Goal: Task Accomplishment & Management: Complete application form

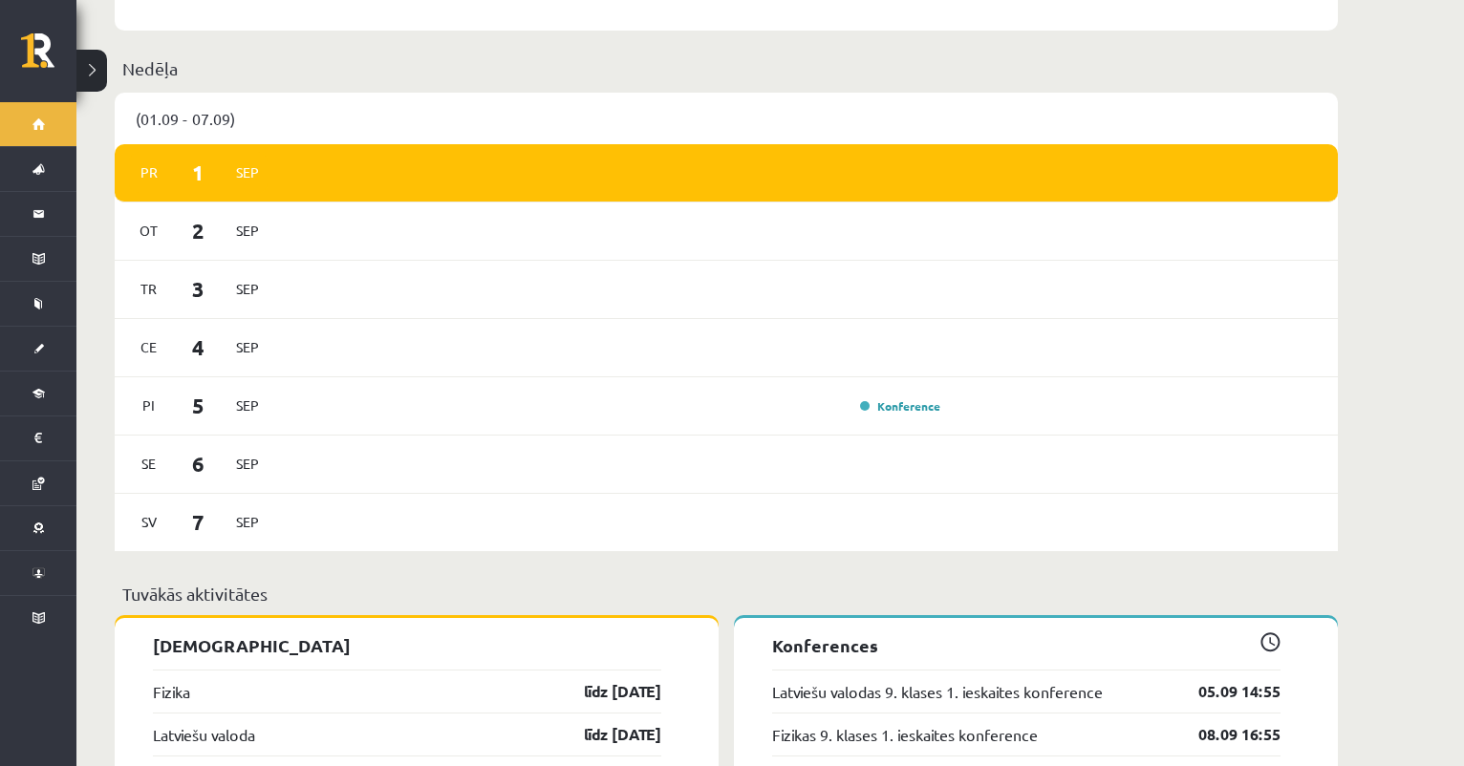
scroll to position [1088, 0]
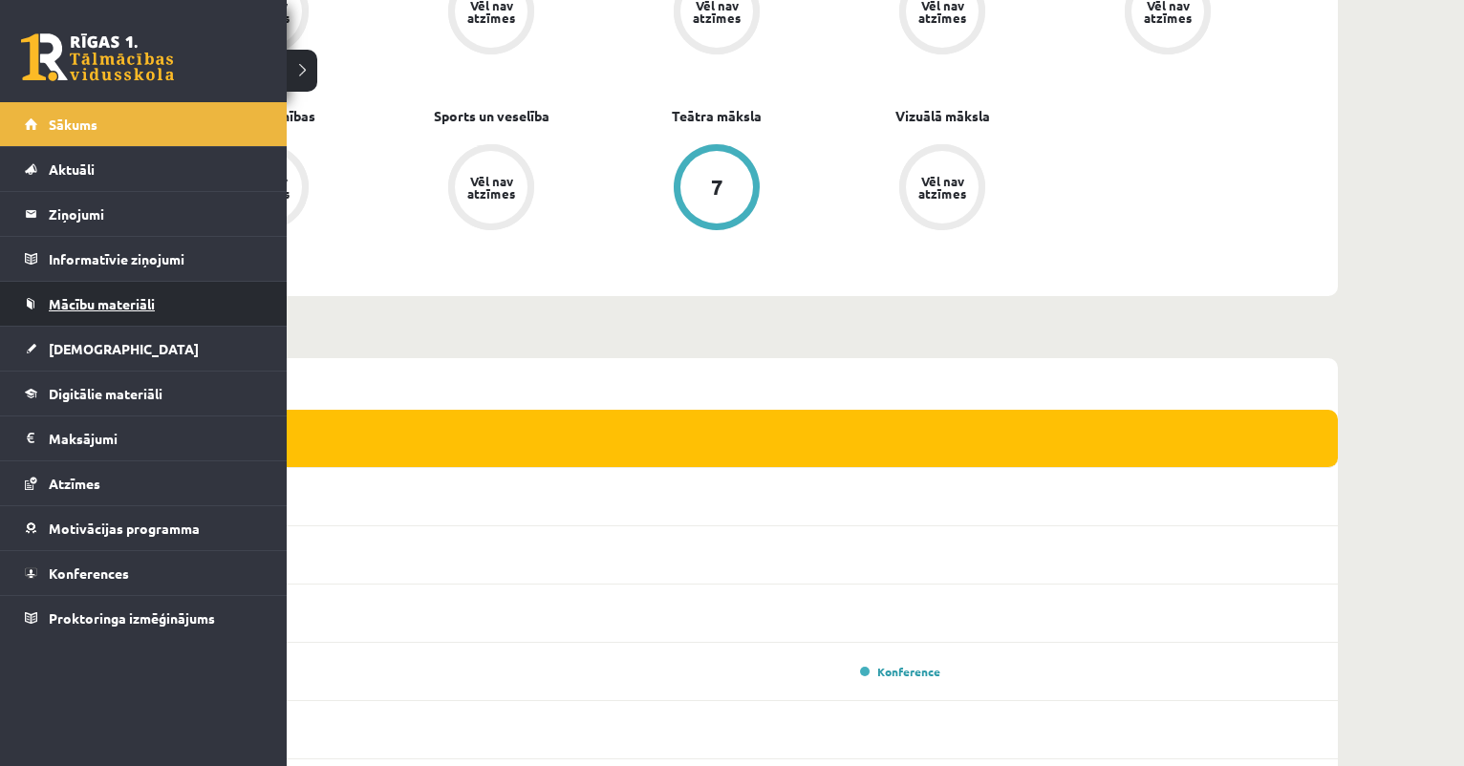
click at [86, 310] on span "Mācību materiāli" at bounding box center [102, 303] width 106 height 17
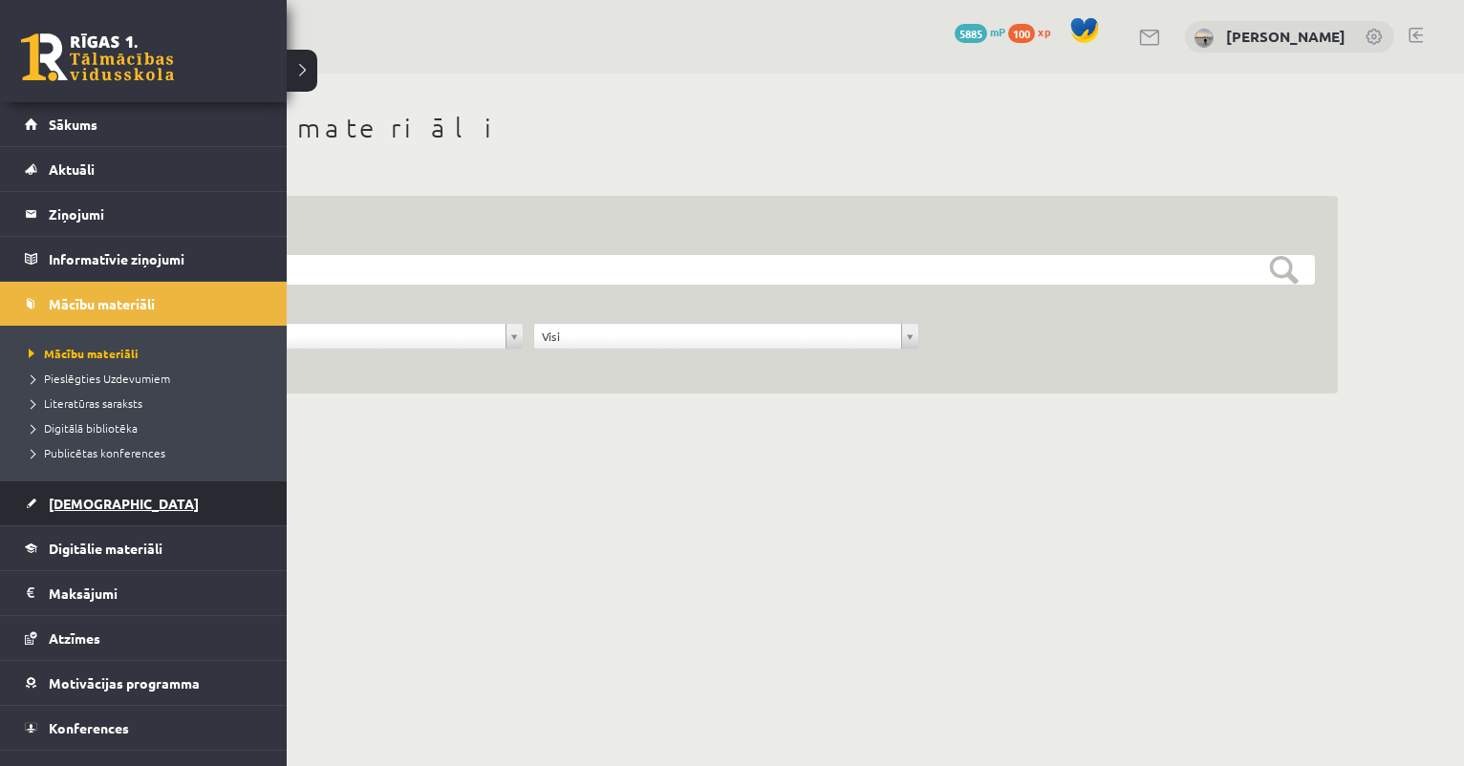
click at [145, 510] on link "[DEMOGRAPHIC_DATA]" at bounding box center [144, 504] width 238 height 44
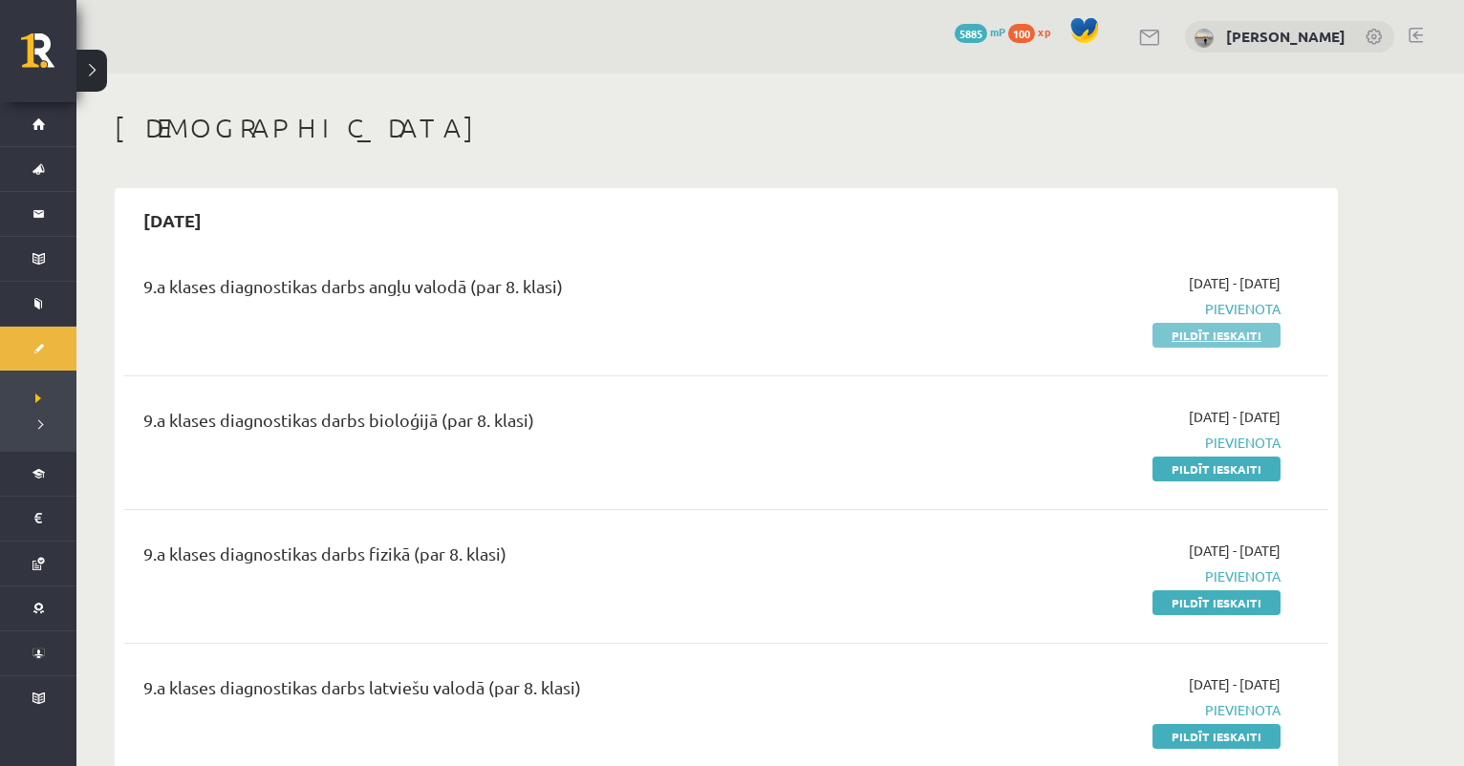
click at [1232, 331] on link "Pildīt ieskaiti" at bounding box center [1216, 335] width 128 height 25
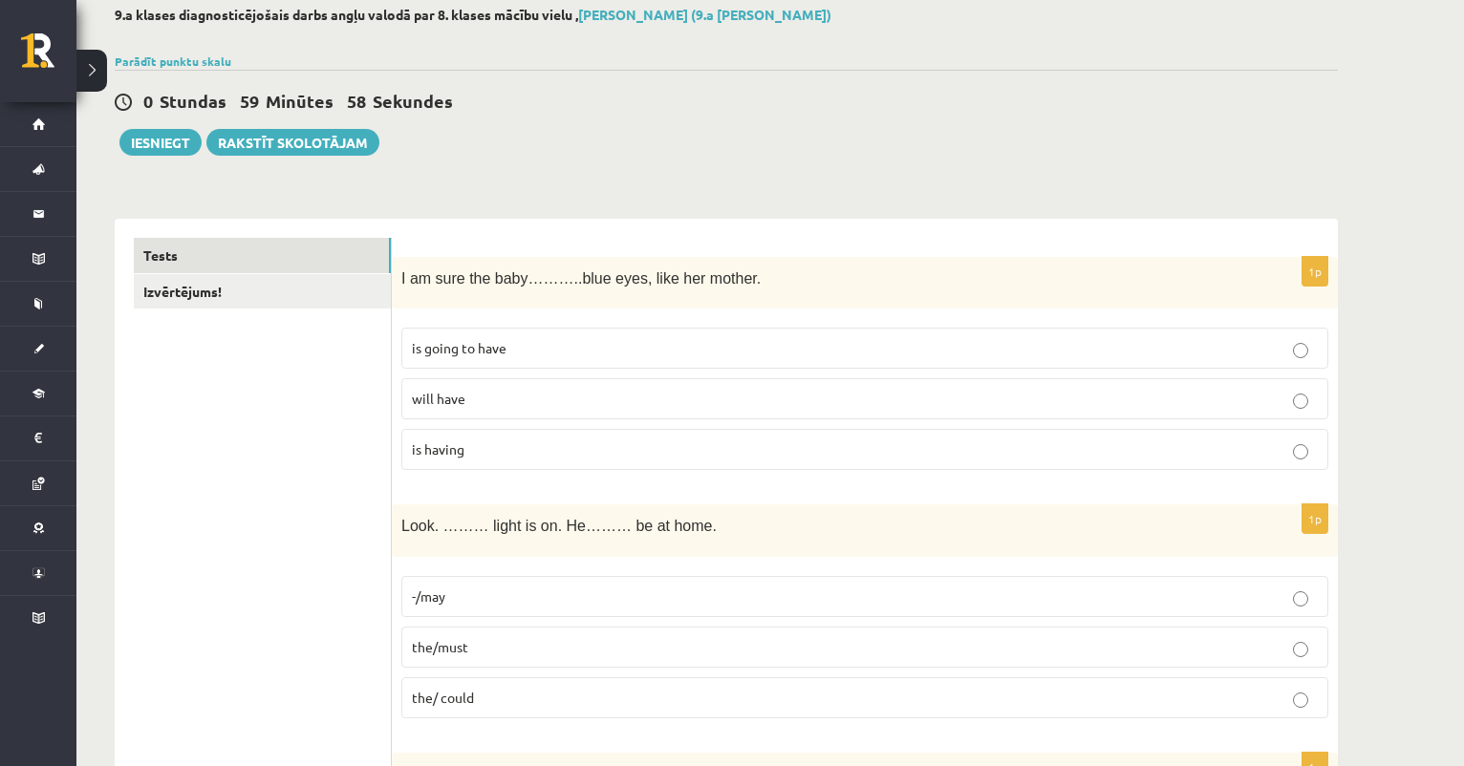
scroll to position [125, 0]
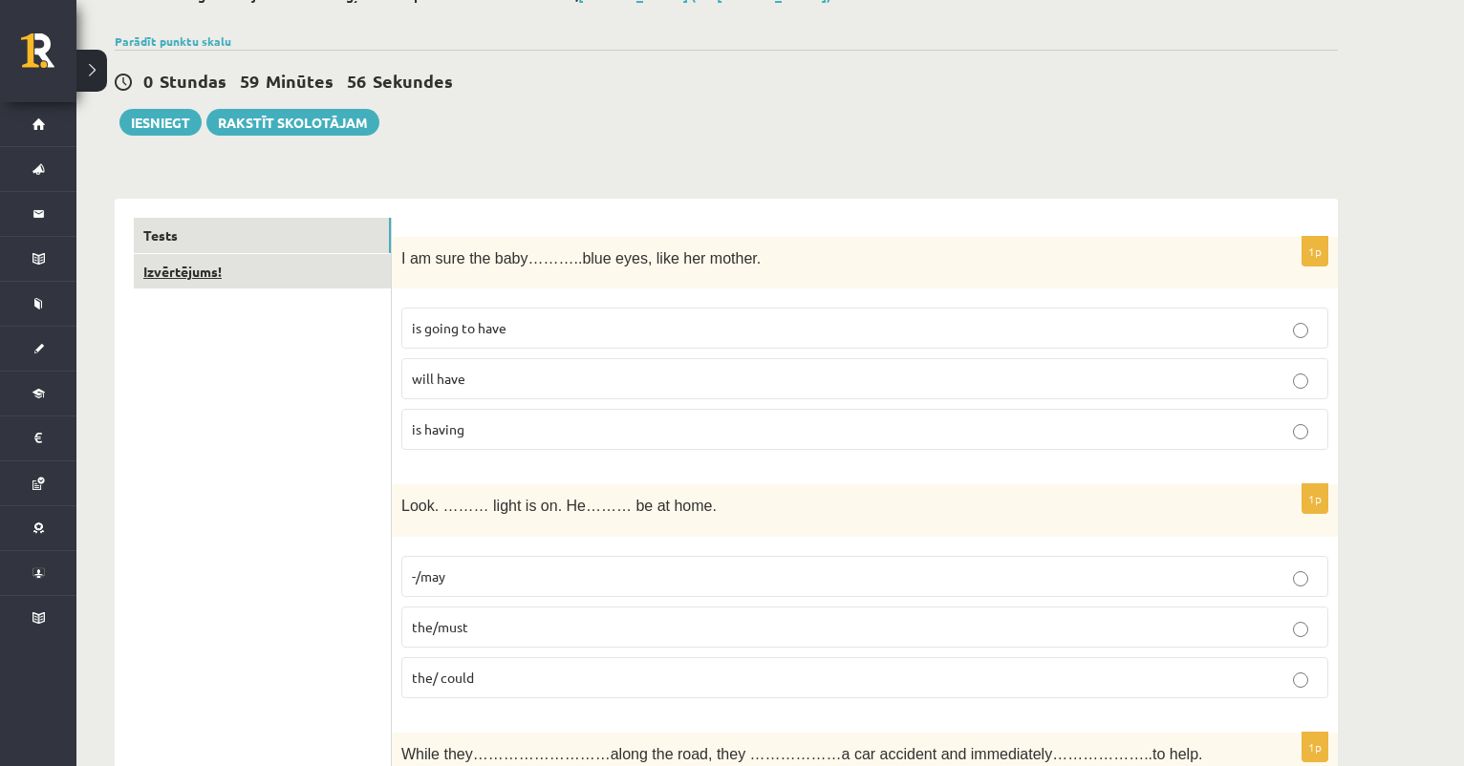
click at [268, 274] on link "Izvērtējums!" at bounding box center [262, 271] width 257 height 35
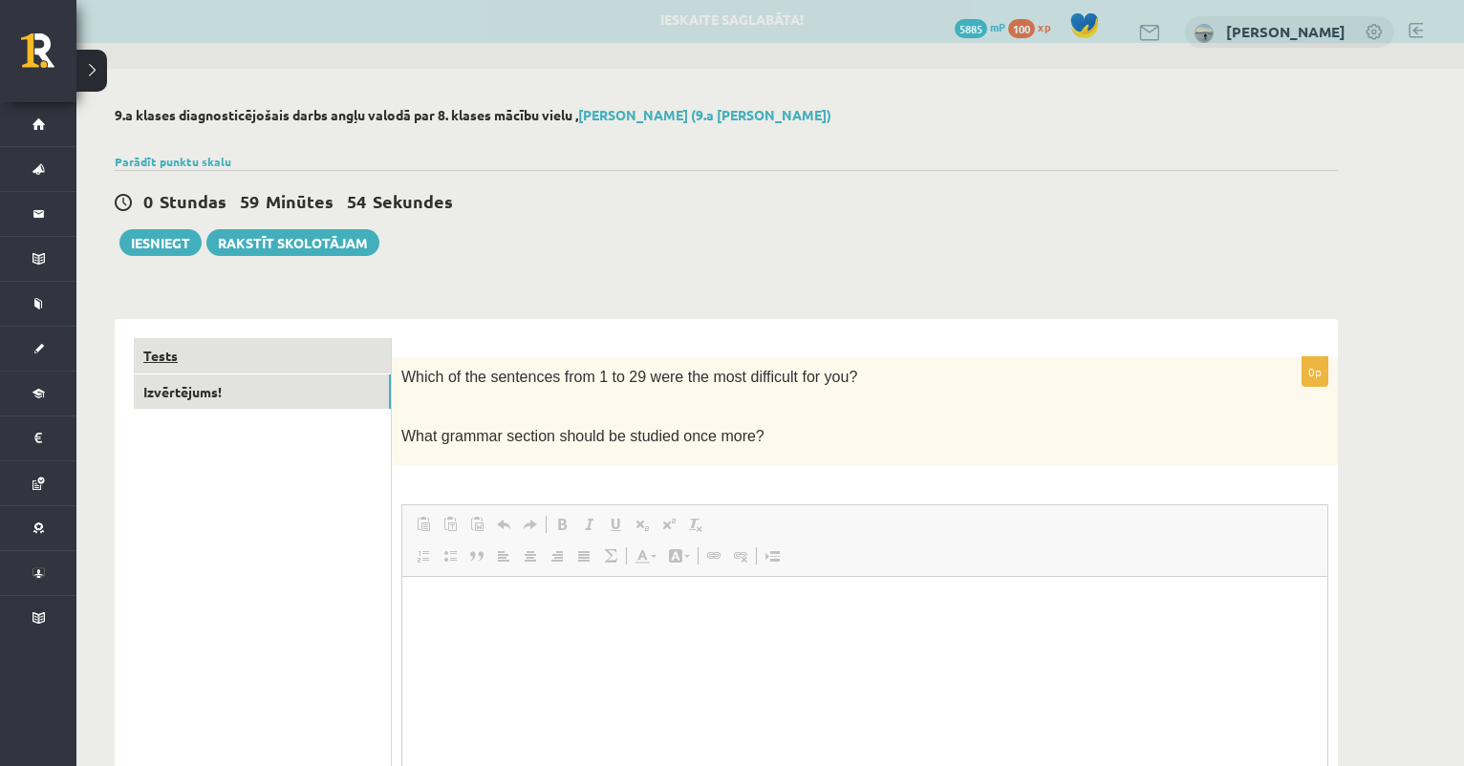
scroll to position [0, 0]
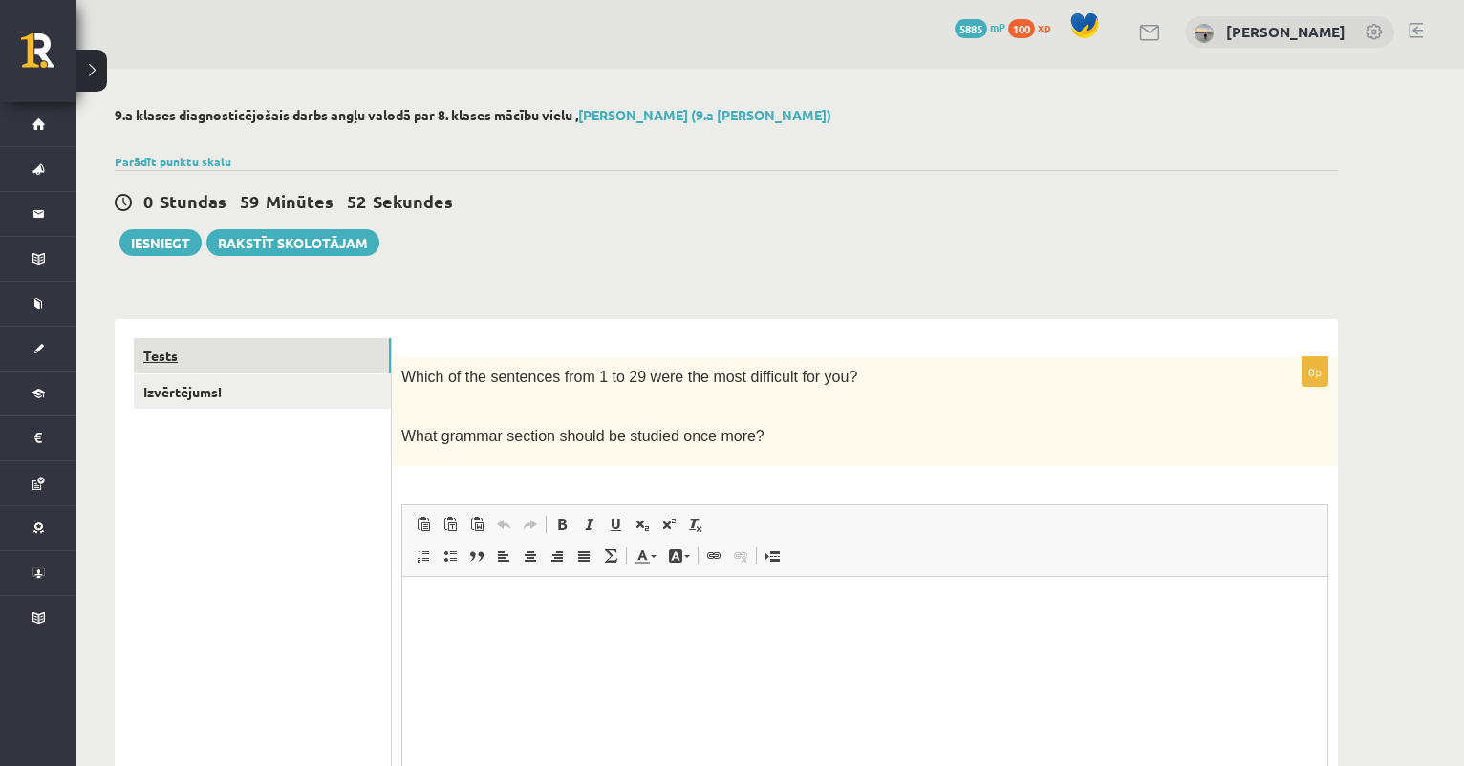
click at [291, 365] on link "Tests" at bounding box center [262, 355] width 257 height 35
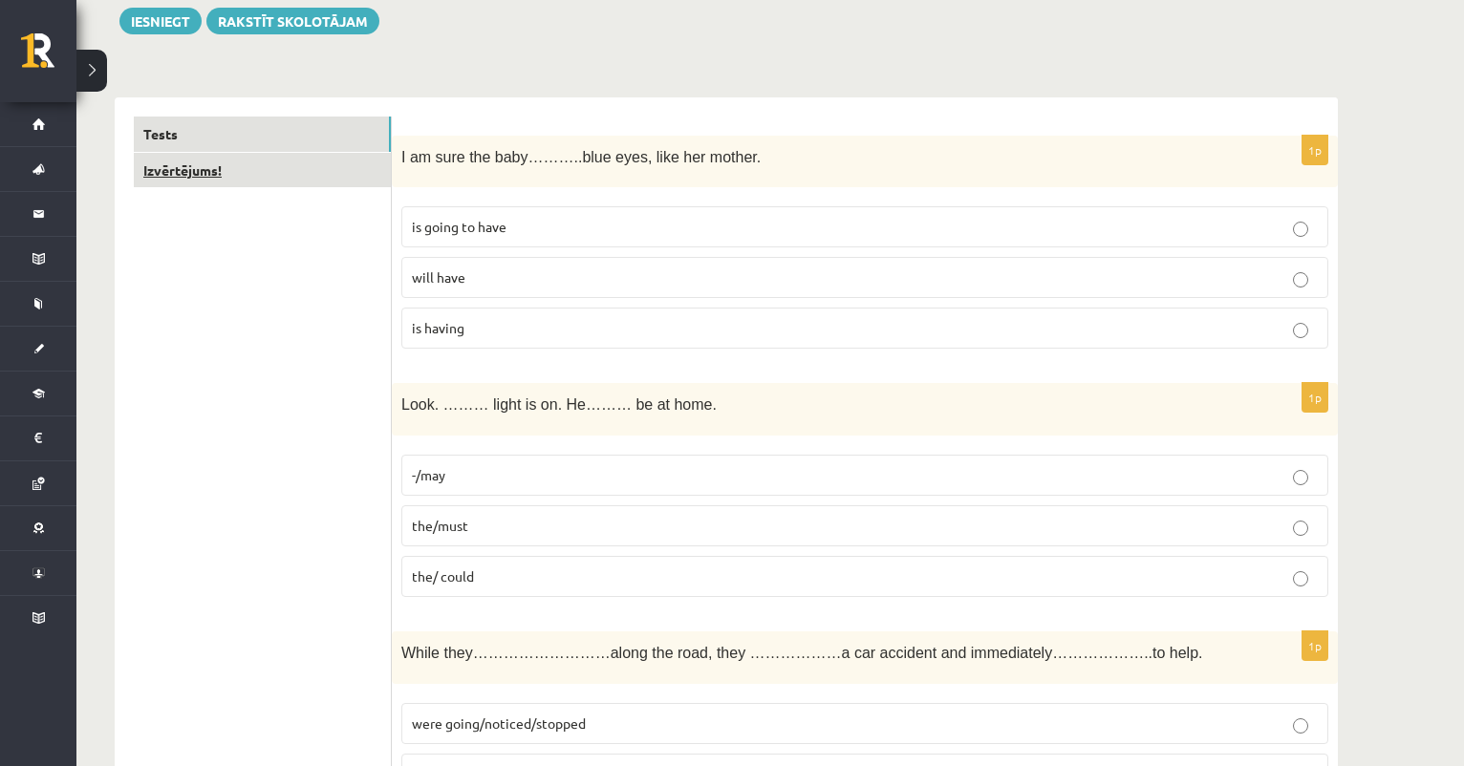
scroll to position [227, 0]
click at [596, 284] on p "will have" at bounding box center [865, 277] width 906 height 20
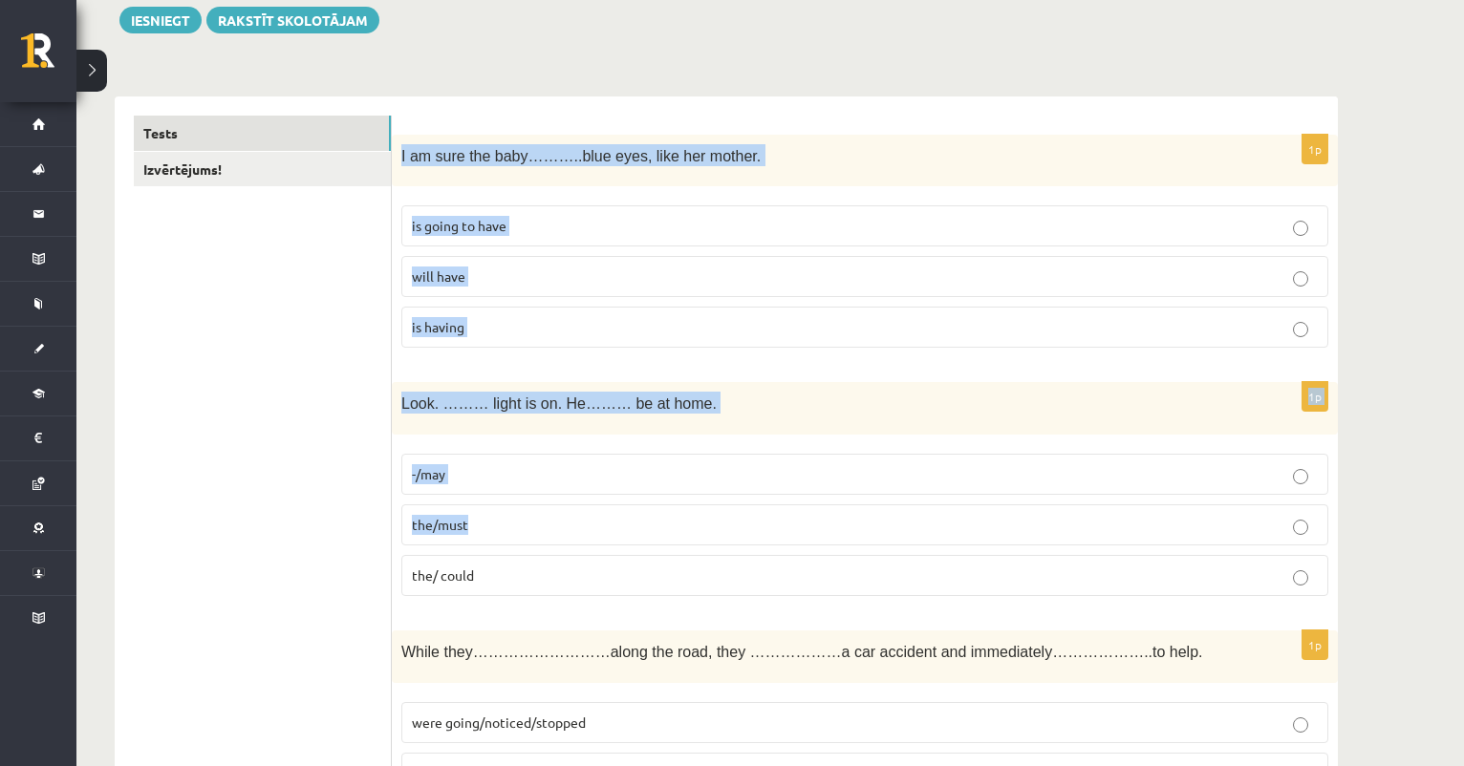
drag, startPoint x: 401, startPoint y: 148, endPoint x: 532, endPoint y: 559, distance: 431.2
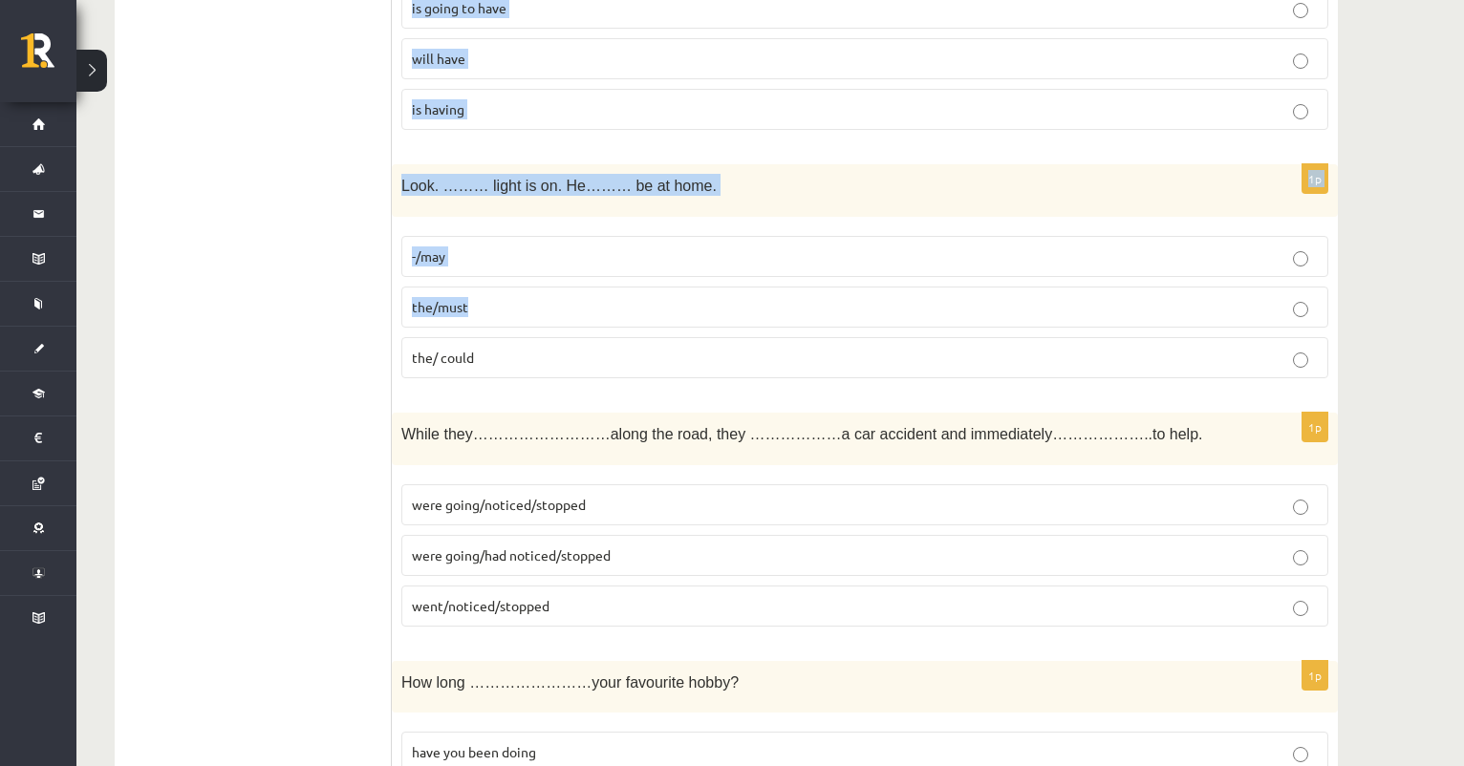
scroll to position [366, 0]
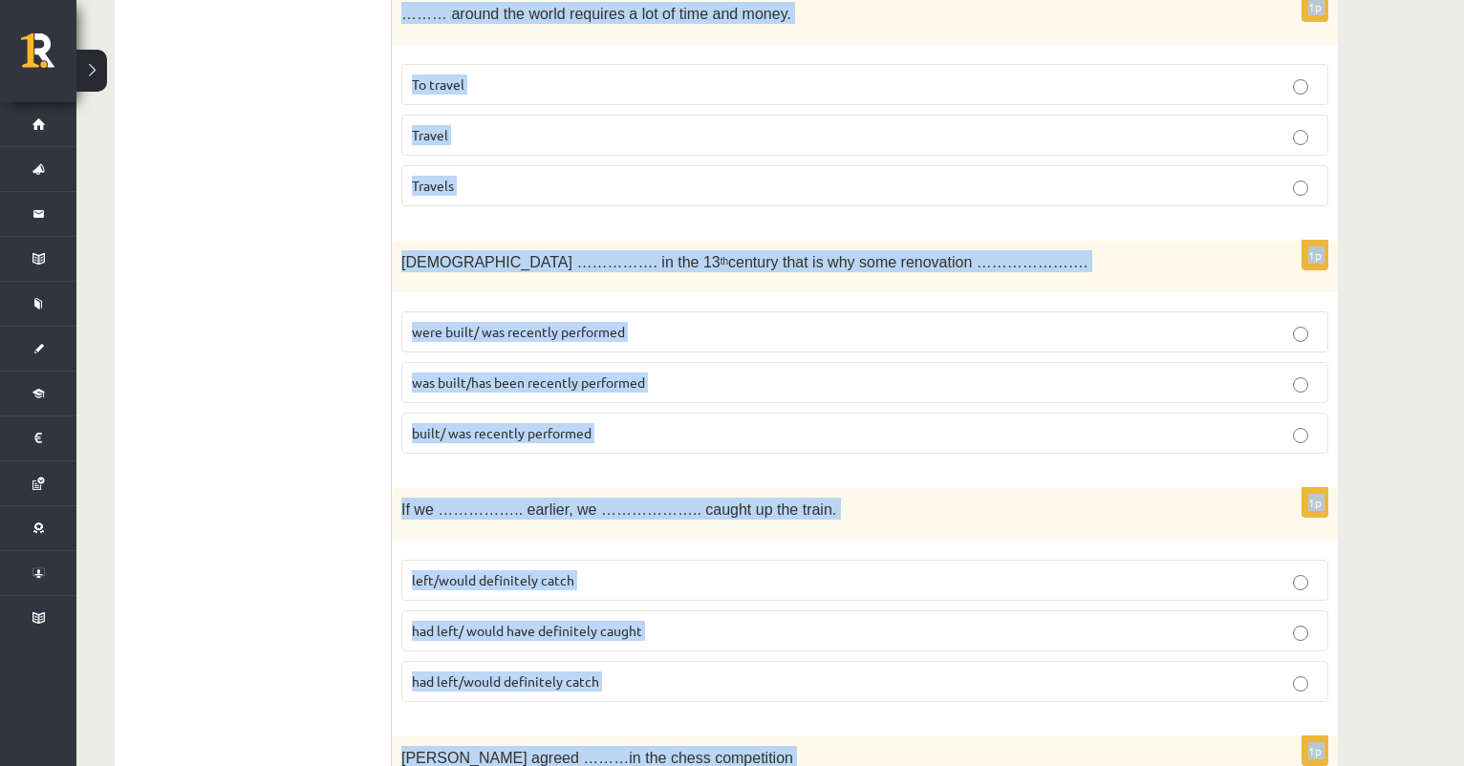
scroll to position [6823, 0]
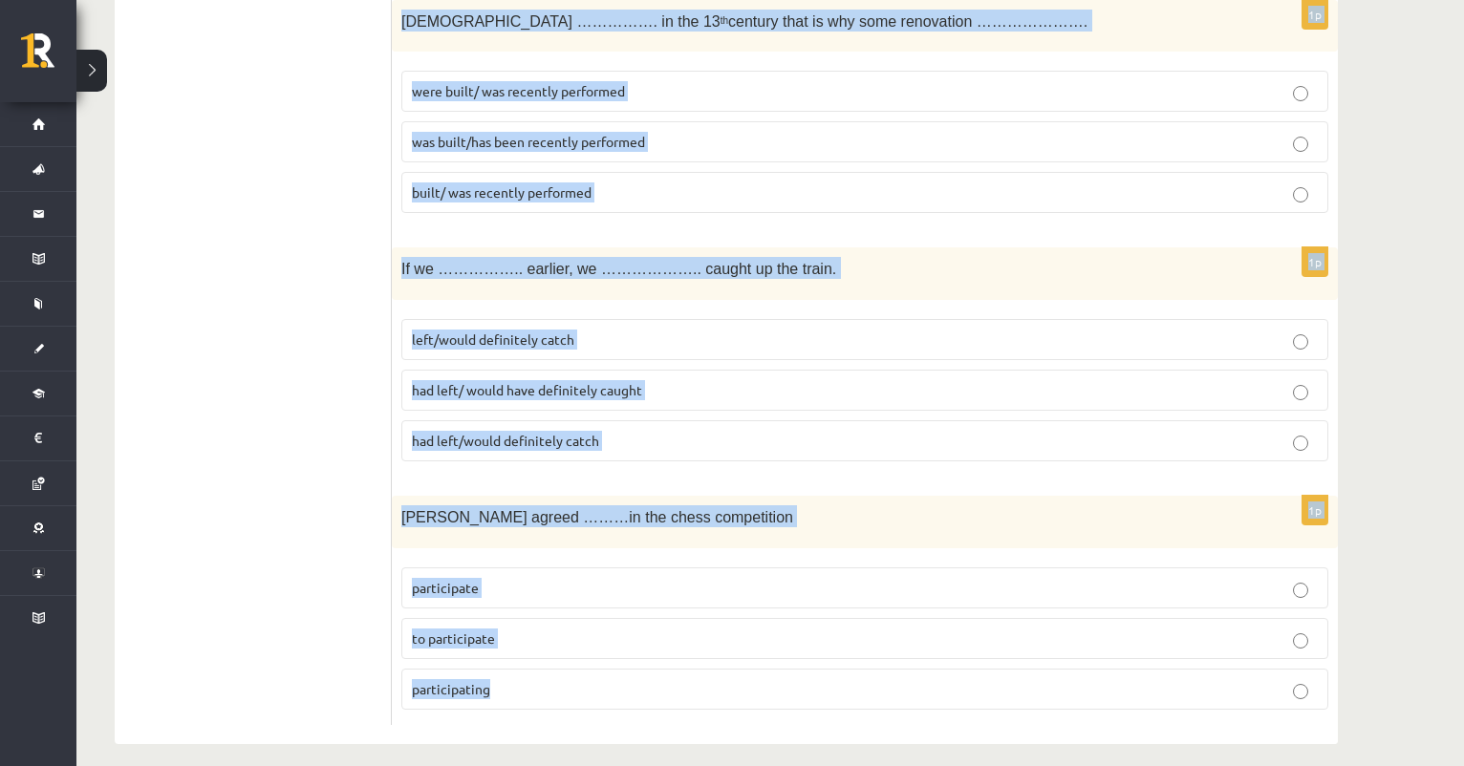
drag, startPoint x: 402, startPoint y: 14, endPoint x: 708, endPoint y: 867, distance: 905.5
copy form "I am sure the baby………..blue eyes, like her mother. is going to have will have i…"
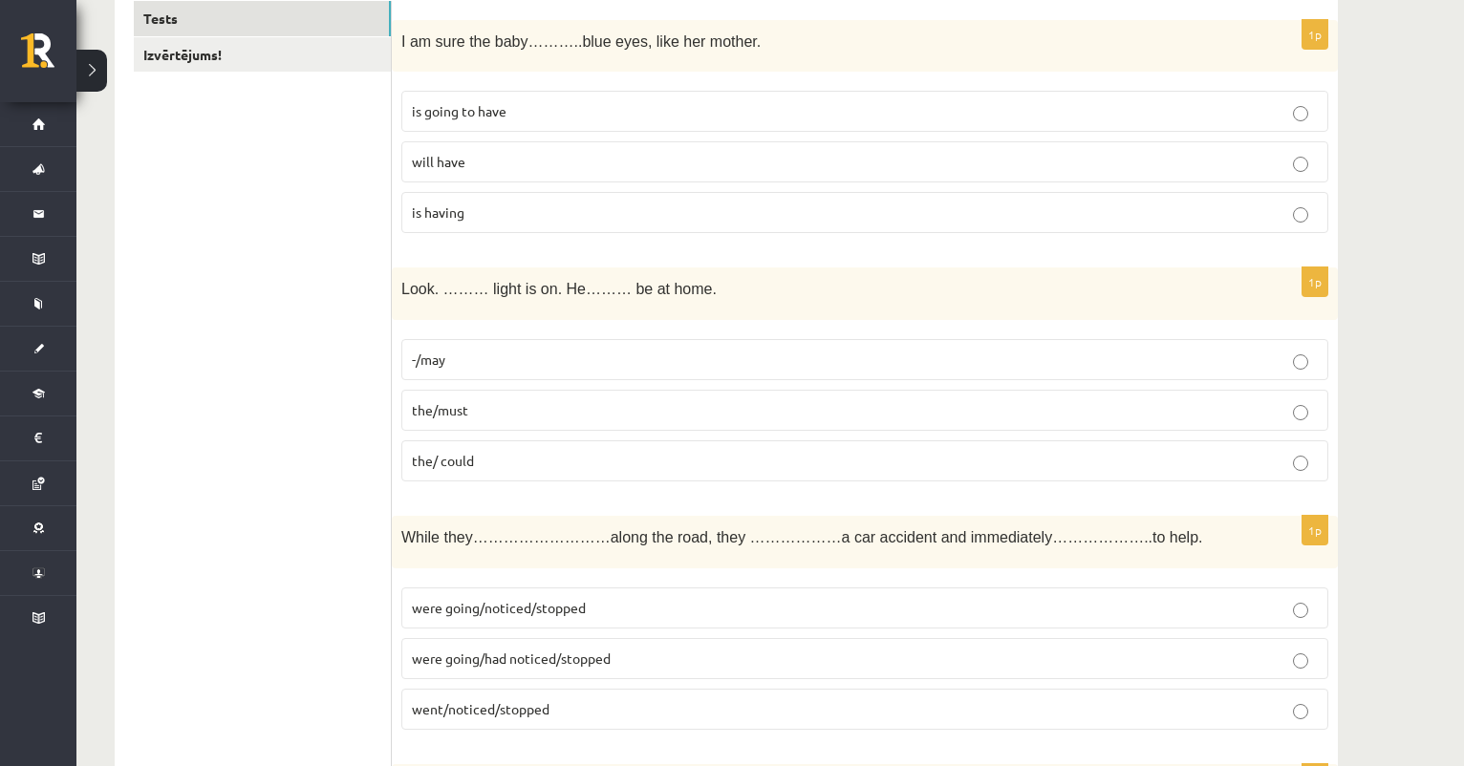
scroll to position [351, 0]
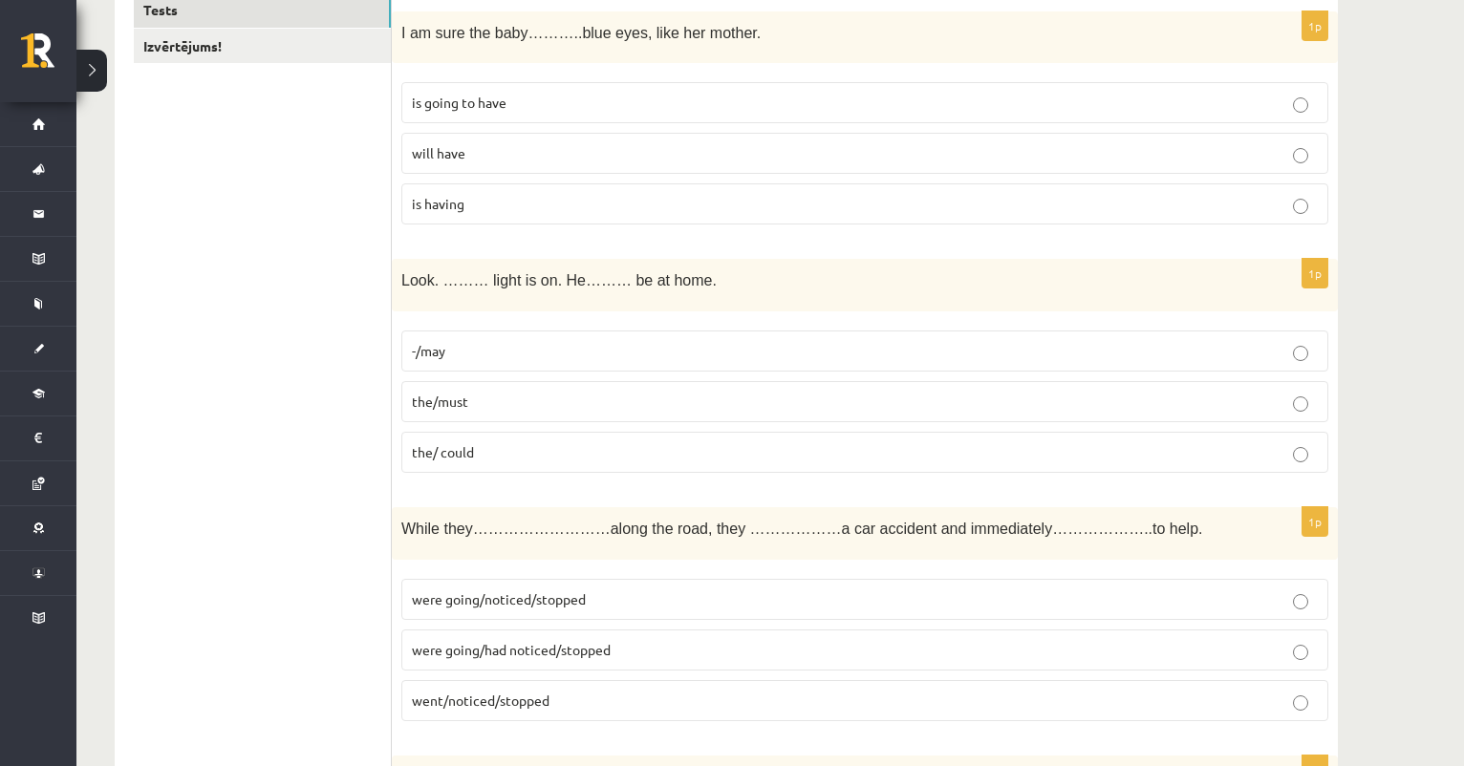
click at [459, 405] on span "the/must" at bounding box center [440, 401] width 56 height 17
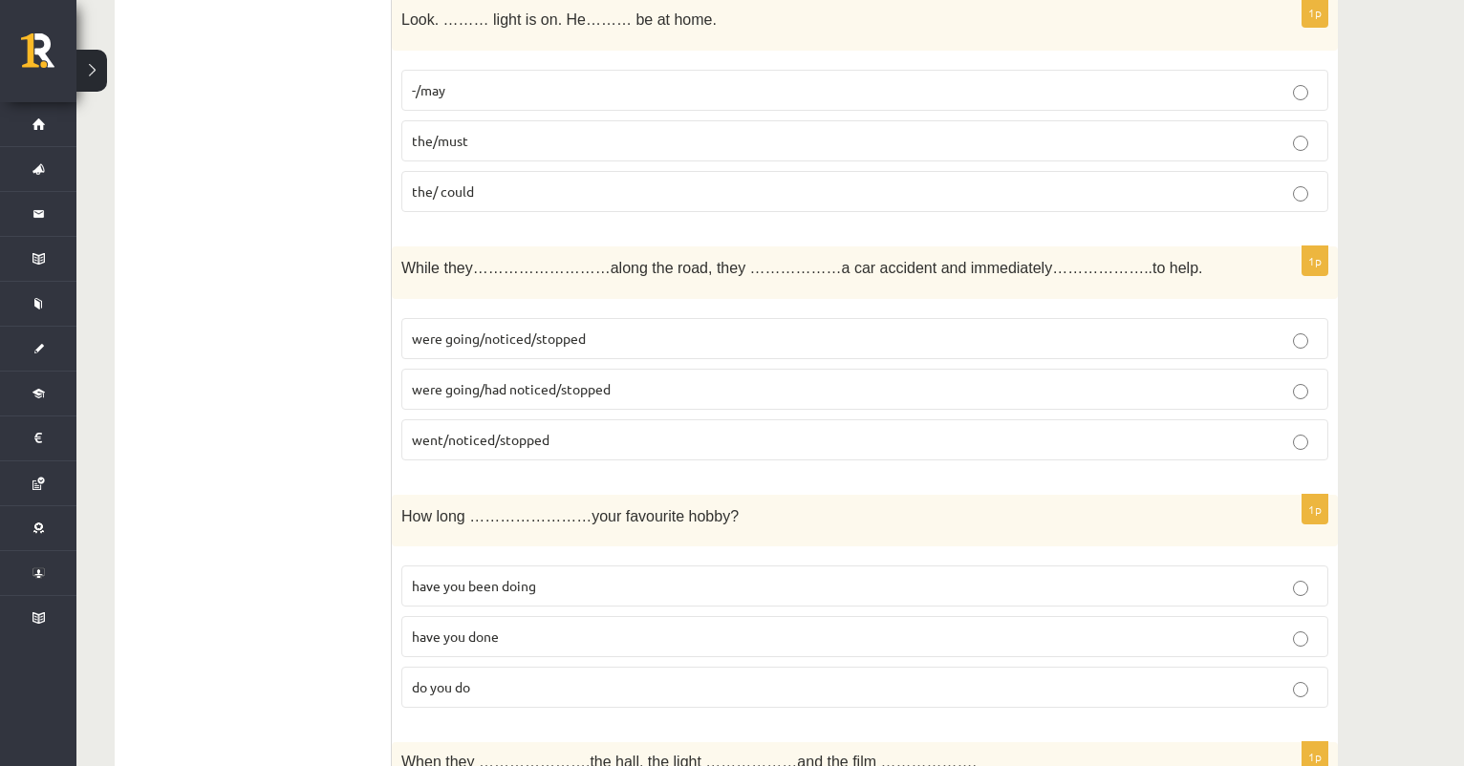
scroll to position [616, 0]
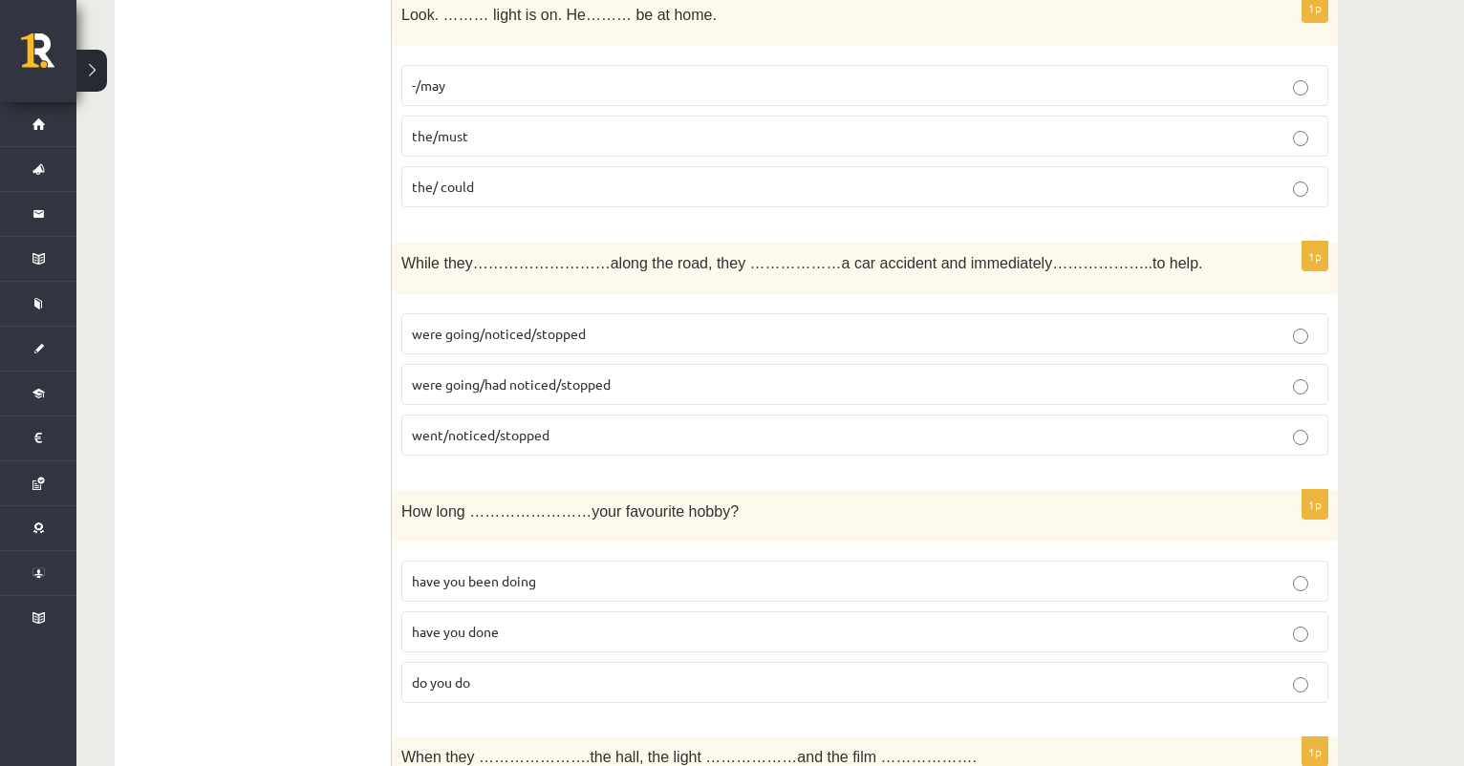
click at [547, 376] on span "were going/had noticed/stopped" at bounding box center [511, 384] width 199 height 17
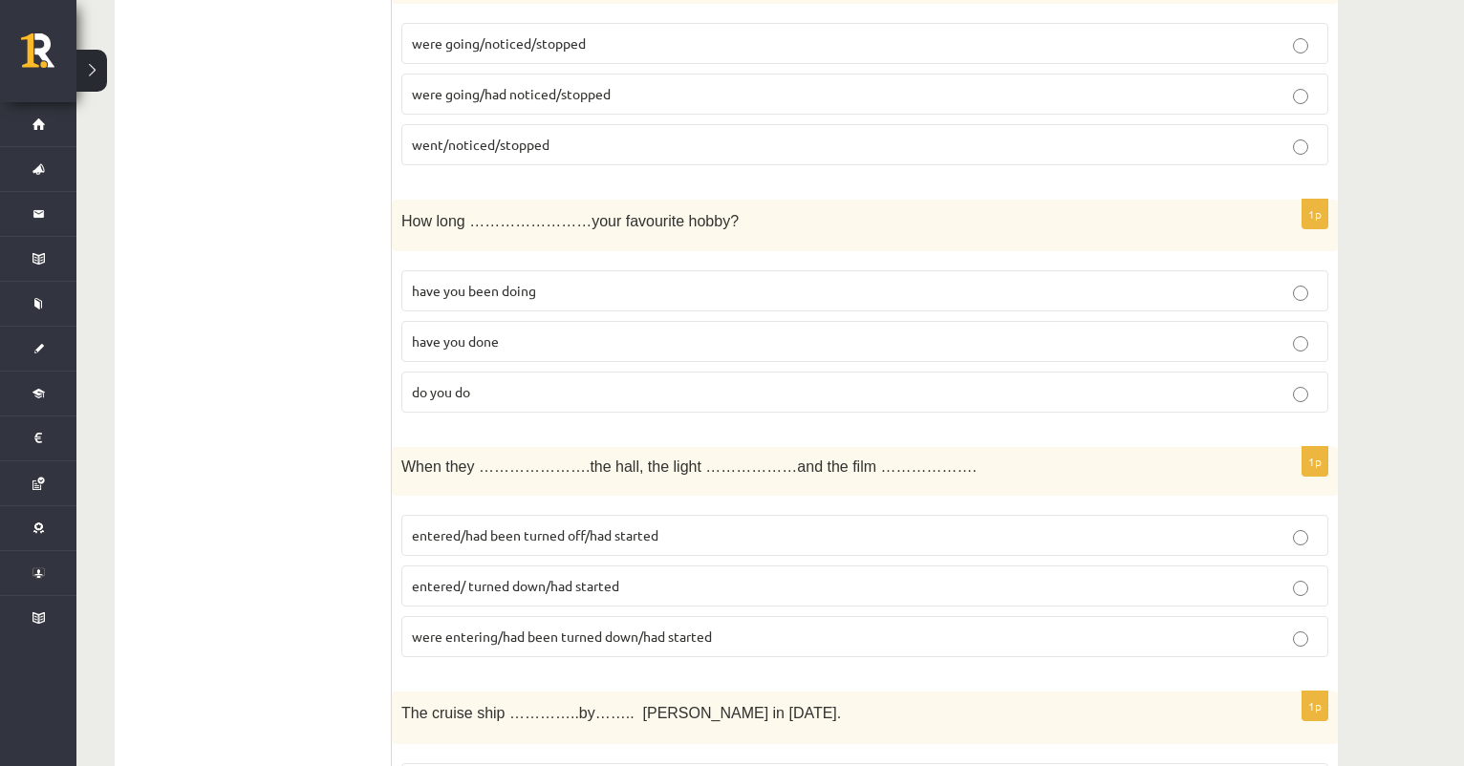
scroll to position [910, 0]
click at [512, 301] on label "have you been doing" at bounding box center [864, 288] width 927 height 41
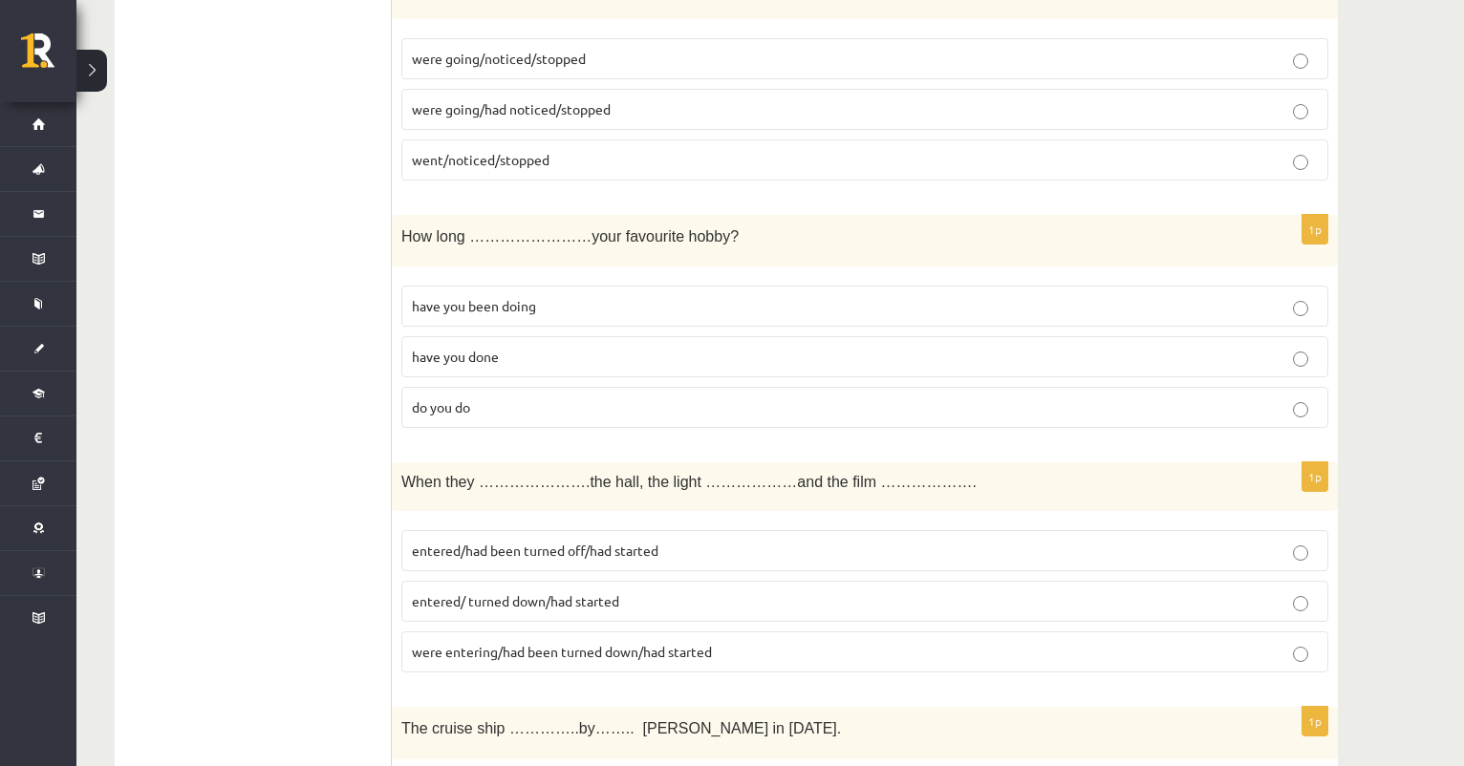
scroll to position [892, 0]
click at [625, 555] on p "entered/had been turned off/had started" at bounding box center [865, 550] width 906 height 20
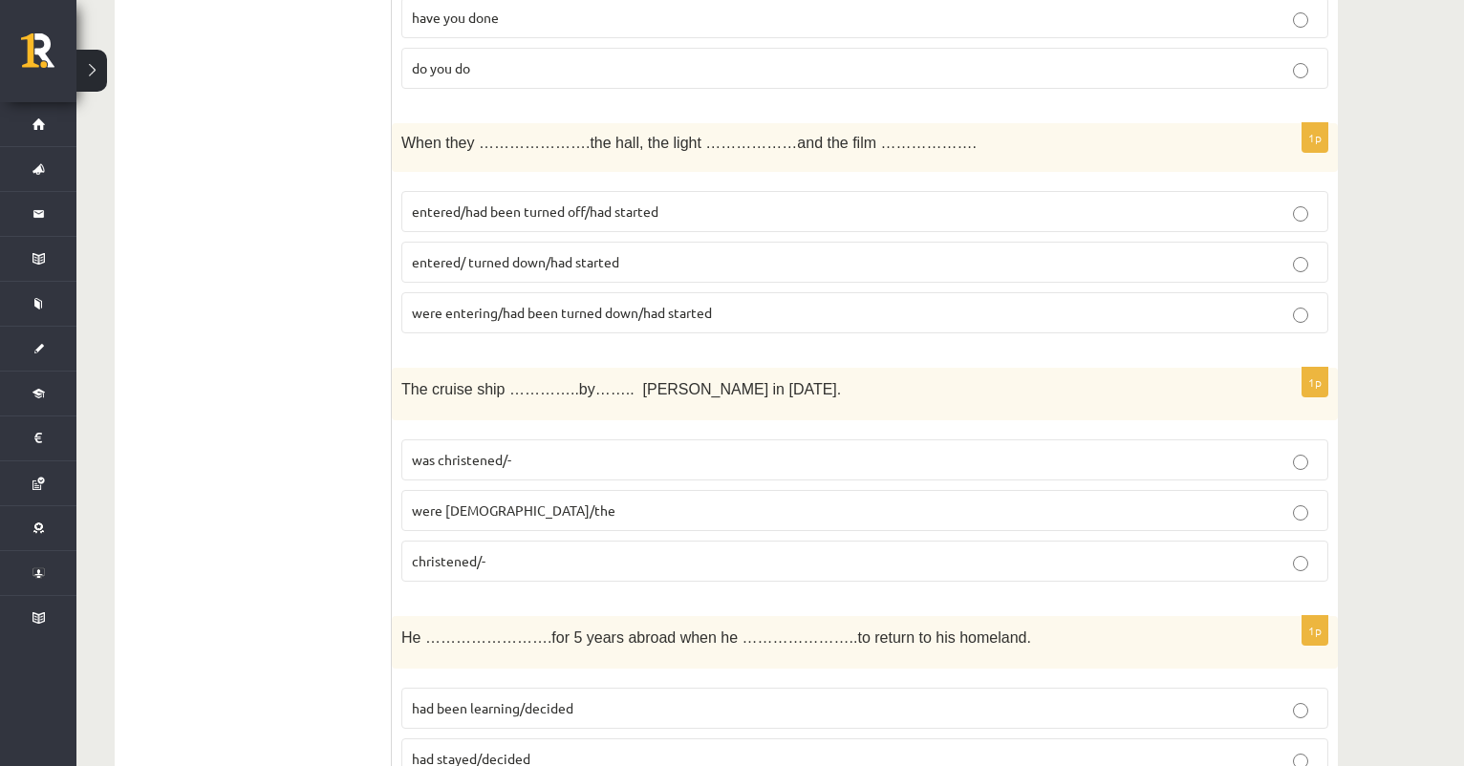
scroll to position [1336, 0]
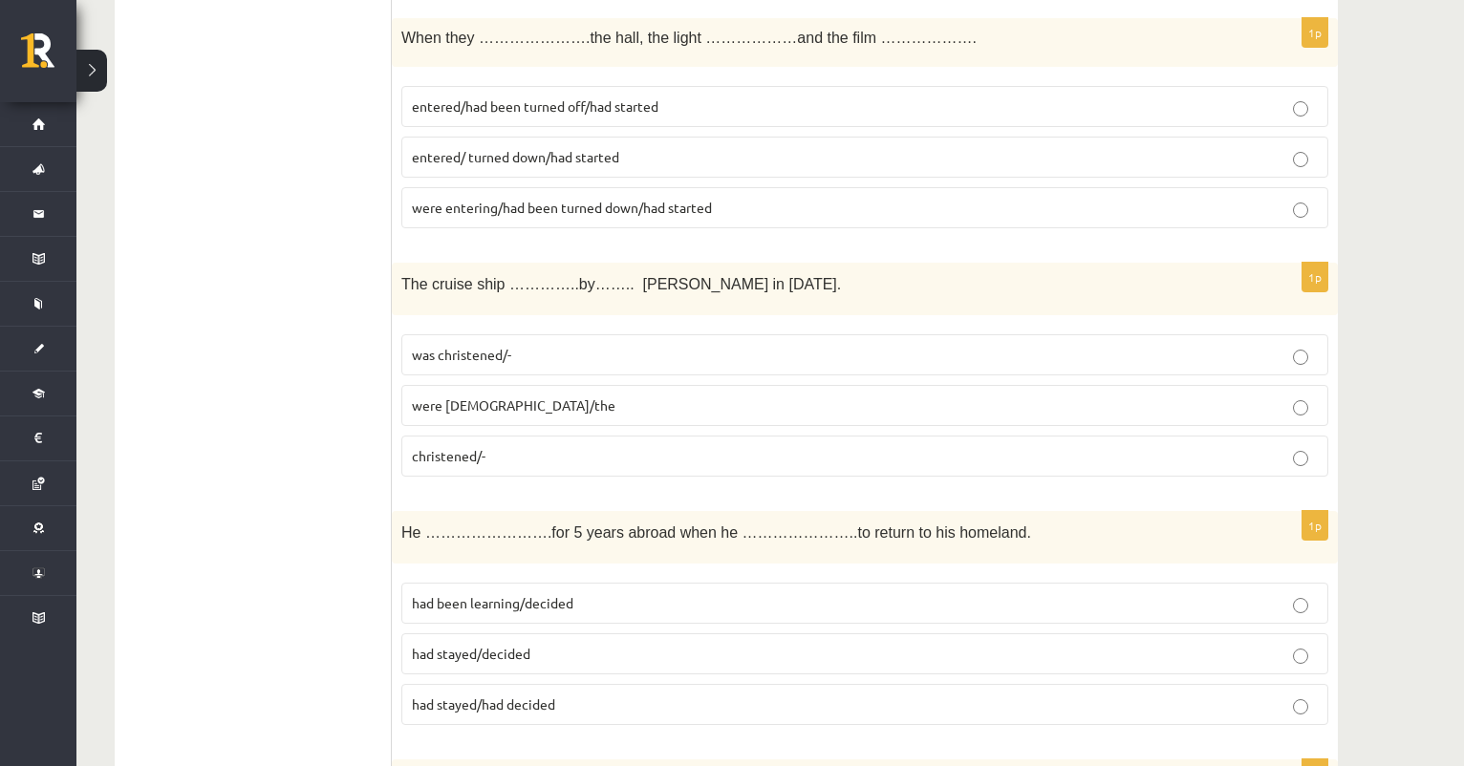
click at [483, 351] on span "was christened/-" at bounding box center [461, 354] width 99 height 17
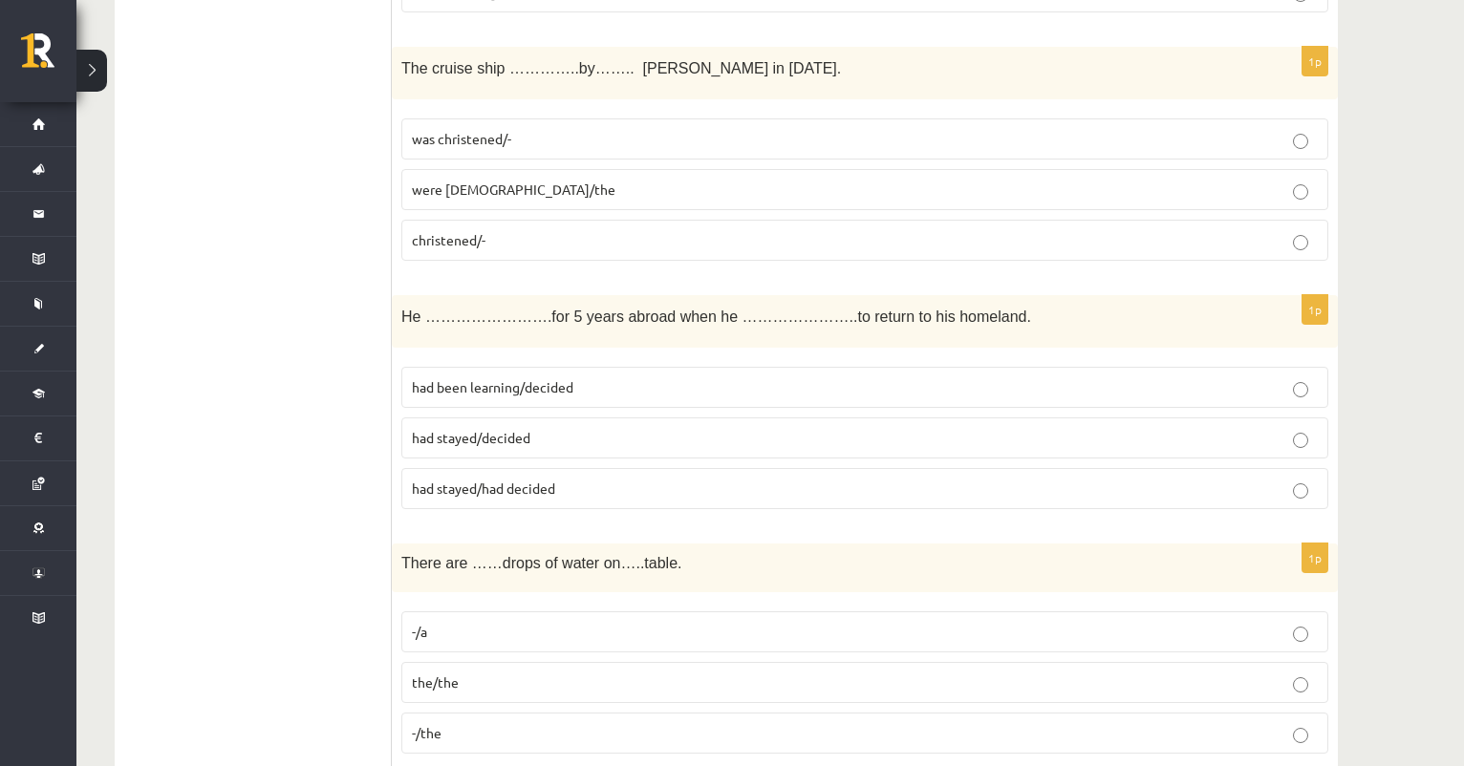
scroll to position [1581, 0]
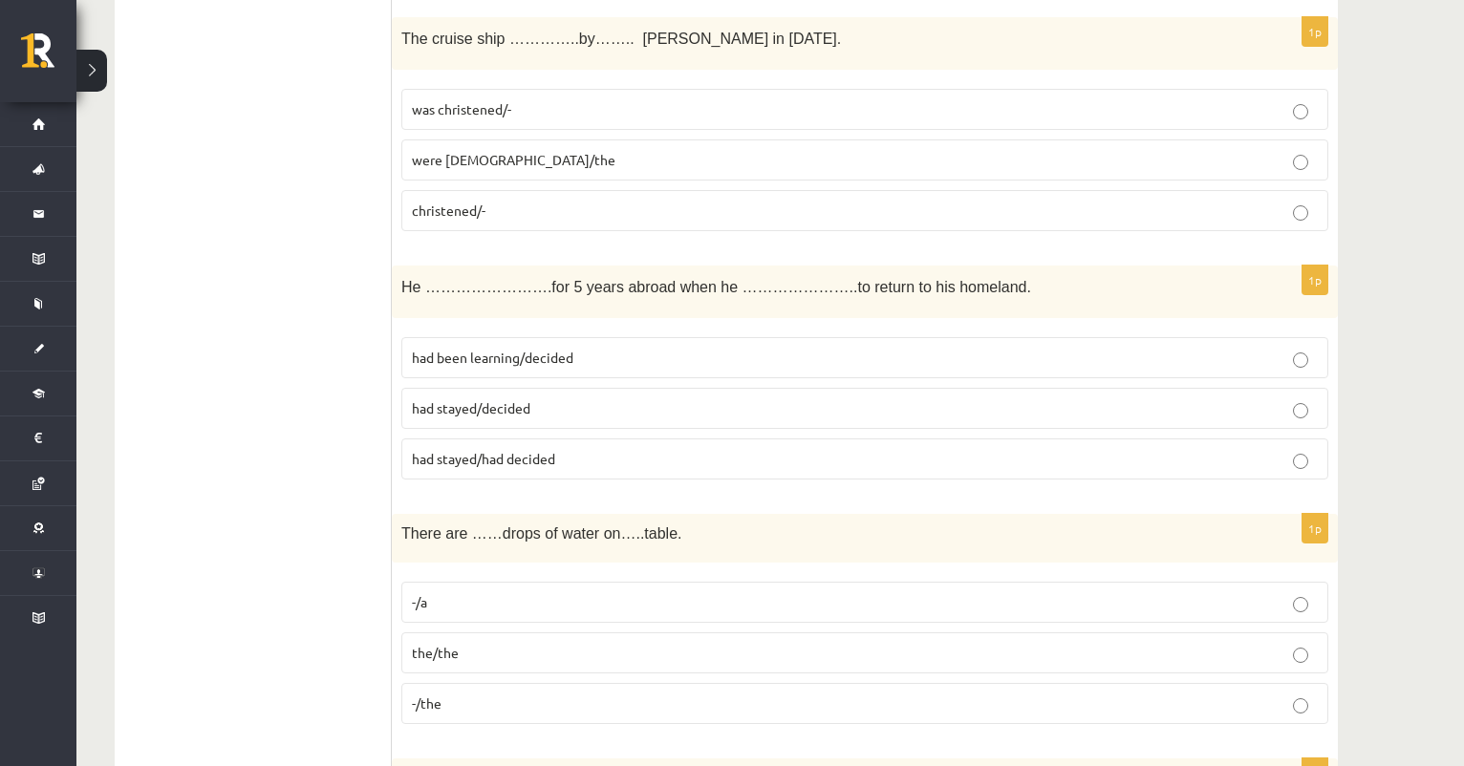
click at [520, 405] on span "had stayed/decided" at bounding box center [471, 407] width 118 height 17
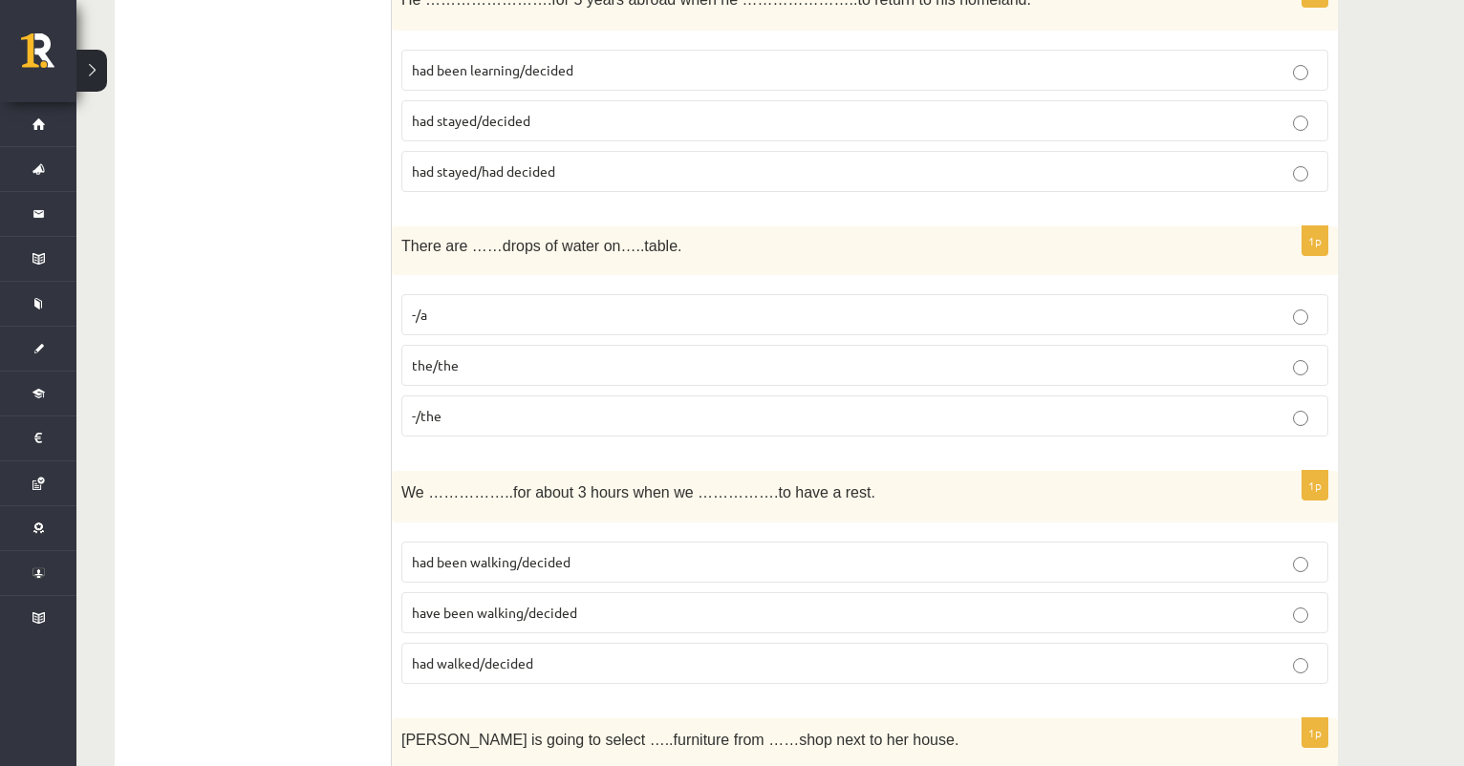
scroll to position [1871, 0]
click at [421, 411] on span "-/the" at bounding box center [427, 413] width 30 height 17
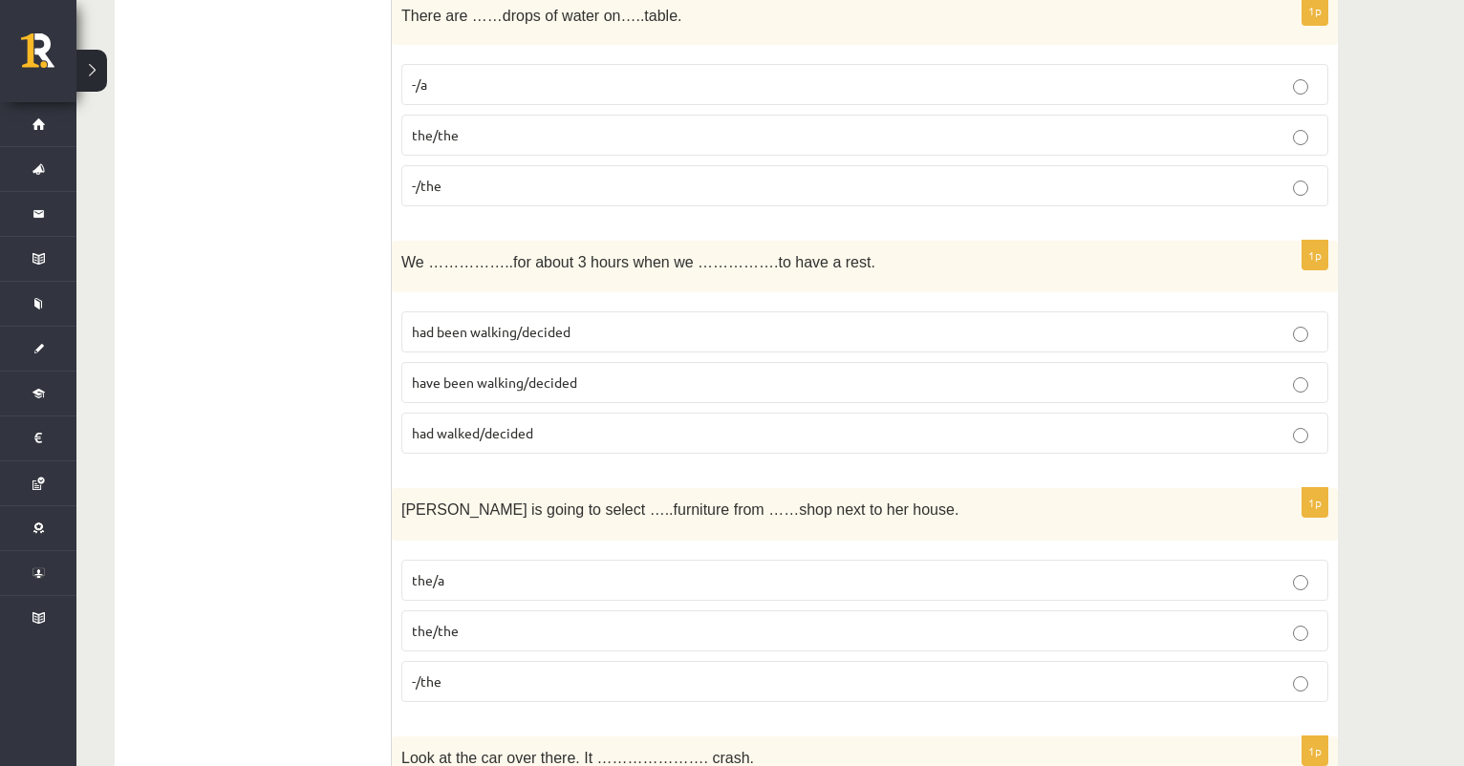
scroll to position [2101, 0]
click at [551, 378] on span "have been walking/decided" at bounding box center [494, 380] width 165 height 17
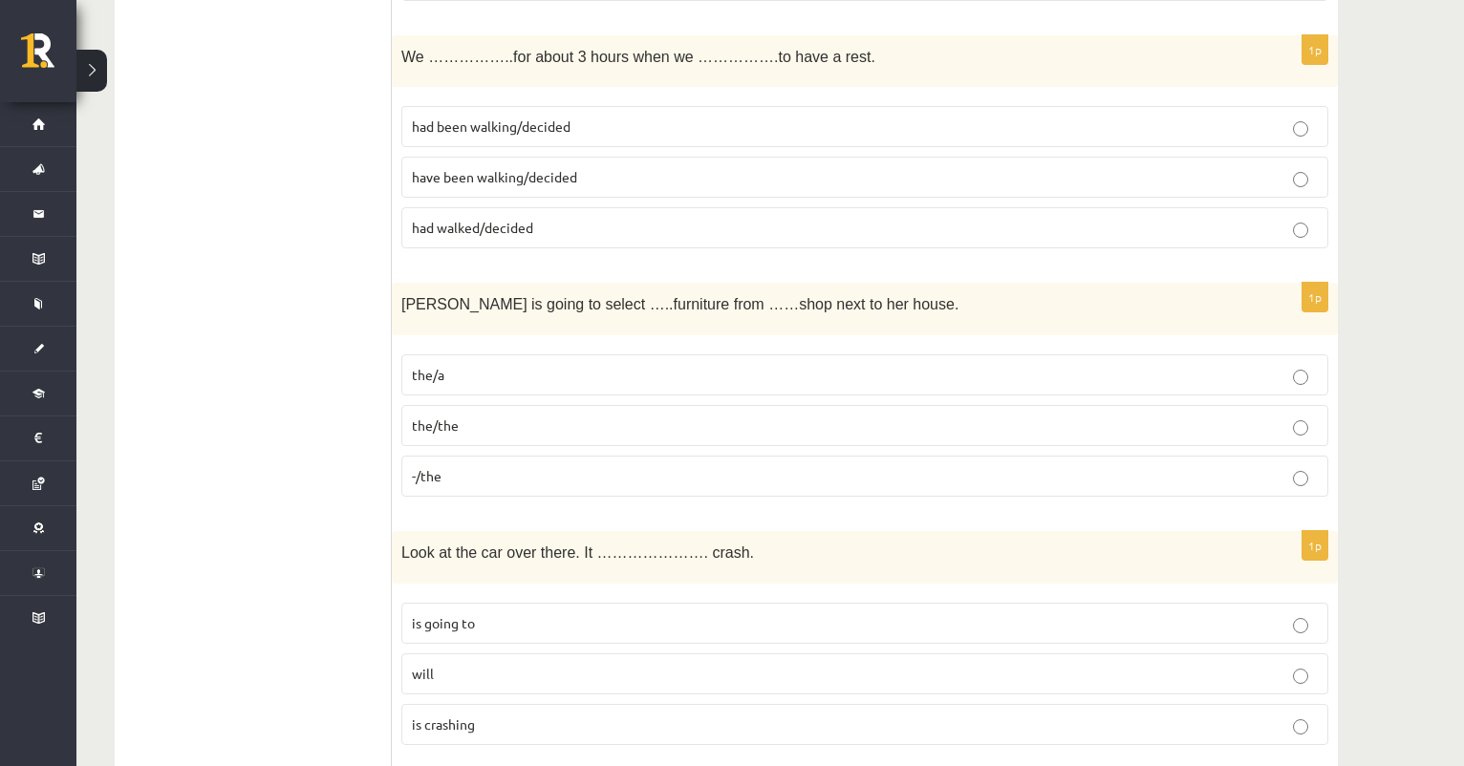
scroll to position [2307, 0]
click at [449, 419] on span "the/the" at bounding box center [435, 422] width 47 height 17
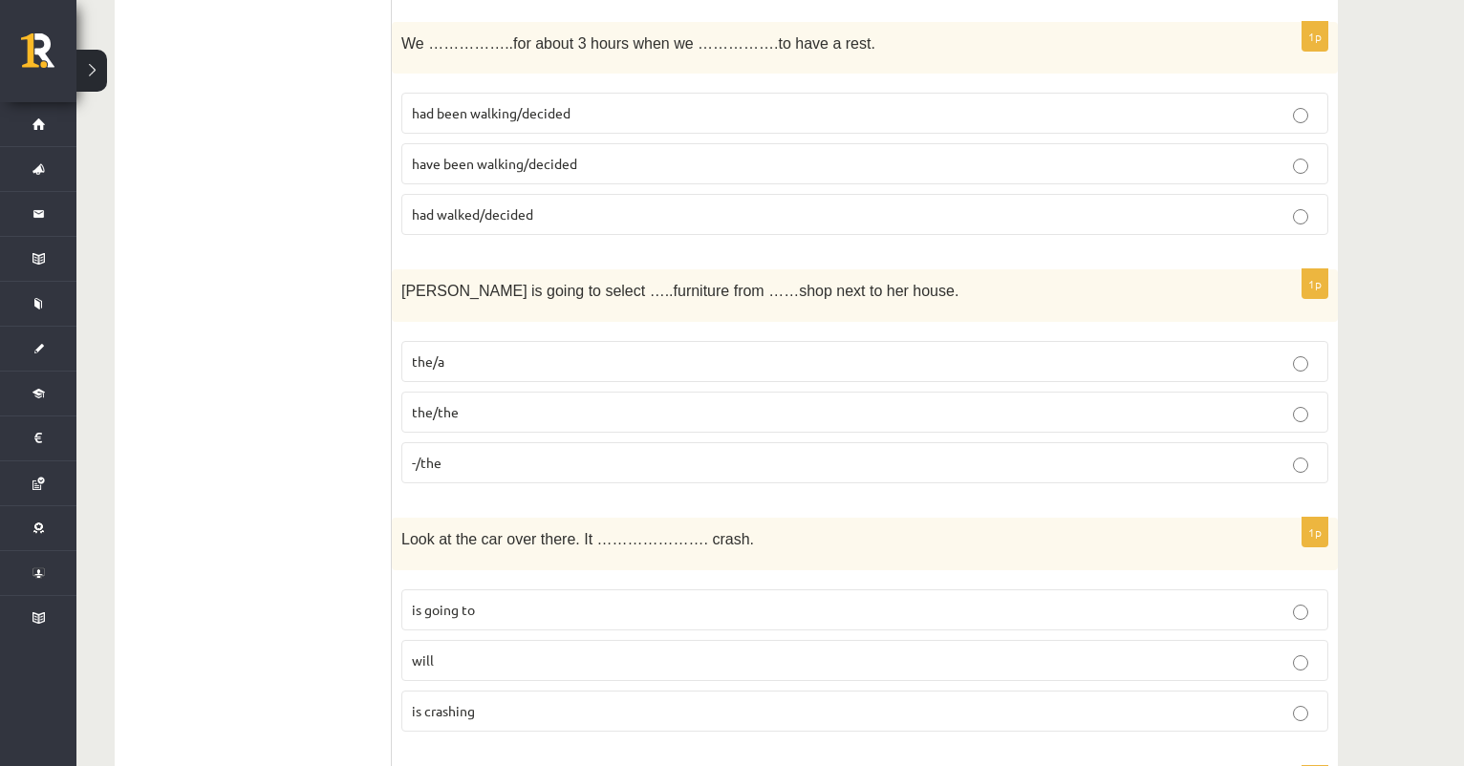
click at [420, 455] on span "-/the" at bounding box center [427, 462] width 30 height 17
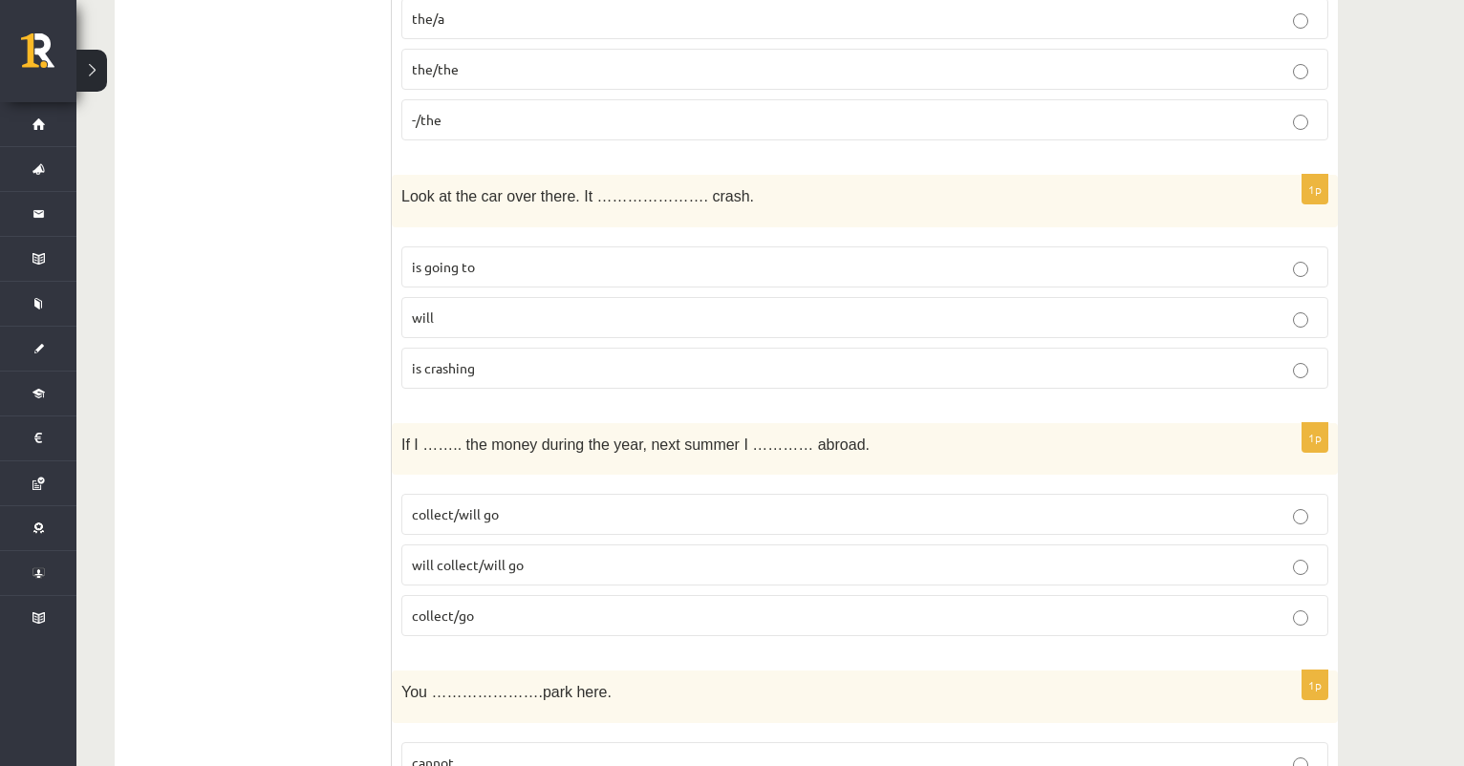
scroll to position [2662, 0]
click at [449, 263] on span "is going to" at bounding box center [443, 265] width 63 height 17
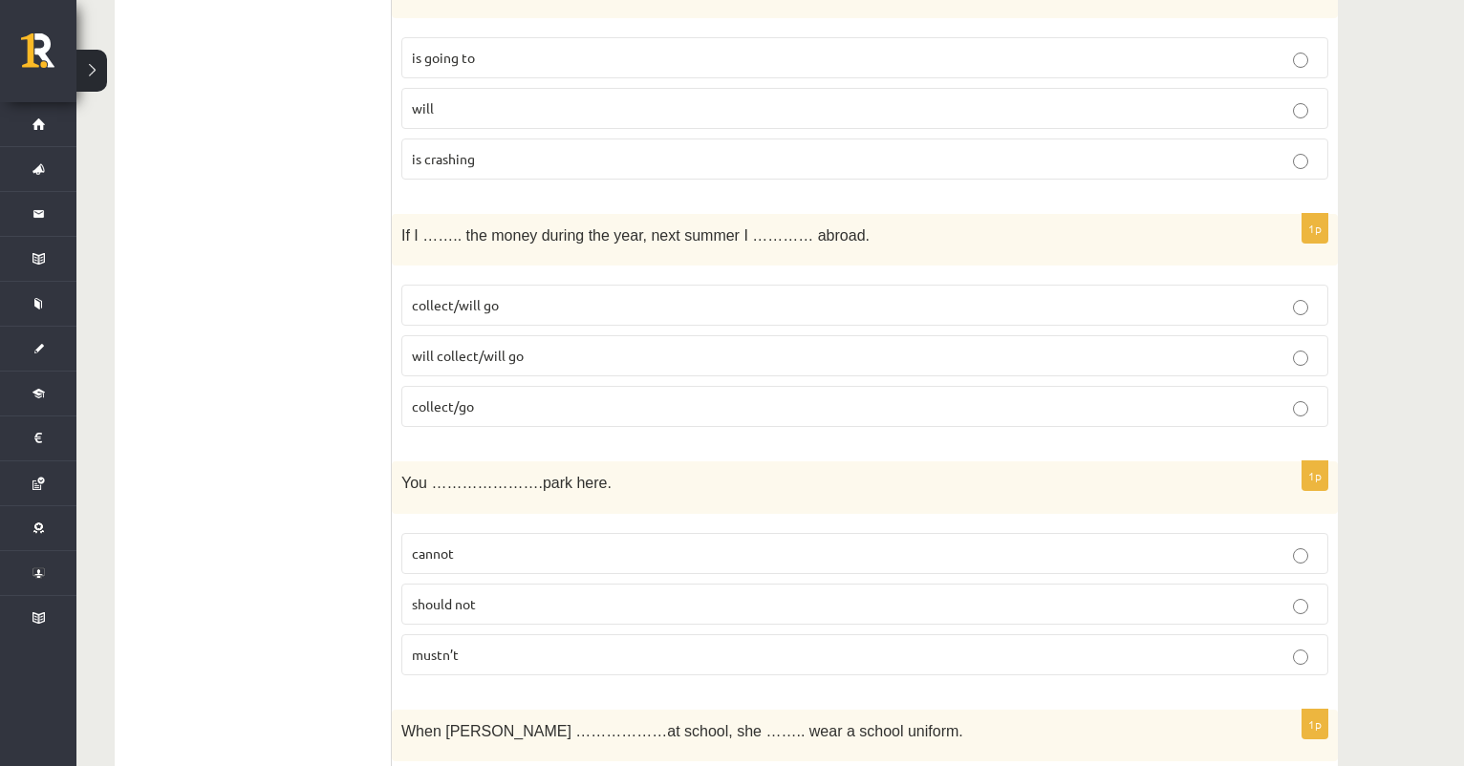
scroll to position [2873, 0]
click at [516, 344] on span "will collect/will go" at bounding box center [468, 352] width 112 height 17
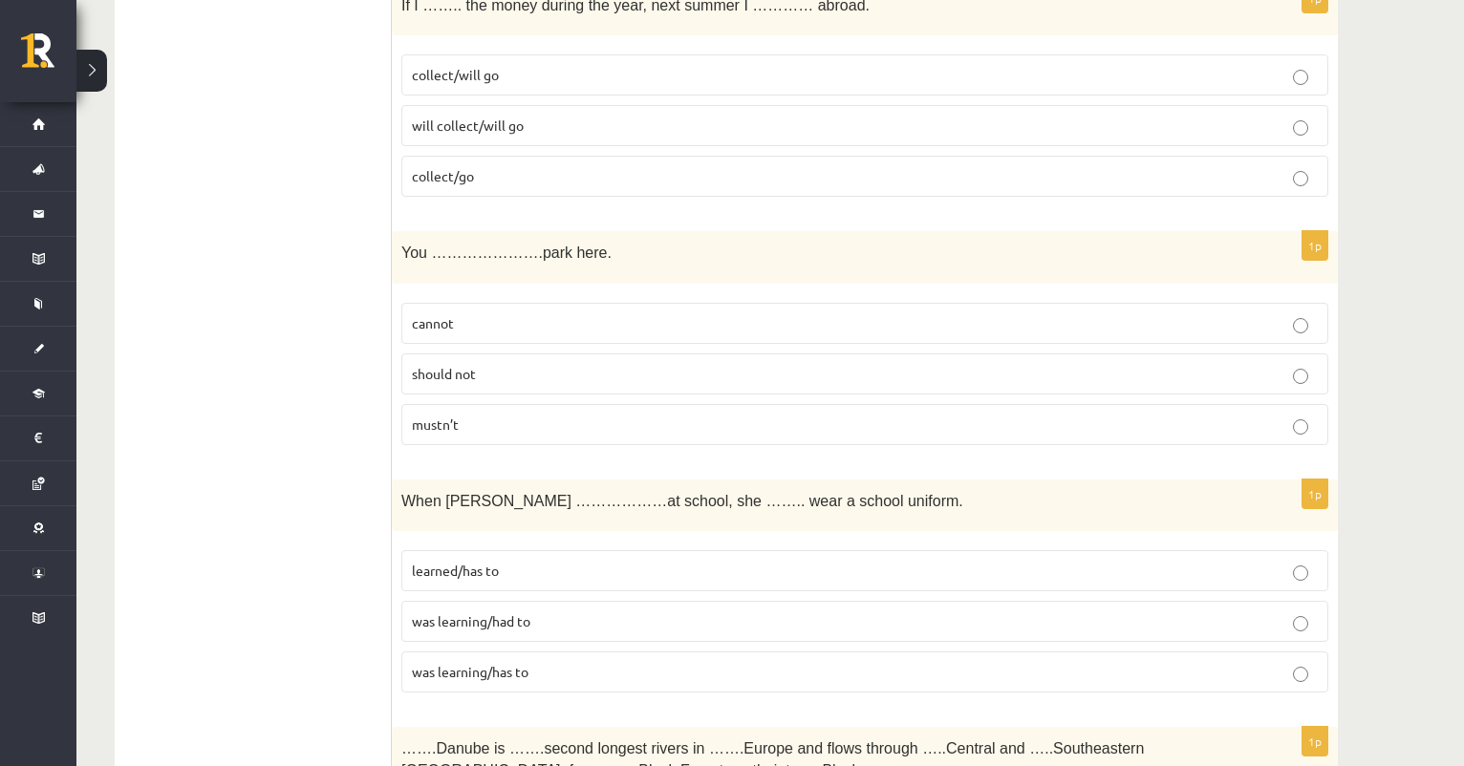
scroll to position [3125, 0]
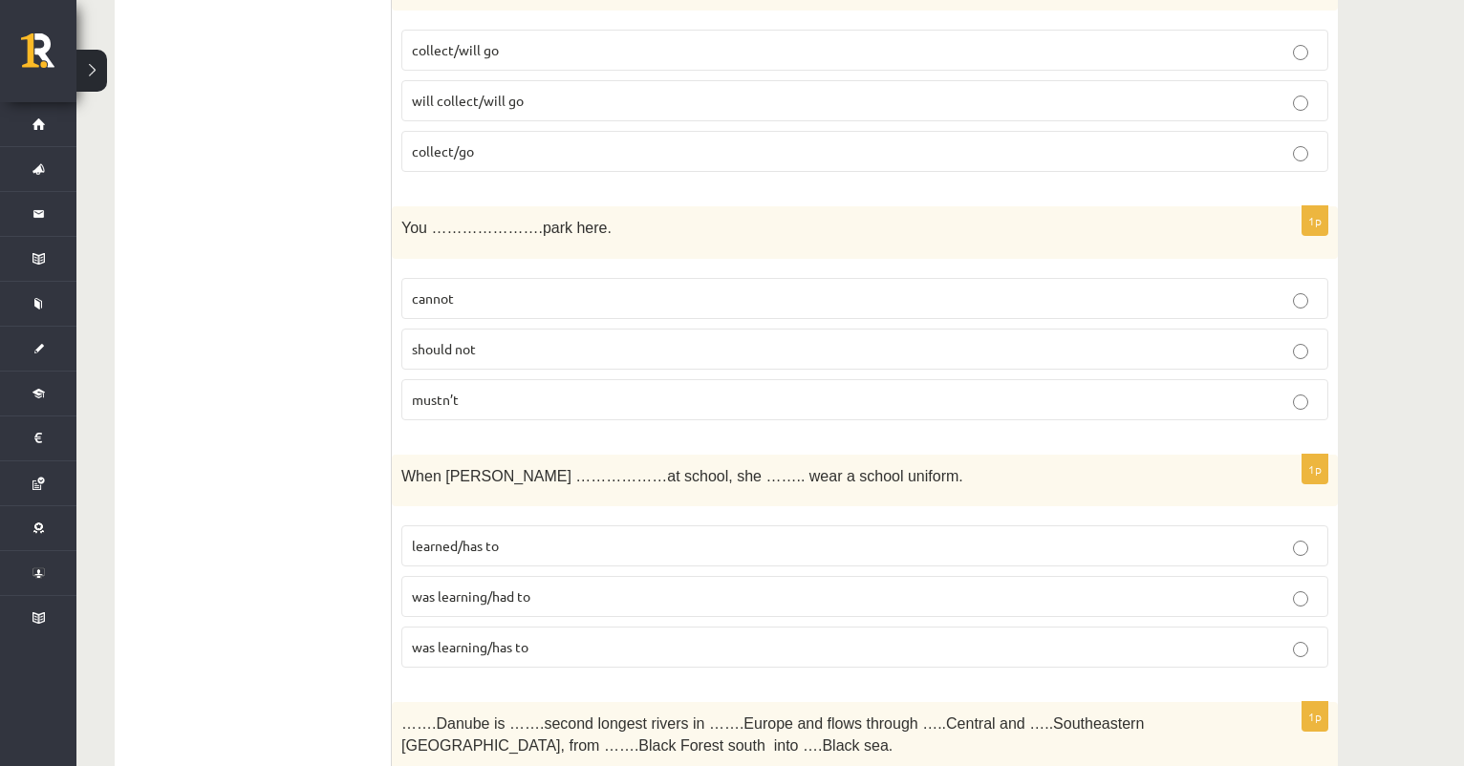
click at [436, 391] on span "mustn’t" at bounding box center [435, 399] width 47 height 17
click at [440, 302] on label "cannot" at bounding box center [864, 298] width 927 height 41
click at [529, 392] on p "mustn’t" at bounding box center [865, 400] width 906 height 20
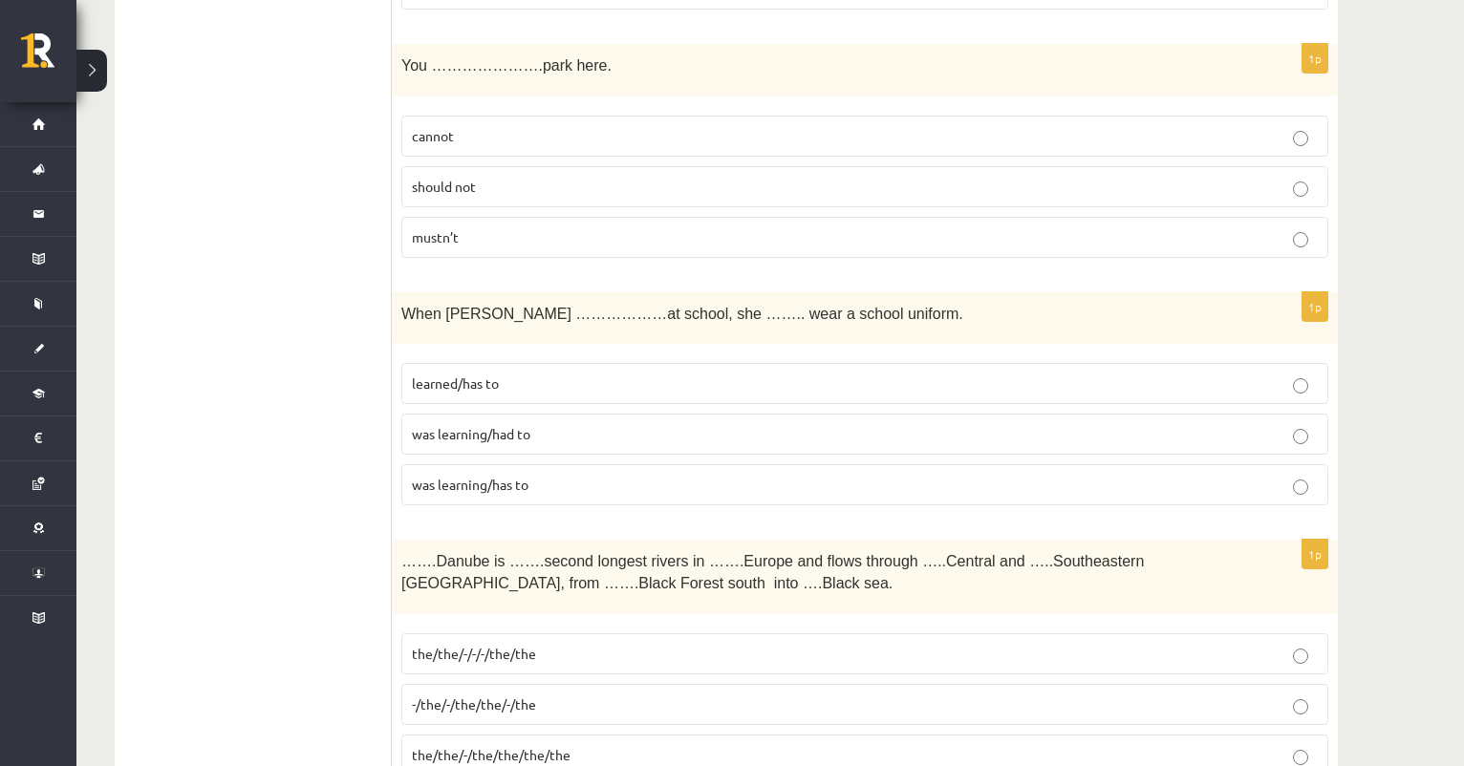
scroll to position [3307, 0]
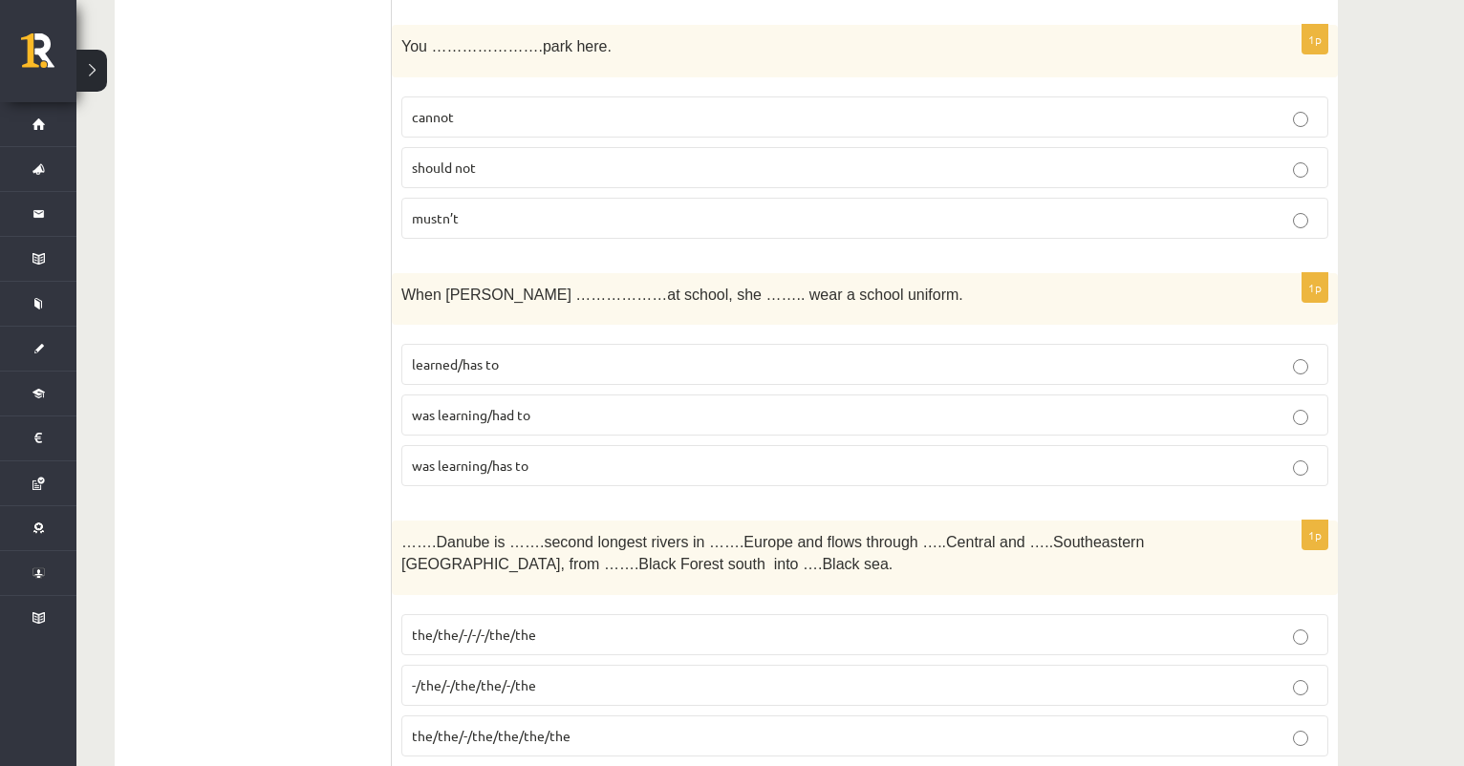
click at [433, 355] on span "learned/has to" at bounding box center [455, 363] width 87 height 17
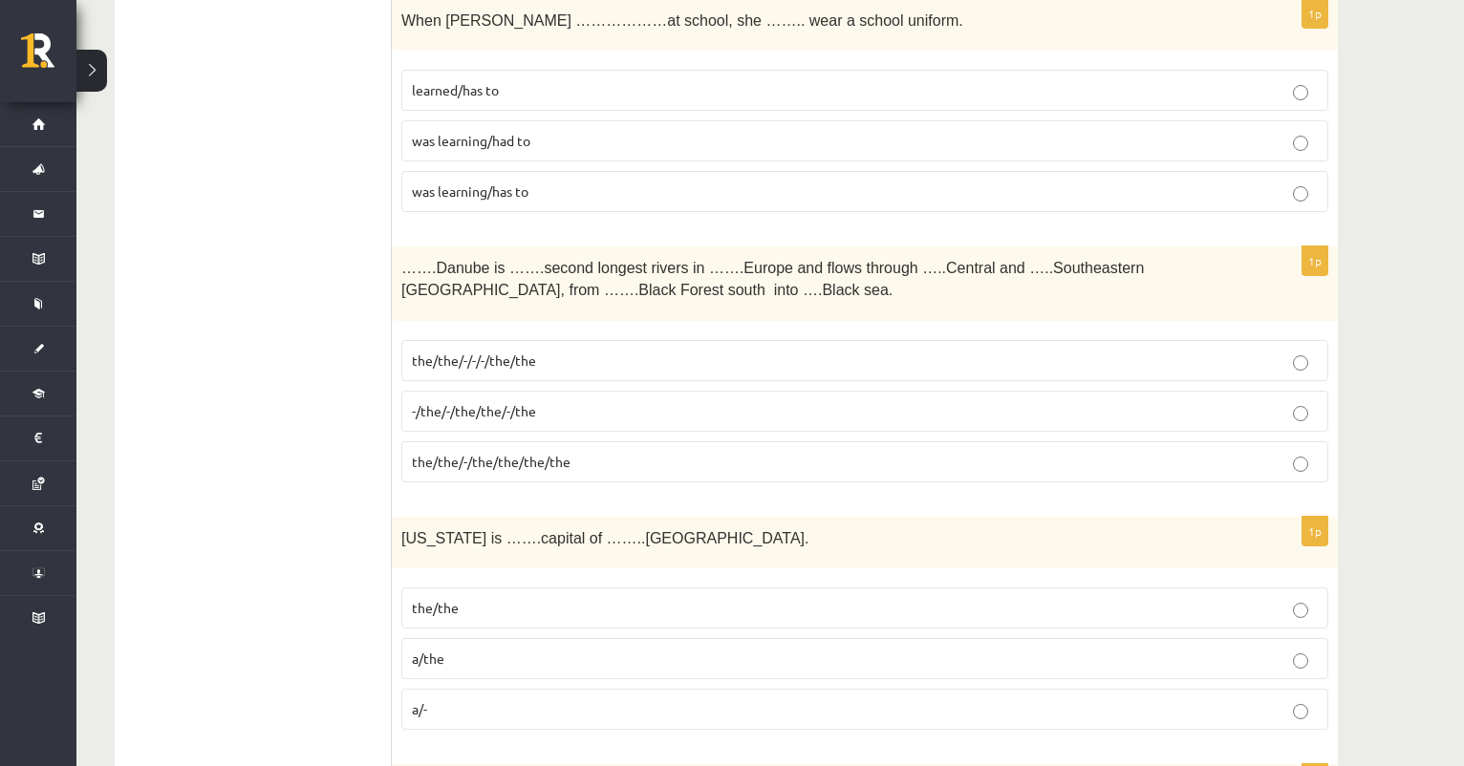
scroll to position [3580, 0]
click at [518, 353] on span "the/the/-/-/-/the/the" at bounding box center [474, 361] width 124 height 17
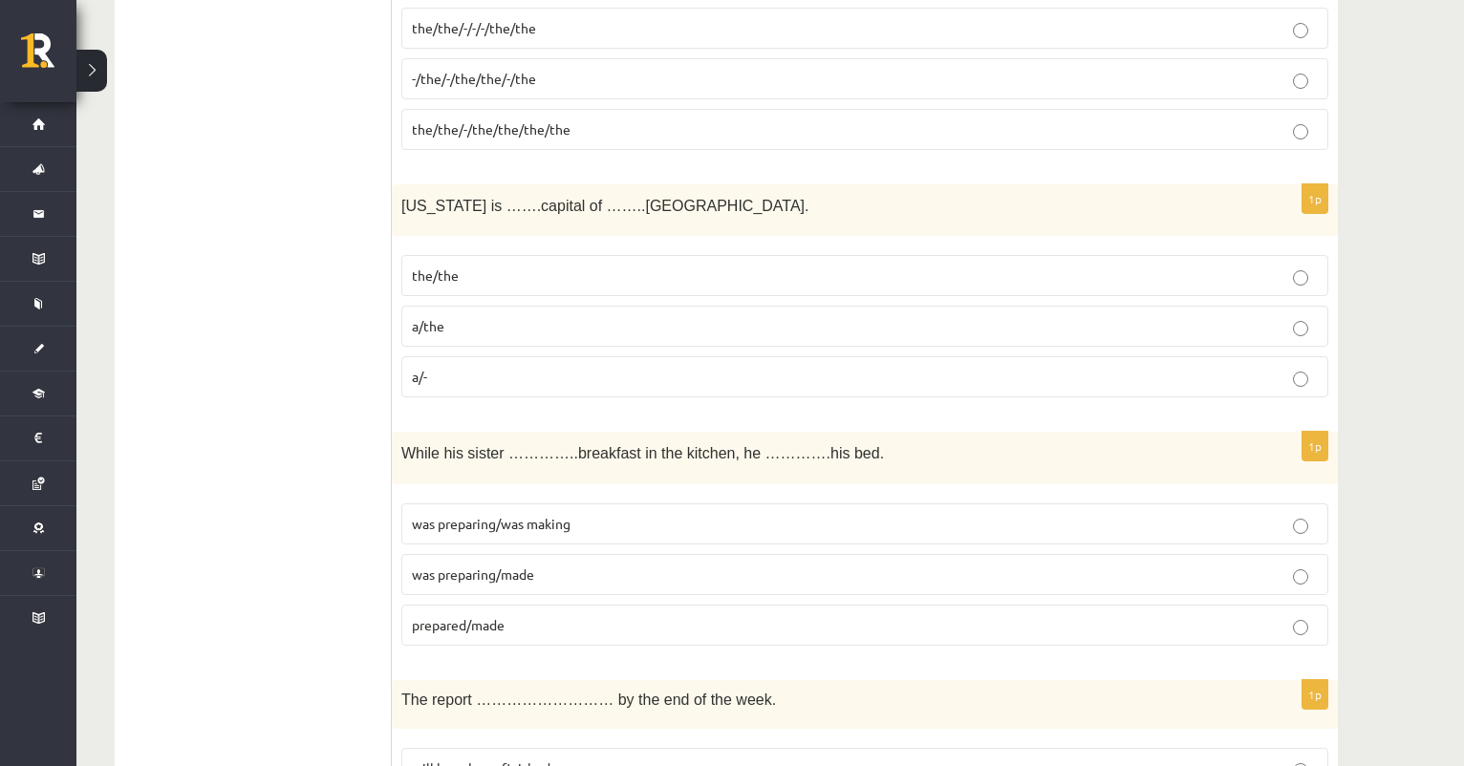
scroll to position [3917, 0]
click at [491, 266] on p "the/the" at bounding box center [865, 273] width 906 height 20
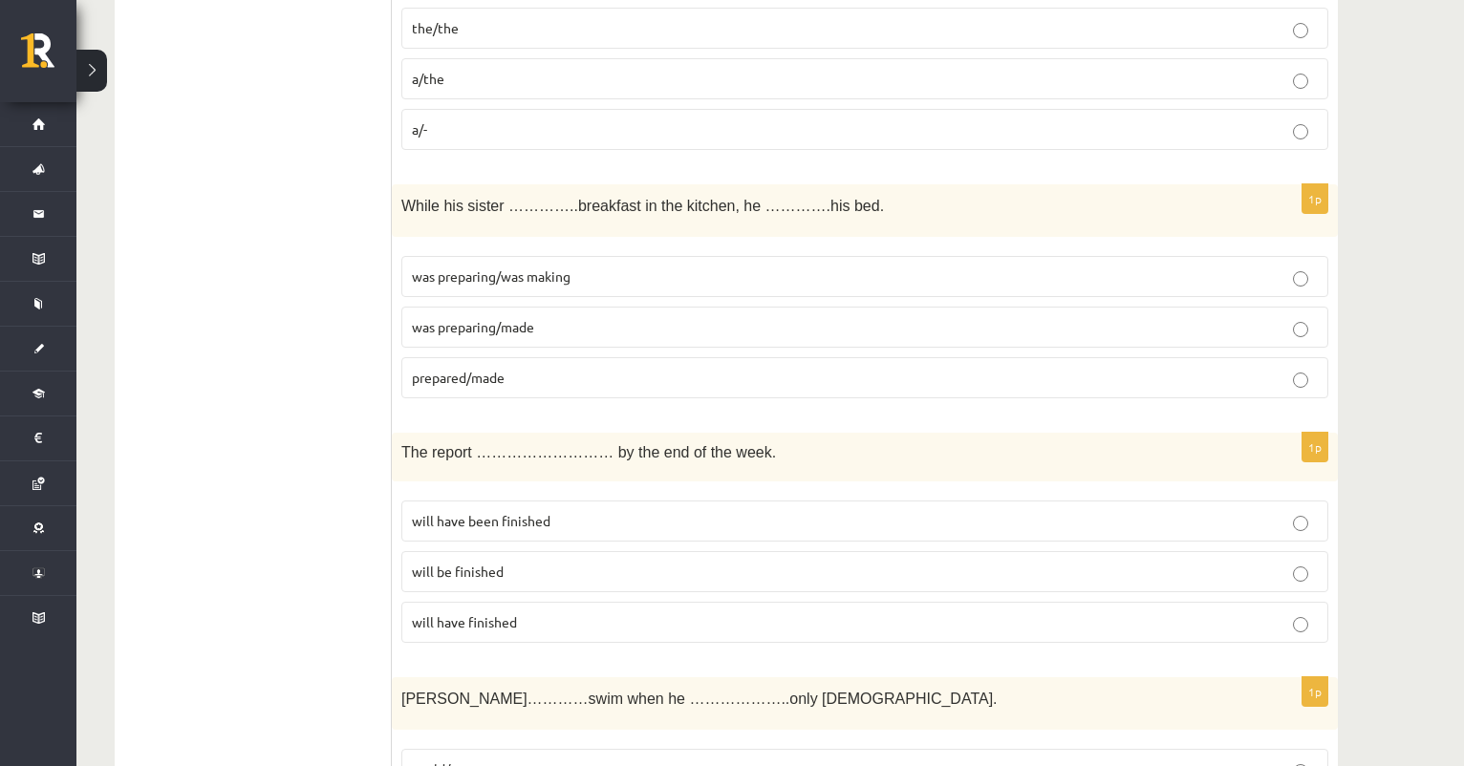
scroll to position [4164, 0]
click at [519, 267] on span "was preparing/was making" at bounding box center [491, 273] width 159 height 17
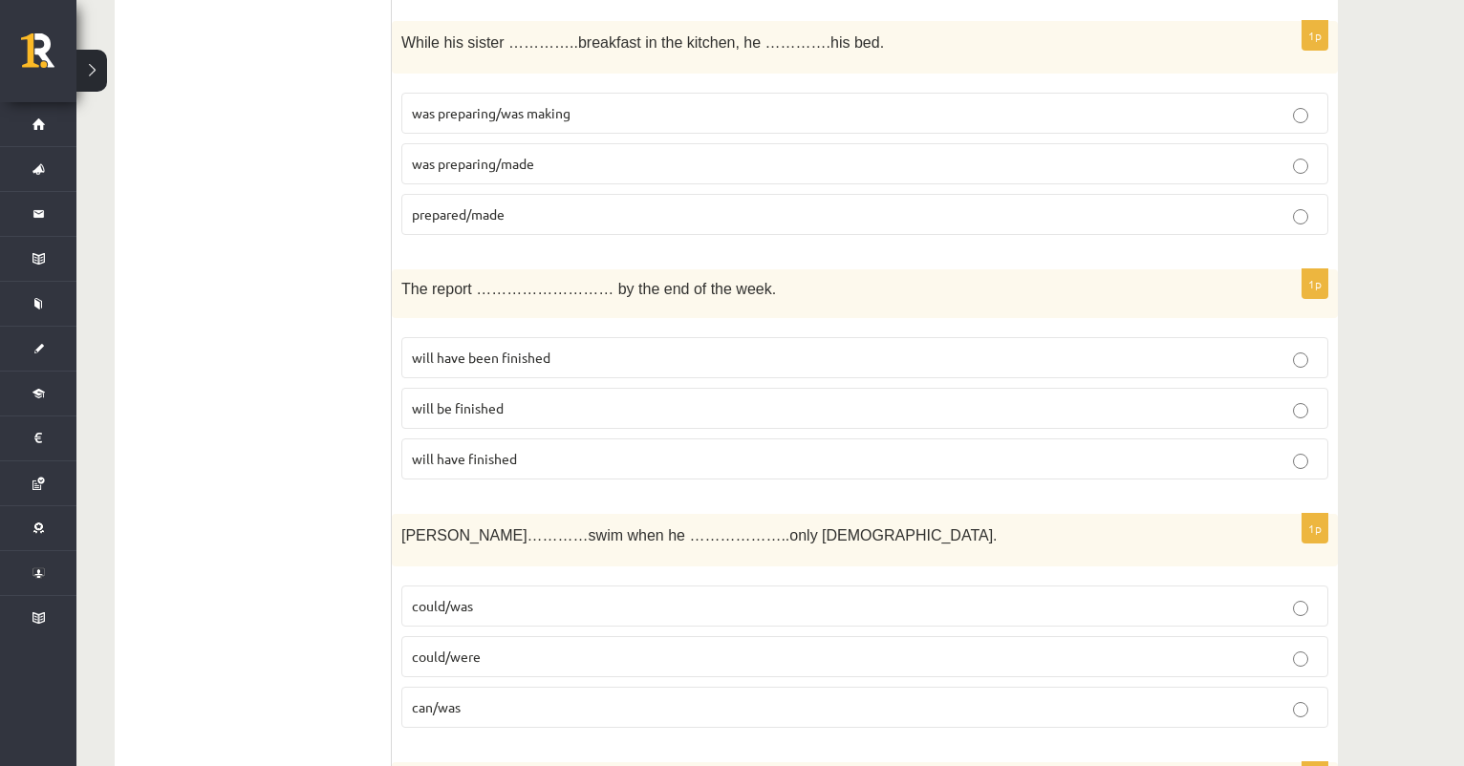
scroll to position [4400, 0]
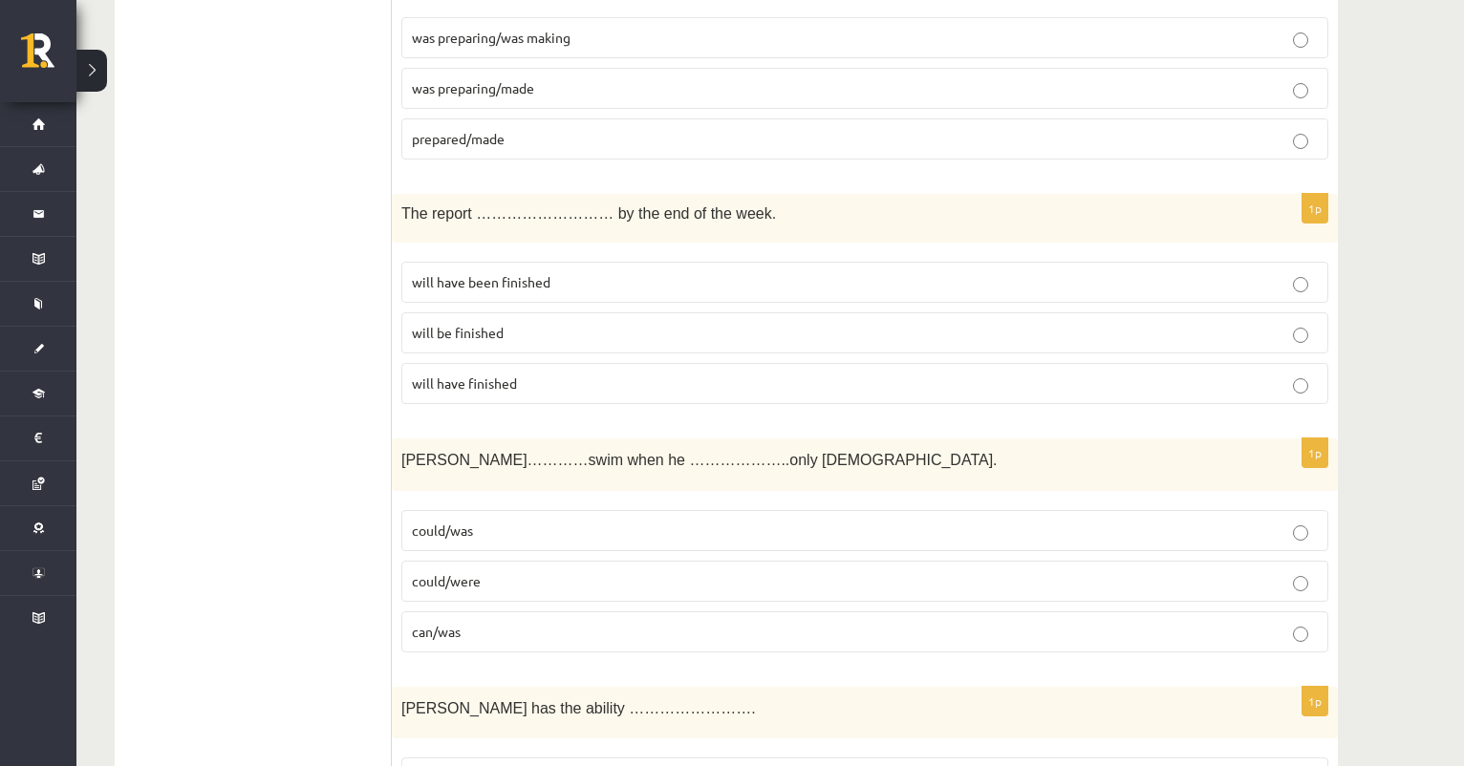
click at [540, 275] on span "will have been finished" at bounding box center [481, 281] width 139 height 17
click at [430, 324] on span "will be finished" at bounding box center [458, 332] width 92 height 17
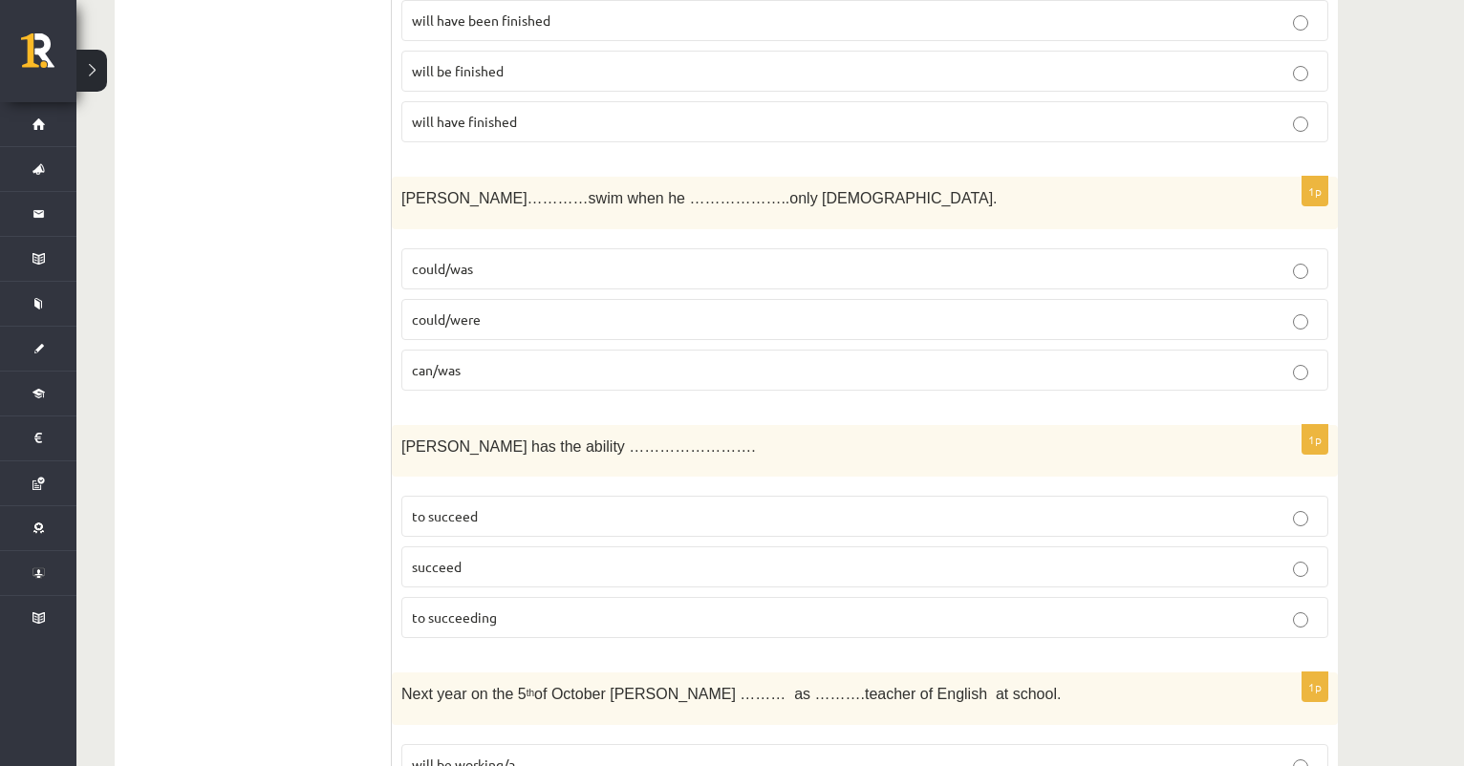
scroll to position [4663, 0]
click at [491, 258] on p "could/was" at bounding box center [865, 268] width 906 height 20
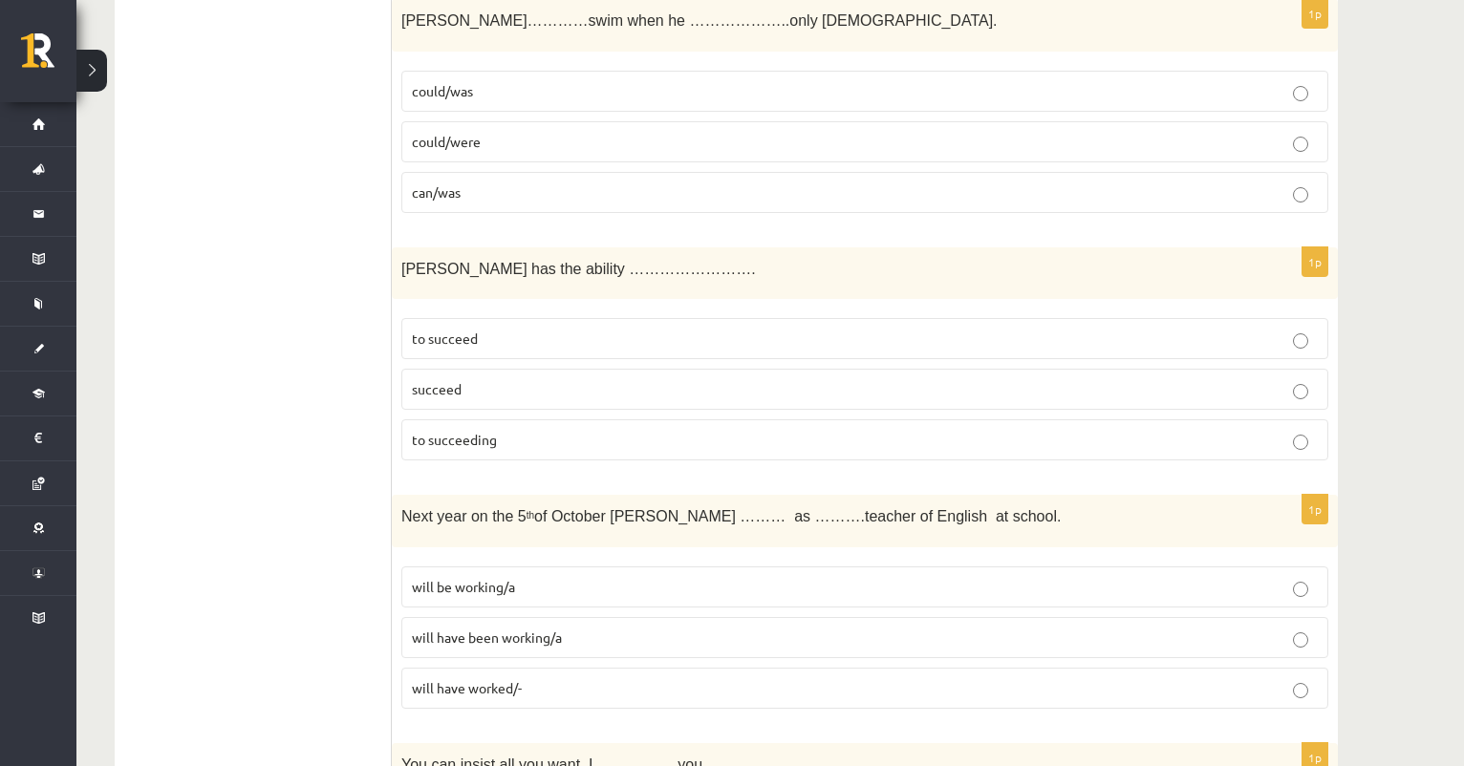
scroll to position [4939, 0]
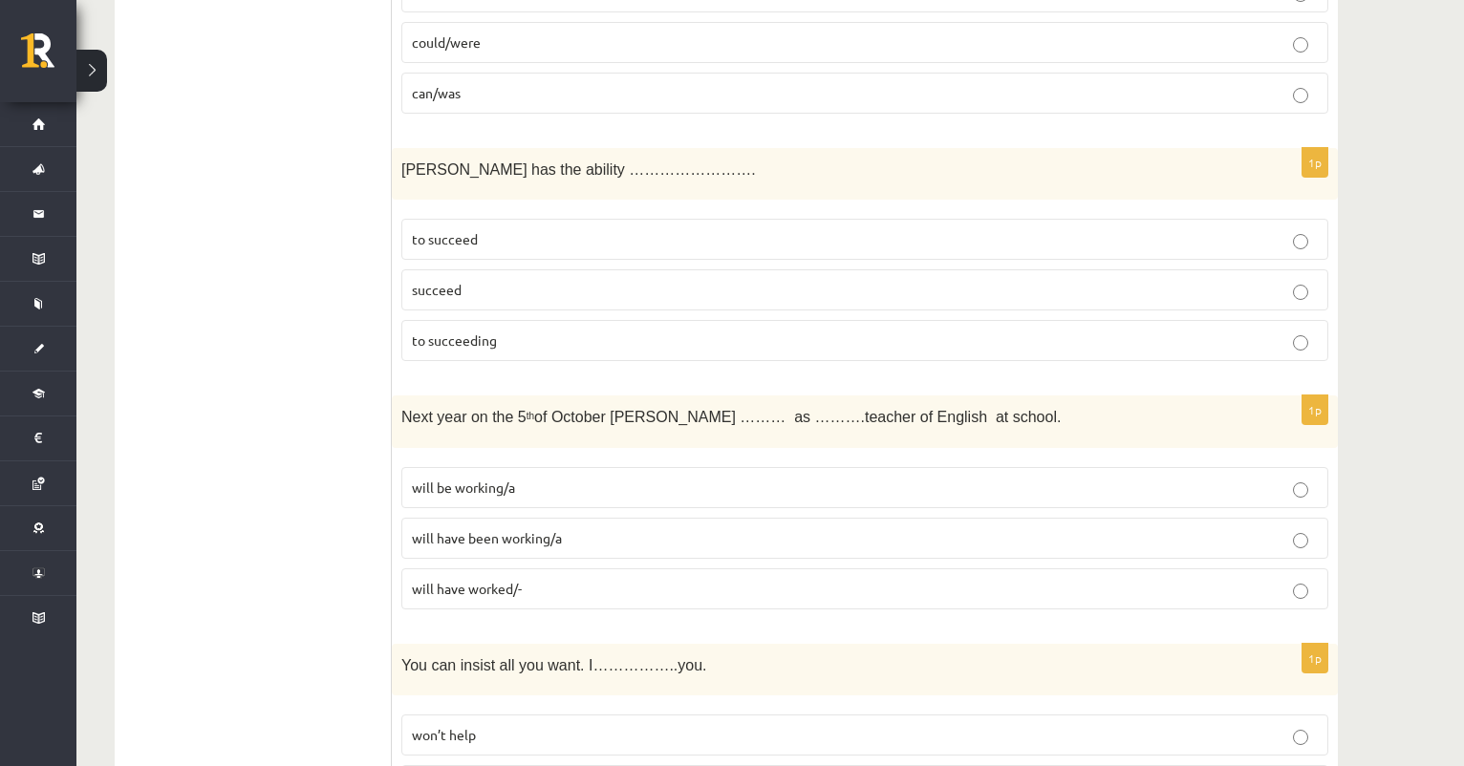
click at [457, 230] on span "to succeed" at bounding box center [445, 238] width 66 height 17
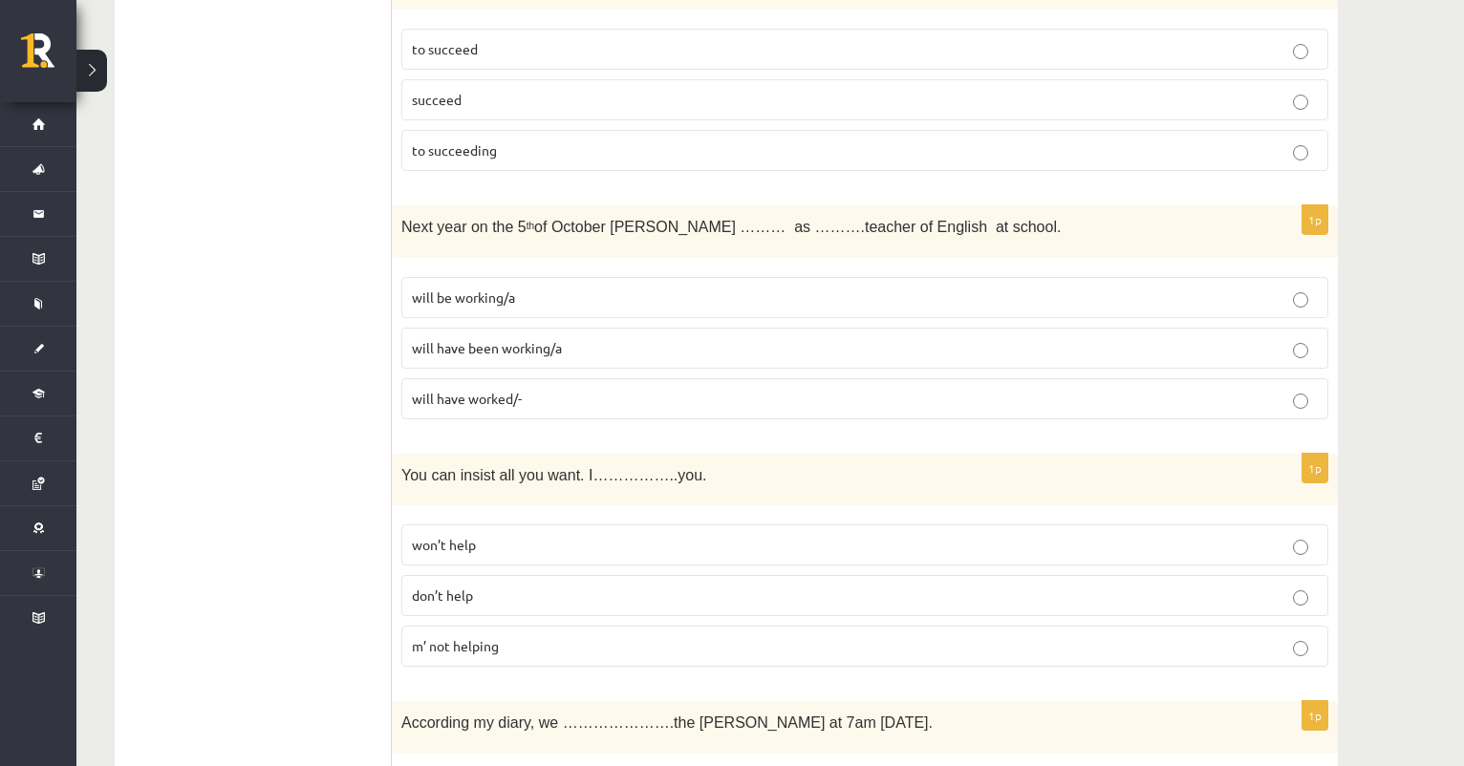
scroll to position [5205, 0]
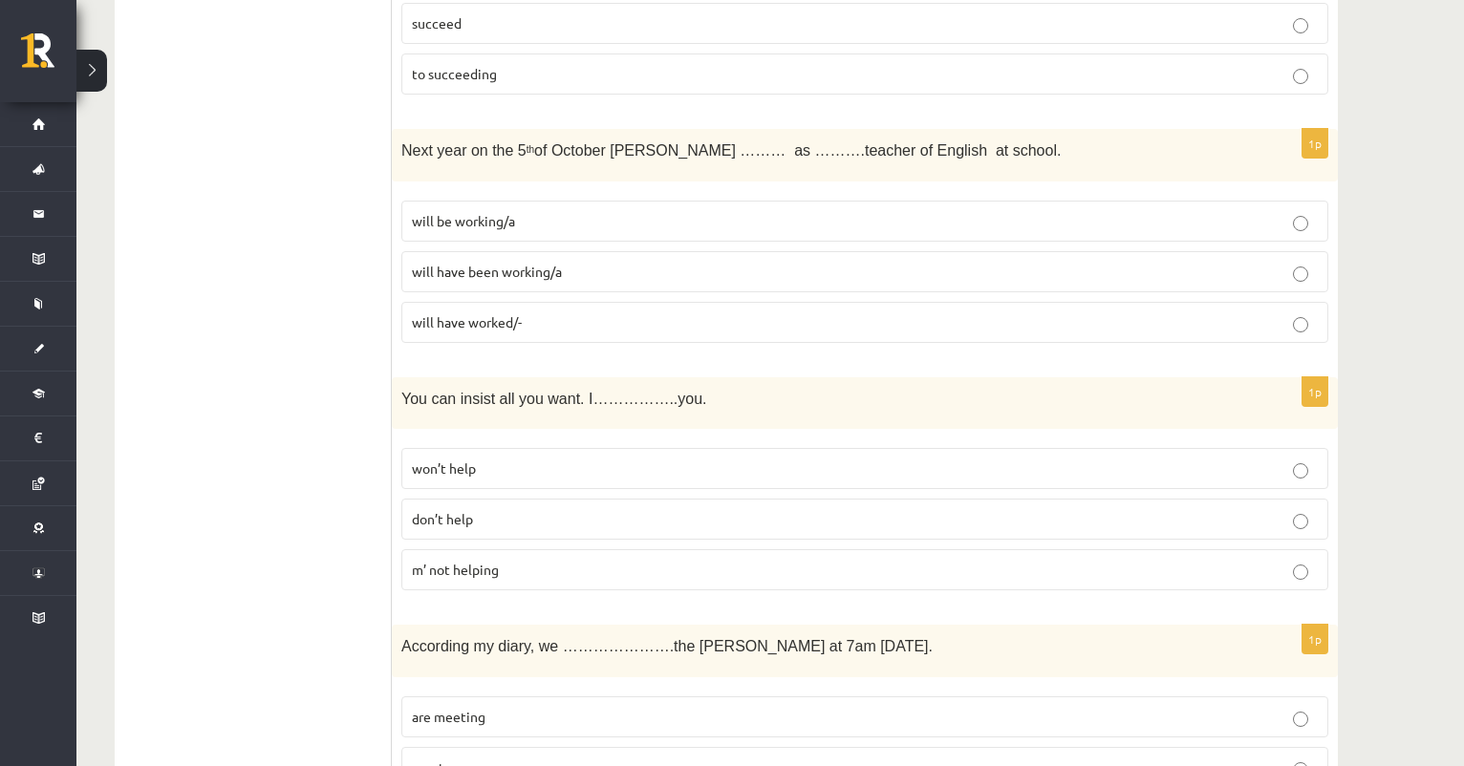
click at [518, 212] on p "will be working/a" at bounding box center [865, 221] width 906 height 20
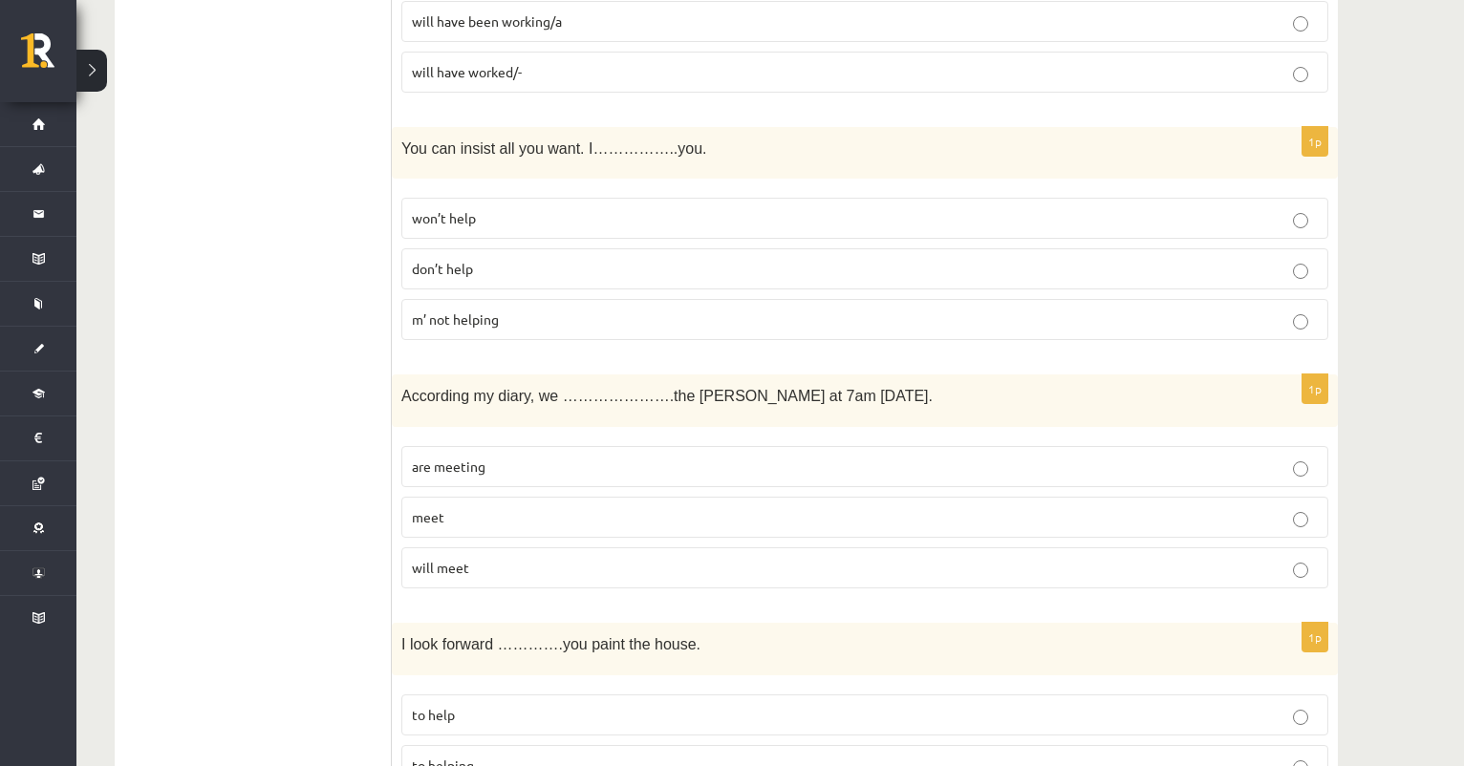
scroll to position [5457, 0]
drag, startPoint x: 406, startPoint y: 132, endPoint x: 479, endPoint y: 123, distance: 73.1
click at [479, 136] on p "You can insist all you want. I……………..you." at bounding box center [816, 147] width 831 height 22
click at [435, 140] on span "You can insist all you want. I……………..you." at bounding box center [554, 148] width 306 height 16
drag, startPoint x: 404, startPoint y: 132, endPoint x: 581, endPoint y: 139, distance: 176.9
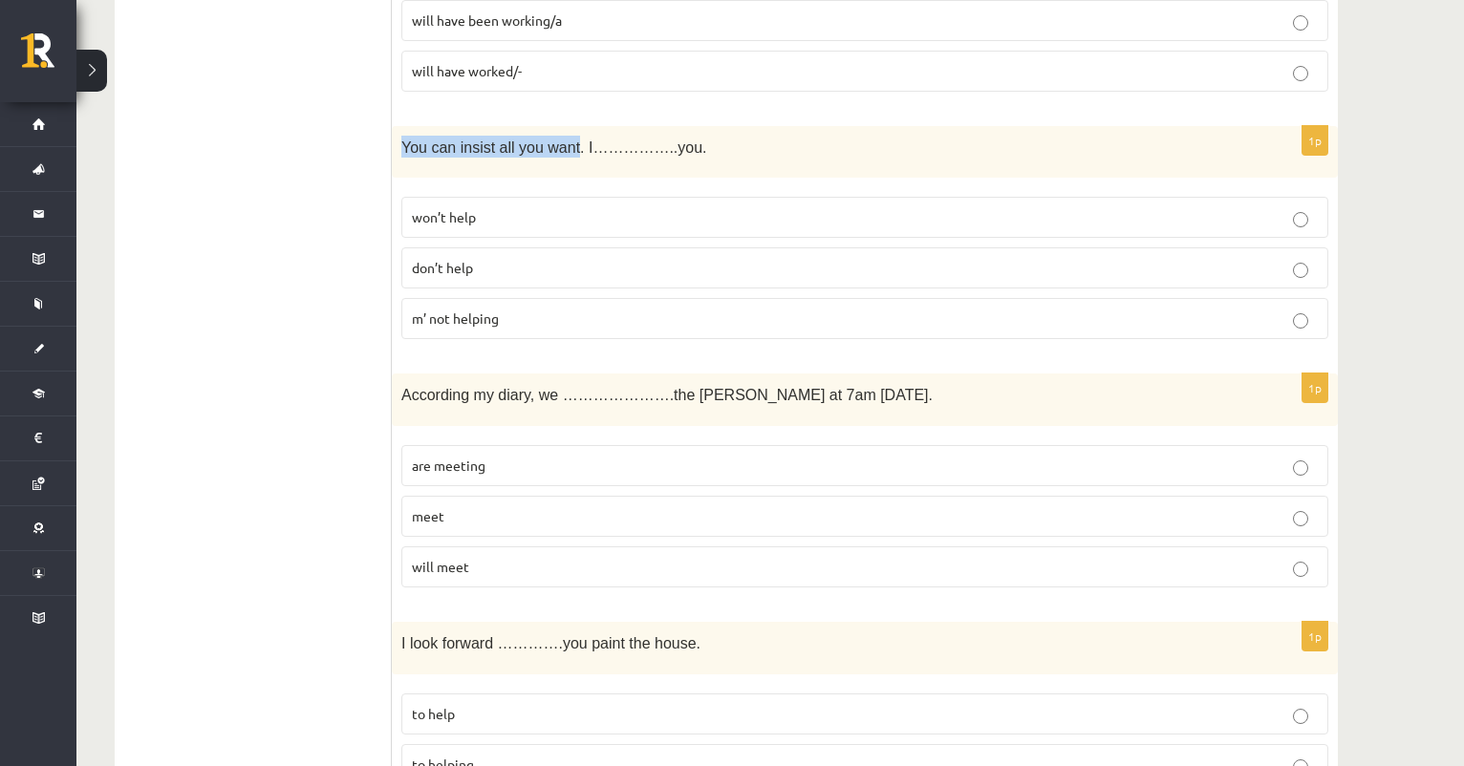
click at [581, 140] on span "You can insist all you want. I……………..you." at bounding box center [554, 148] width 306 height 16
copy span "You can insist all you want"
click at [438, 213] on p "won’t help" at bounding box center [865, 217] width 906 height 20
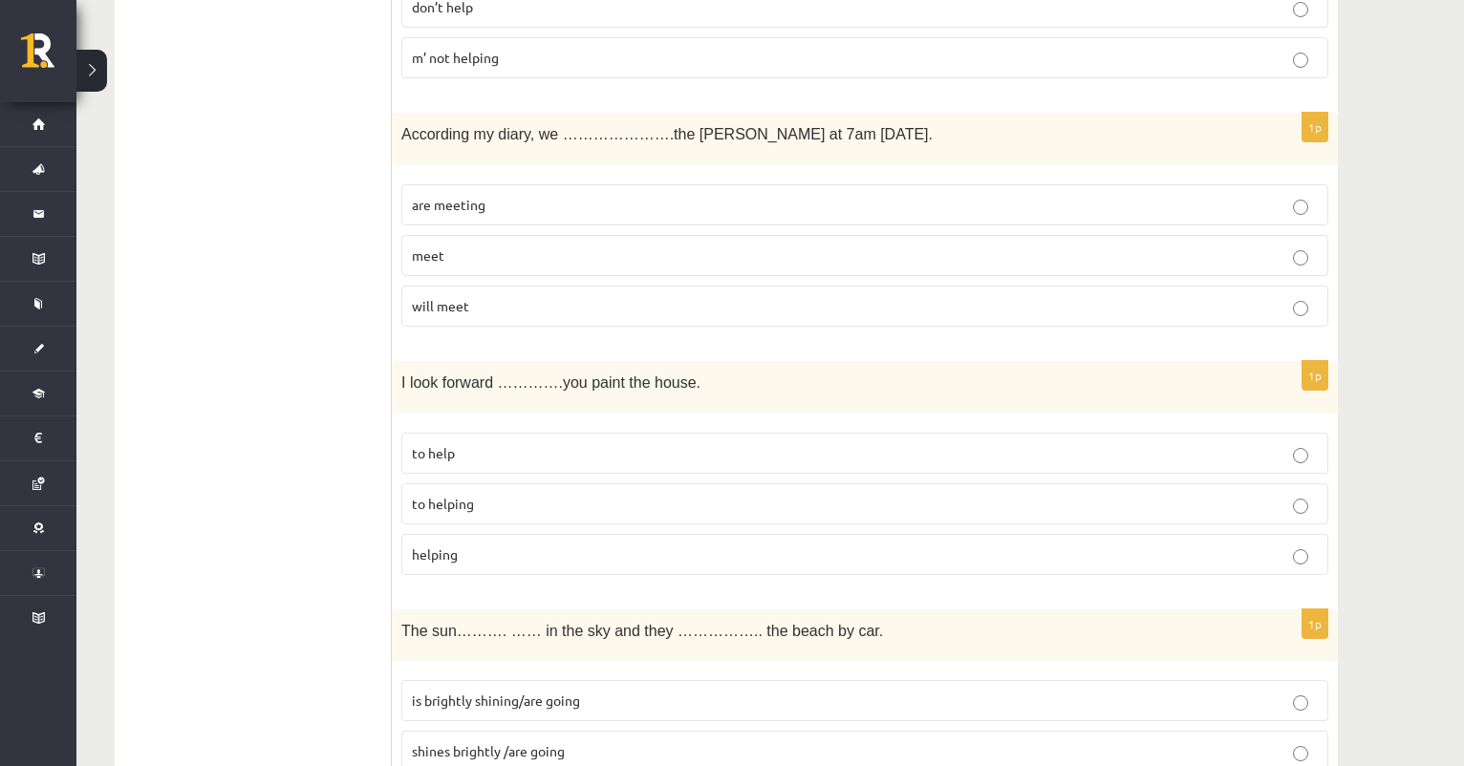
scroll to position [5720, 0]
click at [456, 295] on span "will meet" at bounding box center [440, 303] width 57 height 17
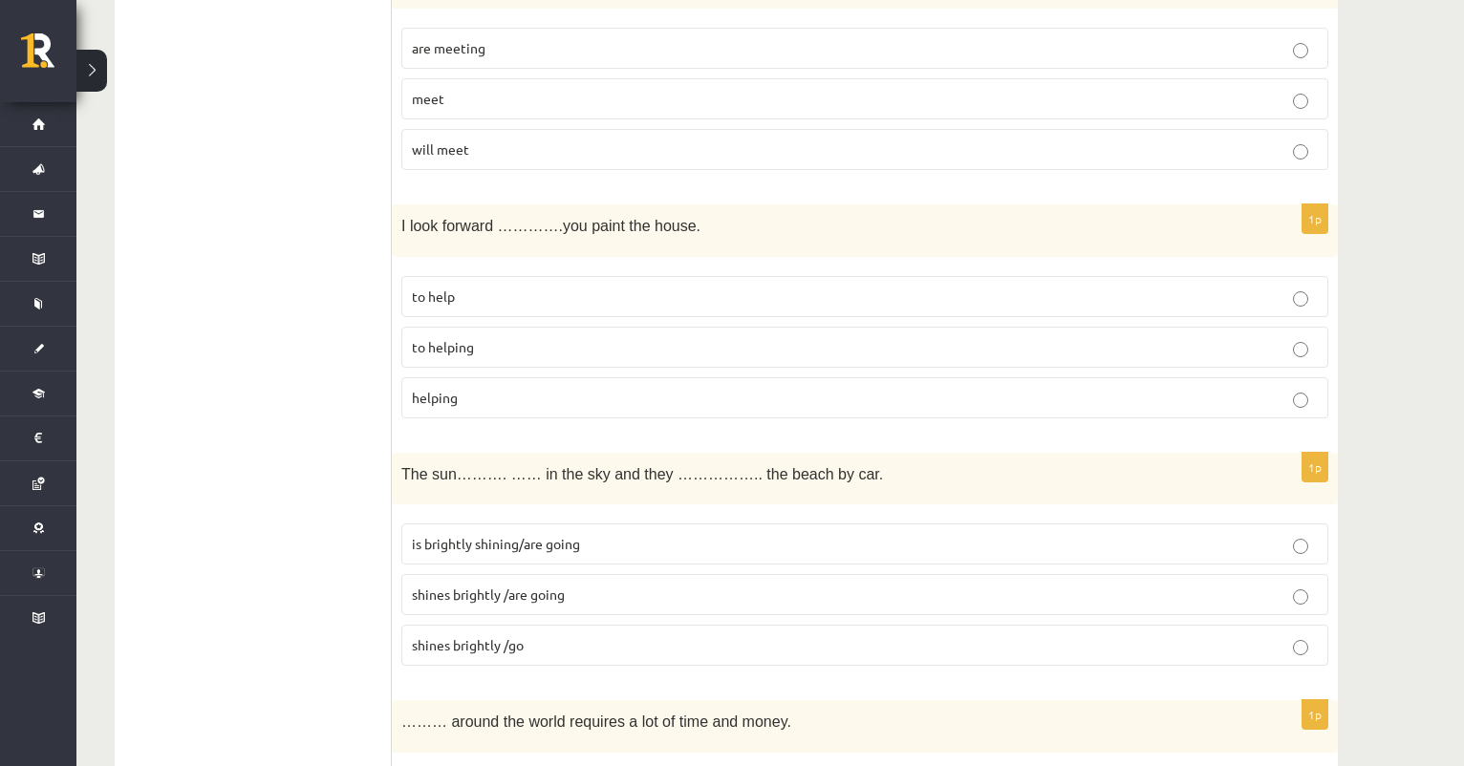
scroll to position [5975, 0]
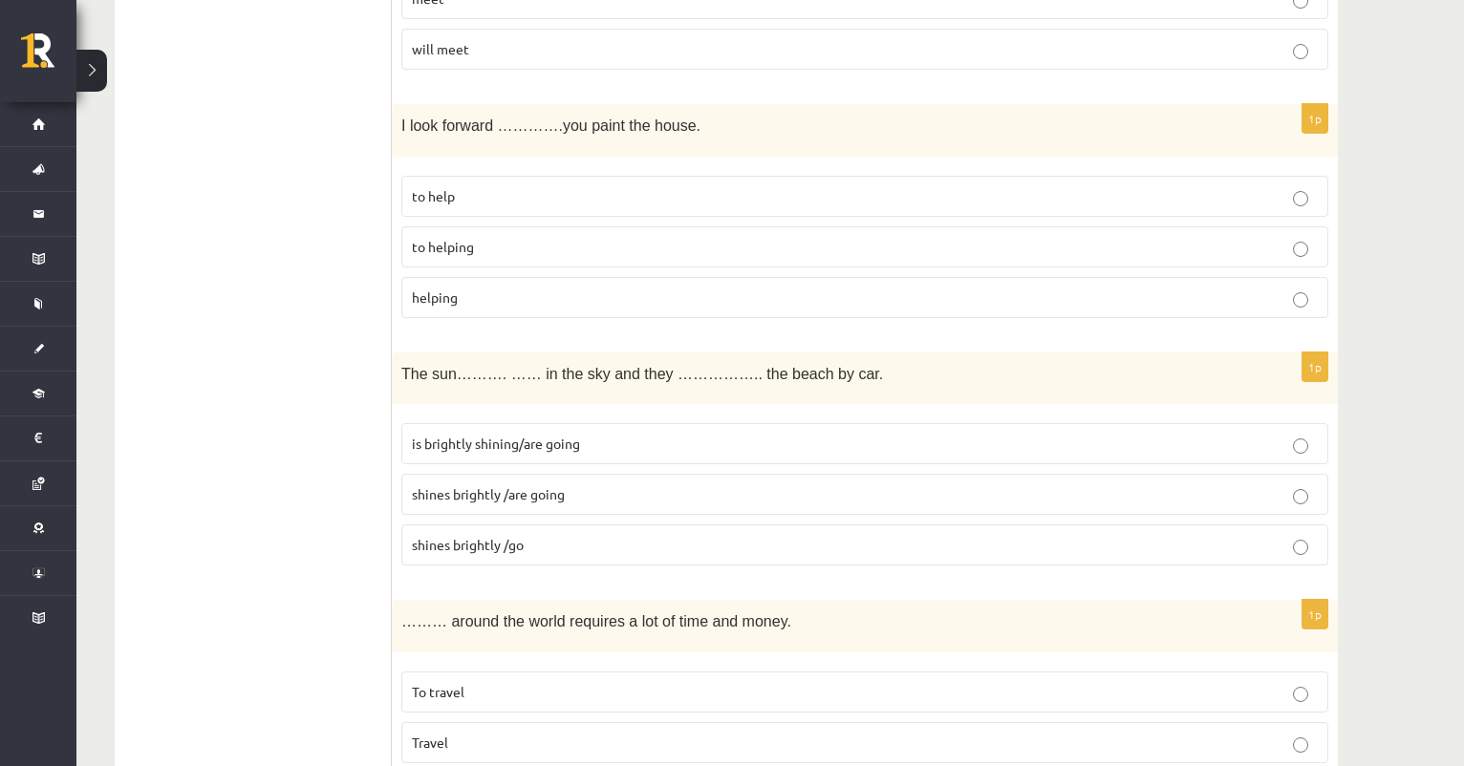
click at [477, 186] on p "to help" at bounding box center [865, 196] width 906 height 20
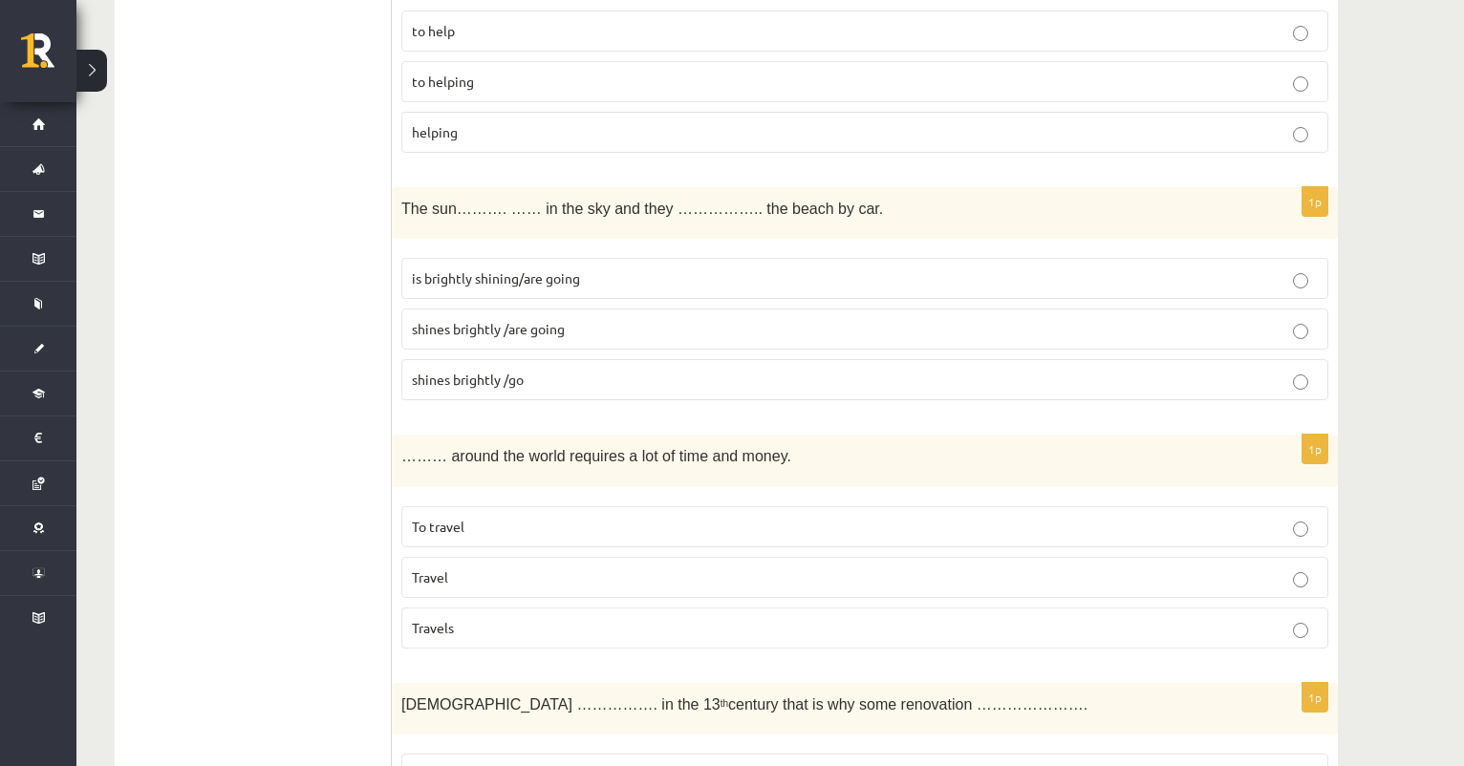
scroll to position [6144, 0]
click at [507, 266] on span "is brightly shining/are going" at bounding box center [496, 274] width 168 height 17
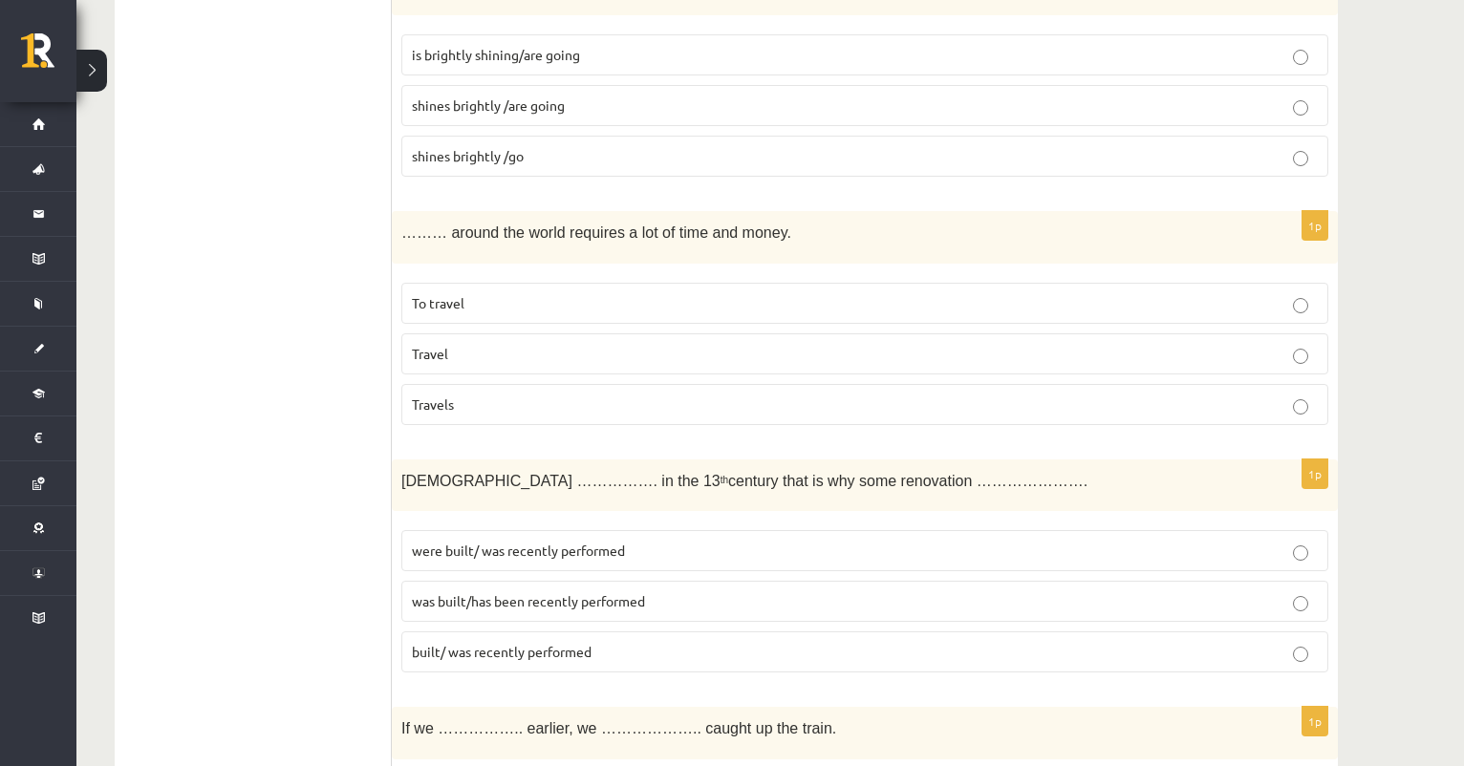
scroll to position [6364, 0]
click at [473, 343] on p "Travel" at bounding box center [865, 353] width 906 height 20
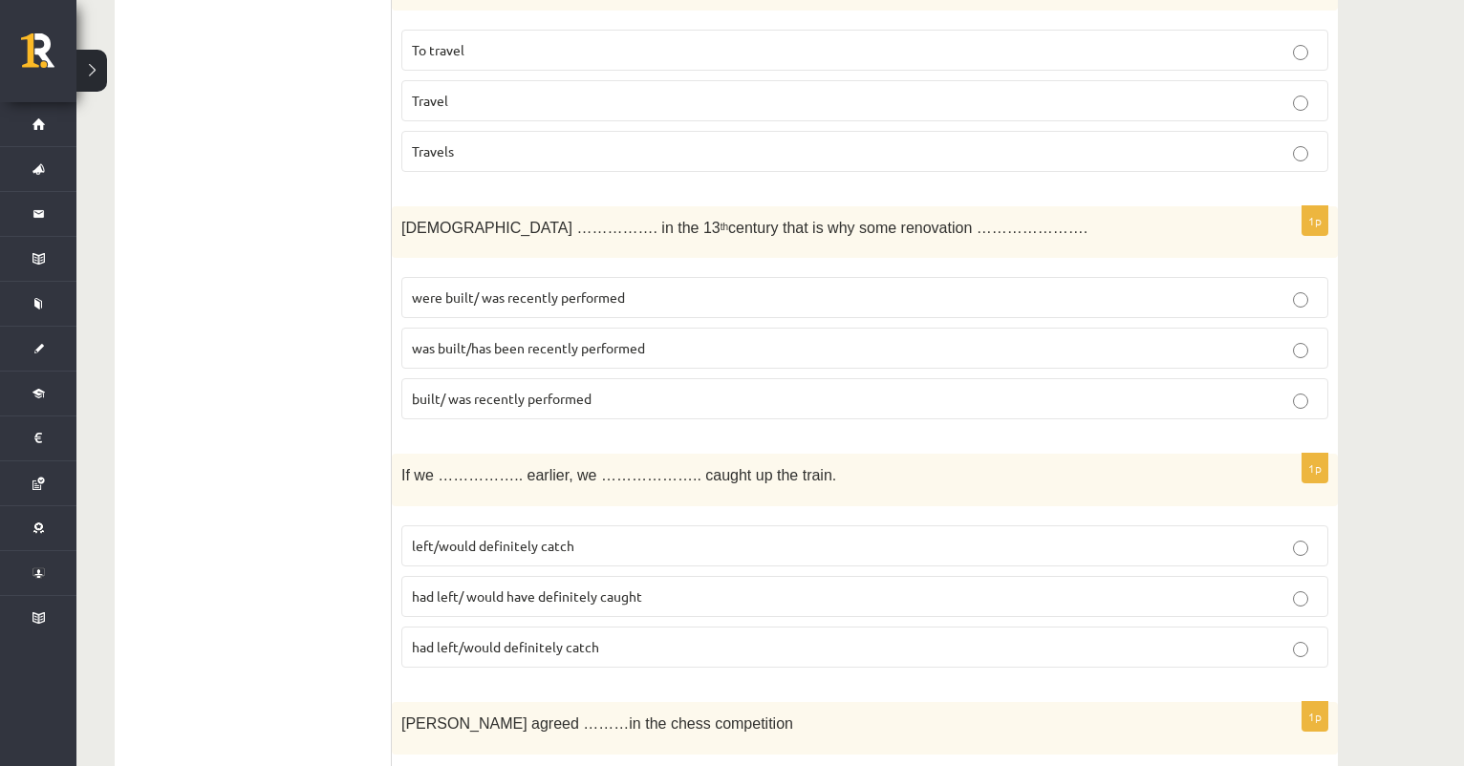
scroll to position [6619, 0]
click at [547, 287] on span "were built/ was recently performed" at bounding box center [518, 295] width 213 height 17
click at [460, 337] on span "was built/has been recently performed" at bounding box center [528, 345] width 233 height 17
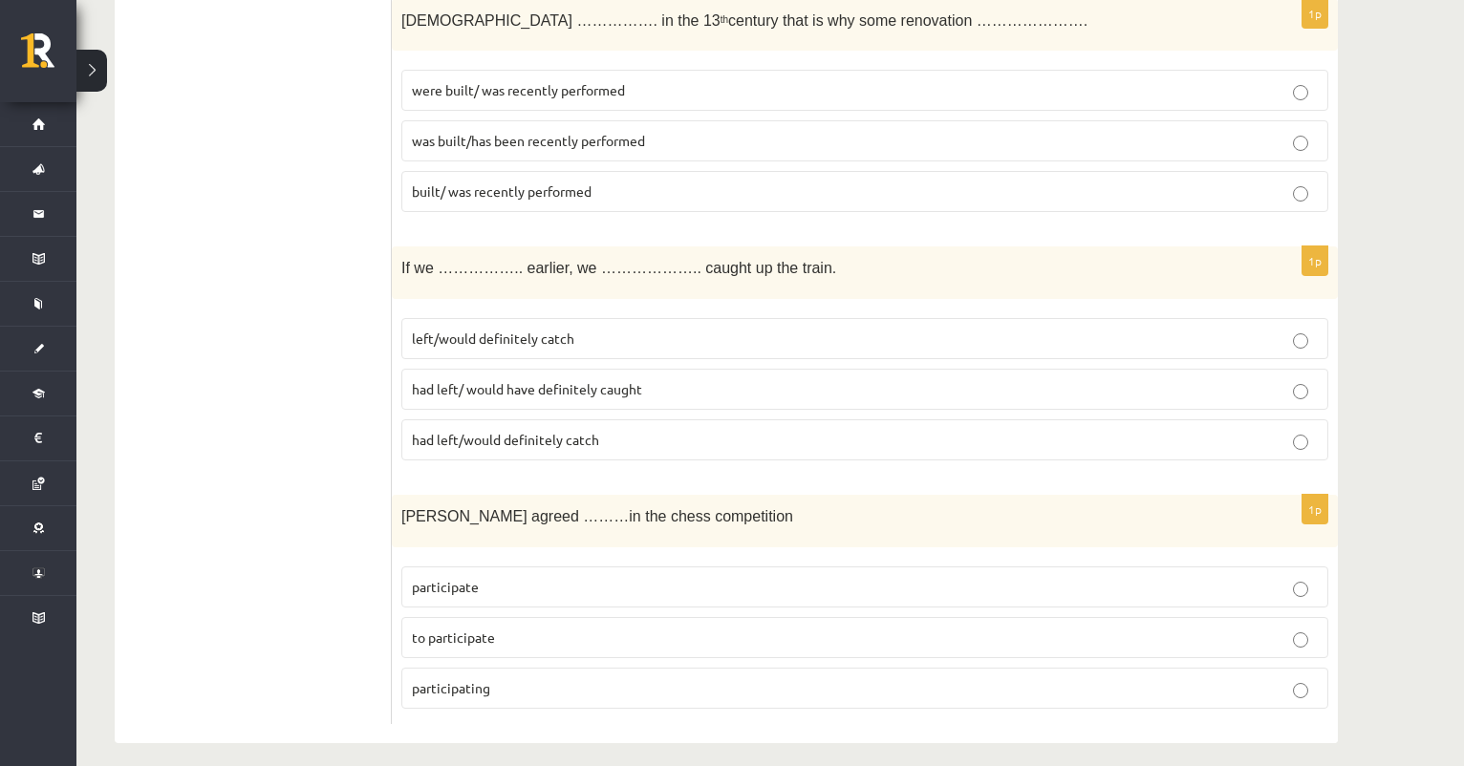
scroll to position [6823, 0]
click at [429, 381] on span "had left/ would have definitely caught" at bounding box center [527, 389] width 230 height 17
click at [448, 630] on span "to participate" at bounding box center [453, 638] width 83 height 17
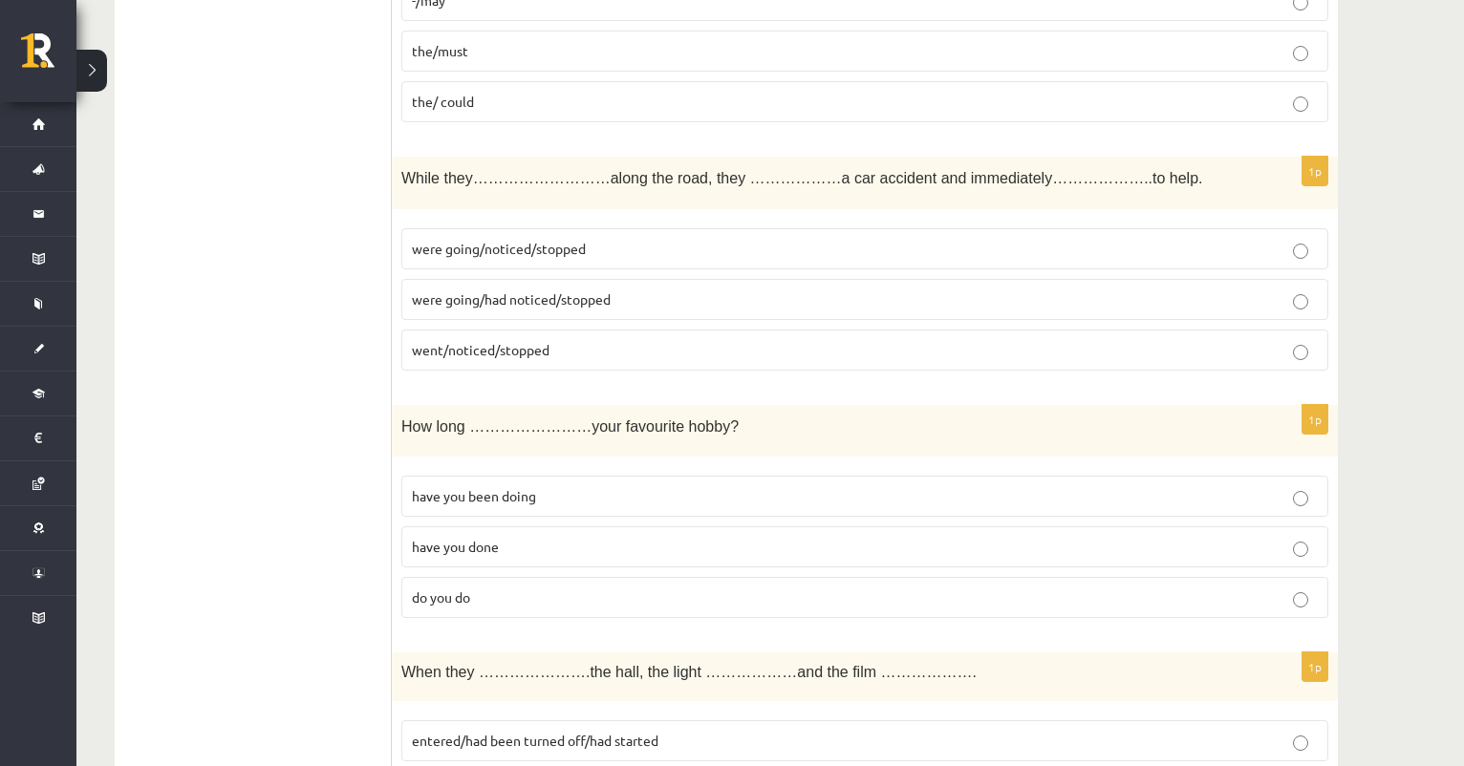
scroll to position [719, 0]
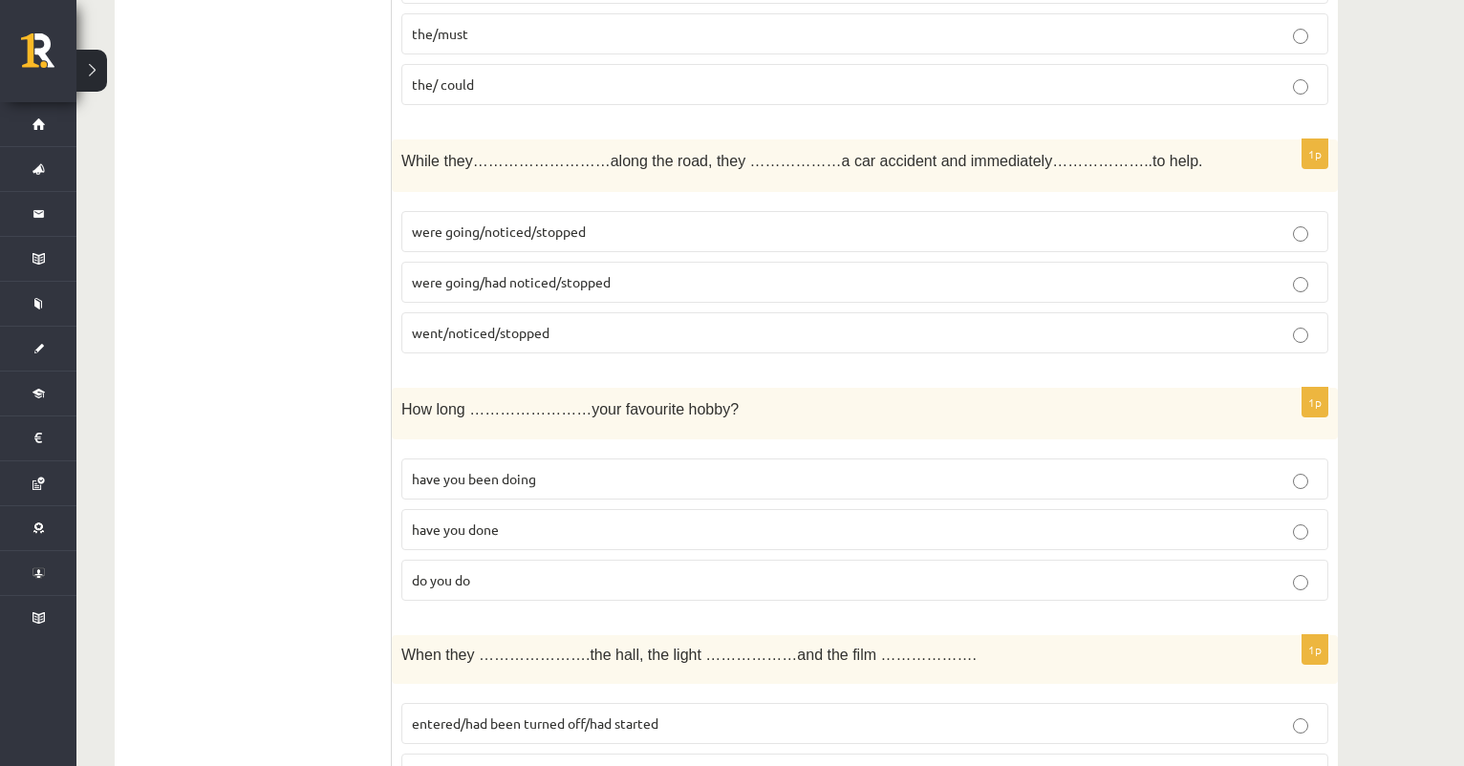
click at [446, 232] on span "were going/noticed/stopped" at bounding box center [499, 231] width 174 height 17
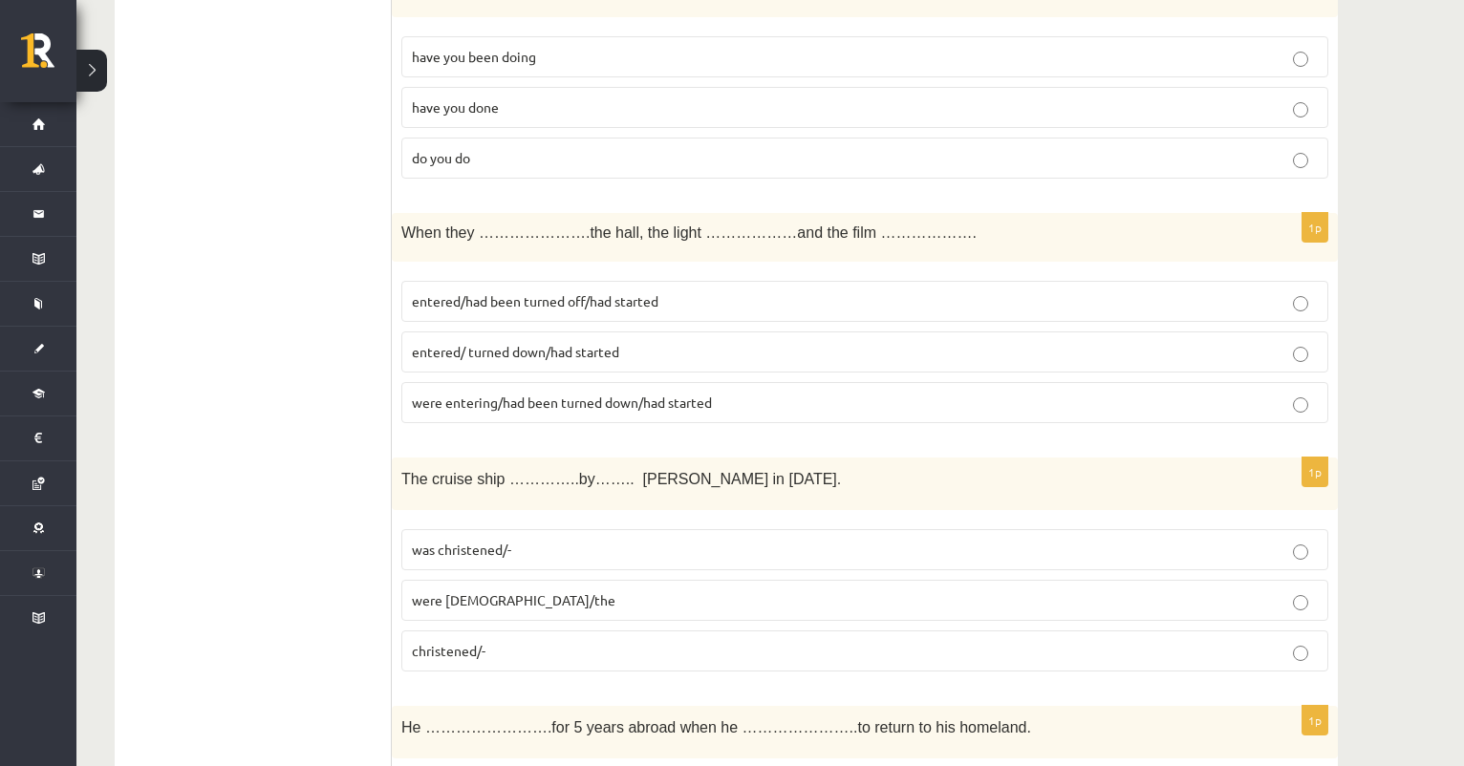
scroll to position [1148, 0]
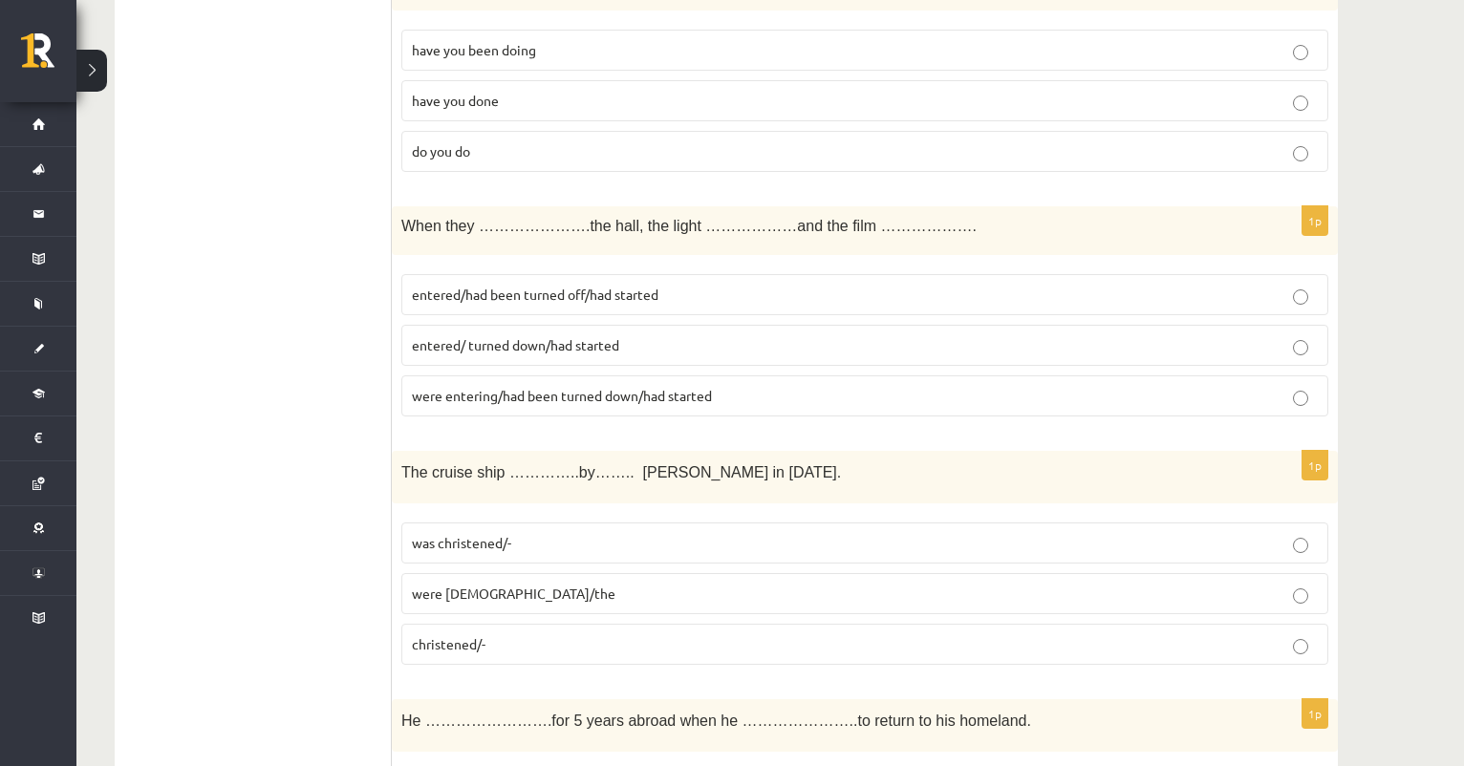
click at [577, 342] on span "entered/ turned down/had started" at bounding box center [515, 344] width 207 height 17
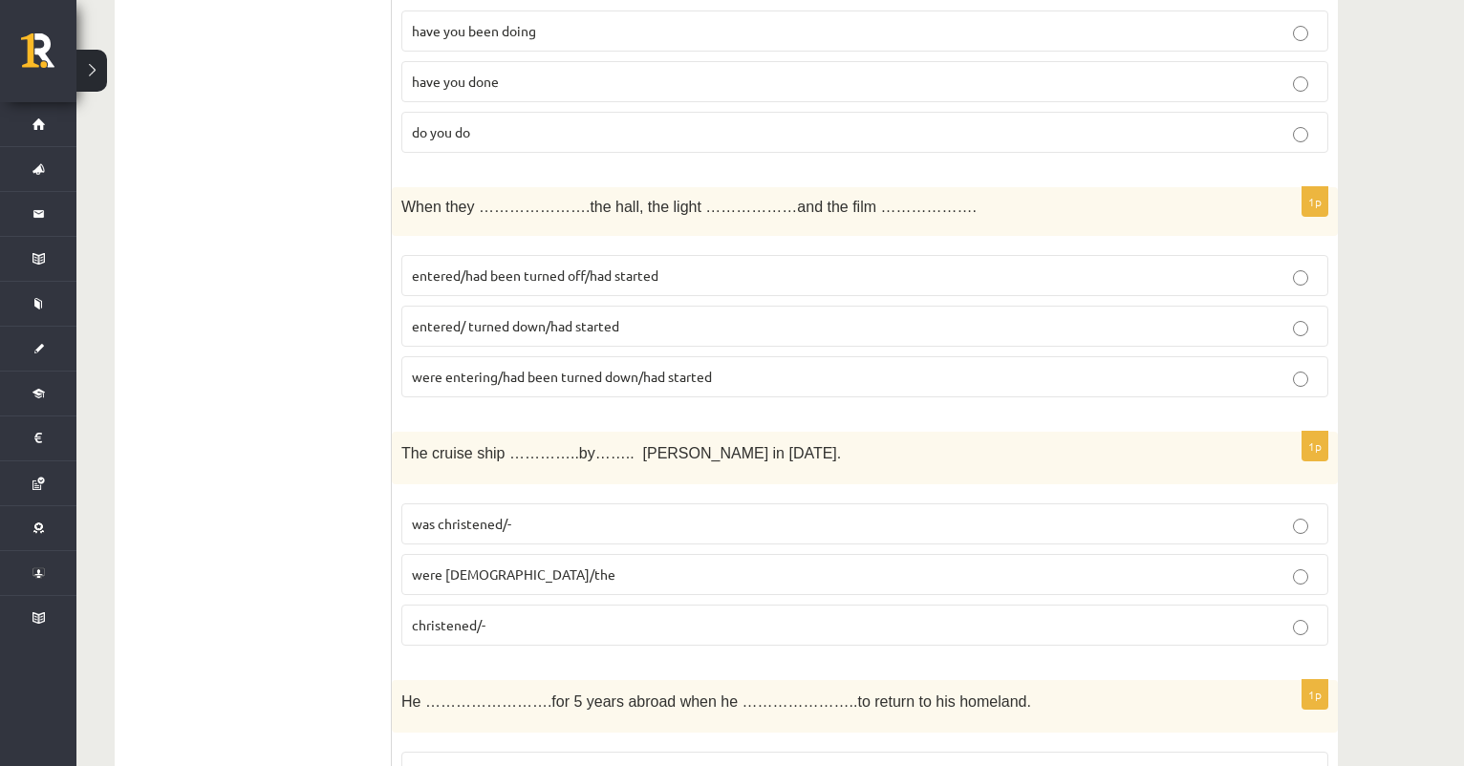
click at [601, 279] on span "entered/had been turned off/had started" at bounding box center [535, 275] width 247 height 17
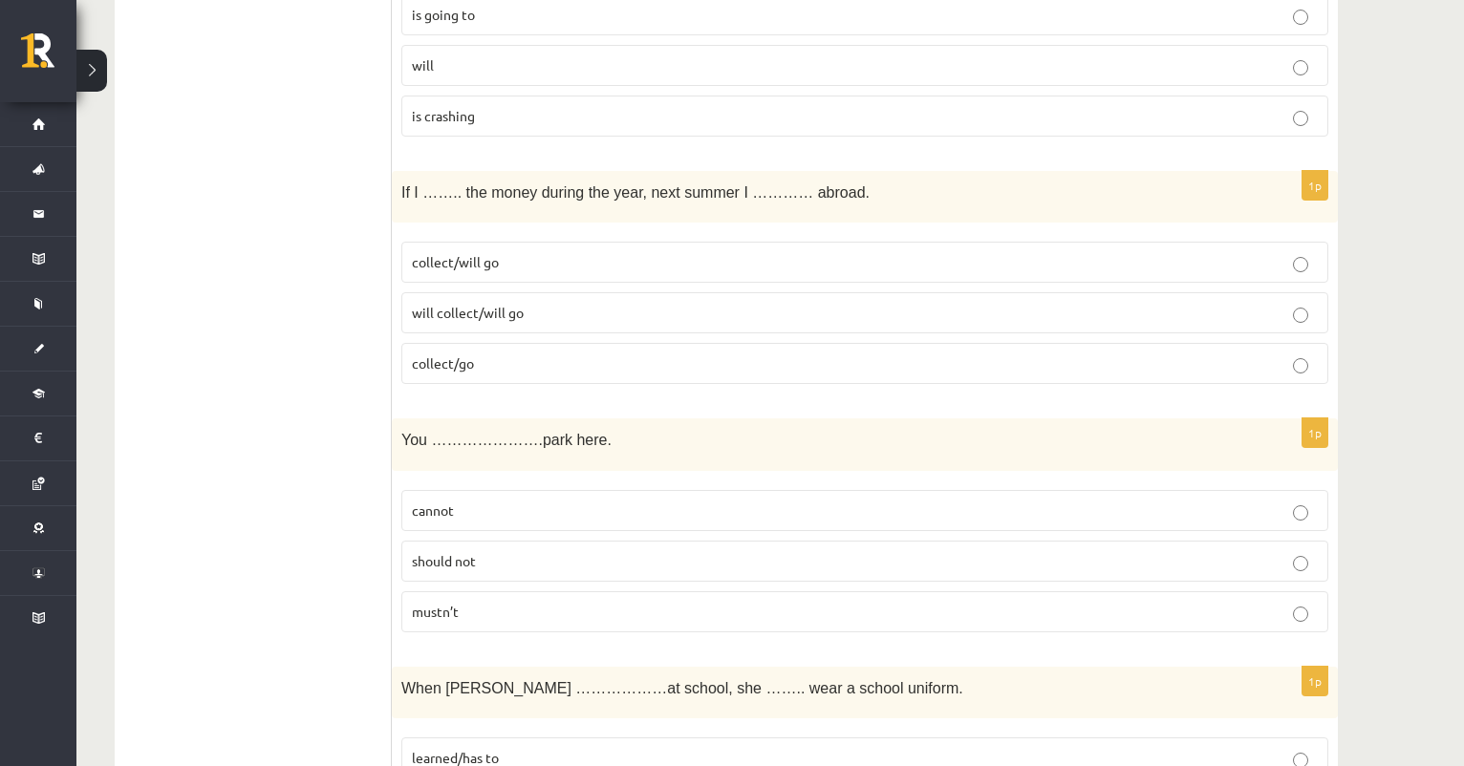
scroll to position [3008, 0]
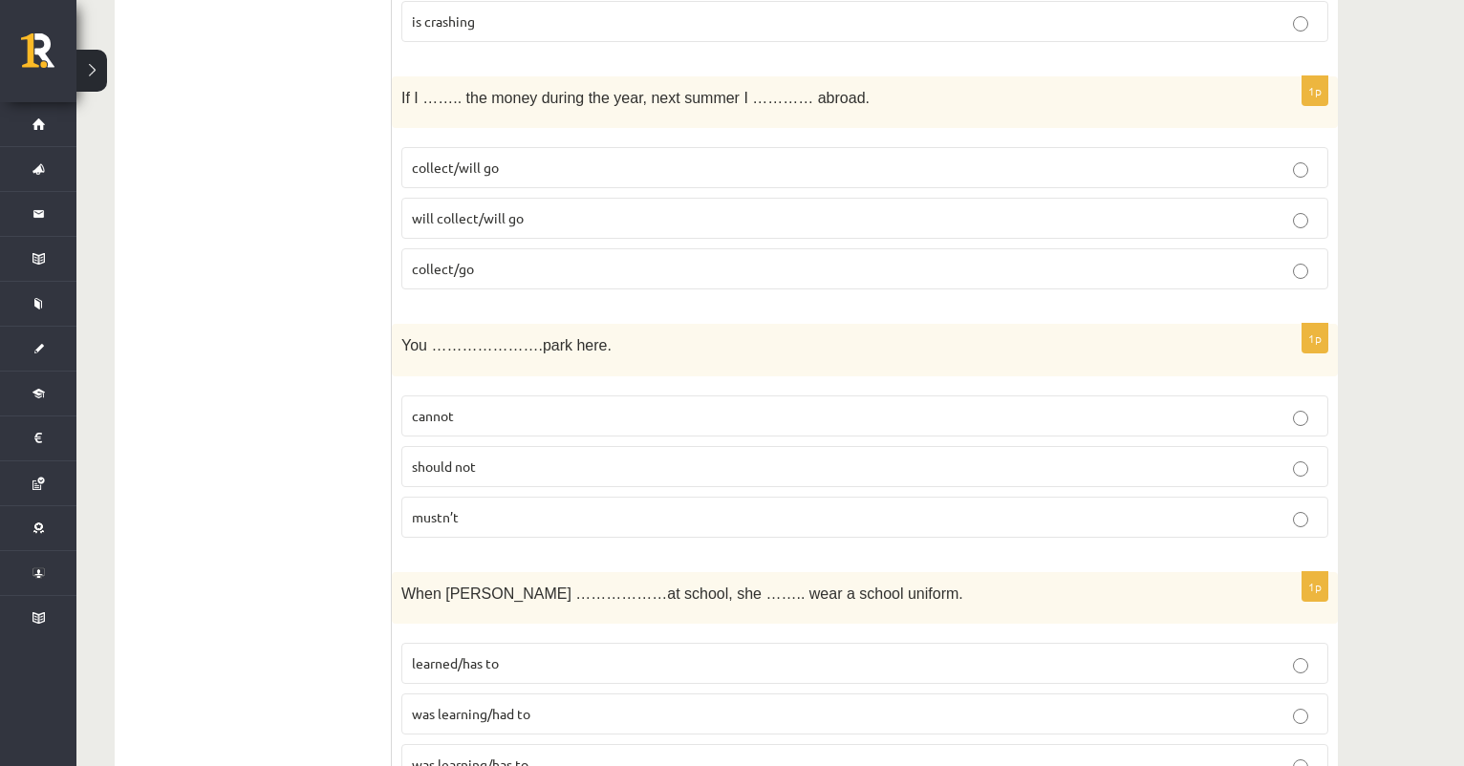
click at [552, 161] on p "collect/will go" at bounding box center [865, 168] width 906 height 20
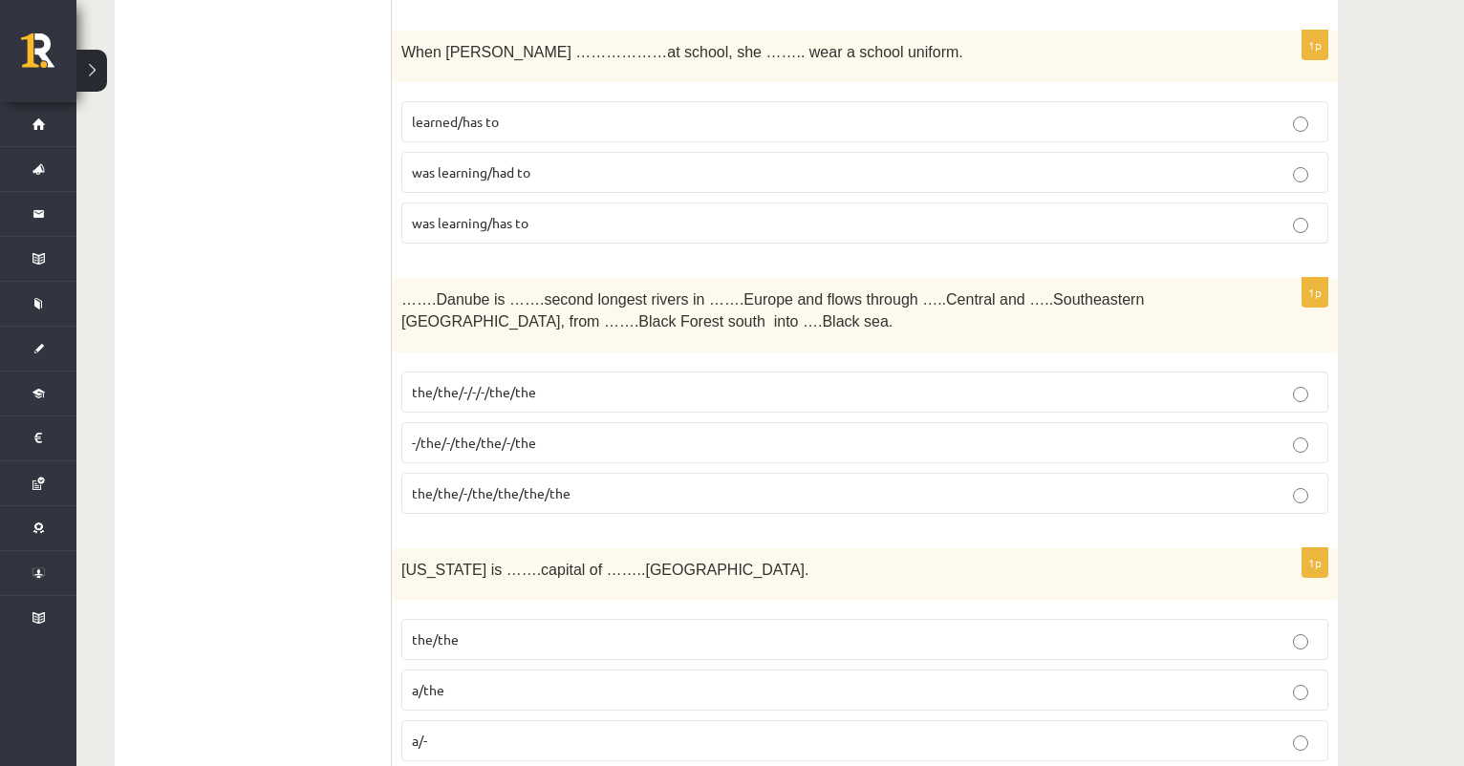
scroll to position [3534, 0]
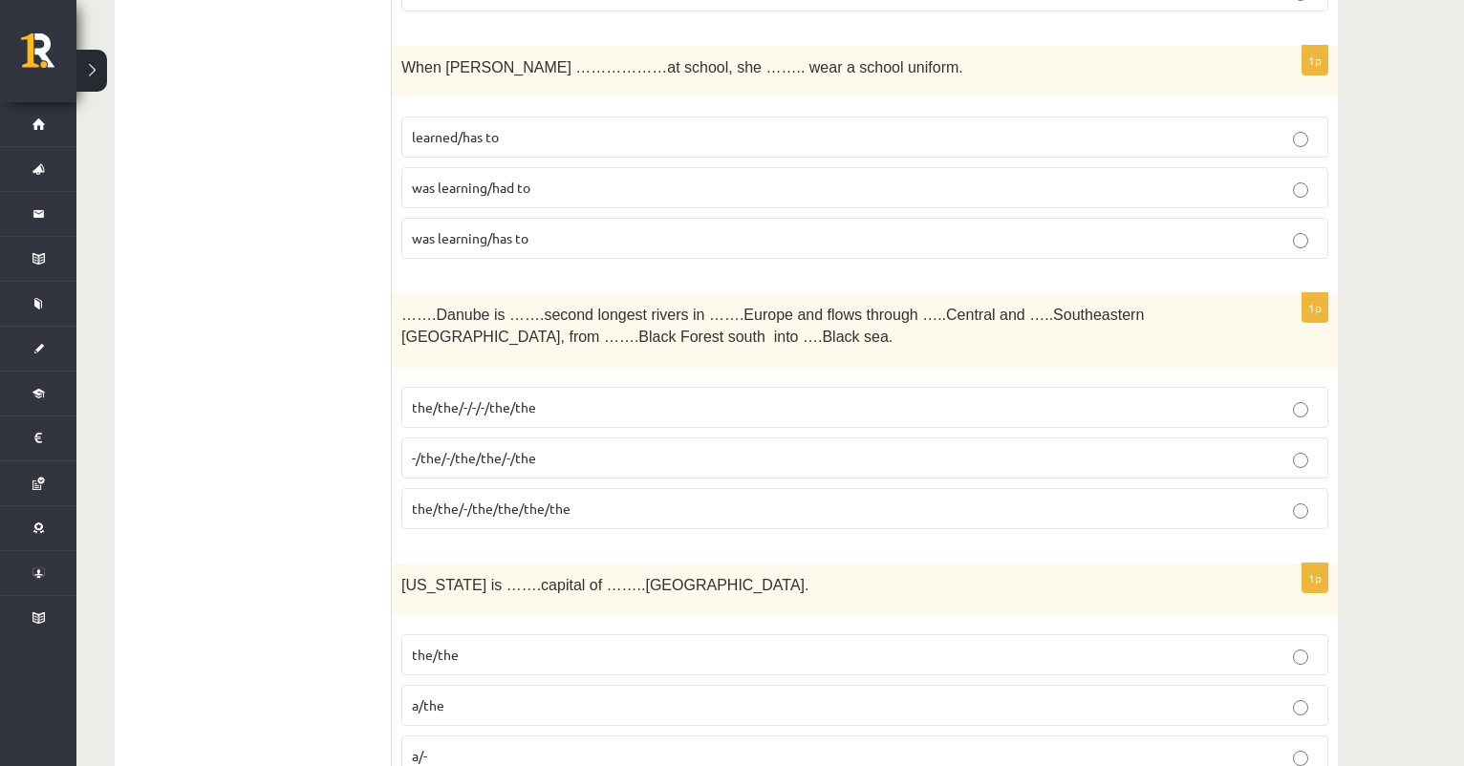
click at [615, 230] on p "was learning/has to" at bounding box center [865, 238] width 906 height 20
click at [642, 178] on p "was learning/had to" at bounding box center [865, 188] width 906 height 20
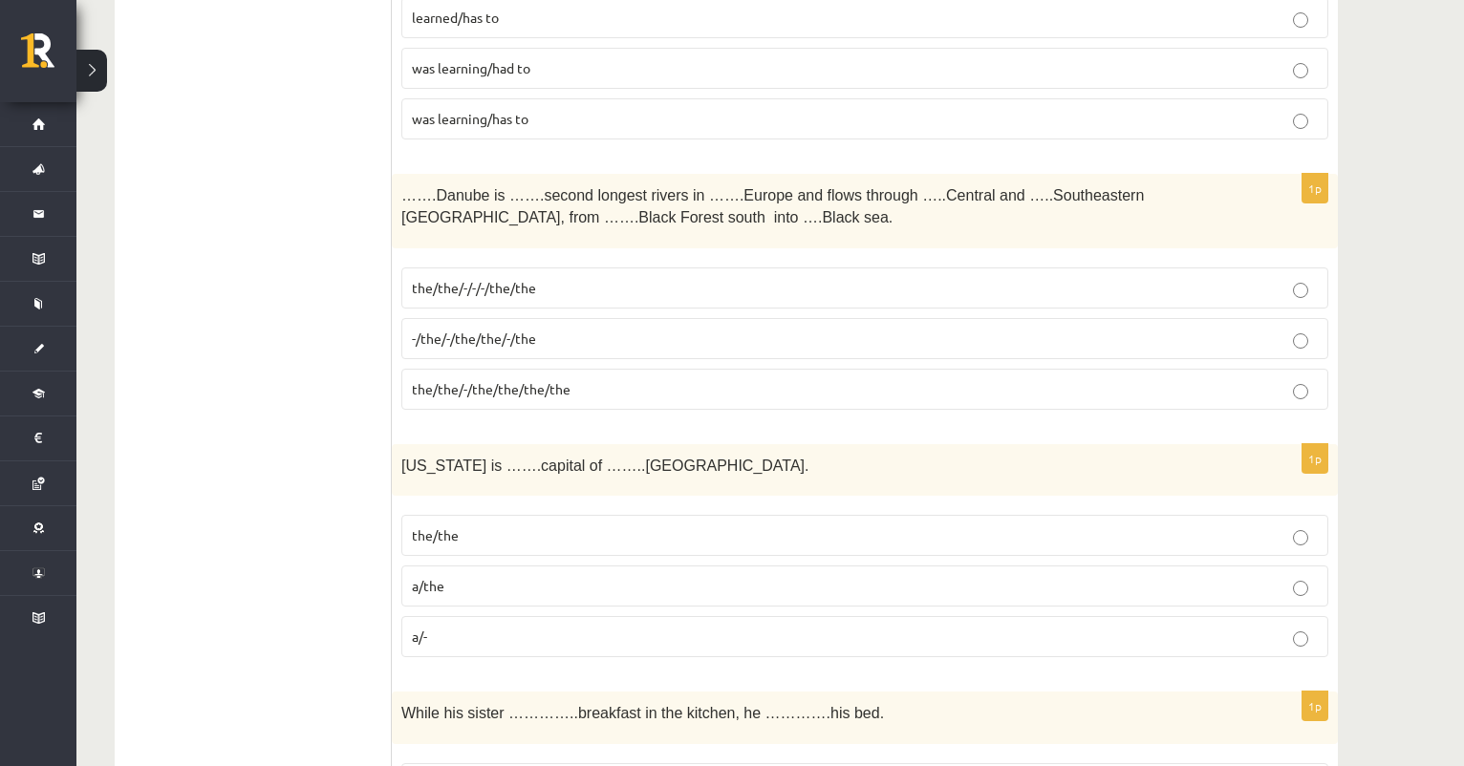
scroll to position [3663, 0]
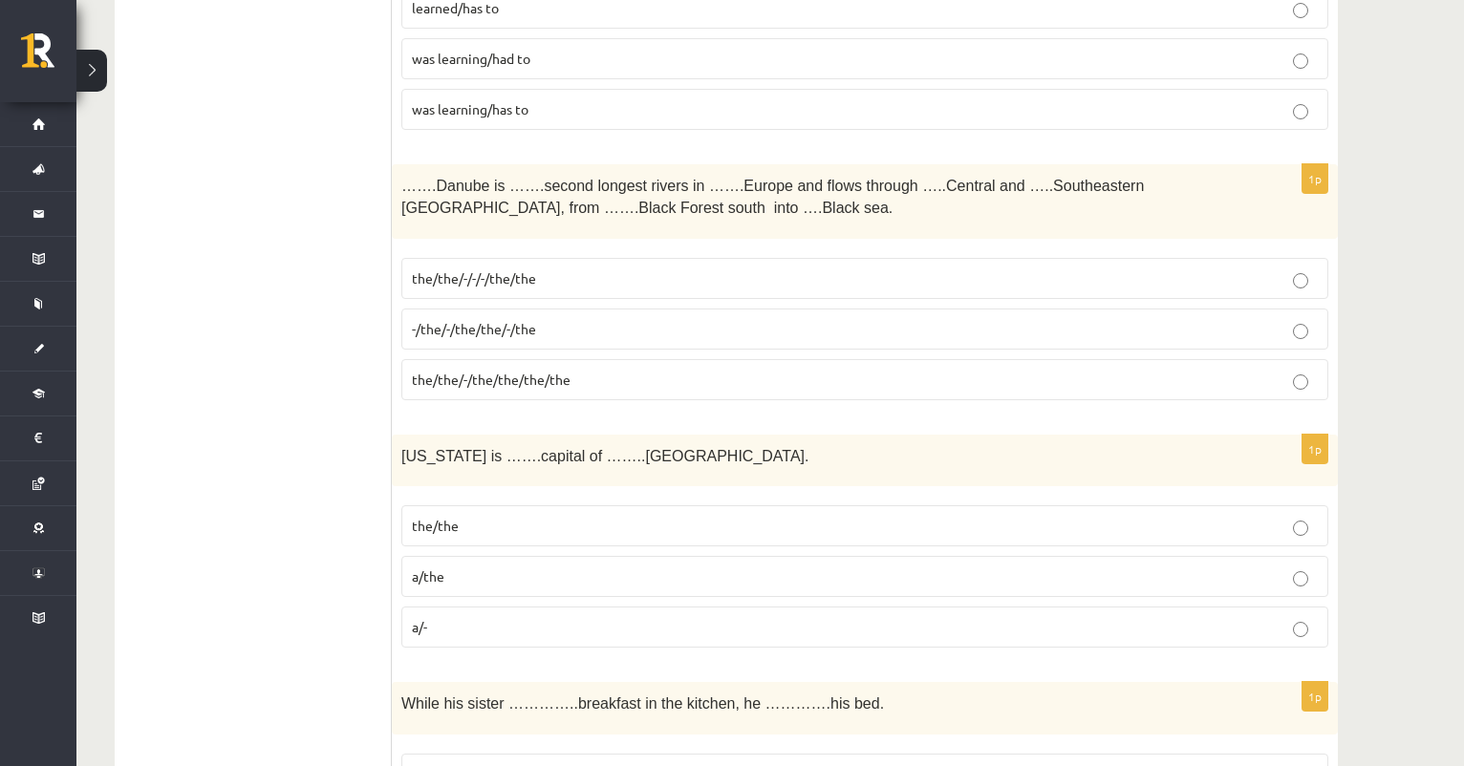
click at [451, 371] on span "the/the/-/the/the/the/the" at bounding box center [491, 379] width 159 height 17
click at [530, 269] on span "the/the/-/-/-/the/the" at bounding box center [474, 277] width 124 height 17
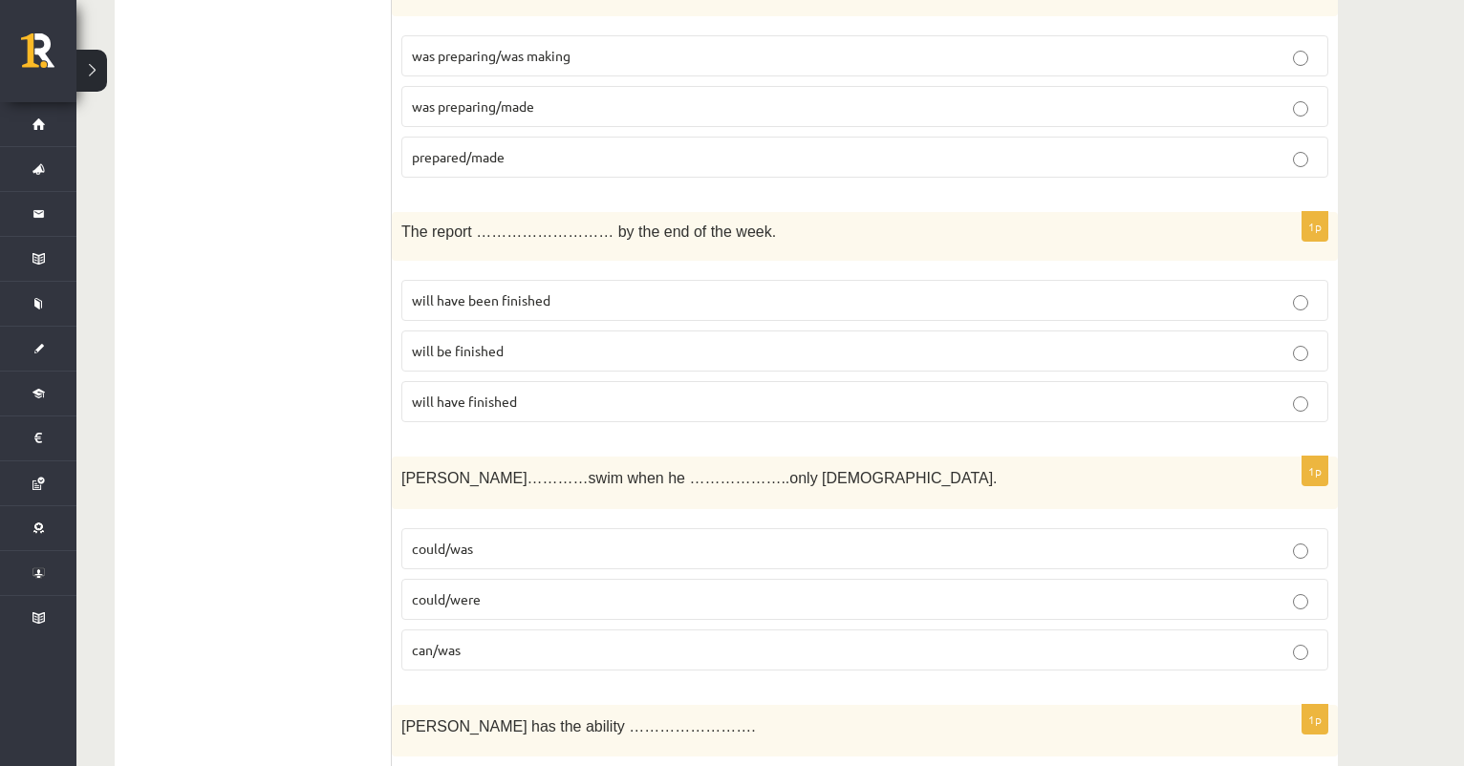
scroll to position [4402, 0]
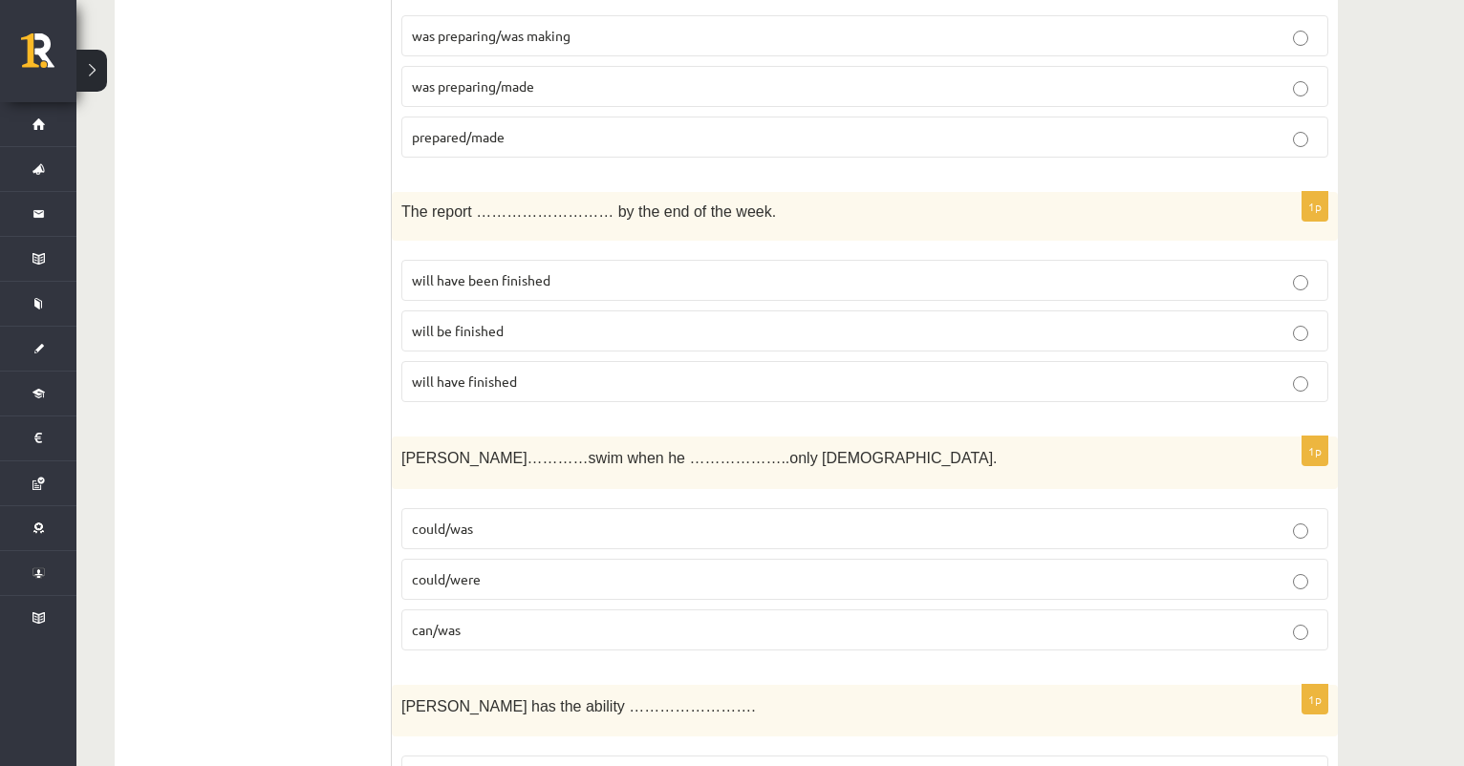
click at [538, 273] on span "will have been finished" at bounding box center [481, 279] width 139 height 17
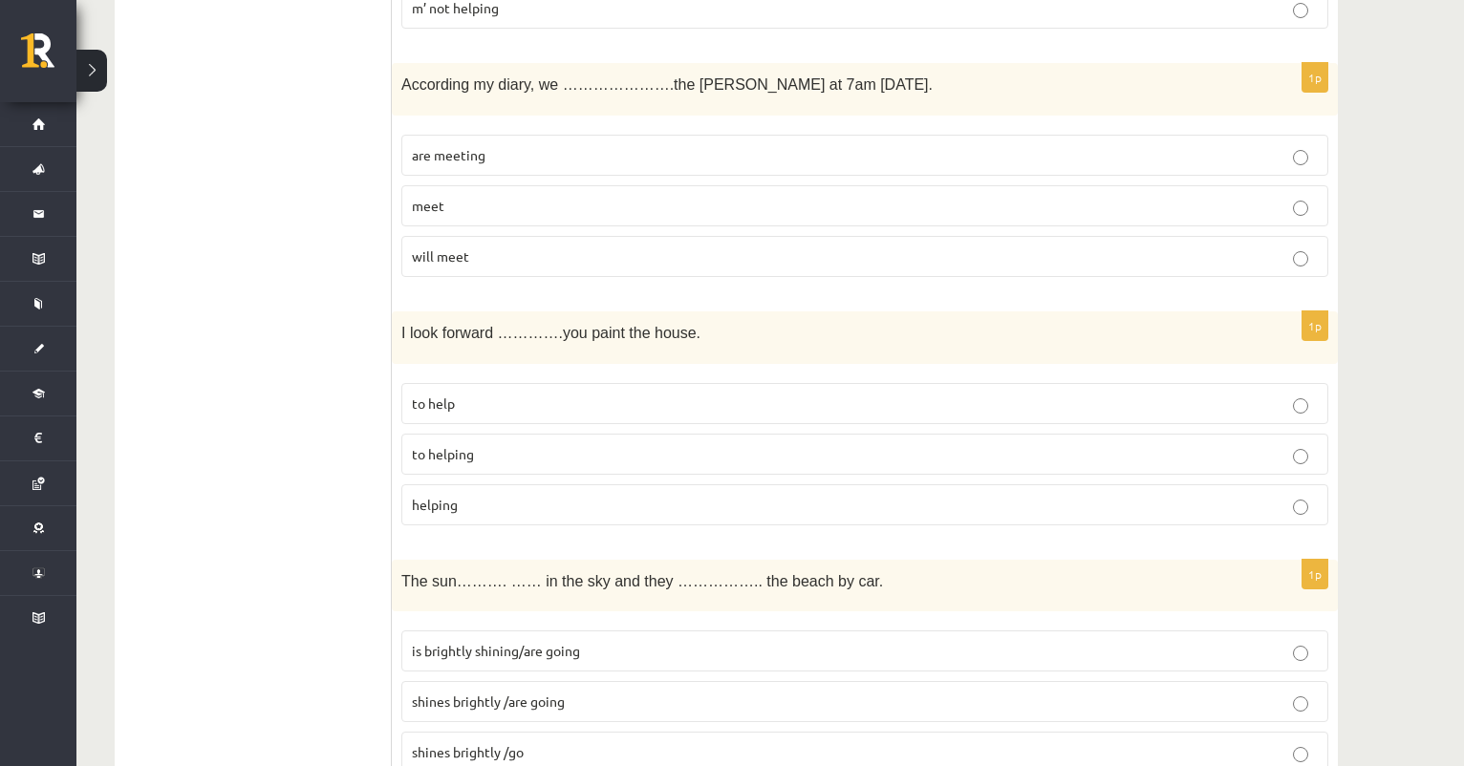
scroll to position [5769, 0]
click at [493, 442] on p "to helping" at bounding box center [865, 452] width 906 height 20
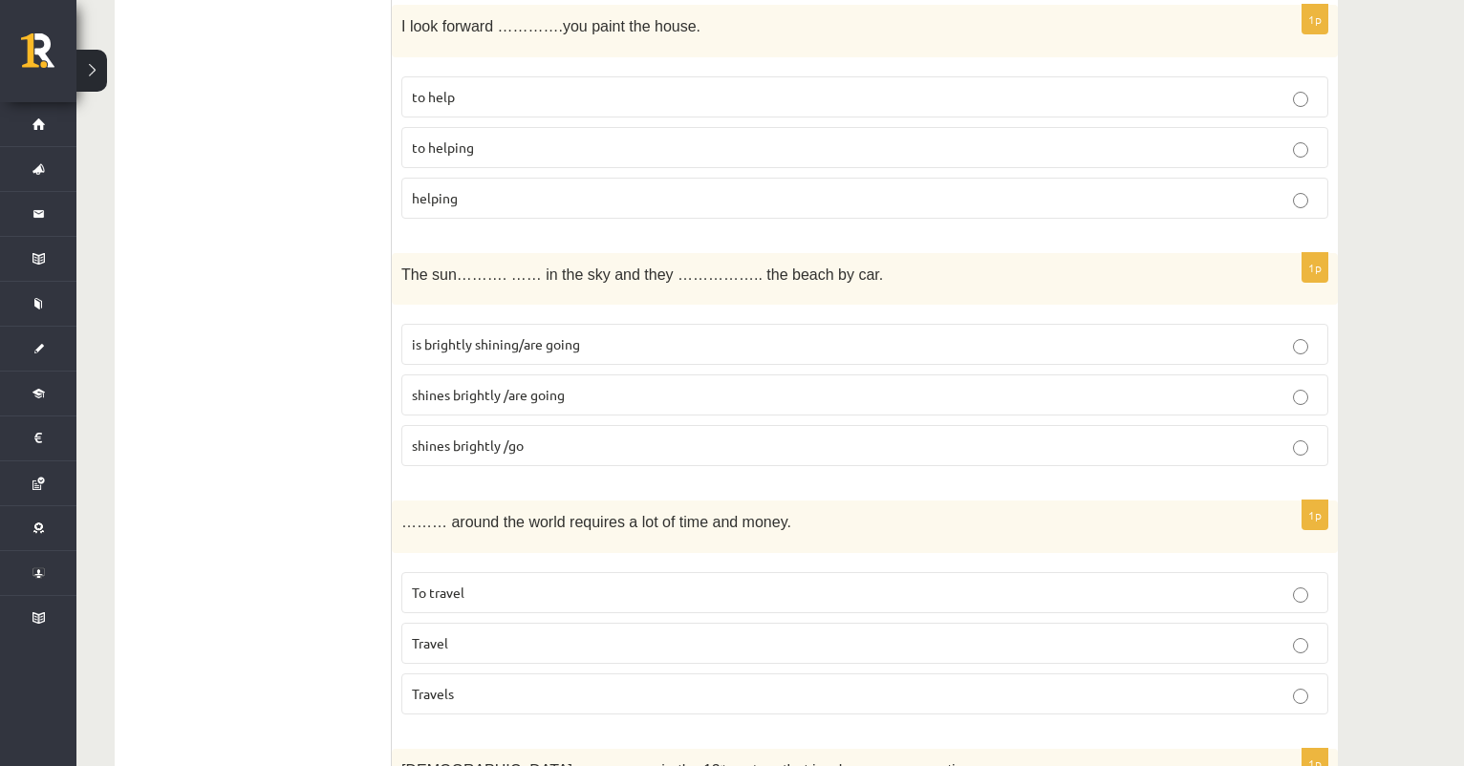
scroll to position [6076, 0]
click at [571, 387] on p "shines brightly /are going" at bounding box center [865, 393] width 906 height 20
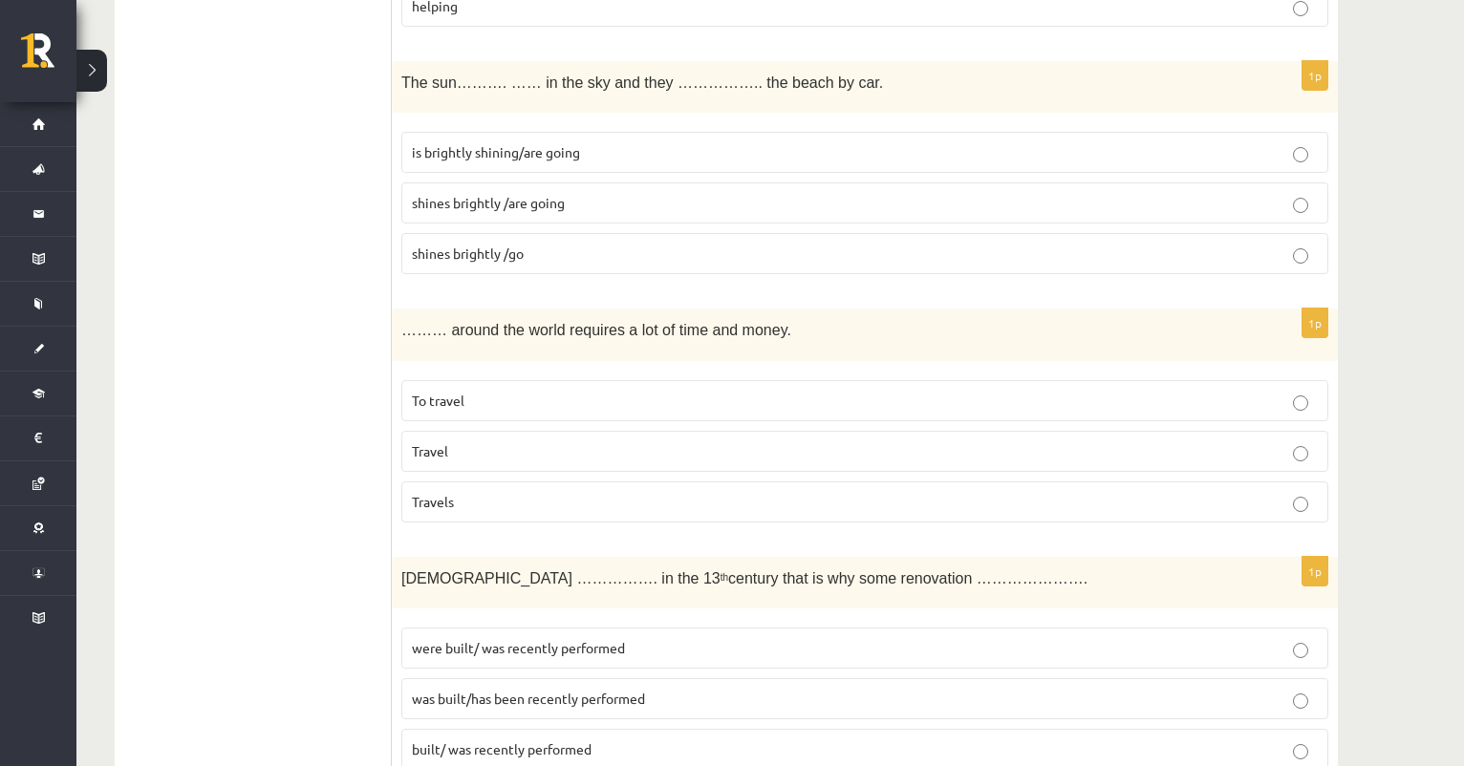
scroll to position [6278, 0]
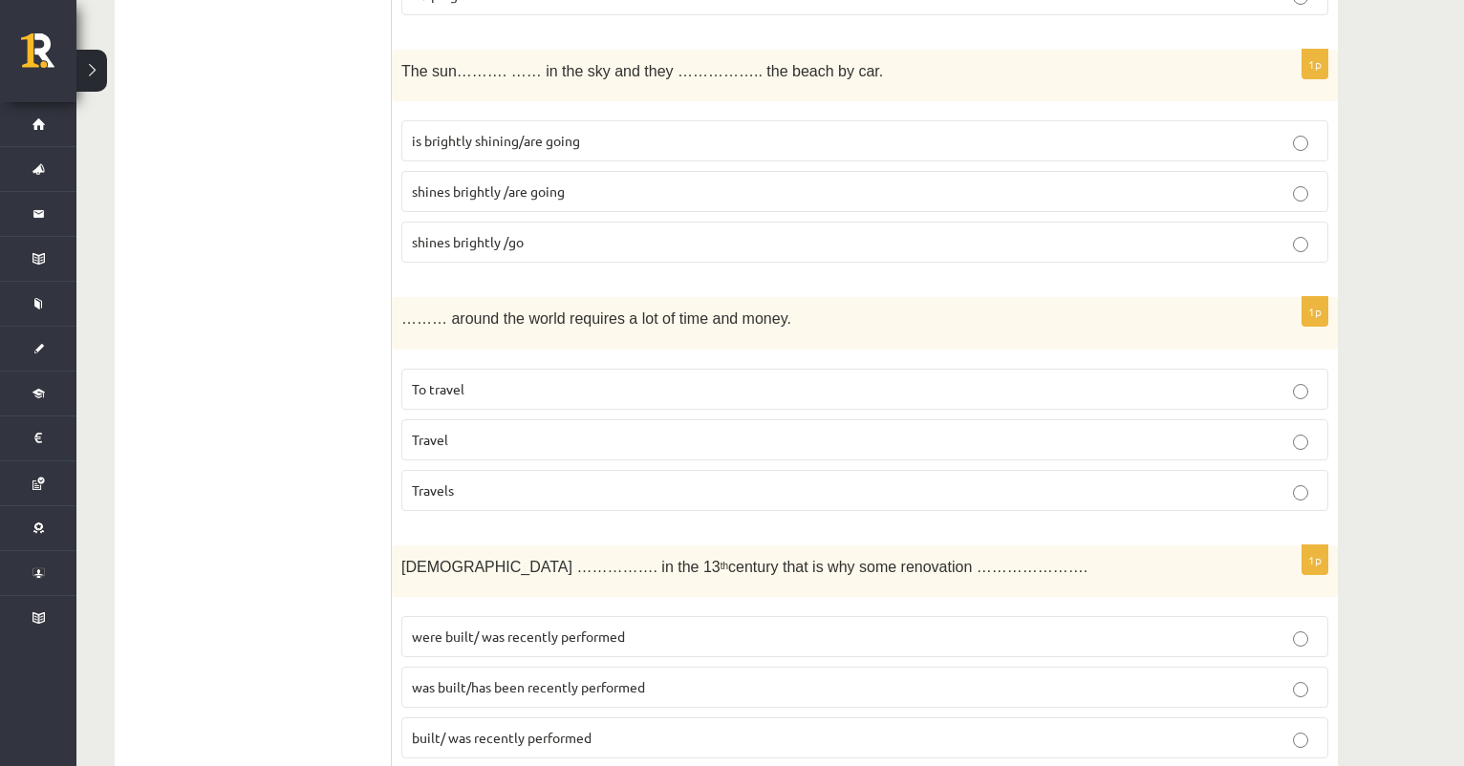
click at [448, 380] on span "To travel" at bounding box center [438, 388] width 53 height 17
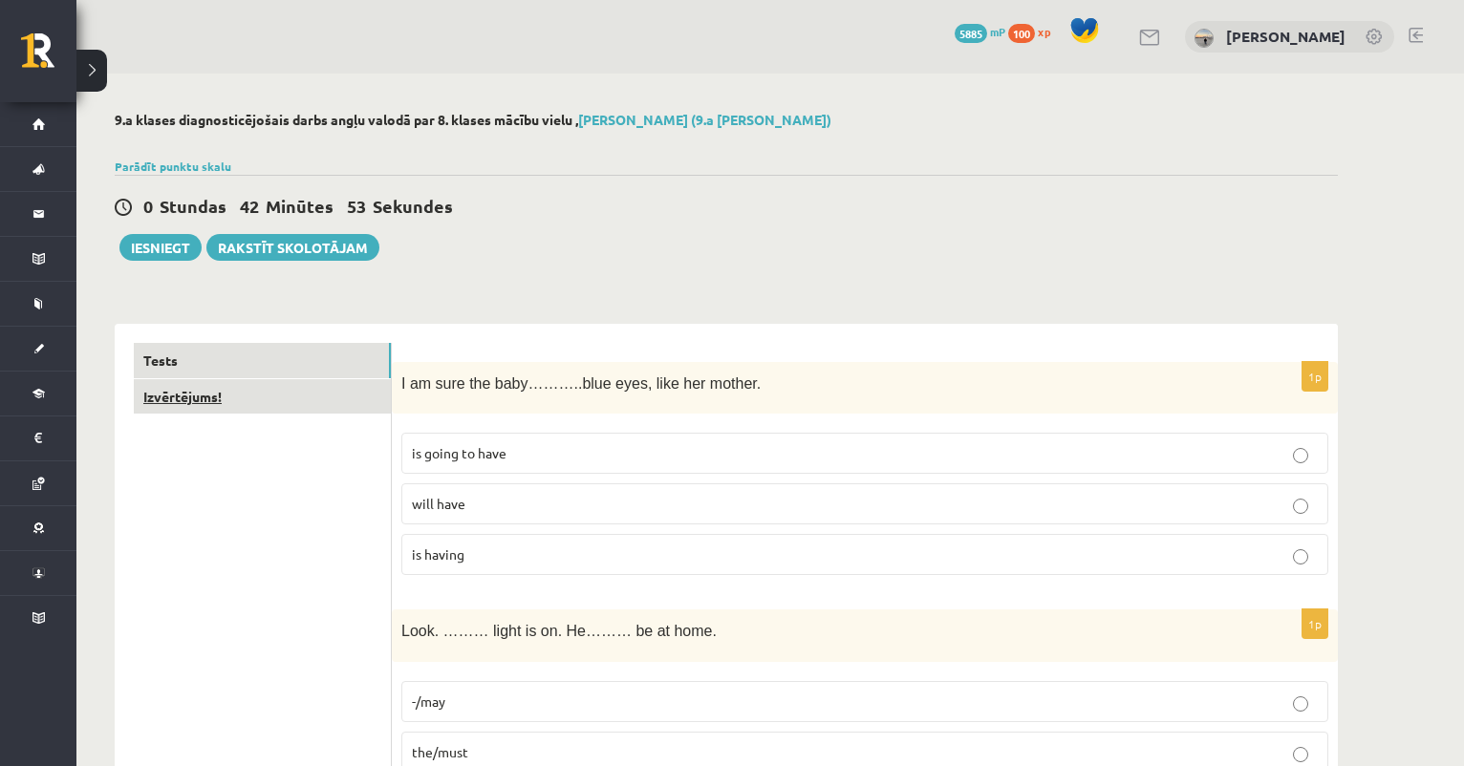
scroll to position [0, 0]
click at [311, 392] on link "Izvērtējums!" at bounding box center [262, 396] width 257 height 35
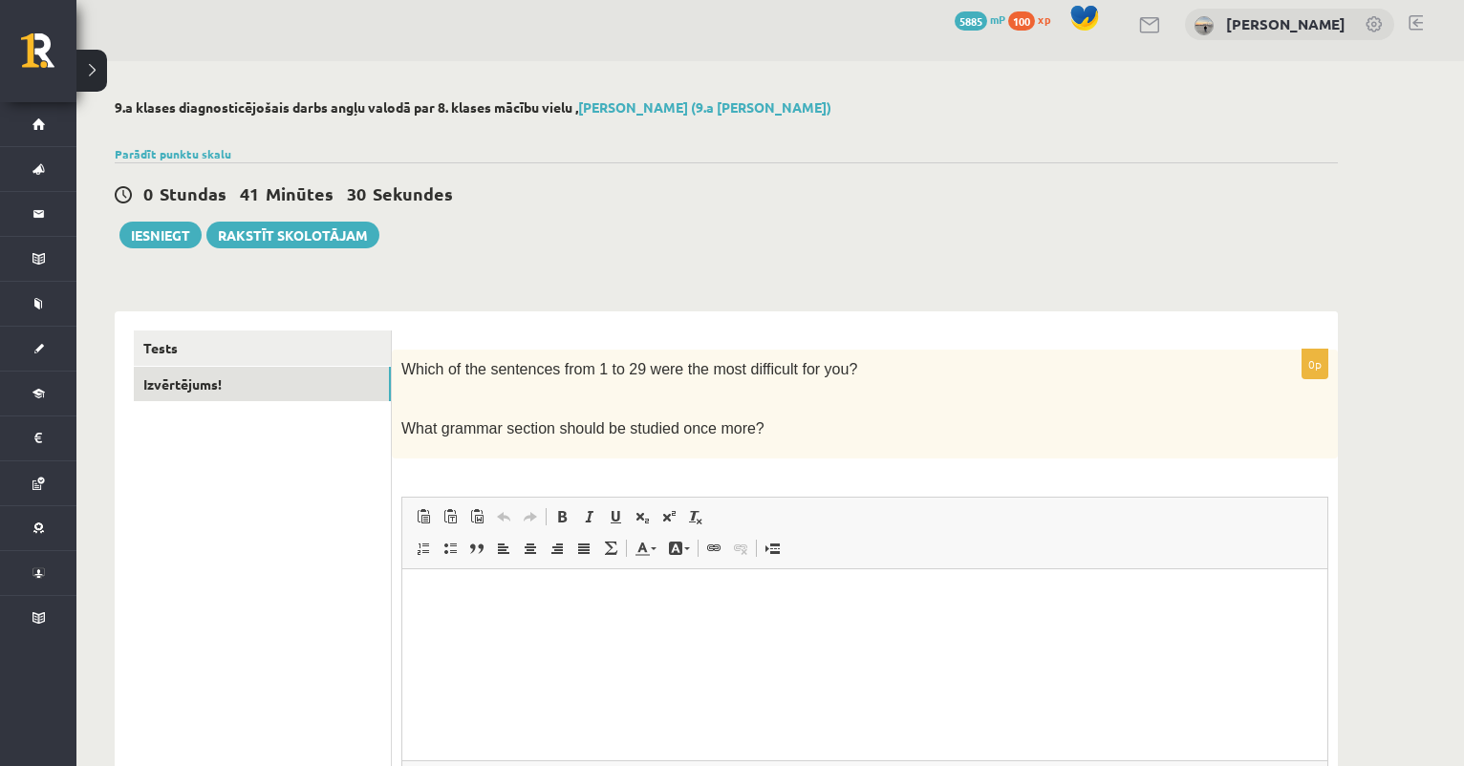
scroll to position [14, 0]
click at [576, 0] on div "0 Dāvanas 5885 mP 100 xp Milana Belavina" at bounding box center [769, 23] width 1387 height 74
click at [462, 590] on p "Rich Text Editor, wiswyg-editor-user-answer-47363829786980" at bounding box center [864, 596] width 887 height 20
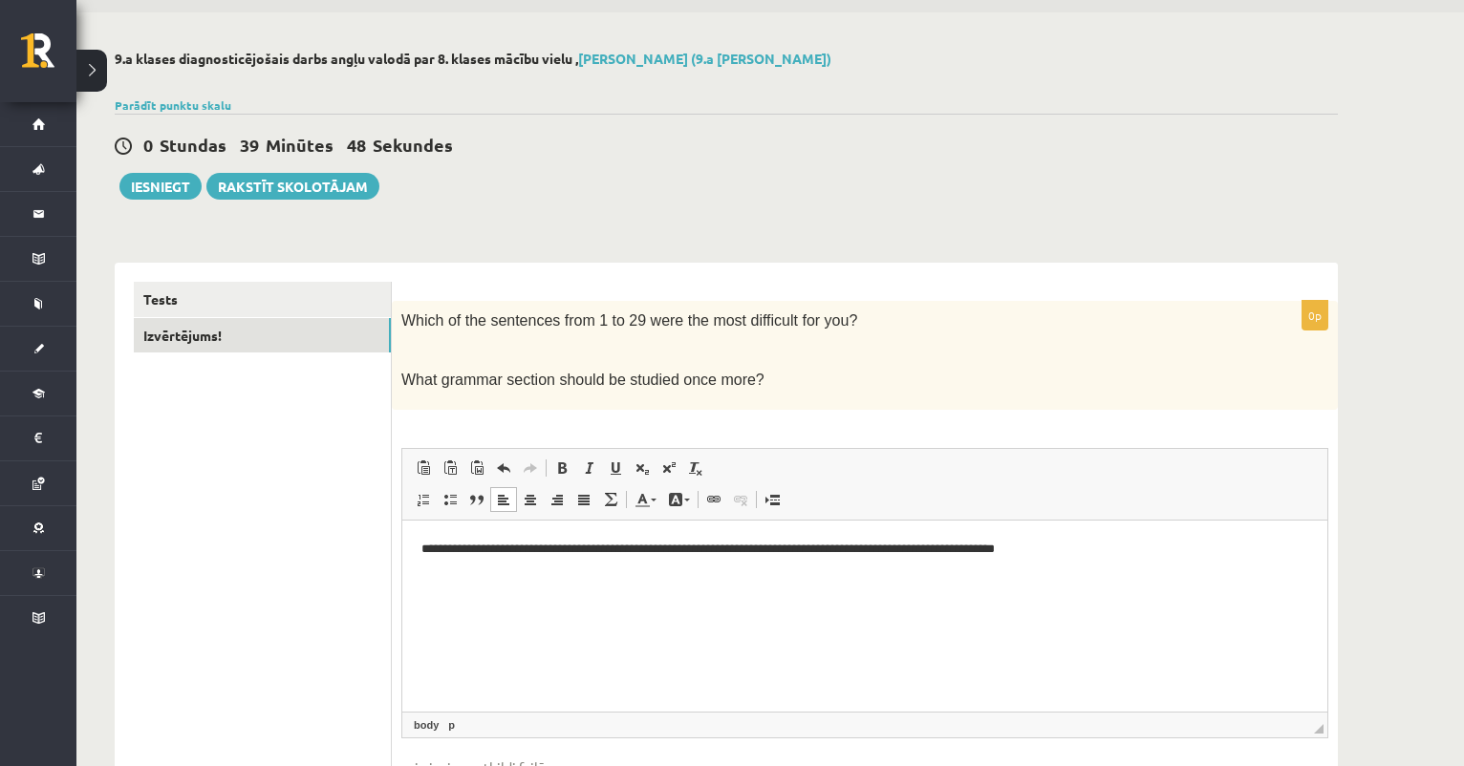
scroll to position [50, 0]
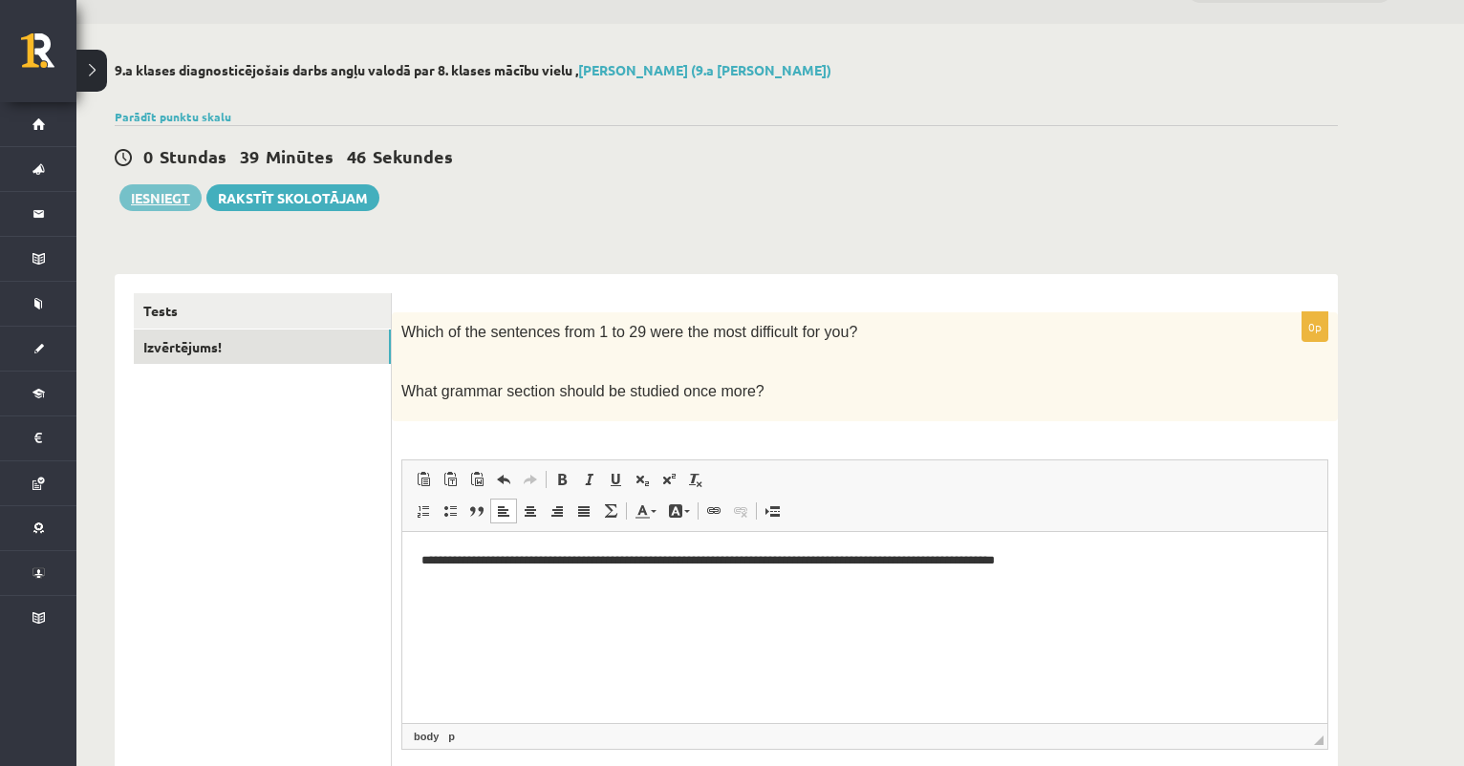
click at [163, 191] on button "Iesniegt" at bounding box center [160, 197] width 82 height 27
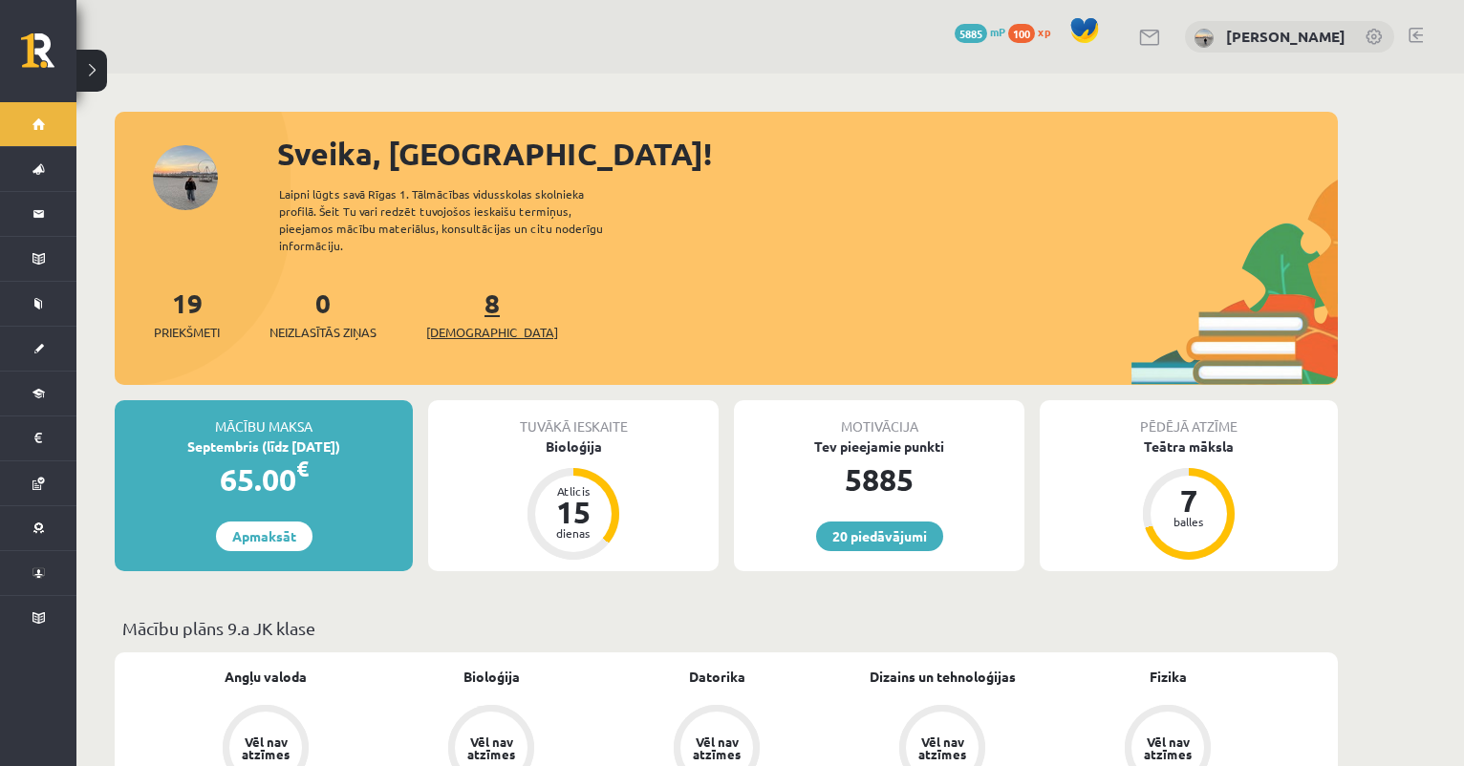
click at [472, 323] on span "[DEMOGRAPHIC_DATA]" at bounding box center [492, 332] width 132 height 19
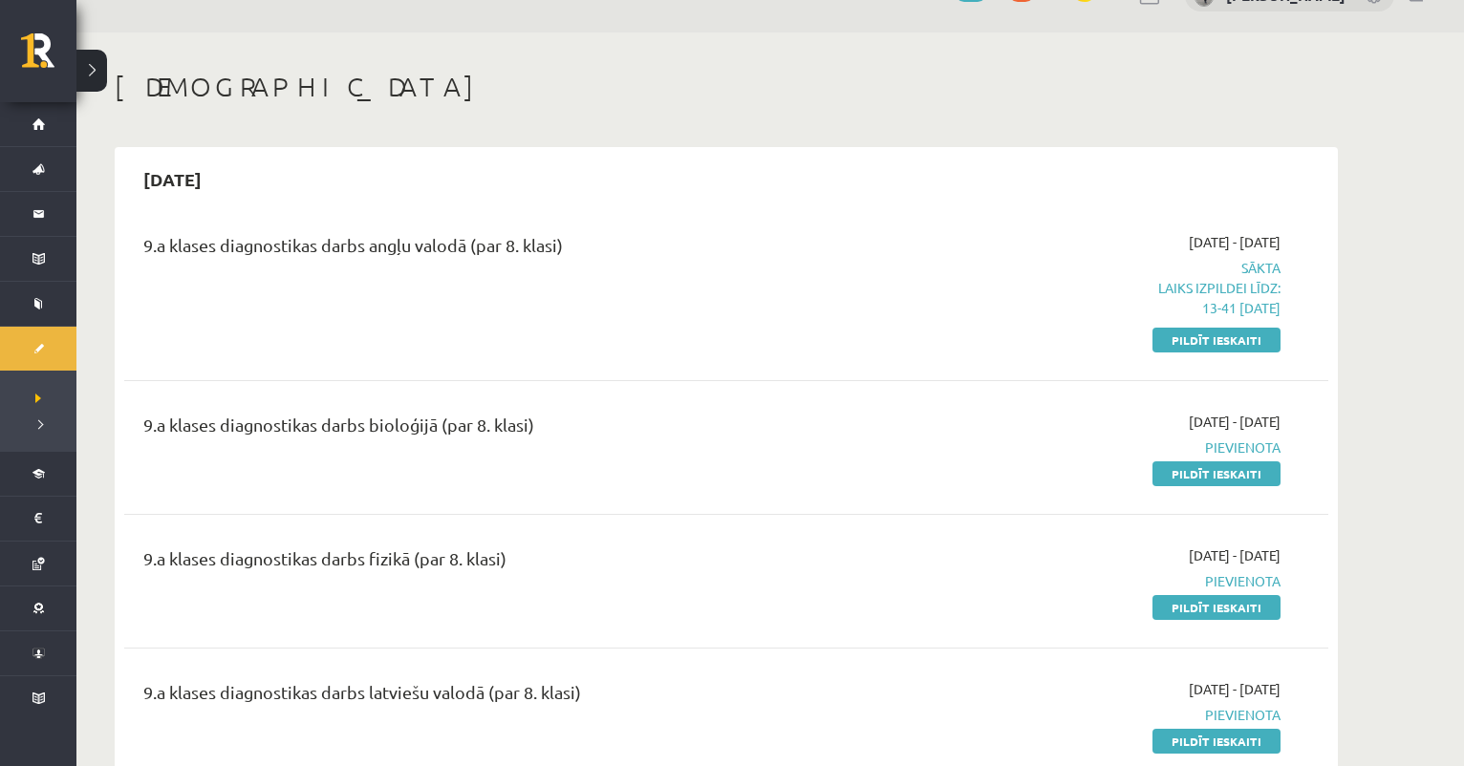
scroll to position [49, 0]
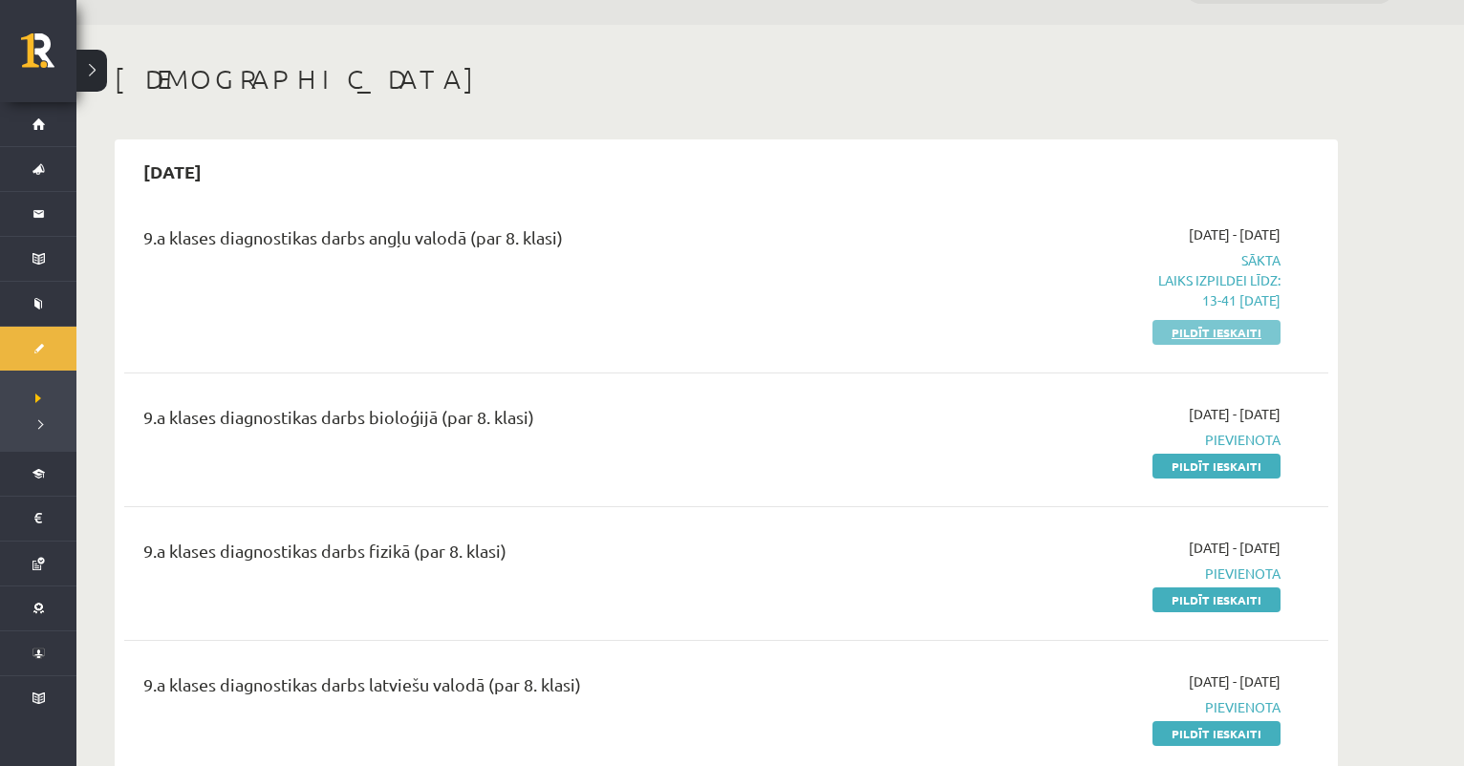
click at [1205, 335] on link "Pildīt ieskaiti" at bounding box center [1216, 332] width 128 height 25
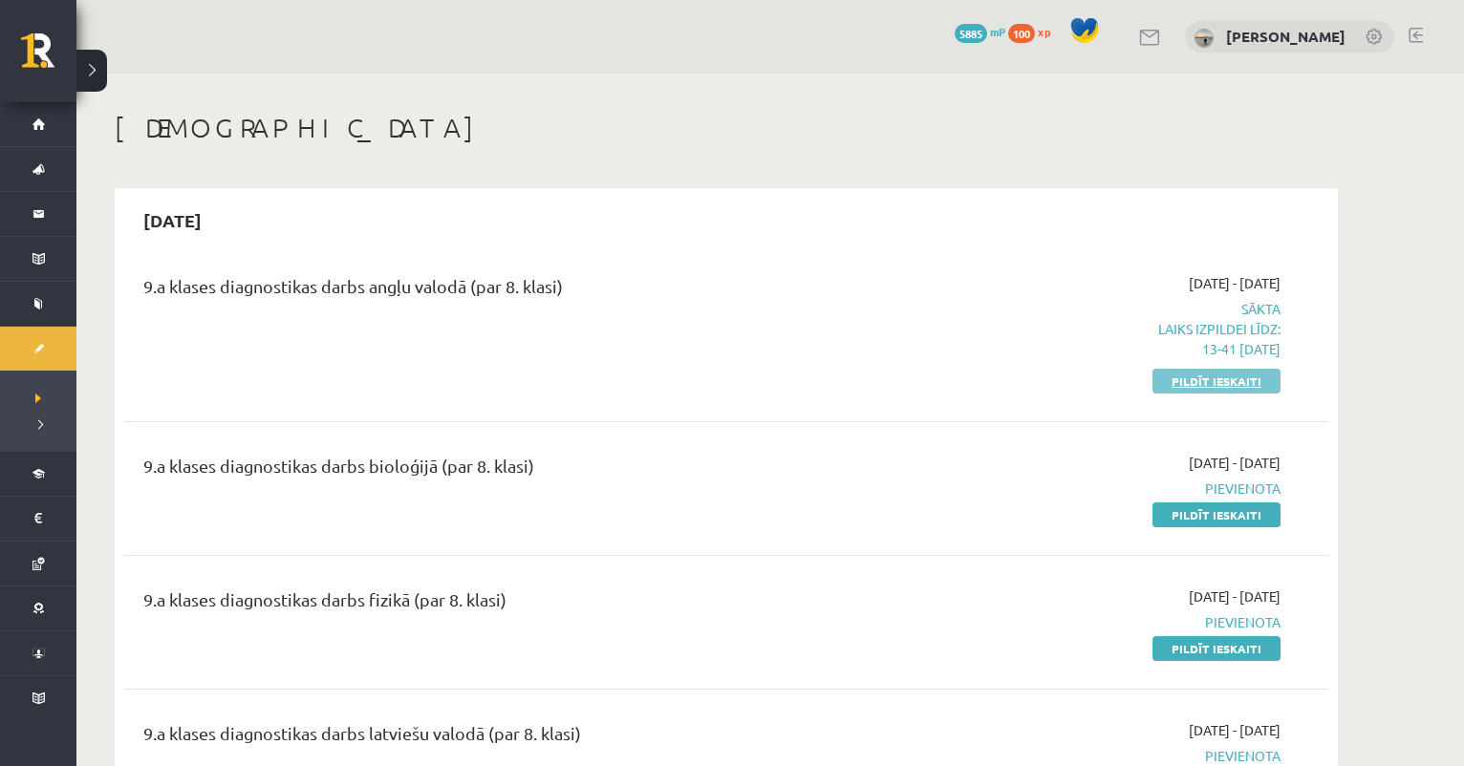
click at [1177, 387] on link "Pildīt ieskaiti" at bounding box center [1216, 381] width 128 height 25
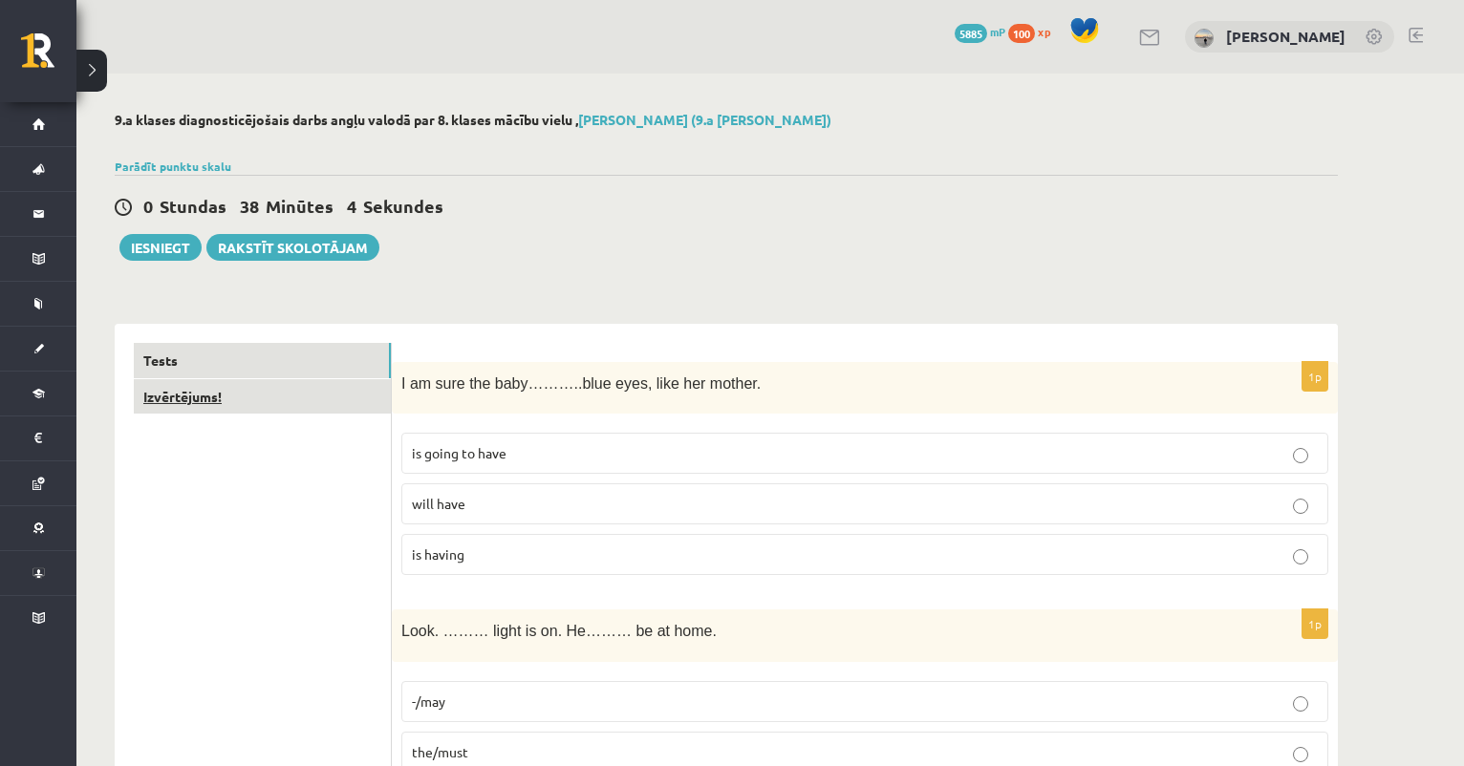
click at [206, 407] on link "Izvērtējums!" at bounding box center [262, 396] width 257 height 35
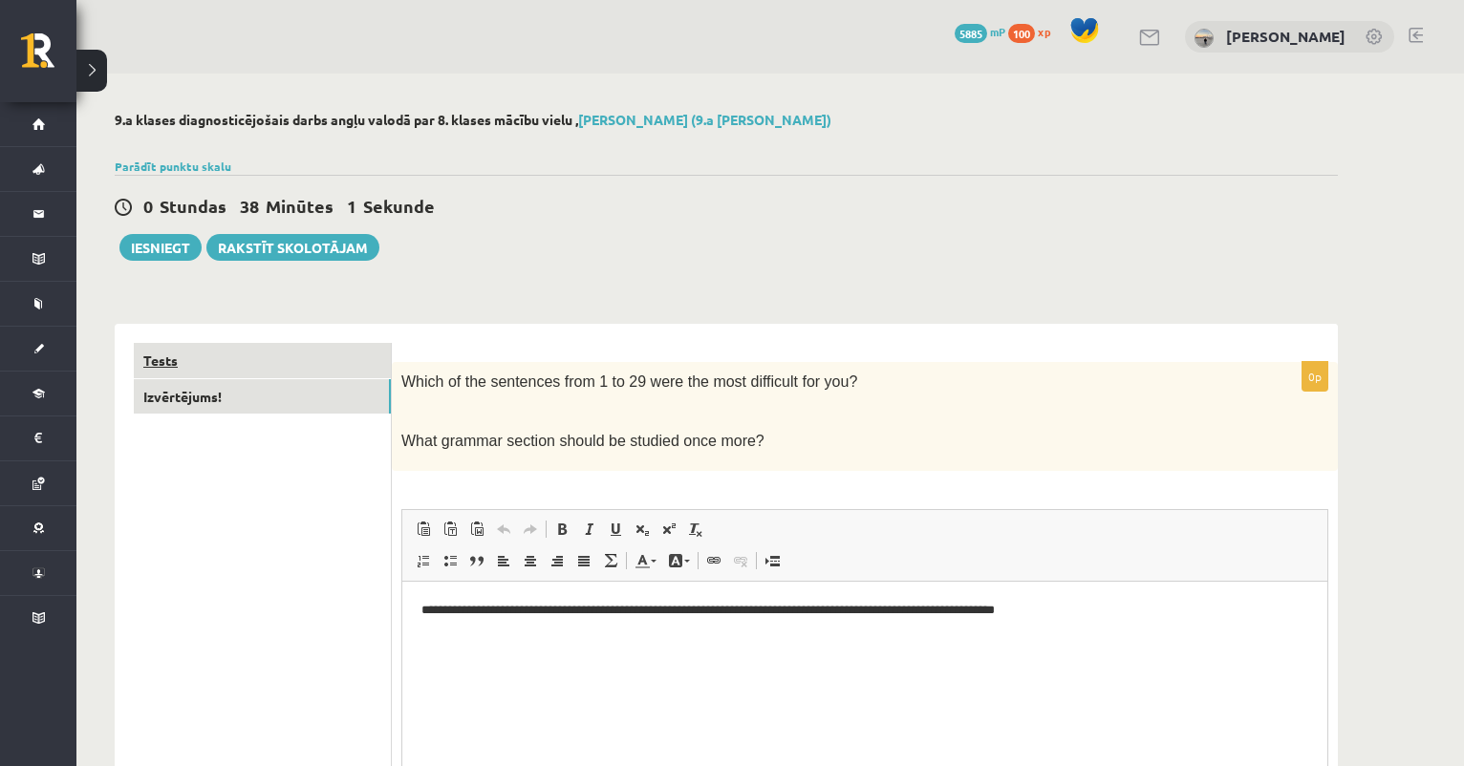
click at [195, 358] on link "Tests" at bounding box center [262, 360] width 257 height 35
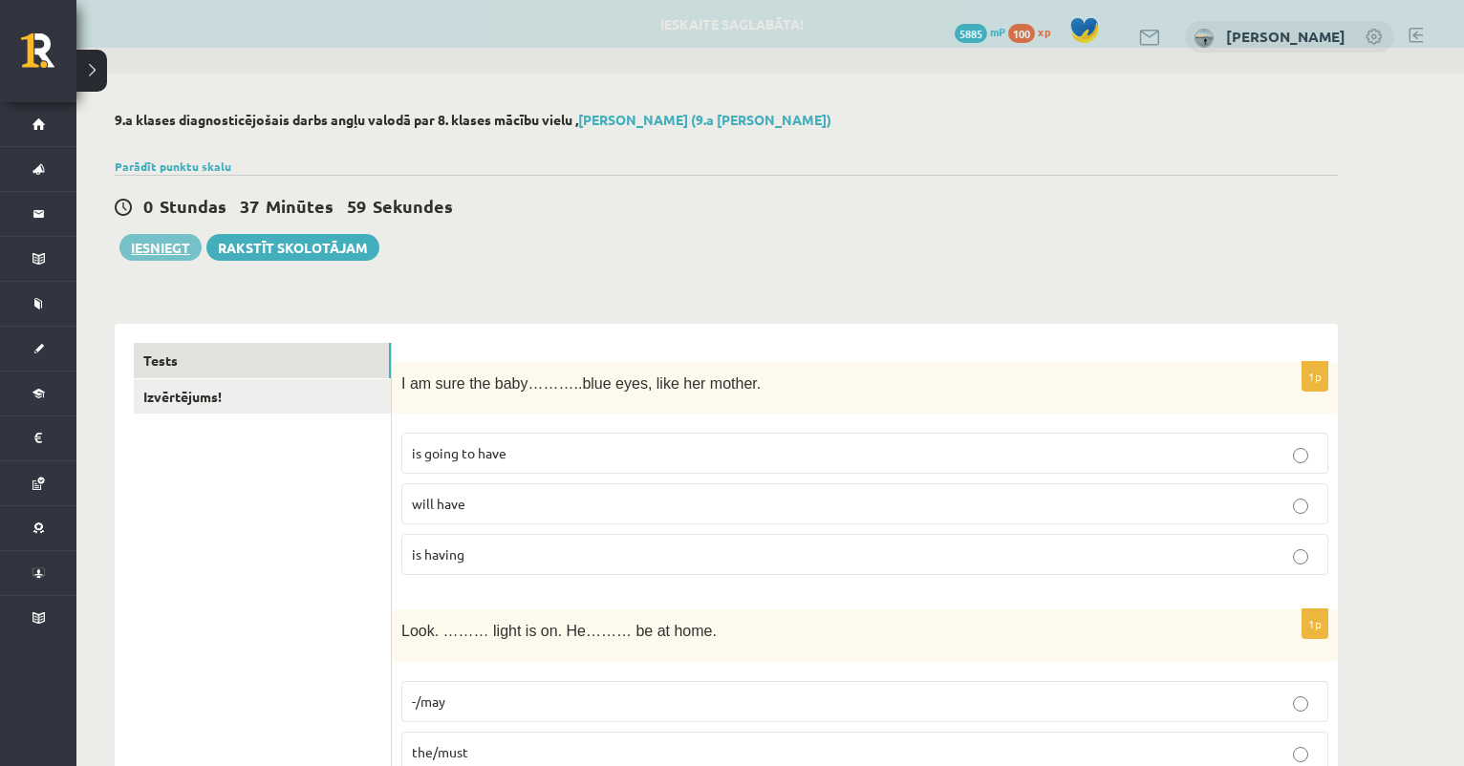
click at [154, 246] on button "Iesniegt" at bounding box center [160, 247] width 82 height 27
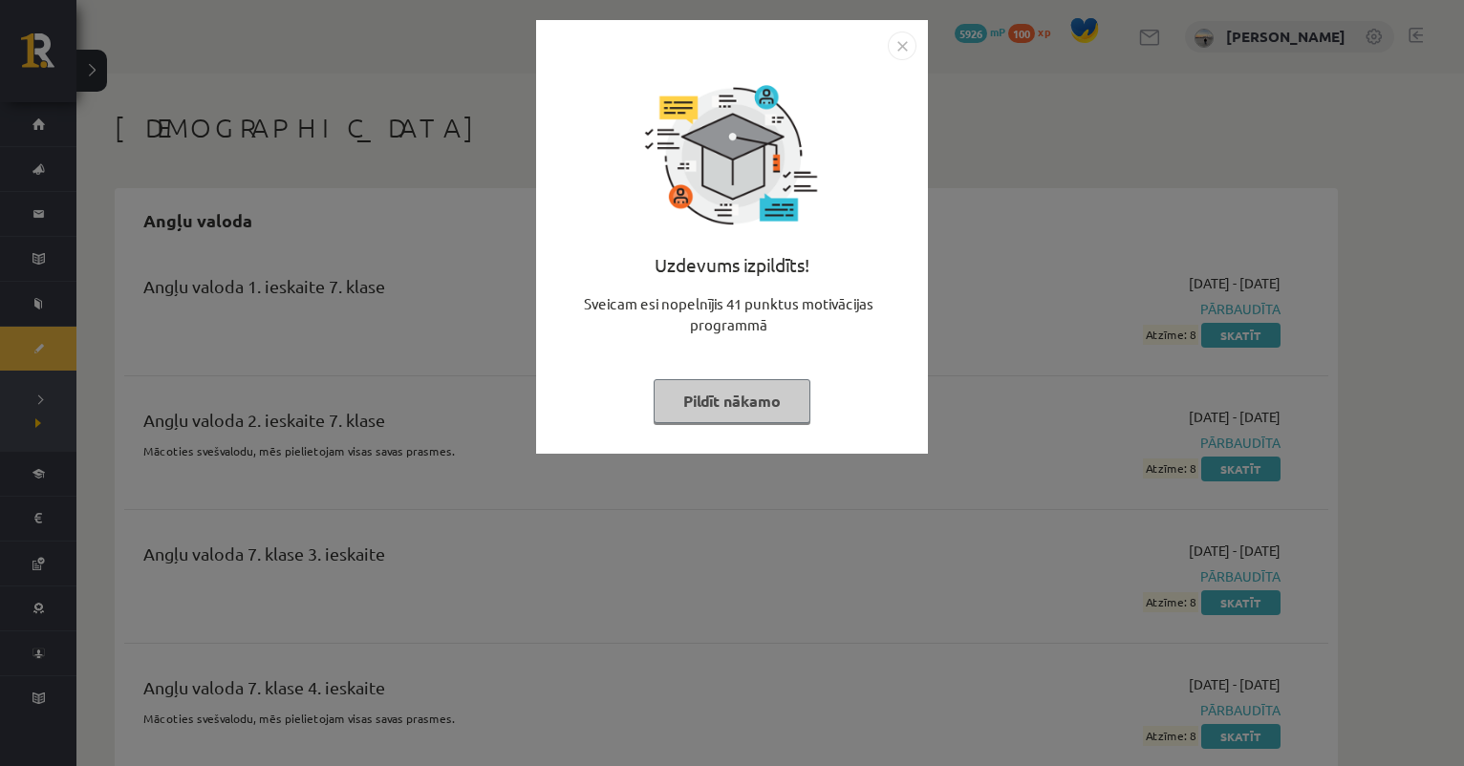
click at [770, 393] on button "Pildīt nākamo" at bounding box center [732, 401] width 157 height 44
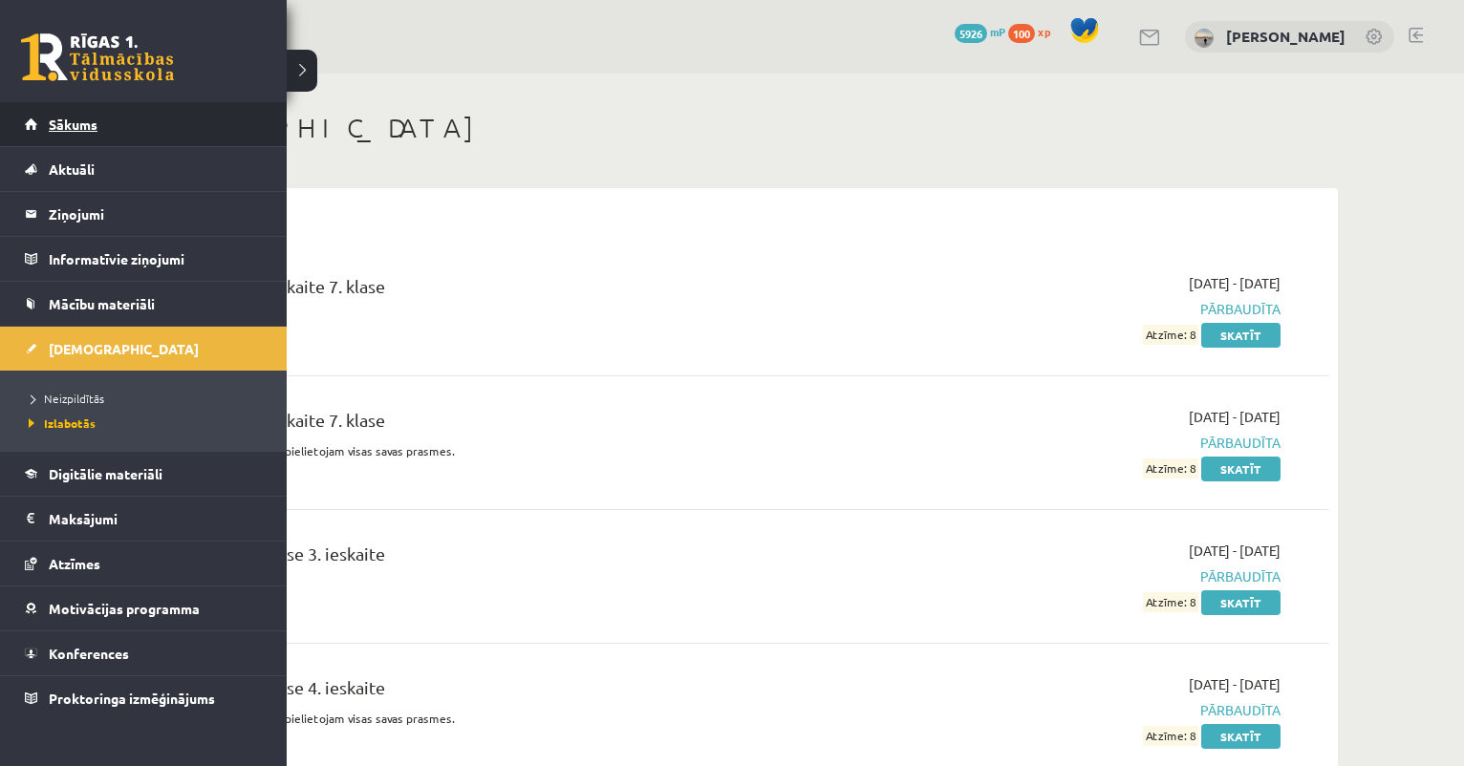
click at [38, 121] on link "Sākums" at bounding box center [144, 124] width 238 height 44
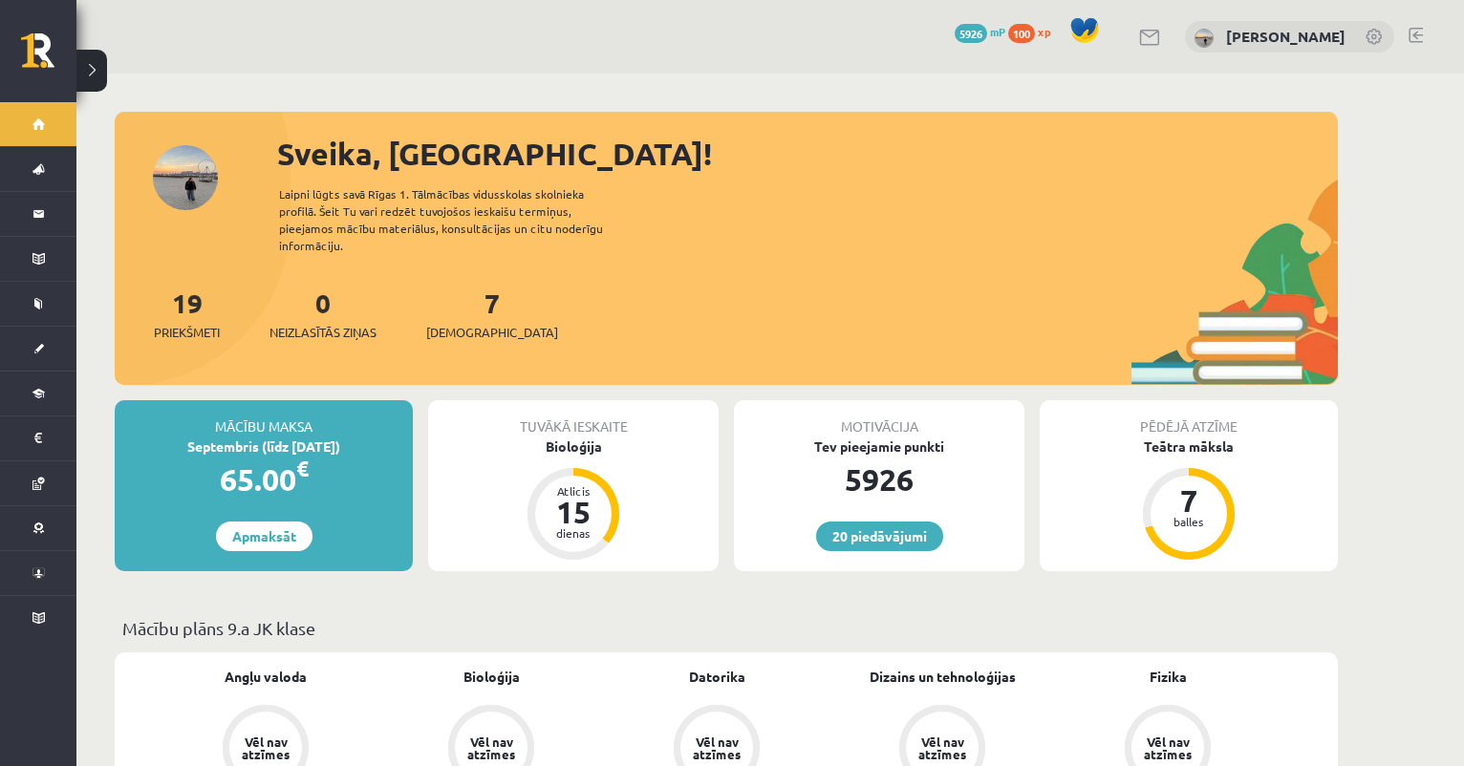
click at [1375, 31] on link at bounding box center [1374, 38] width 19 height 19
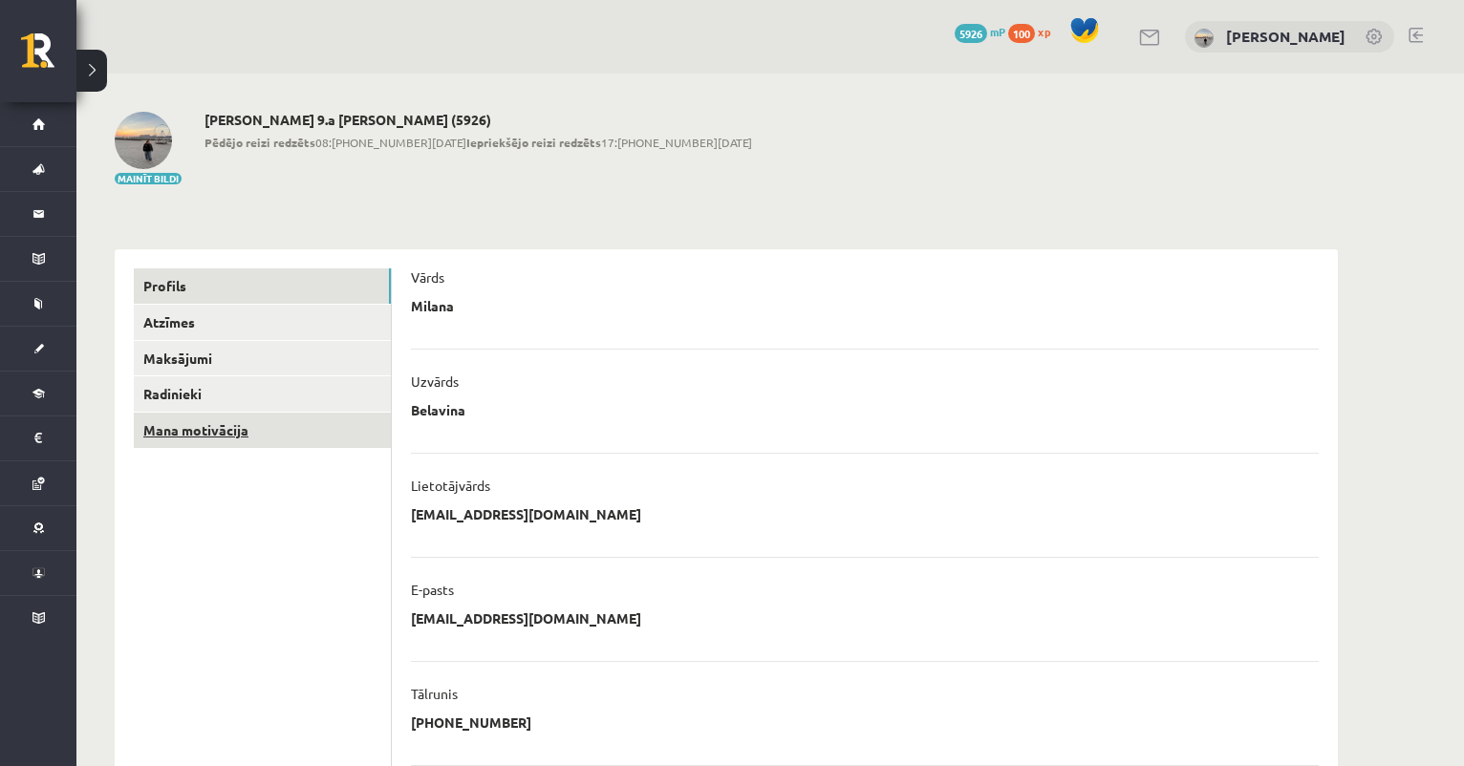
click at [305, 419] on link "Mana motivācija" at bounding box center [262, 430] width 257 height 35
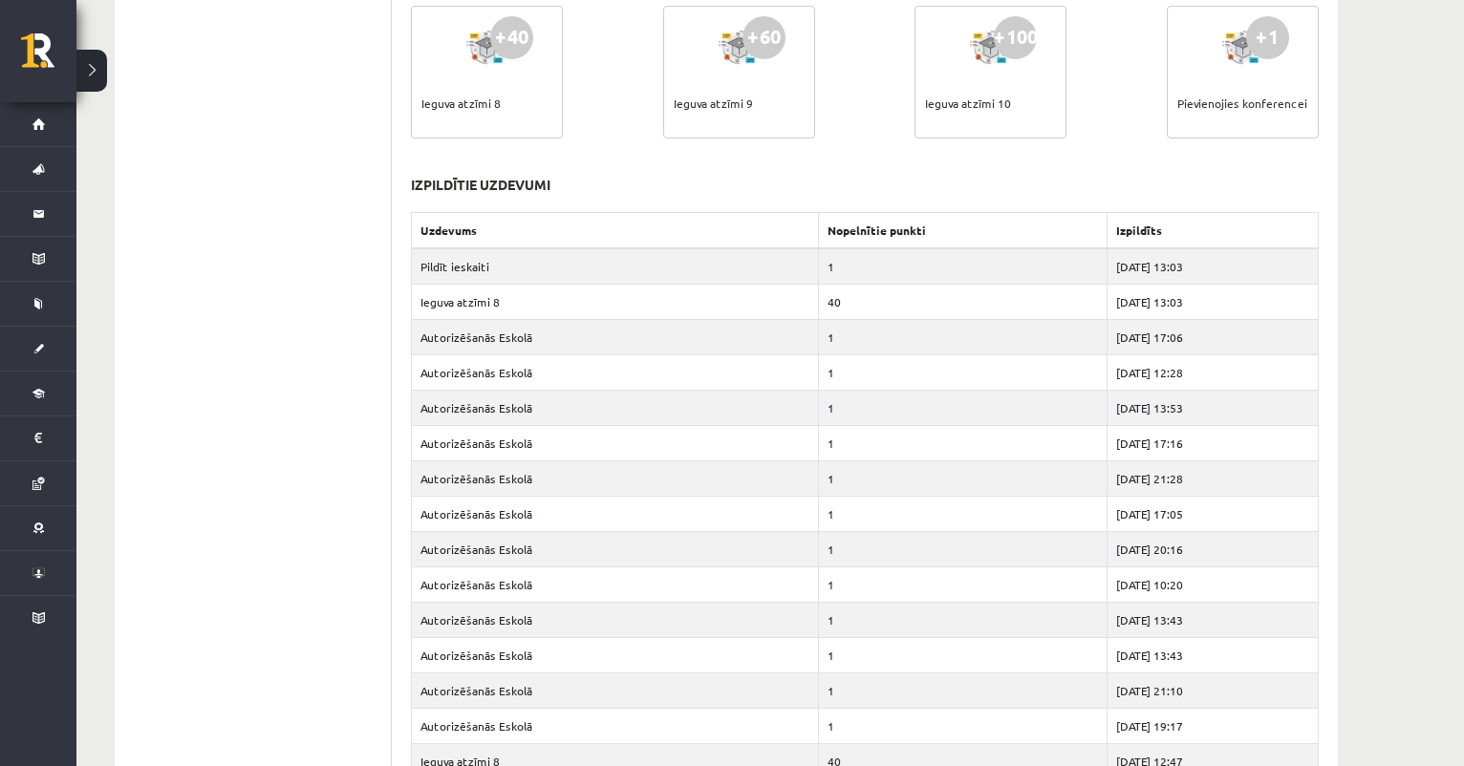
scroll to position [1009, 0]
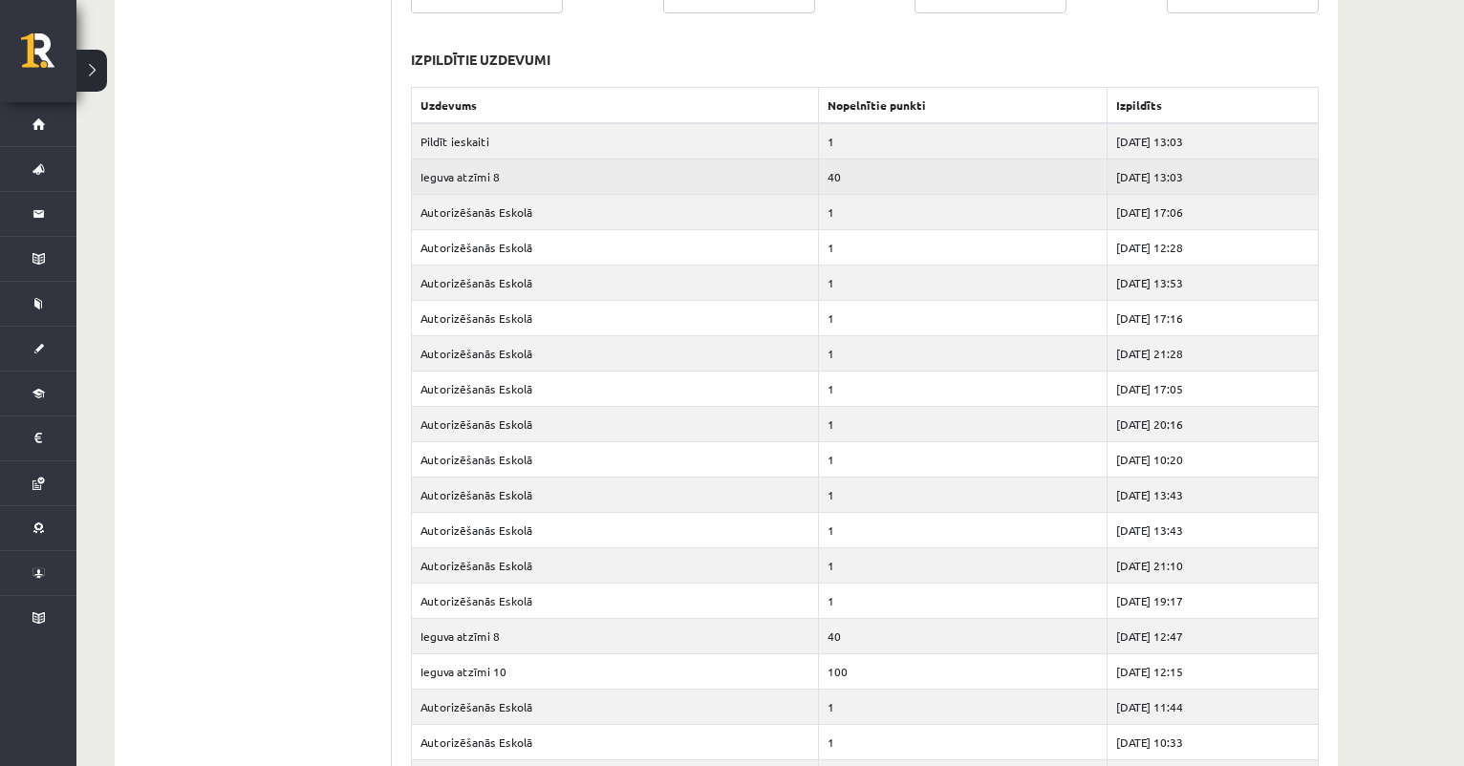
click at [819, 172] on td "40" at bounding box center [963, 176] width 289 height 35
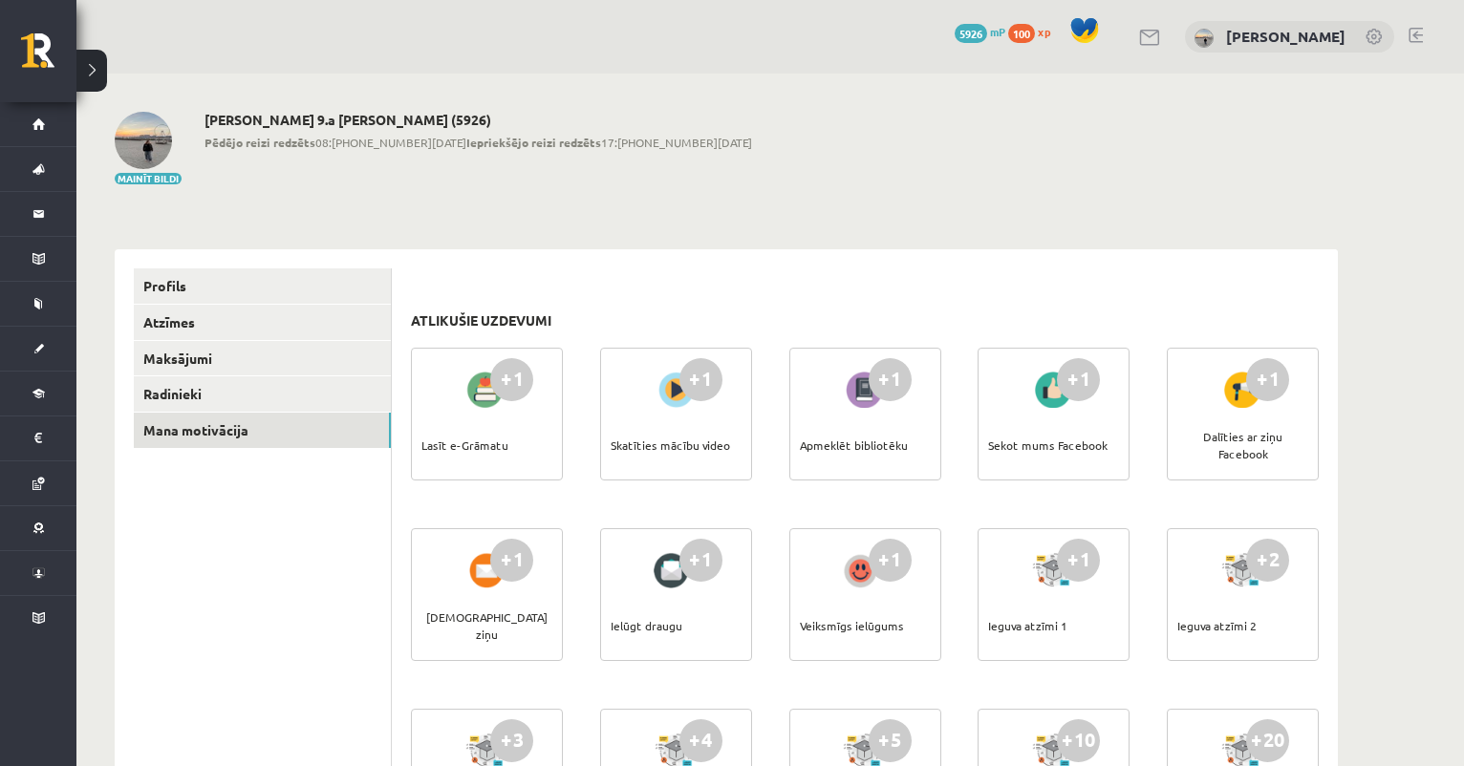
scroll to position [0, 0]
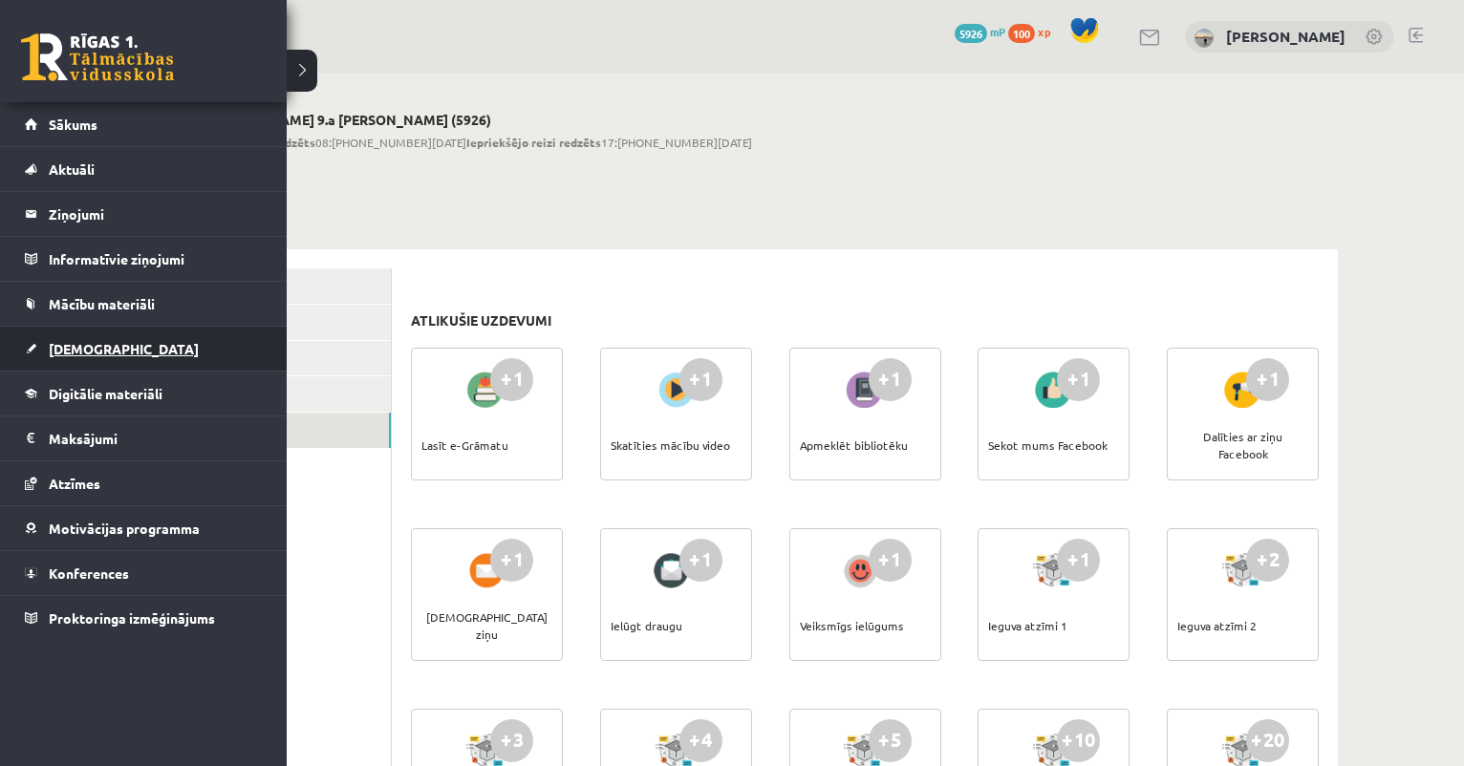
click at [81, 338] on link "[DEMOGRAPHIC_DATA]" at bounding box center [144, 349] width 238 height 44
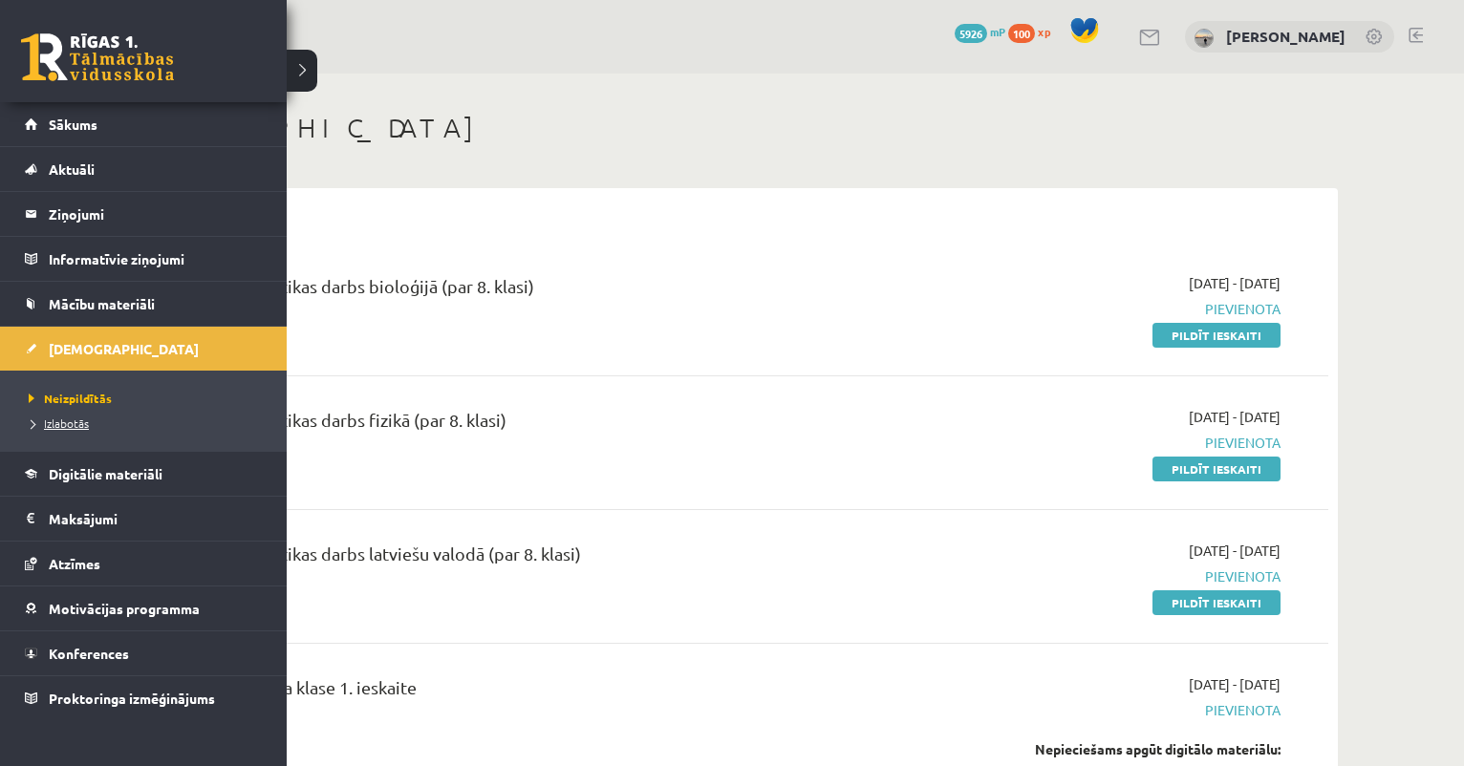
click at [57, 426] on span "Izlabotās" at bounding box center [56, 423] width 65 height 15
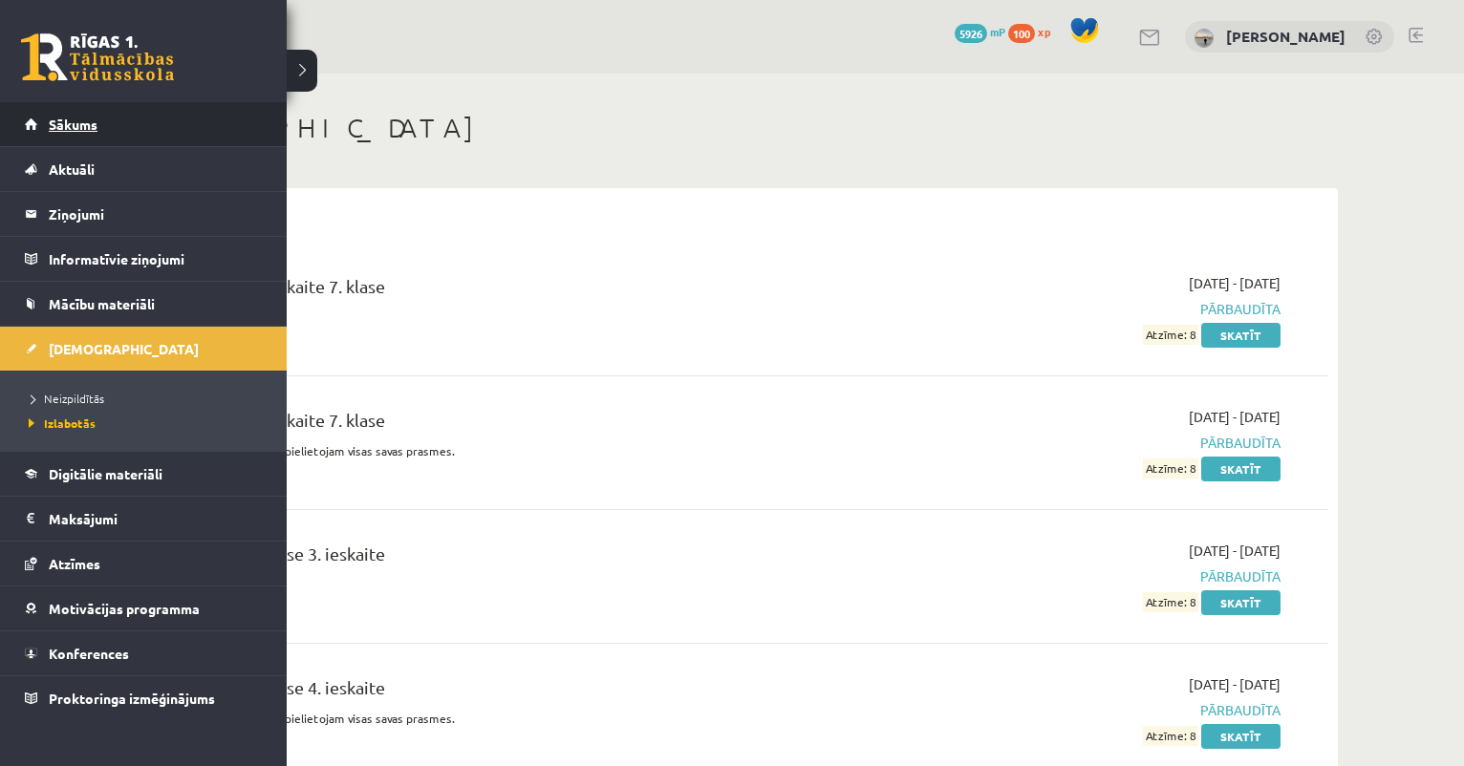
click at [37, 119] on link "Sākums" at bounding box center [144, 124] width 238 height 44
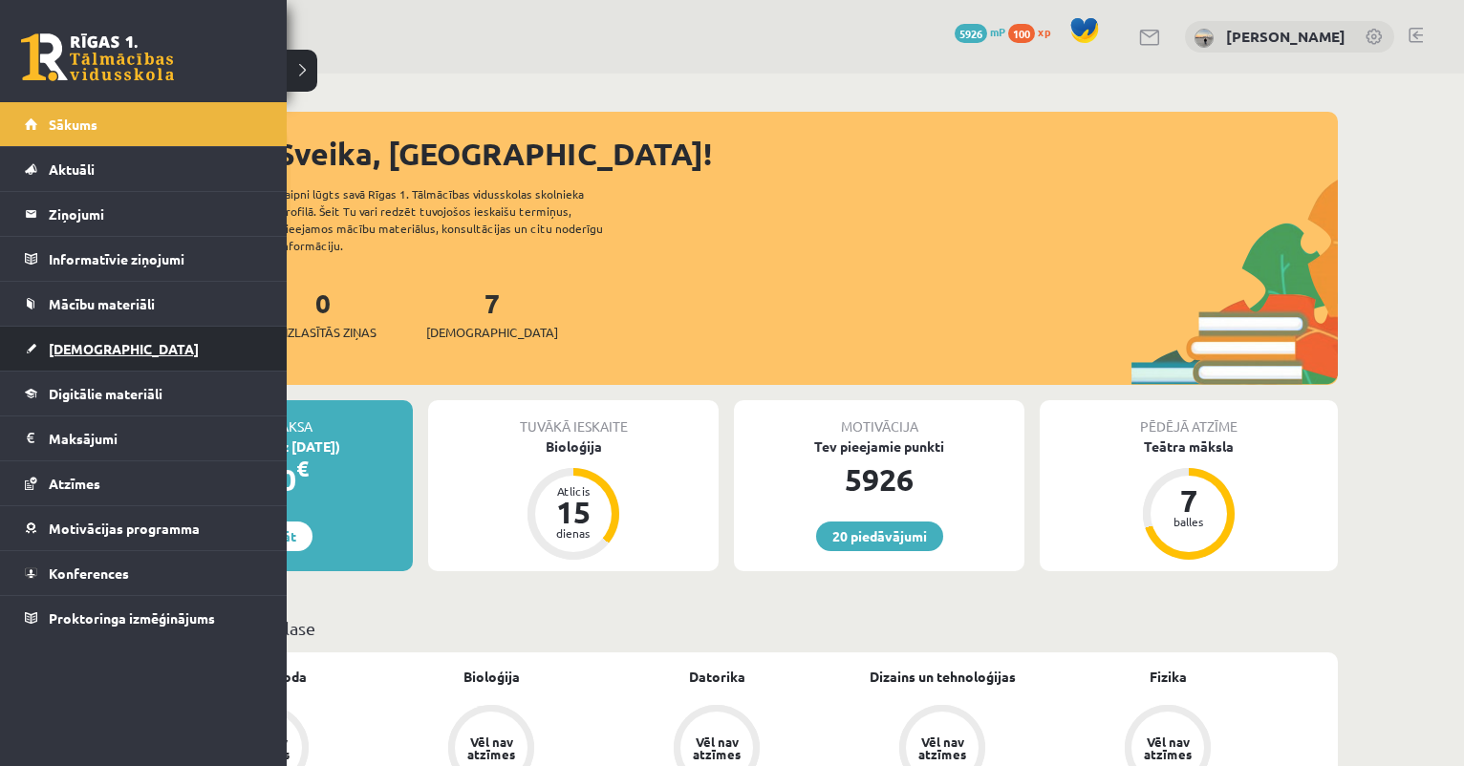
click at [90, 345] on span "[DEMOGRAPHIC_DATA]" at bounding box center [124, 348] width 150 height 17
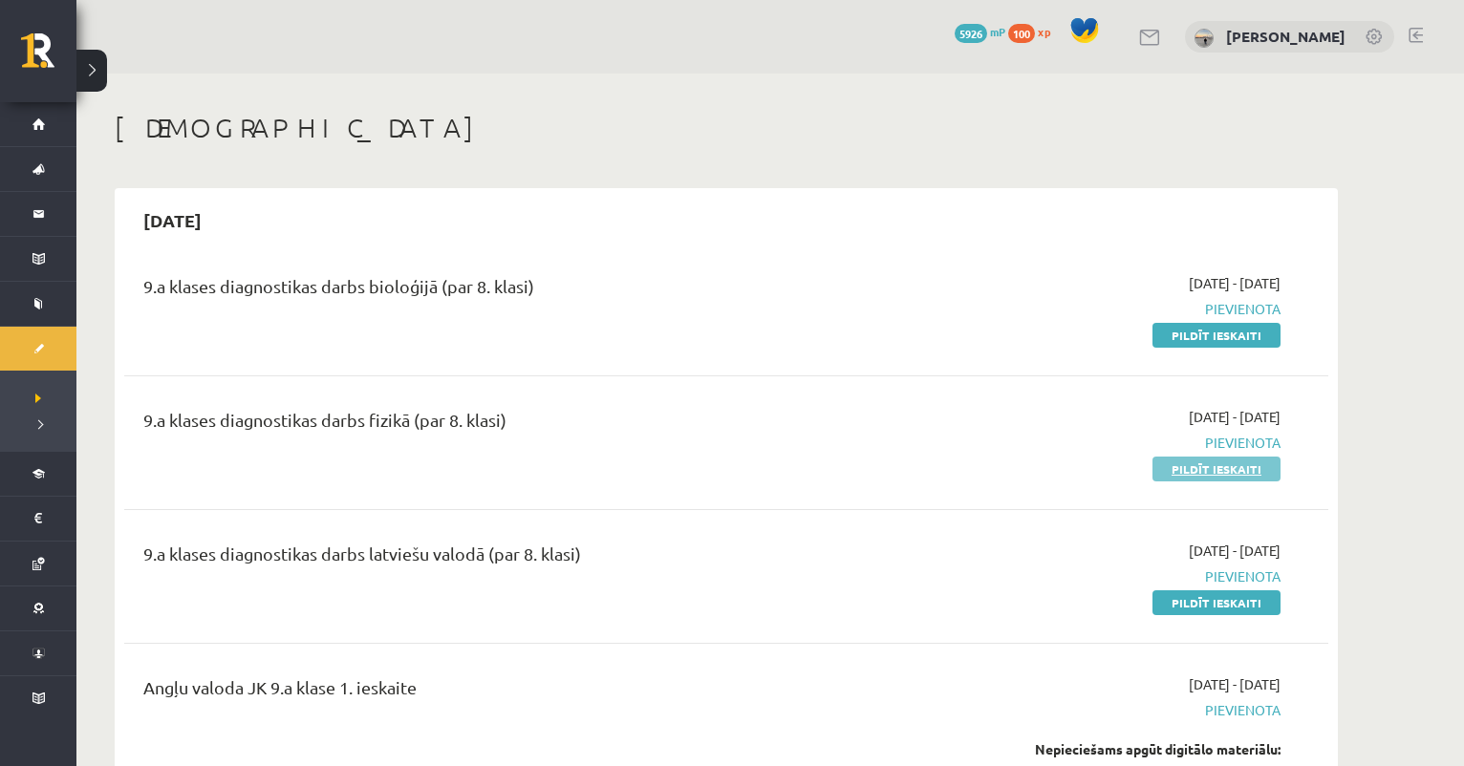
click at [1213, 470] on link "Pildīt ieskaiti" at bounding box center [1216, 469] width 128 height 25
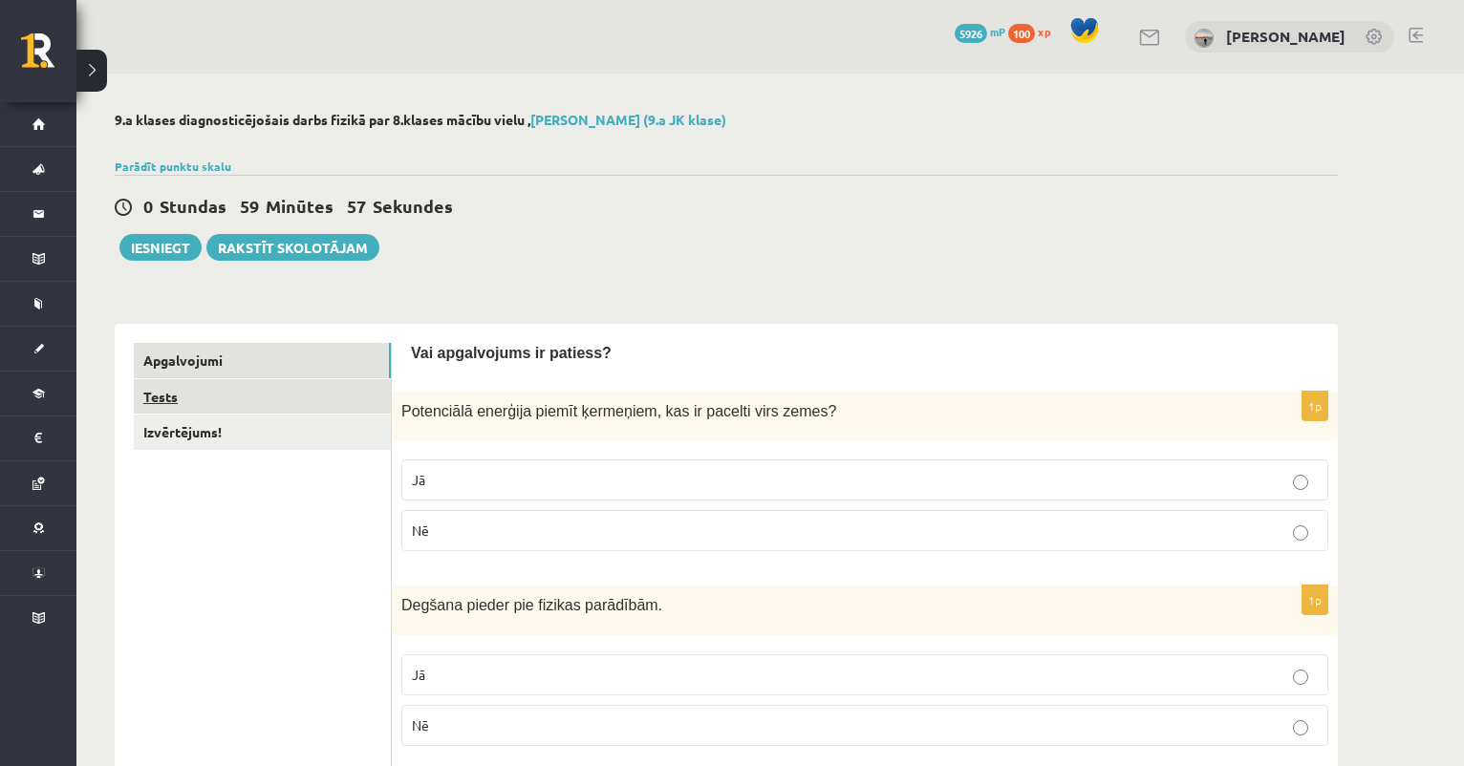
click at [321, 404] on link "Tests" at bounding box center [262, 396] width 257 height 35
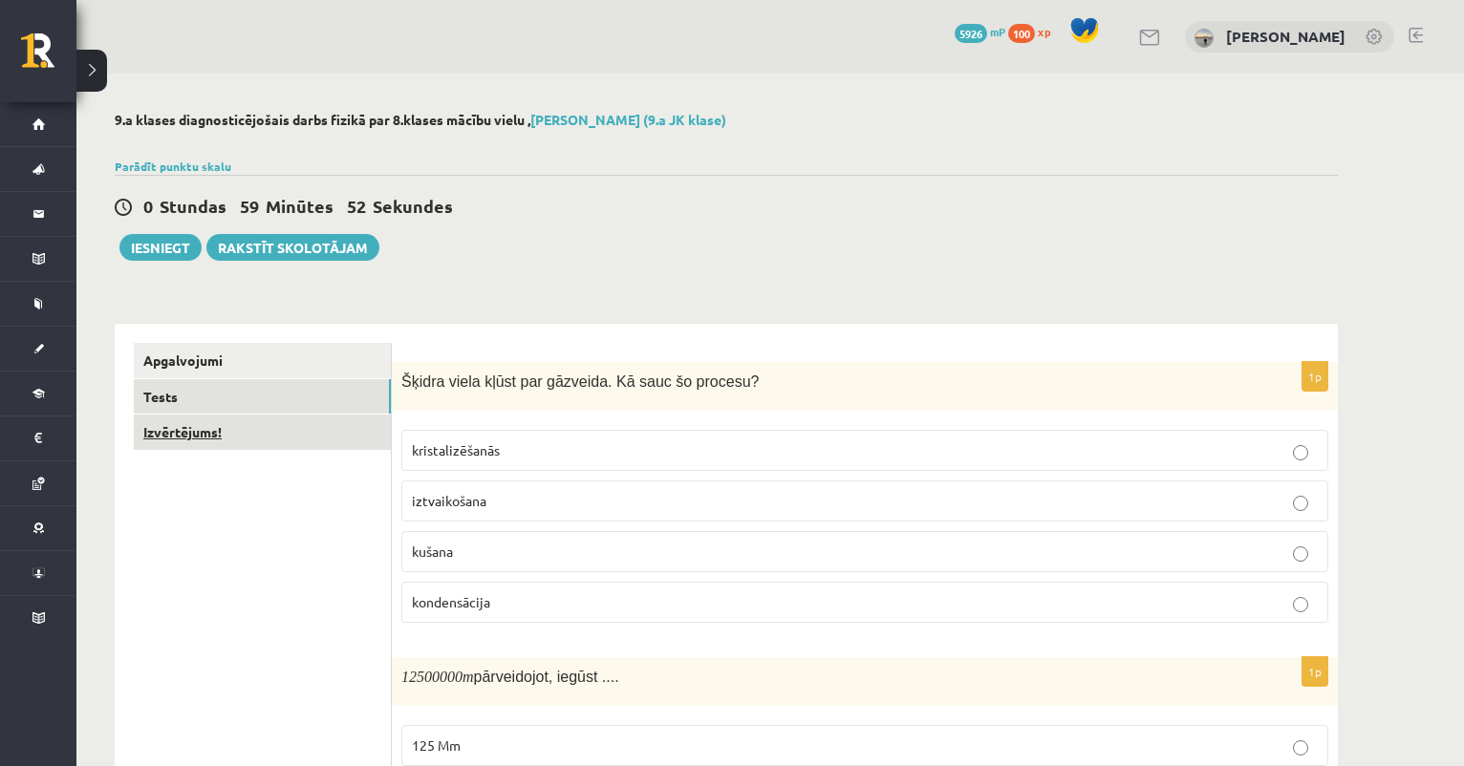
click at [329, 418] on link "Izvērtējums!" at bounding box center [262, 432] width 257 height 35
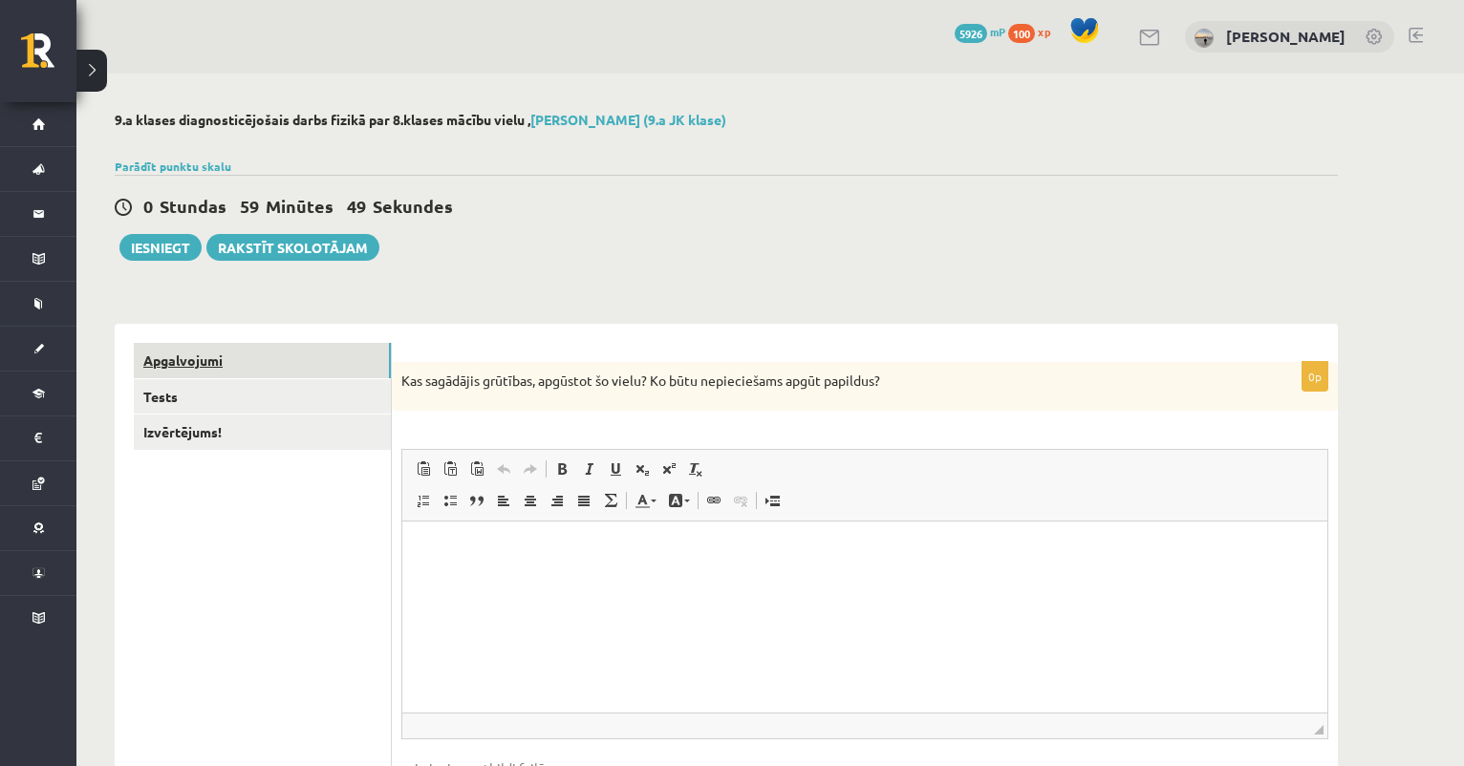
click at [325, 359] on link "Apgalvojumi" at bounding box center [262, 360] width 257 height 35
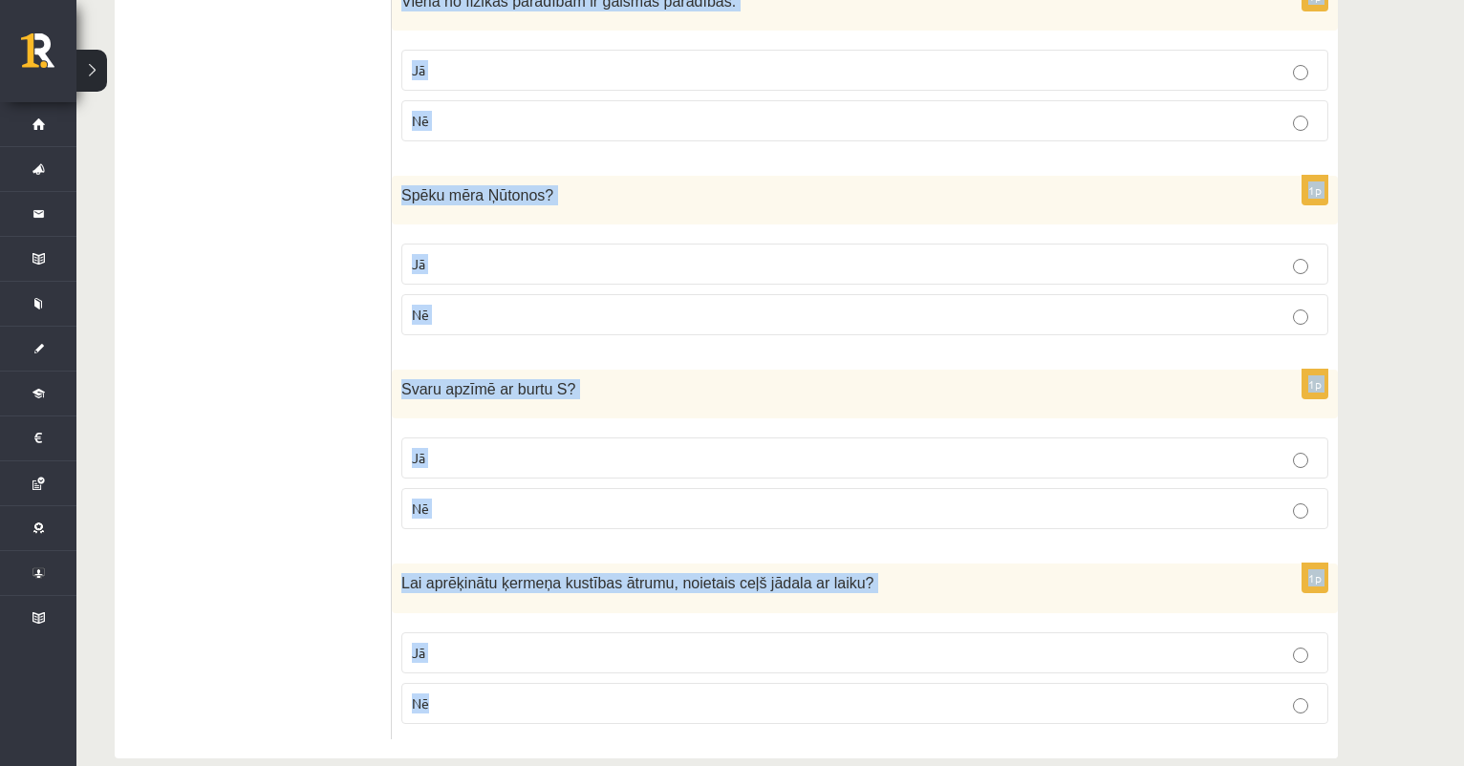
scroll to position [3149, 0]
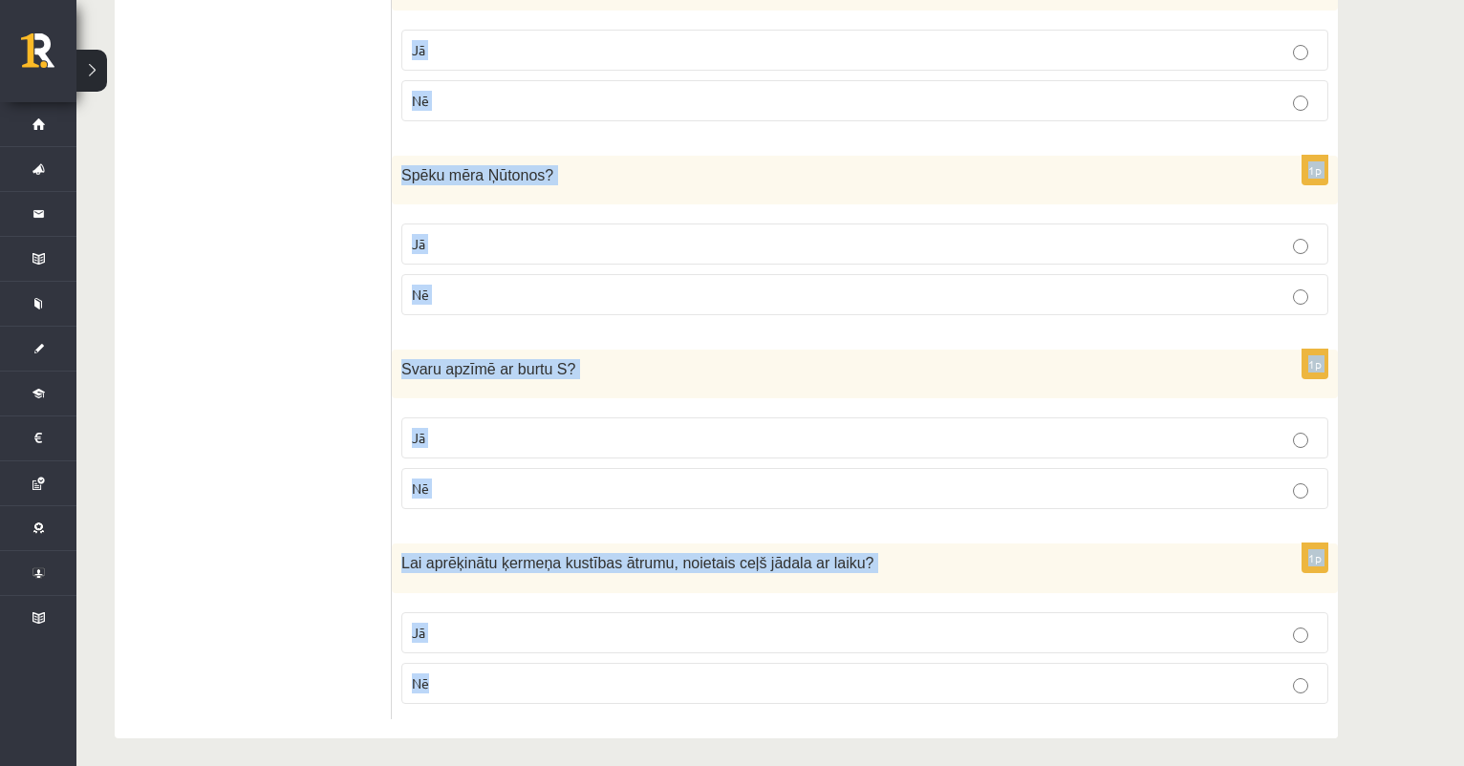
drag, startPoint x: 411, startPoint y: 82, endPoint x: 770, endPoint y: 794, distance: 797.4
copy form "Vai apgalvojums ir patiess? 1p Potenciālā enerģija piemīt ķermeņiem, kas ir pac…"
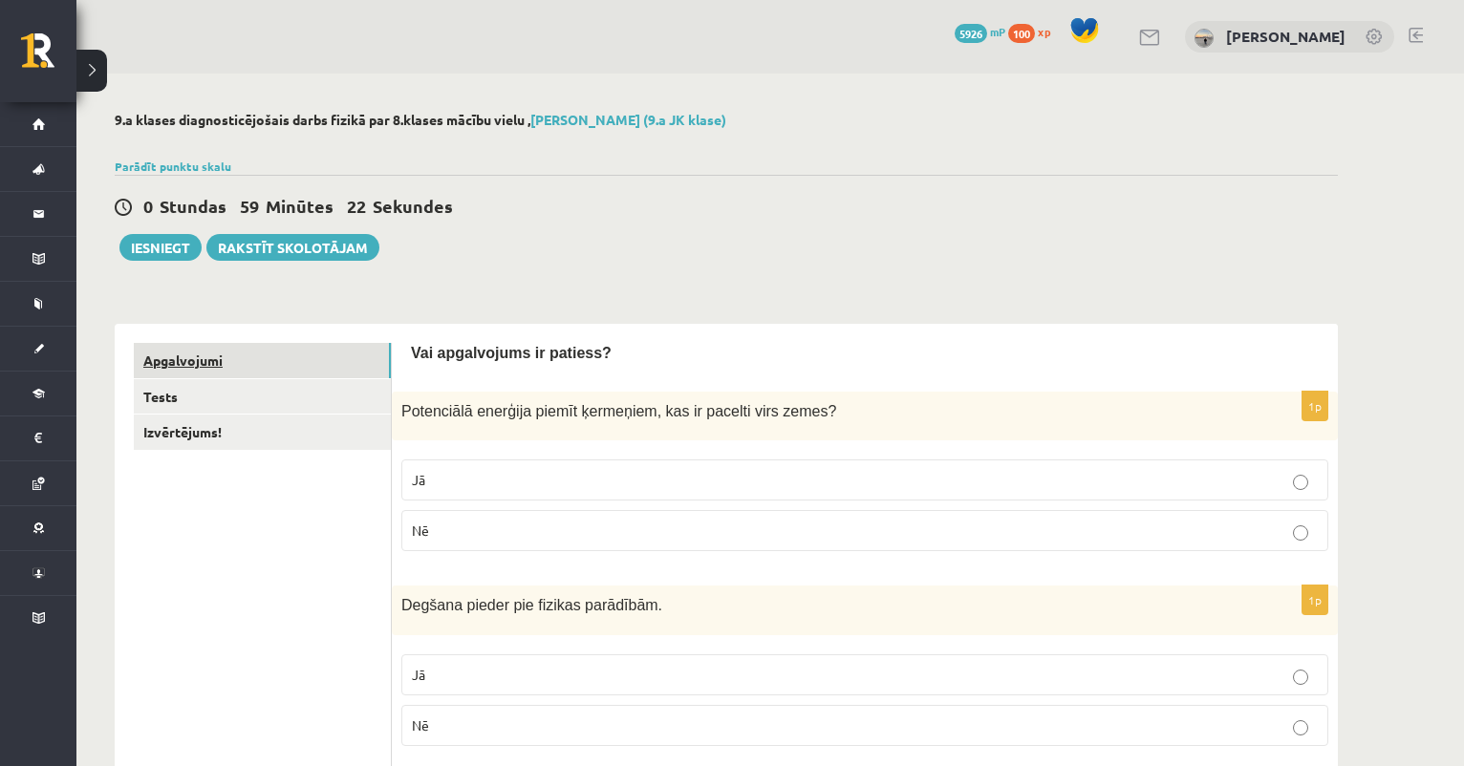
scroll to position [0, 0]
click at [333, 393] on link "Tests" at bounding box center [262, 396] width 257 height 35
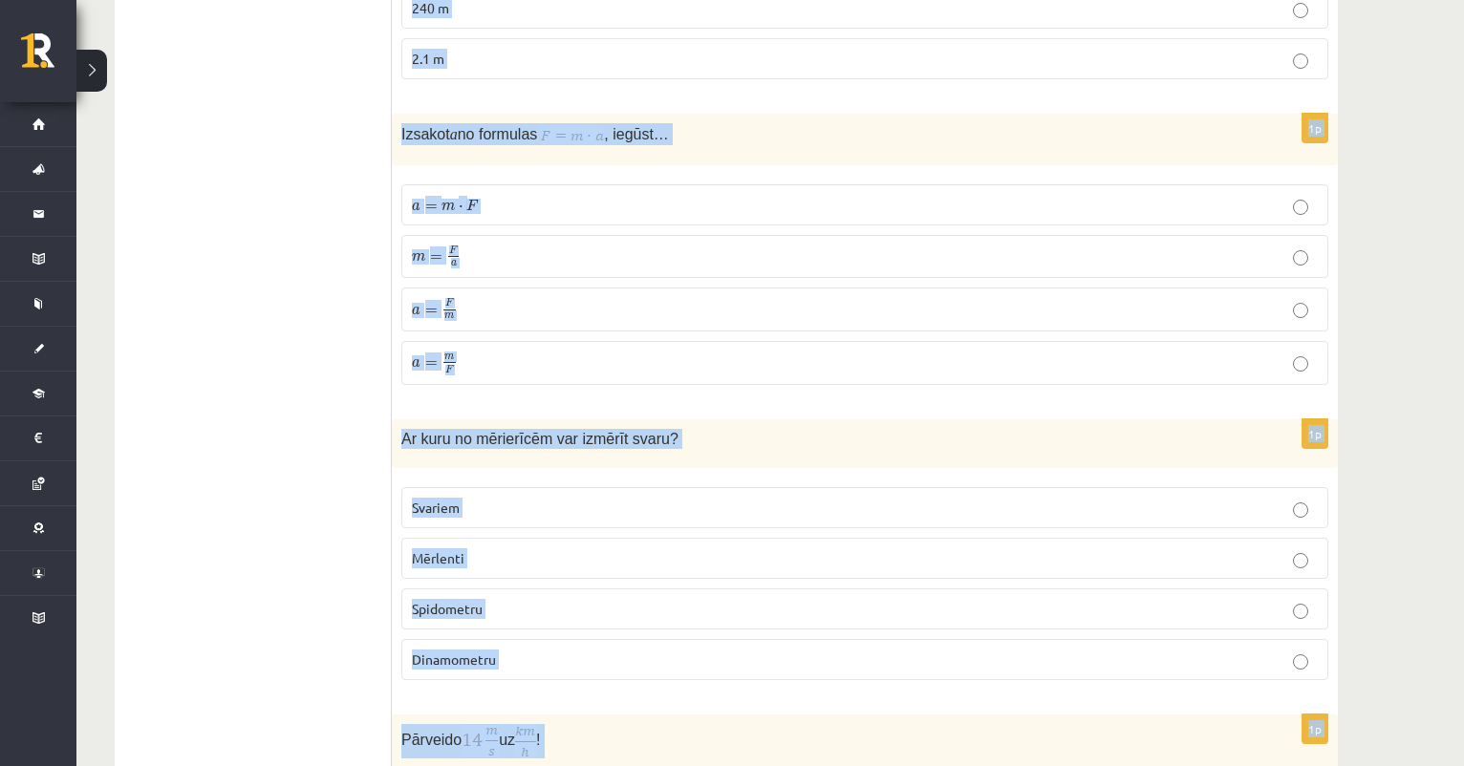
scroll to position [4053, 0]
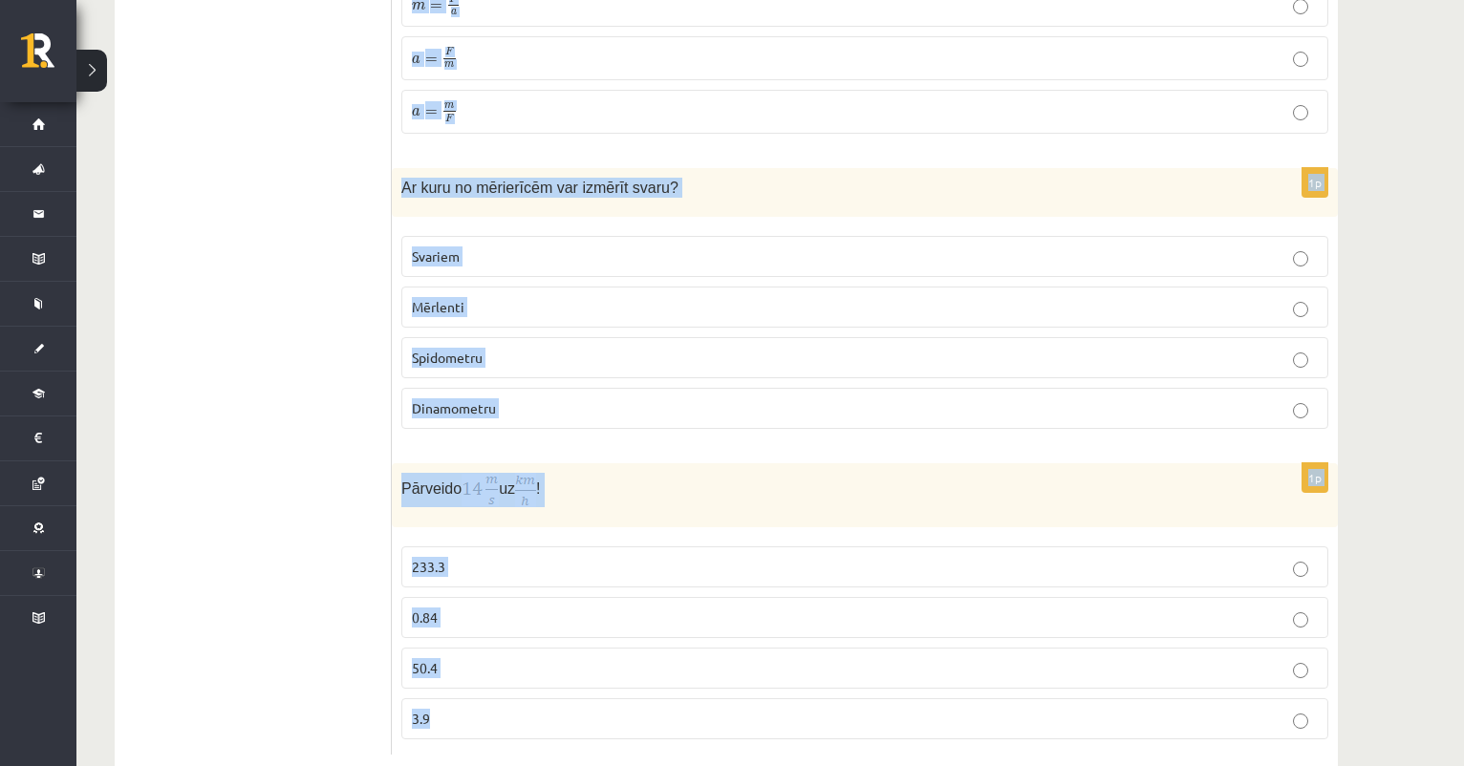
drag, startPoint x: 400, startPoint y: 161, endPoint x: 746, endPoint y: 817, distance: 741.1
copy form "Šķidra viela kļūst par gāzveida. Kā sauc šo procesu? kristalizēšanās iztvaikoša…"
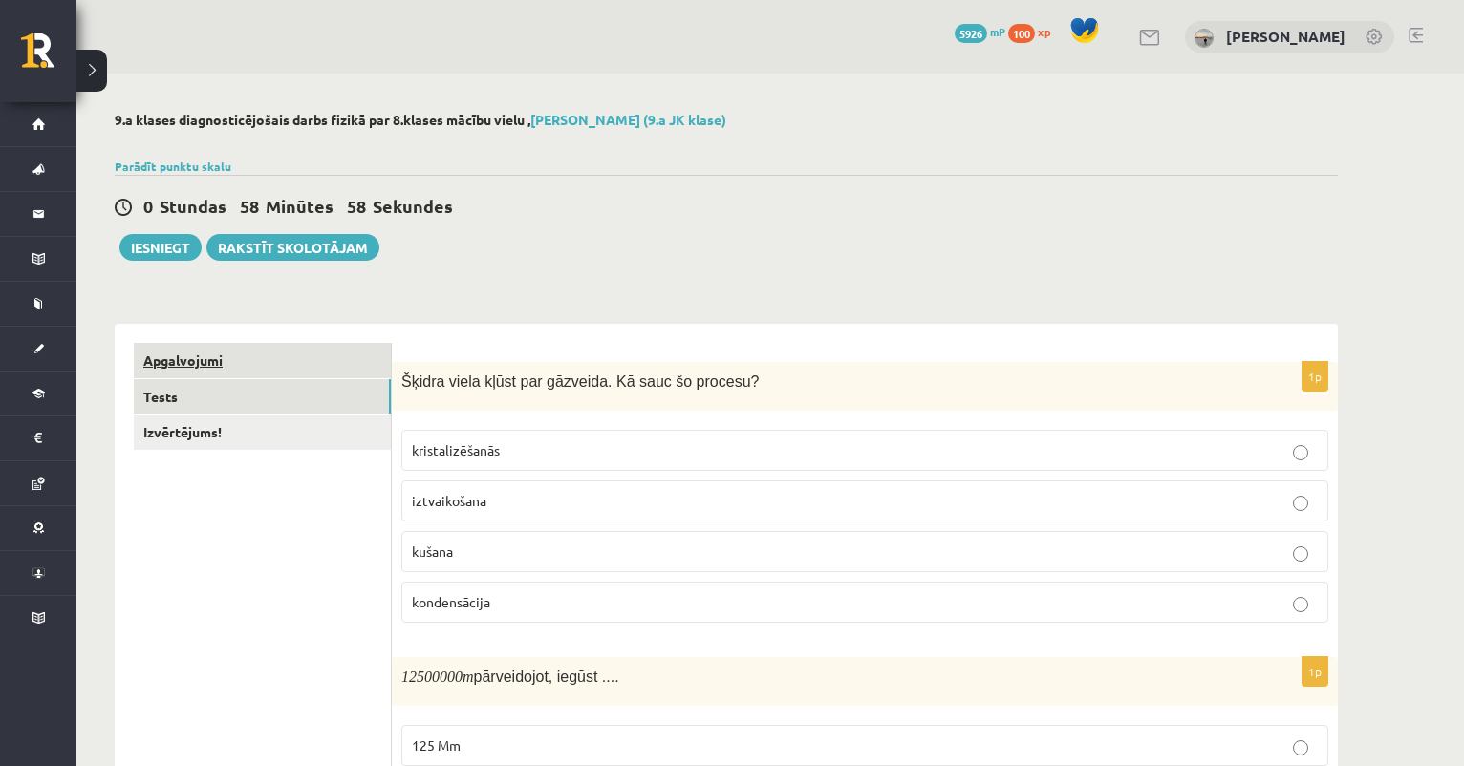
scroll to position [0, 0]
click at [315, 364] on link "Apgalvojumi" at bounding box center [262, 360] width 257 height 35
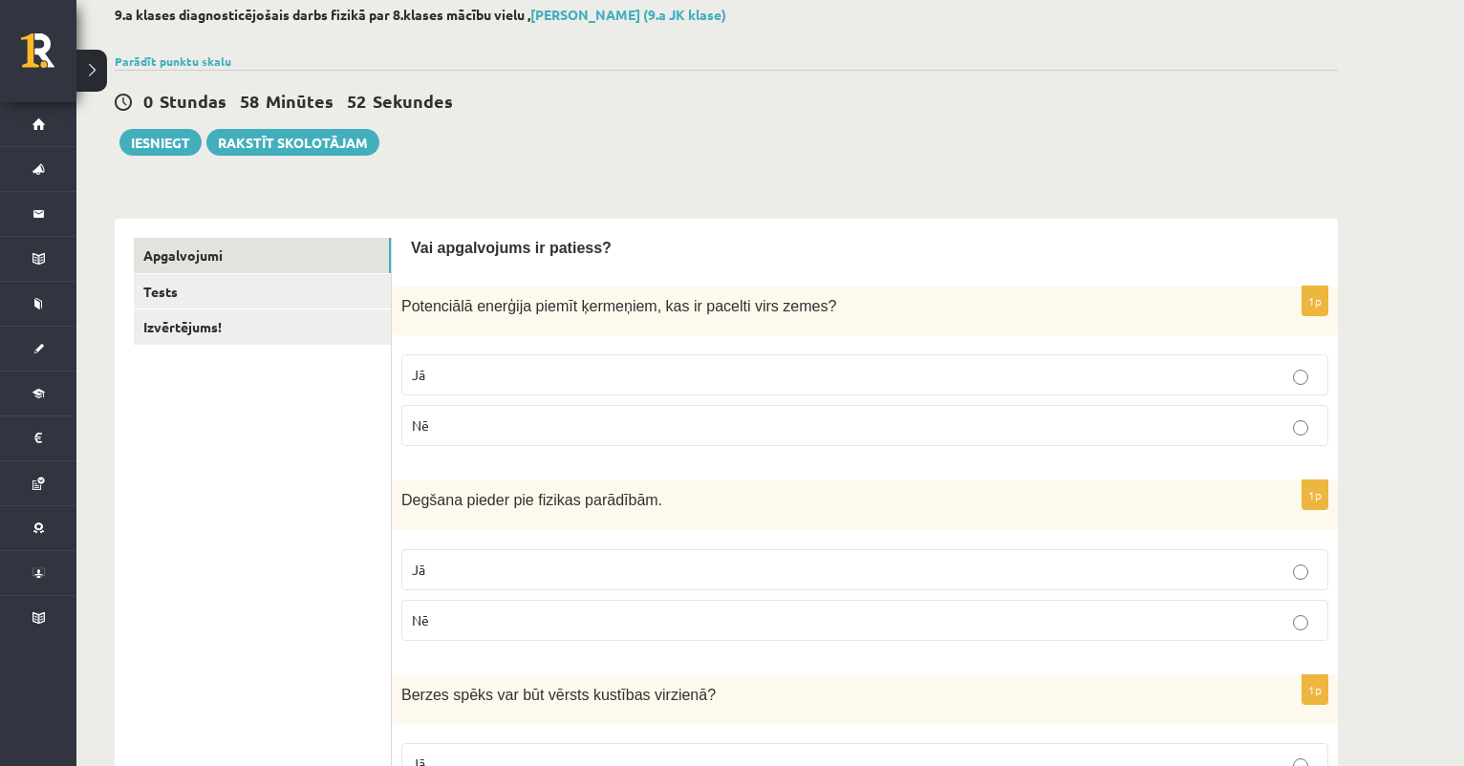
scroll to position [108, 0]
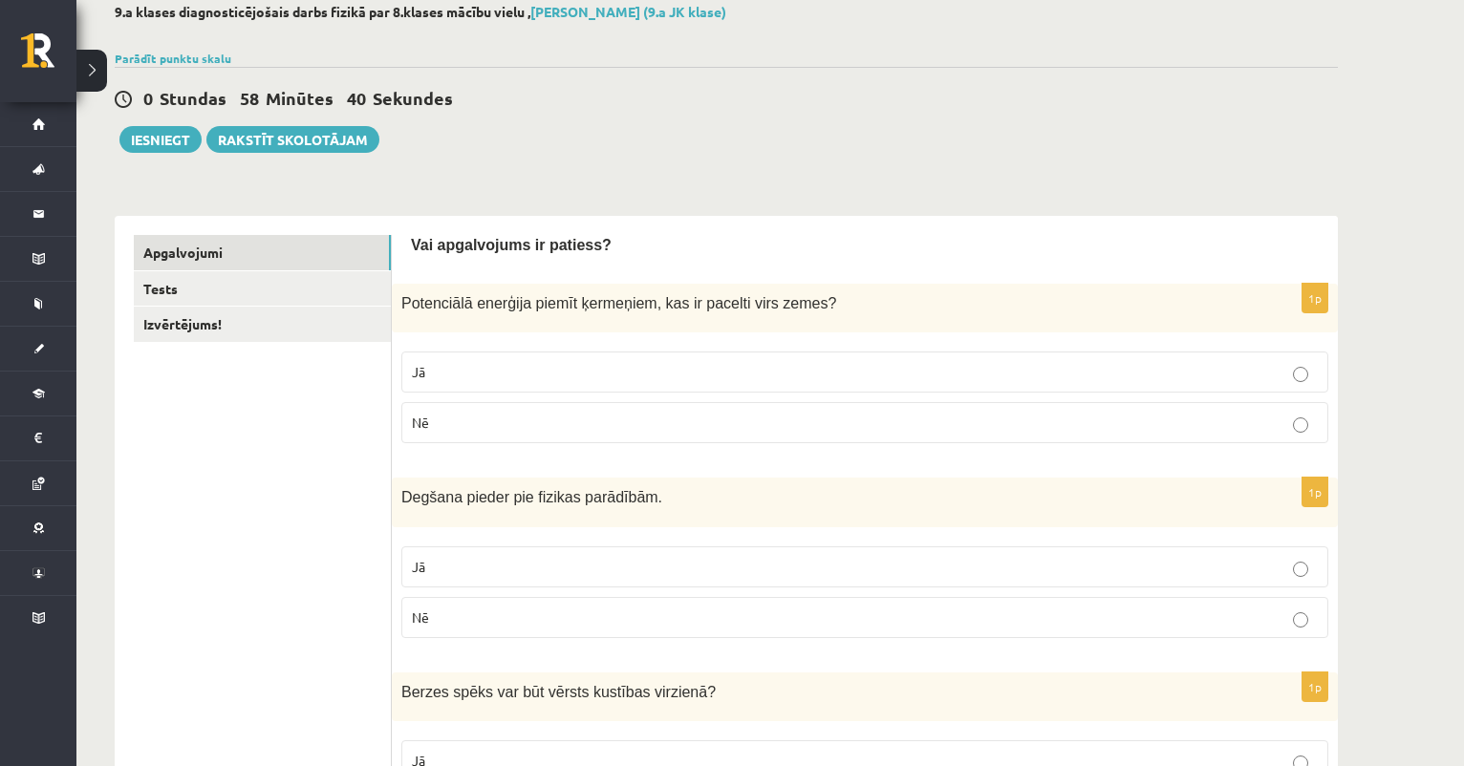
click at [561, 379] on p "Jā" at bounding box center [865, 372] width 906 height 20
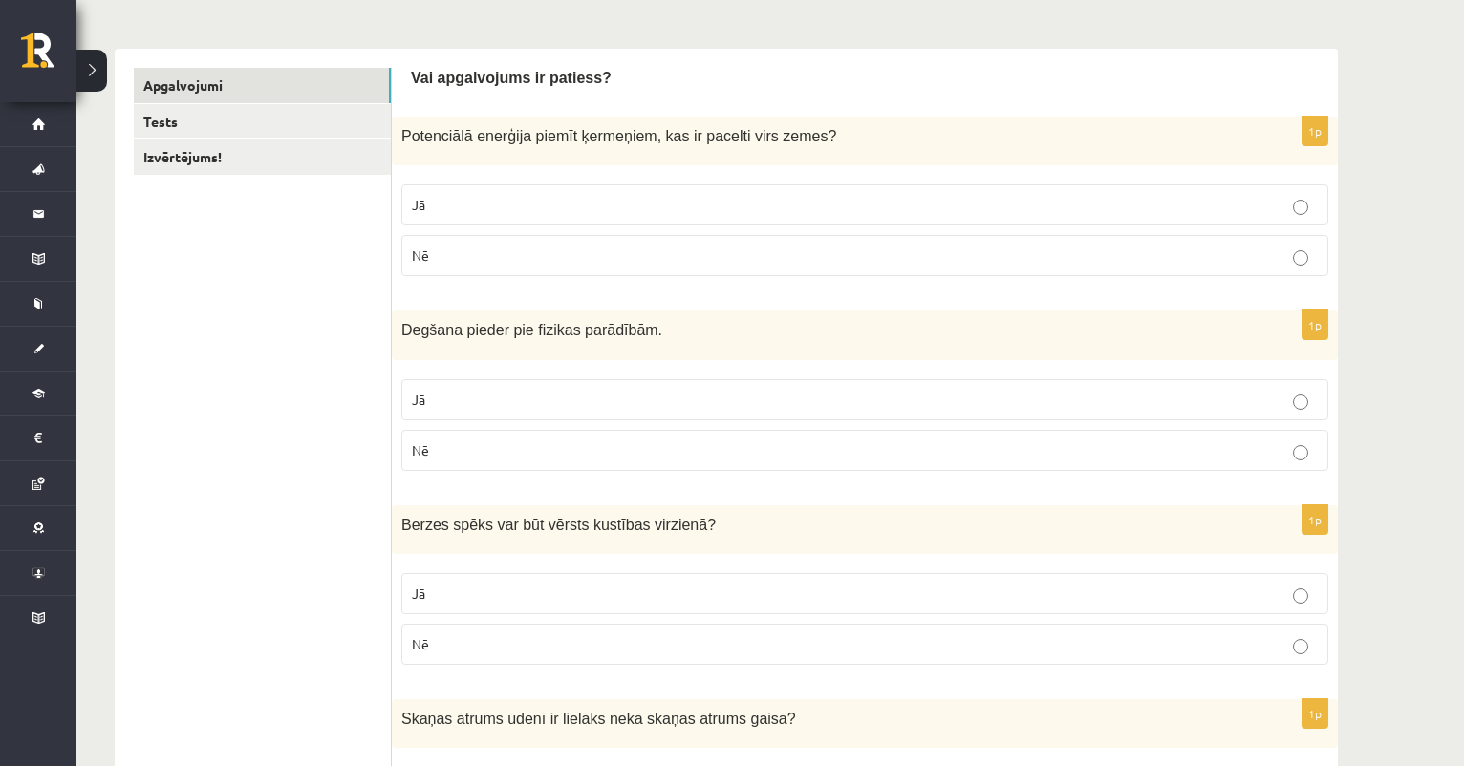
scroll to position [386, 0]
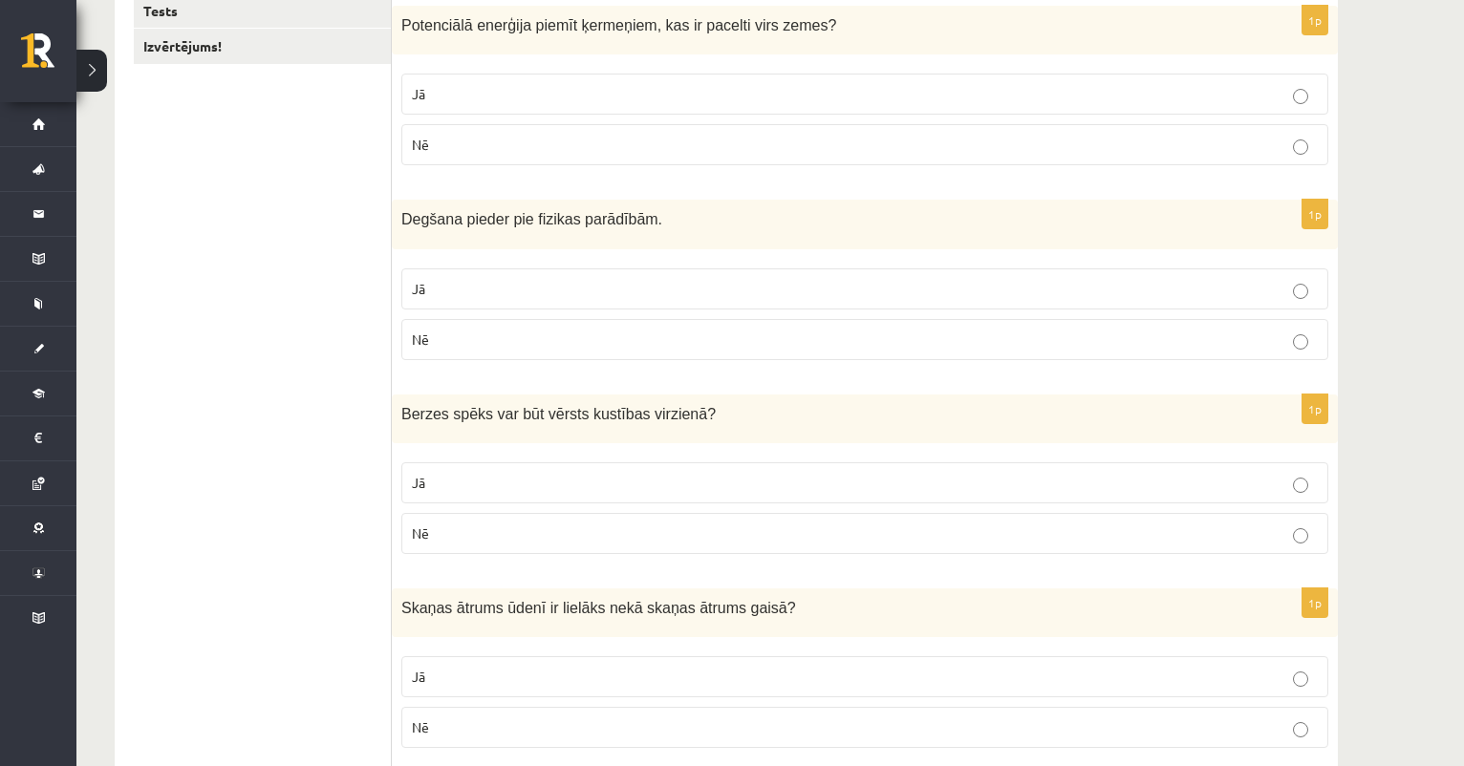
click at [638, 342] on p "Nē" at bounding box center [865, 340] width 906 height 20
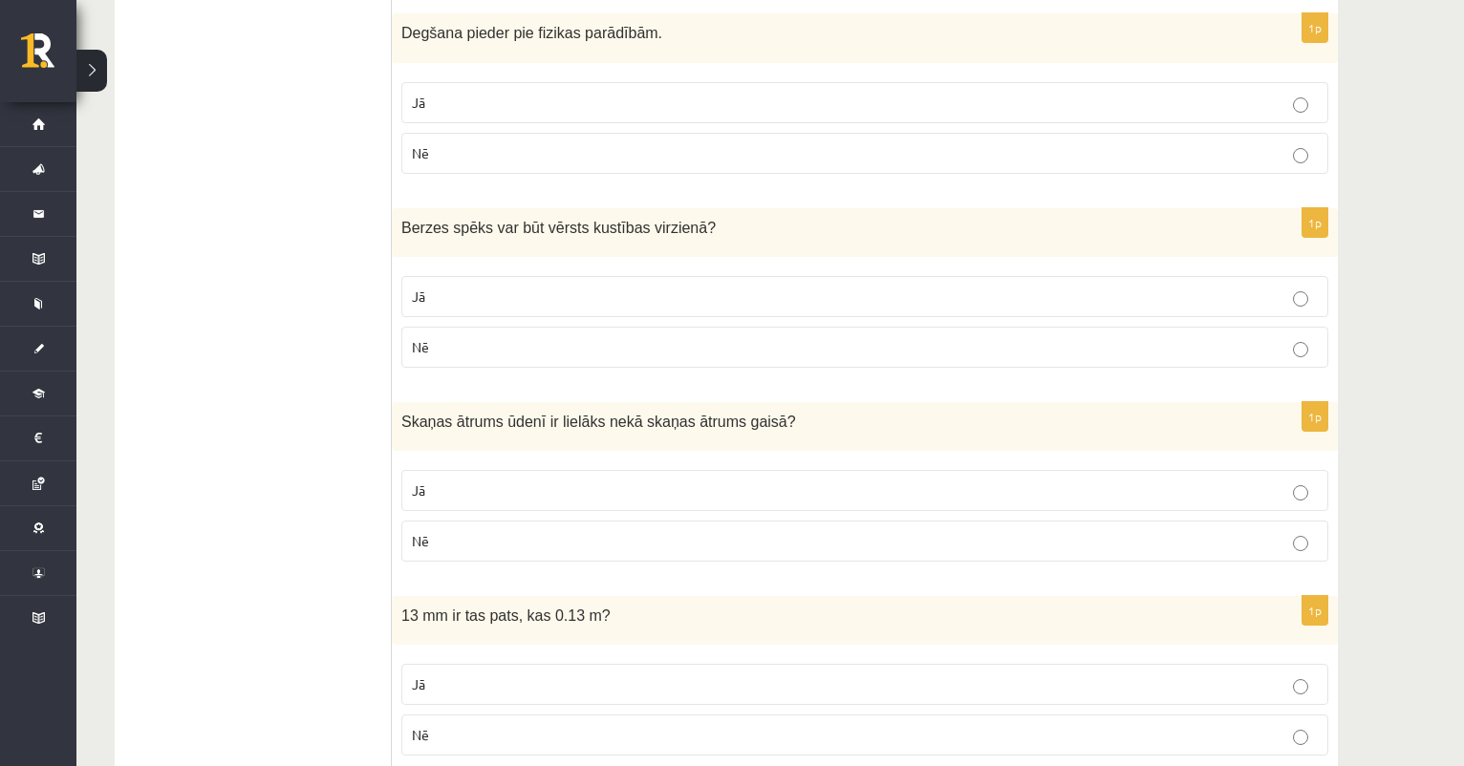
scroll to position [586, 0]
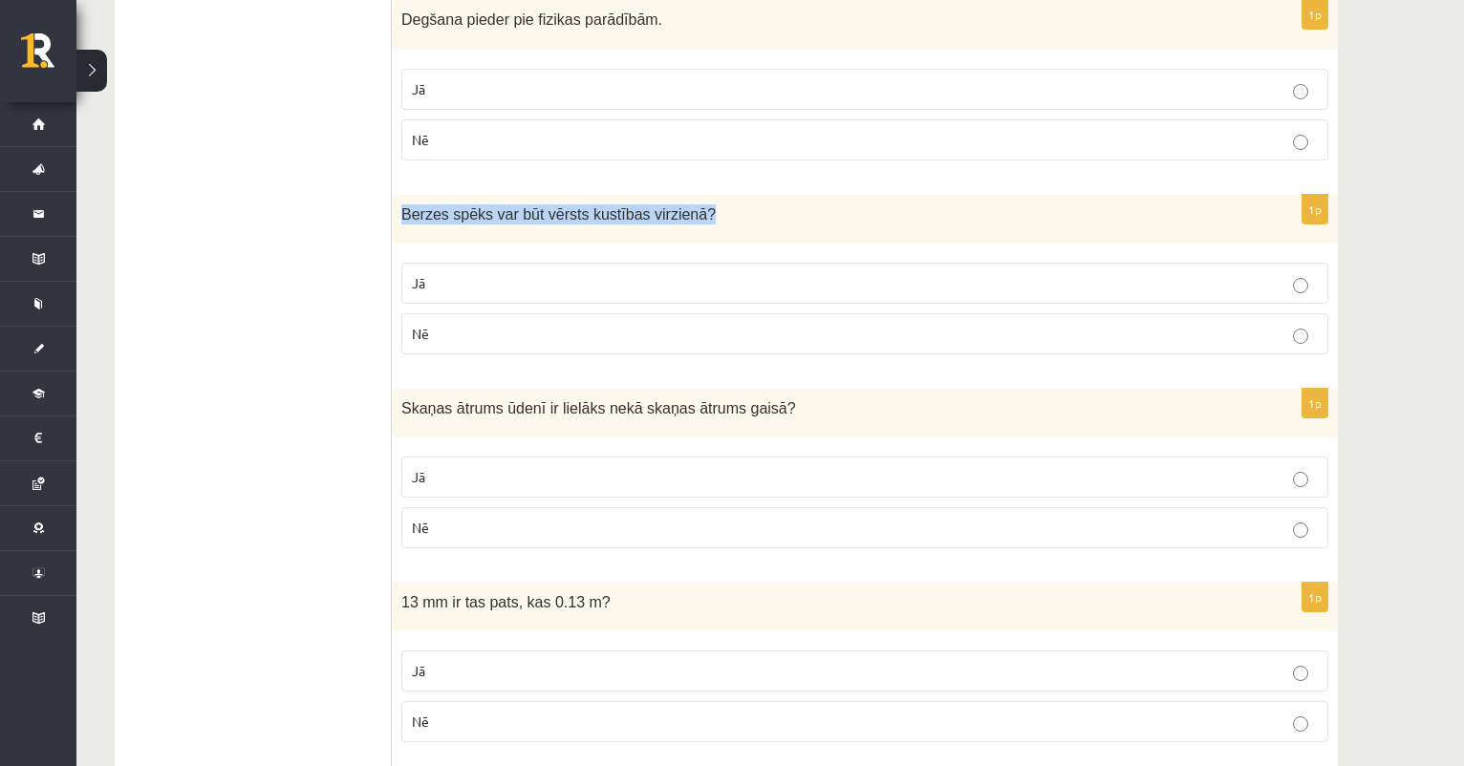
drag, startPoint x: 398, startPoint y: 208, endPoint x: 735, endPoint y: 215, distance: 336.4
click at [735, 218] on div "Berzes spēks var būt vērsts kustības virzienā ?" at bounding box center [865, 219] width 946 height 49
copy span "Berzes spēks var būt vērsts kustības virzienā ?"
click at [584, 336] on p "Nē" at bounding box center [865, 334] width 906 height 20
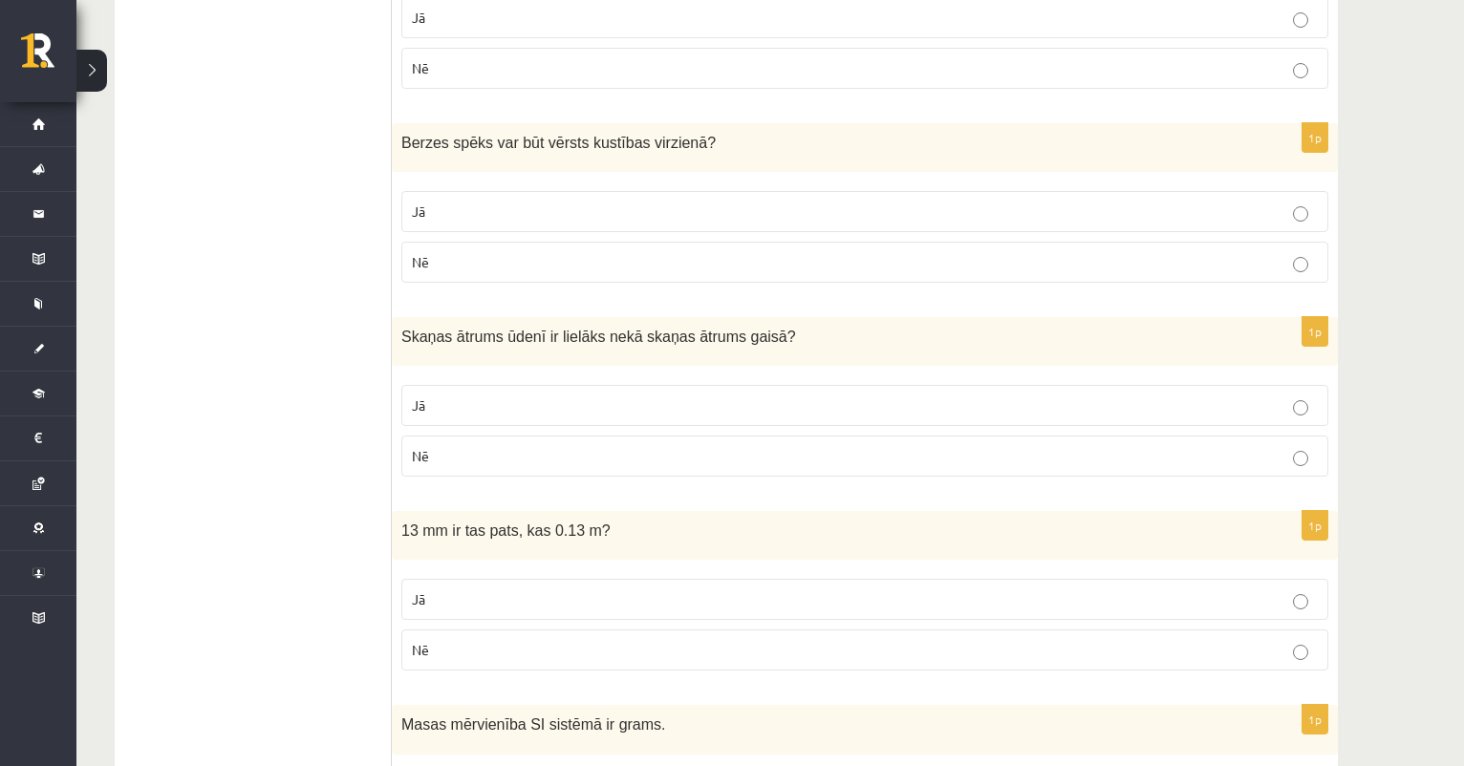
scroll to position [693, 0]
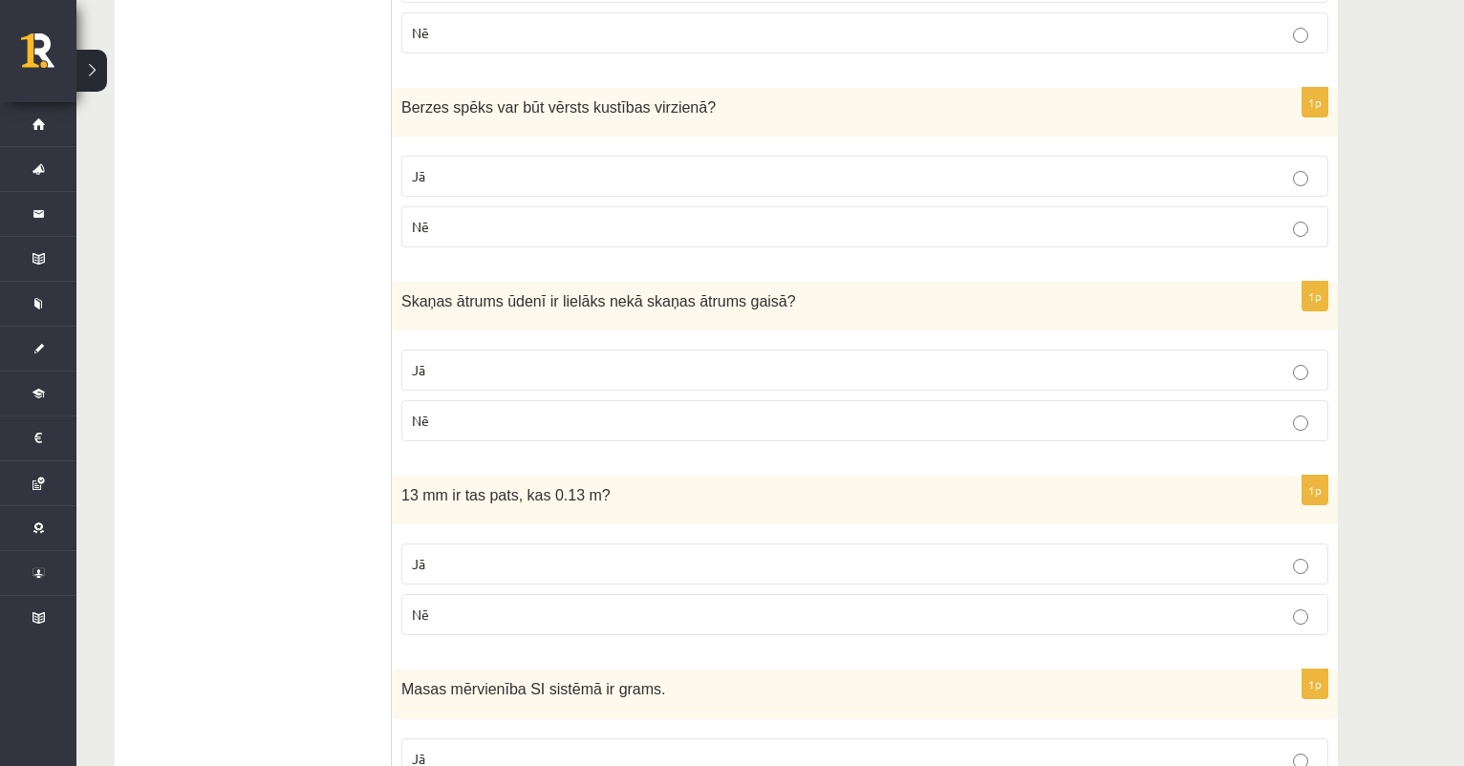
click at [590, 371] on p "Jā" at bounding box center [865, 370] width 906 height 20
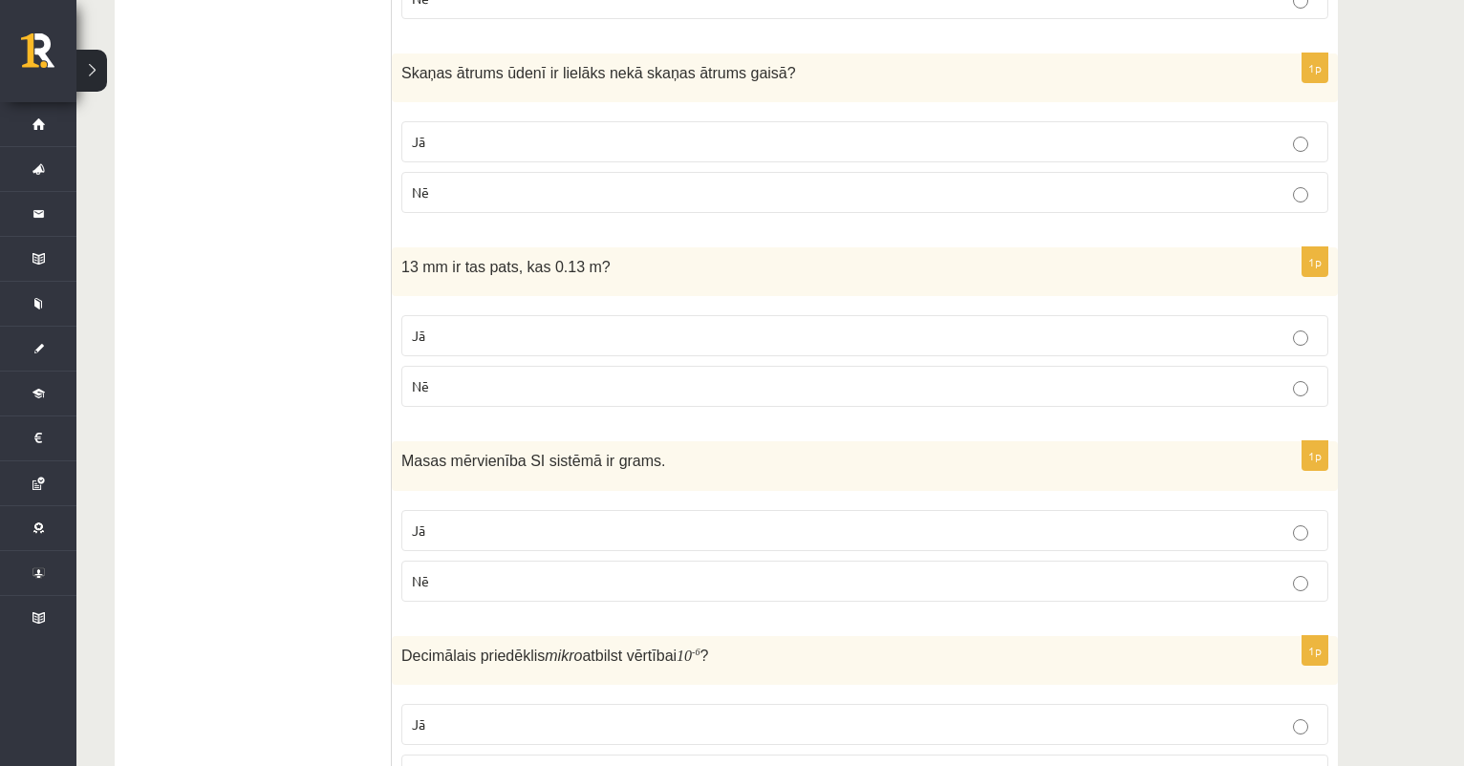
click at [489, 339] on p "Jā" at bounding box center [865, 336] width 906 height 20
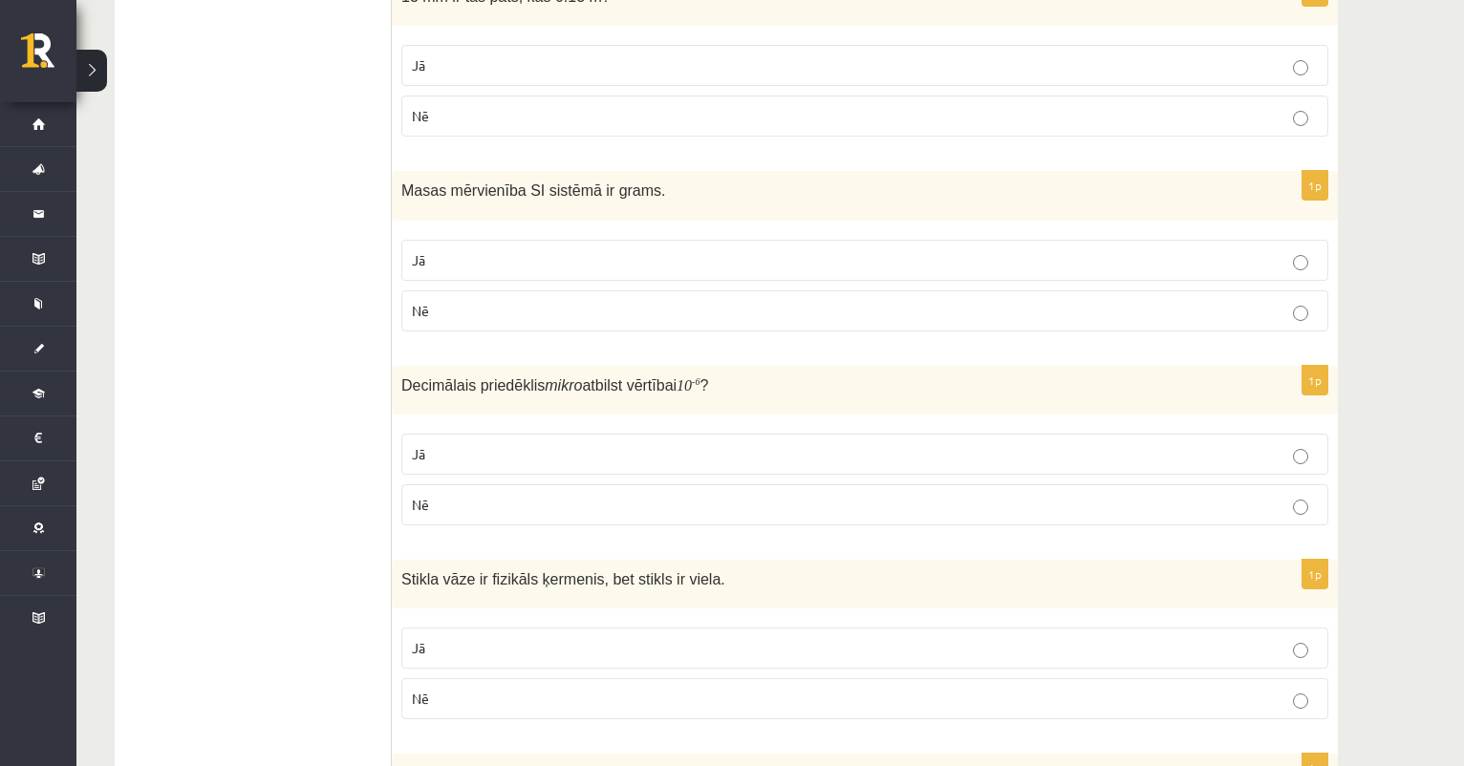
click at [479, 254] on p "Jā" at bounding box center [865, 260] width 906 height 20
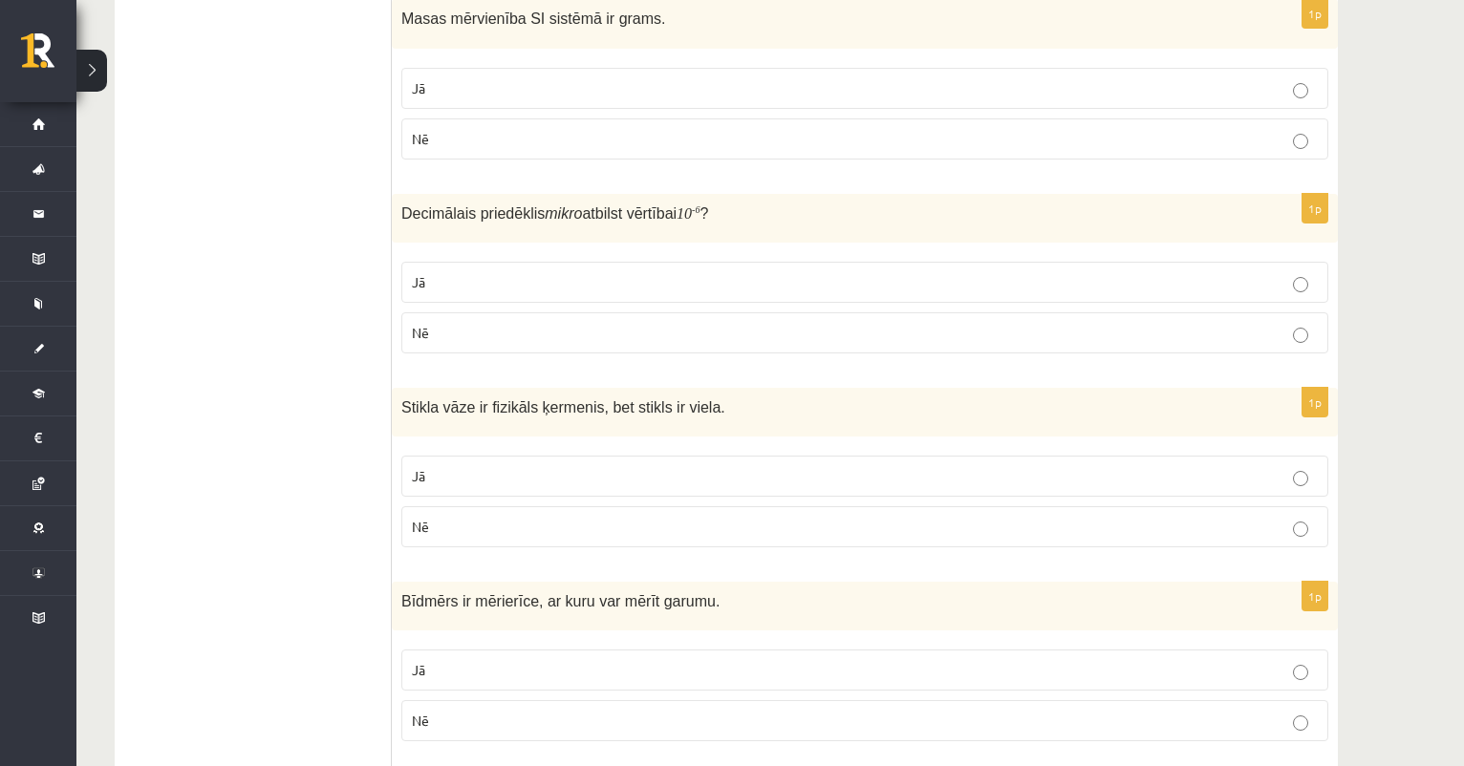
scroll to position [1365, 0]
click at [495, 323] on p "Nē" at bounding box center [865, 331] width 906 height 20
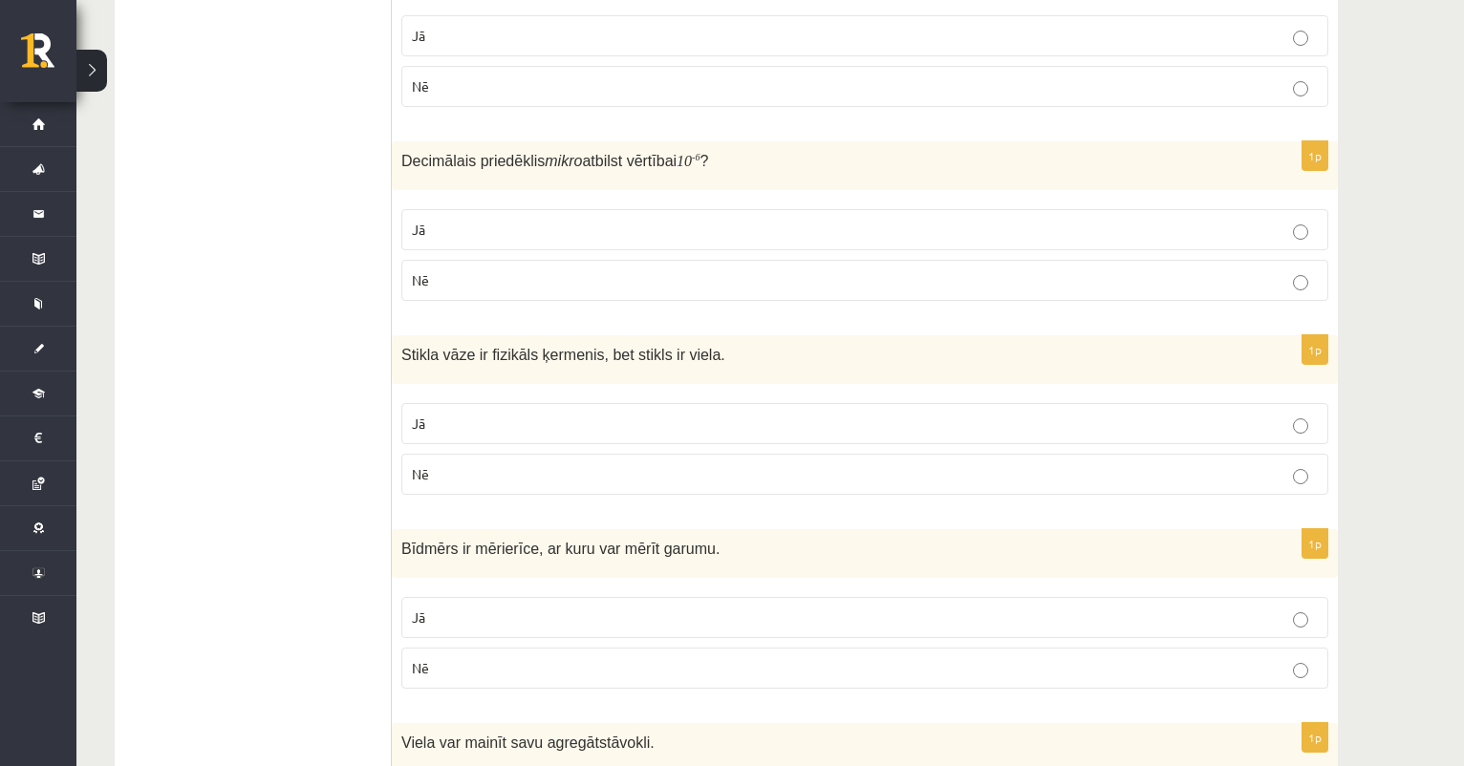
scroll to position [1573, 0]
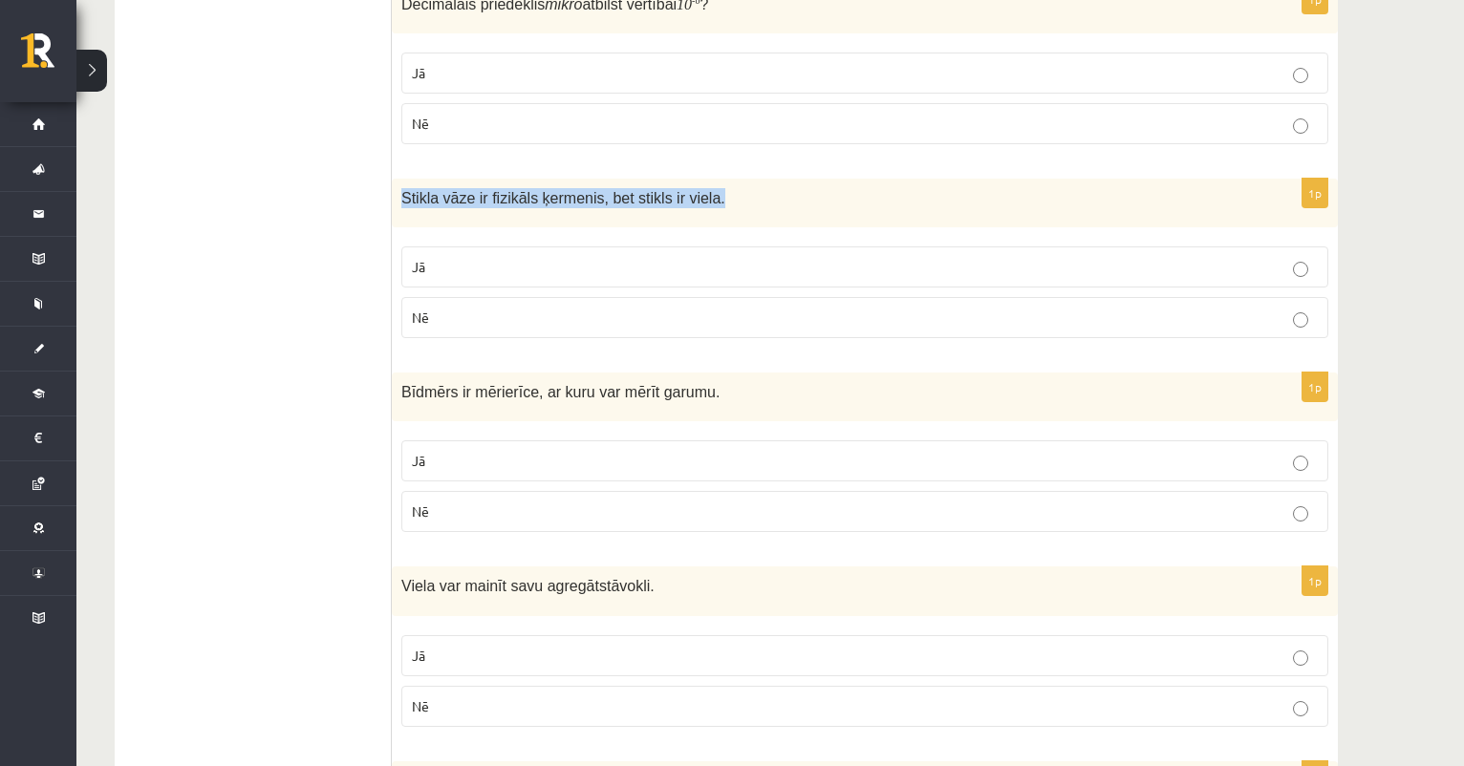
drag, startPoint x: 400, startPoint y: 194, endPoint x: 784, endPoint y: 195, distance: 384.1
click at [784, 194] on div "Stikla vāze ir fizikāls ķermenis, bet stikls ir viela." at bounding box center [865, 203] width 946 height 49
copy span "Stikla vāze ir fizikāls ķermenis, bet stikls ir viela."
click at [527, 322] on p "Nē" at bounding box center [865, 318] width 906 height 20
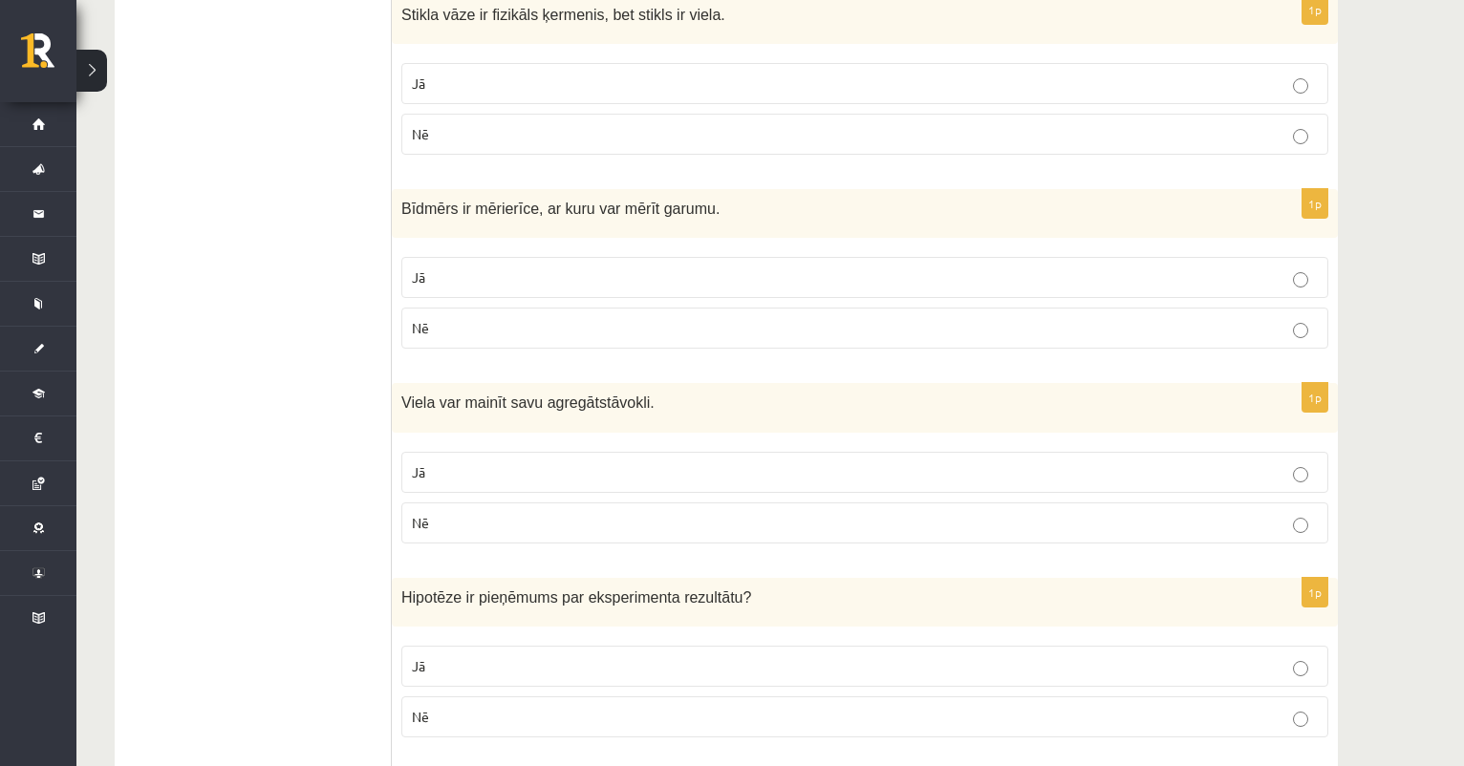
scroll to position [1757, 0]
click at [449, 317] on p "Nē" at bounding box center [865, 327] width 906 height 20
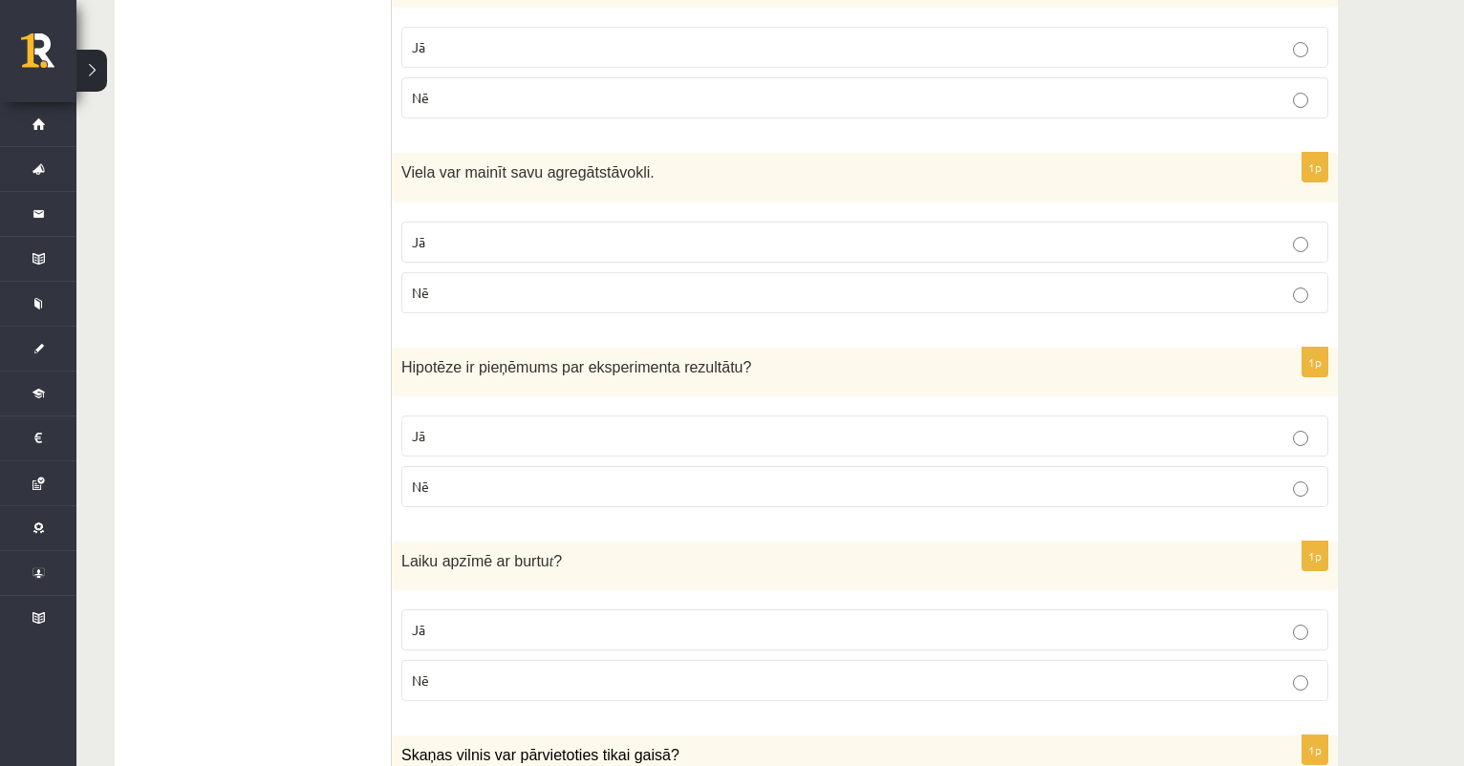
scroll to position [1989, 0]
click at [535, 229] on p "Jā" at bounding box center [865, 239] width 906 height 20
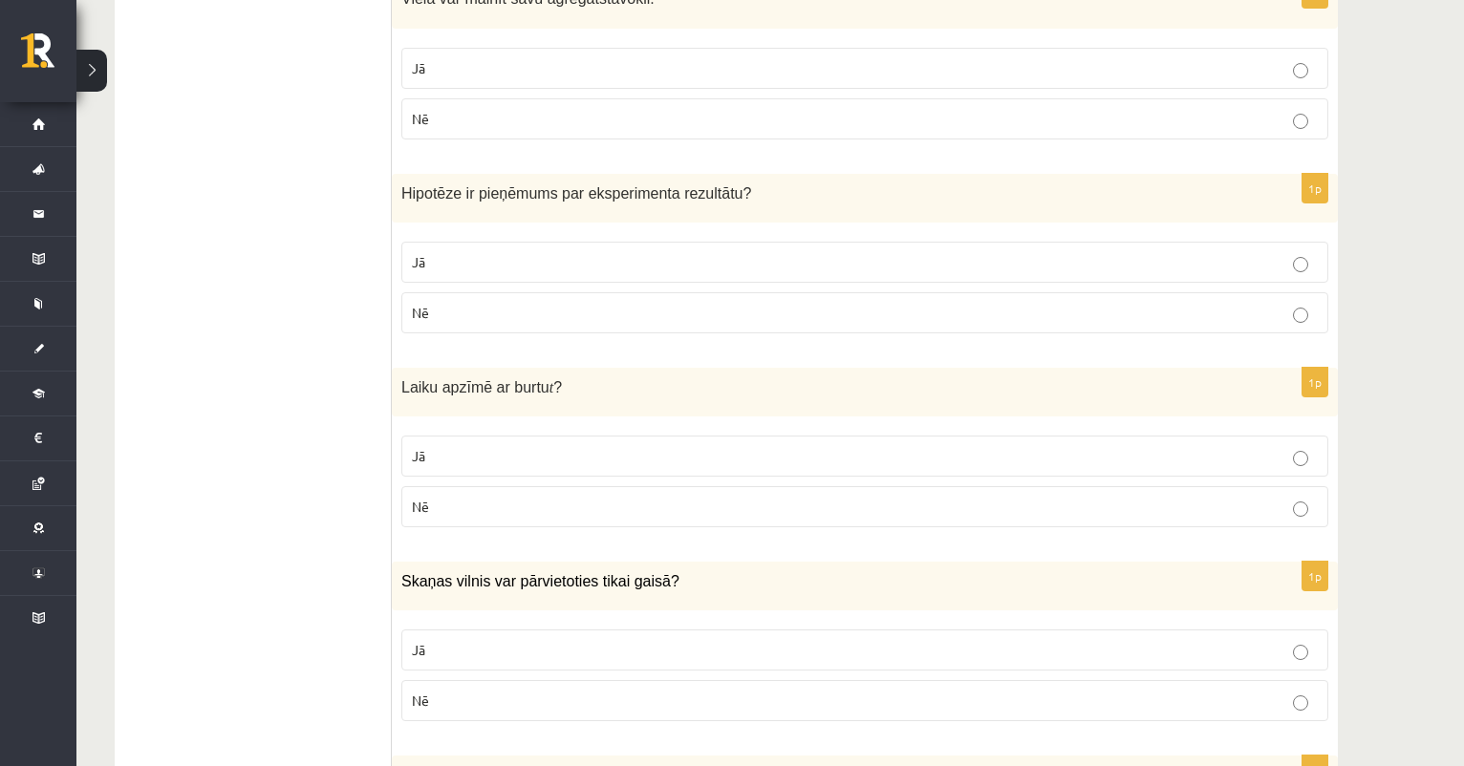
scroll to position [2162, 0]
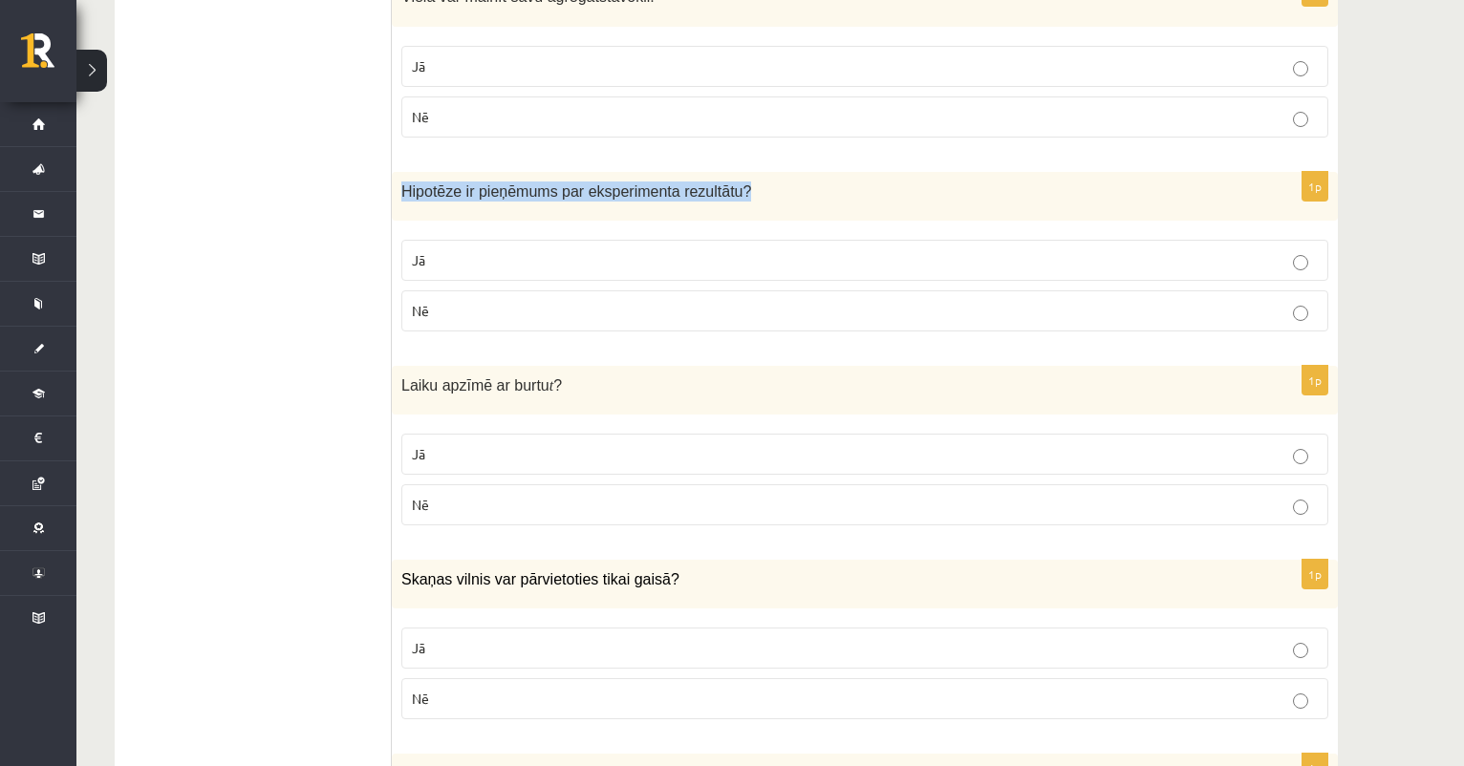
drag, startPoint x: 404, startPoint y: 180, endPoint x: 815, endPoint y: 192, distance: 411.0
click at [815, 192] on p "Hipotēze ir pieņēmums par eksperimenta rezultātu ?" at bounding box center [816, 192] width 831 height 20
copy span "Hipotēze ir pieņēmums par eksperimenta rezultātu ?"
click at [604, 290] on label "Nē" at bounding box center [864, 310] width 927 height 41
click at [794, 252] on p "Jā" at bounding box center [865, 260] width 906 height 20
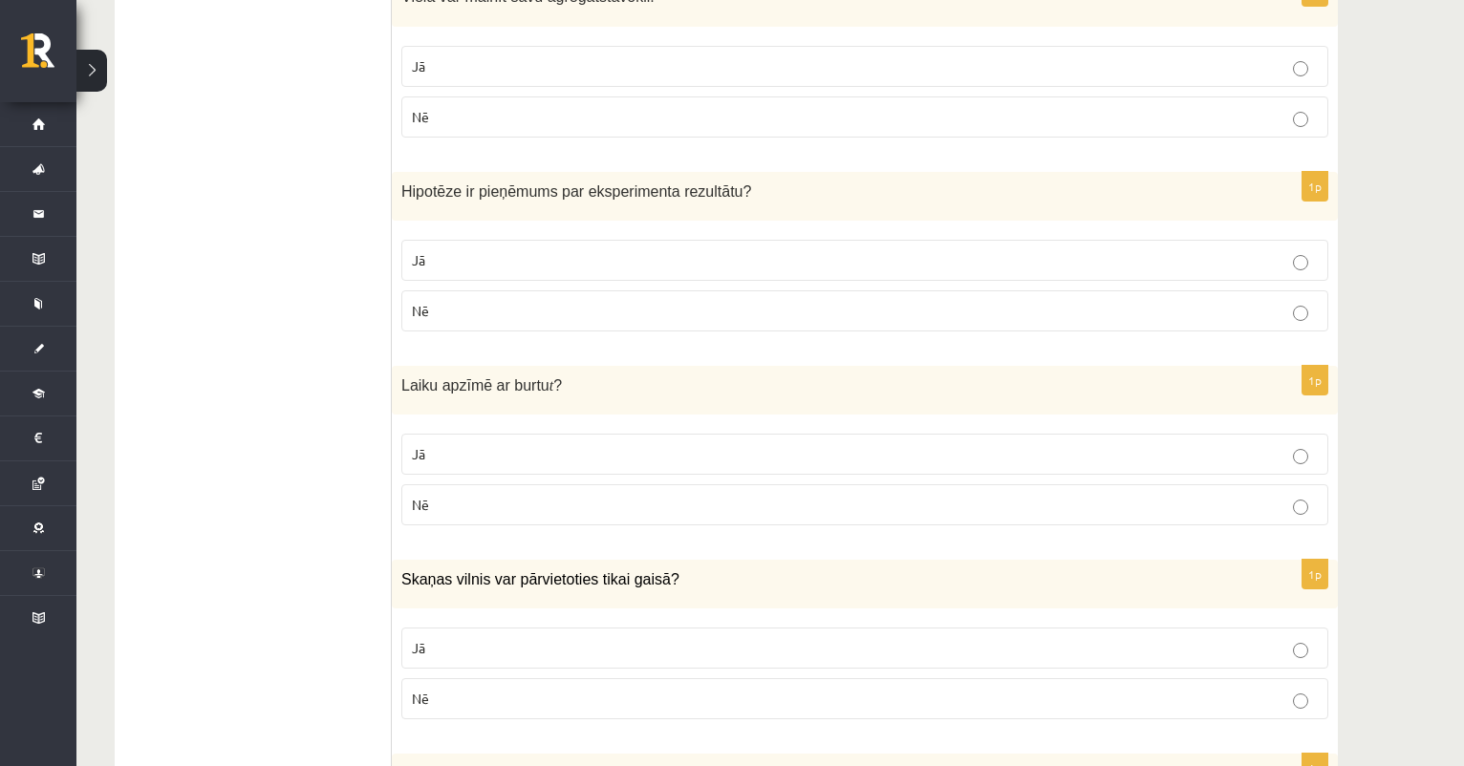
scroll to position [2340, 0]
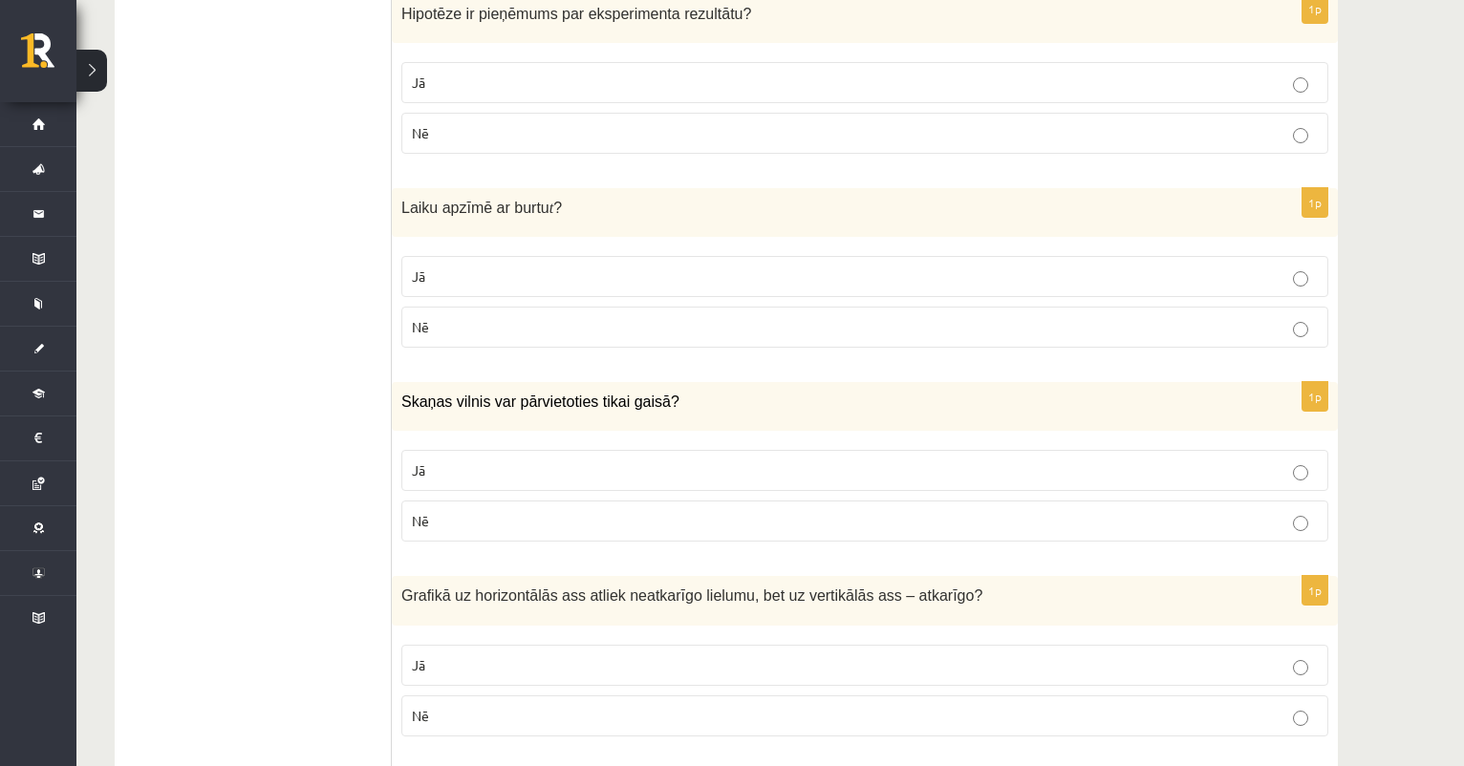
click at [483, 276] on p "Jā" at bounding box center [865, 277] width 906 height 20
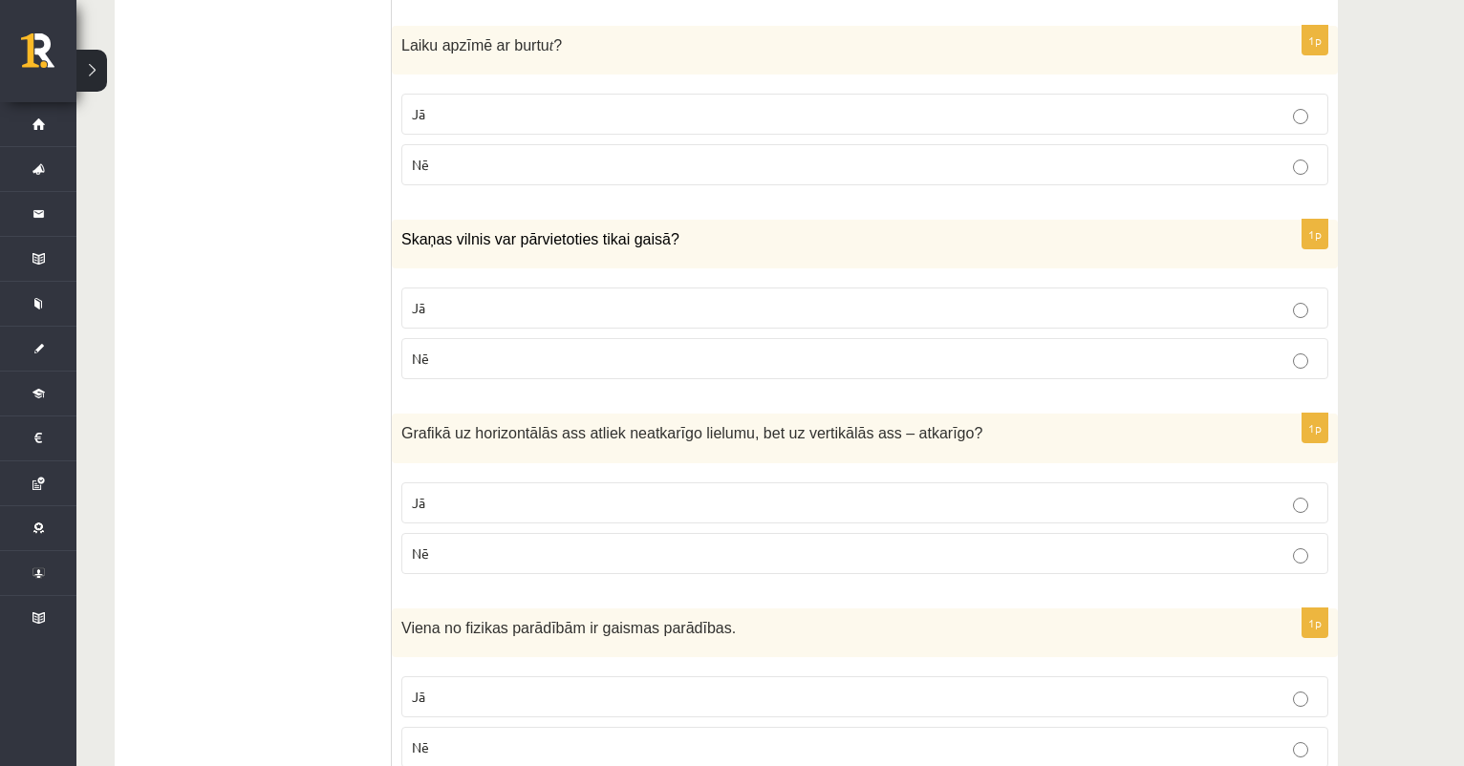
scroll to position [2504, 0]
click at [454, 353] on p "Nē" at bounding box center [865, 357] width 906 height 20
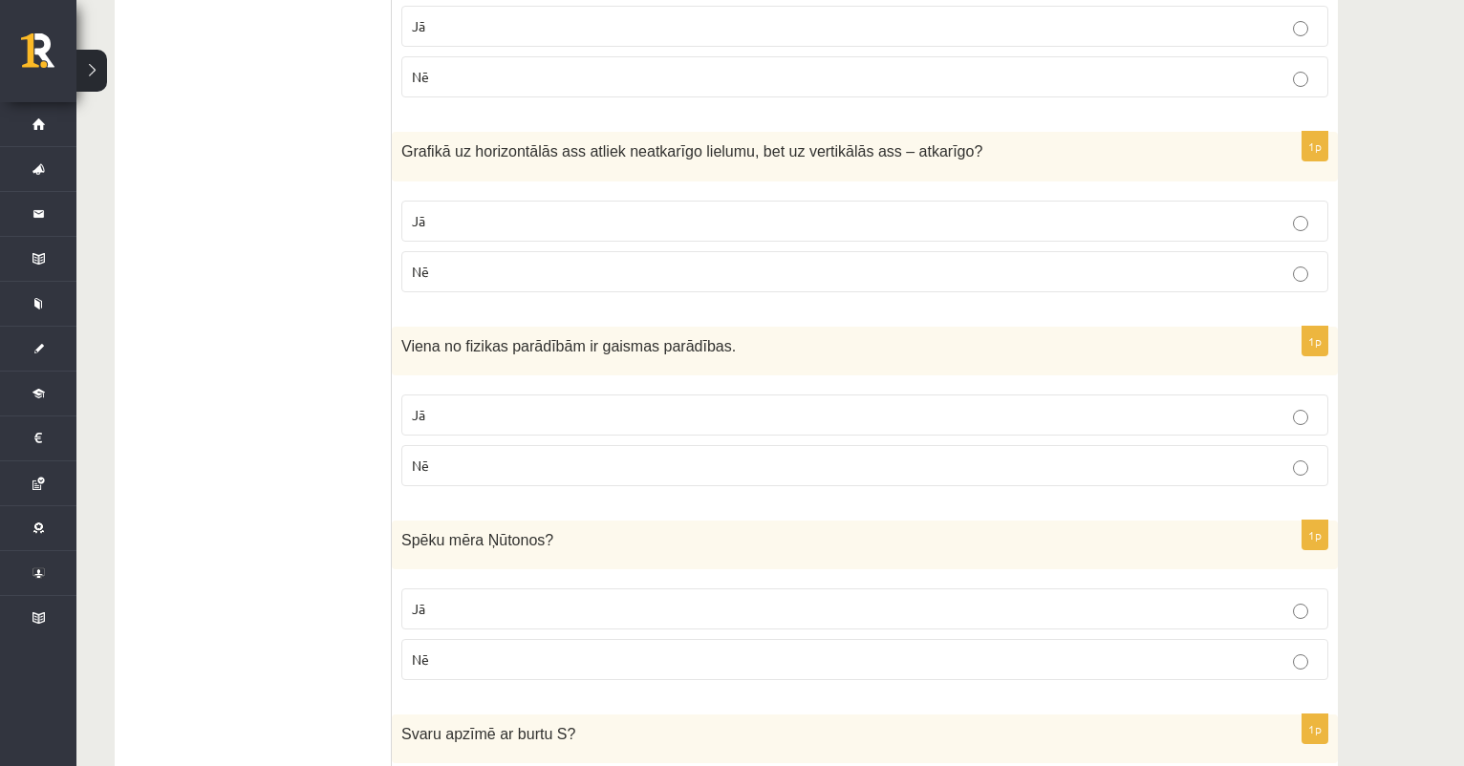
scroll to position [2790, 0]
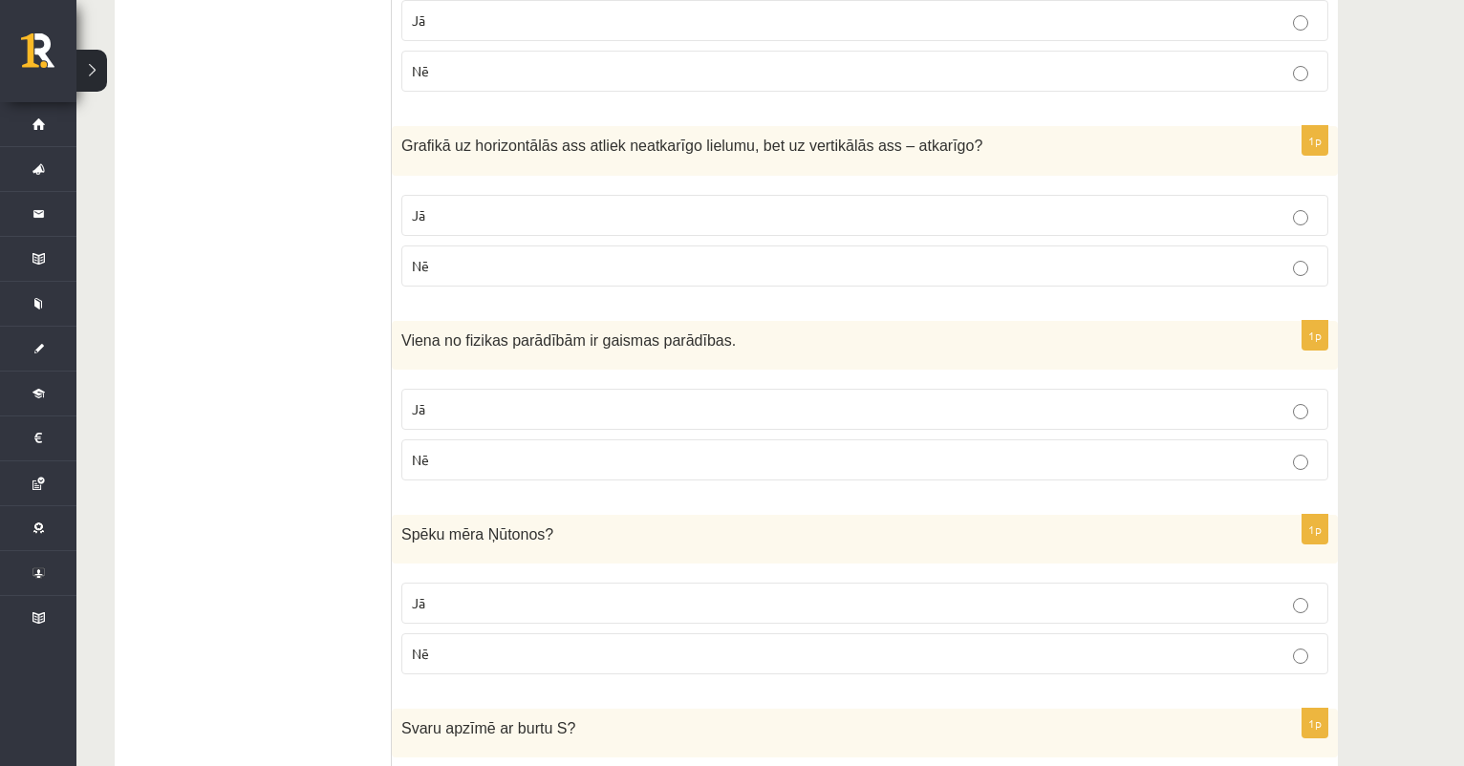
click at [527, 211] on p "Jā" at bounding box center [865, 215] width 906 height 20
drag, startPoint x: 401, startPoint y: 331, endPoint x: 804, endPoint y: 330, distance: 402.3
click at [804, 331] on p "Viena no fizikas parādībām ir gaismas parādības." at bounding box center [816, 341] width 831 height 20
click at [682, 399] on p "Jā" at bounding box center [865, 409] width 906 height 20
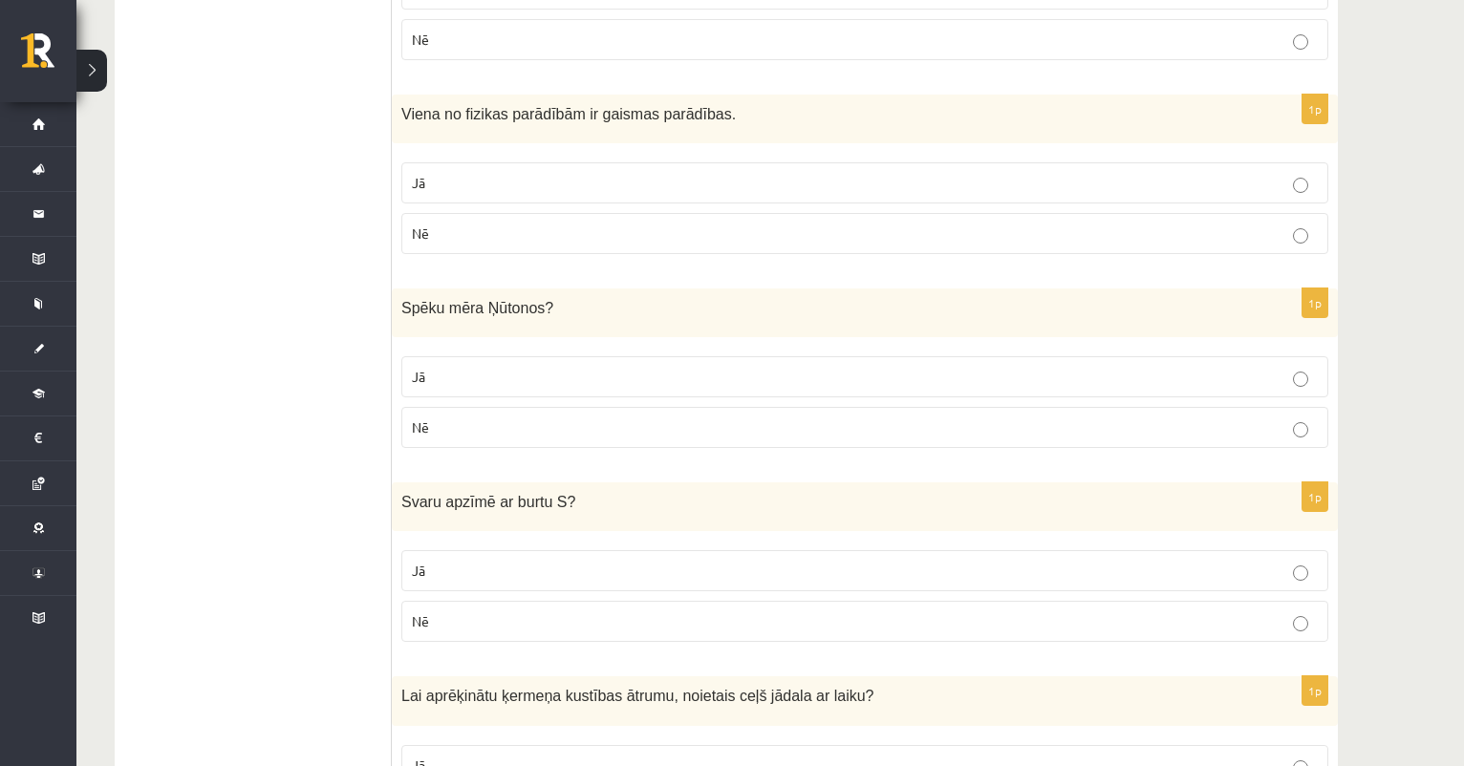
scroll to position [3029, 0]
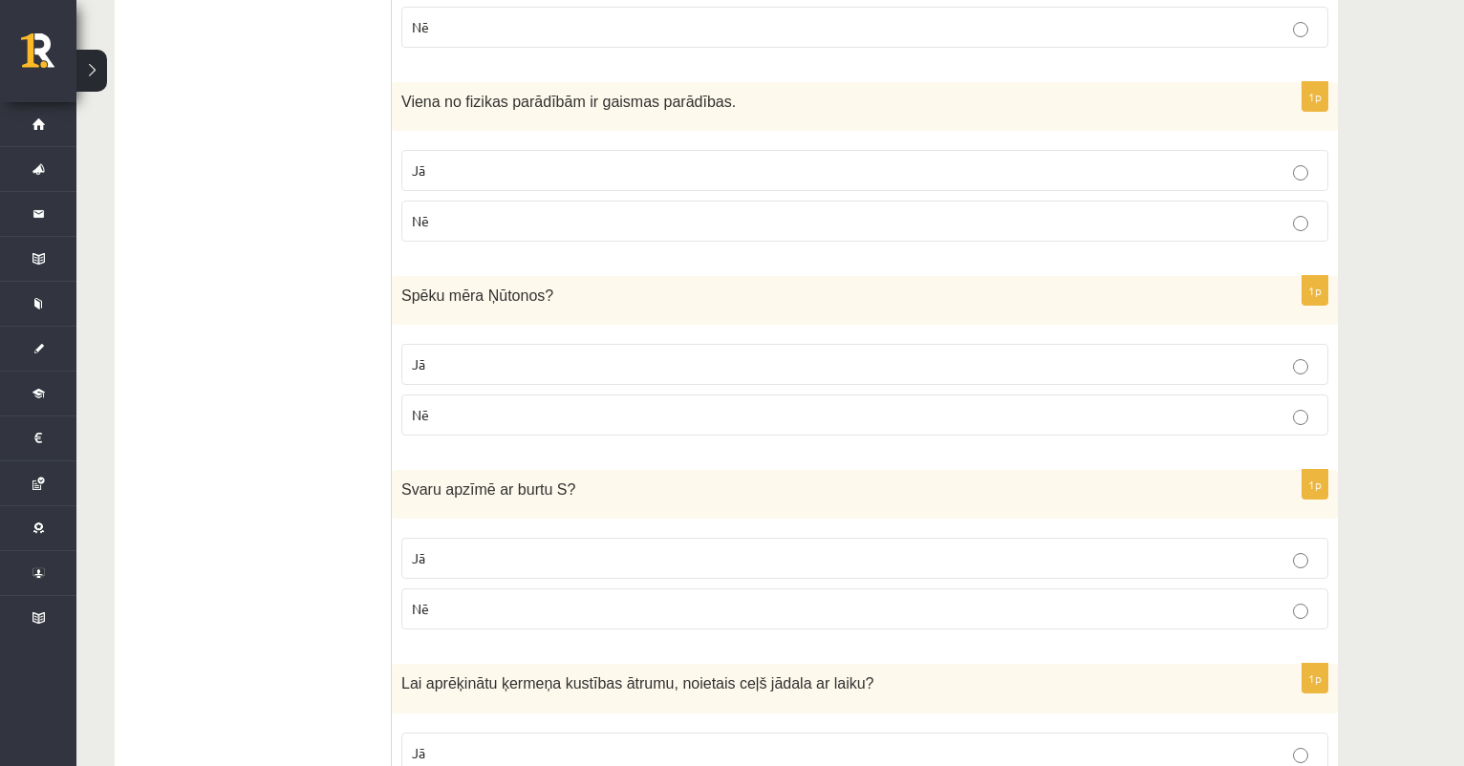
click at [539, 344] on label "Jā" at bounding box center [864, 364] width 927 height 41
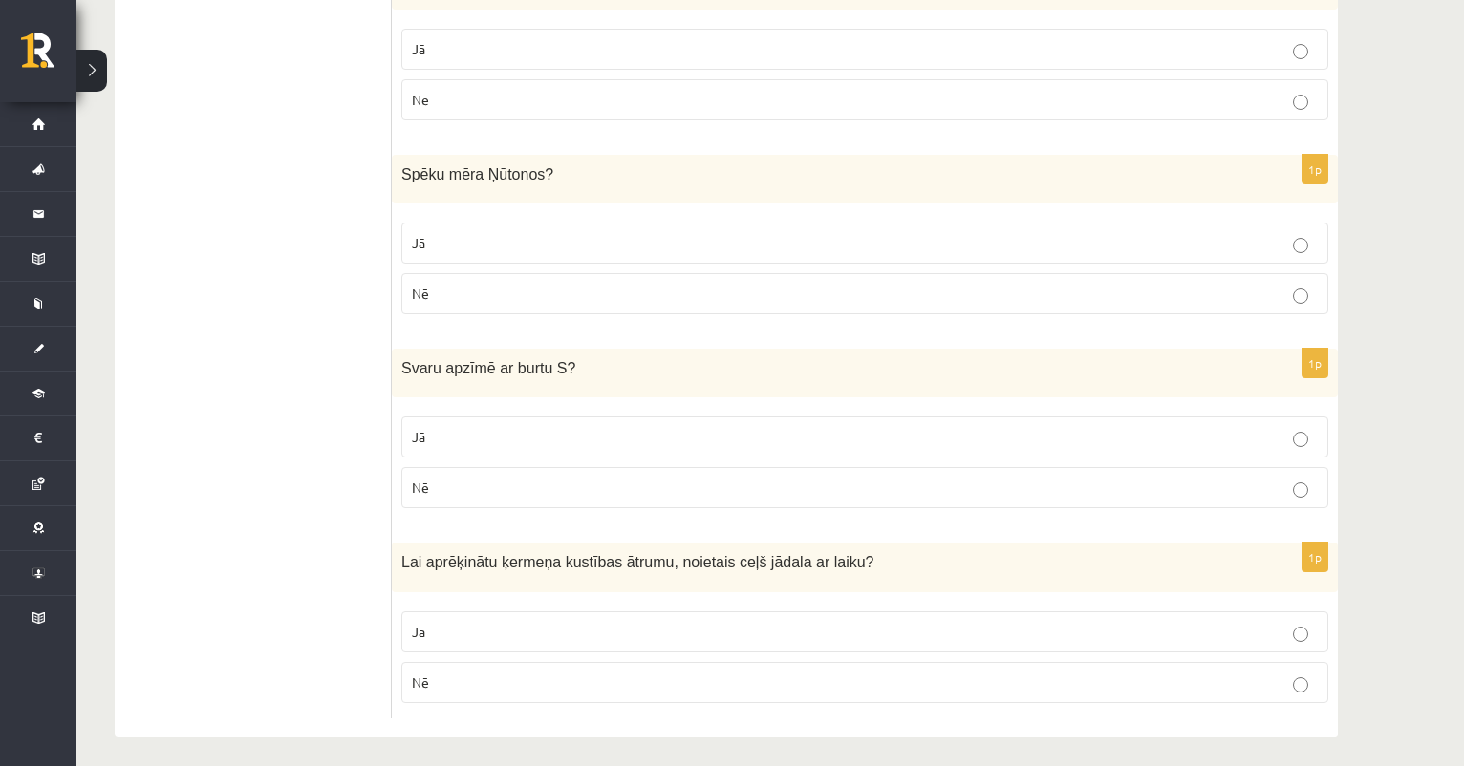
scroll to position [3149, 0]
click at [472, 479] on p "Nē" at bounding box center [865, 489] width 906 height 20
click at [575, 623] on p "Jā" at bounding box center [865, 633] width 906 height 20
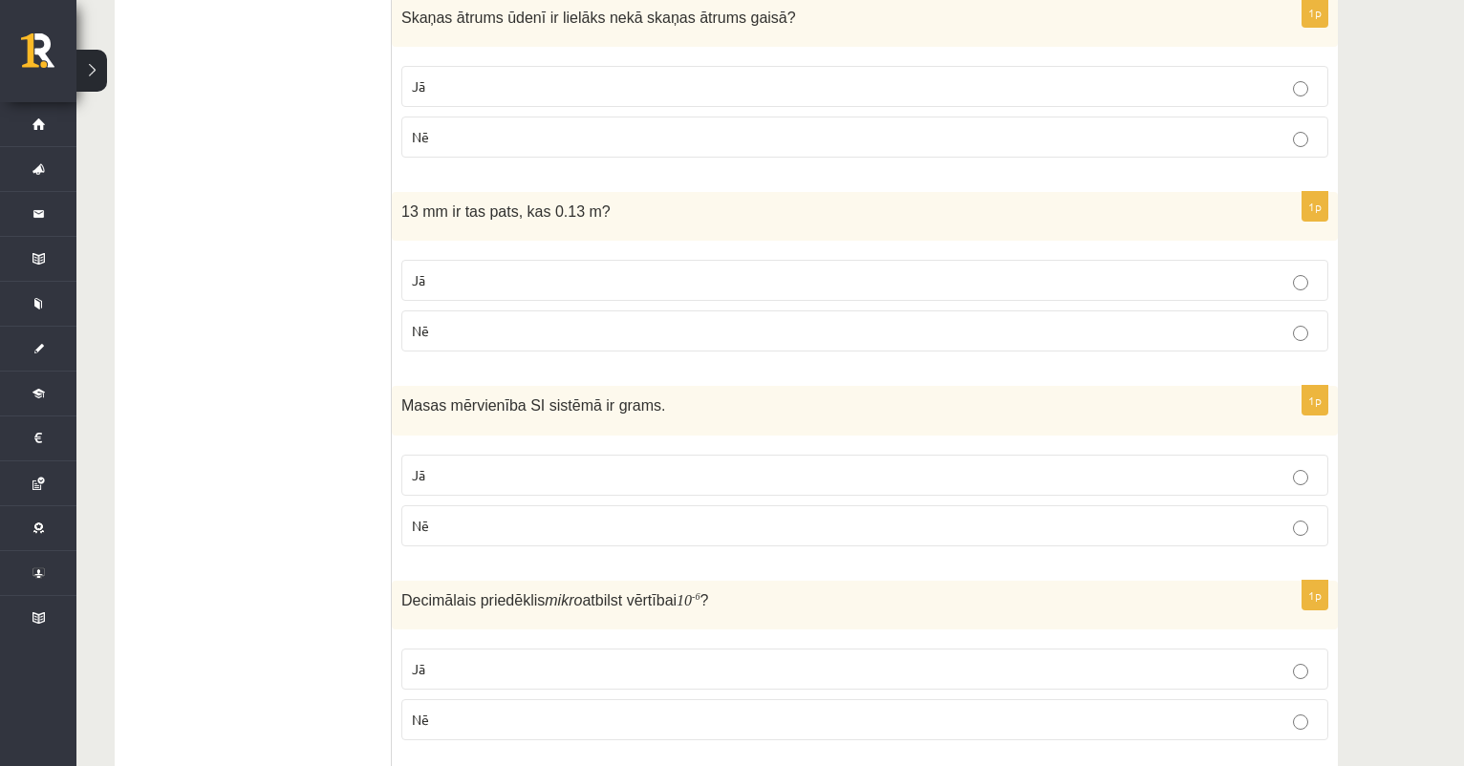
scroll to position [981, 0]
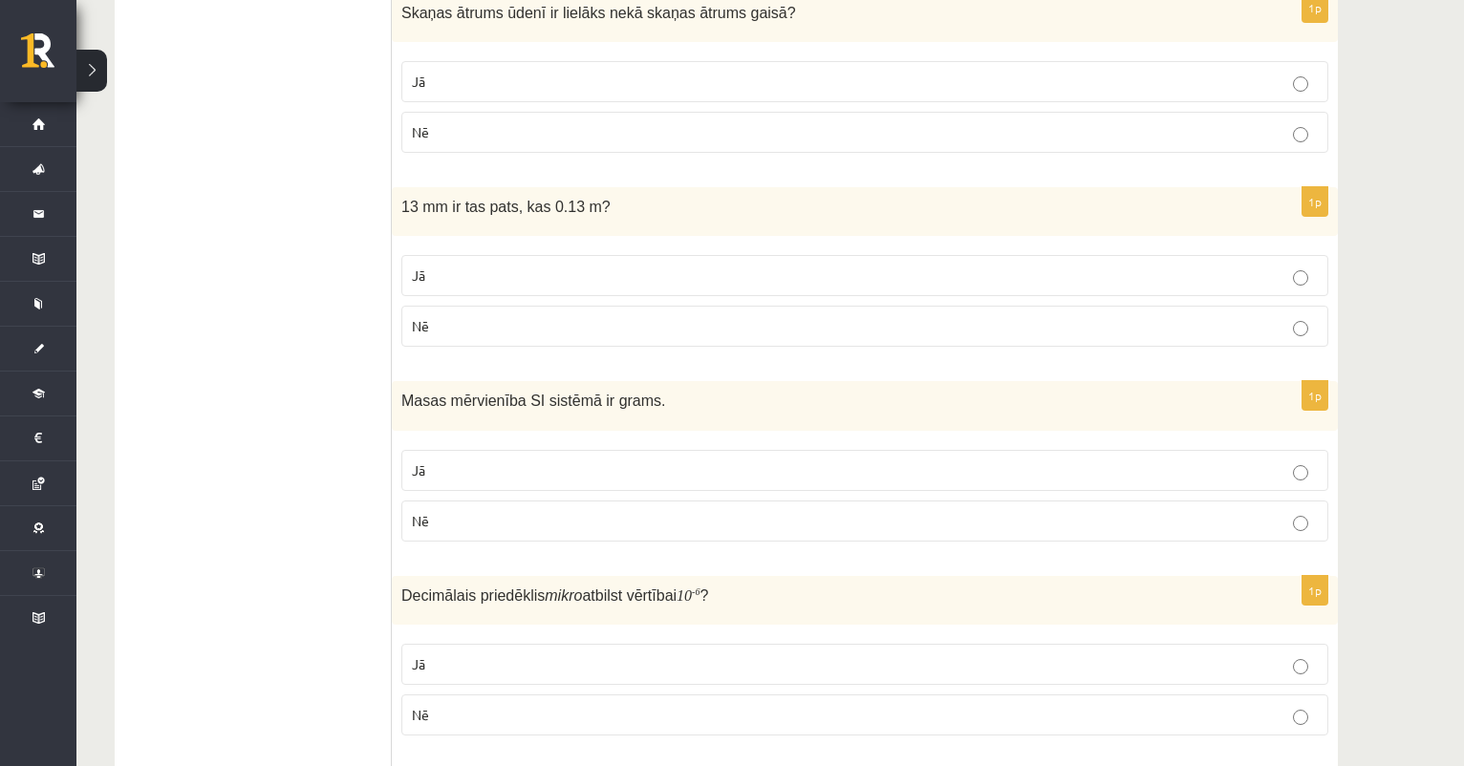
click at [578, 319] on p "Nē" at bounding box center [865, 326] width 906 height 20
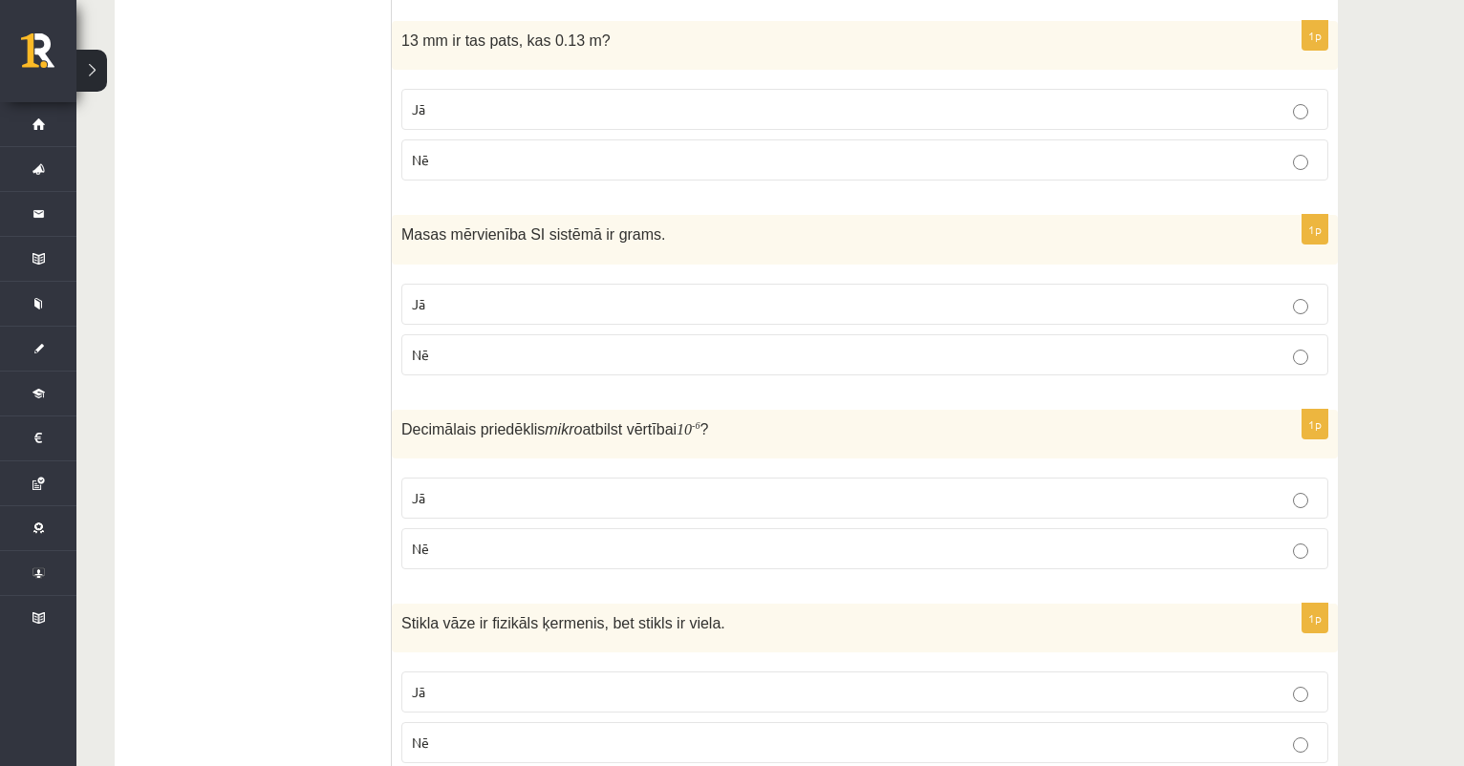
scroll to position [1152, 0]
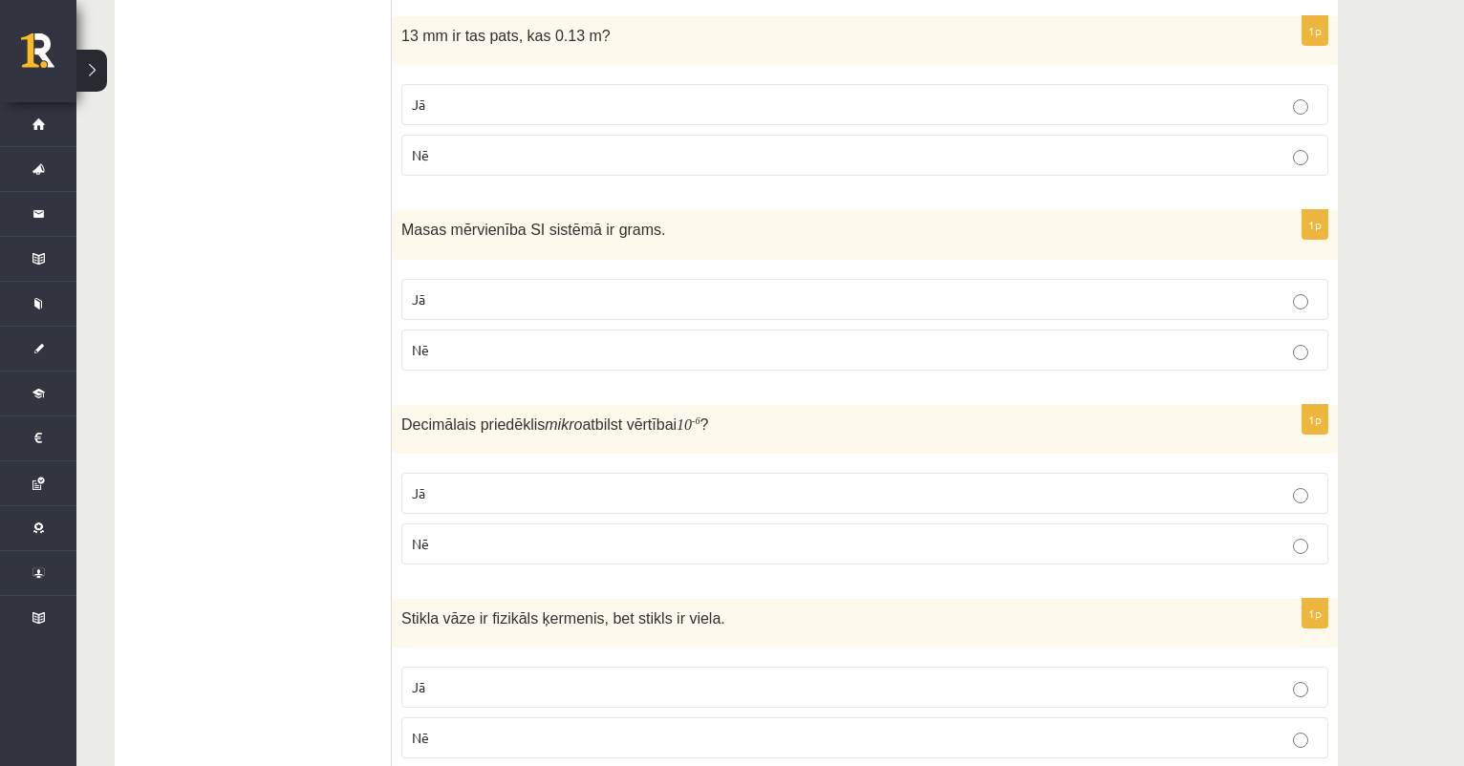
click at [667, 352] on p "Nē" at bounding box center [865, 350] width 906 height 20
click at [684, 290] on p "Jā" at bounding box center [865, 299] width 906 height 20
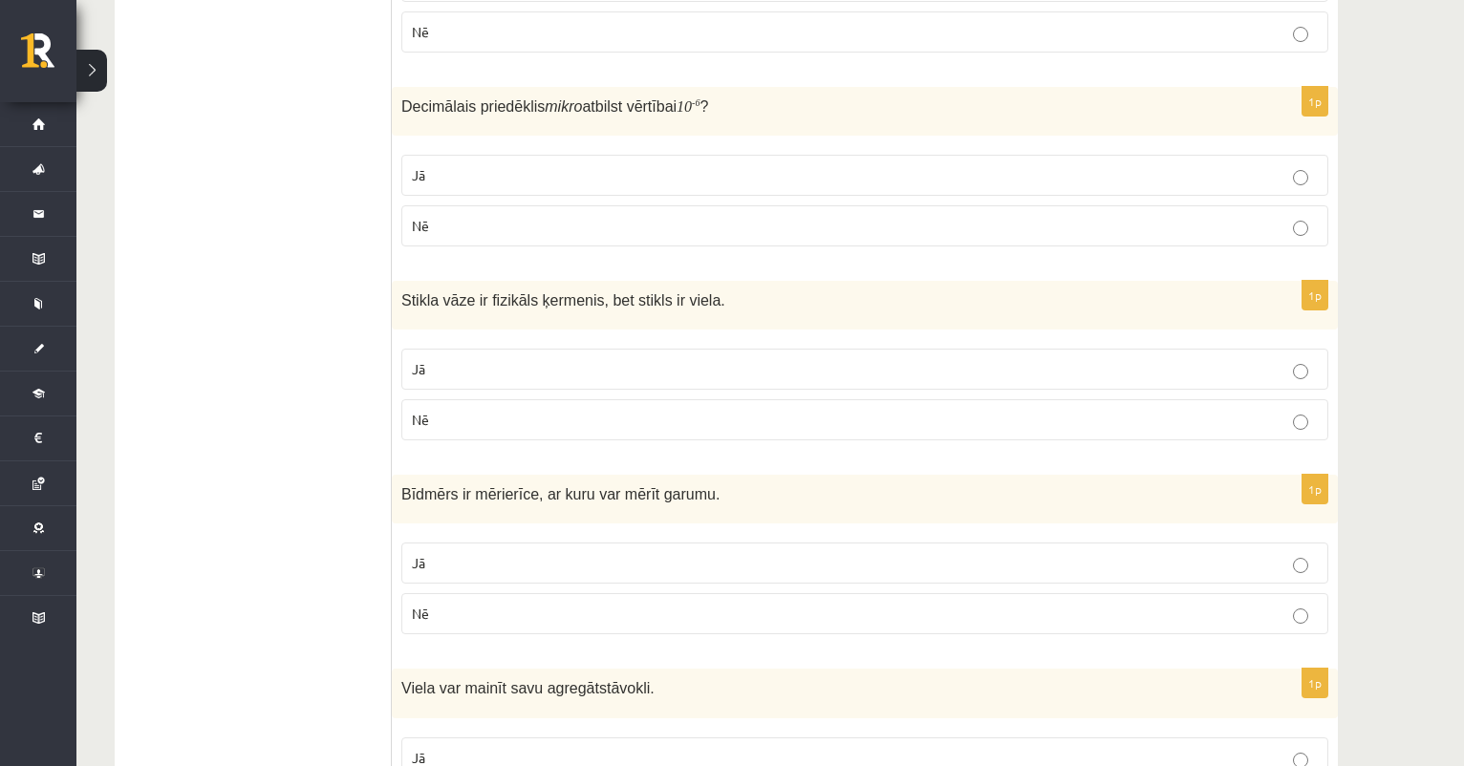
scroll to position [1473, 0]
click at [605, 349] on label "Jā" at bounding box center [864, 366] width 927 height 41
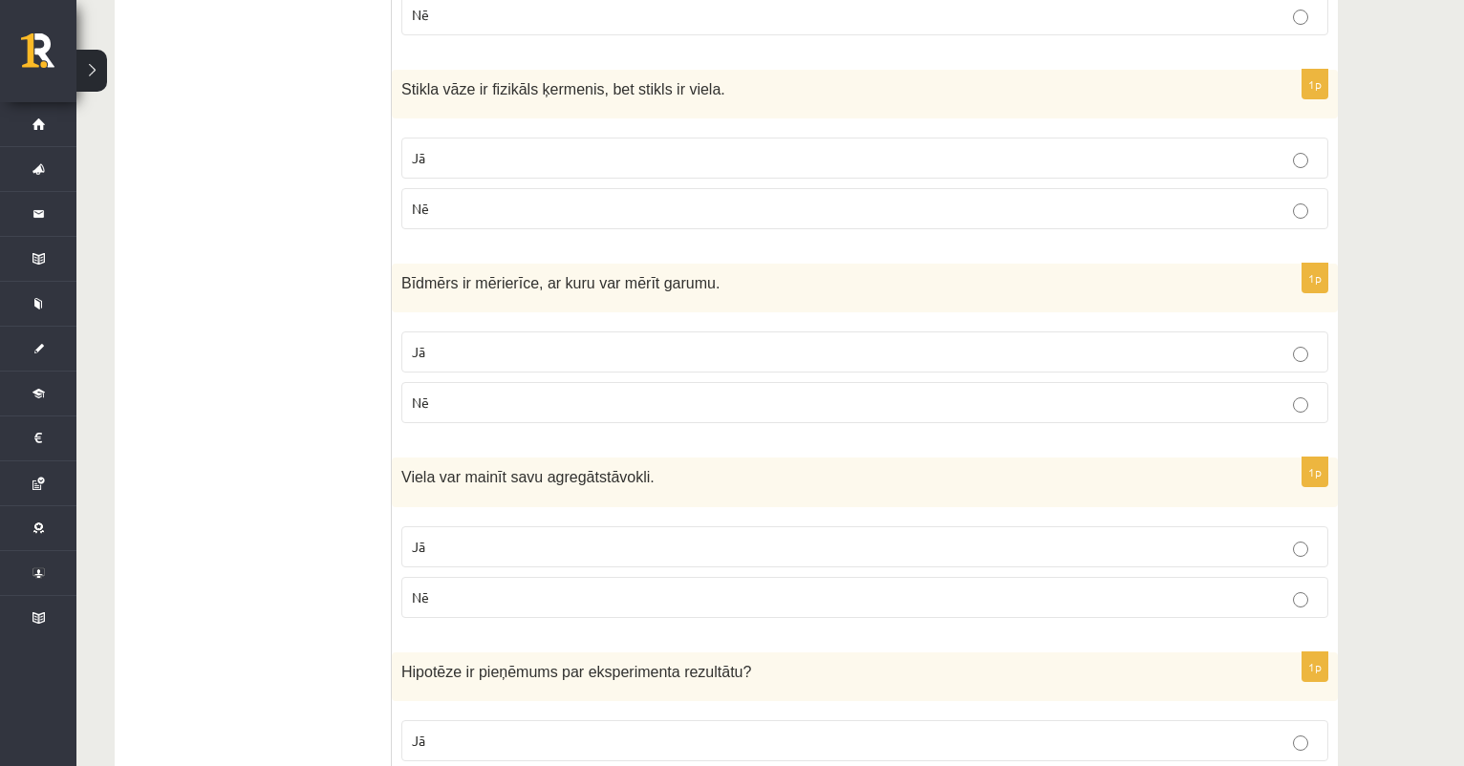
scroll to position [1688, 0]
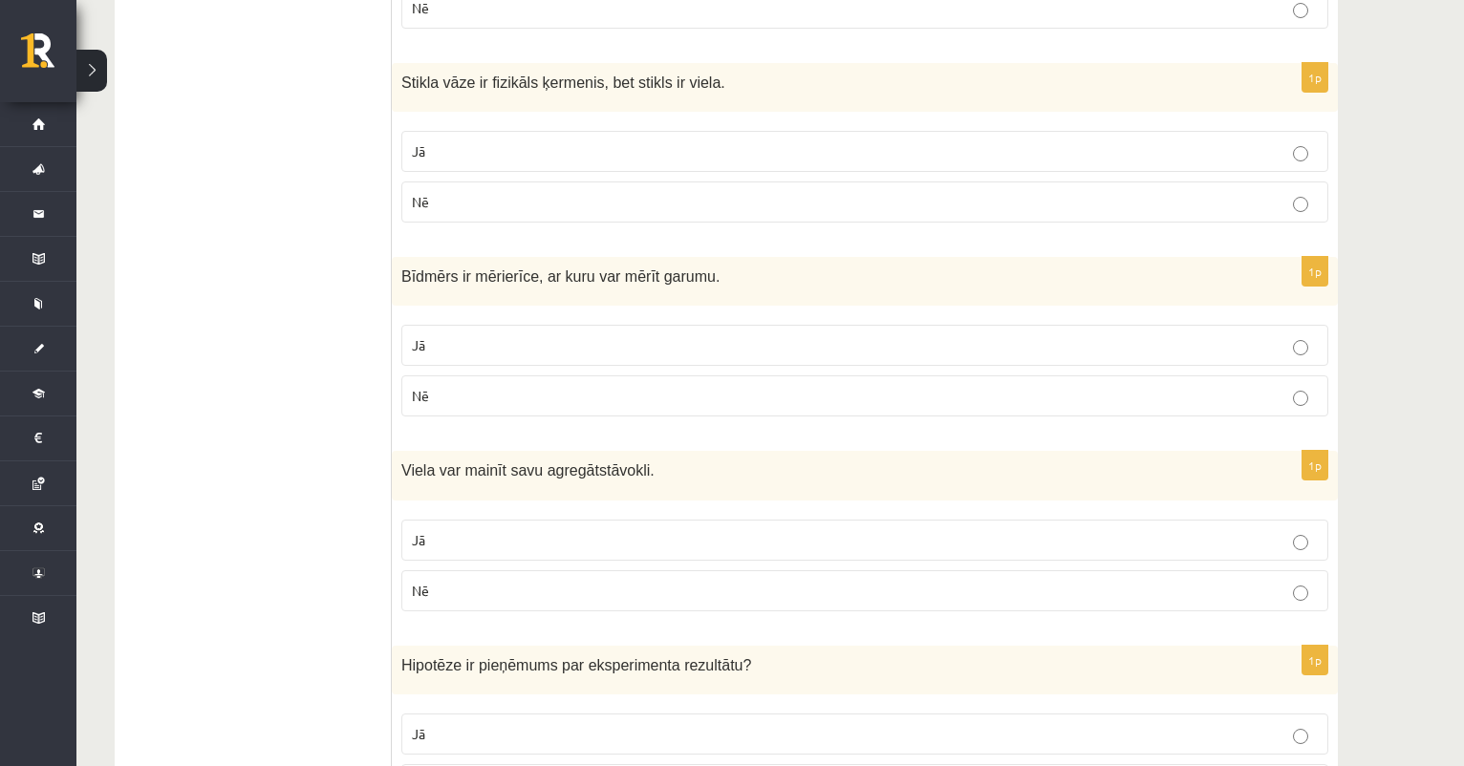
click at [658, 341] on p "Jā" at bounding box center [865, 345] width 906 height 20
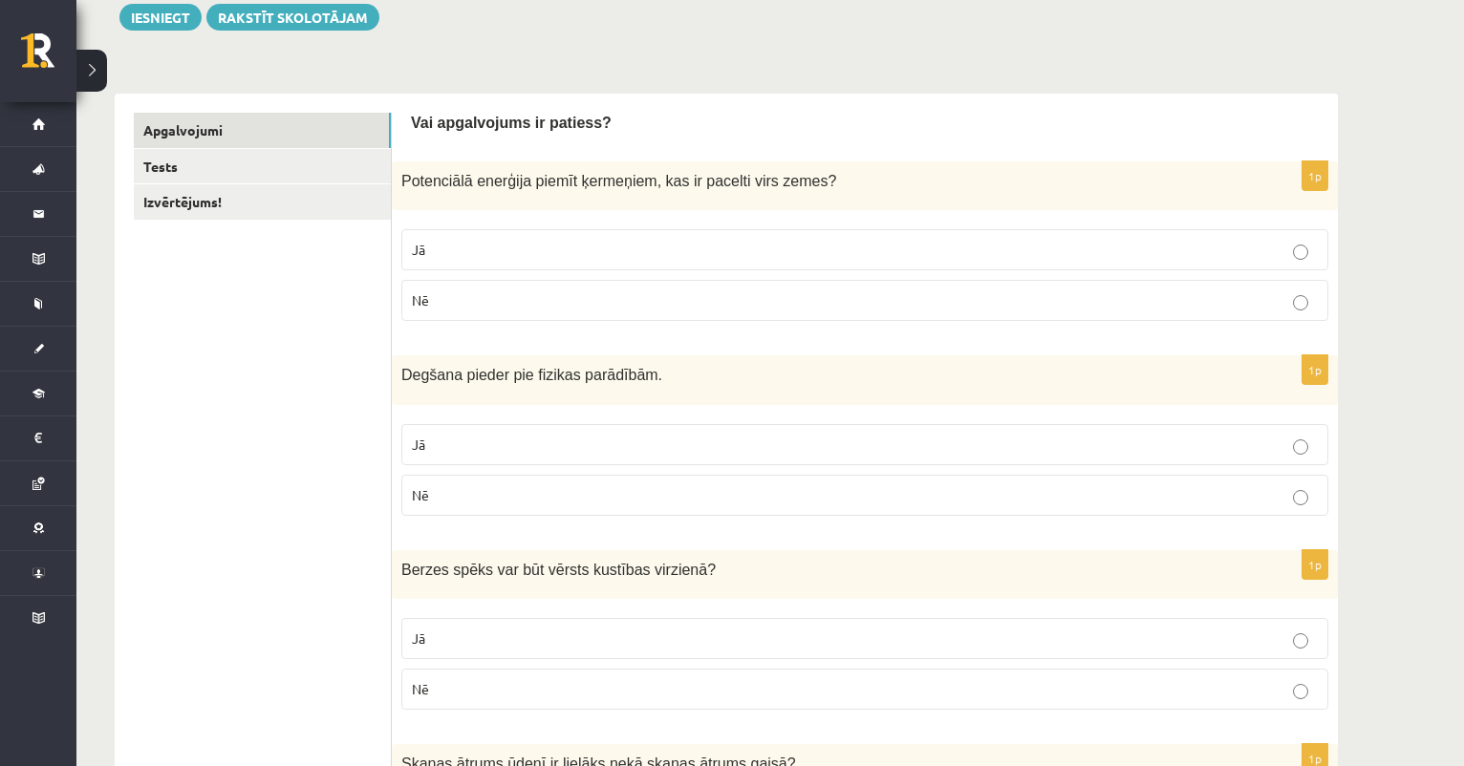
scroll to position [227, 0]
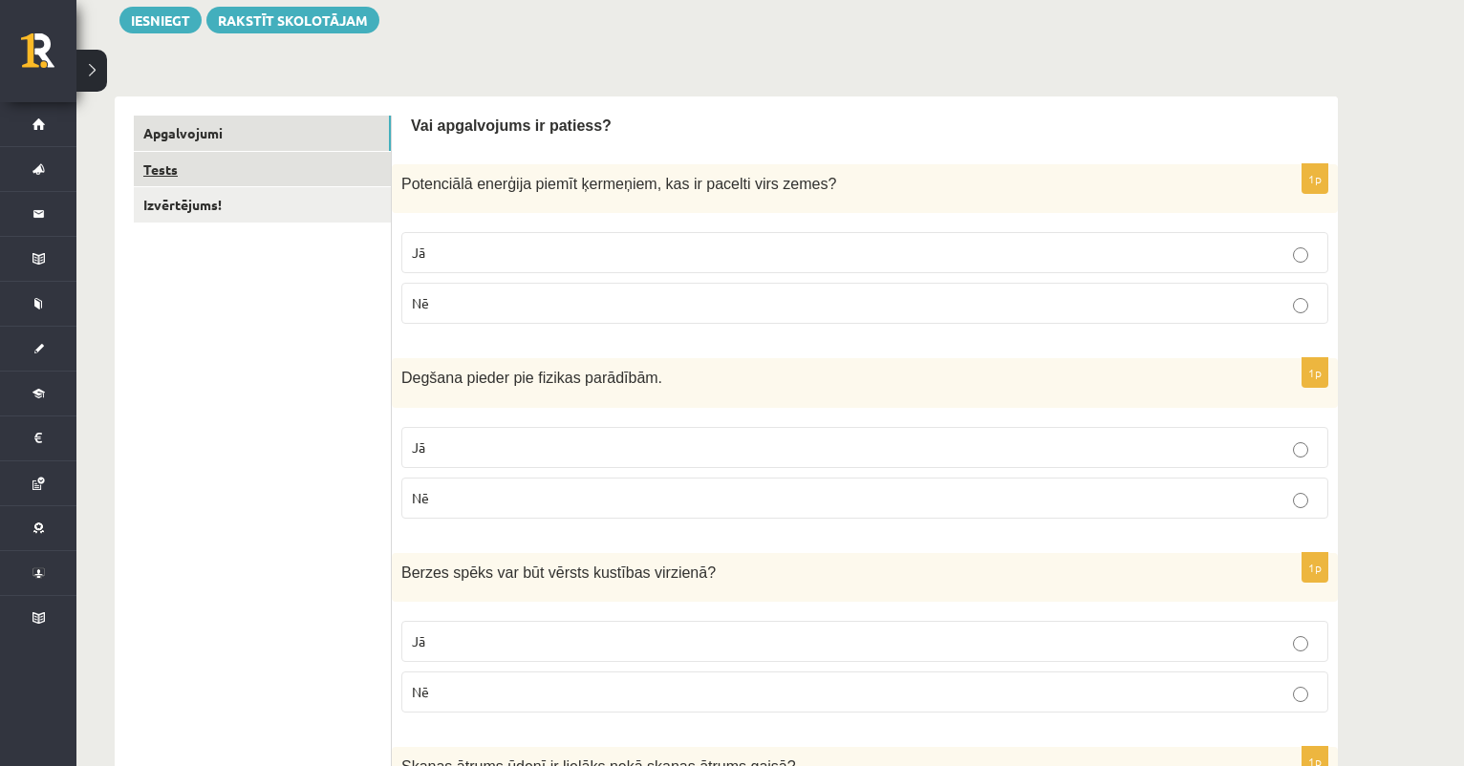
click at [364, 166] on link "Tests" at bounding box center [262, 169] width 257 height 35
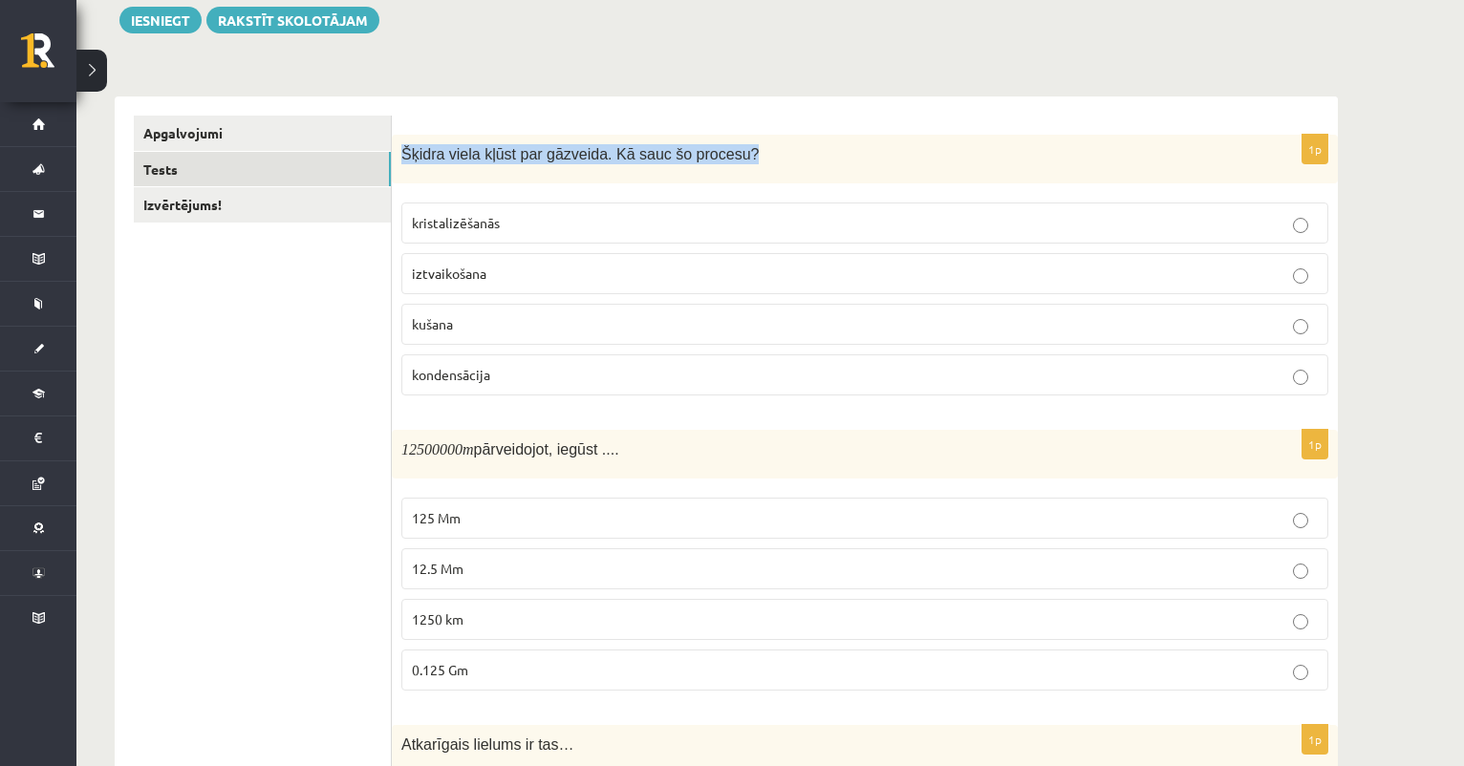
drag, startPoint x: 404, startPoint y: 153, endPoint x: 807, endPoint y: 154, distance: 403.2
click at [807, 154] on p "Šķidra viela kļūst par gāzveida. Kā sauc šo procesu?" at bounding box center [816, 154] width 831 height 20
copy span "Šķidra viela kļūst par gāzveida. Kā sauc šo procesu?"
click at [437, 273] on span "iztvaikošana" at bounding box center [449, 273] width 75 height 17
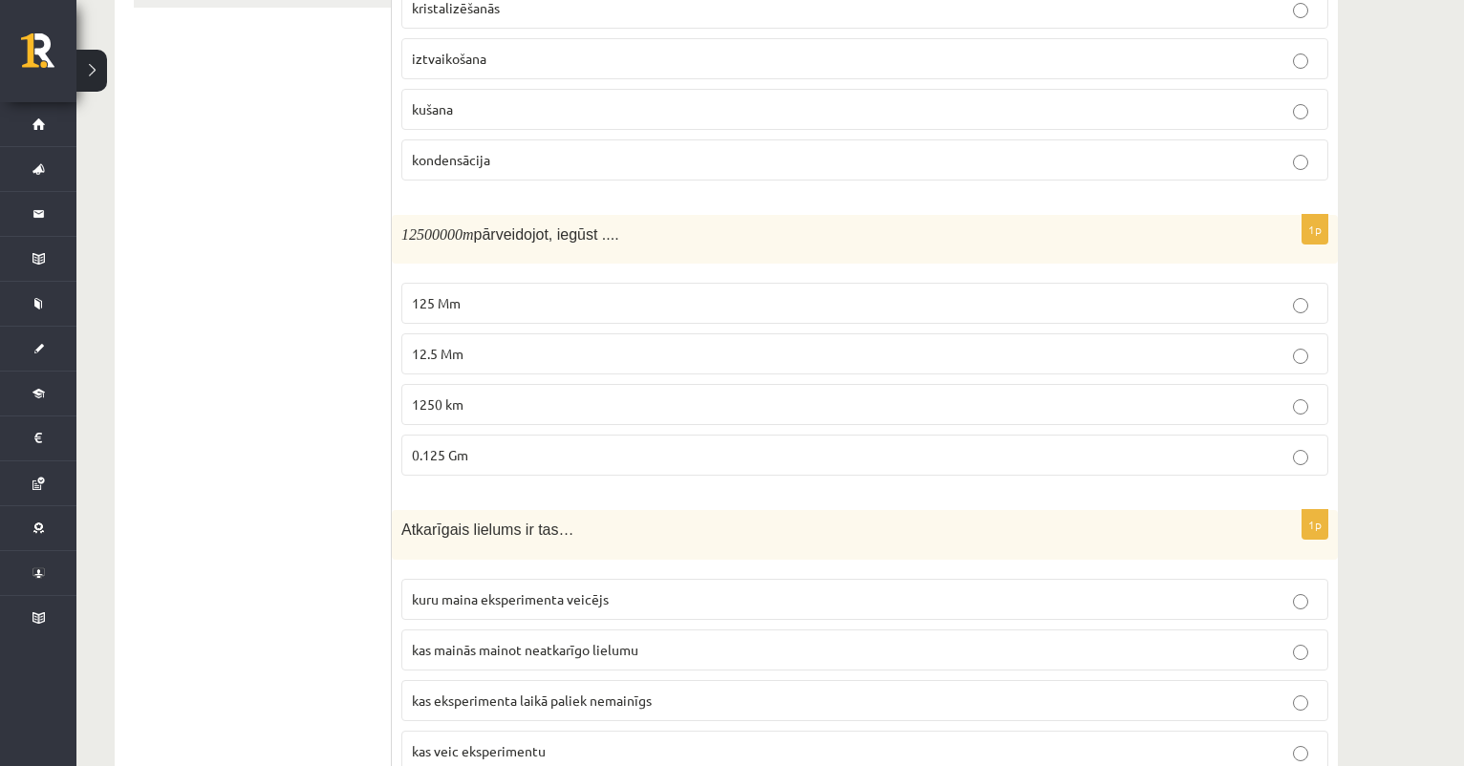
scroll to position [445, 0]
click at [471, 350] on p "12.5 Mm" at bounding box center [865, 351] width 906 height 20
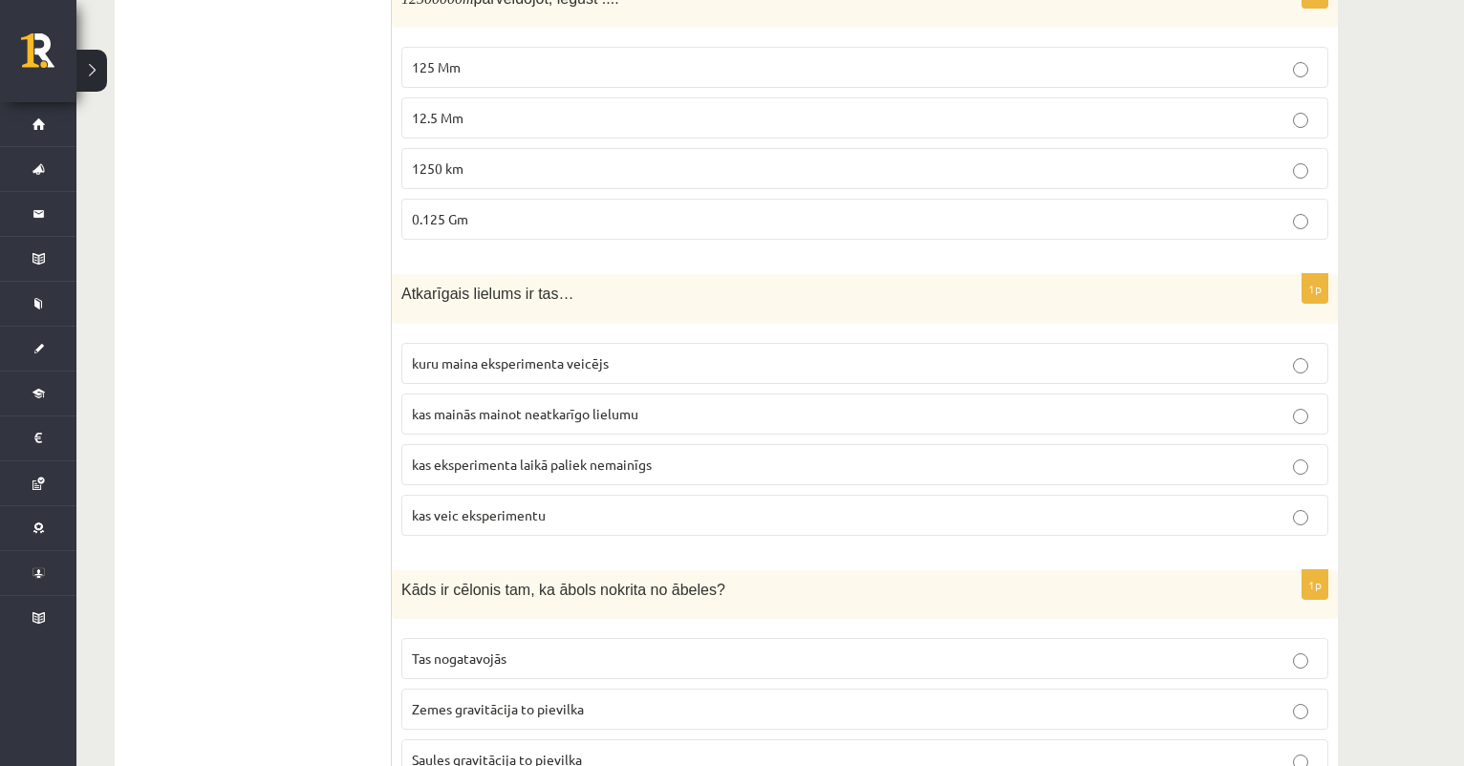
scroll to position [691, 0]
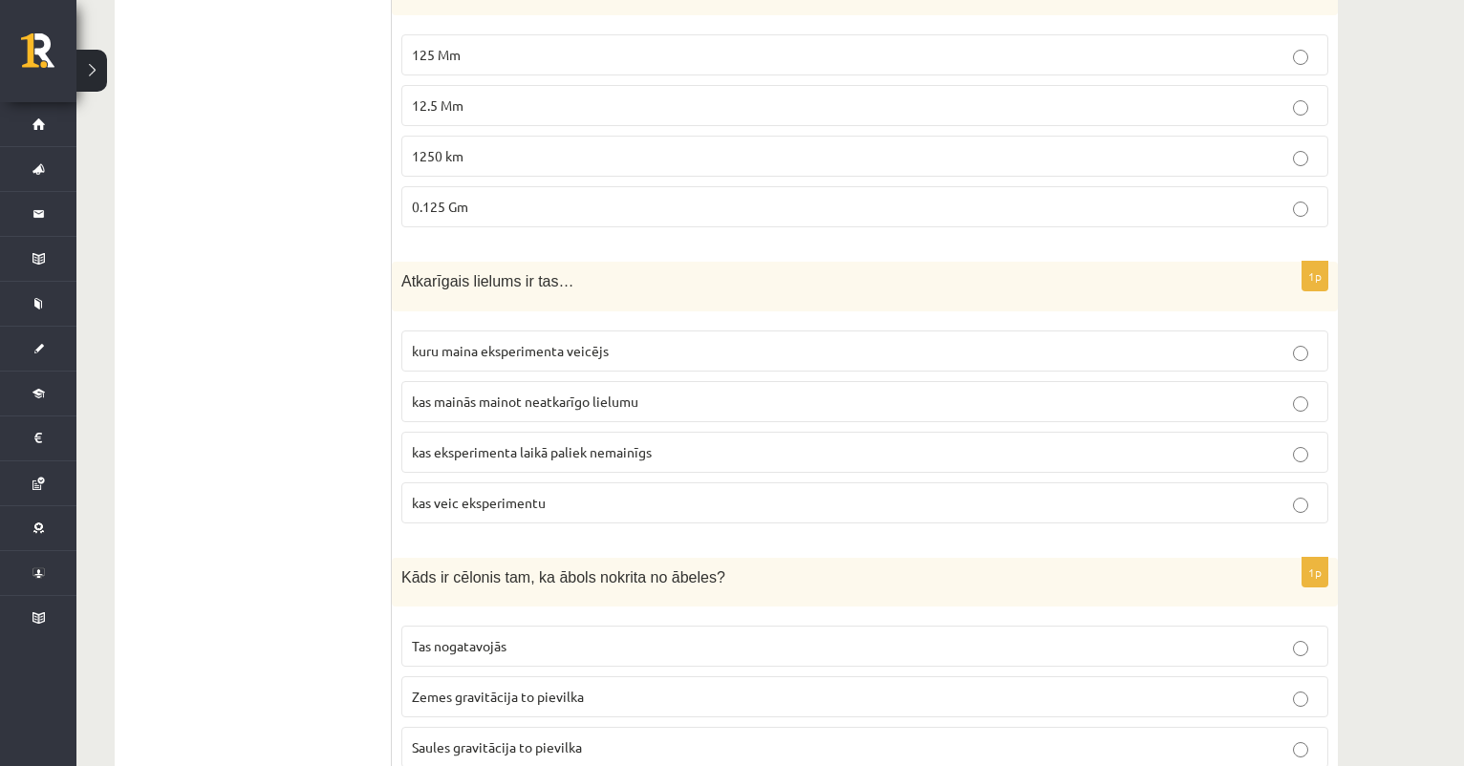
click at [562, 352] on span "kuru maina eksperimenta veicējs" at bounding box center [510, 350] width 197 height 17
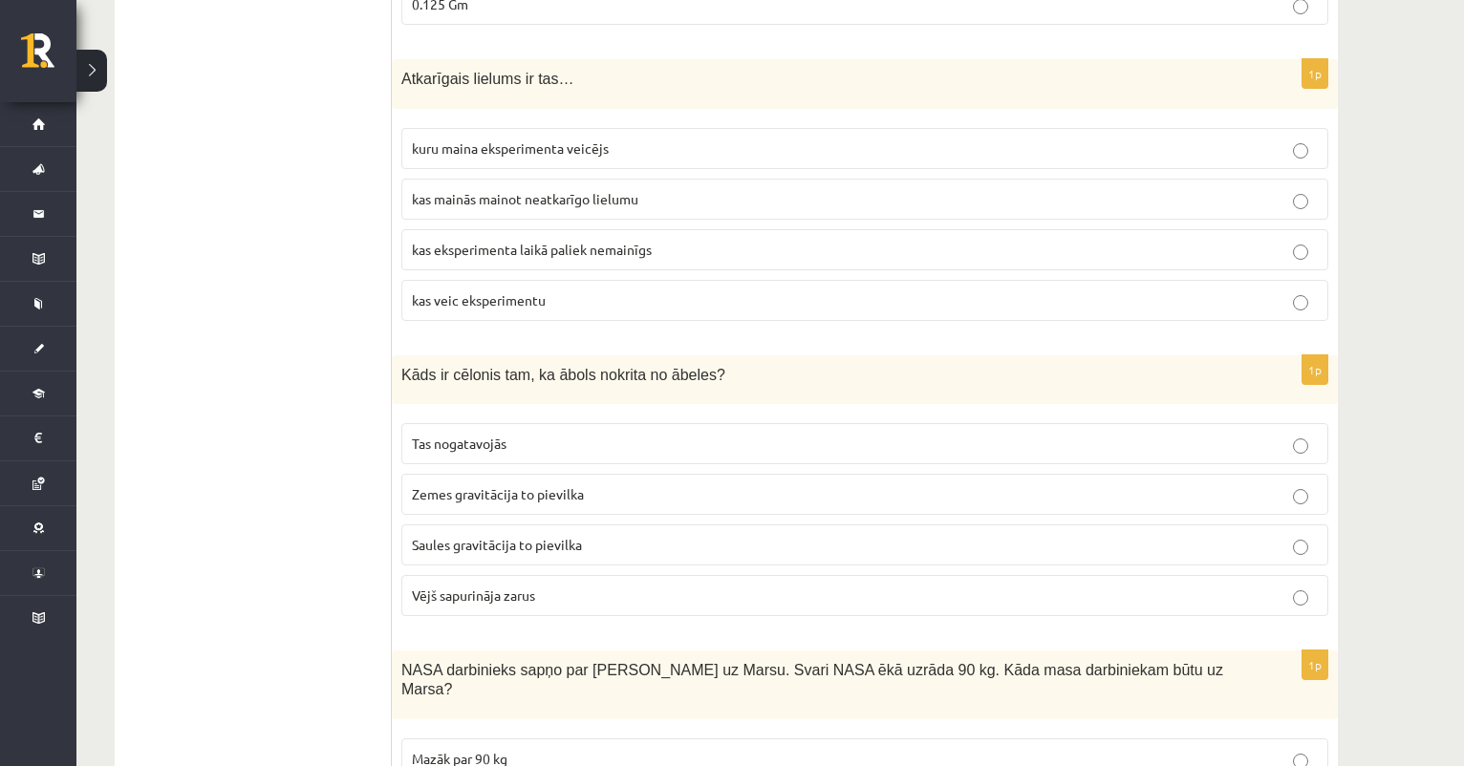
scroll to position [891, 0]
click at [600, 198] on span "kas mainās mainot neatkarīgo lielumu" at bounding box center [525, 201] width 226 height 17
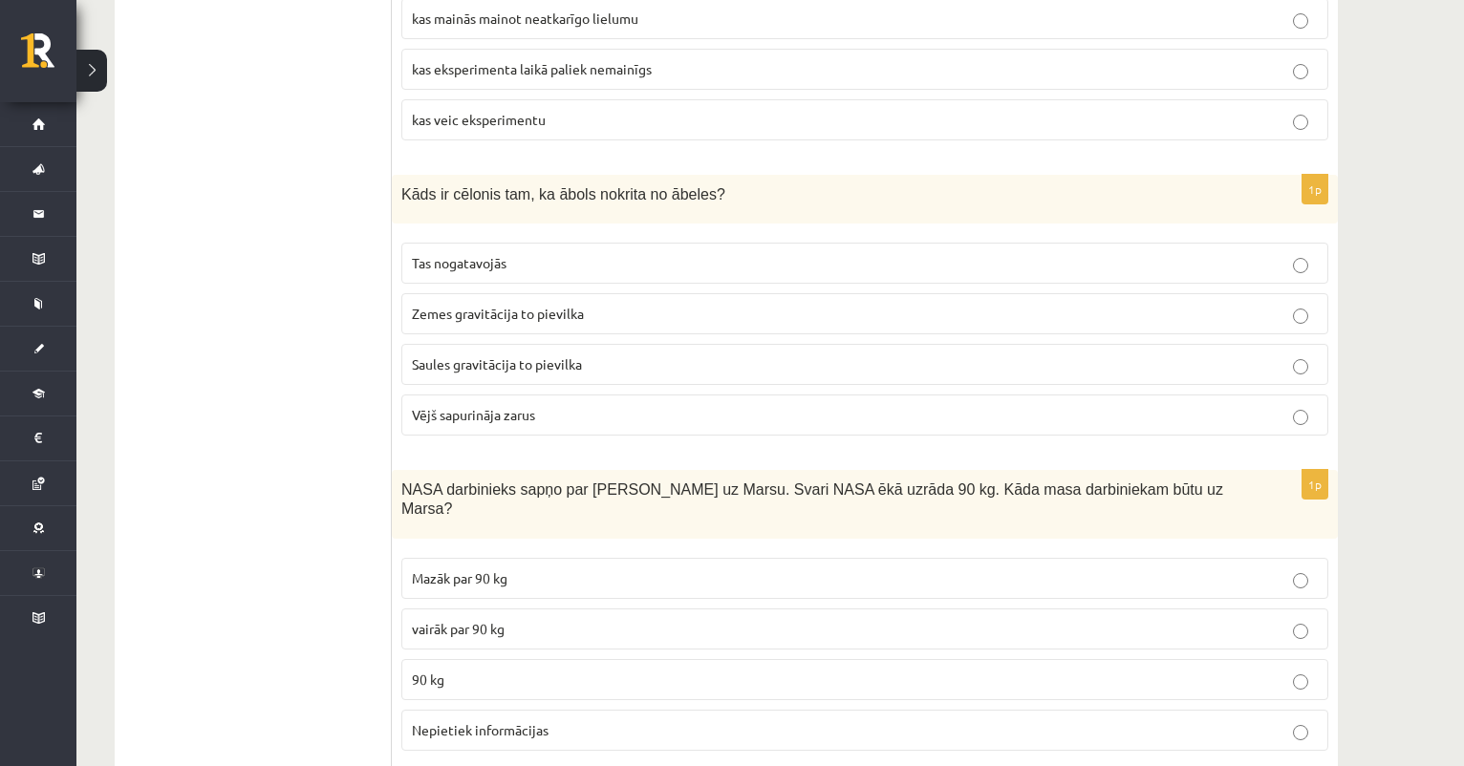
scroll to position [1076, 0]
click at [530, 313] on span "Zemes gravitācija to pievilka" at bounding box center [498, 311] width 172 height 17
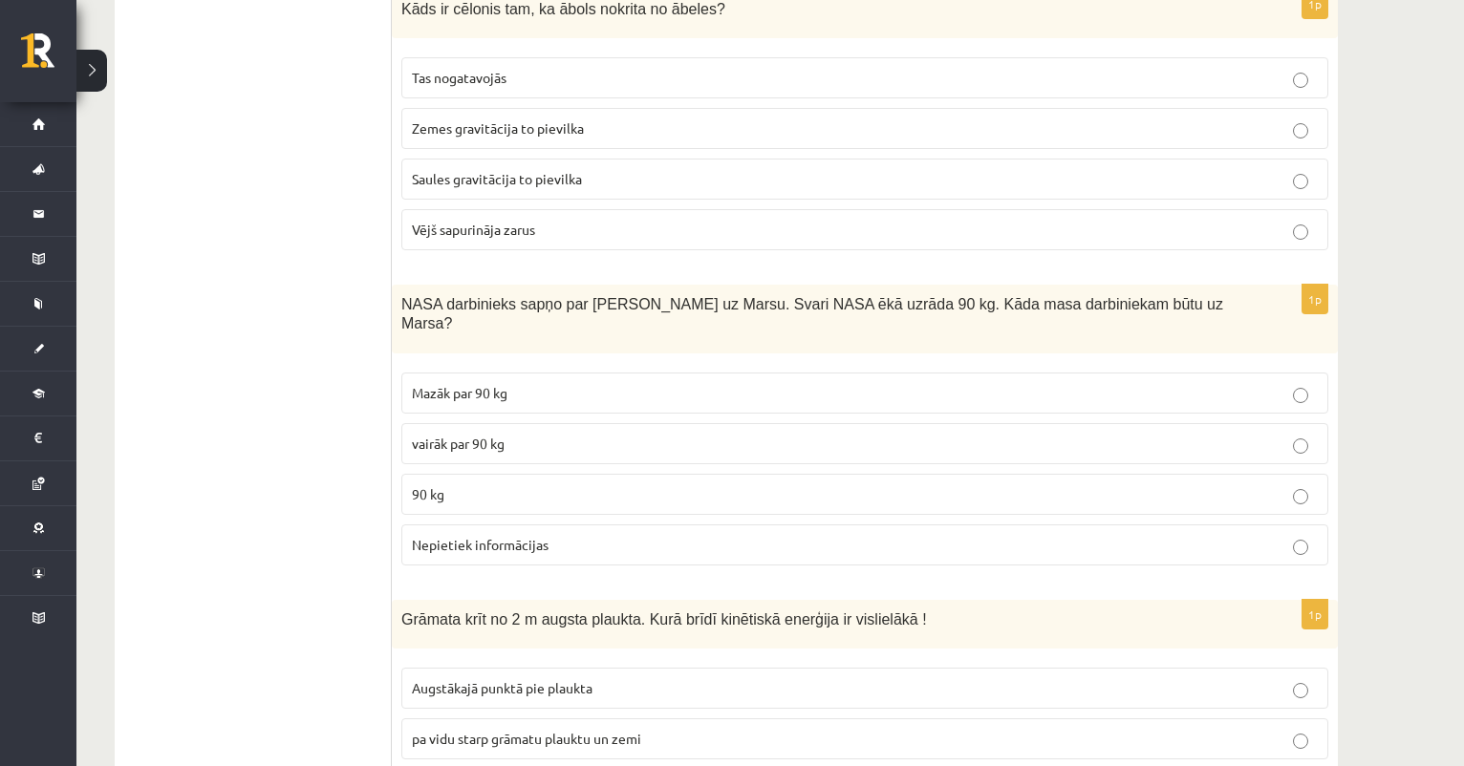
scroll to position [1262, 0]
click at [504, 482] on p "90 kg" at bounding box center [865, 492] width 906 height 20
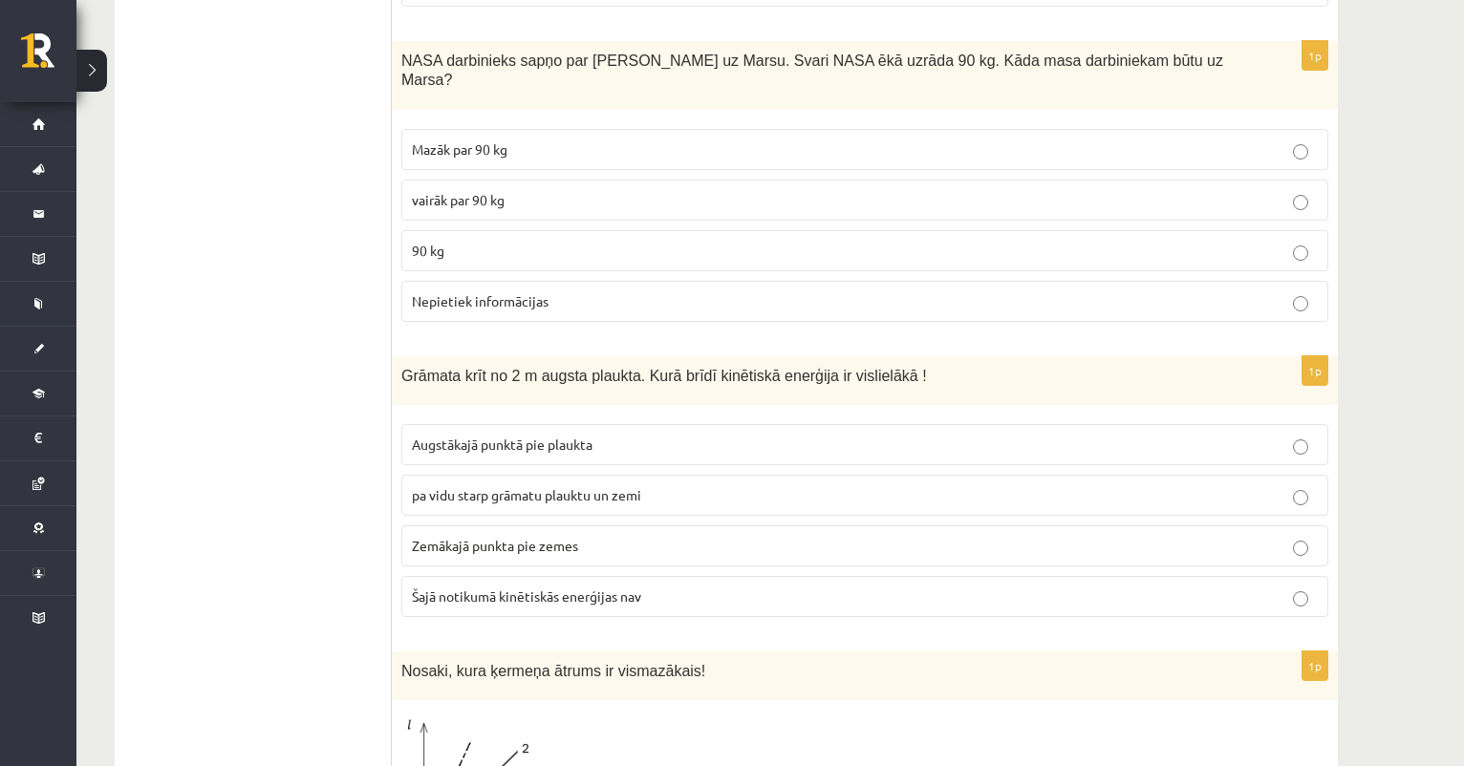
scroll to position [1522, 0]
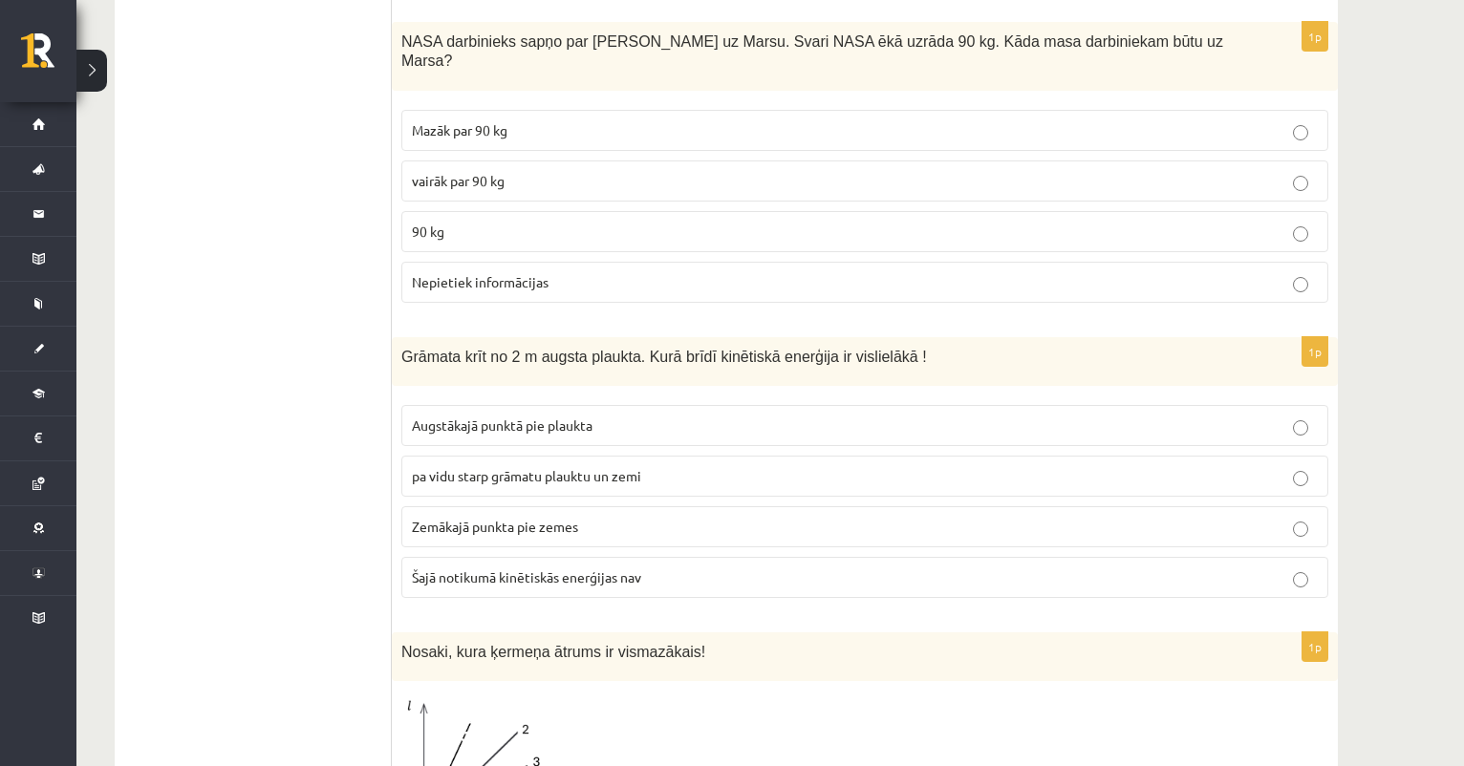
click at [540, 518] on span "Zemākajā punkta pie zemes" at bounding box center [495, 526] width 166 height 17
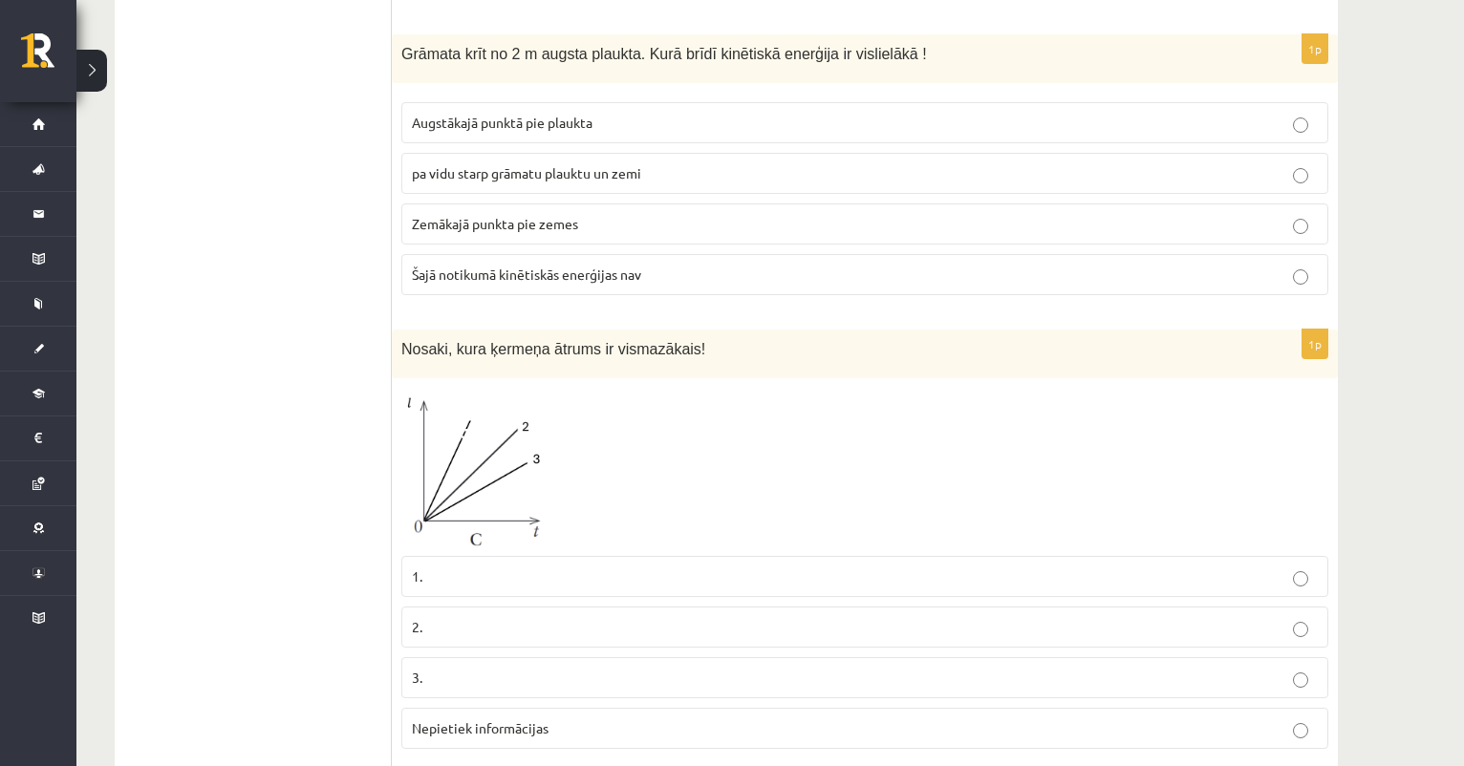
scroll to position [1857, 0]
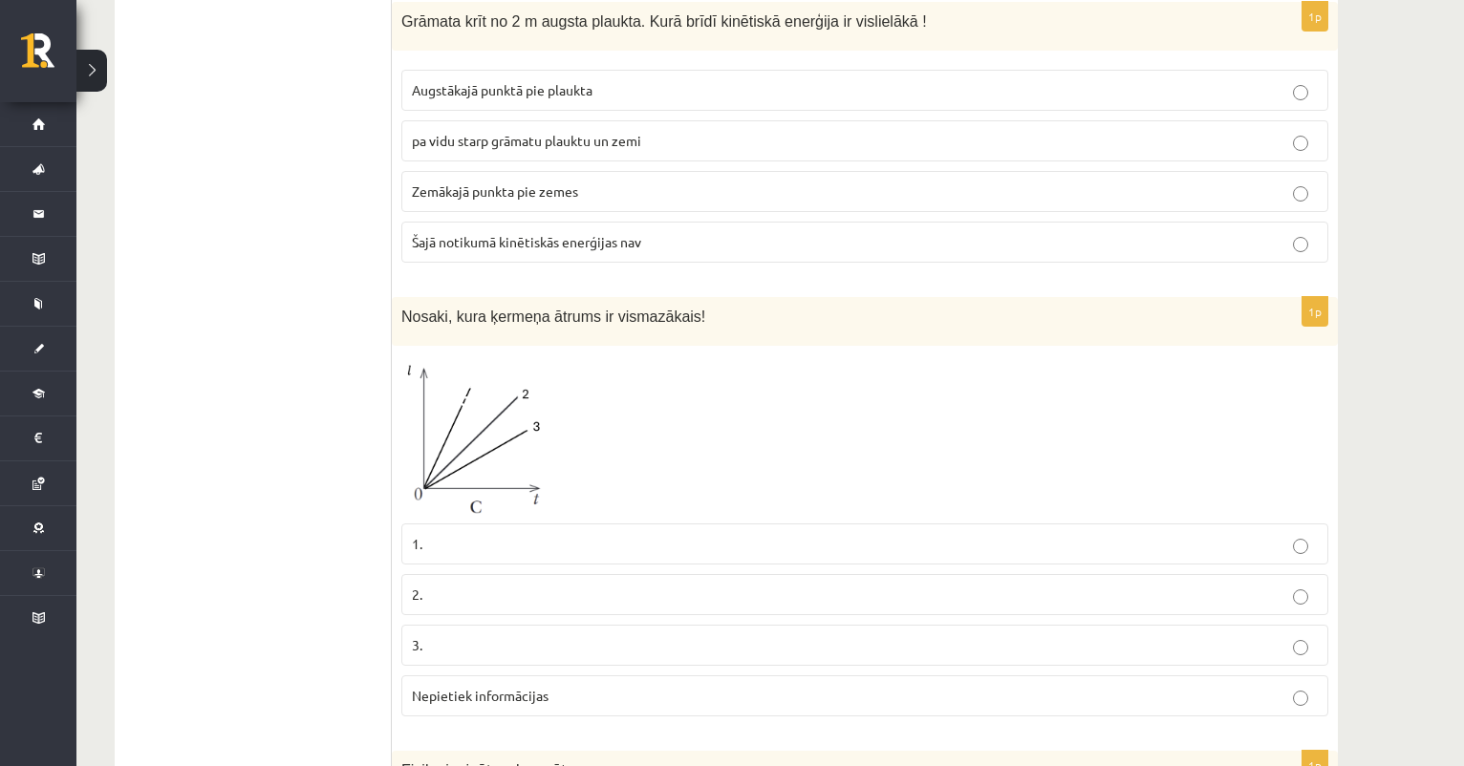
click at [487, 415] on img at bounding box center [472, 434] width 143 height 159
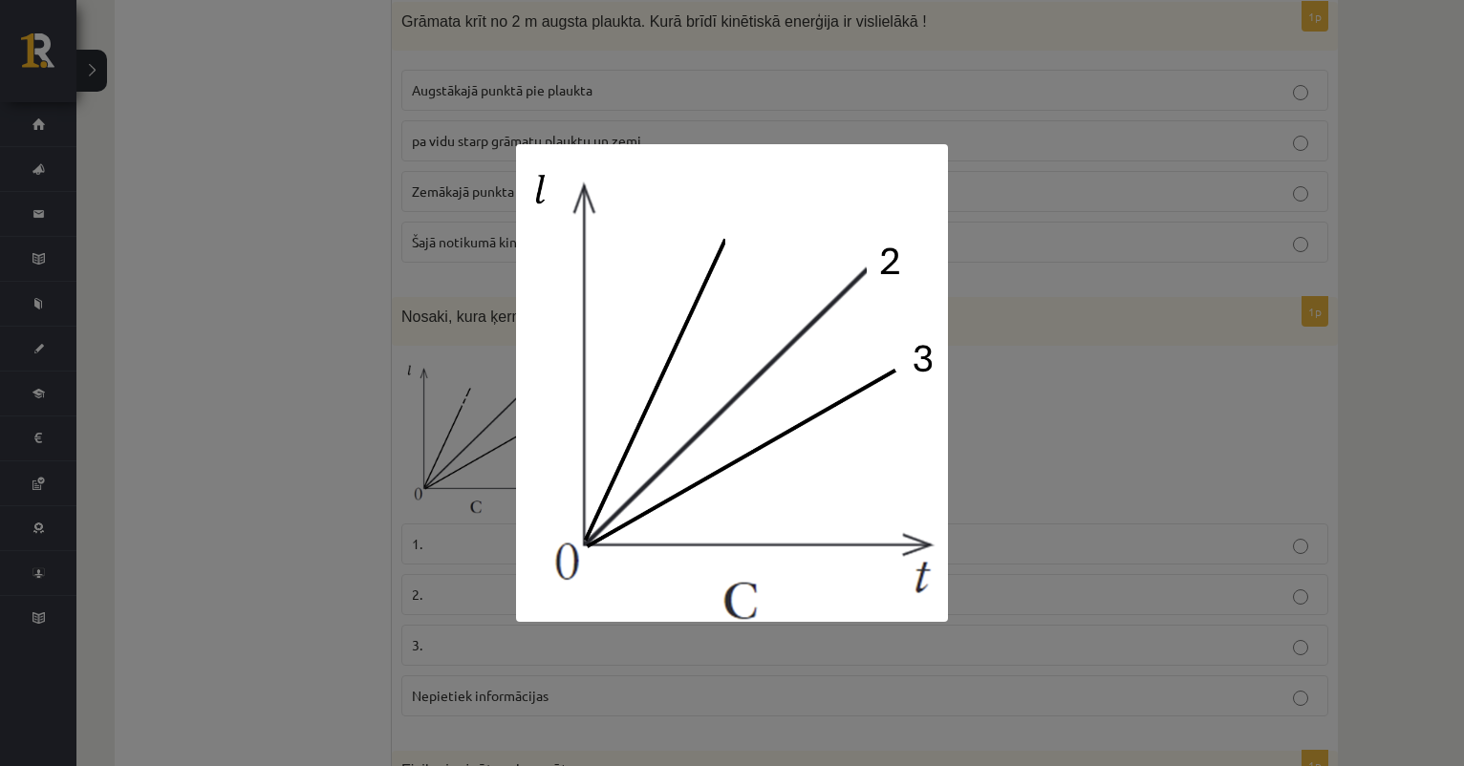
click at [1002, 431] on div at bounding box center [732, 383] width 1464 height 766
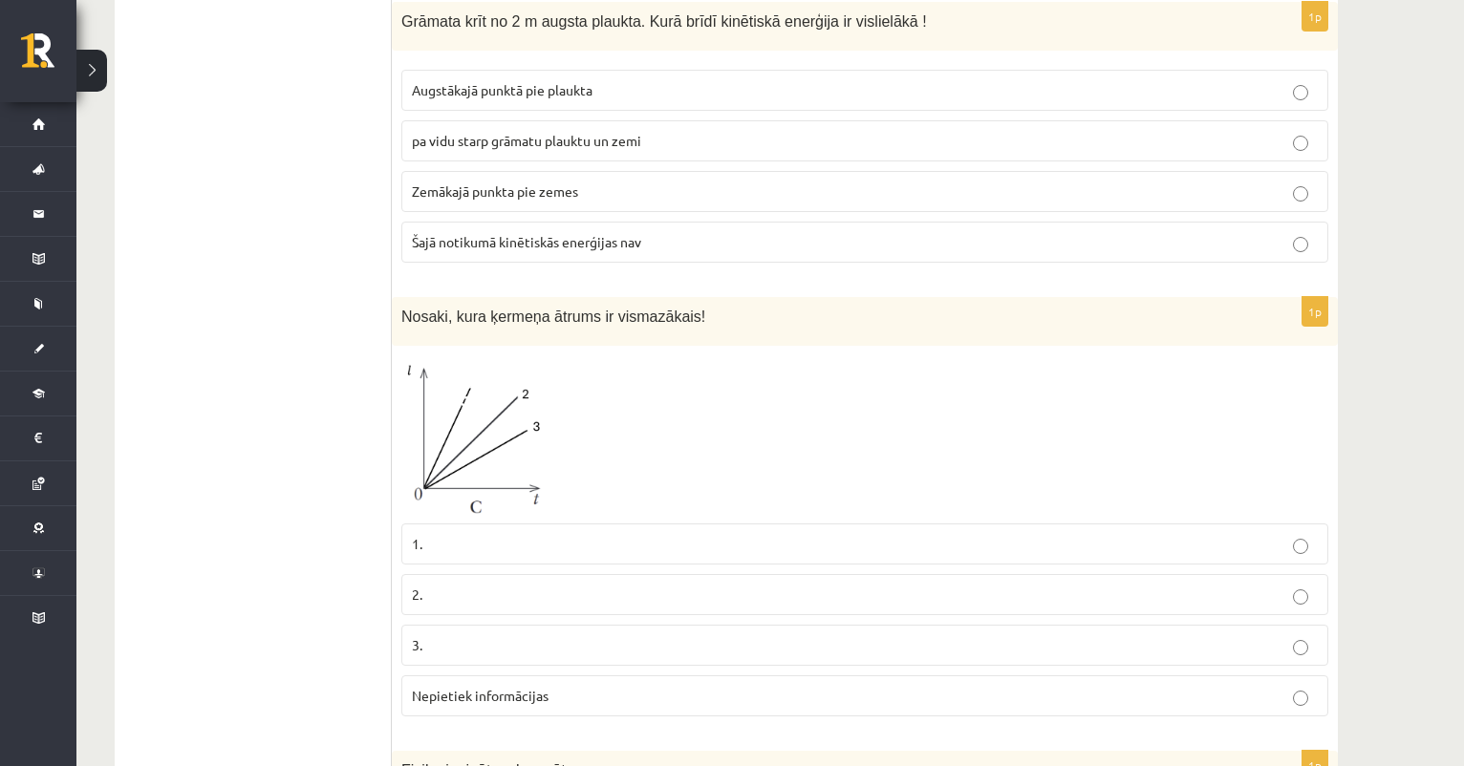
click at [501, 534] on p "1." at bounding box center [865, 544] width 906 height 20
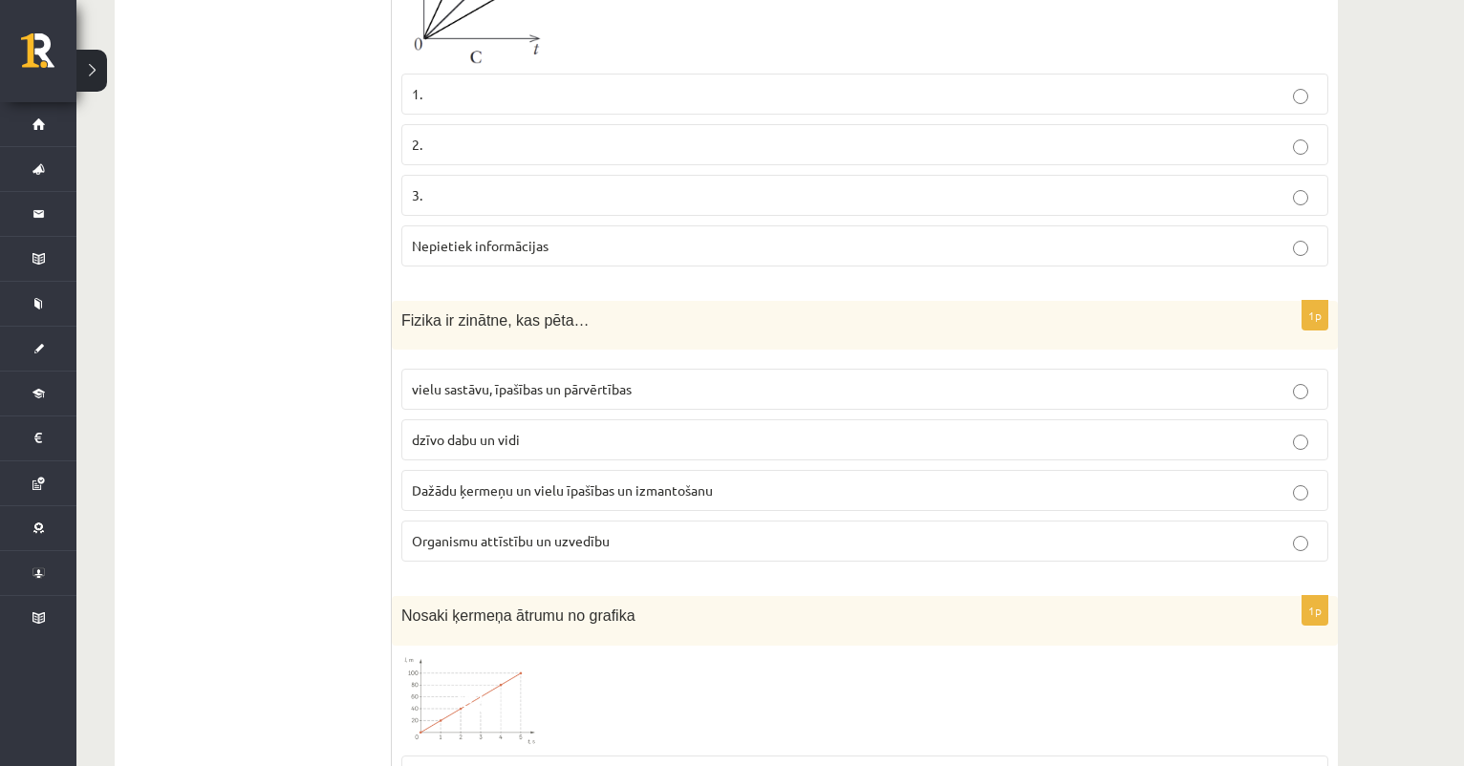
scroll to position [2322, 0]
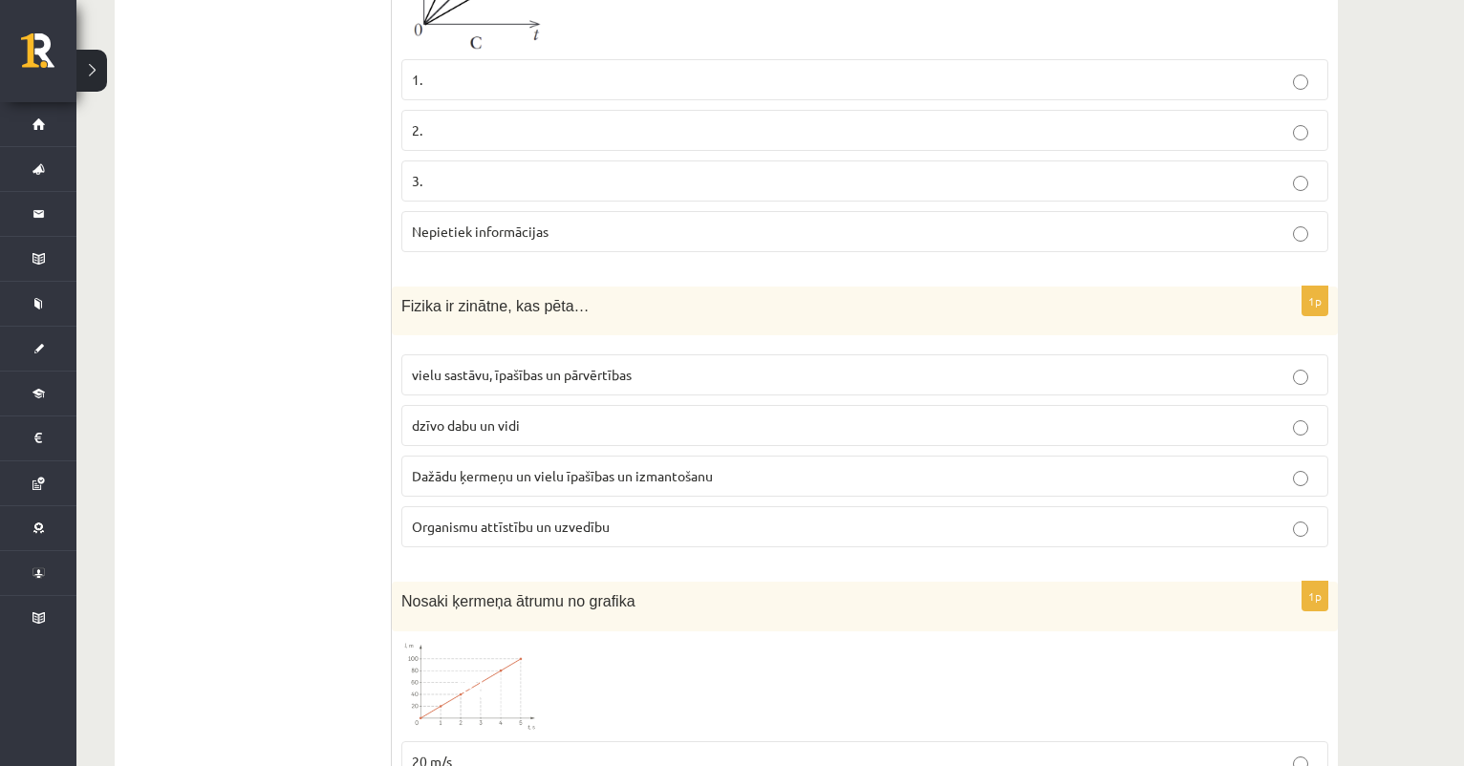
click at [477, 467] on span "Dažādu ķermeņu un vielu īpašības un izmantošanu" at bounding box center [562, 475] width 301 height 17
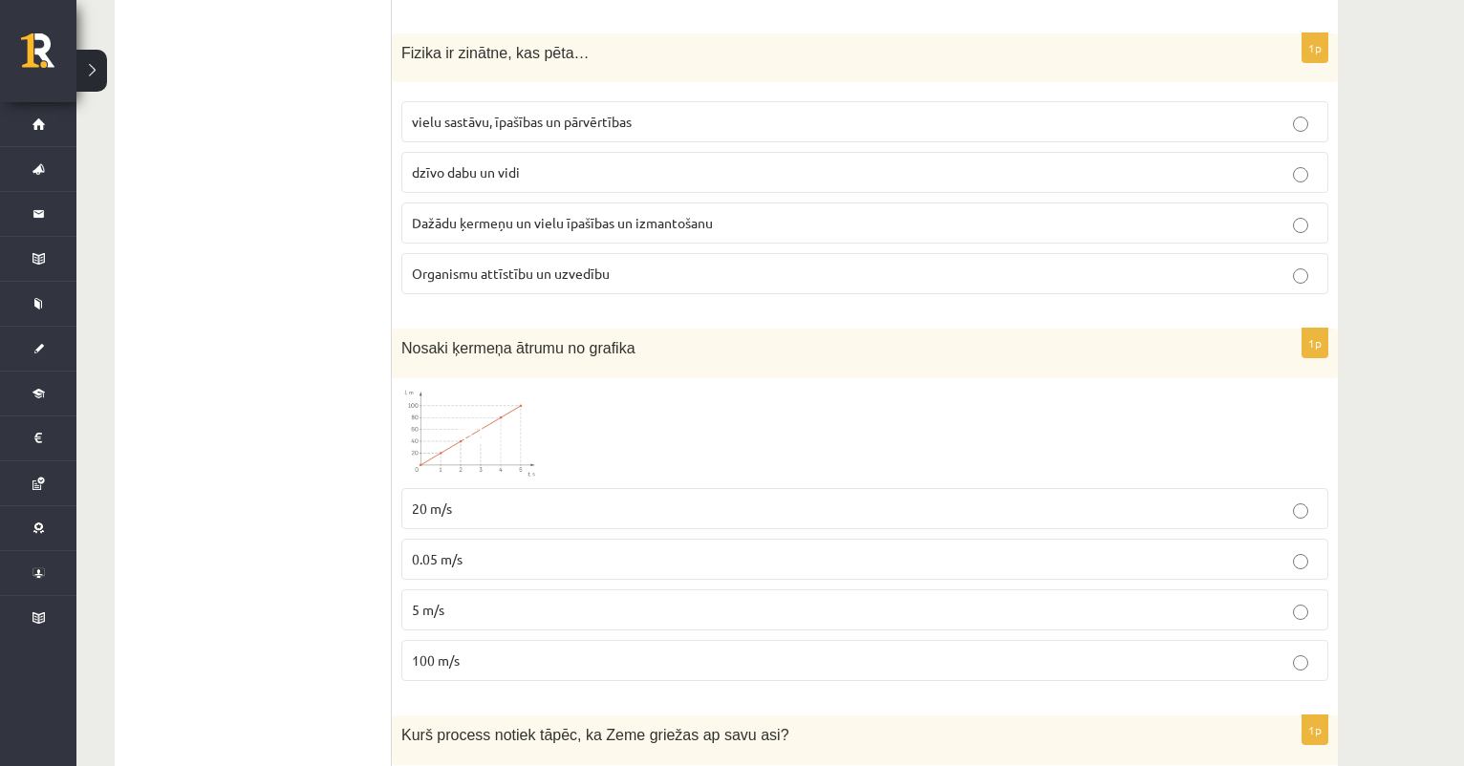
scroll to position [2640, 0]
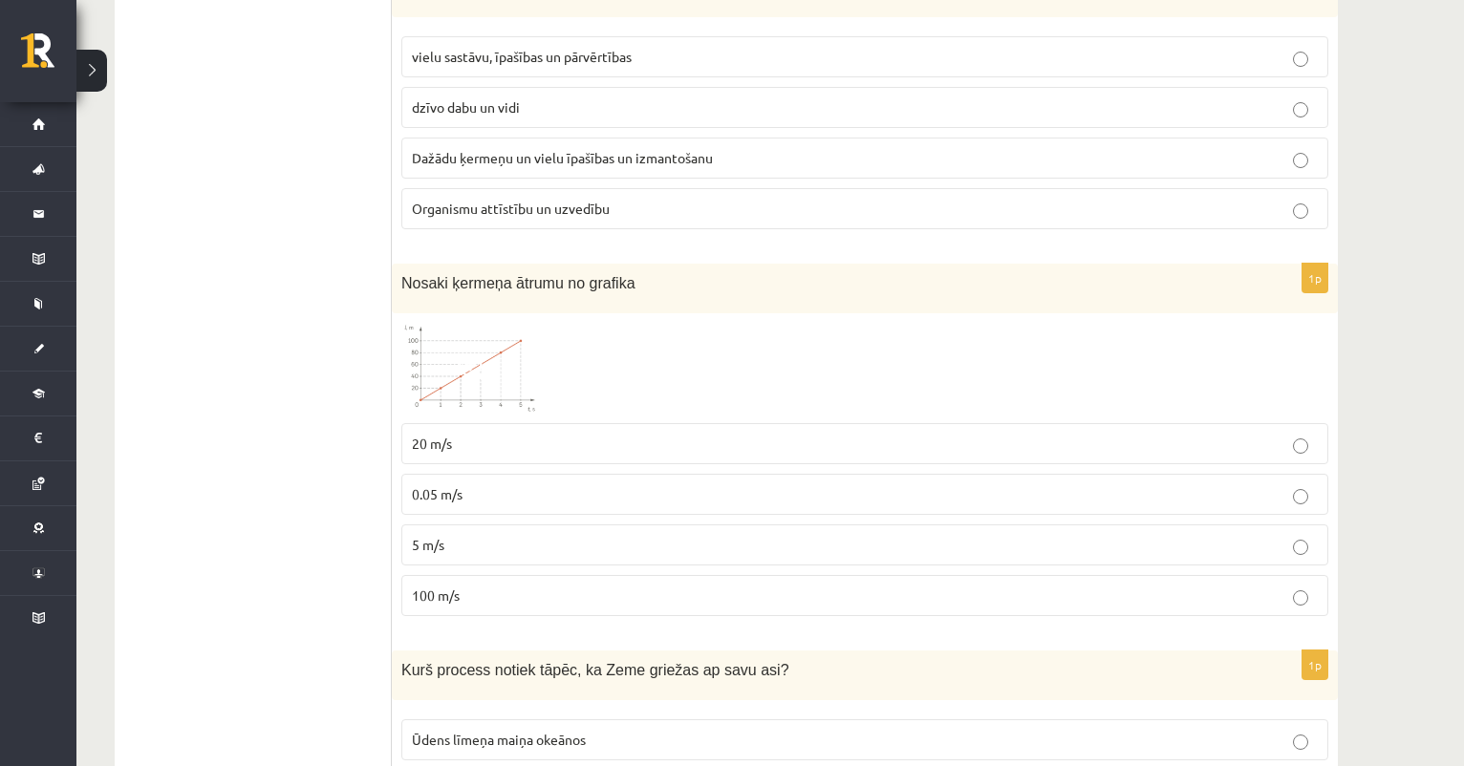
click at [474, 354] on span at bounding box center [474, 369] width 31 height 31
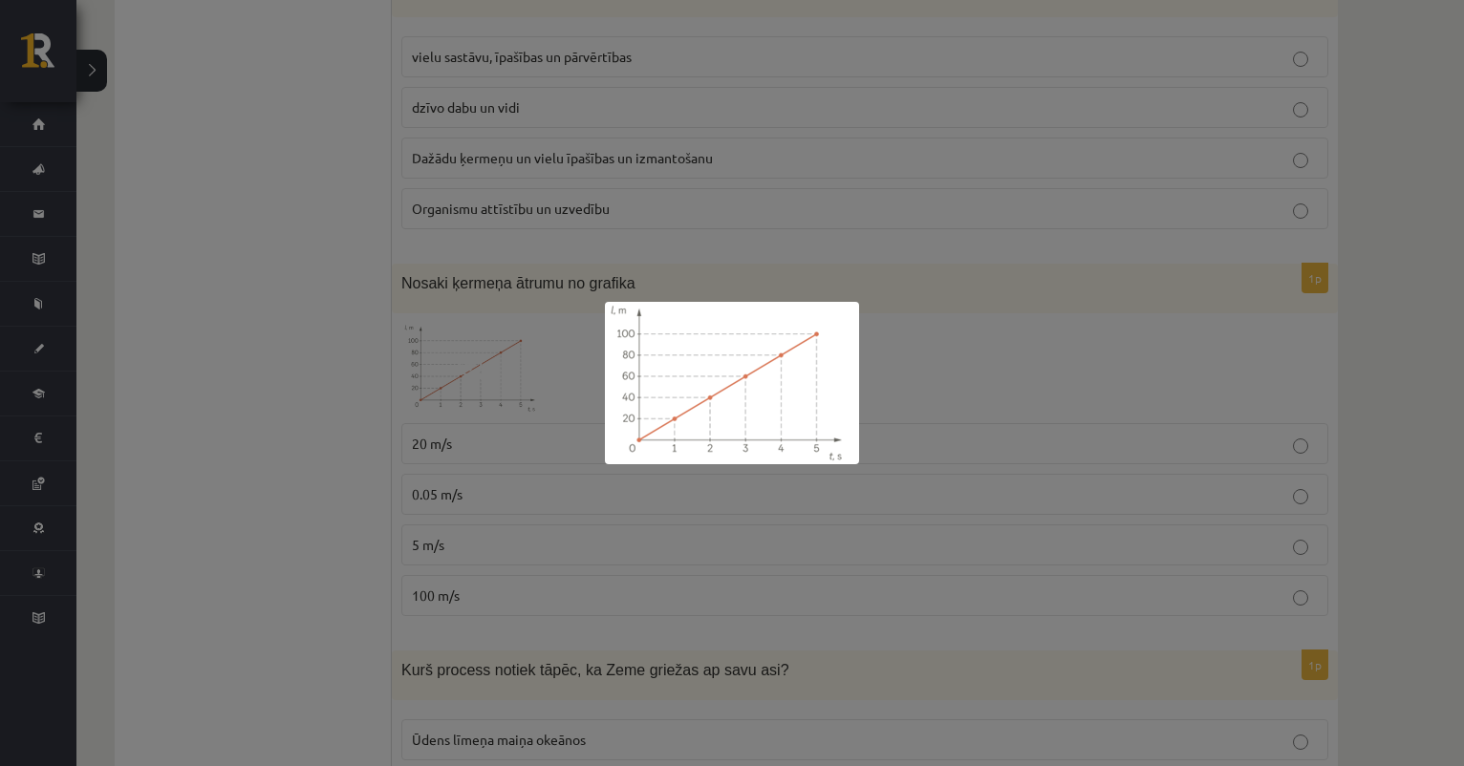
click at [466, 472] on div at bounding box center [732, 383] width 1464 height 766
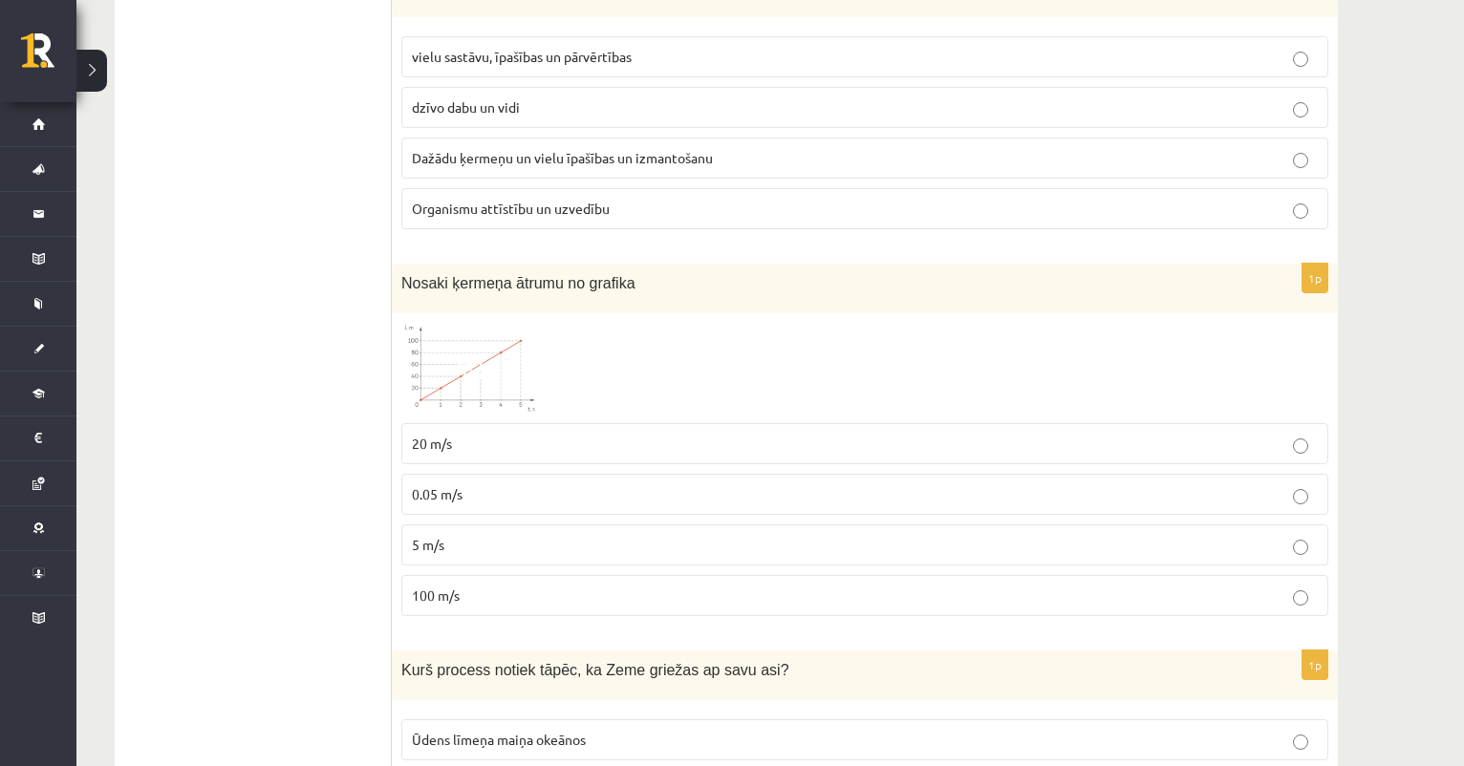
click at [466, 484] on p "0.05 m/s" at bounding box center [865, 494] width 906 height 20
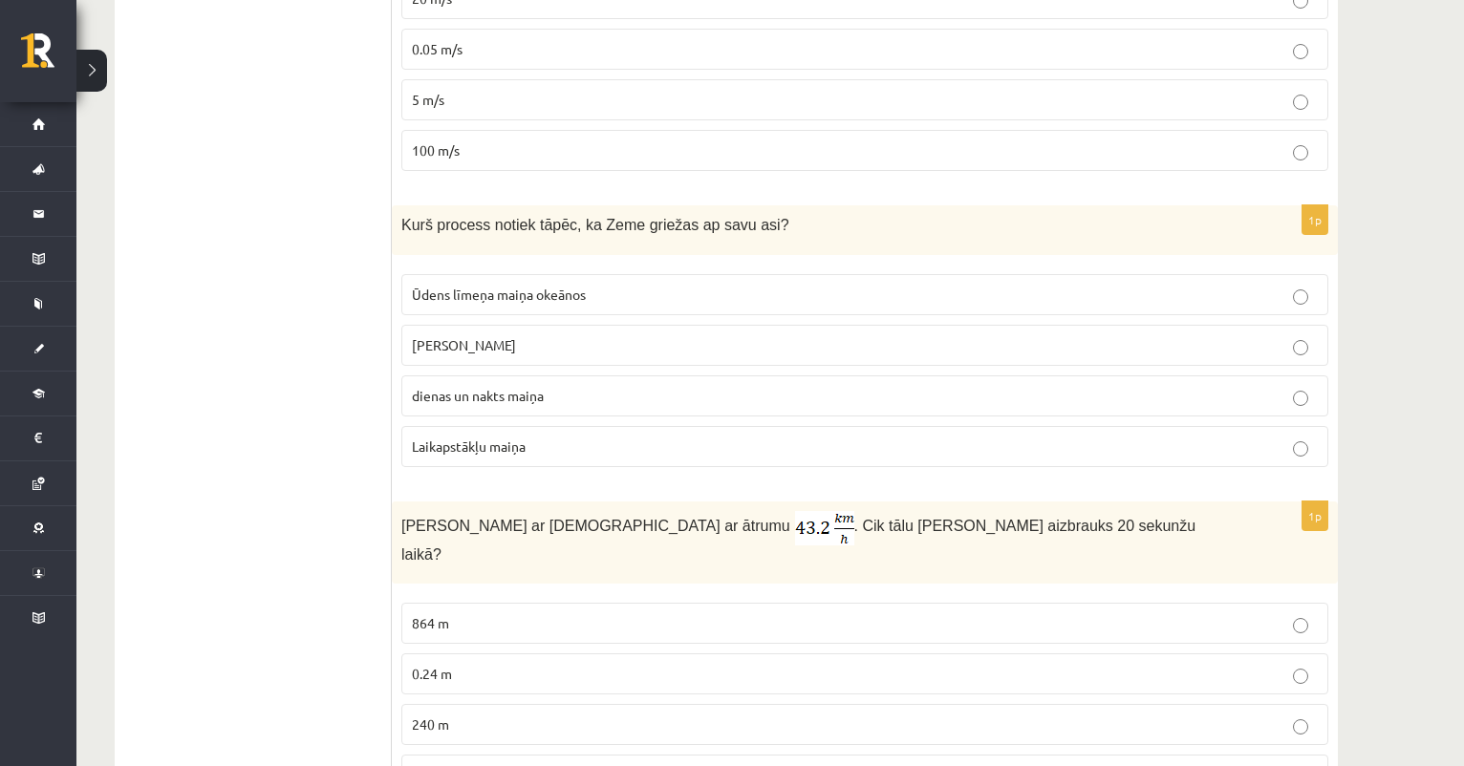
scroll to position [3088, 0]
click at [448, 384] on span "dienas un nakts maiņa" at bounding box center [478, 392] width 132 height 17
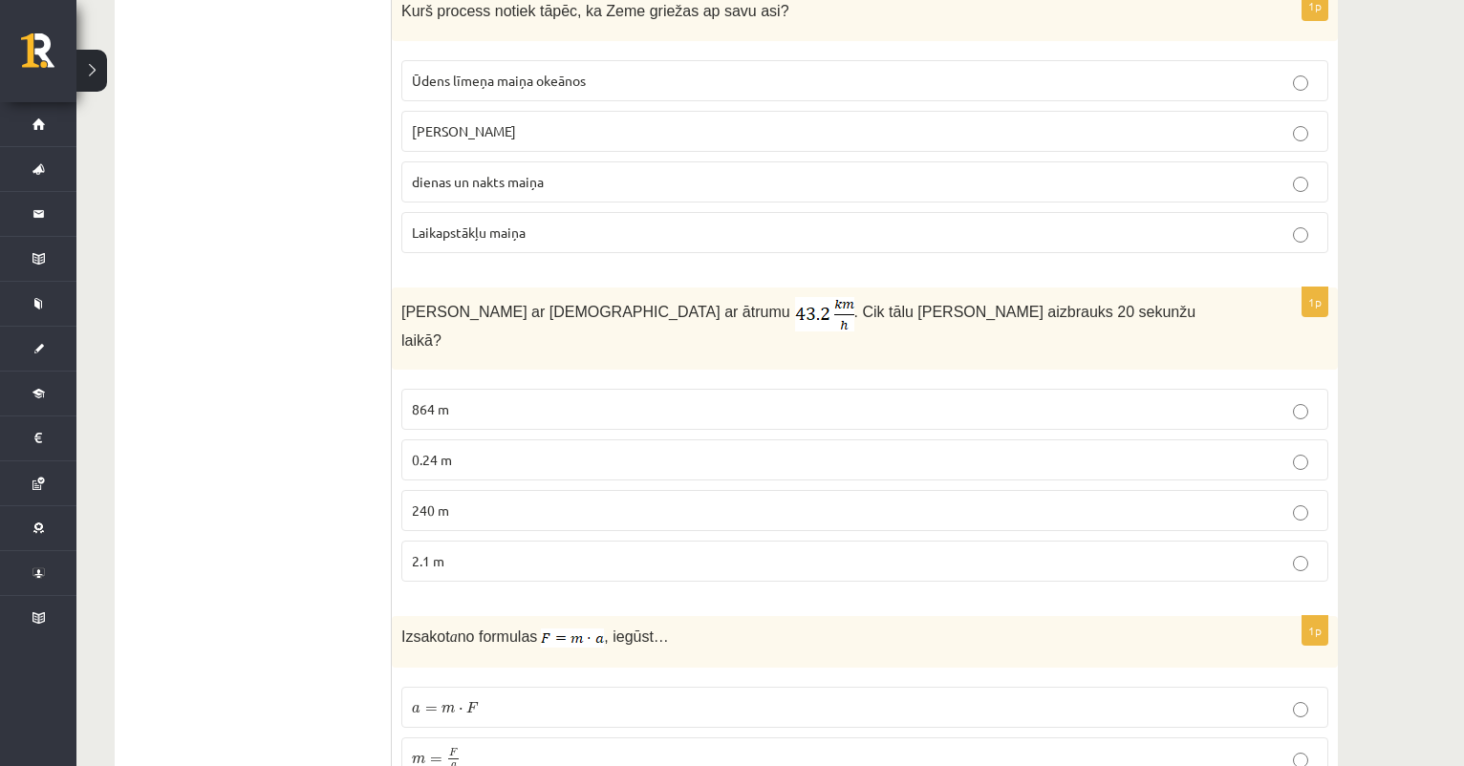
scroll to position [3305, 0]
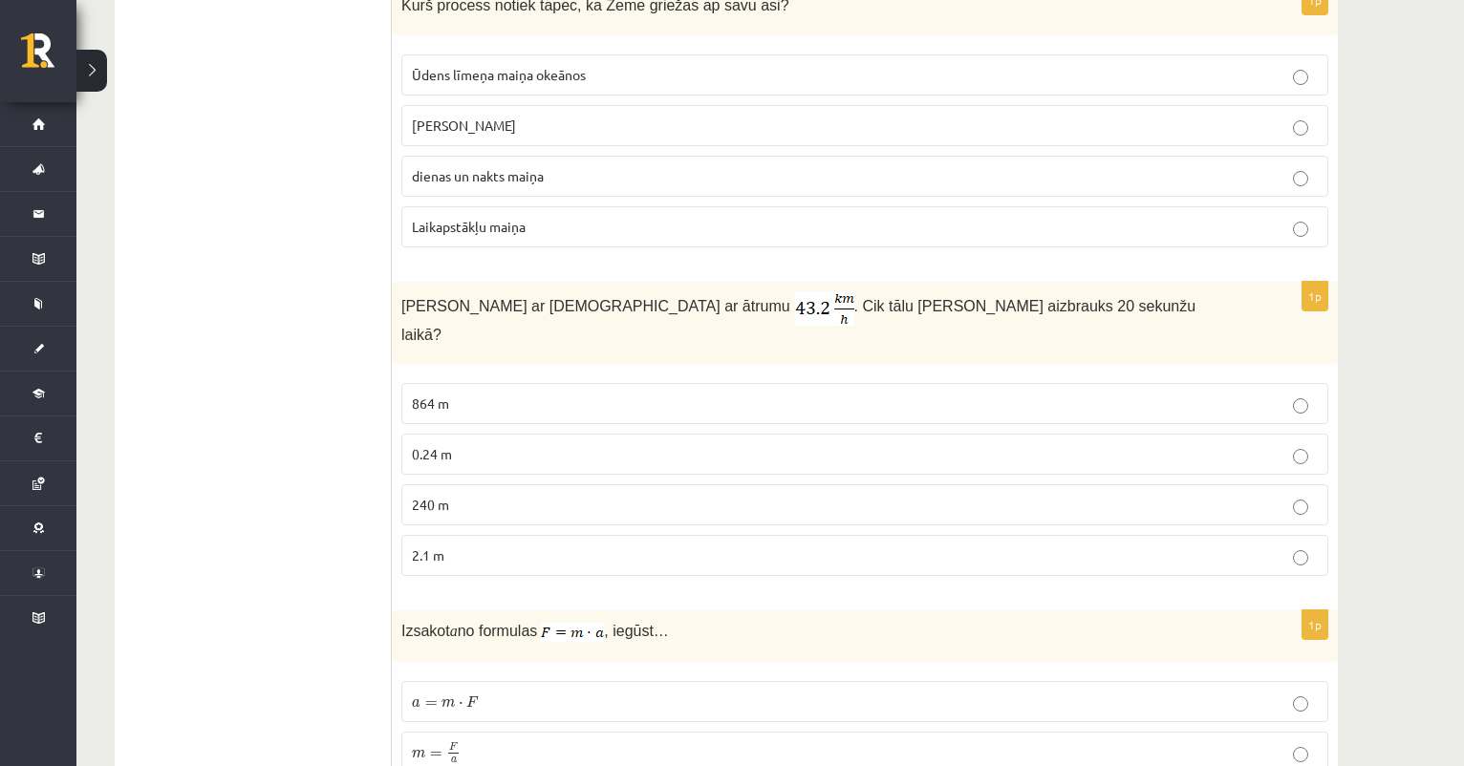
click at [460, 495] on p "240 m" at bounding box center [865, 505] width 906 height 20
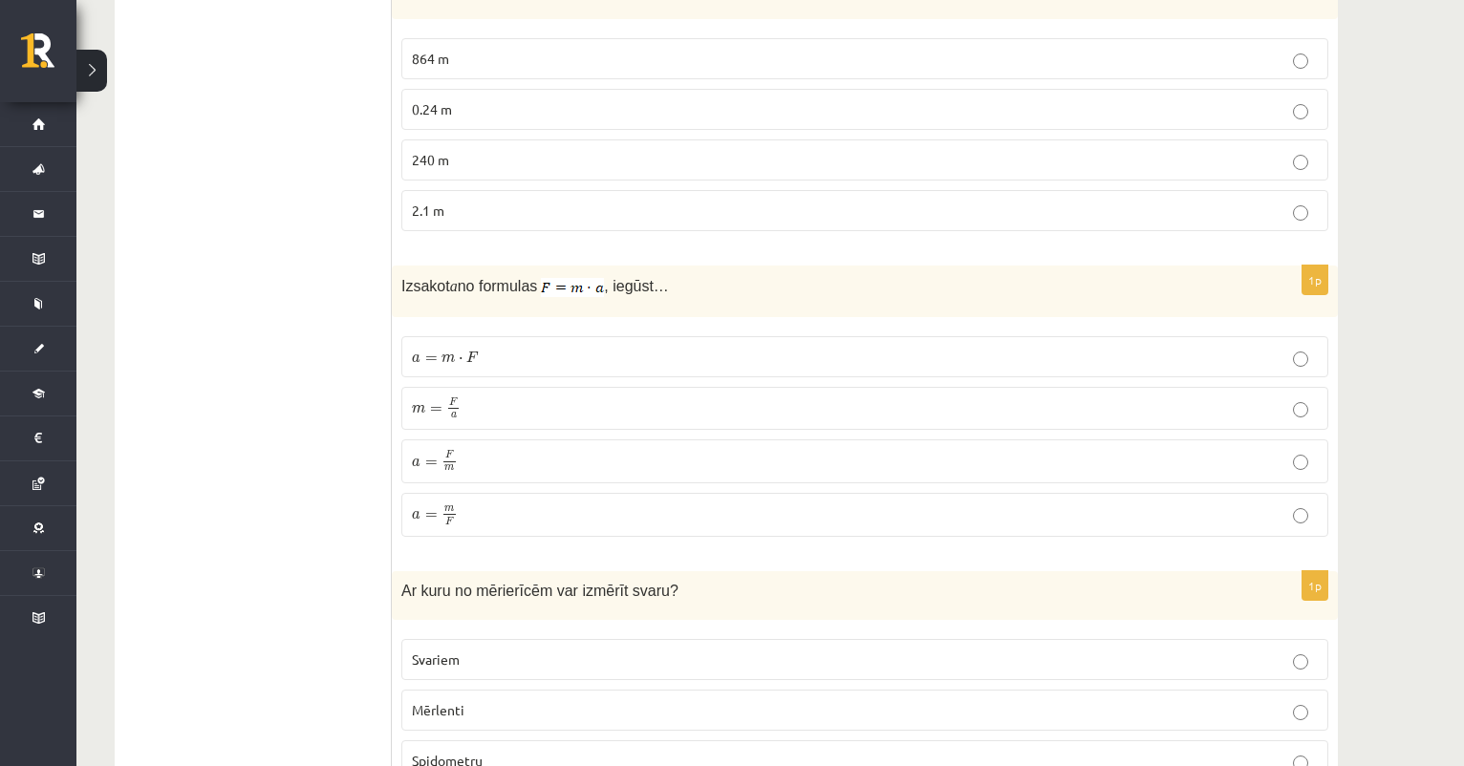
scroll to position [3651, 0]
click at [451, 464] on span "m" at bounding box center [449, 467] width 10 height 6
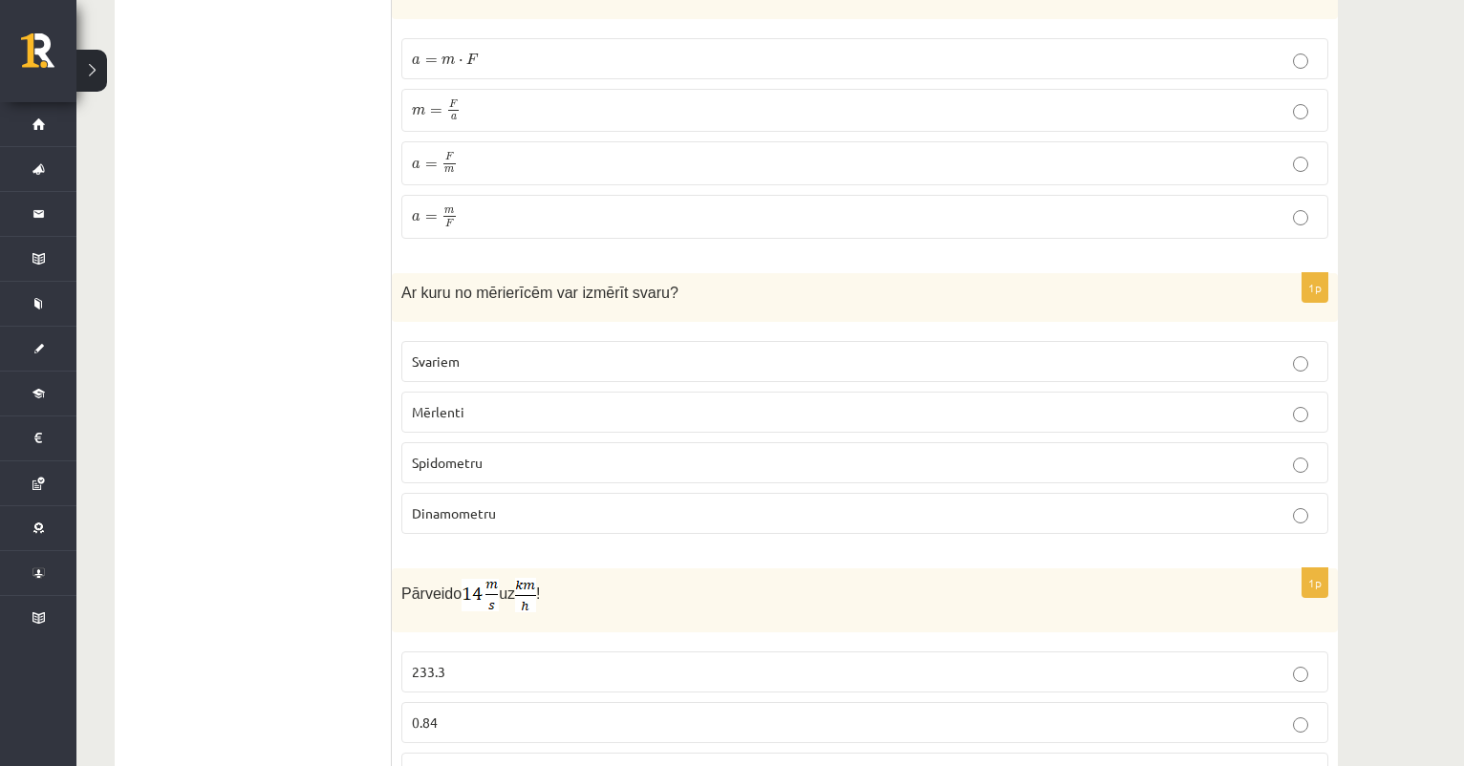
scroll to position [3985, 0]
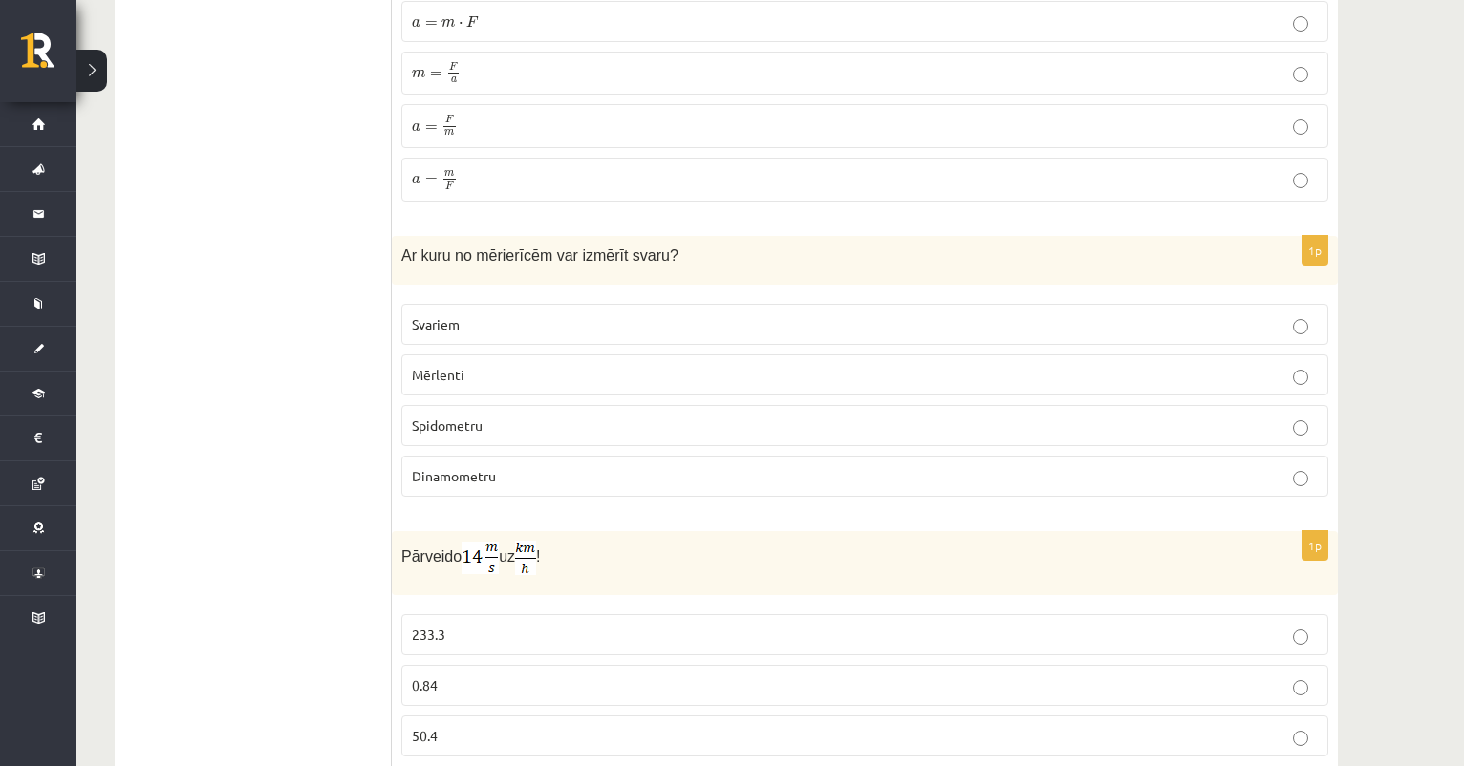
click at [444, 315] on span "Svariem" at bounding box center [436, 323] width 48 height 17
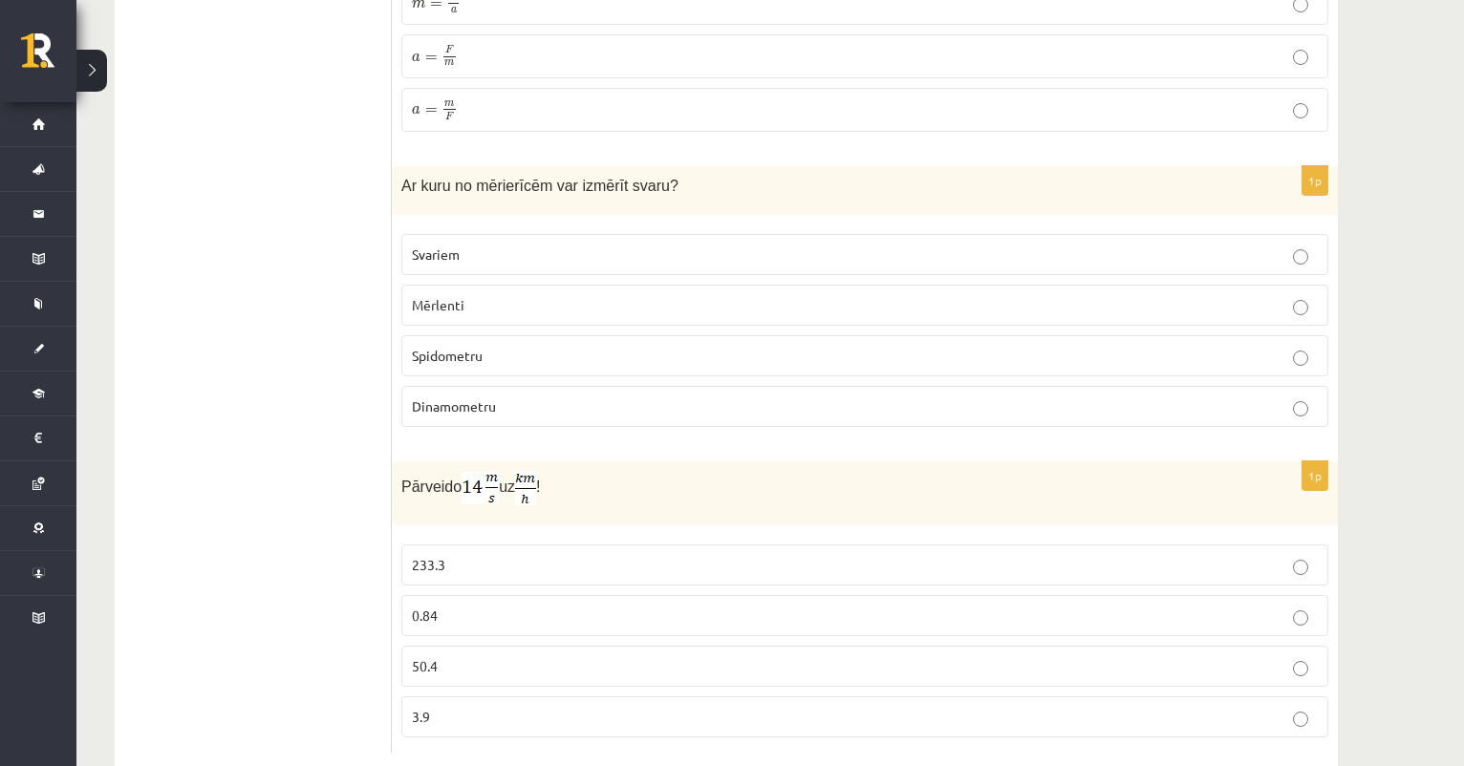
scroll to position [4053, 0]
click at [456, 608] on p "0.84" at bounding box center [865, 618] width 906 height 20
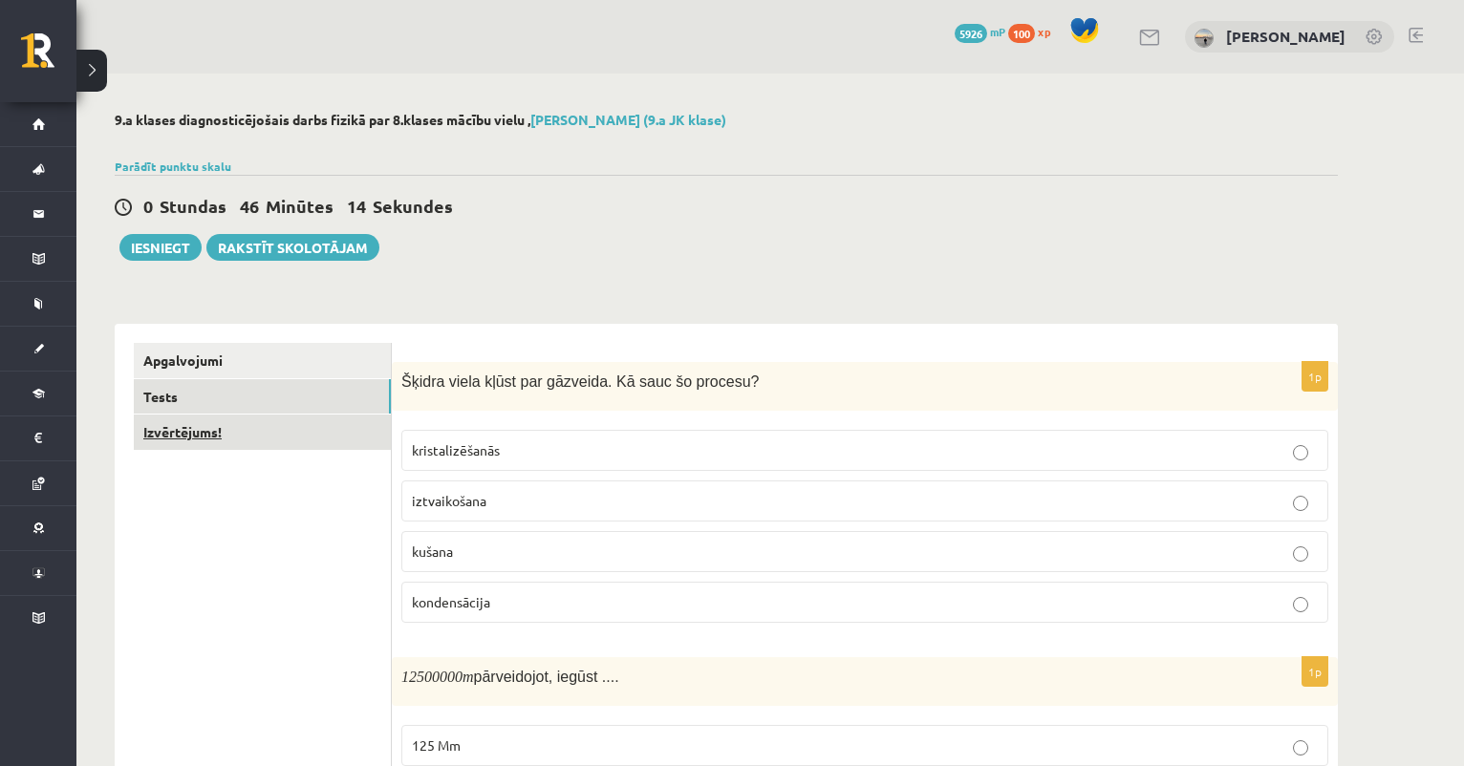
scroll to position [0, 0]
click at [221, 434] on link "Izvērtējums!" at bounding box center [262, 432] width 257 height 35
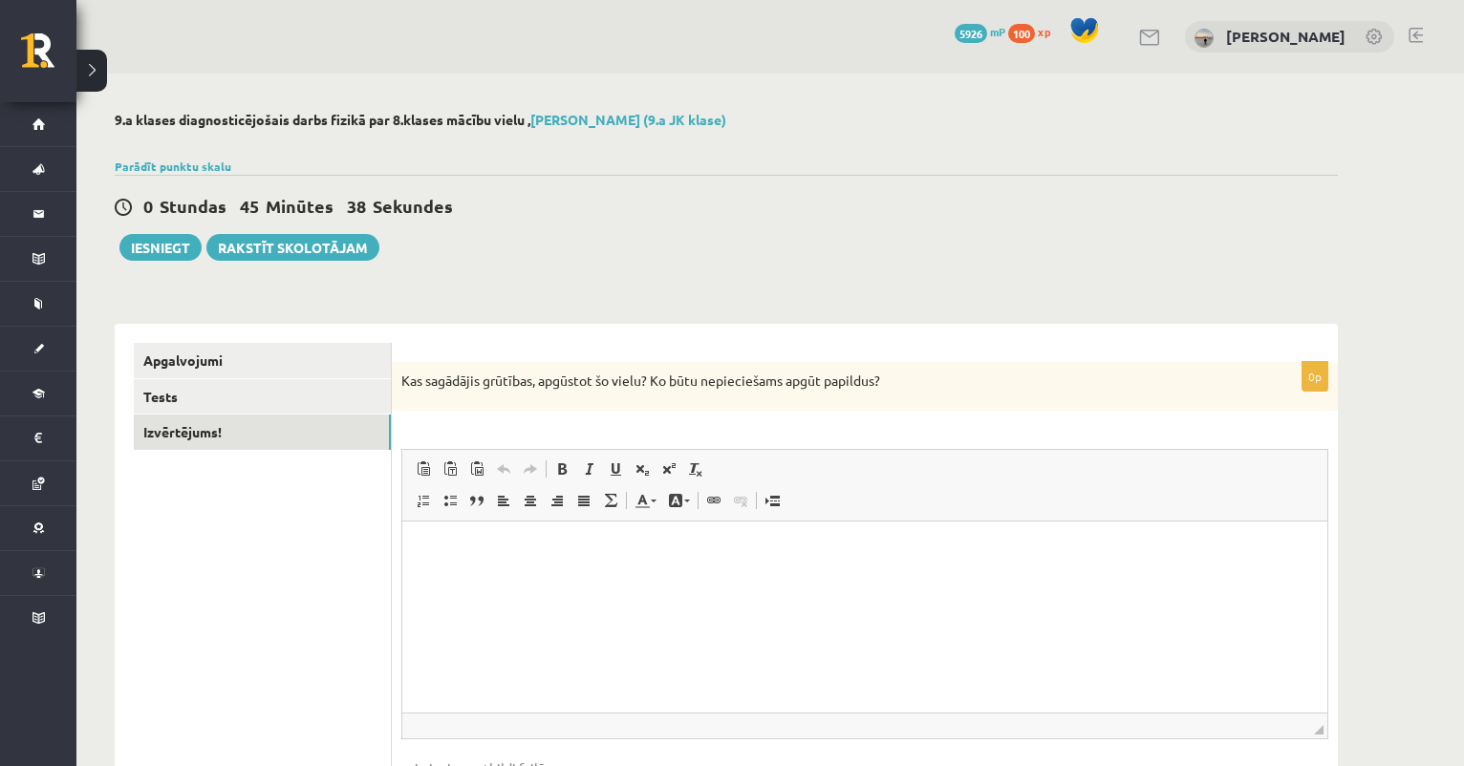
click at [435, 580] on html at bounding box center [864, 551] width 925 height 58
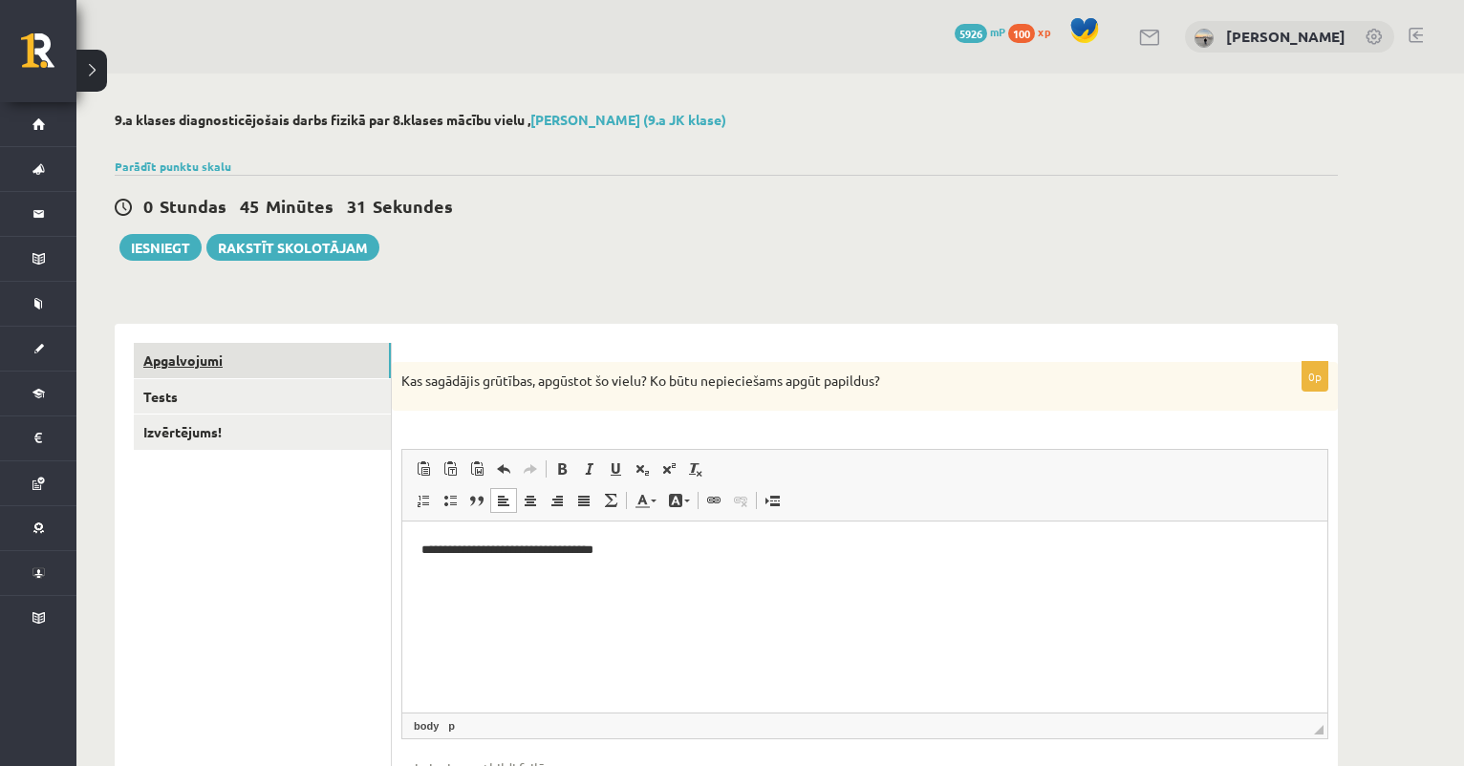
click at [336, 367] on link "Apgalvojumi" at bounding box center [262, 360] width 257 height 35
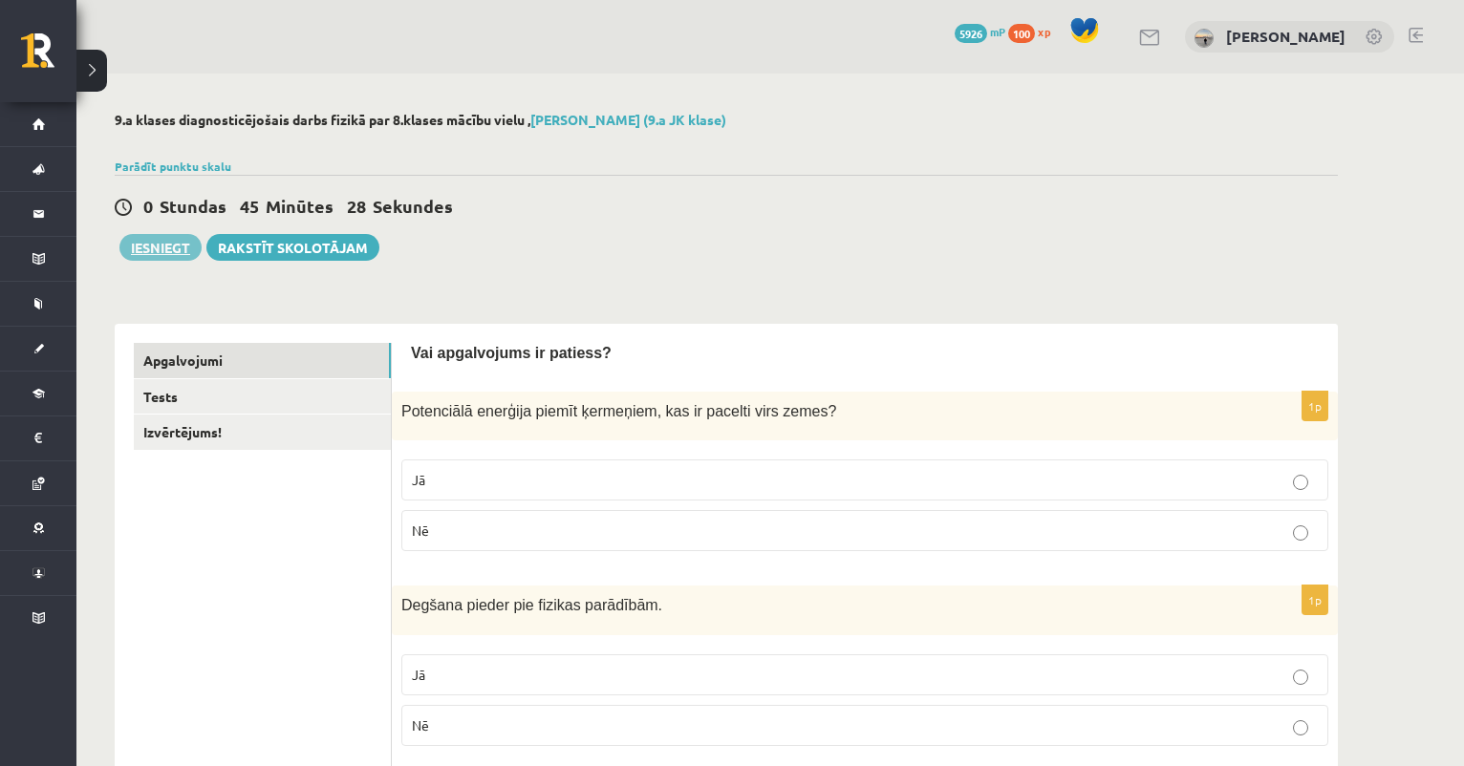
click at [143, 247] on button "Iesniegt" at bounding box center [160, 247] width 82 height 27
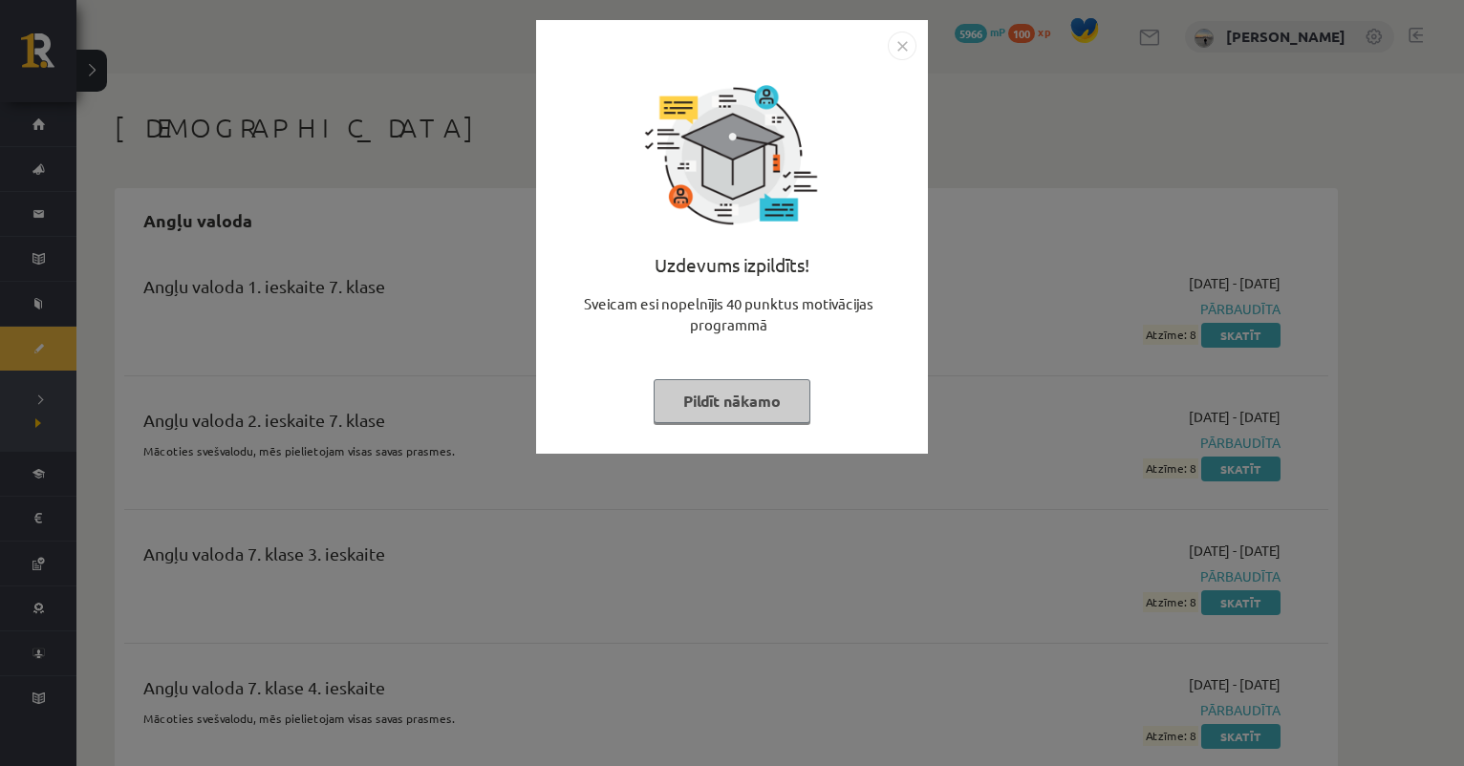
click at [757, 391] on button "Pildīt nākamo" at bounding box center [732, 401] width 157 height 44
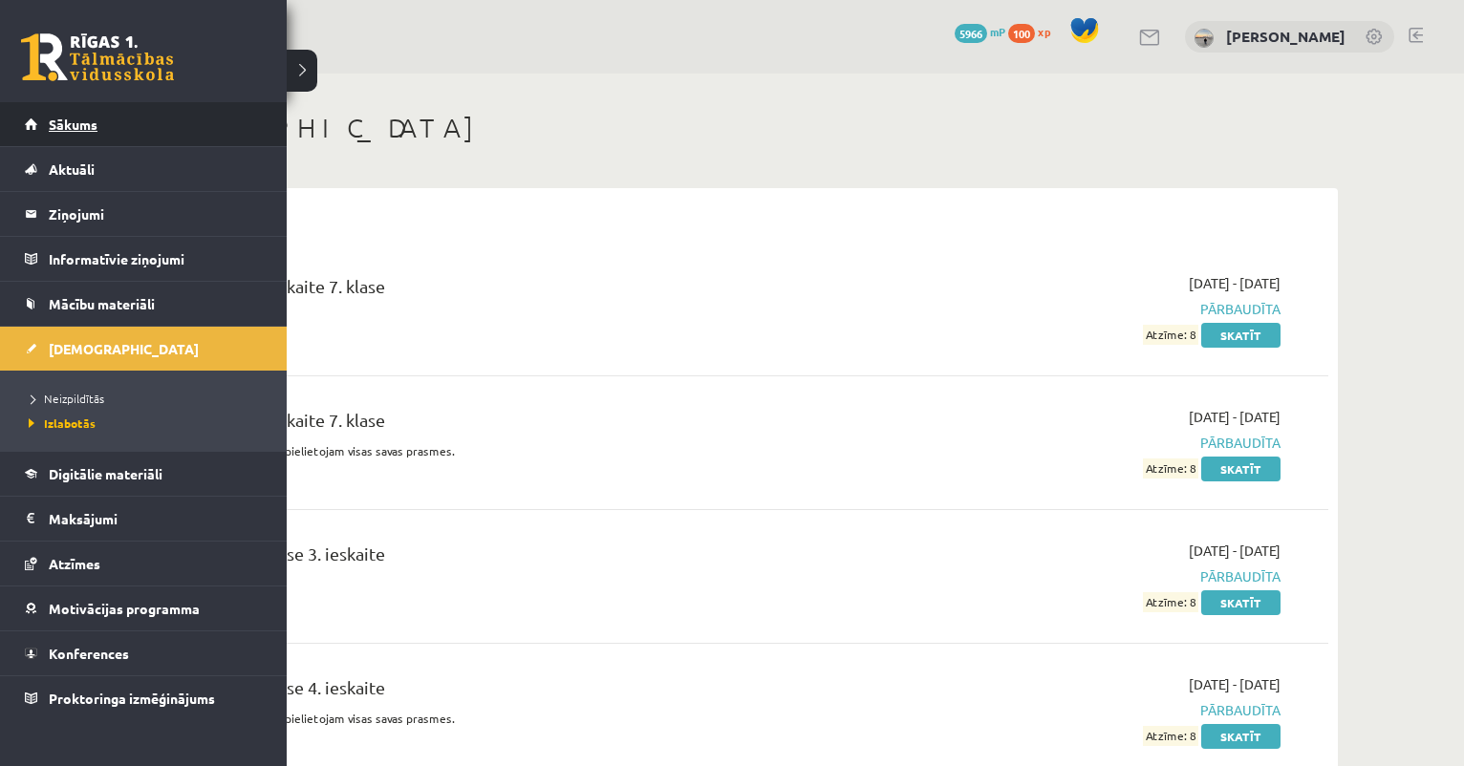
click at [64, 118] on span "Sākums" at bounding box center [73, 124] width 49 height 17
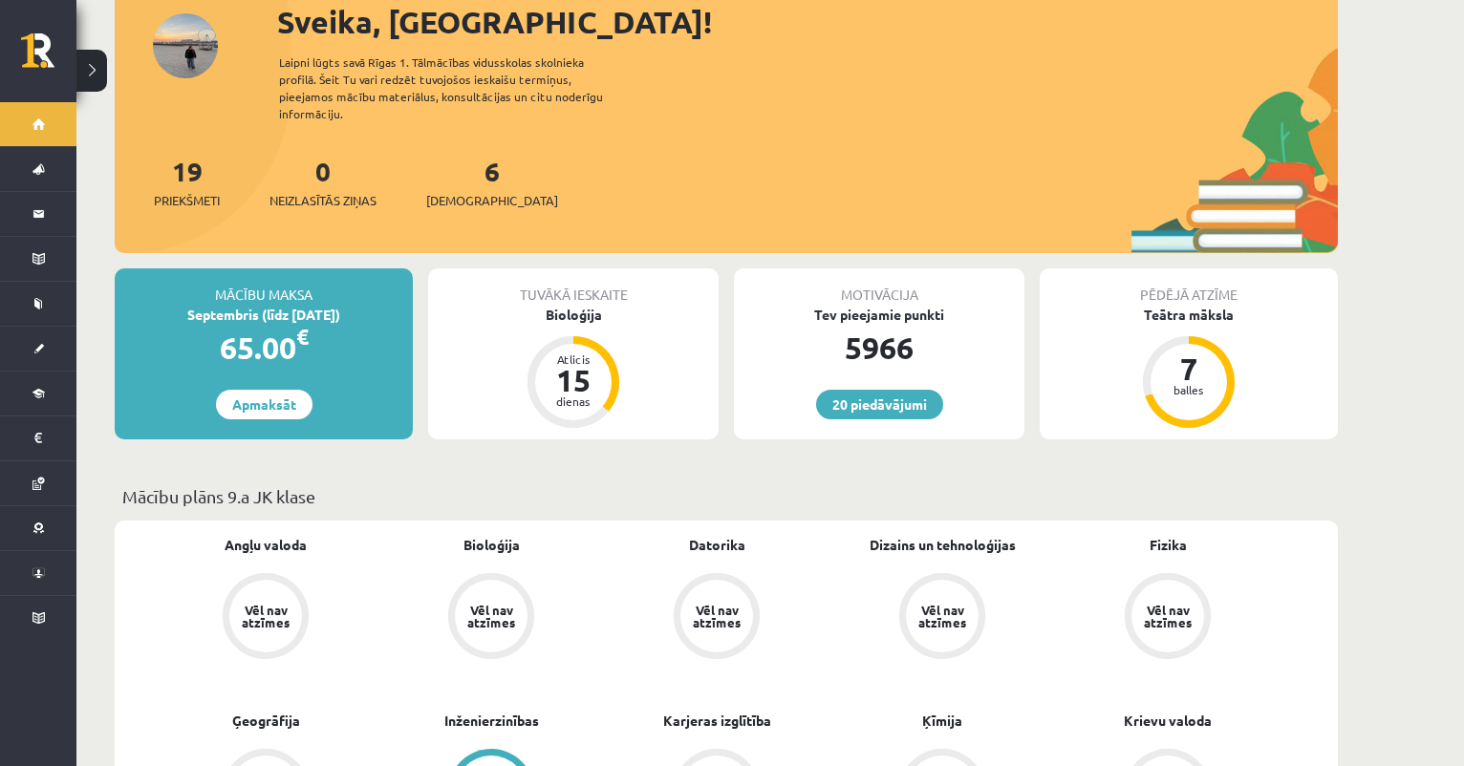
scroll to position [128, 0]
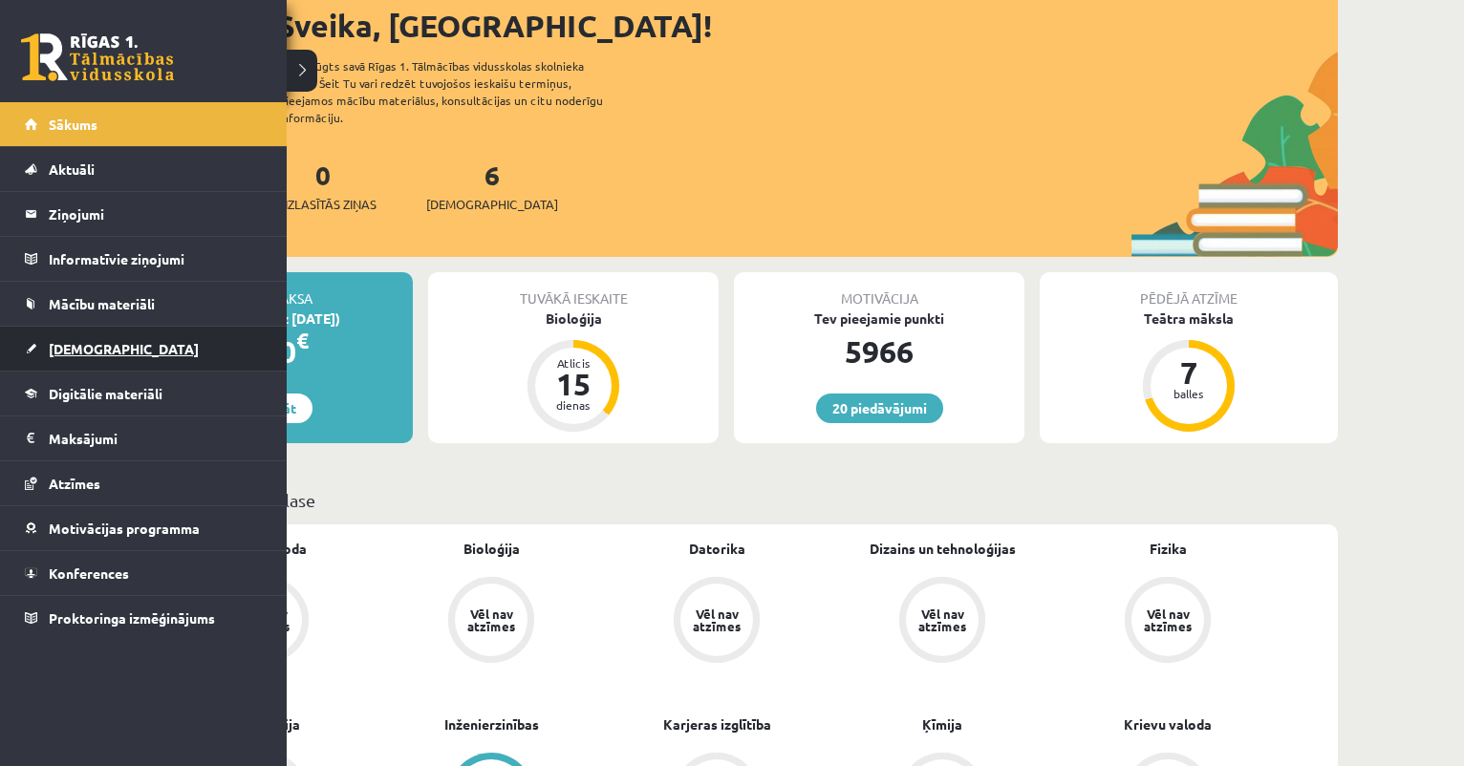
click at [132, 358] on link "[DEMOGRAPHIC_DATA]" at bounding box center [144, 349] width 238 height 44
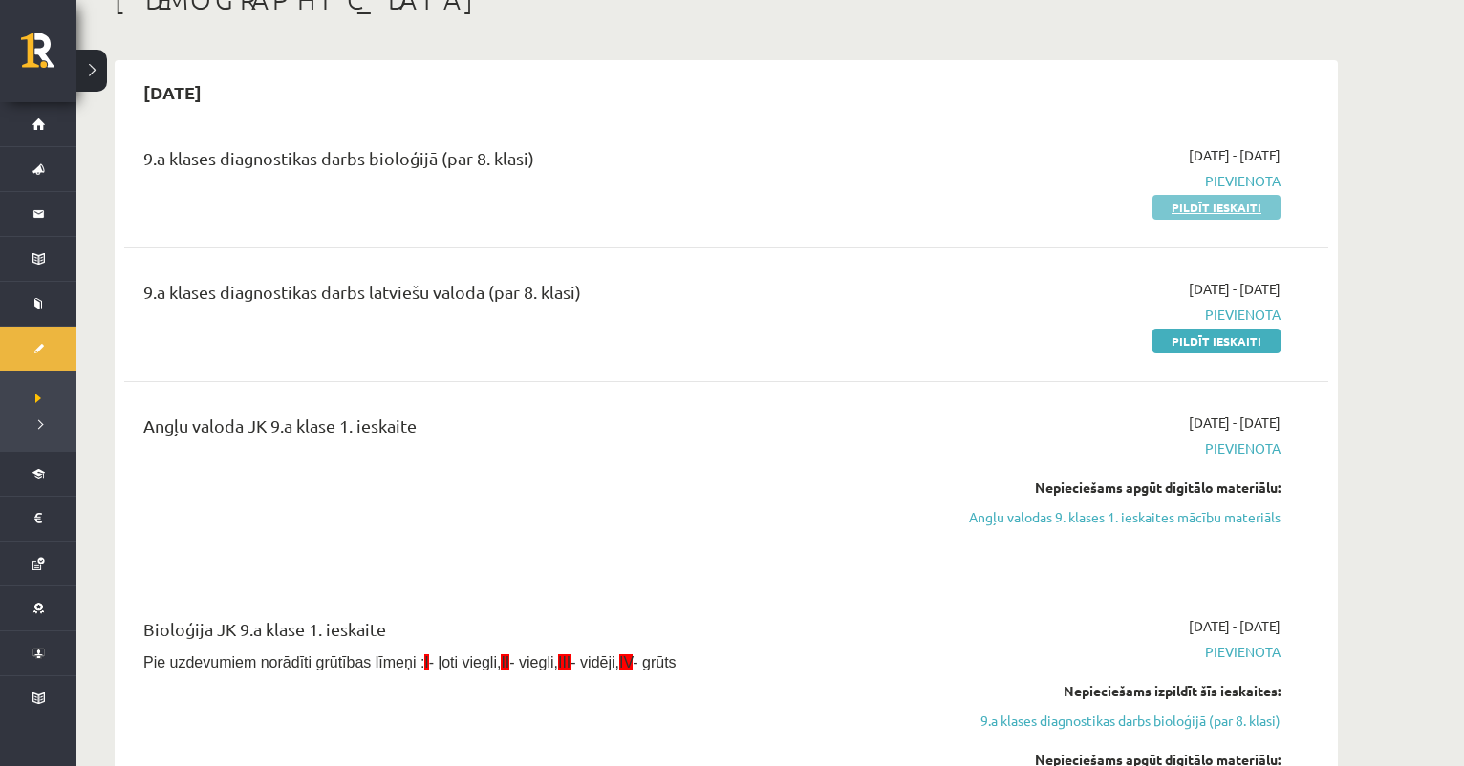
click at [1183, 205] on link "Pildīt ieskaiti" at bounding box center [1216, 207] width 128 height 25
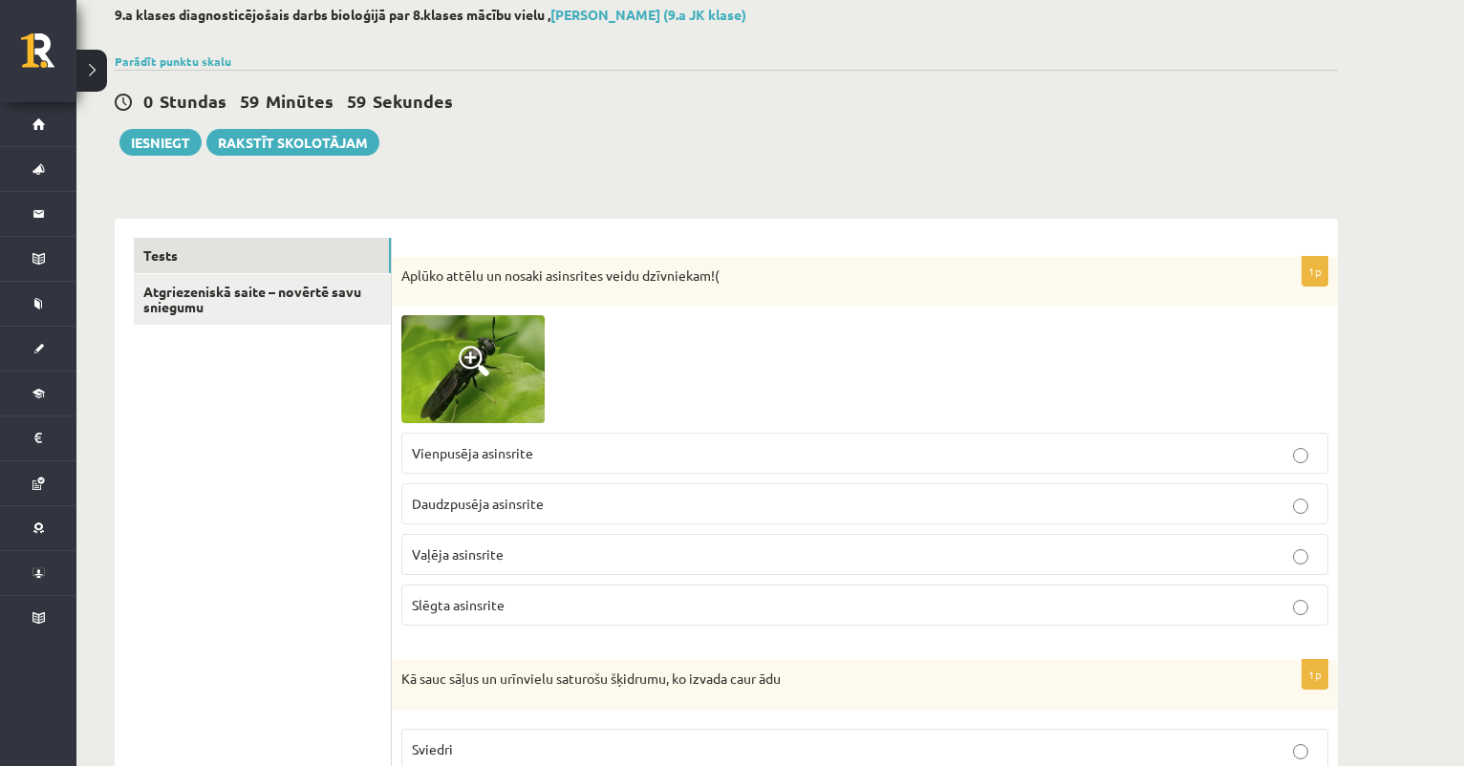
scroll to position [127, 0]
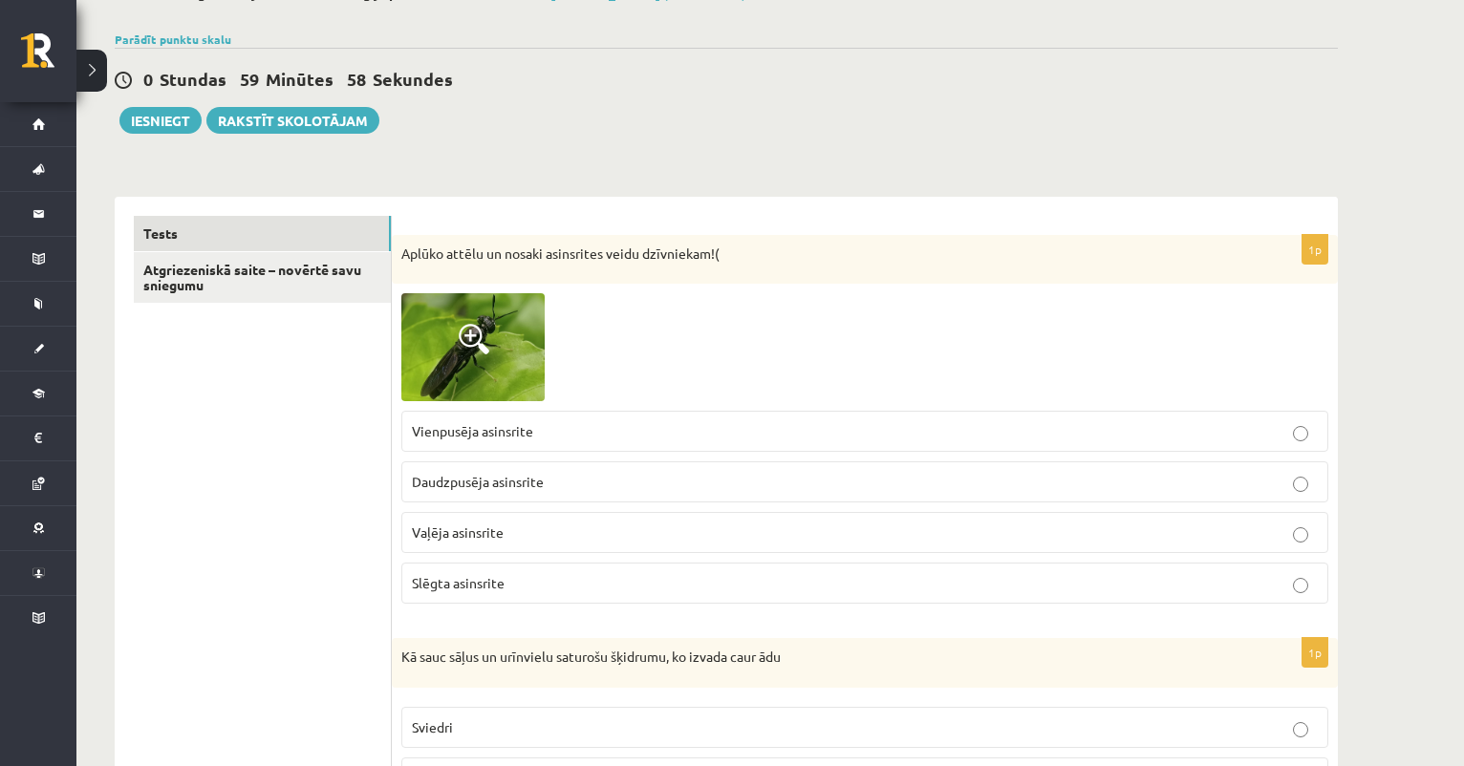
click at [488, 347] on span at bounding box center [474, 339] width 31 height 31
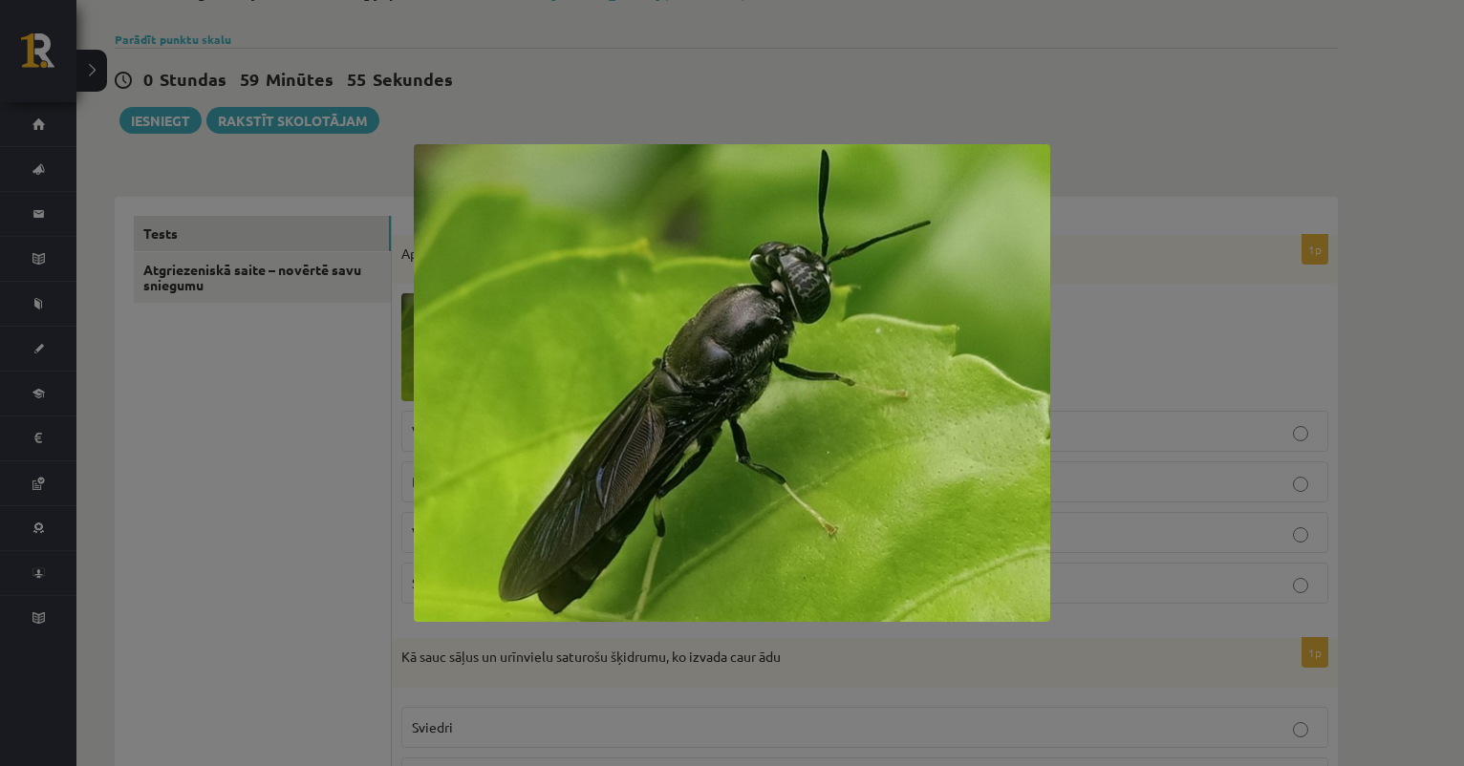
click at [1112, 248] on div at bounding box center [732, 383] width 1464 height 766
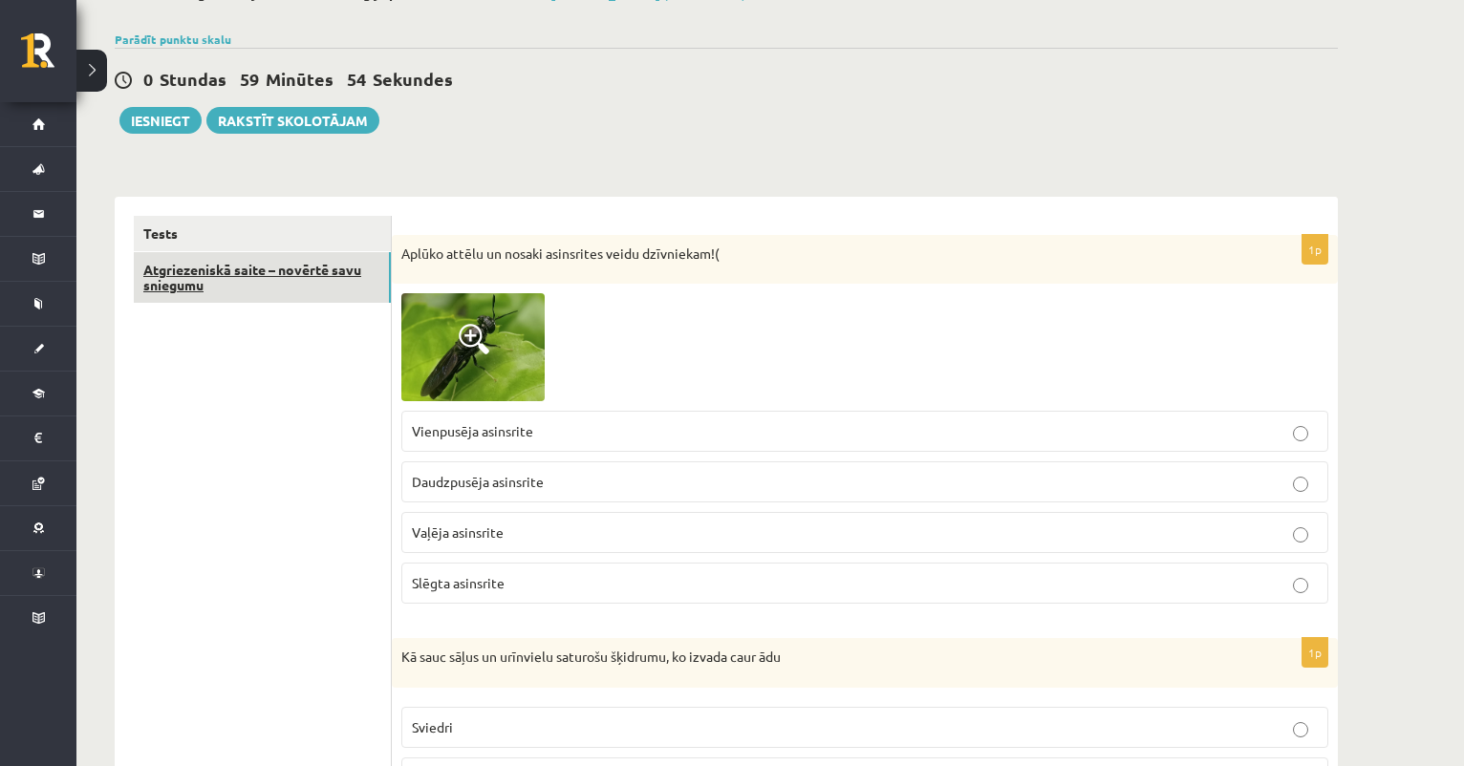
click at [315, 276] on link "Atgriezeniskā saite – novērtē savu sniegumu" at bounding box center [262, 278] width 257 height 52
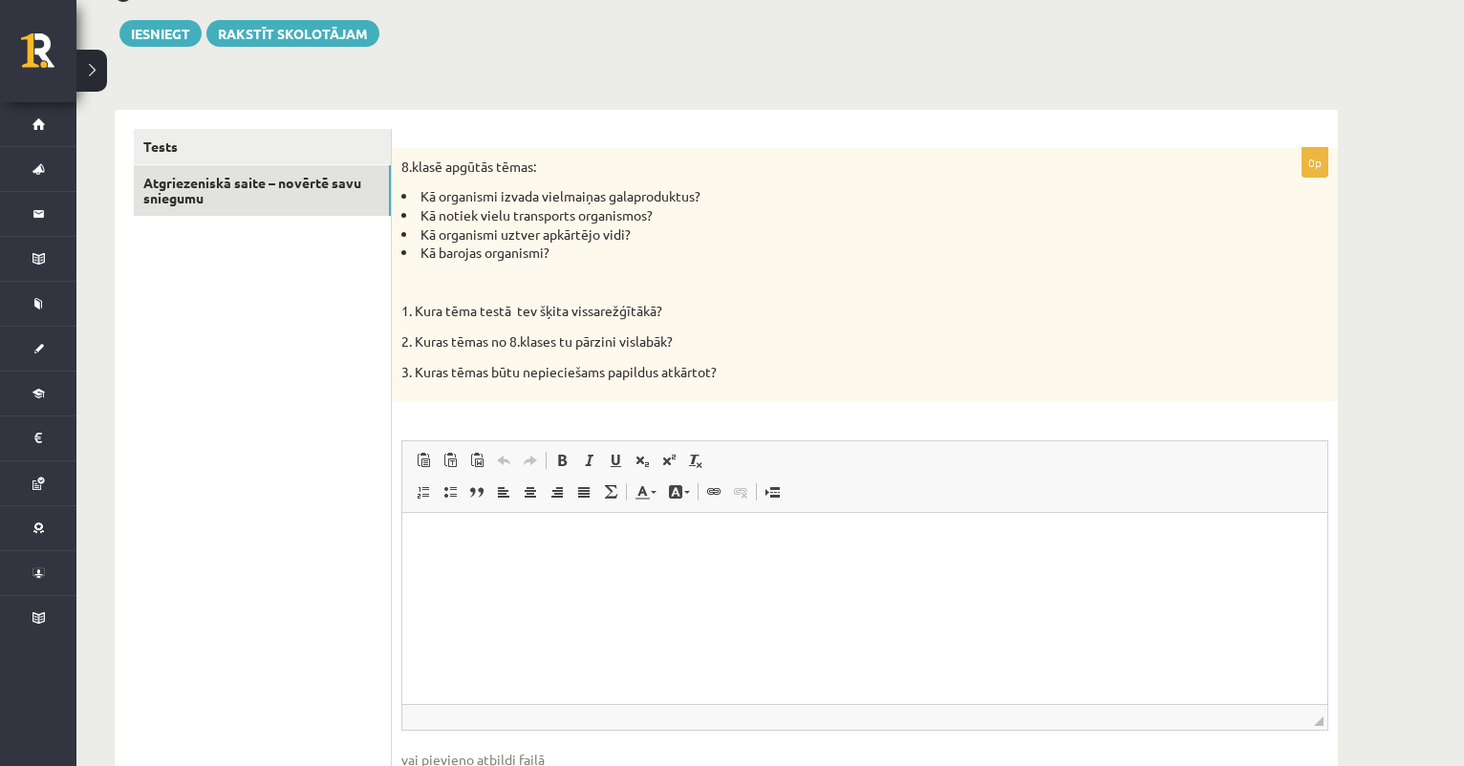
scroll to position [213, 0]
click at [346, 148] on link "Tests" at bounding box center [262, 147] width 257 height 35
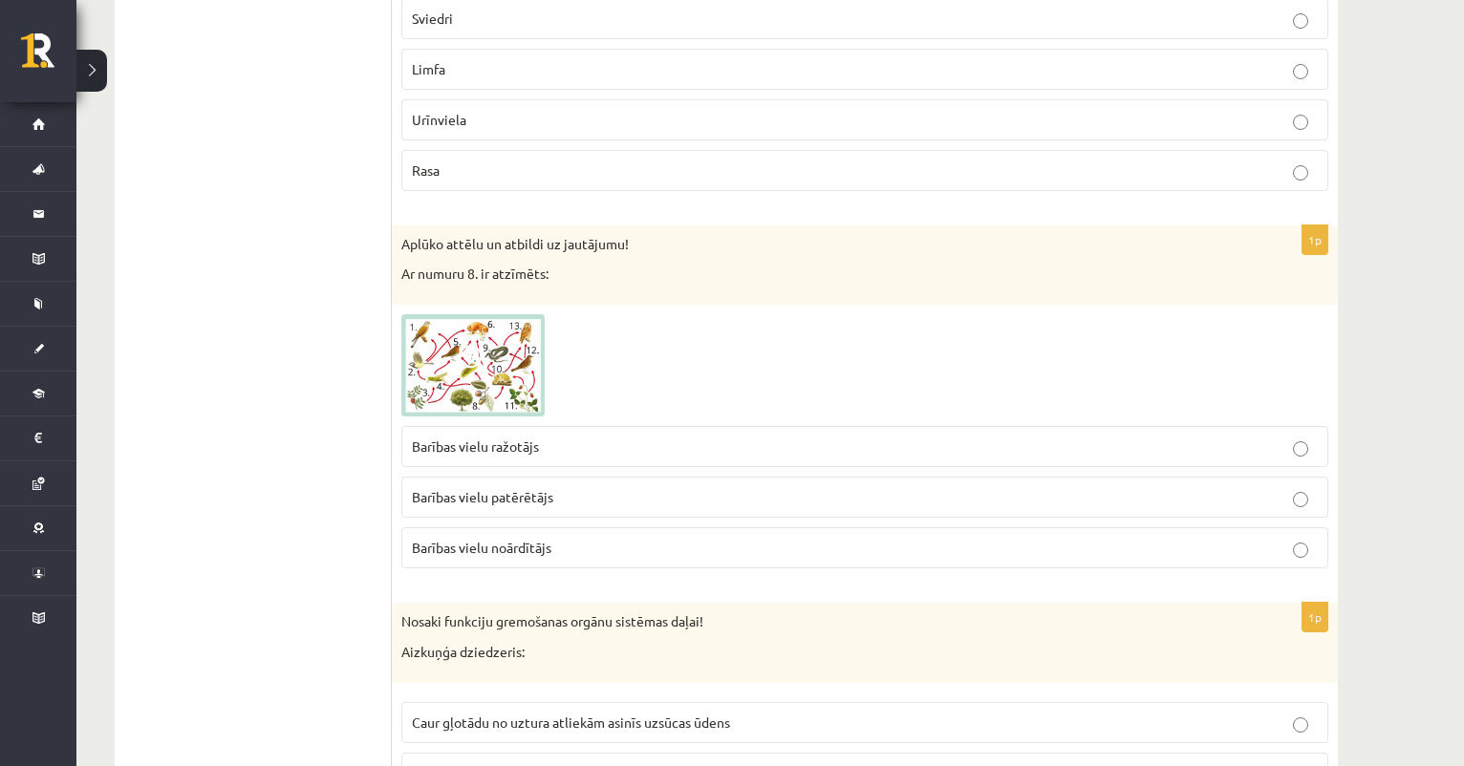
scroll to position [837, 0]
click at [493, 347] on img at bounding box center [472, 364] width 143 height 103
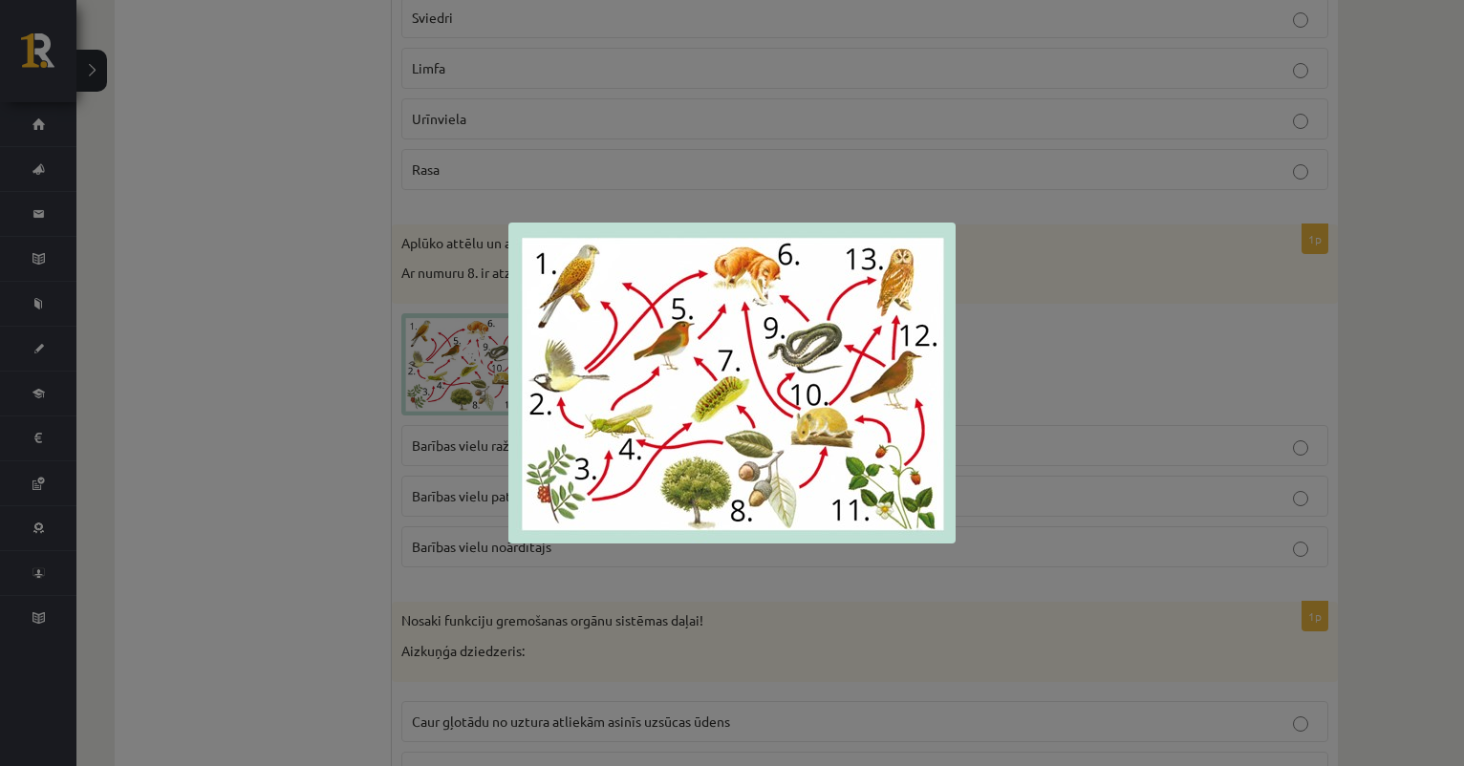
click at [745, 100] on div at bounding box center [732, 383] width 1464 height 766
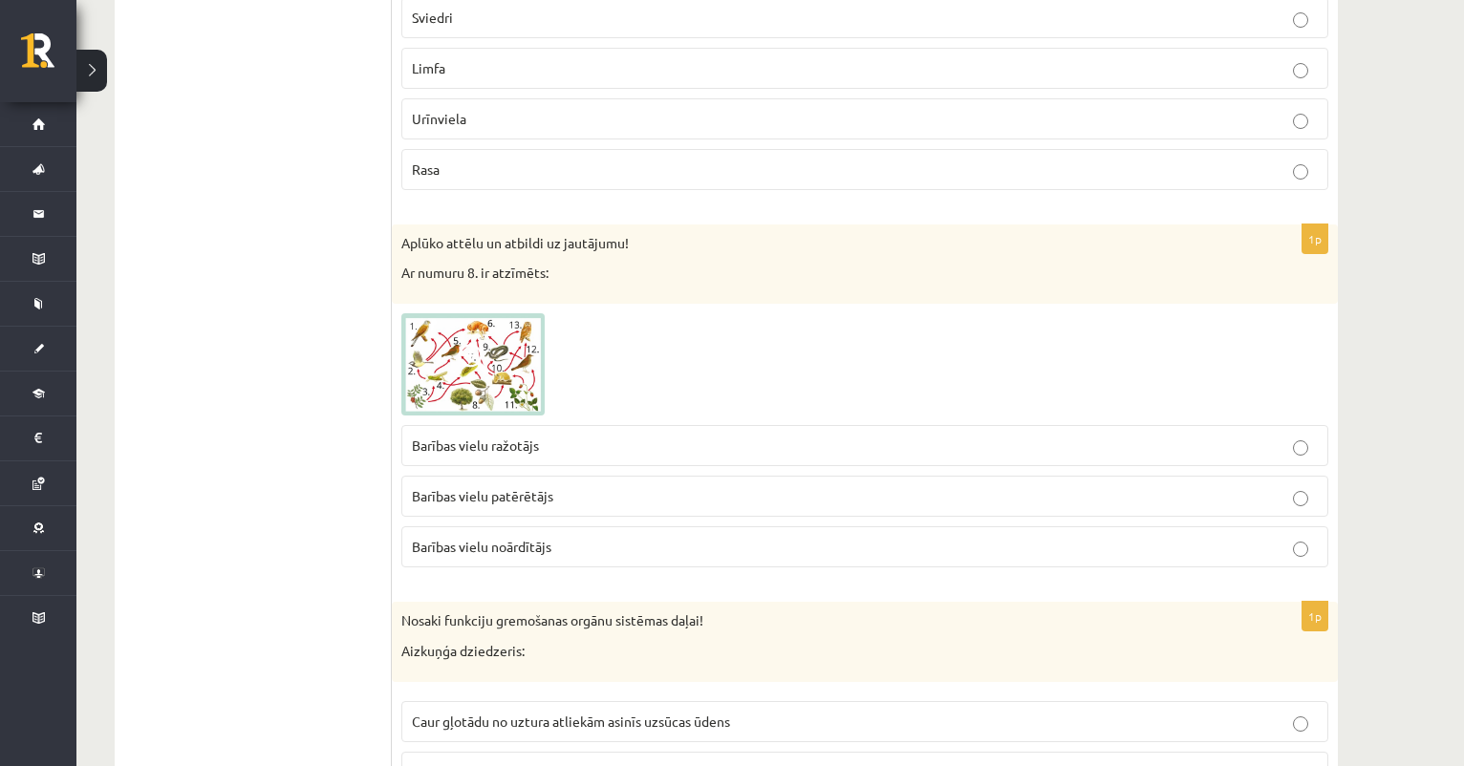
click at [497, 376] on img at bounding box center [472, 364] width 143 height 103
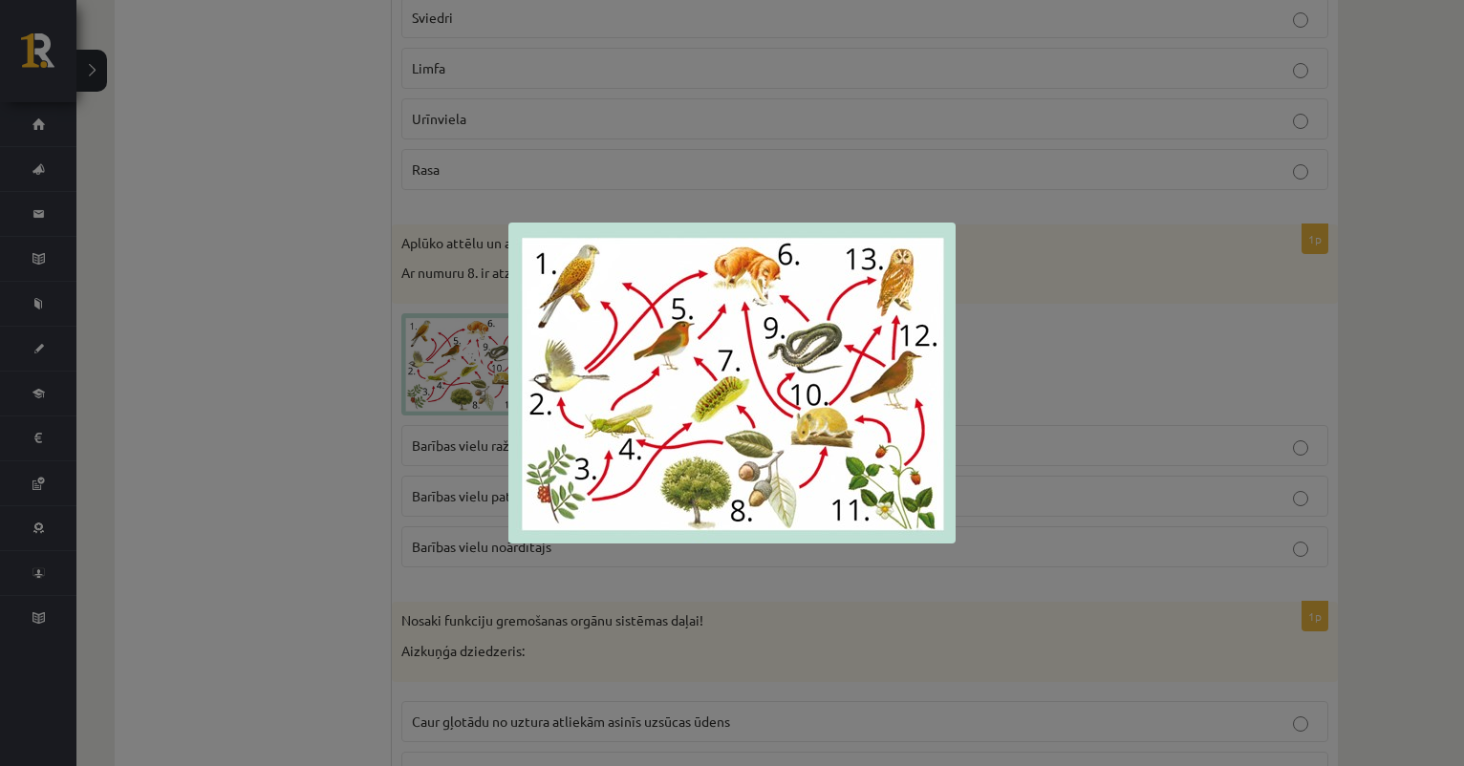
click at [855, 127] on div at bounding box center [732, 383] width 1464 height 766
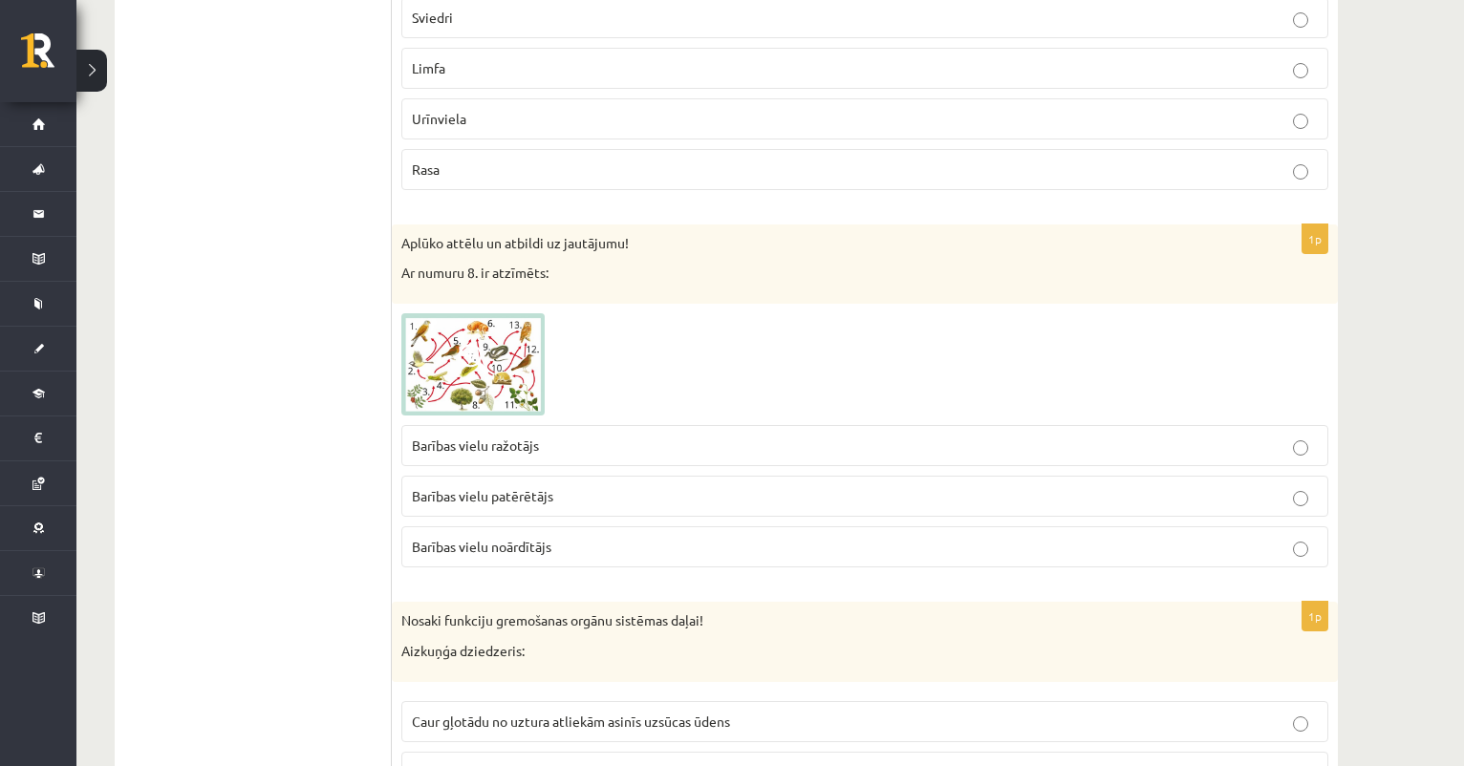
click at [498, 499] on span "Barības vielu patērētājs" at bounding box center [482, 495] width 141 height 17
click at [472, 397] on img at bounding box center [472, 364] width 143 height 103
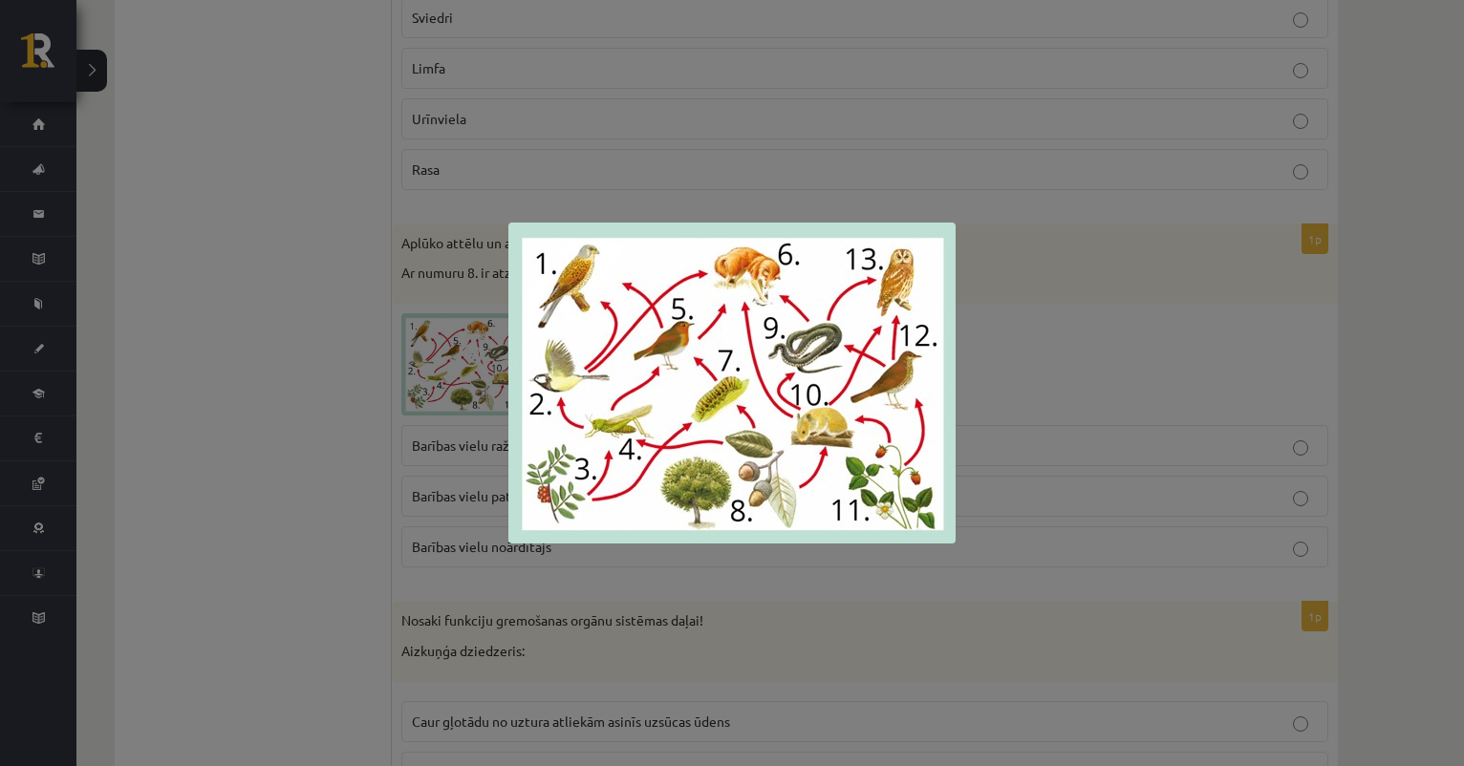
click at [480, 389] on div at bounding box center [732, 383] width 1464 height 766
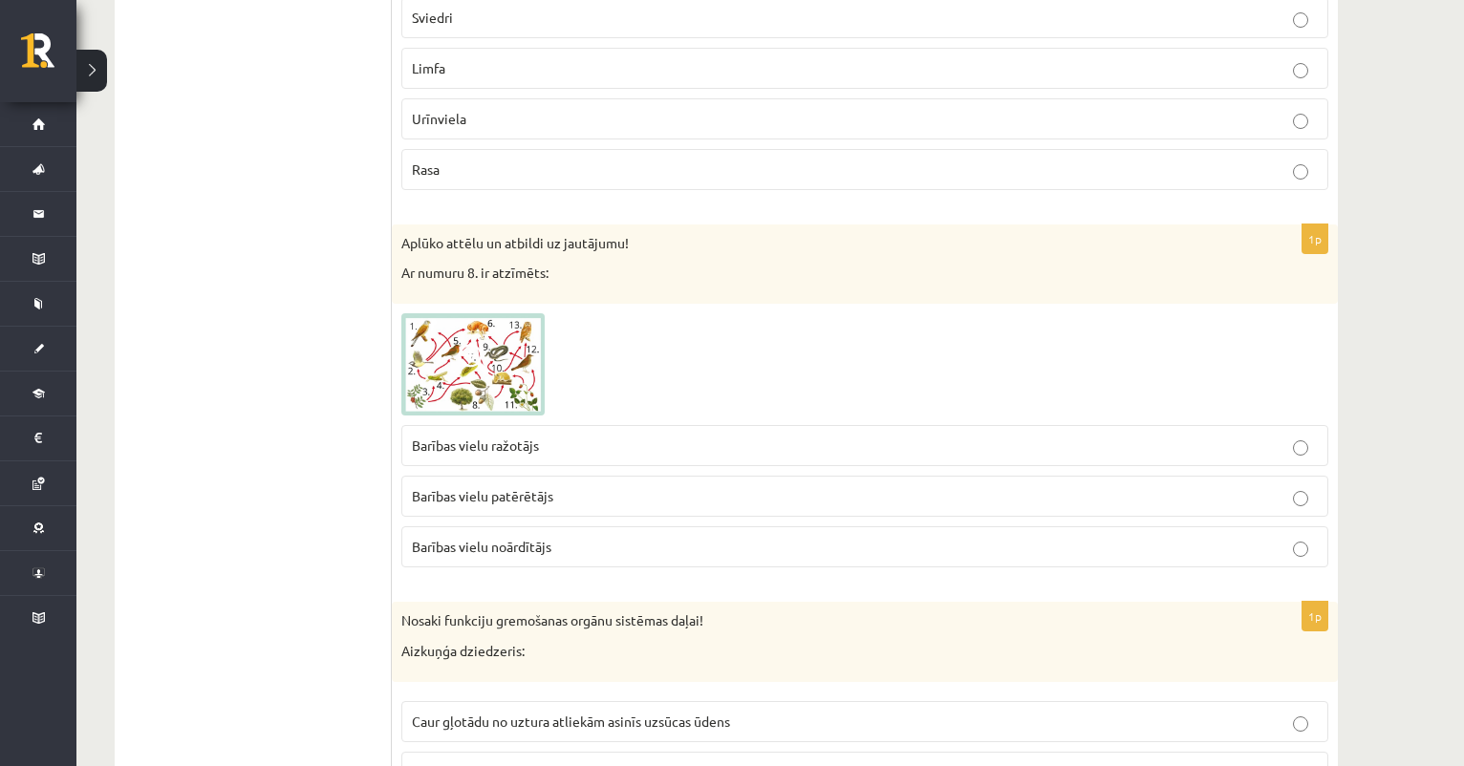
click at [474, 366] on span at bounding box center [474, 359] width 31 height 31
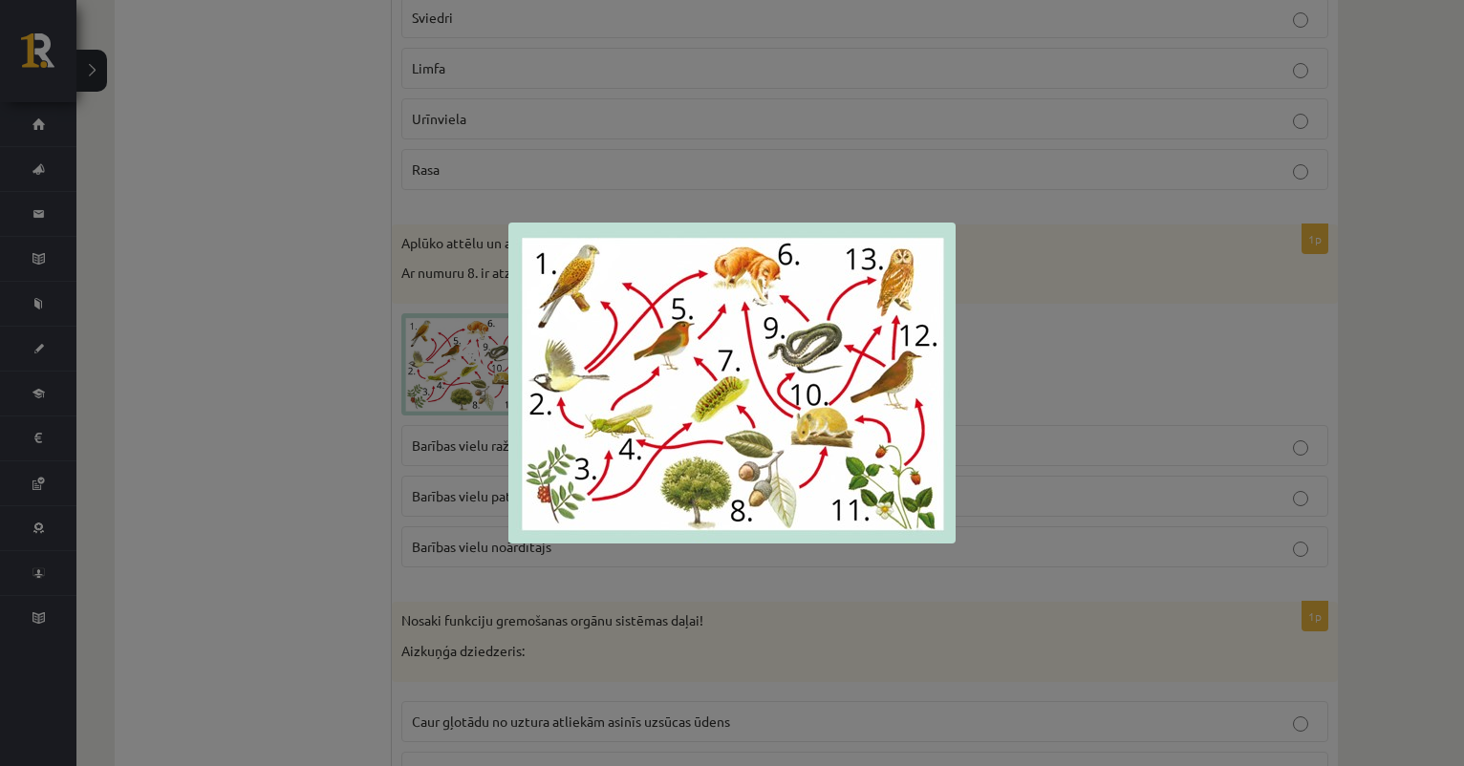
click at [395, 408] on div at bounding box center [732, 383] width 1464 height 766
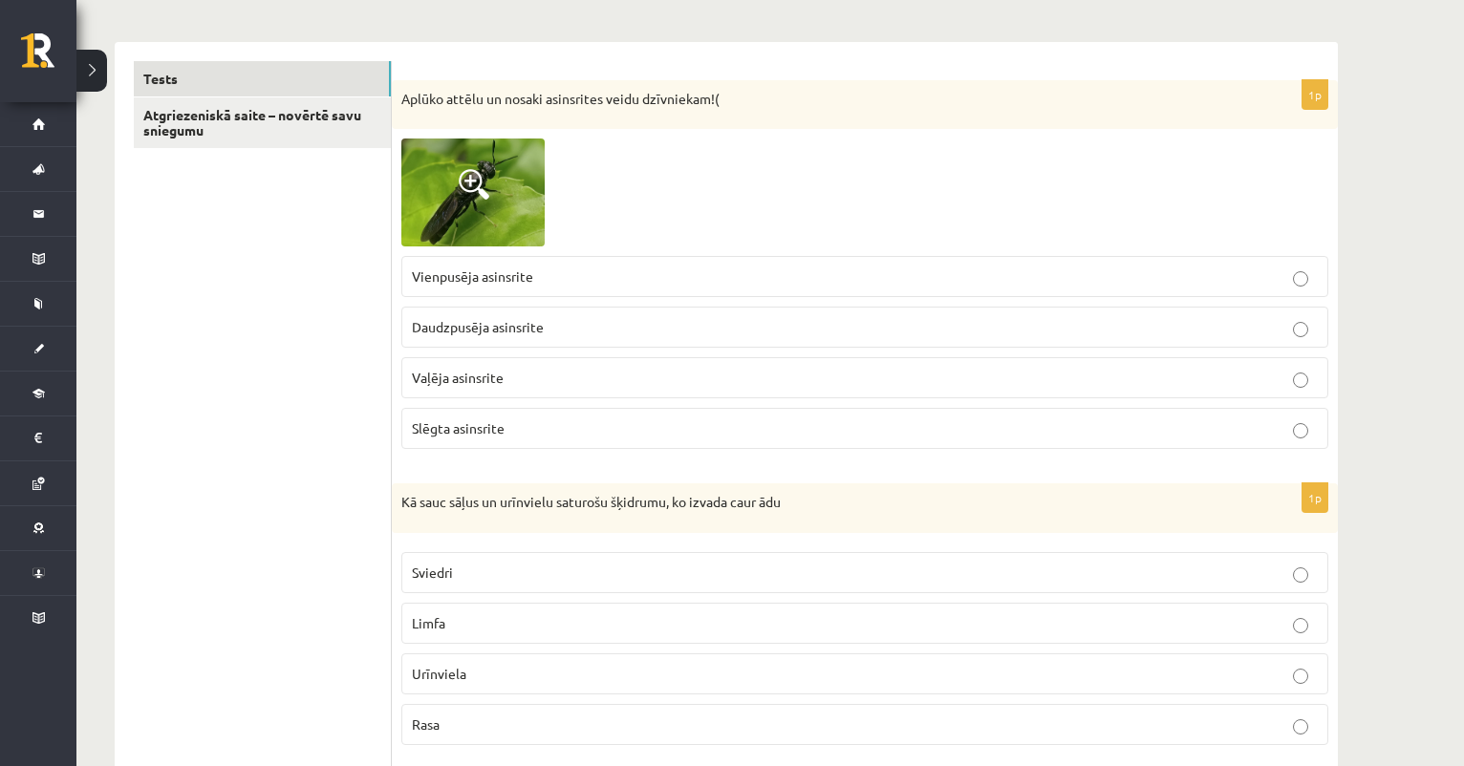
scroll to position [284, 0]
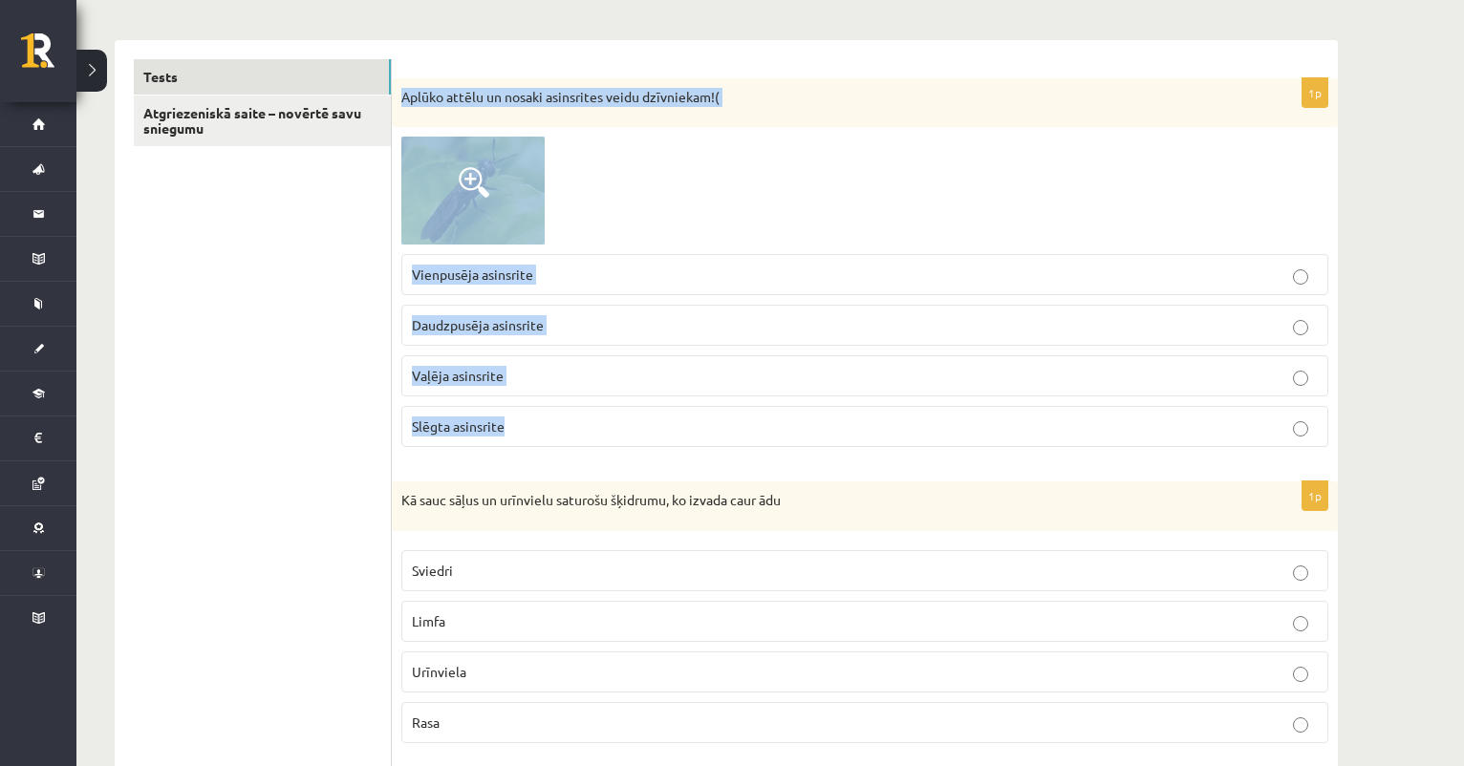
drag, startPoint x: 400, startPoint y: 95, endPoint x: 533, endPoint y: 457, distance: 385.7
click at [533, 457] on div "1p Aplūko attēlu un nosaki asinsrites veidu dzīvniekam!( Vienpusēja asinsrite D…" at bounding box center [865, 270] width 946 height 384
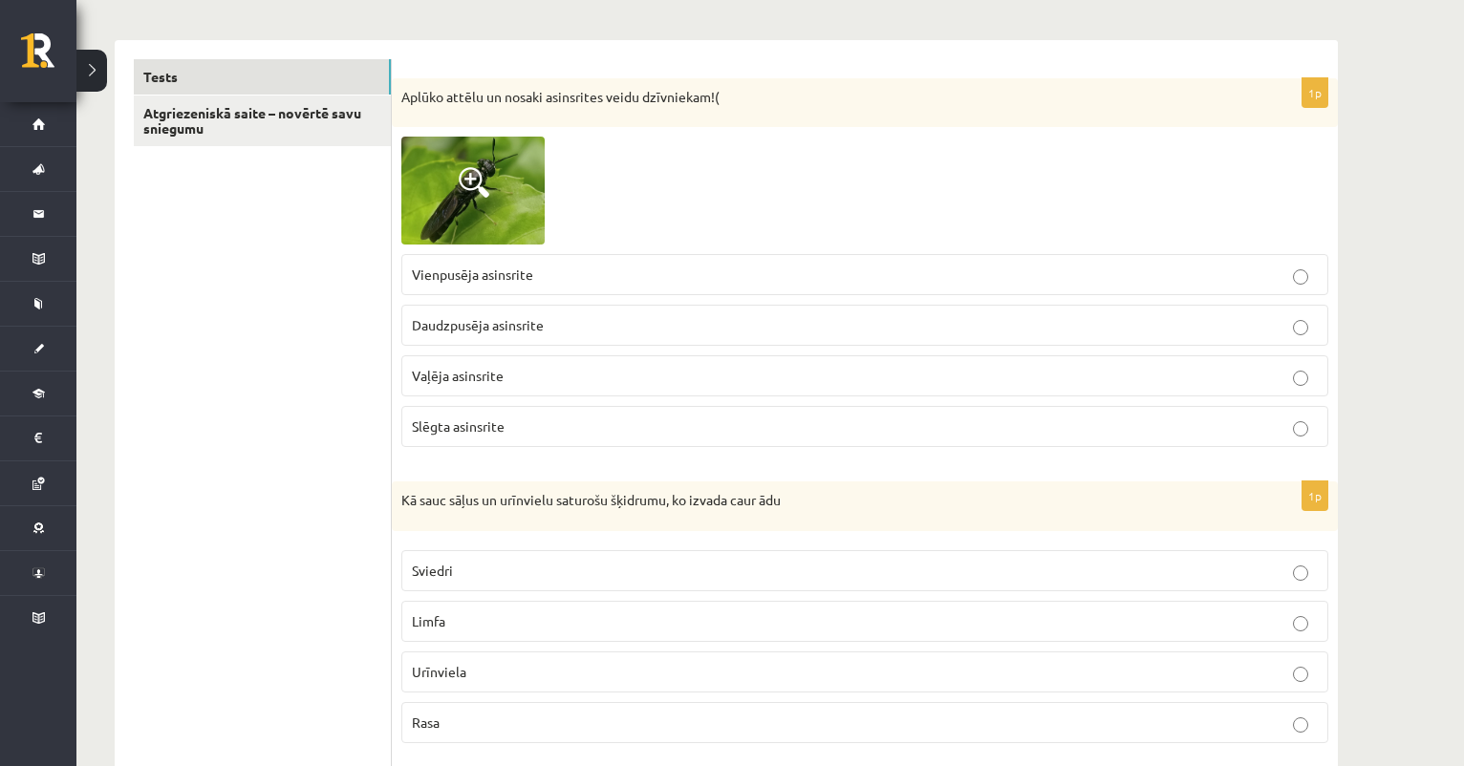
click at [523, 458] on div "1p Aplūko attēlu un nosaki asinsrites veidu dzīvniekam!( Vienpusēja asinsrite D…" at bounding box center [865, 270] width 946 height 384
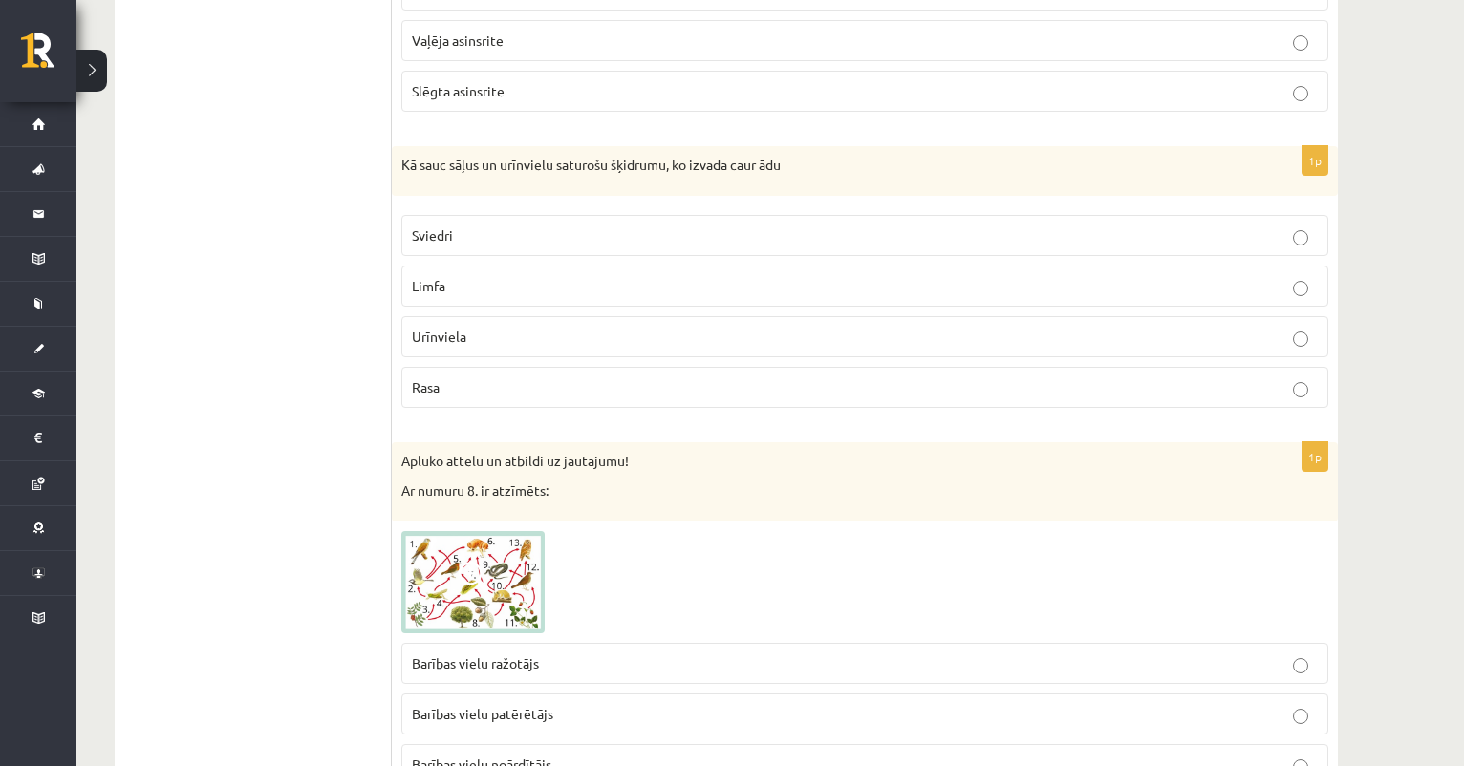
scroll to position [630, 0]
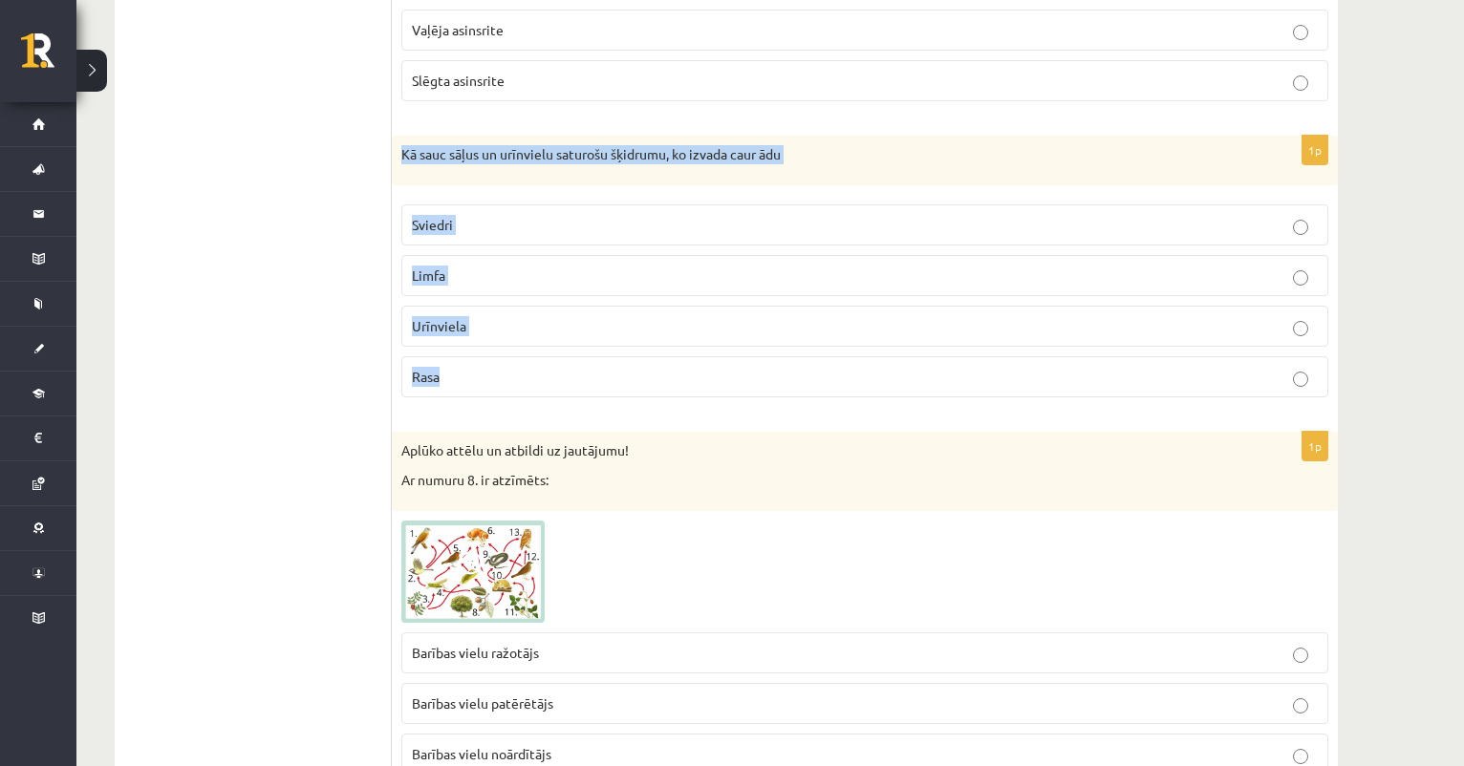
drag, startPoint x: 400, startPoint y: 148, endPoint x: 559, endPoint y: 385, distance: 285.1
click at [559, 385] on div "1p Kā sauc sāļus un urīnvielu saturošu šķidrumu, ko izvada caur ādu Sviedri Lim…" at bounding box center [865, 274] width 946 height 277
copy div "Kā sauc sāļus un urīnvielu saturošu šķidrumu, ko izvada caur ādu Sviedri Limfa …"
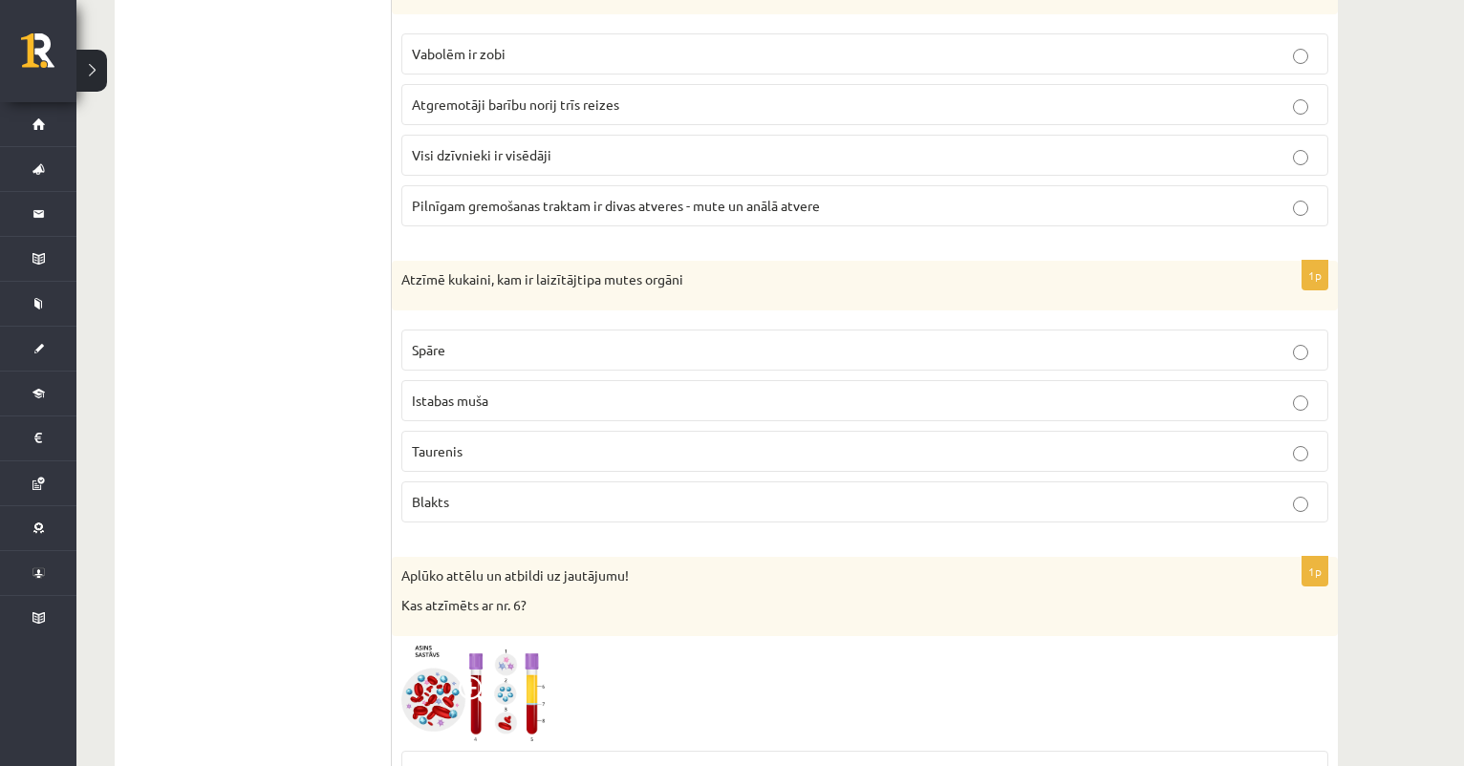
scroll to position [2061, 0]
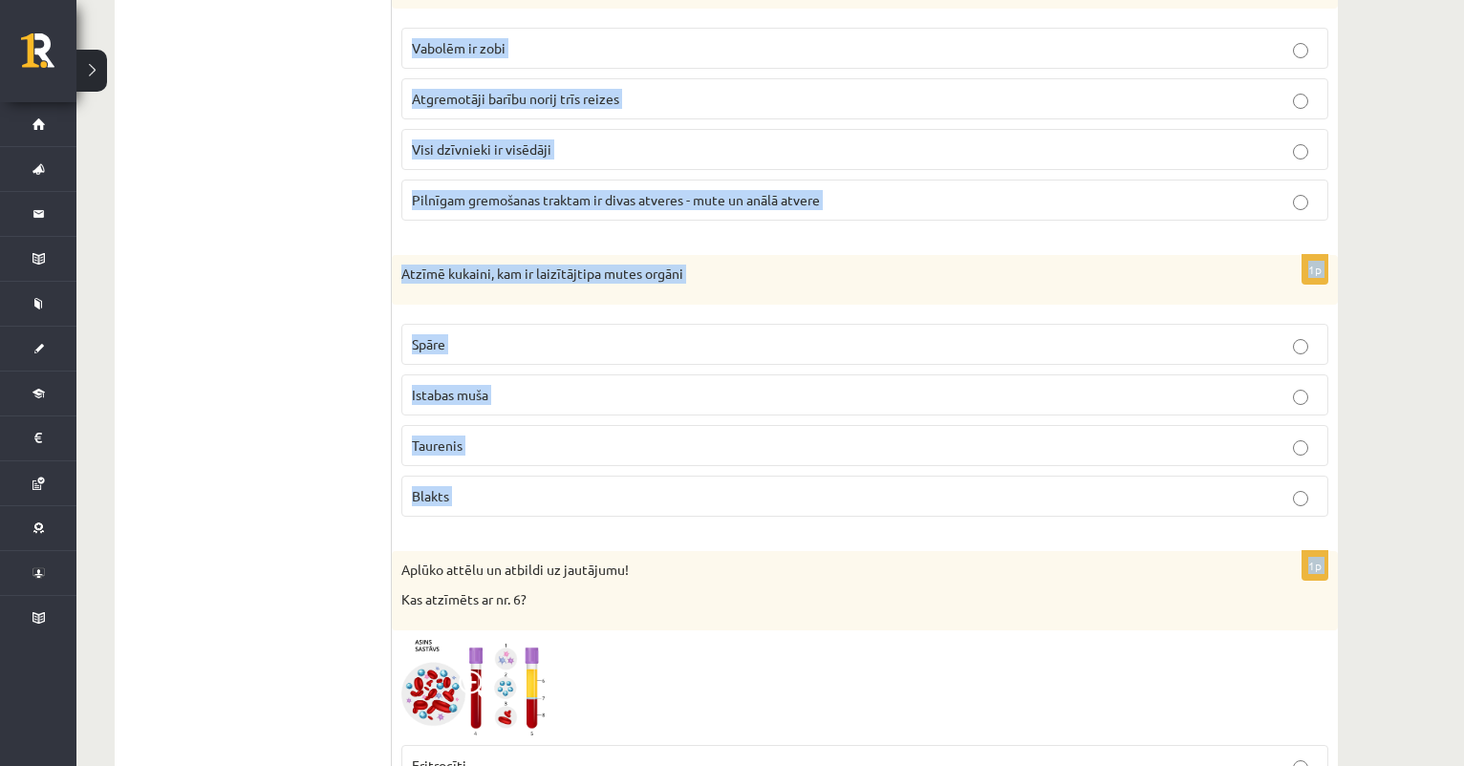
drag, startPoint x: 400, startPoint y: 27, endPoint x: 461, endPoint y: 553, distance: 529.9
copy form "Nosaki funkciju gremošanas orgānu sistēmas daļai! Aizkuņģa dziedzeris: Caur gļo…"
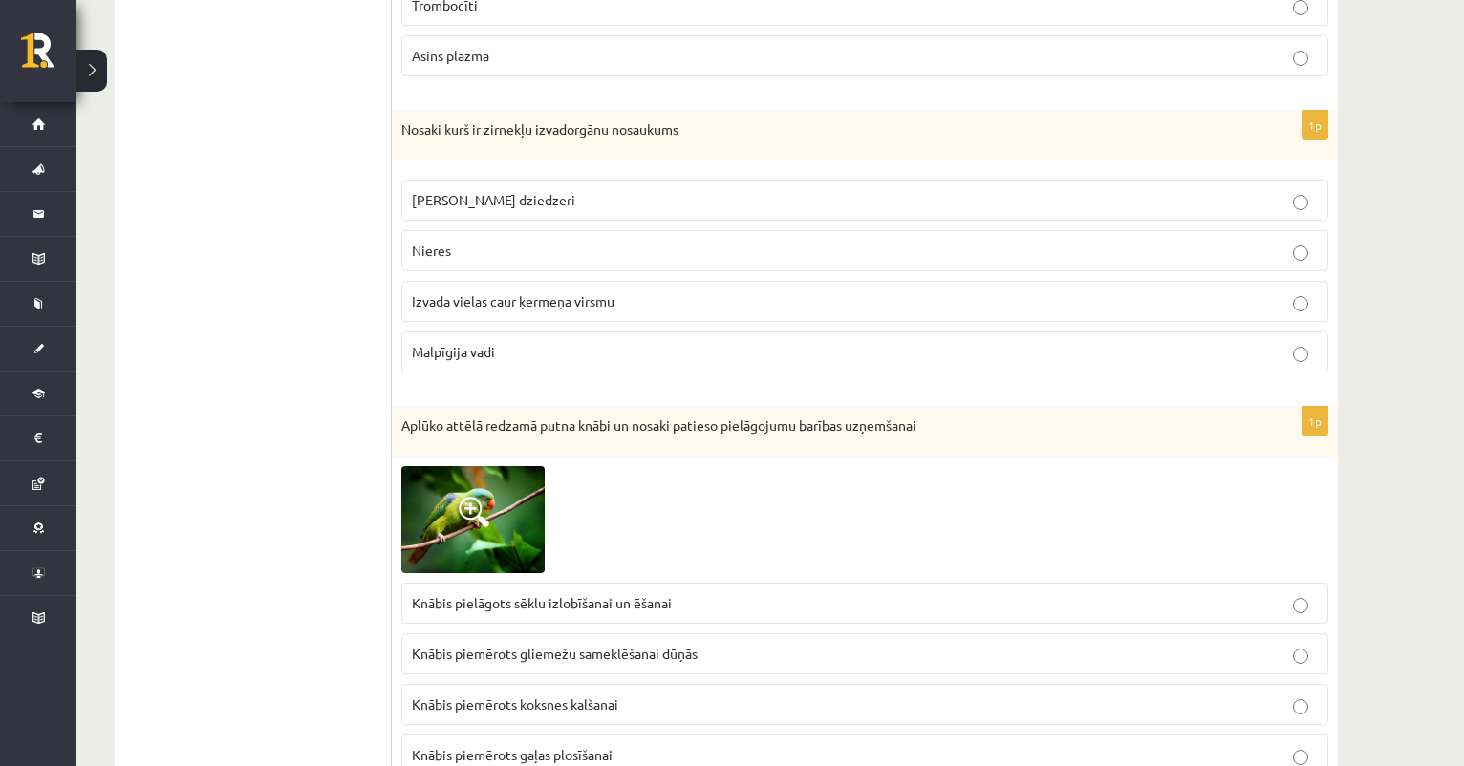
scroll to position [2924, 0]
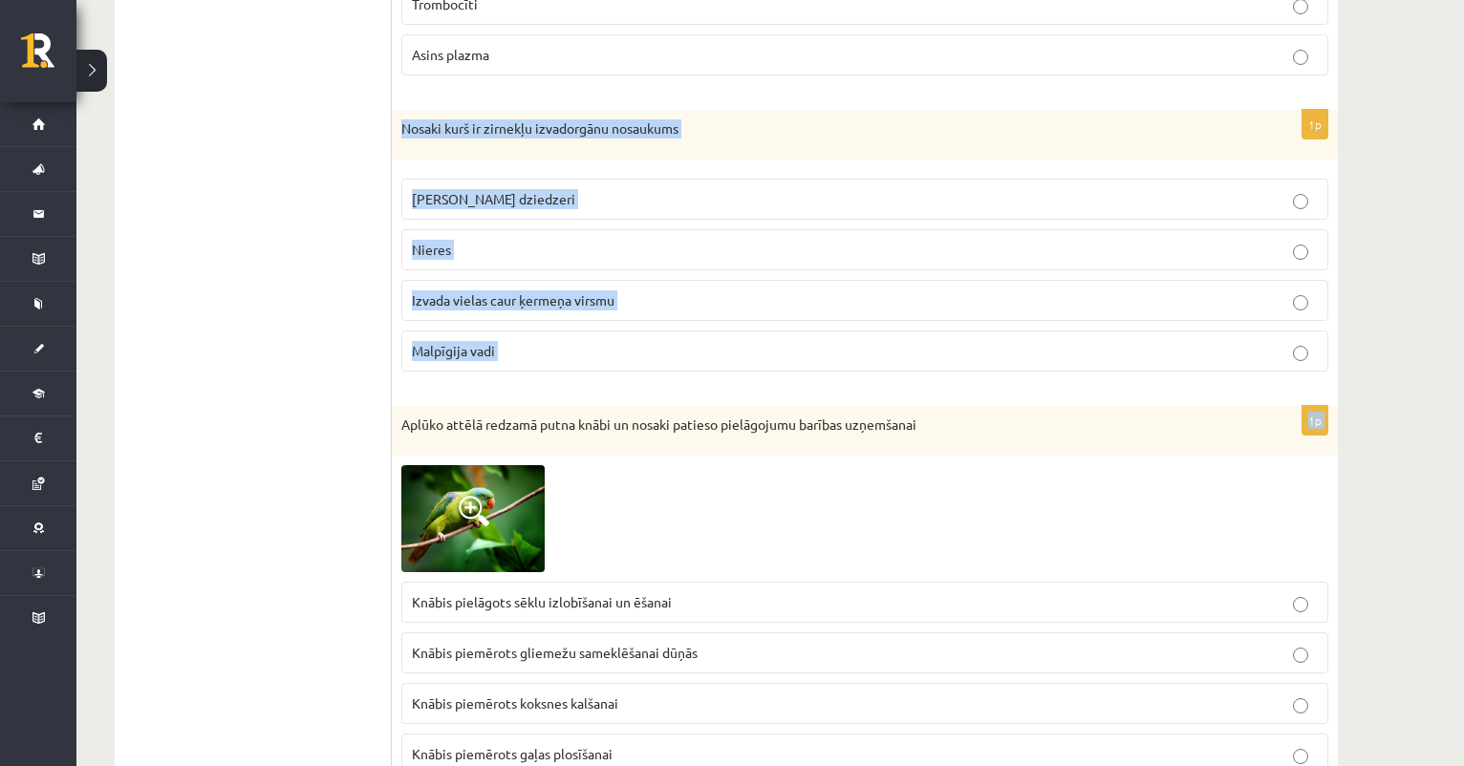
drag, startPoint x: 399, startPoint y: 115, endPoint x: 598, endPoint y: 406, distance: 352.7
copy form "Nosaki kurš ir zirnekļu izvadorgānu nosaukums Zaļie dziedzeri Nieres Izvada vie…"
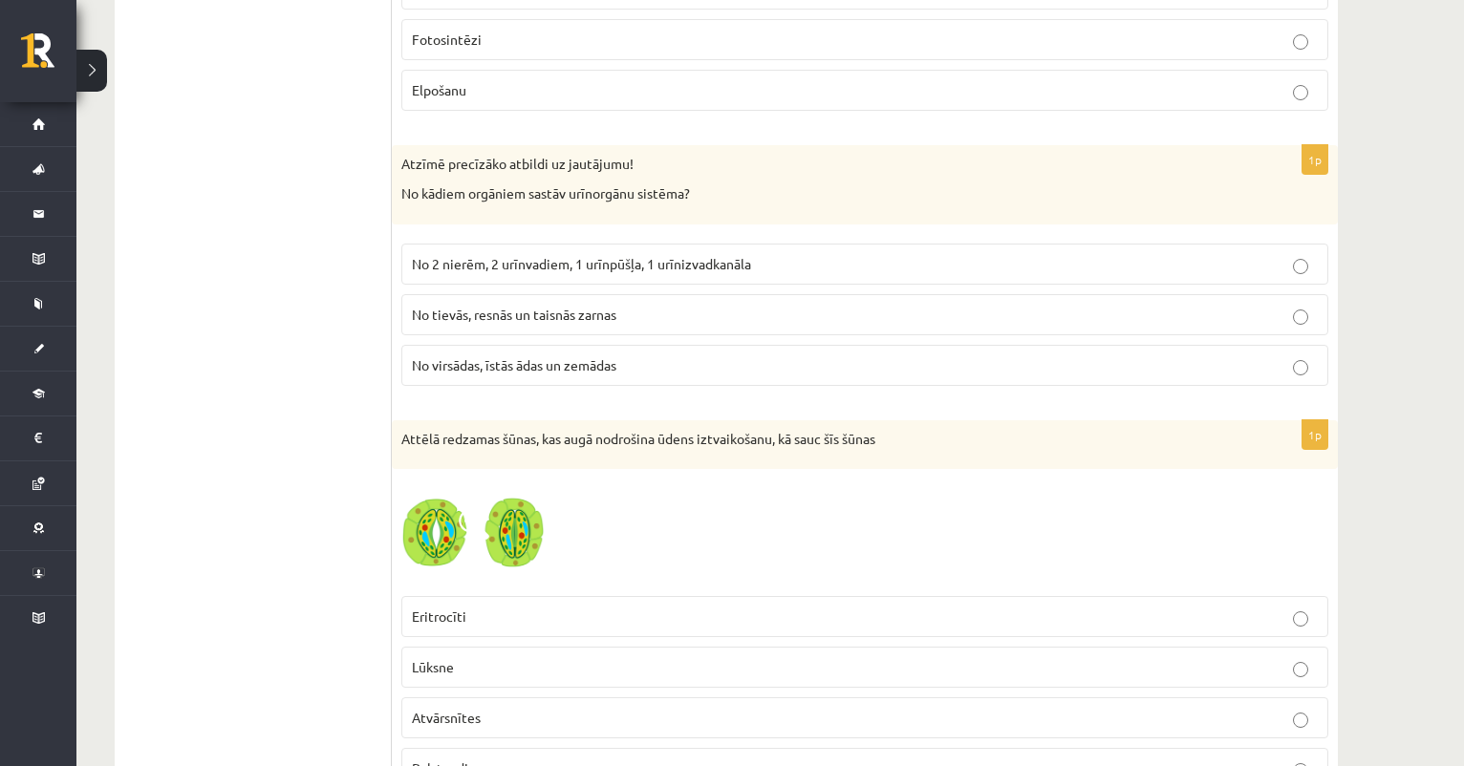
scroll to position [4127, 0]
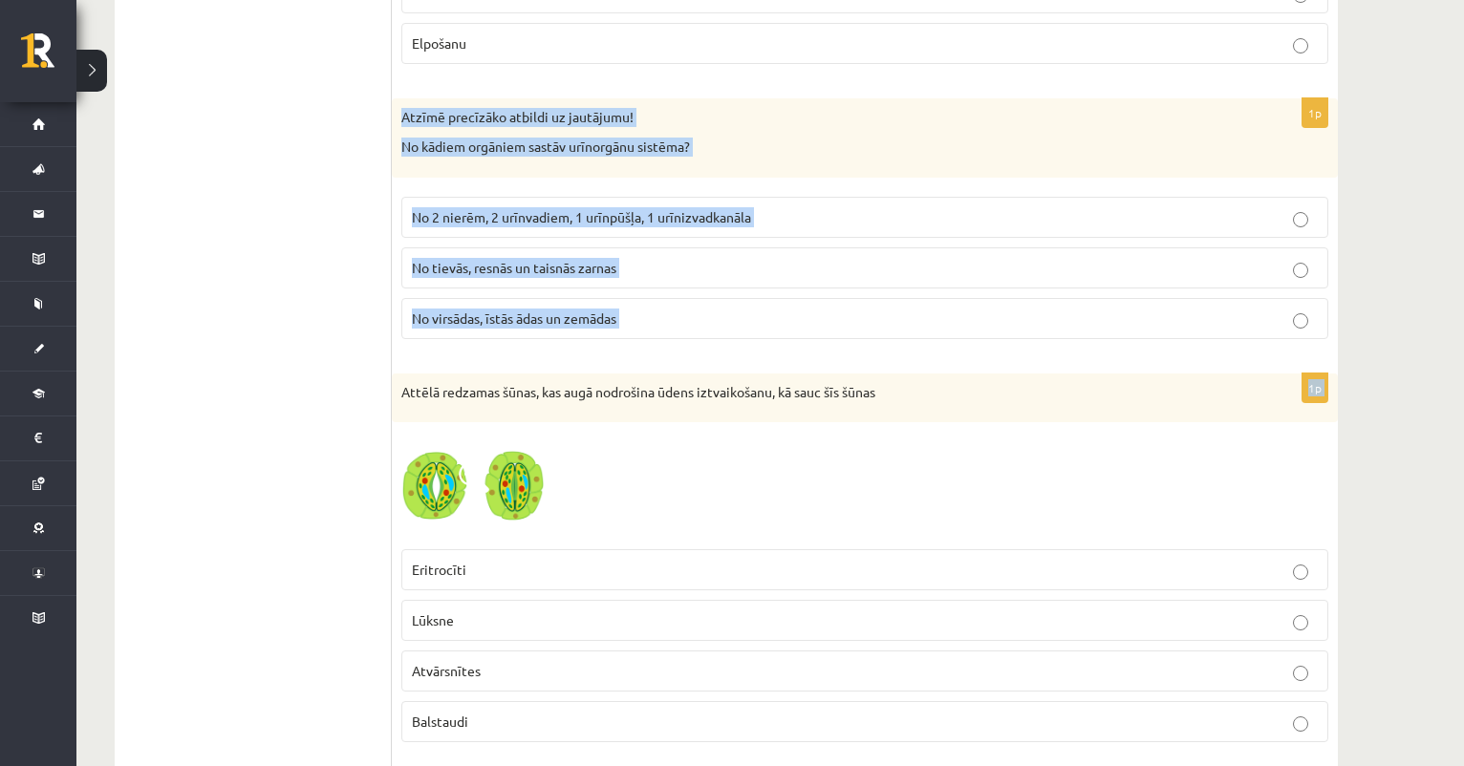
drag, startPoint x: 402, startPoint y: 102, endPoint x: 706, endPoint y: 353, distance: 393.7
copy form "Atzīmē precīzāko atbildi uz jautājumu! No kādiem orgāniem sastāv urīnorgānu sis…"
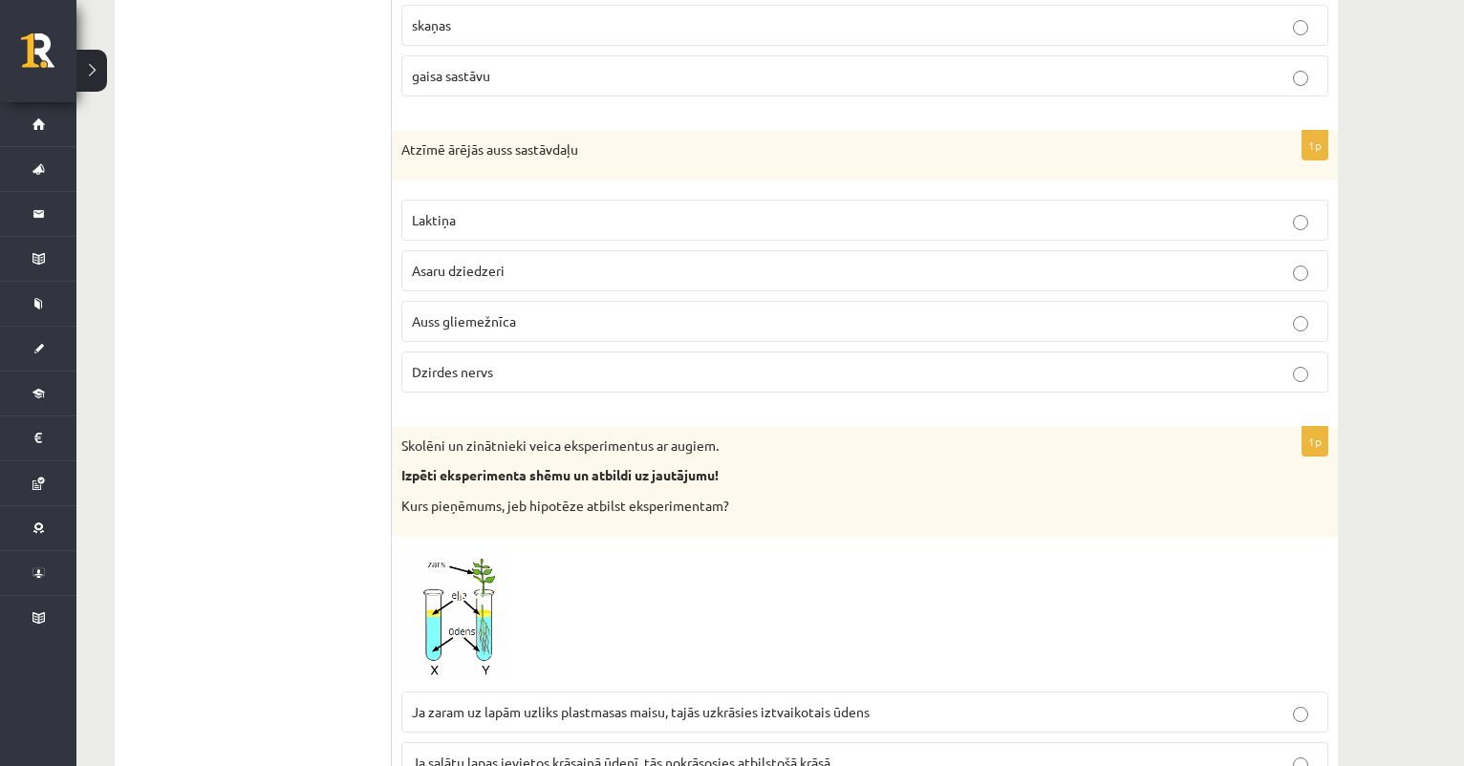
scroll to position [5123, 0]
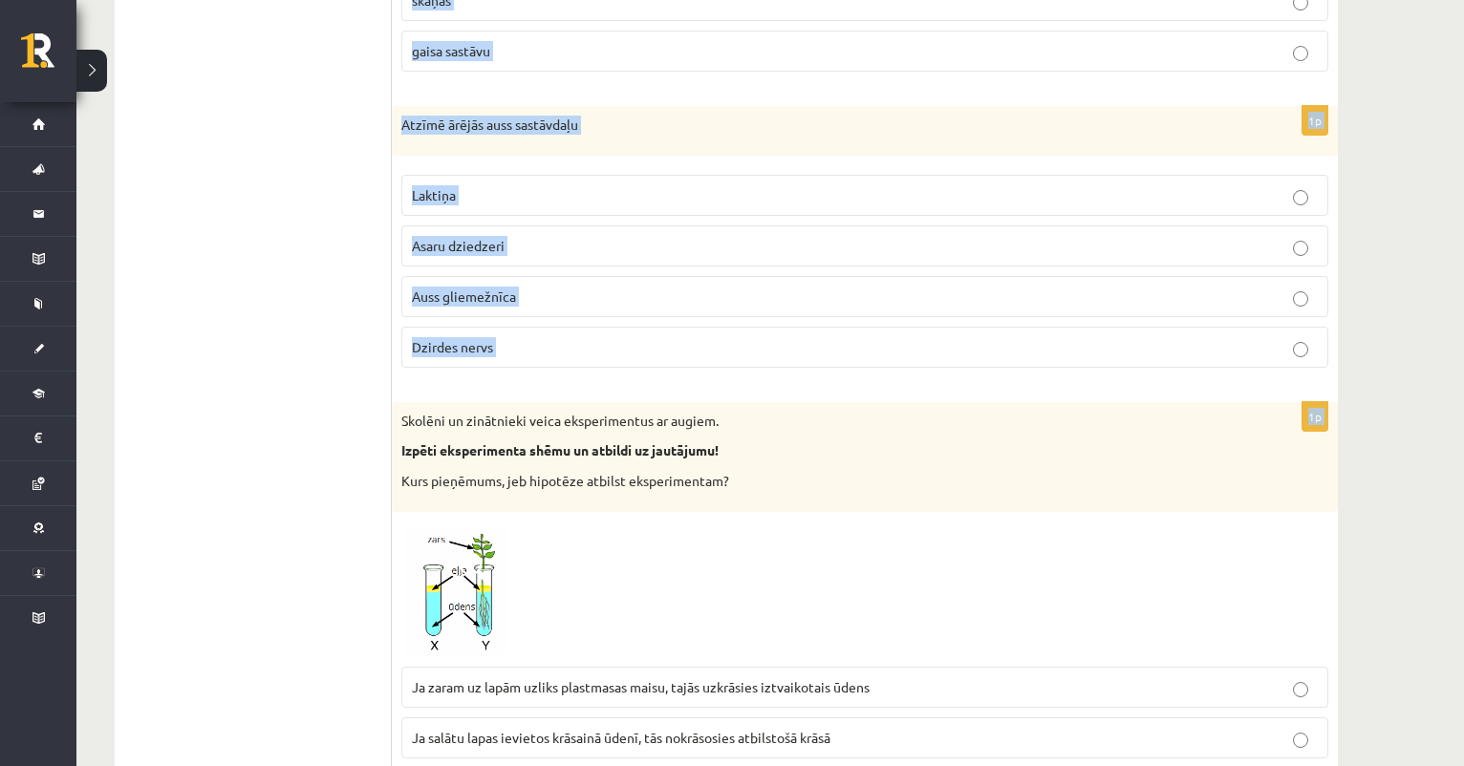
drag, startPoint x: 395, startPoint y: 113, endPoint x: 765, endPoint y: 378, distance: 456.1
copy form "Atbildi uz jautājumu par augiem! Ko spēj uztvert augu šūnas? vibrācijas eholokā…"
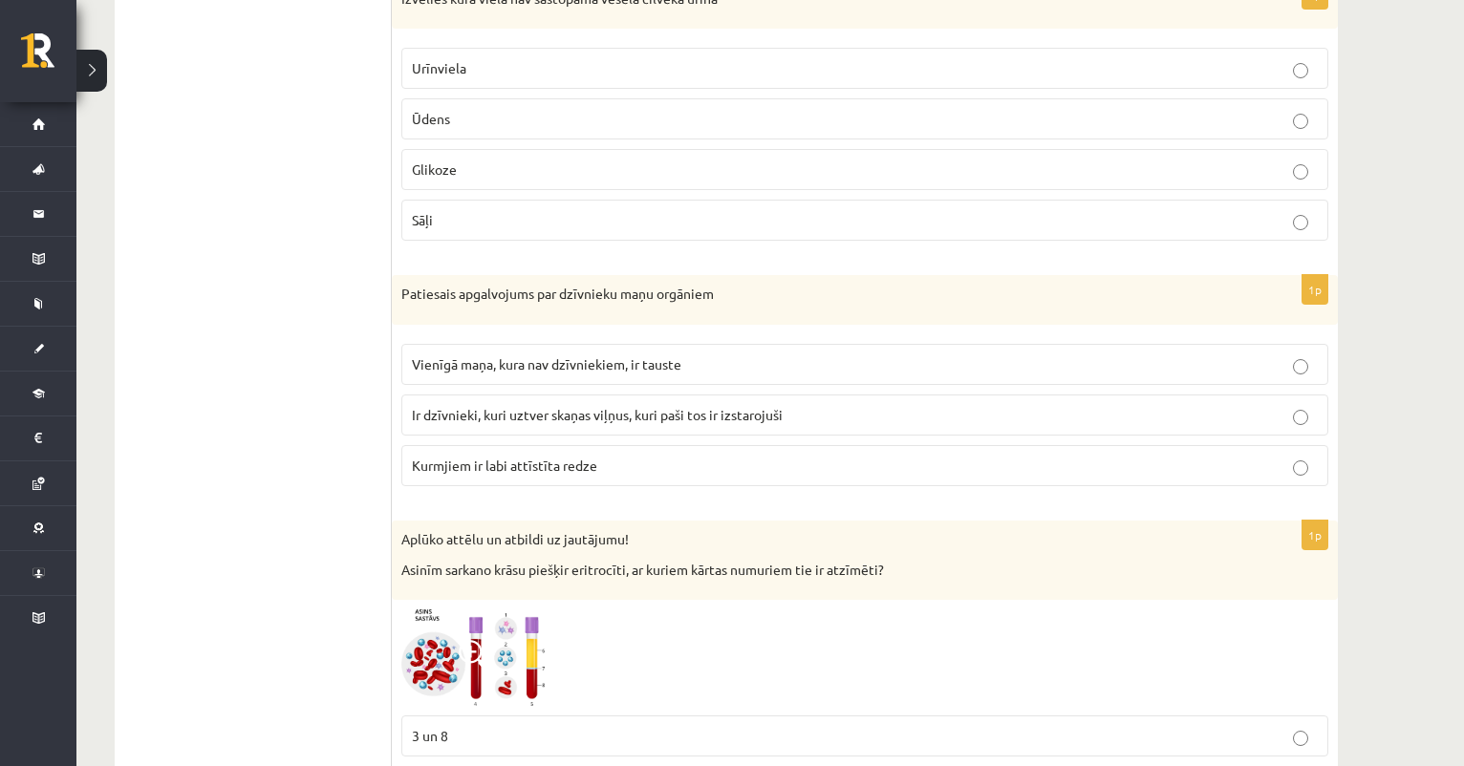
scroll to position [6407, 0]
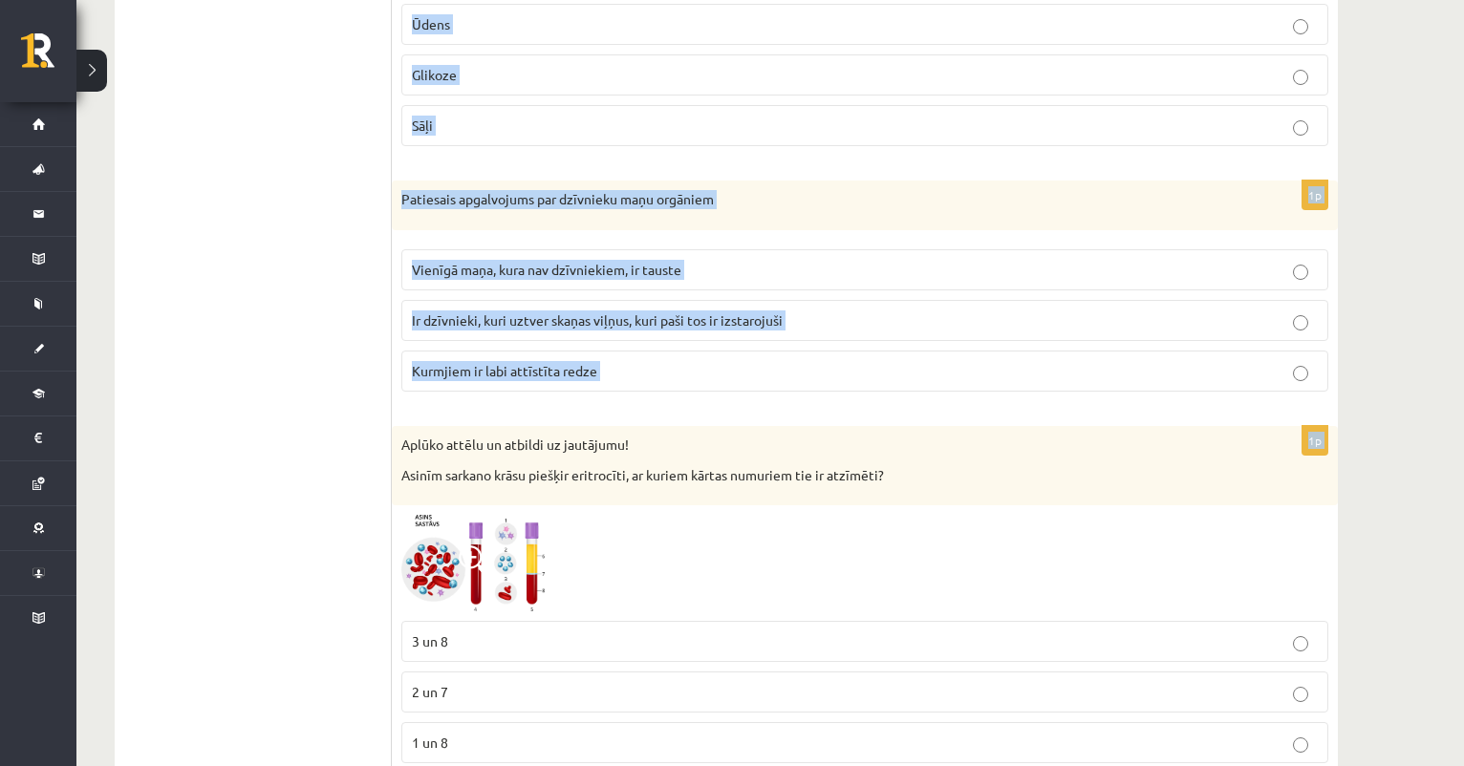
drag, startPoint x: 398, startPoint y: 118, endPoint x: 683, endPoint y: 410, distance: 407.4
copy form "Nosaki funkciju gremošanas orgānu sistēmas daļai! Resnā zarna: Caur gļotādu no …"
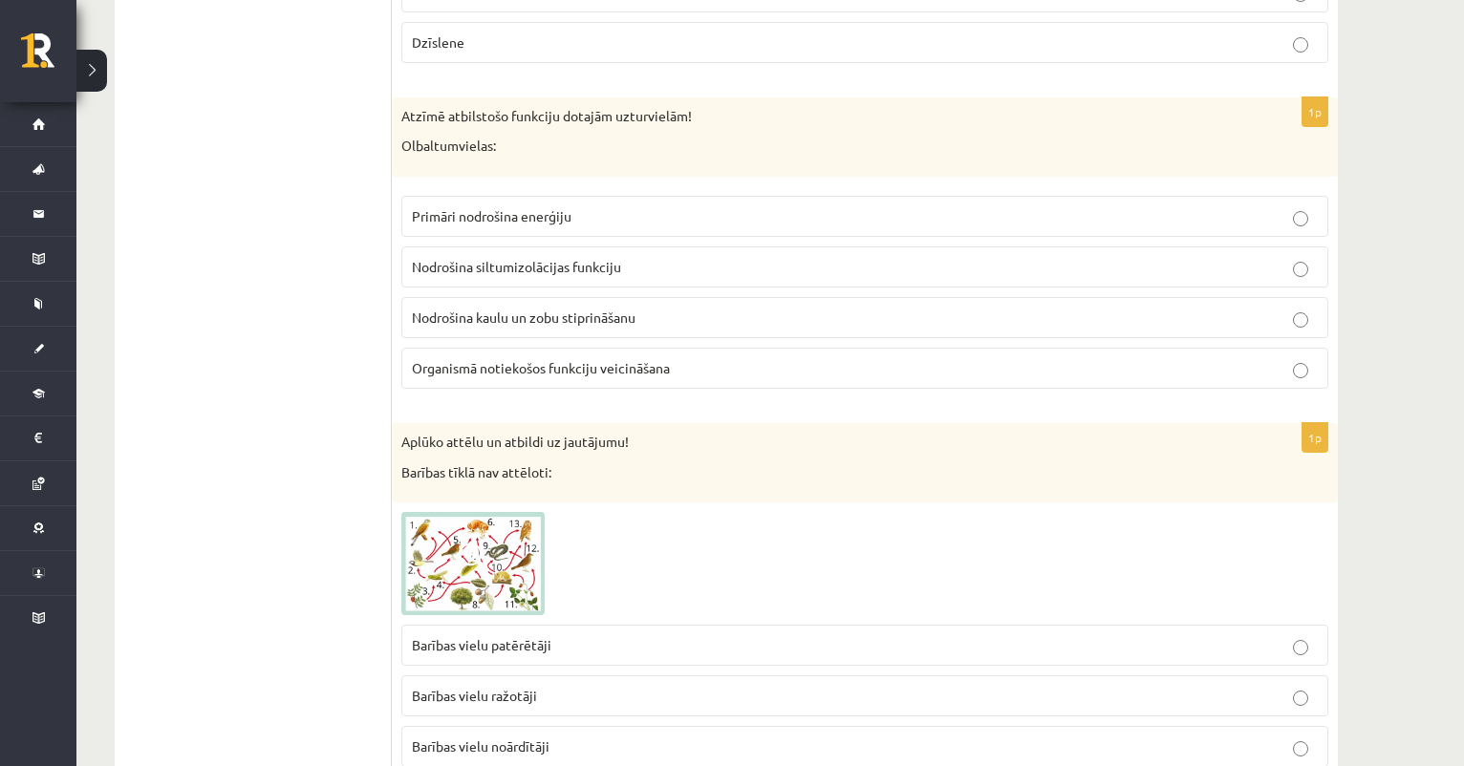
scroll to position [7566, 0]
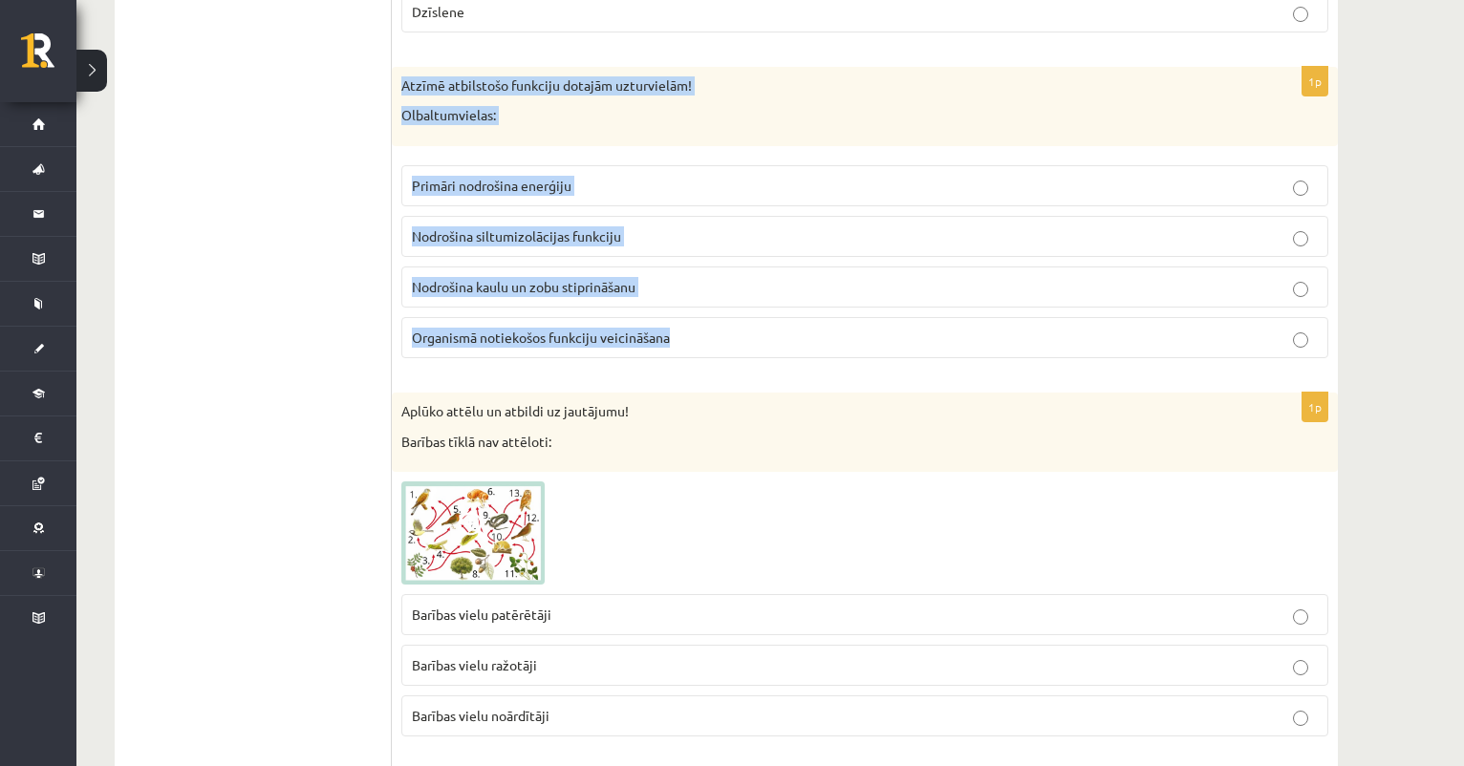
drag, startPoint x: 400, startPoint y: 63, endPoint x: 719, endPoint y: 344, distance: 424.4
click at [719, 344] on div "1p Atzīmē atbilstošo funkciju dotajām uzturvielām! Olbaltumvielas: Primāri nodr…" at bounding box center [865, 220] width 946 height 307
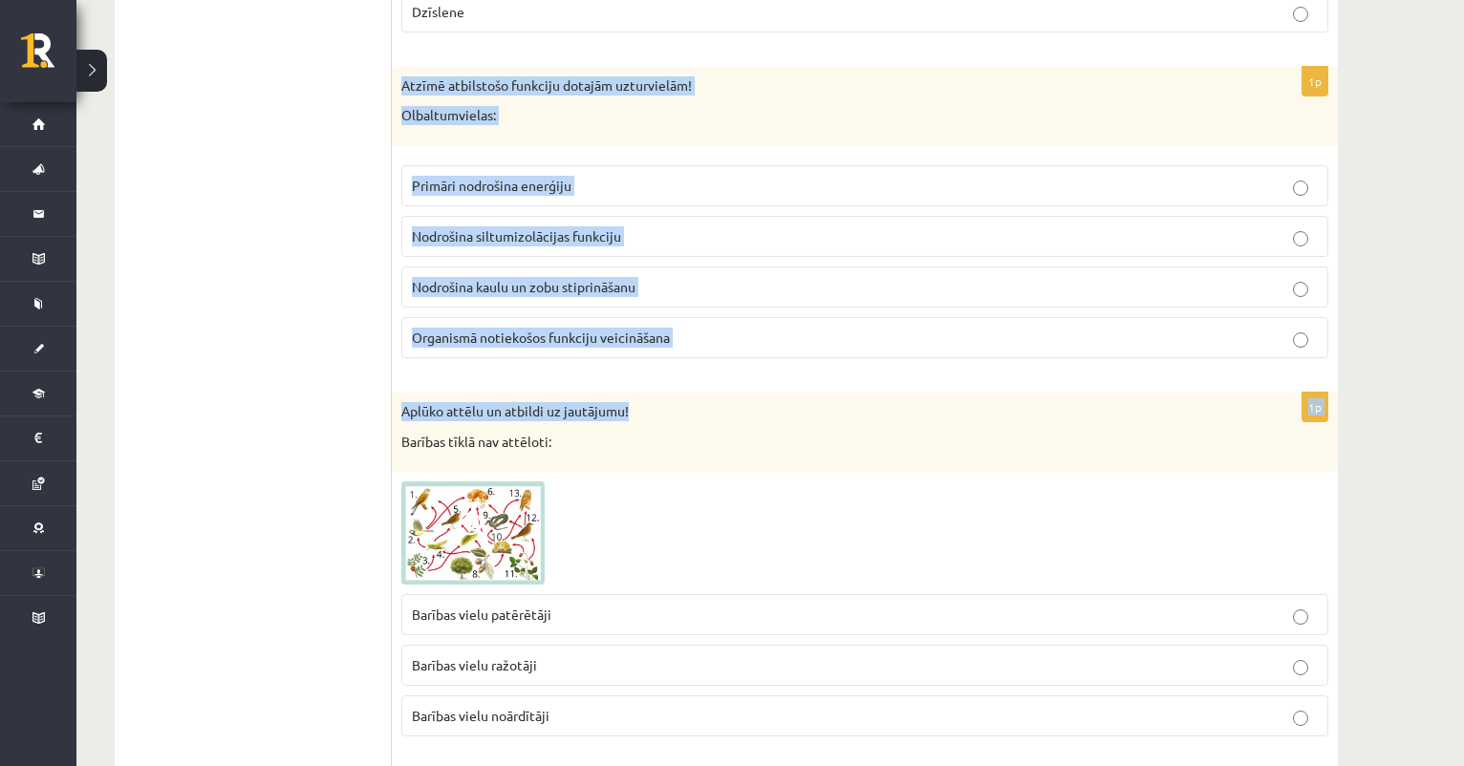
drag, startPoint x: 402, startPoint y: 61, endPoint x: 721, endPoint y: 384, distance: 454.0
click at [422, 227] on label "Nodrošina siltumizolācijas funkciju" at bounding box center [864, 236] width 927 height 41
drag, startPoint x: 398, startPoint y: 67, endPoint x: 751, endPoint y: 381, distance: 472.4
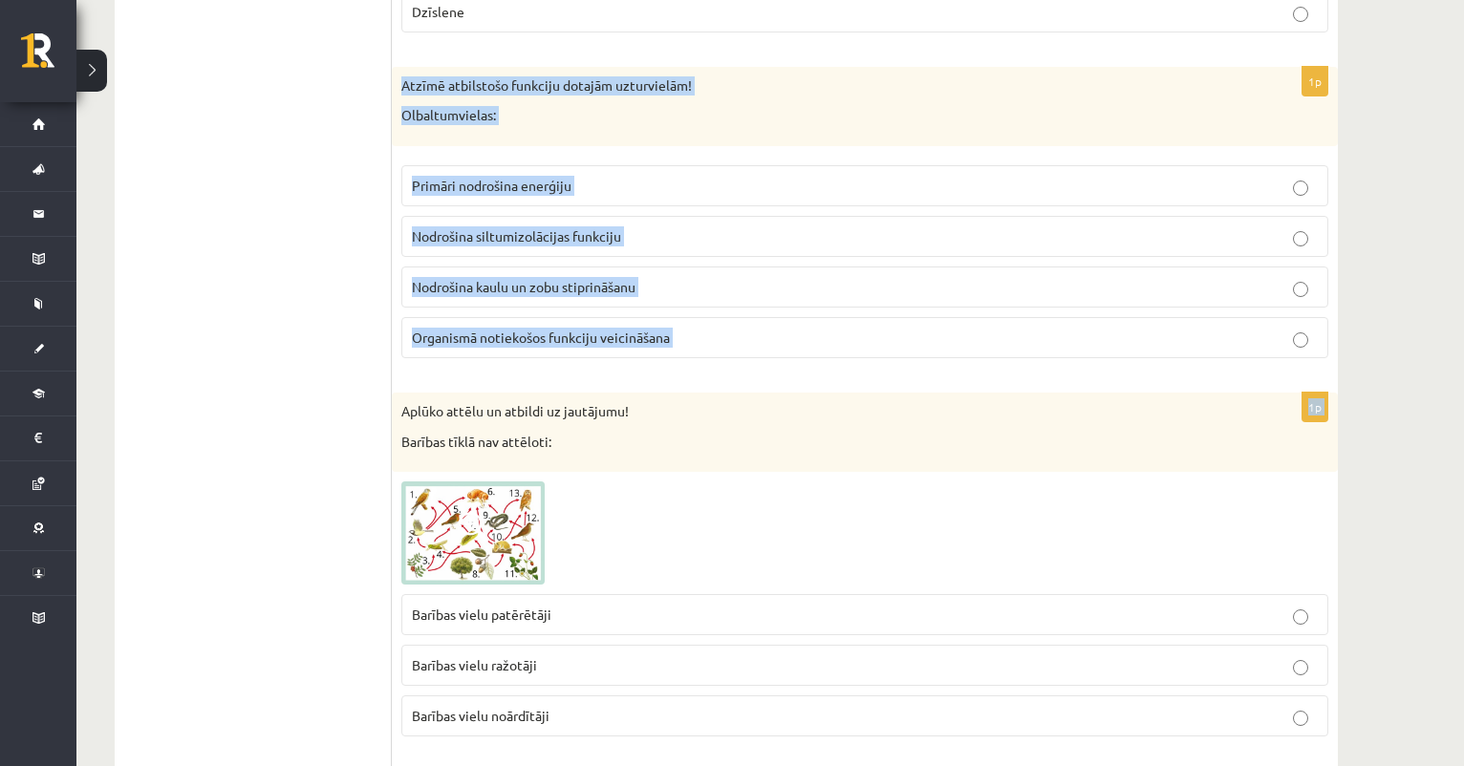
copy form "Atzīmē atbilstošo funkciju dotajām uzturvielām! Olbaltumvielas: Primāri nodroši…"
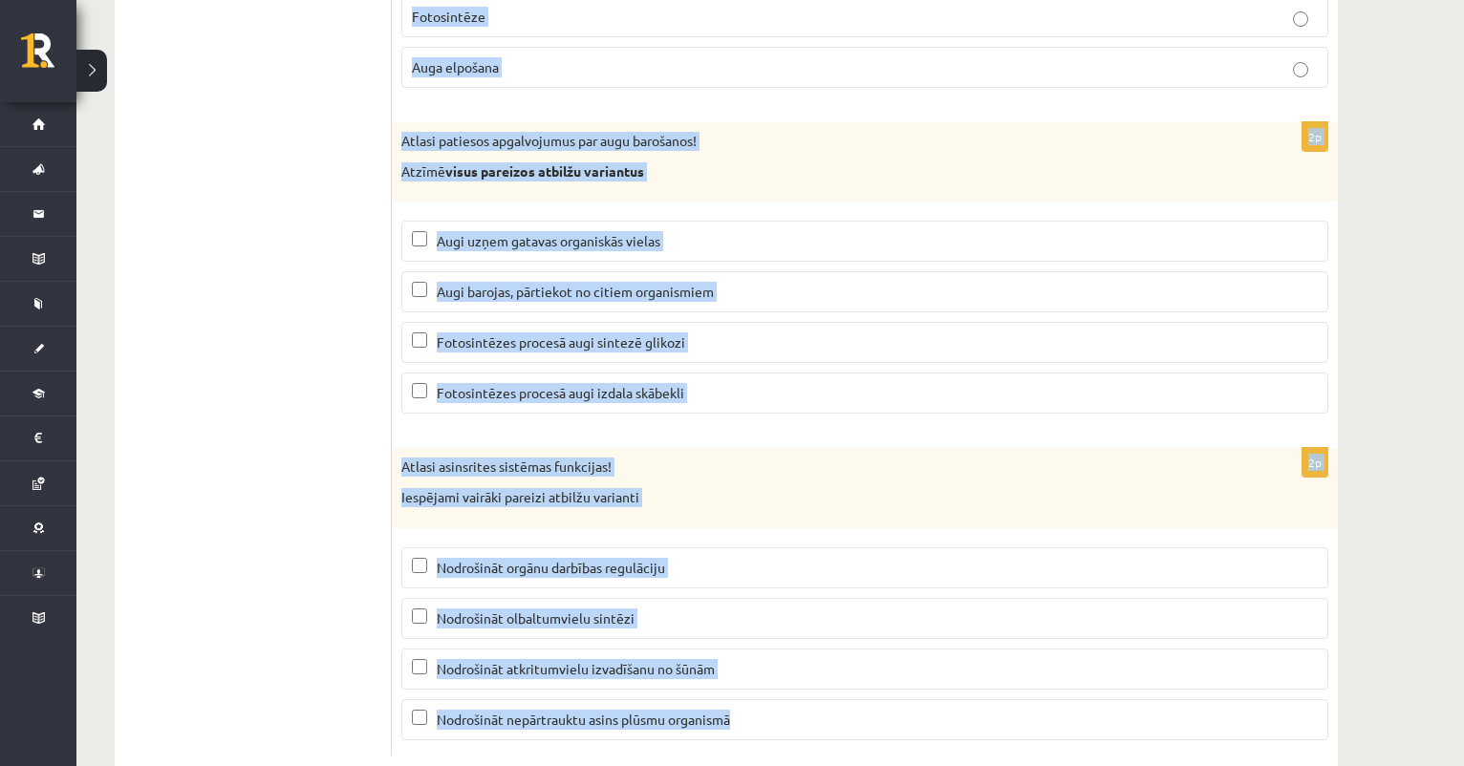
scroll to position [9103, 0]
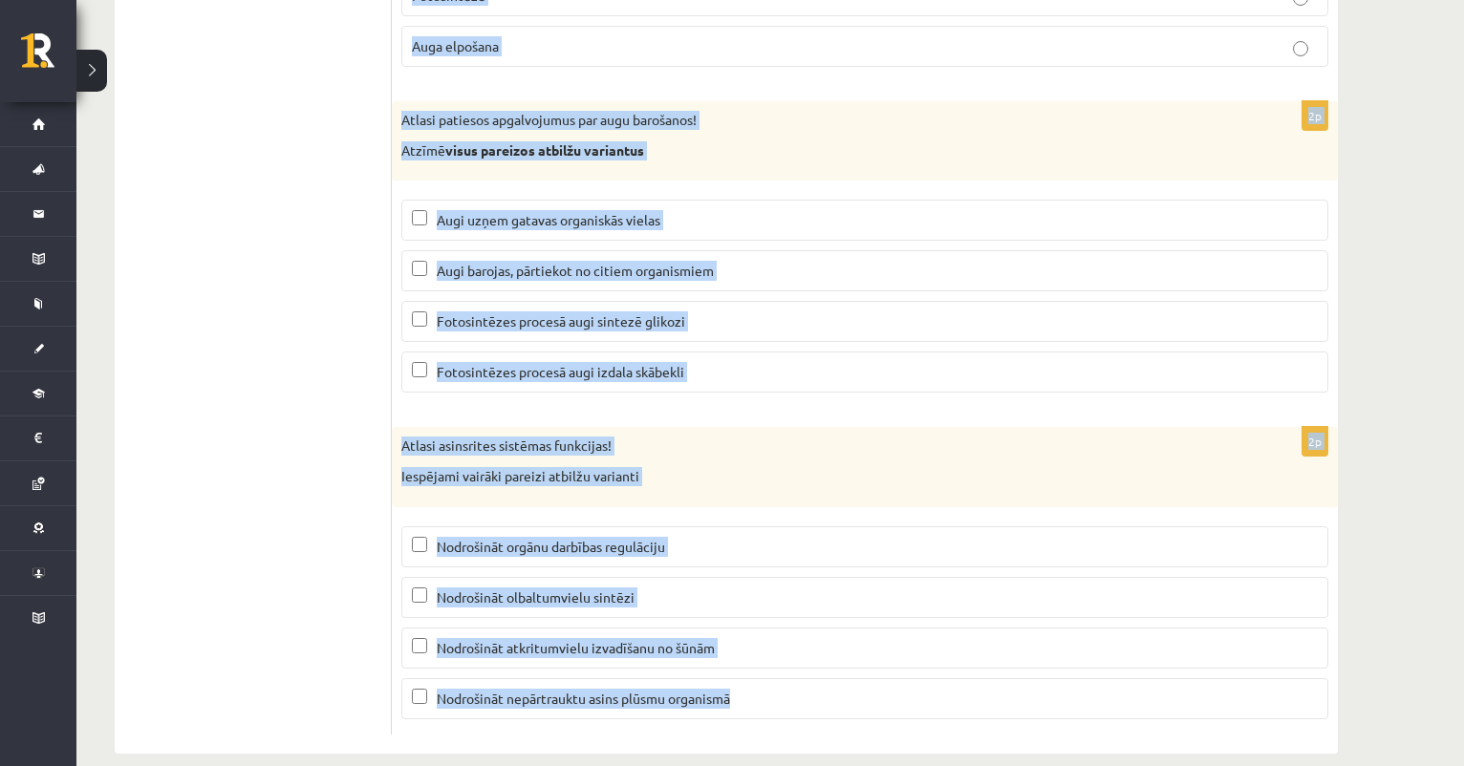
drag, startPoint x: 400, startPoint y: 46, endPoint x: 733, endPoint y: 739, distance: 768.4
copy form "Atlasi patieso apgalvojumu par vēnu vai artēriju Pa vēnām asinis plūst no sirds…"
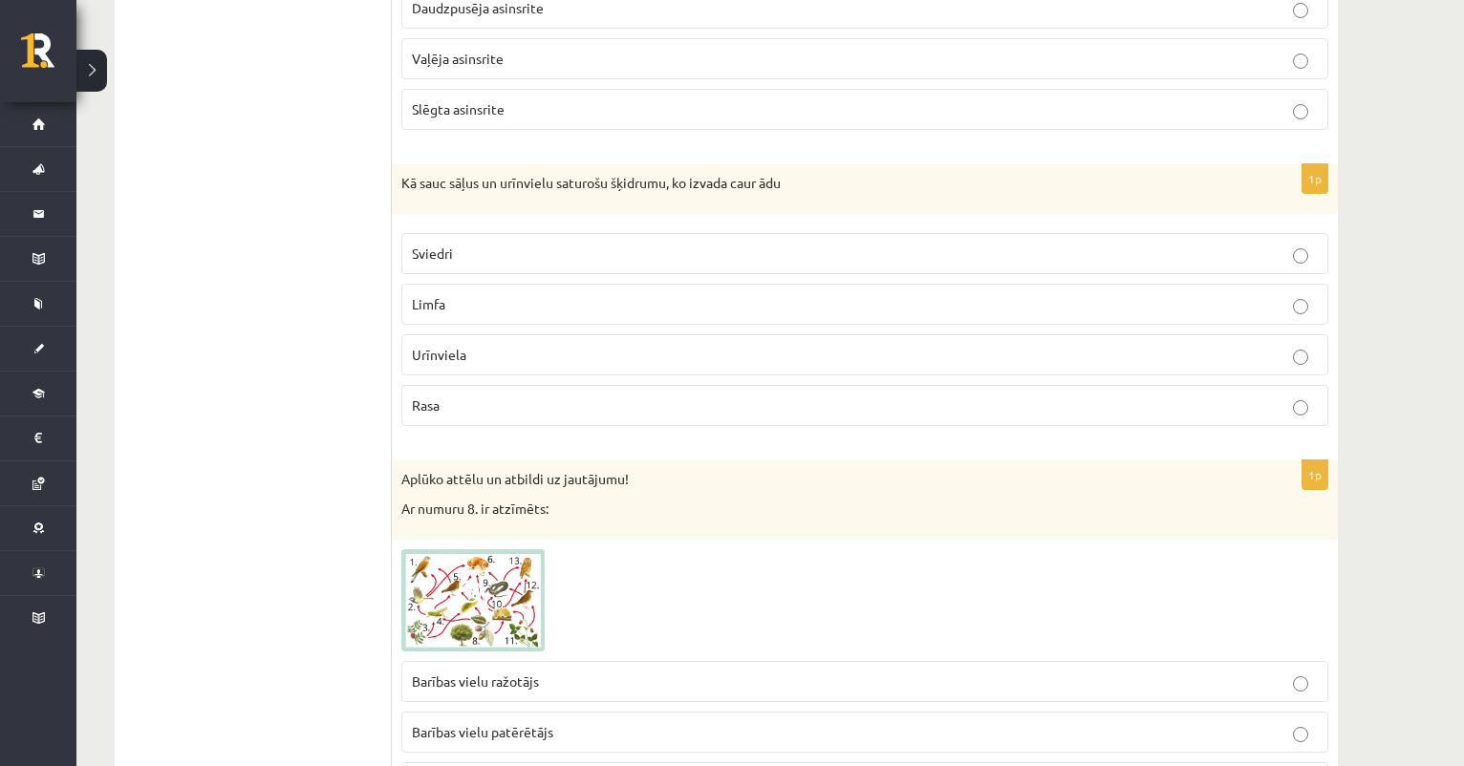
scroll to position [602, 0]
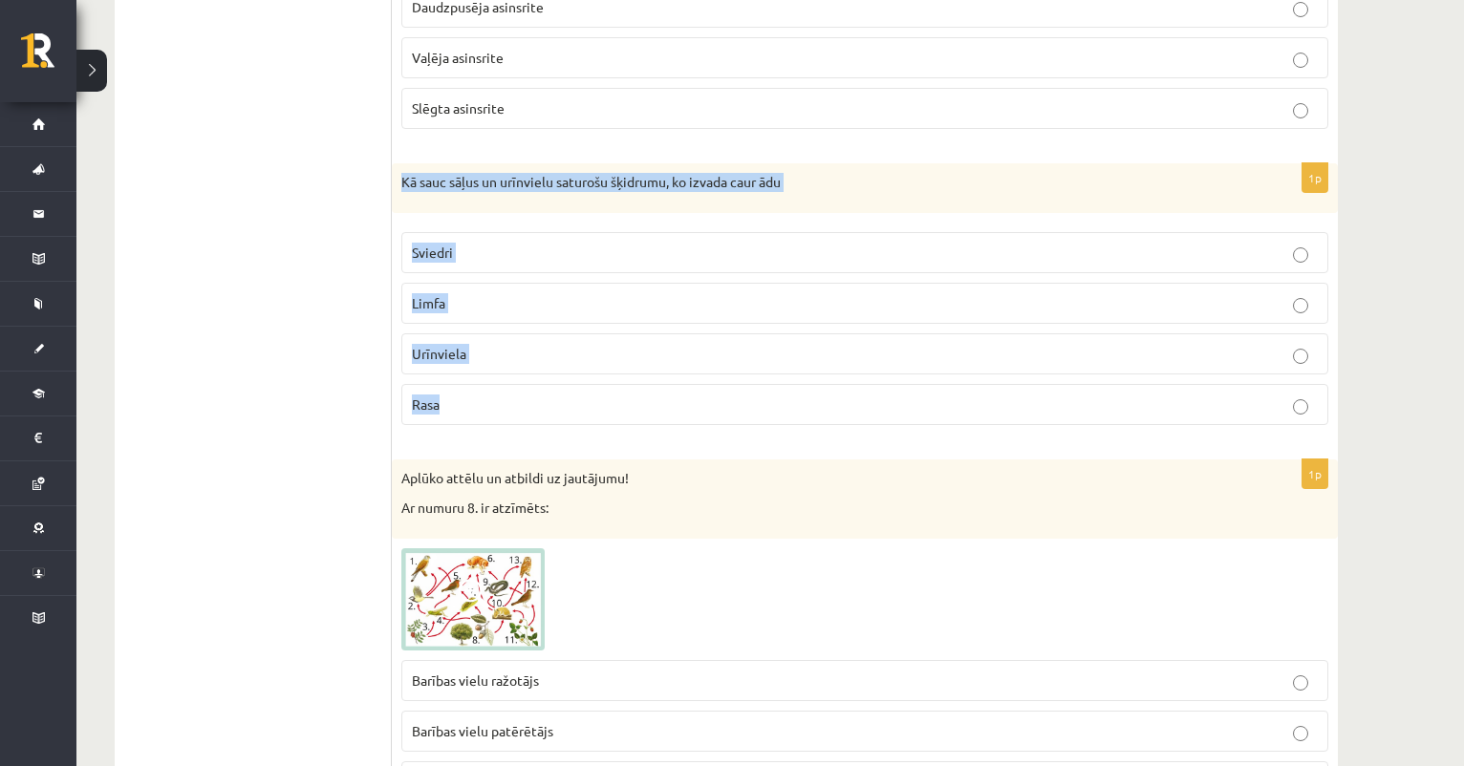
drag, startPoint x: 401, startPoint y: 181, endPoint x: 508, endPoint y: 418, distance: 260.0
click at [509, 418] on div "1p Kā sauc sāļus un urīnvielu saturošu šķidrumu, ko izvada caur ādu Sviedri Lim…" at bounding box center [865, 301] width 946 height 277
copy div "Kā sauc sāļus un urīnvielu saturošu šķidrumu, ko izvada caur ādu Sviedri Limfa …"
click at [485, 359] on p "Urīnviela" at bounding box center [865, 354] width 906 height 20
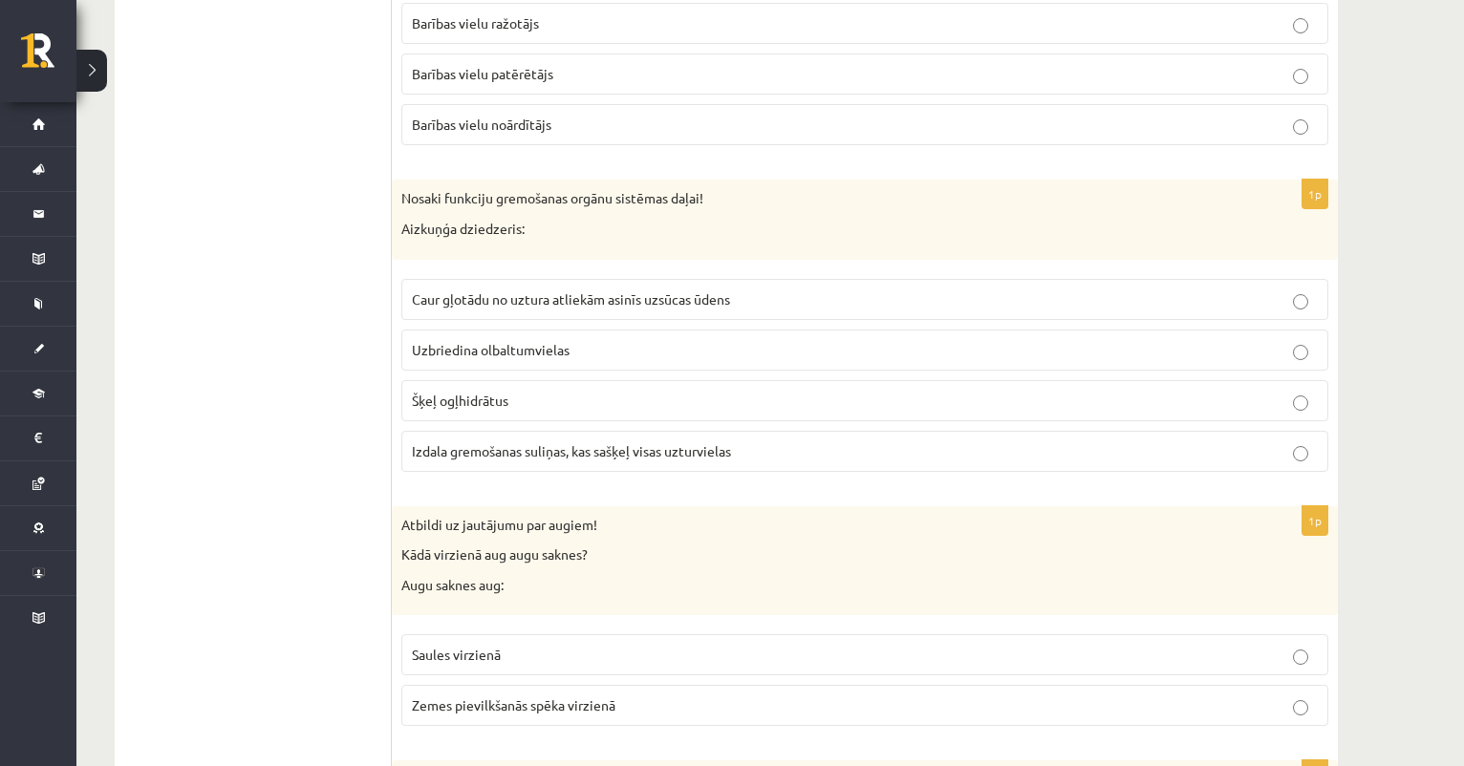
scroll to position [1263, 0]
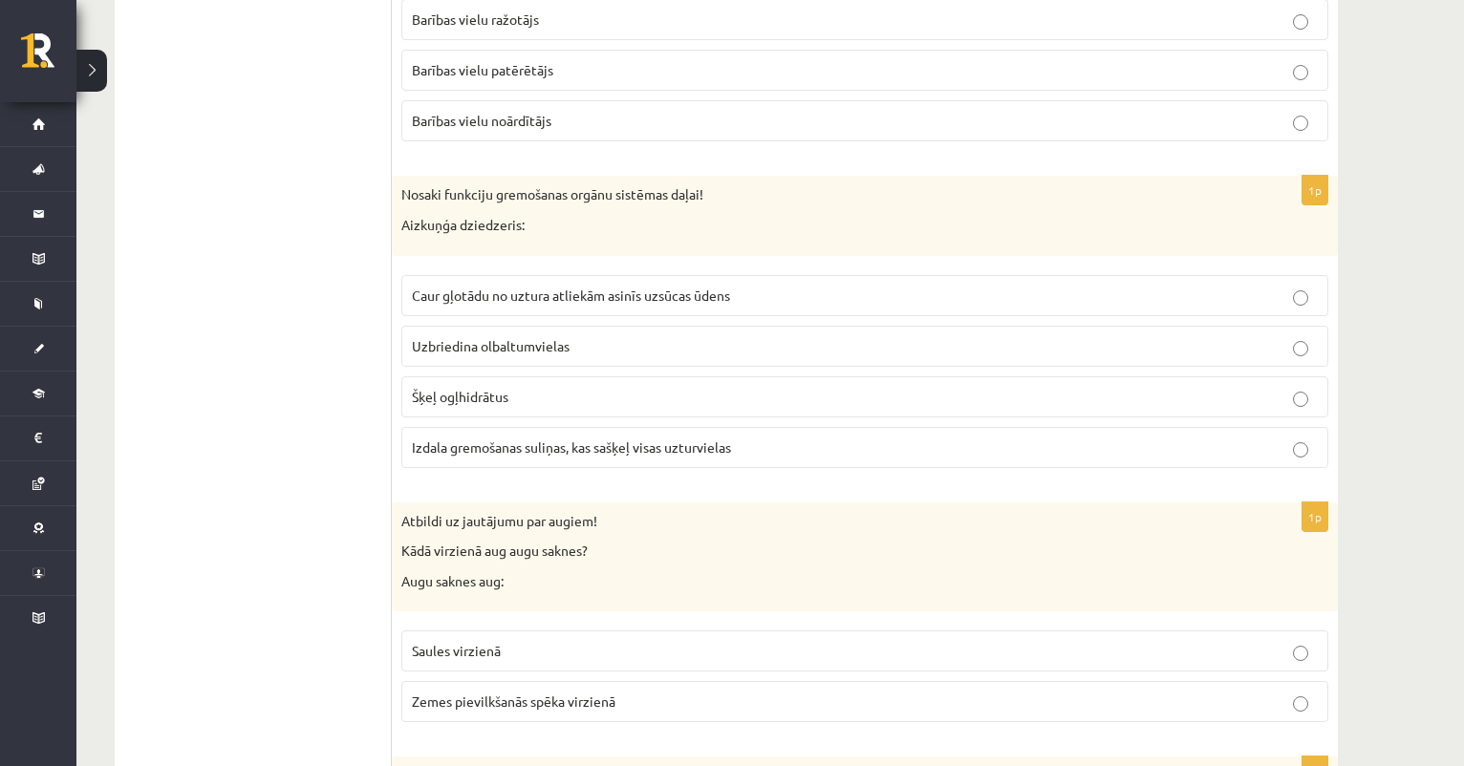
click at [486, 443] on span "Izdala gremošanas suliņas, kas sašķeļ visas uzturvielas" at bounding box center [571, 447] width 319 height 17
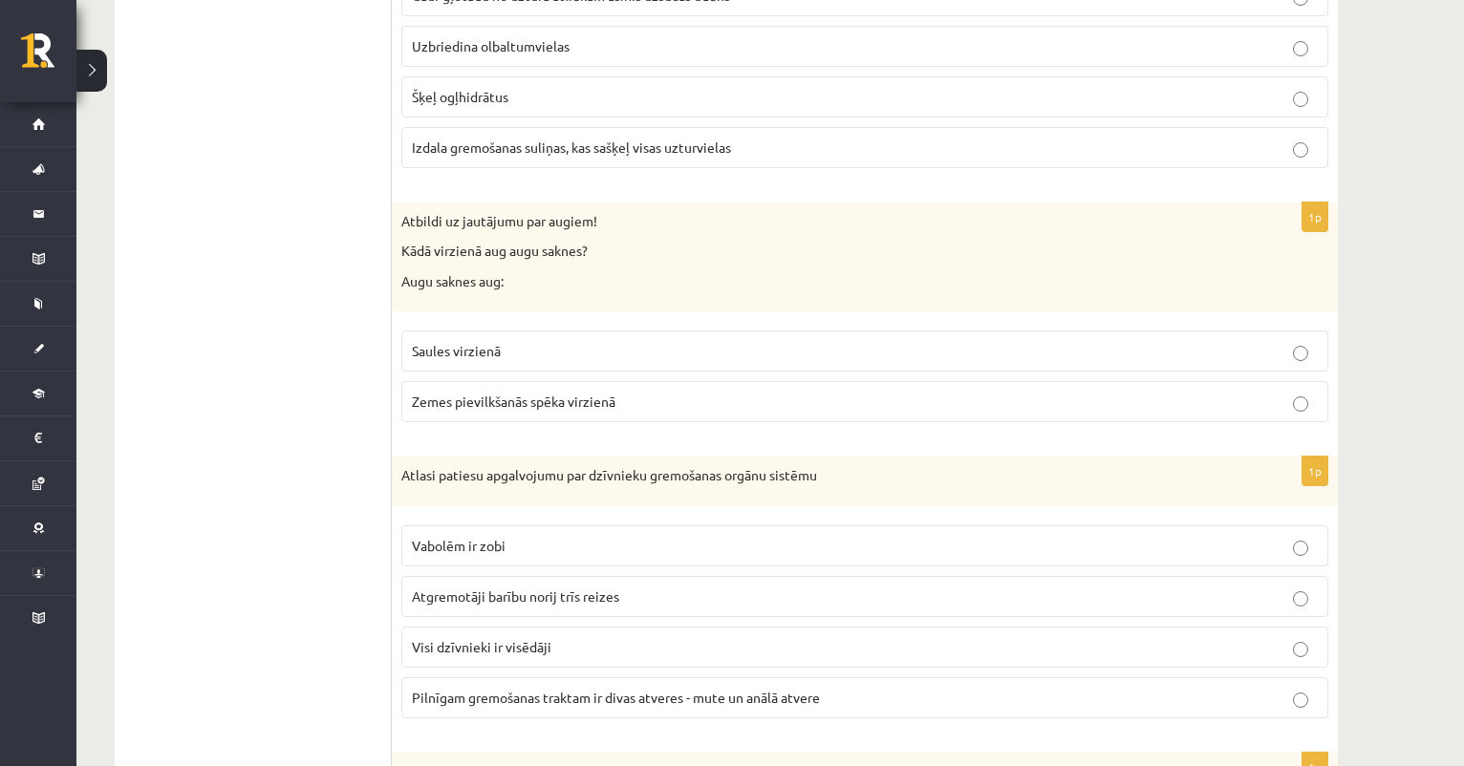
scroll to position [1565, 0]
click at [450, 344] on span "Saules virzienā" at bounding box center [456, 348] width 89 height 17
click at [449, 391] on span "Zemes pievilkšanās spēka virzienā" at bounding box center [514, 399] width 204 height 17
click at [444, 353] on p "Saules virzienā" at bounding box center [865, 349] width 906 height 20
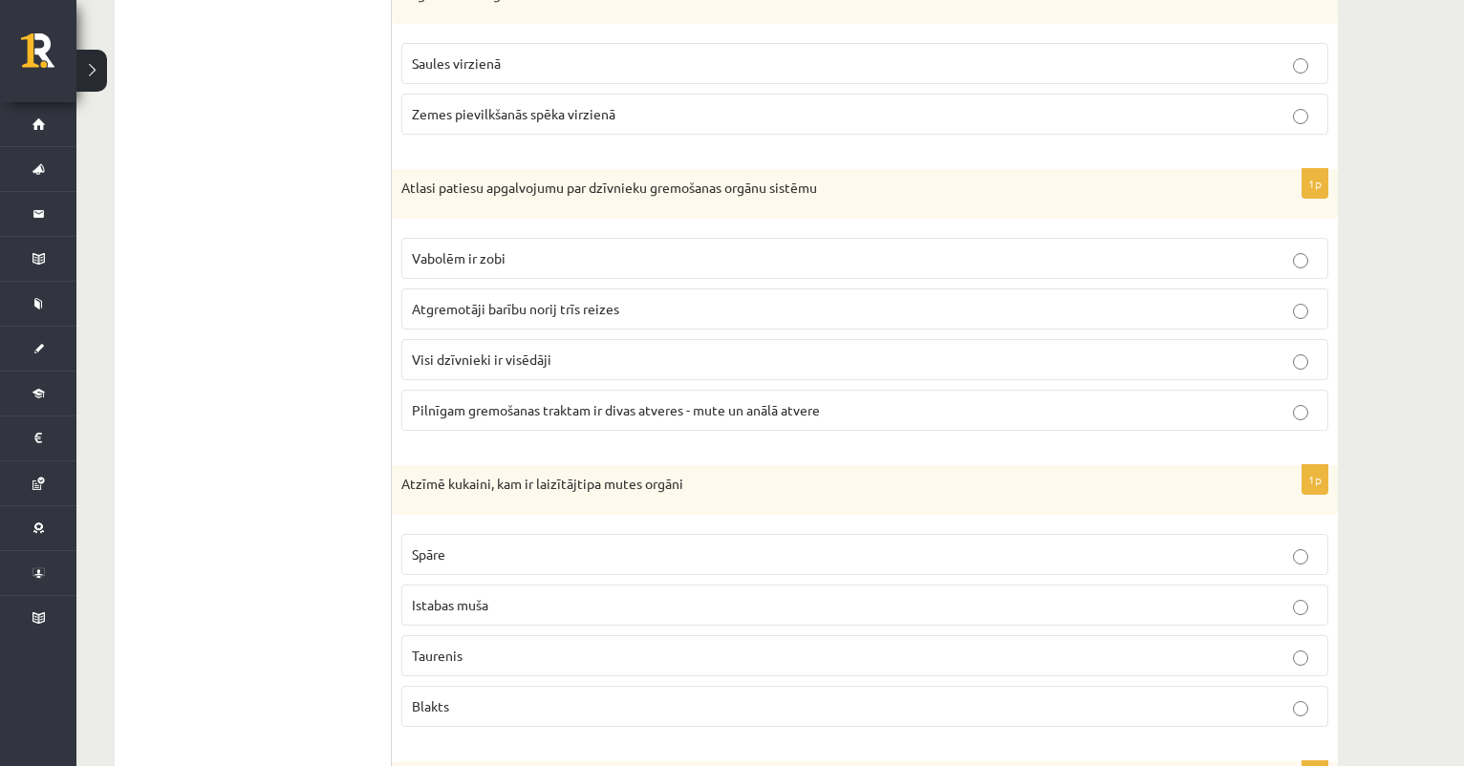
scroll to position [1859, 0]
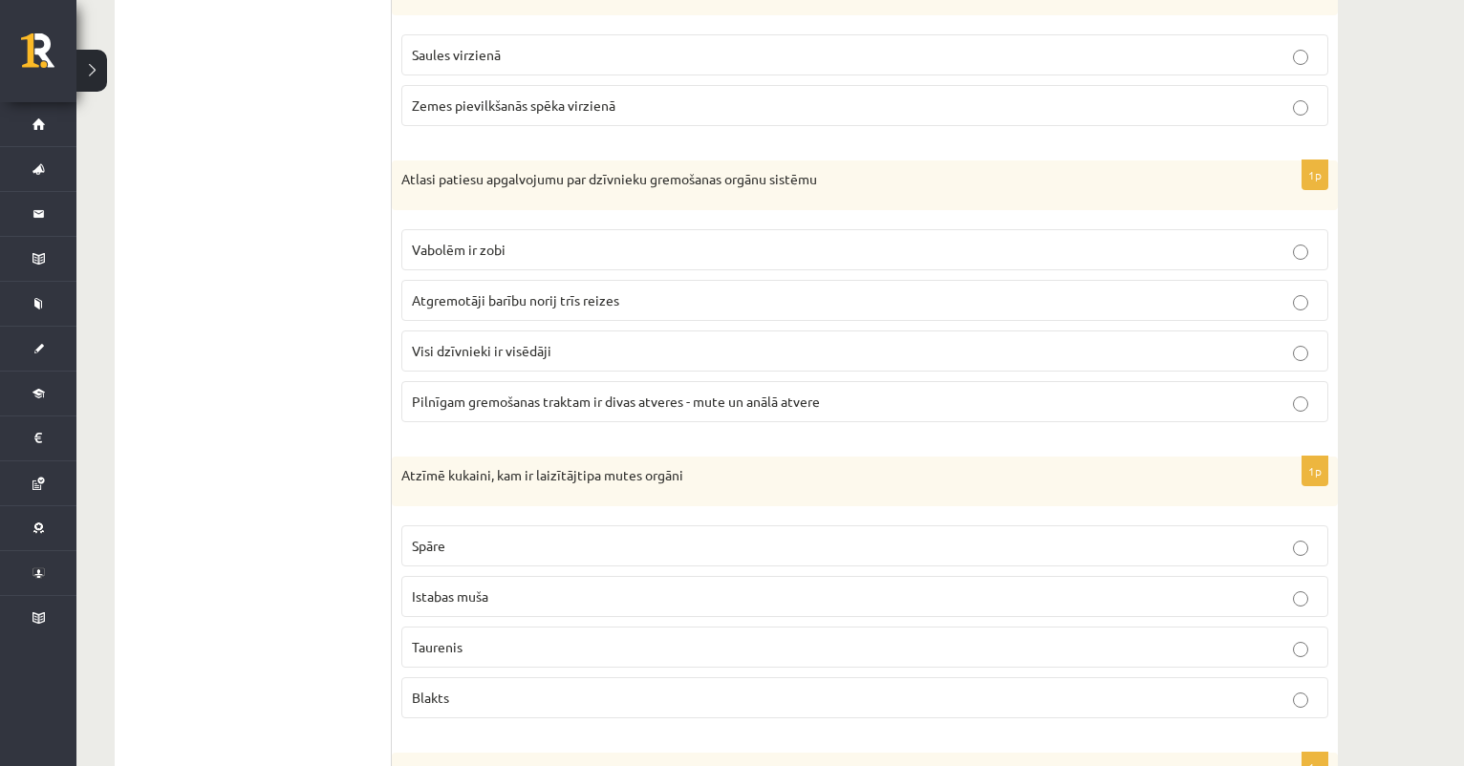
click at [443, 248] on span "Vabolēm ir zobi" at bounding box center [459, 249] width 94 height 17
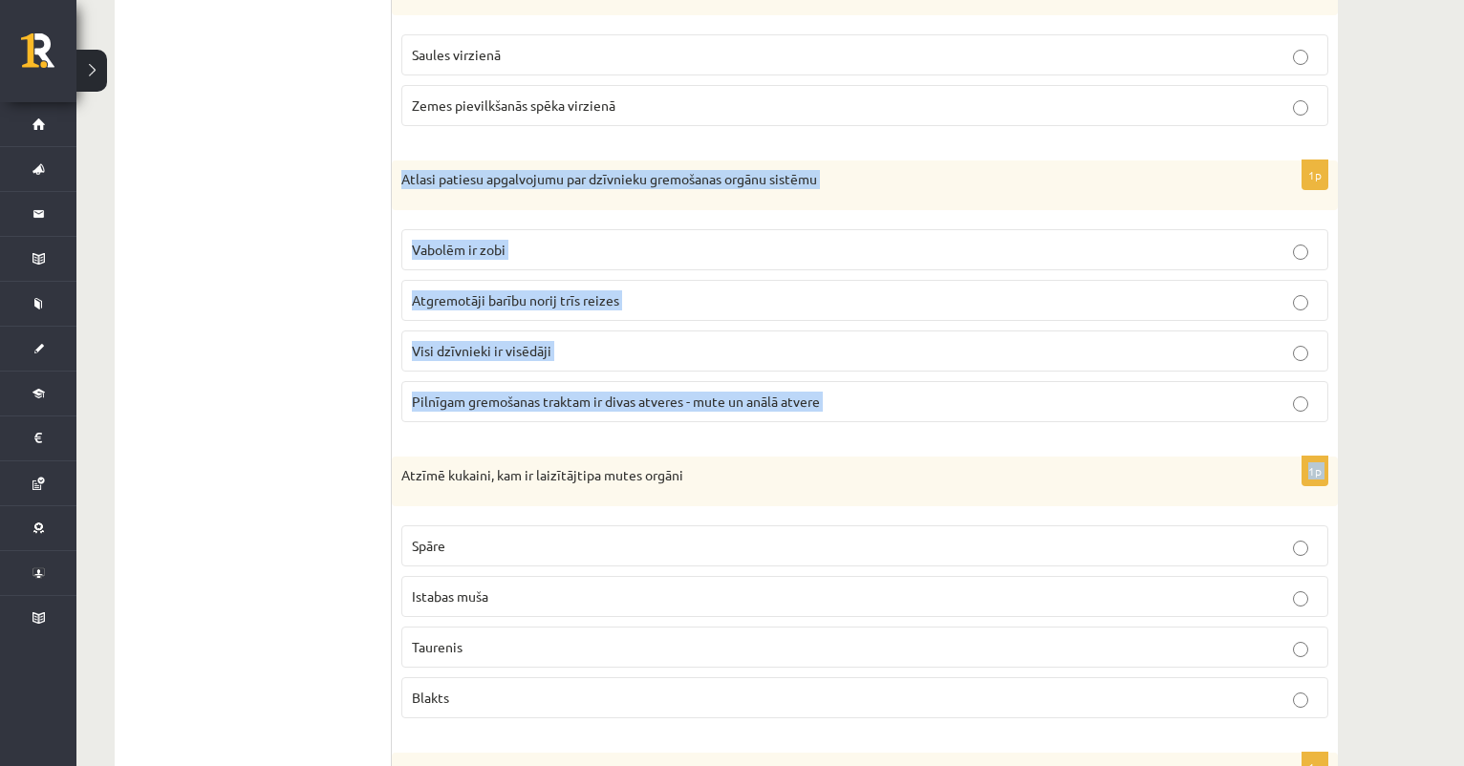
drag, startPoint x: 397, startPoint y: 170, endPoint x: 838, endPoint y: 437, distance: 515.7
copy form "Atlasi patiesu apgalvojumu par dzīvnieku gremošanas orgānu sistēmu Vabolēm ir z…"
click at [482, 399] on span "Pilnīgam gremošanas traktam ir divas atveres - mute un anālā atvere" at bounding box center [616, 401] width 408 height 17
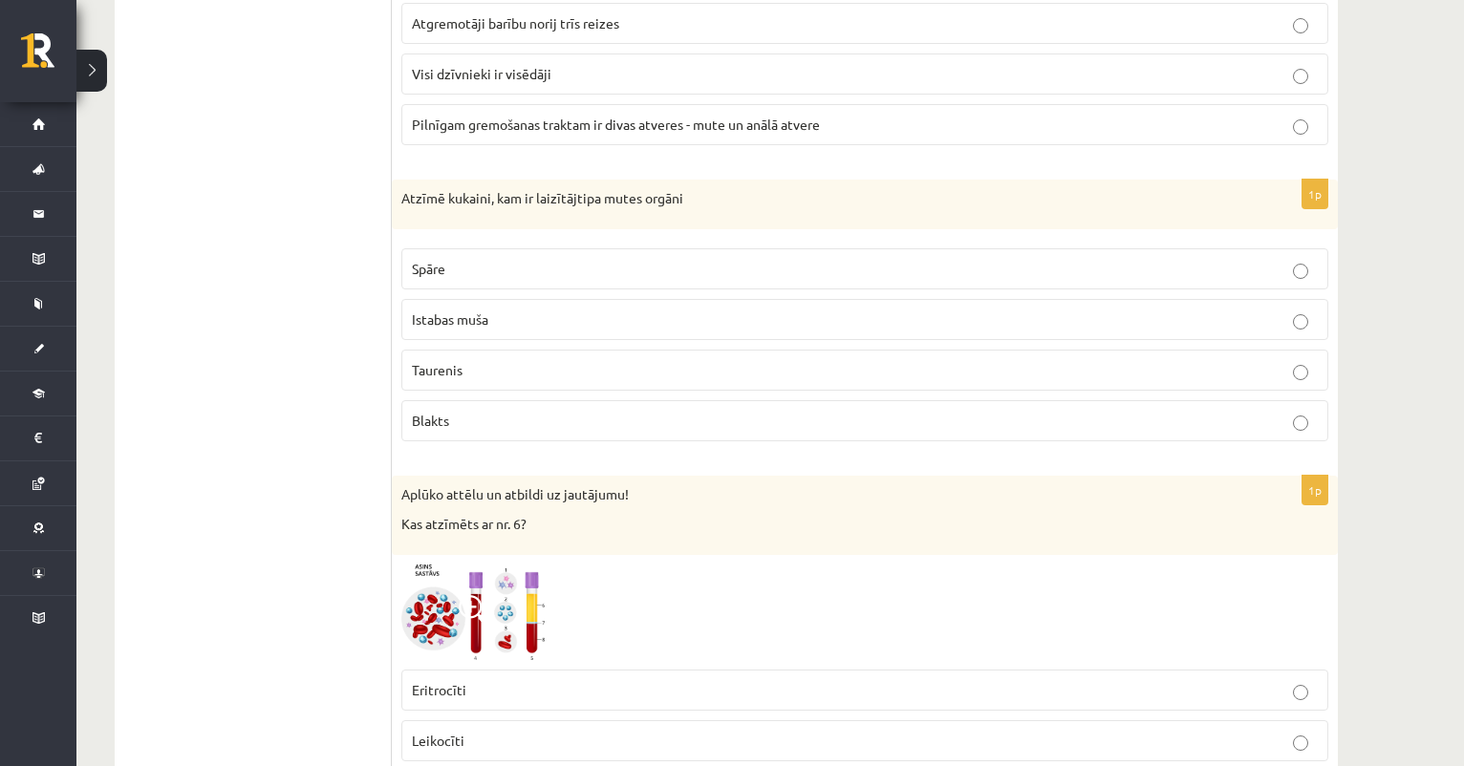
scroll to position [2151, 0]
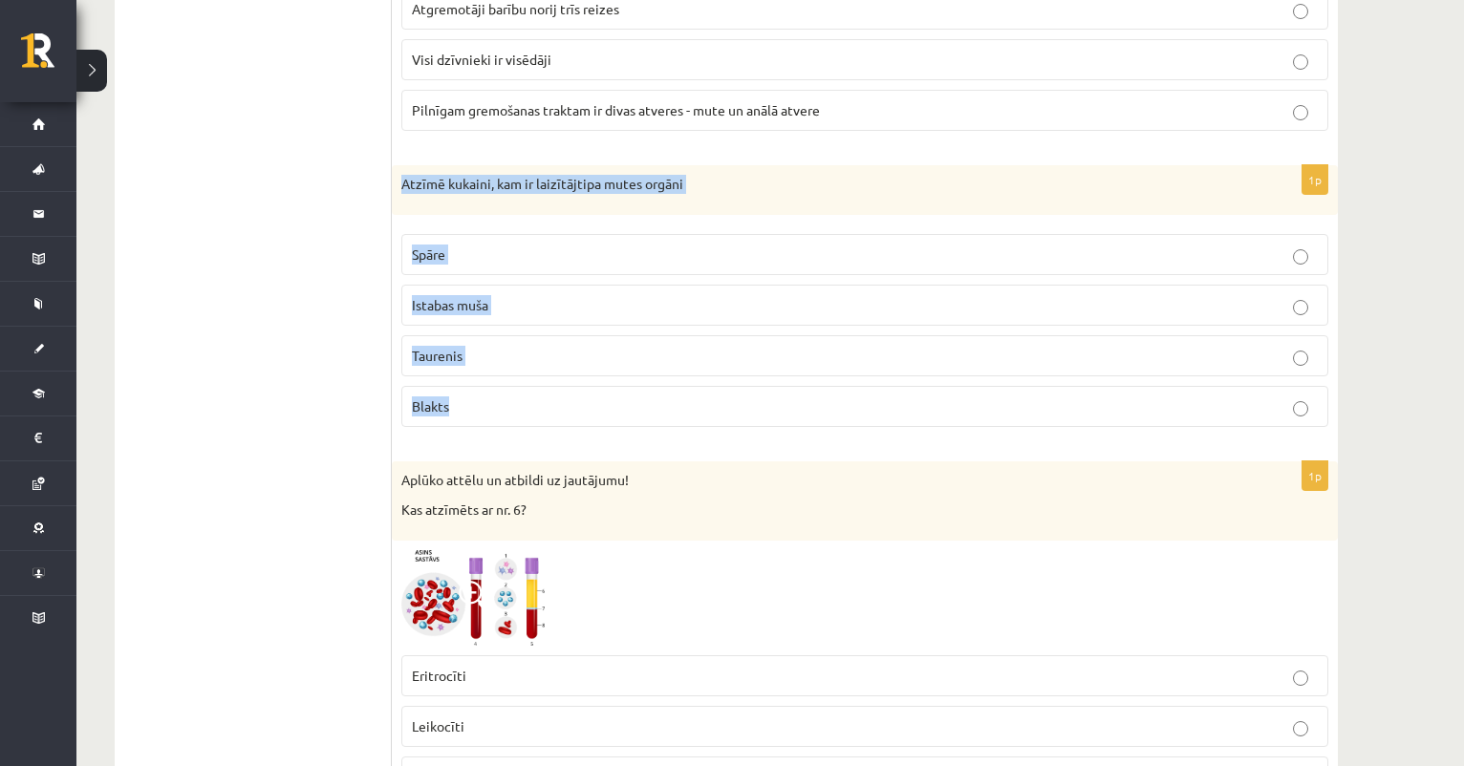
drag, startPoint x: 399, startPoint y: 176, endPoint x: 585, endPoint y: 424, distance: 310.0
click at [587, 424] on div "1p Atzīmē kukaini, kam ir laizītājtipa mutes orgāni Spāre Istabas muša Taurenis…" at bounding box center [865, 303] width 946 height 277
click at [541, 234] on label "Spāre" at bounding box center [864, 254] width 927 height 41
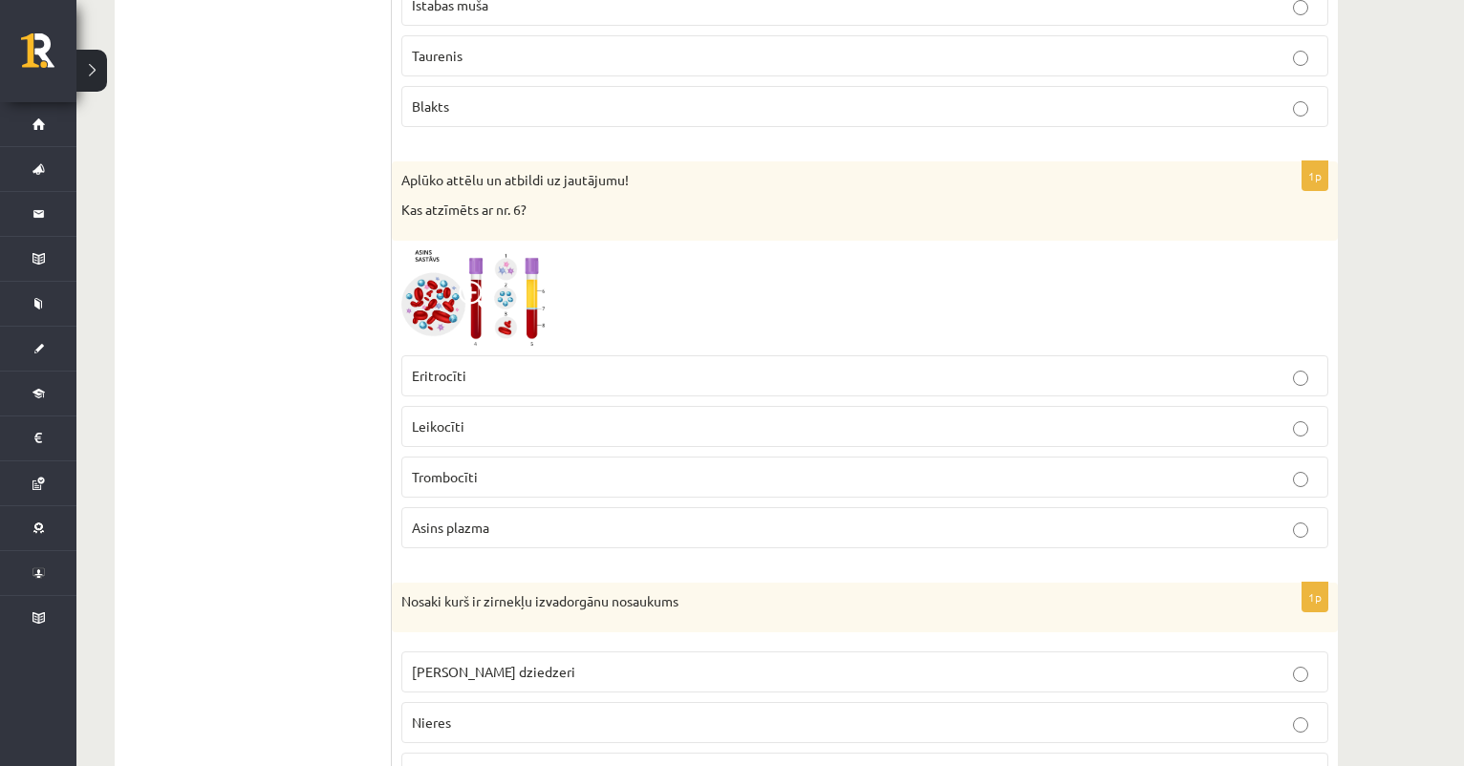
scroll to position [2454, 0]
click at [483, 283] on span at bounding box center [474, 293] width 31 height 31
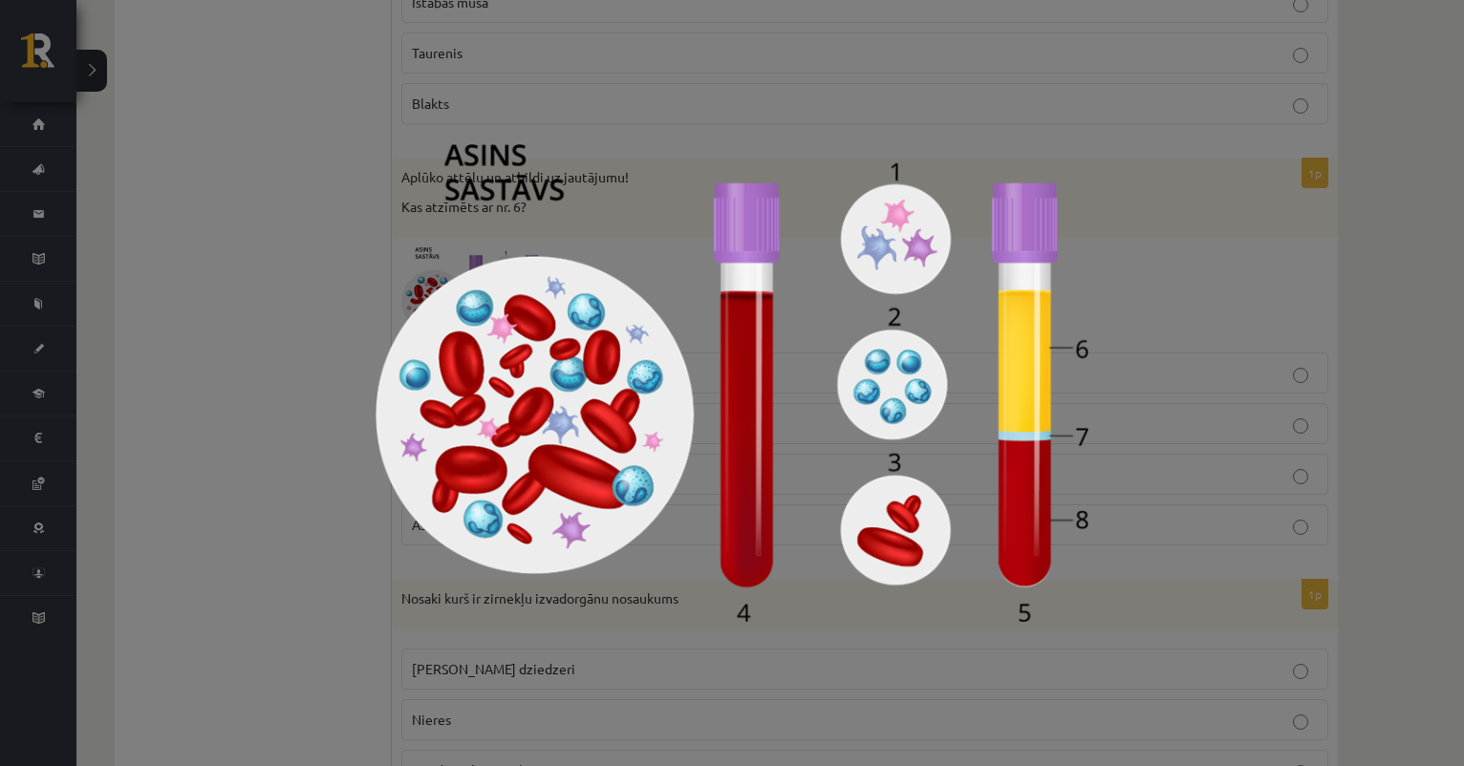
click at [320, 389] on div at bounding box center [732, 383] width 1464 height 766
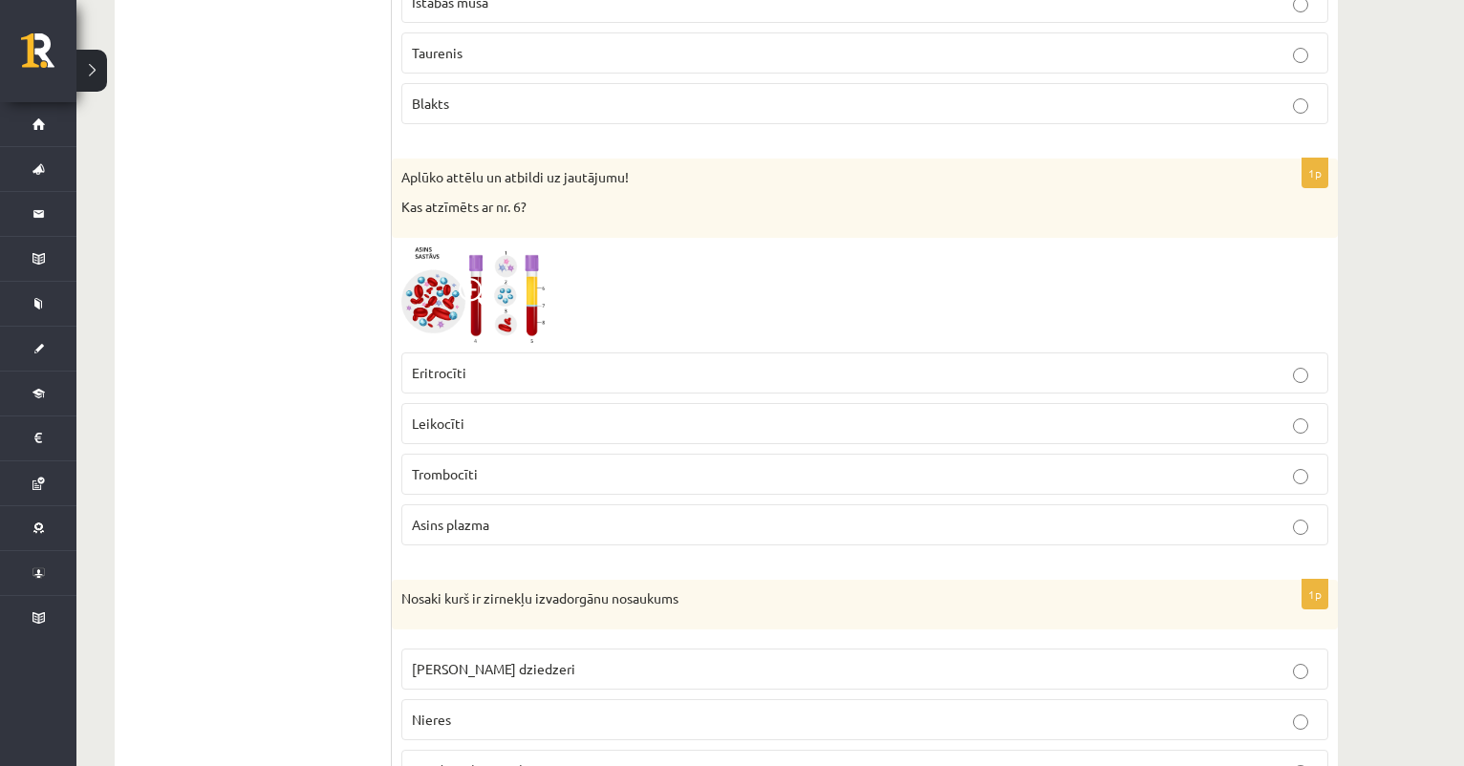
click at [543, 270] on img at bounding box center [472, 295] width 143 height 97
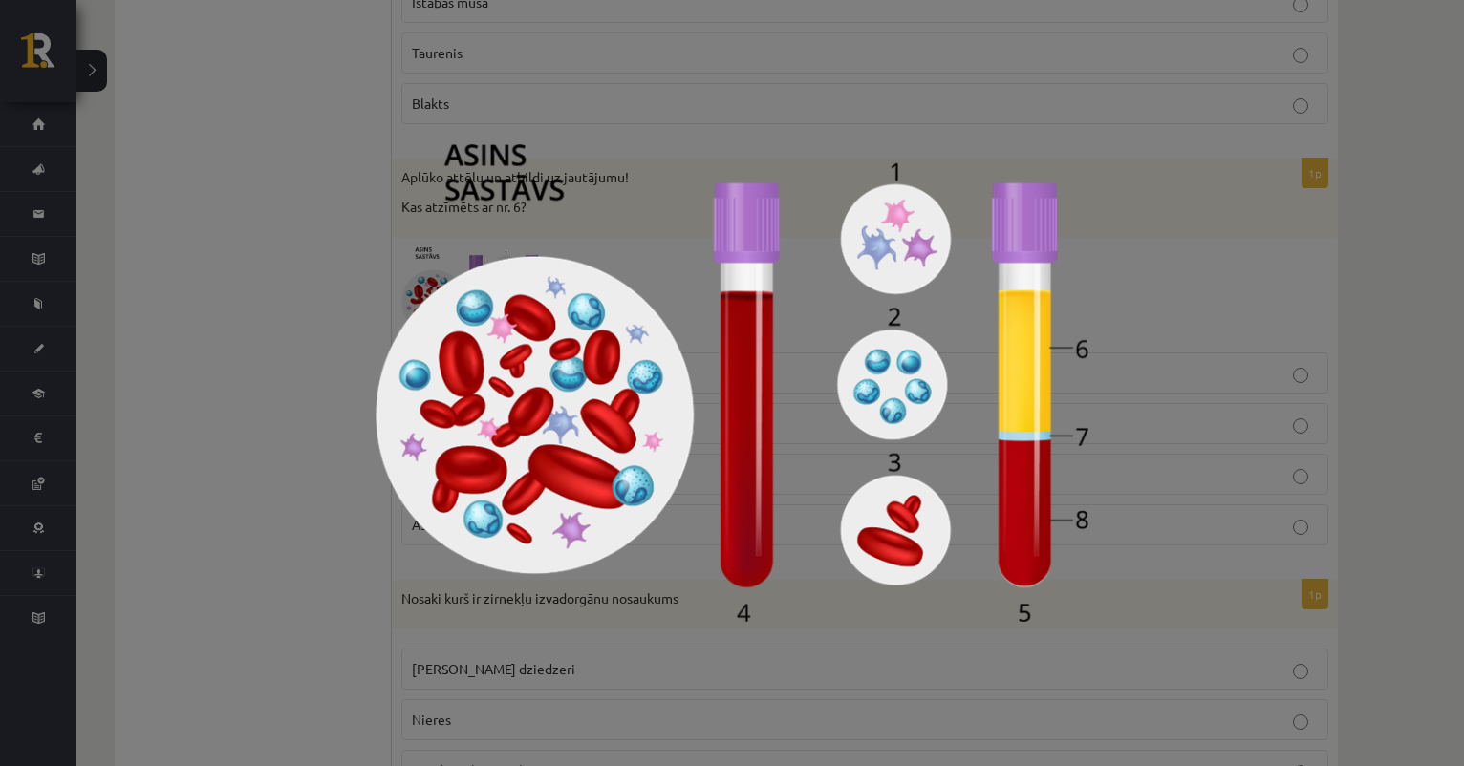
click at [1126, 263] on div at bounding box center [732, 383] width 1464 height 766
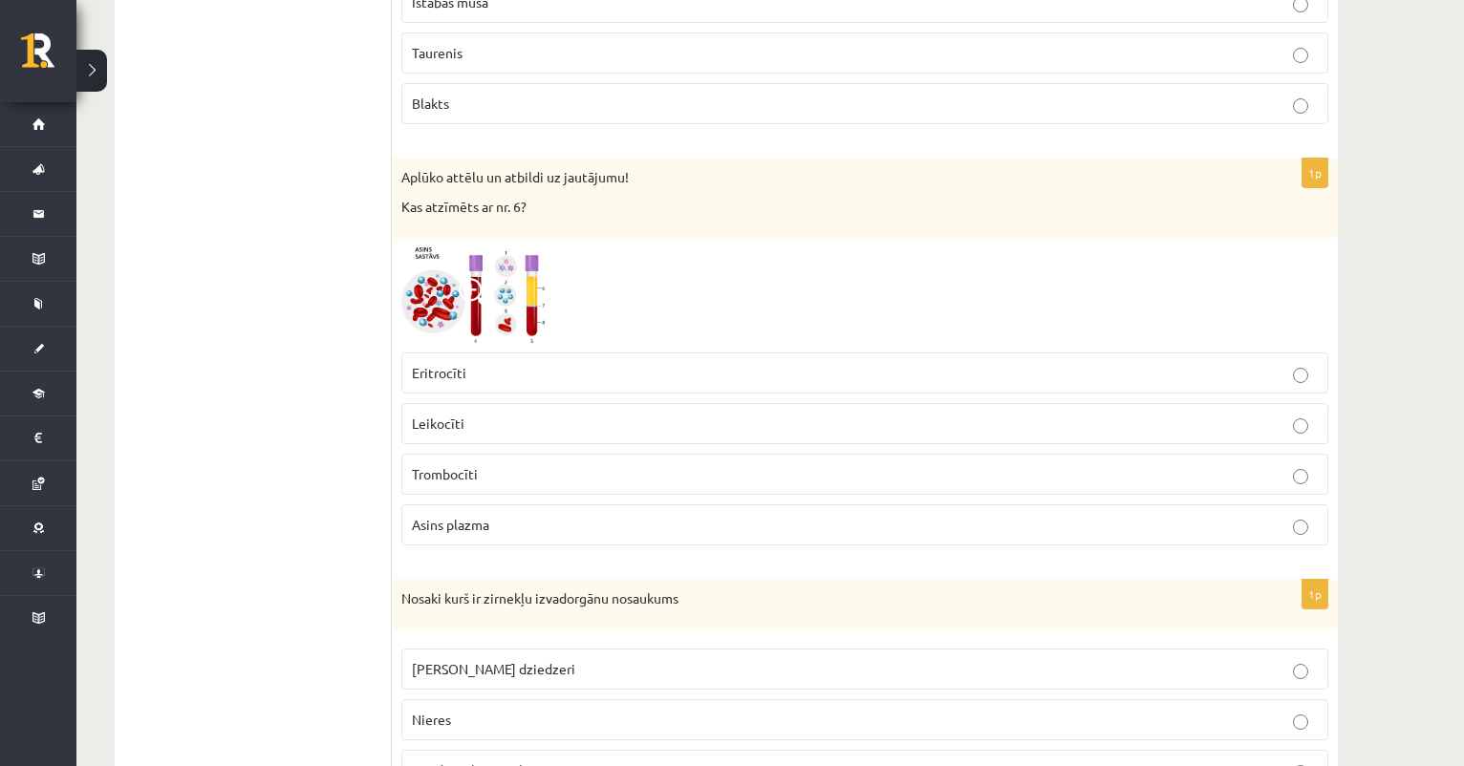
click at [463, 474] on span "Trombocīti" at bounding box center [445, 473] width 66 height 17
click at [428, 471] on span "Trombocīti" at bounding box center [445, 473] width 66 height 17
click at [453, 367] on span "Eritrocīti" at bounding box center [439, 372] width 54 height 17
click at [554, 315] on div at bounding box center [864, 295] width 927 height 97
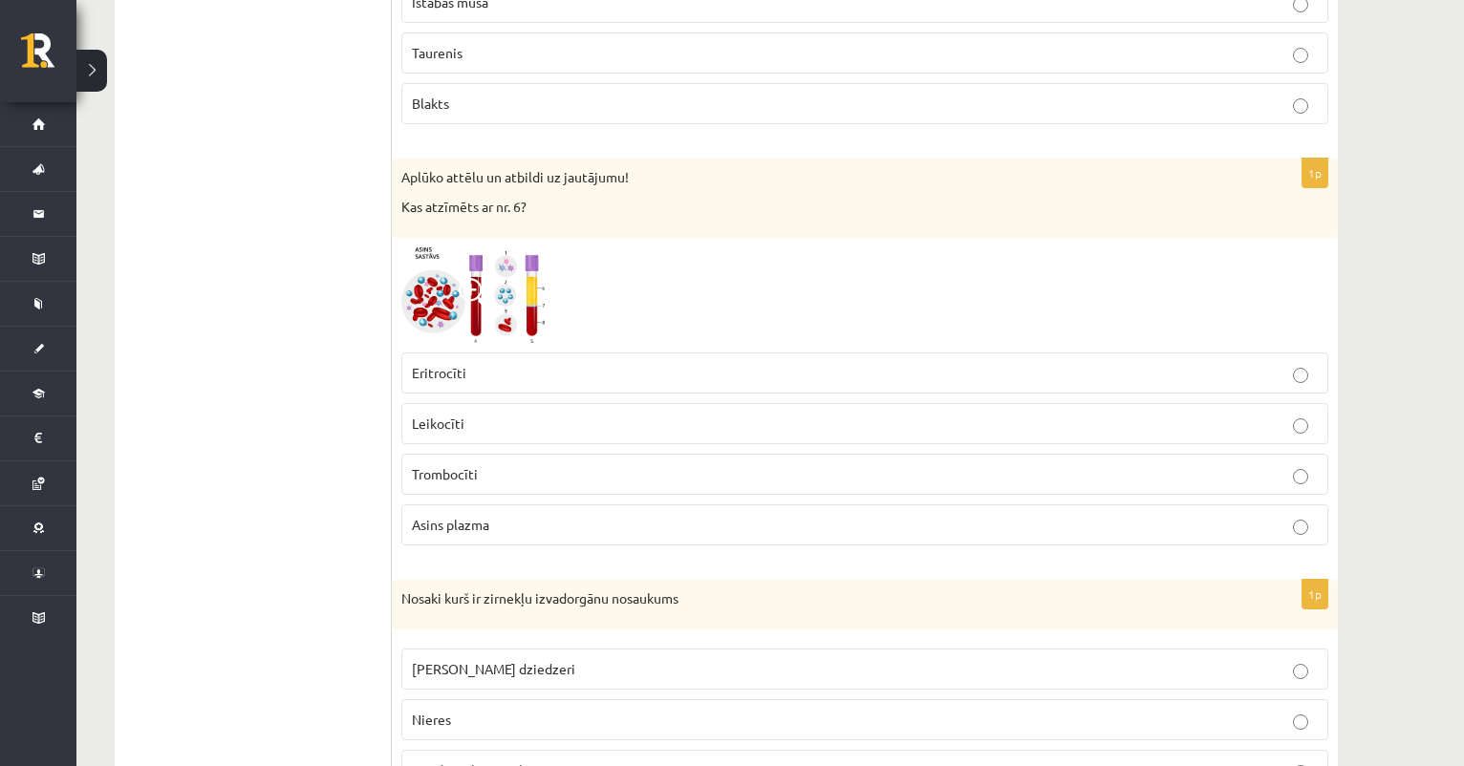
click at [554, 376] on p "Eritrocīti" at bounding box center [865, 373] width 906 height 20
click at [555, 363] on p "Eritrocīti" at bounding box center [865, 373] width 906 height 20
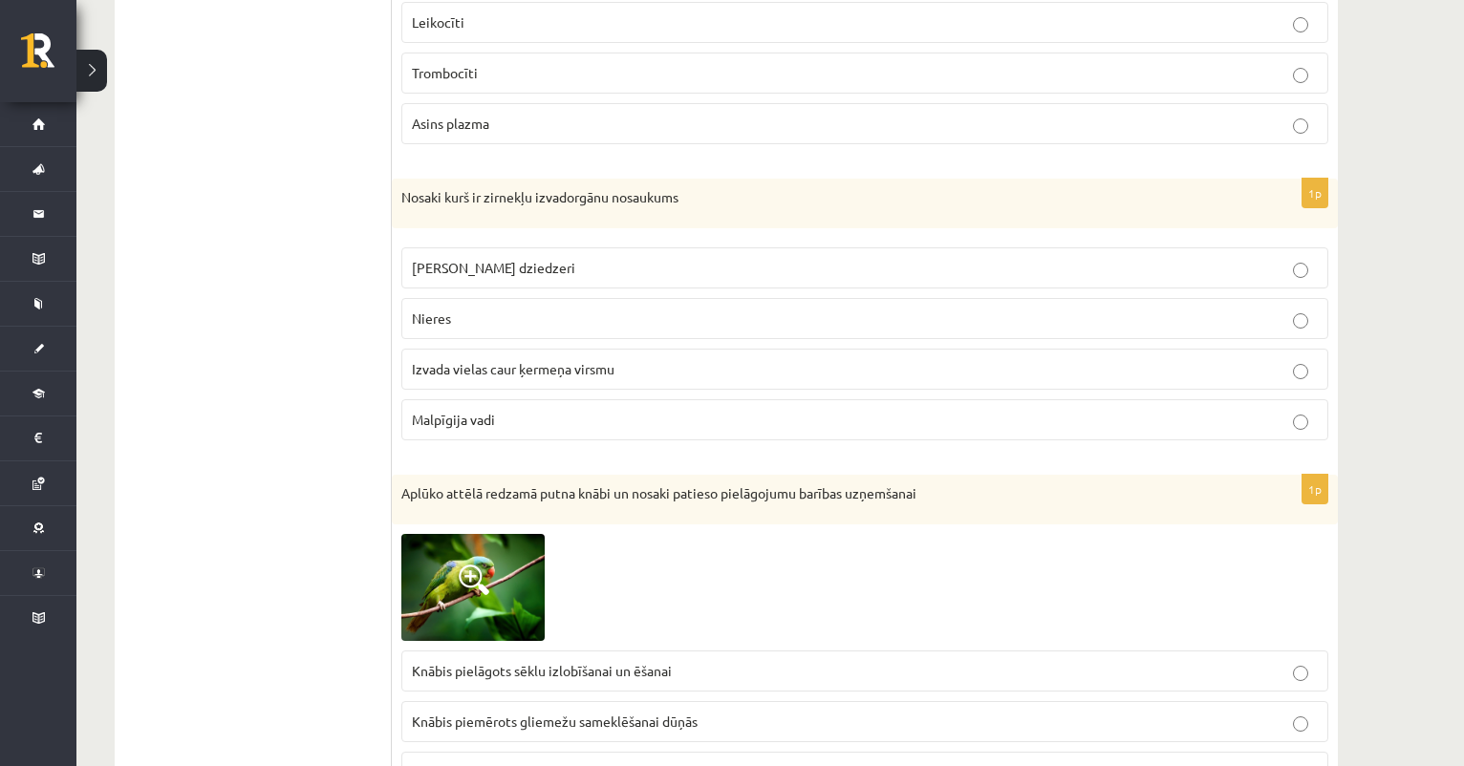
scroll to position [2861, 0]
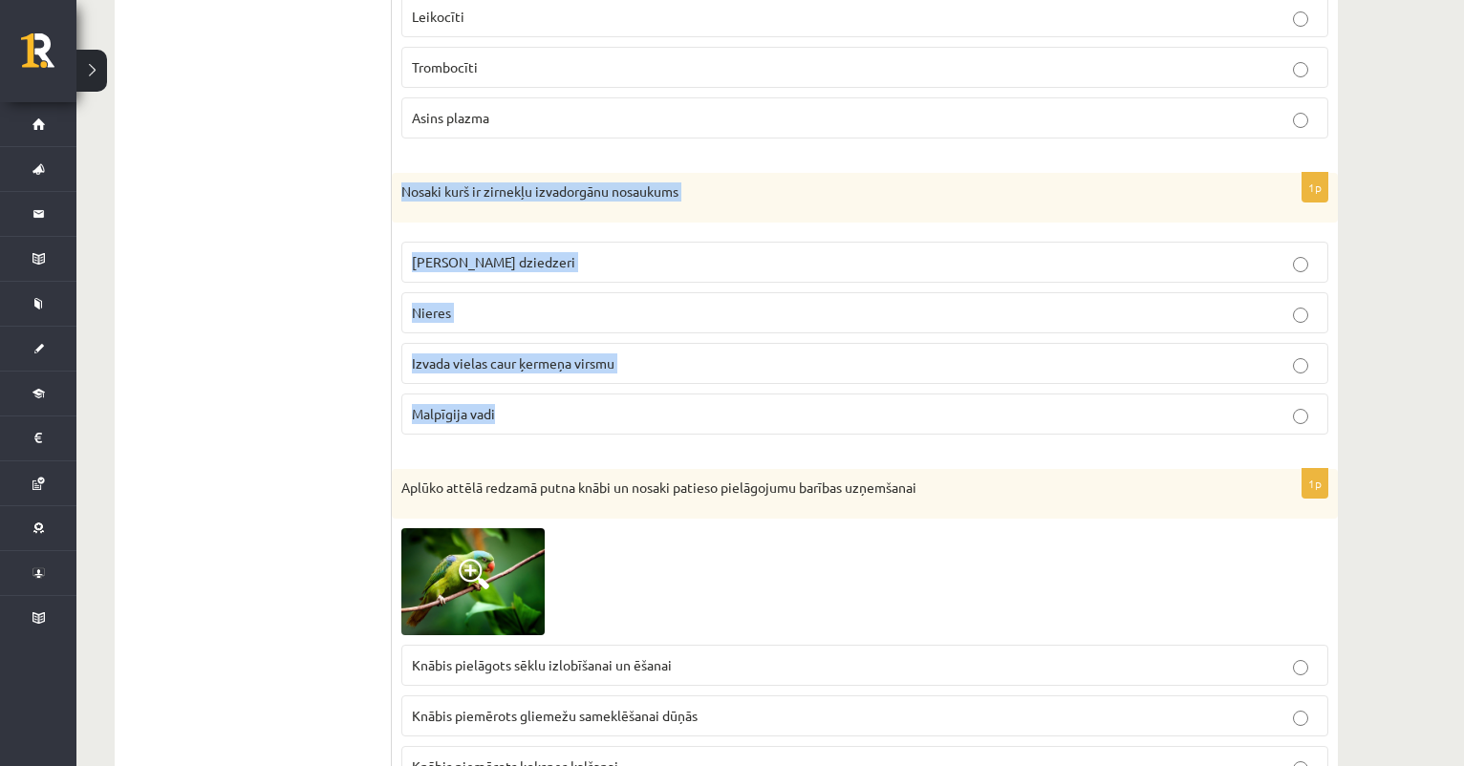
drag, startPoint x: 399, startPoint y: 184, endPoint x: 535, endPoint y: 423, distance: 274.7
click at [535, 423] on div "1p Nosaki kurš ir zirnekļu izvadorgānu nosaukums Zaļie dziedzeri Nieres Izvada …" at bounding box center [865, 311] width 946 height 277
click at [523, 354] on span "Izvada vielas caur ķermeņa virsmu" at bounding box center [513, 362] width 203 height 17
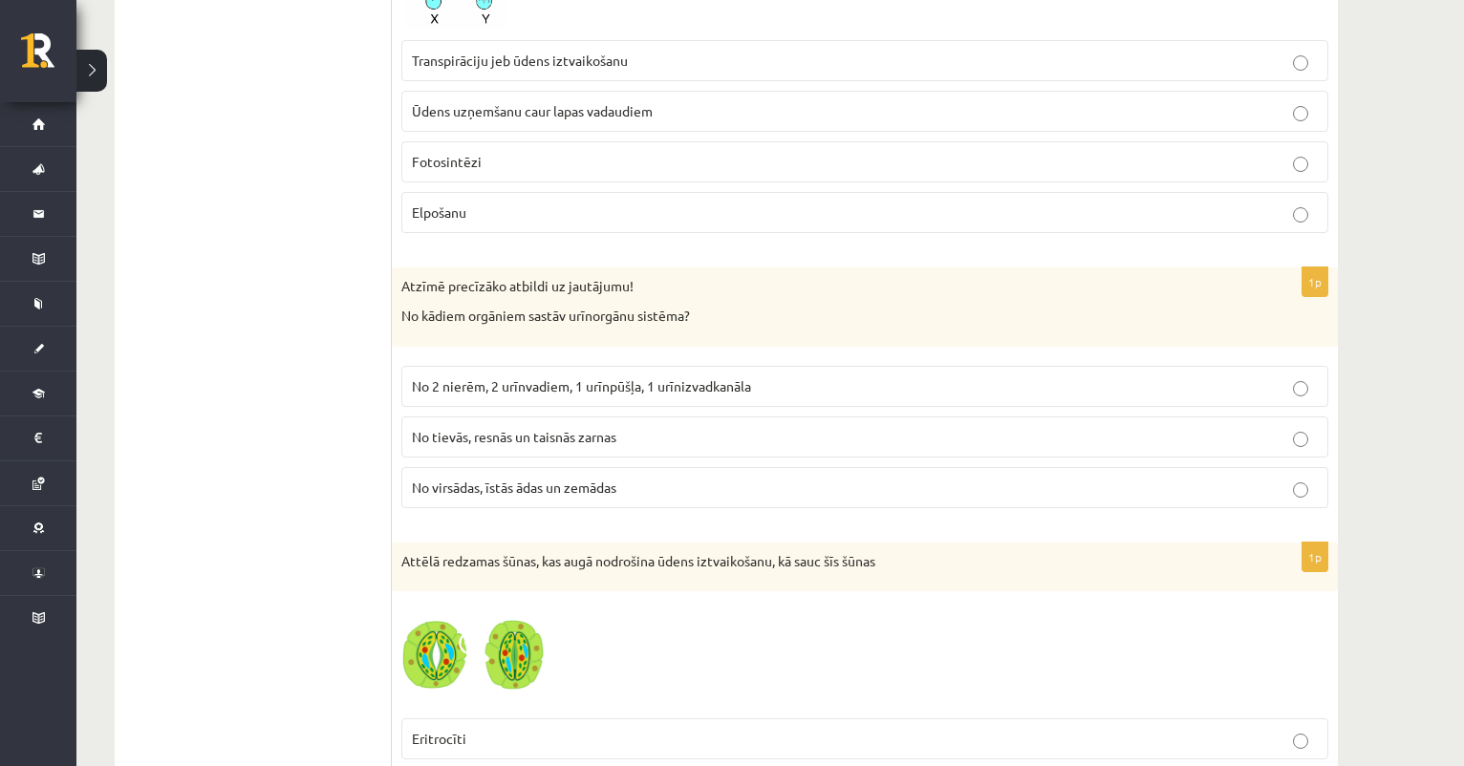
scroll to position [3960, 0]
click at [645, 375] on span "No 2 nierēm, 2 urīnvadiem, 1 urīnpūšļa, 1 urīnizvadkanāla" at bounding box center [581, 383] width 339 height 17
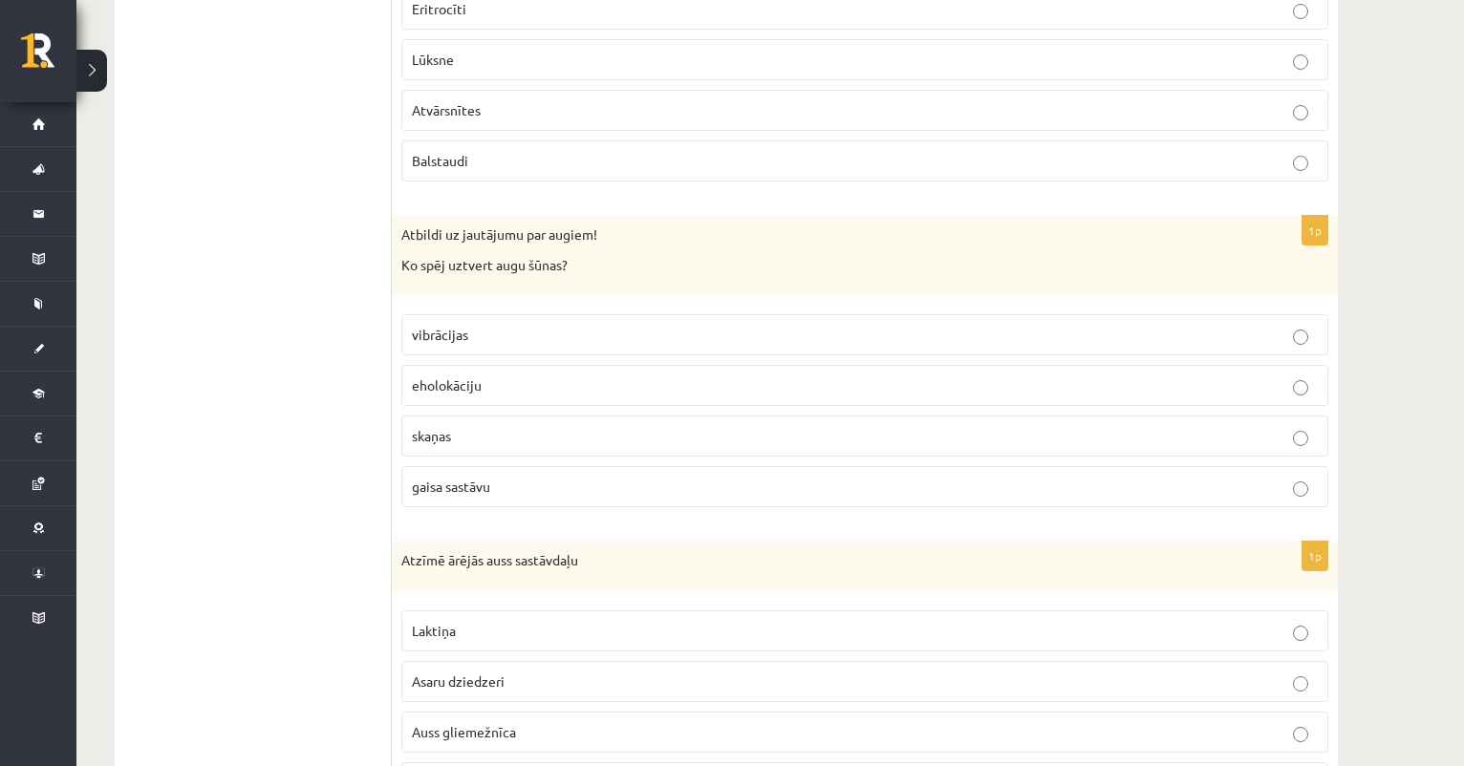
scroll to position [4691, 0]
click at [478, 332] on label "vibrācijas" at bounding box center [864, 331] width 927 height 41
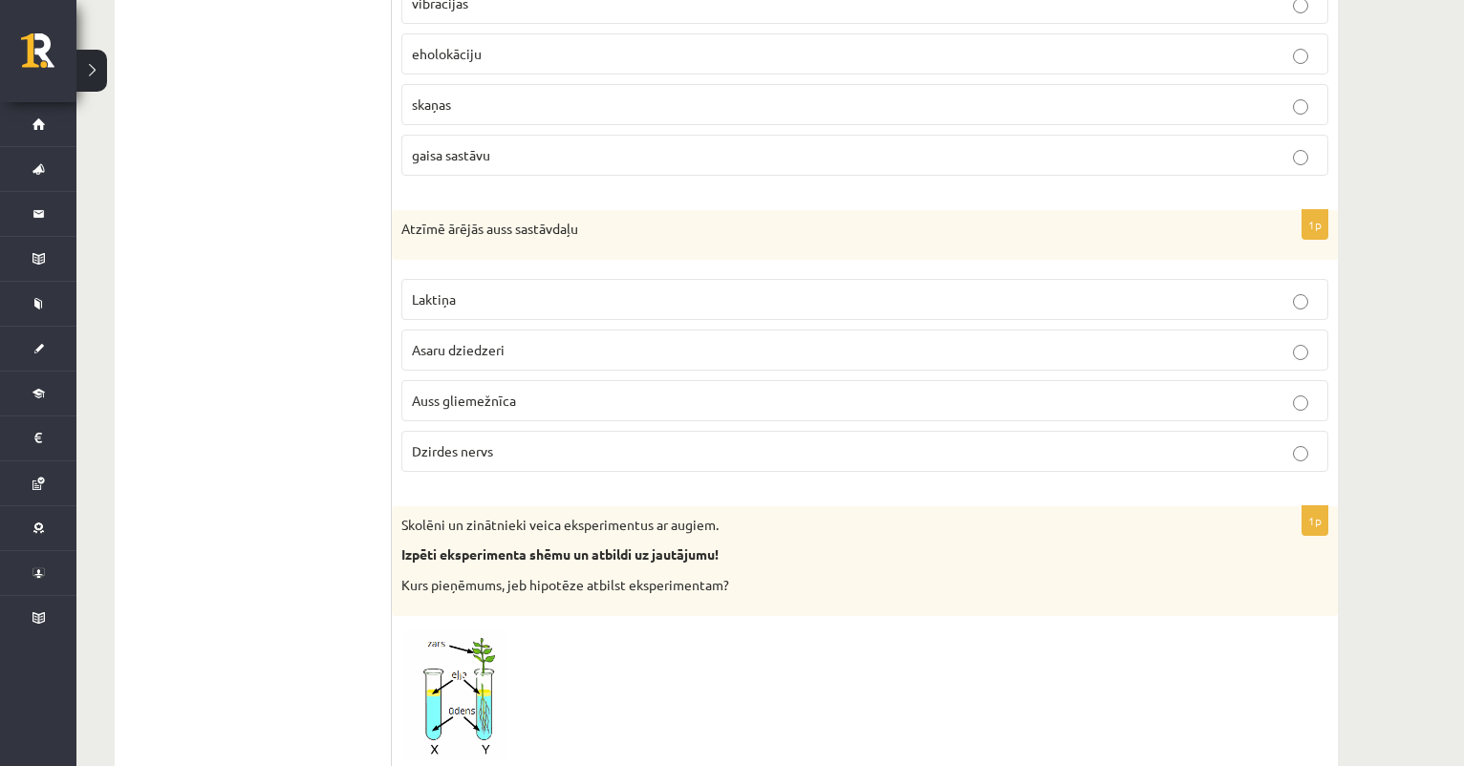
scroll to position [5032, 0]
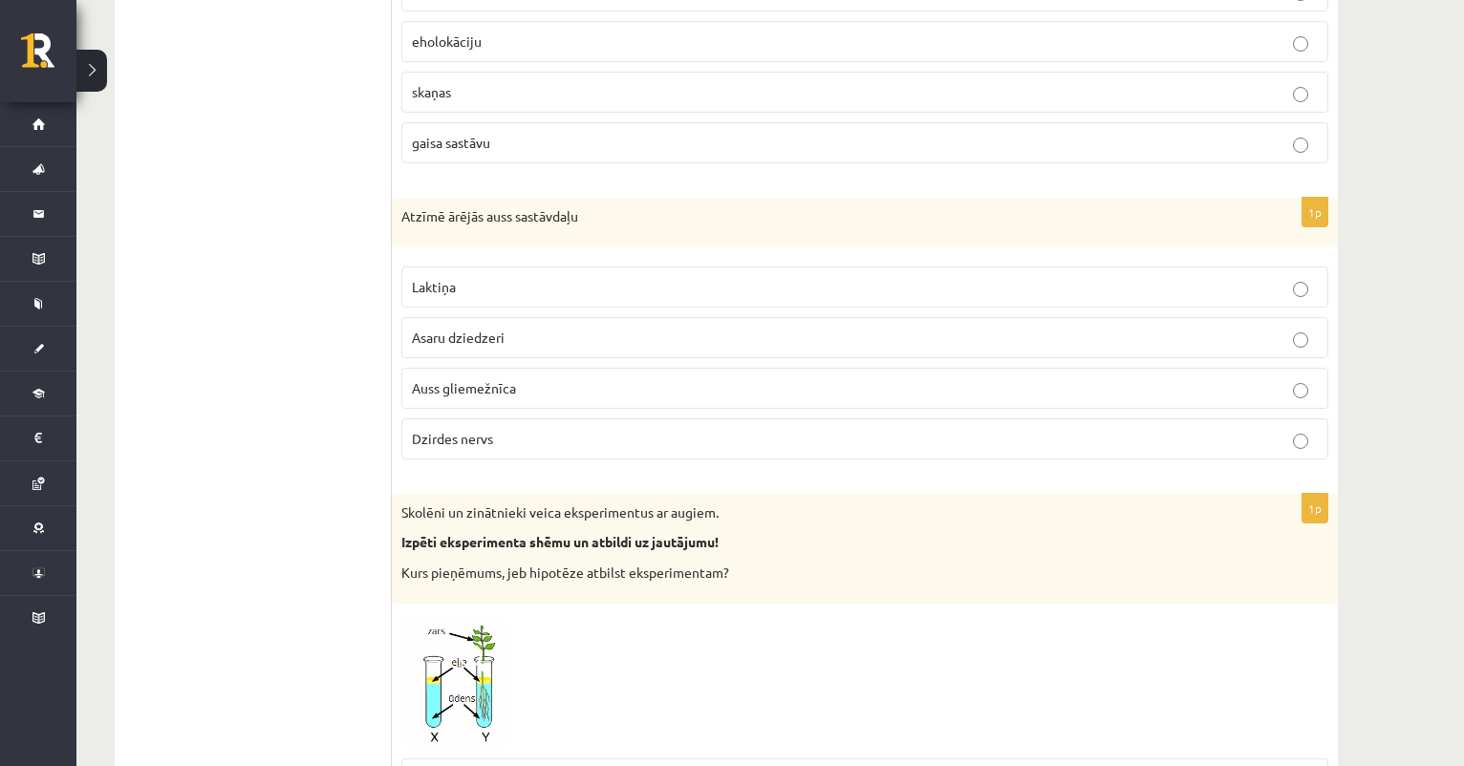
click at [441, 278] on span "Laktiņa" at bounding box center [434, 286] width 44 height 17
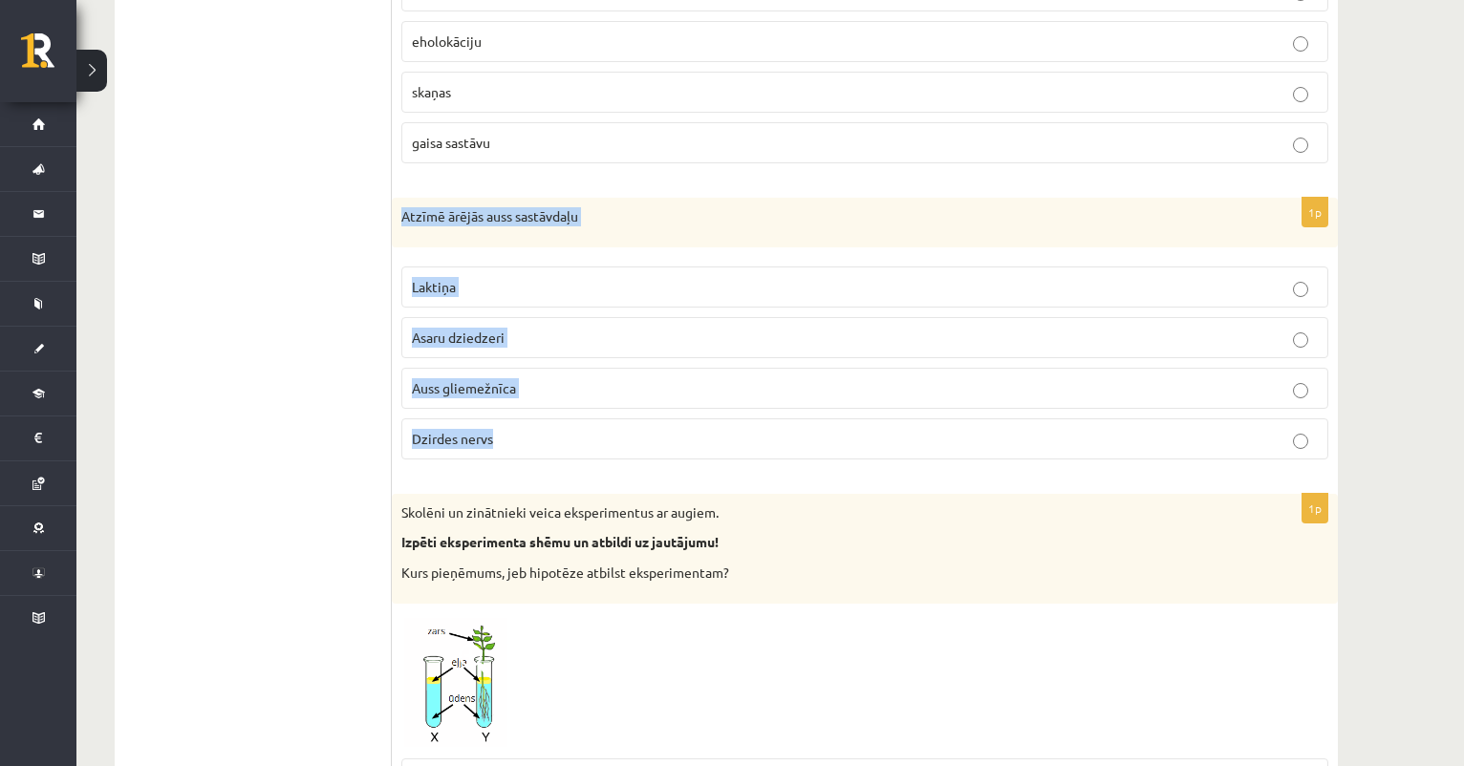
drag, startPoint x: 403, startPoint y: 199, endPoint x: 501, endPoint y: 441, distance: 261.5
click at [501, 441] on div "1p Atzīmē ārējās auss sastāvdaļu Laktiņa Asaru dziedzeri Auss gliemežnīca Dzird…" at bounding box center [865, 336] width 946 height 277
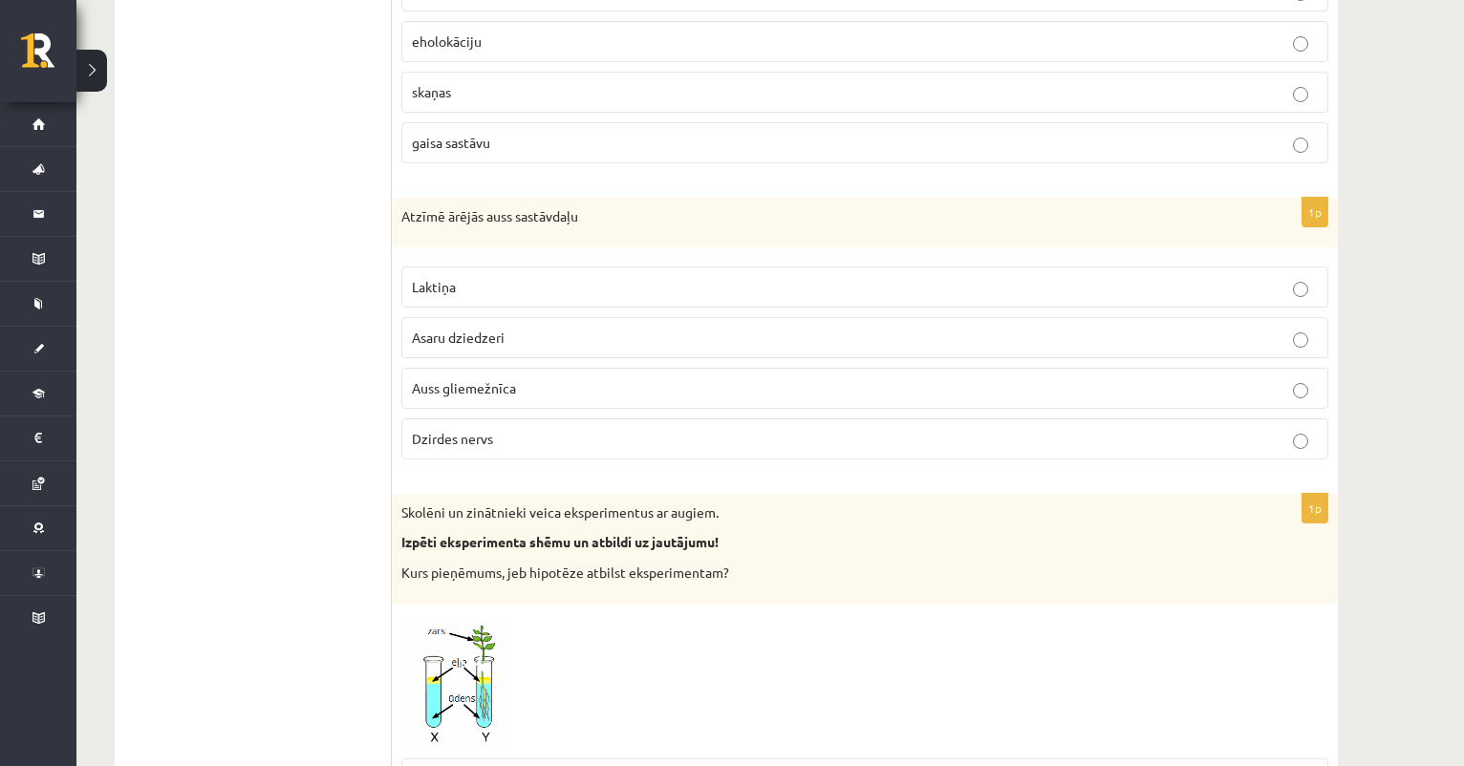
click at [314, 316] on ul "Tests Atgriezeniskā saite – novērtē savu sniegumu" at bounding box center [263, 58] width 258 height 9495
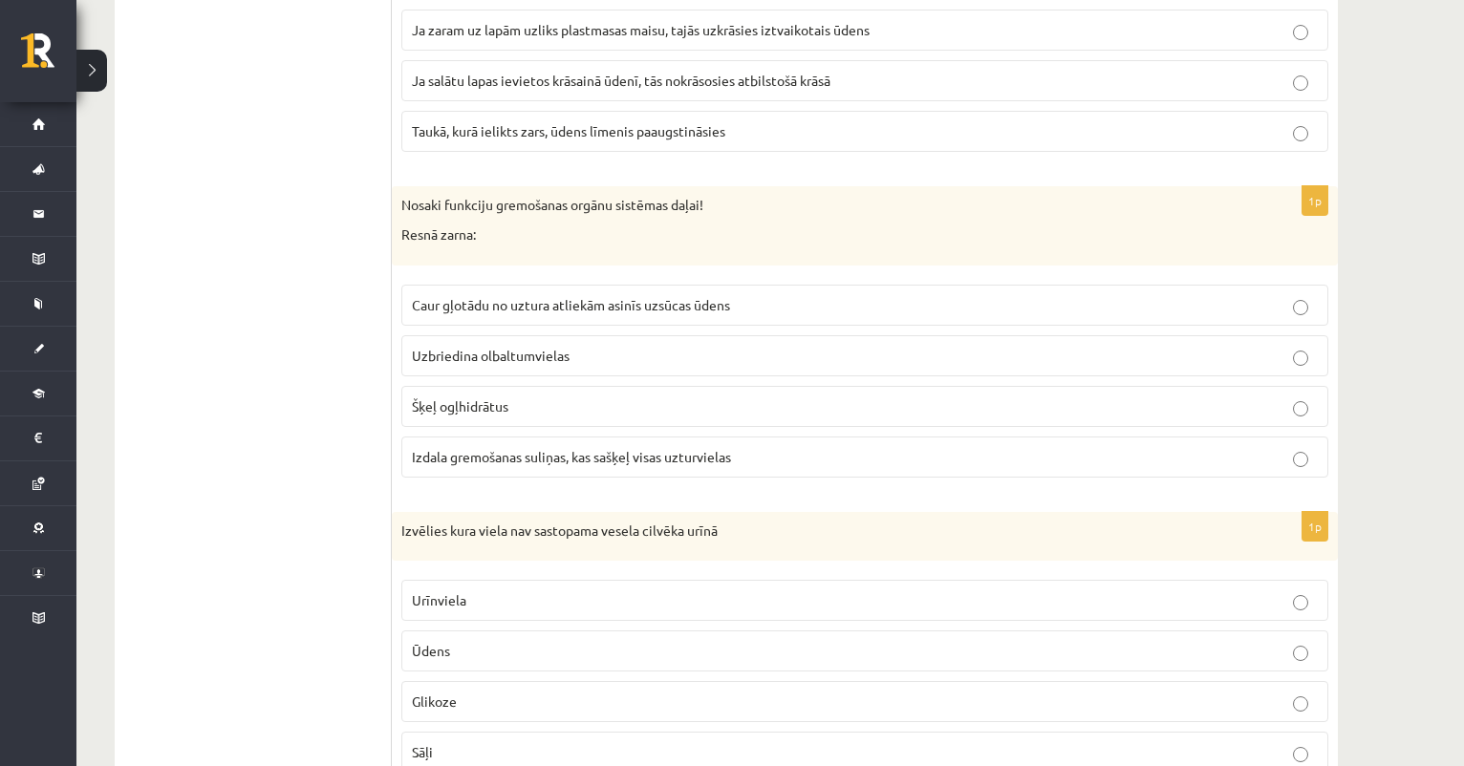
scroll to position [5783, 0]
drag, startPoint x: 399, startPoint y: 212, endPoint x: 491, endPoint y: 219, distance: 92.0
click at [491, 219] on div "Nosaki funkciju gremošanas orgānu sistēmas daļai! Resnā zarna:" at bounding box center [865, 223] width 946 height 79
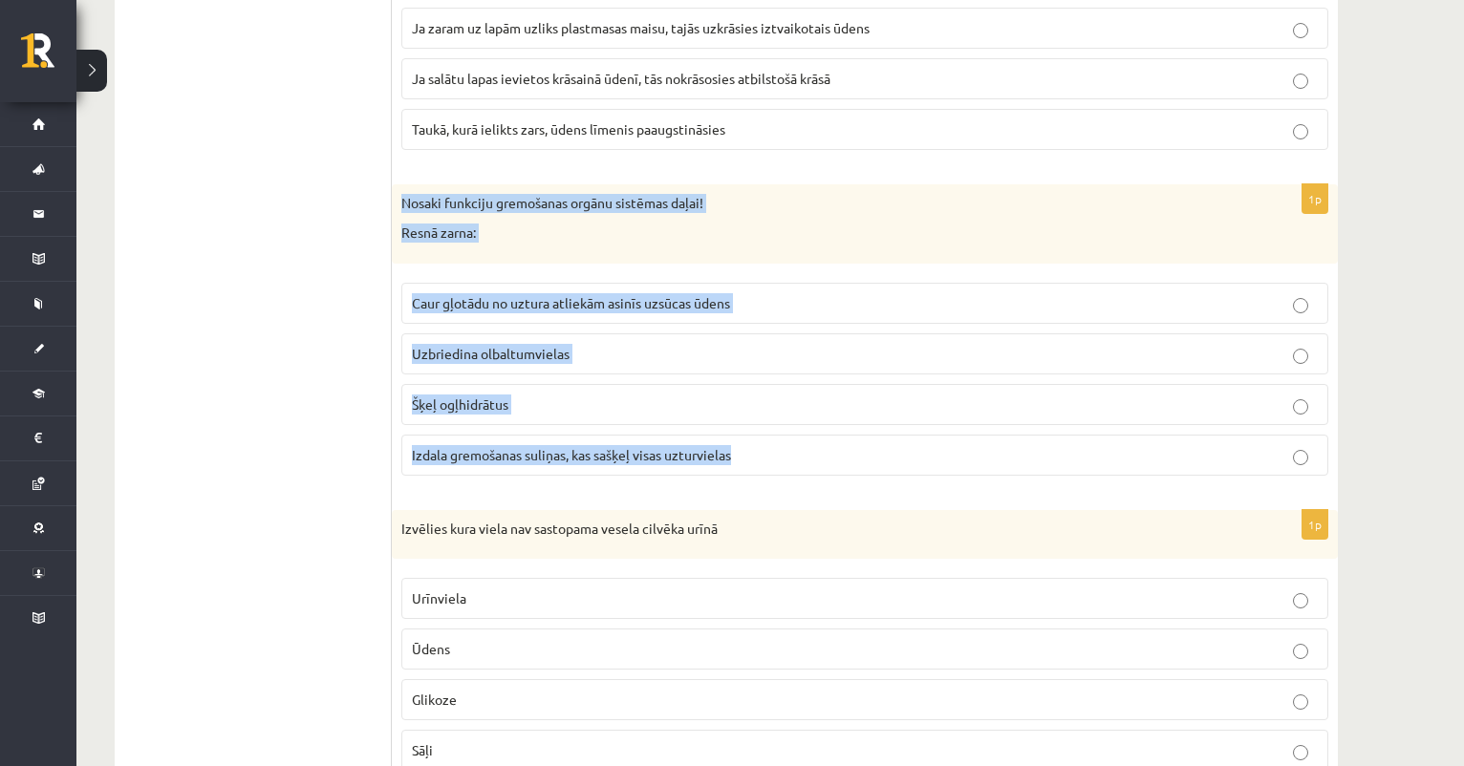
drag, startPoint x: 400, startPoint y: 182, endPoint x: 760, endPoint y: 456, distance: 451.4
click at [762, 457] on div "1p Nosaki funkciju gremošanas orgānu sistēmas daļai! Resnā zarna: Caur gļotādu …" at bounding box center [865, 337] width 946 height 307
click at [538, 446] on span "Izdala gremošanas suliņas, kas sašķeļ visas uzturvielas" at bounding box center [571, 454] width 319 height 17
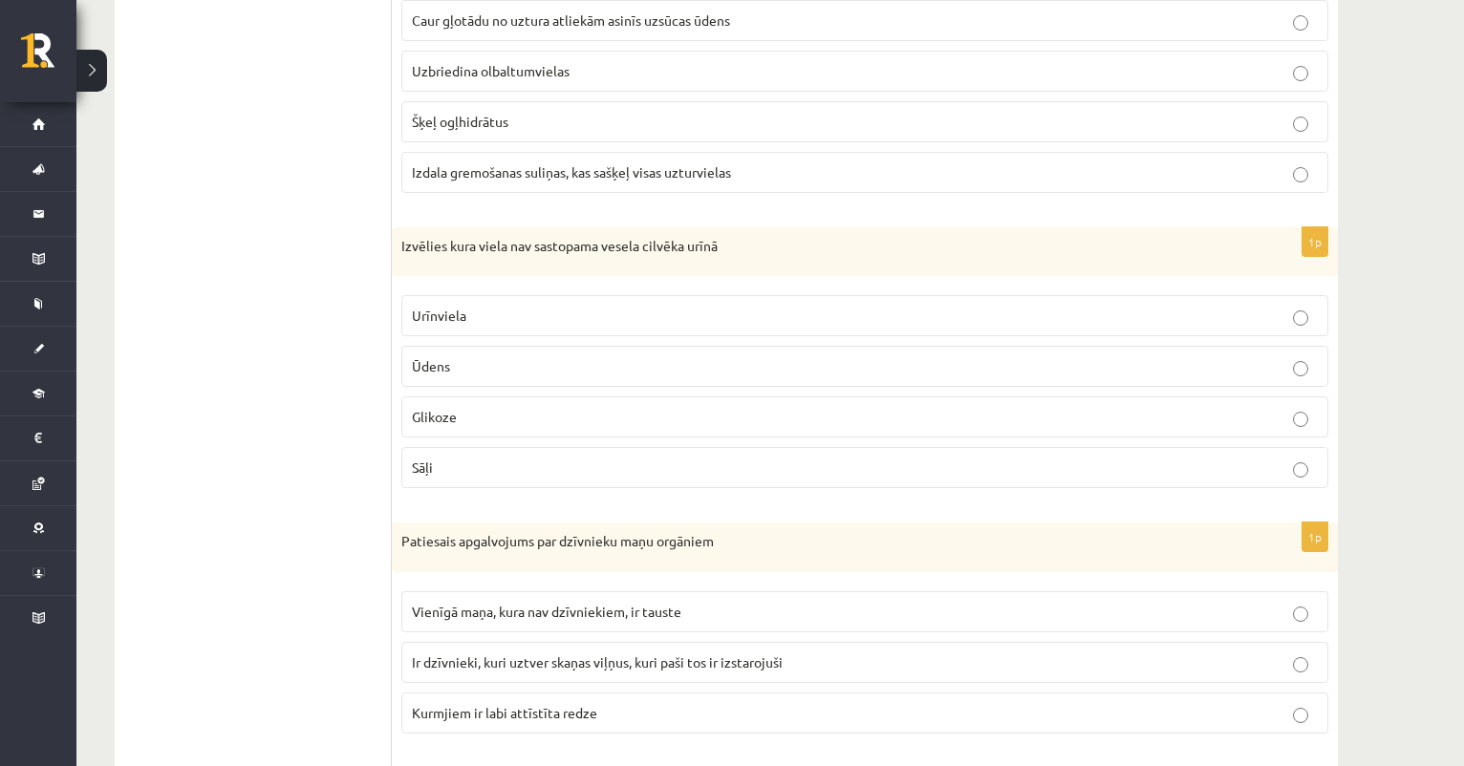
scroll to position [6069, 0]
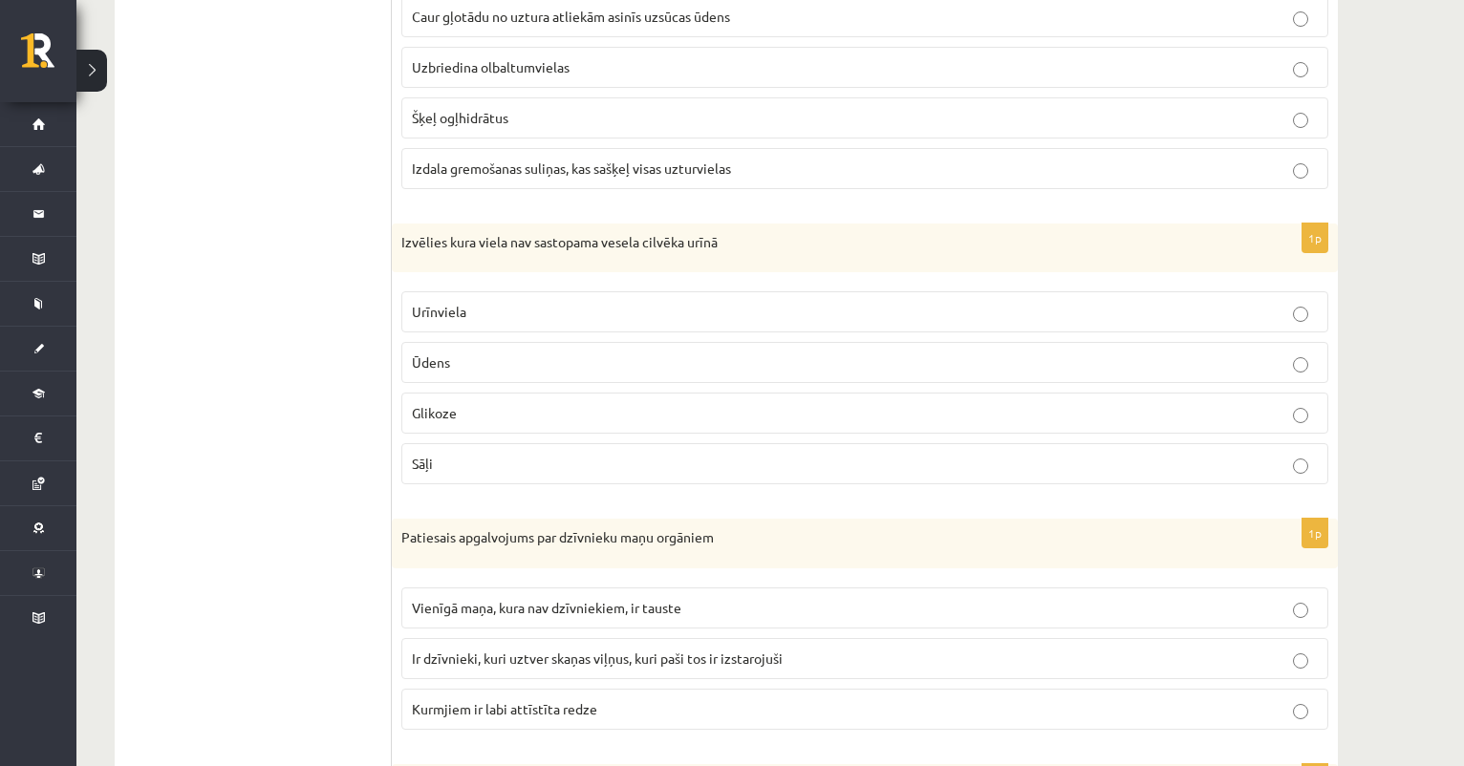
click at [447, 404] on span "Glikoze" at bounding box center [434, 412] width 45 height 17
click at [436, 454] on p "Sāļi" at bounding box center [865, 464] width 906 height 20
click at [444, 404] on p "Glikoze" at bounding box center [865, 413] width 906 height 20
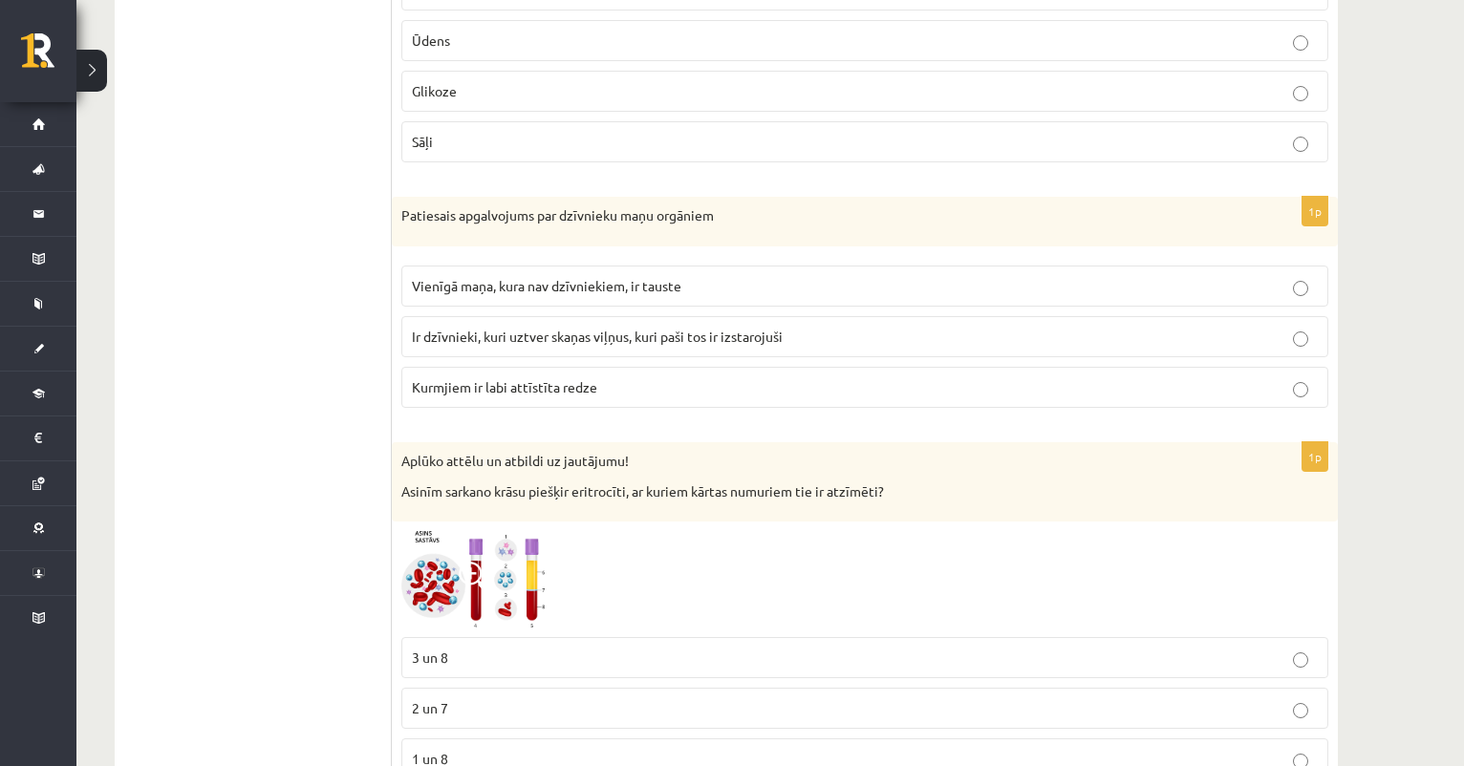
scroll to position [6394, 0]
click at [664, 325] on span "Ir dzīvnieki, kuri uztver skaņas viļņus, kuri paši tos ir izstarojuši" at bounding box center [597, 333] width 371 height 17
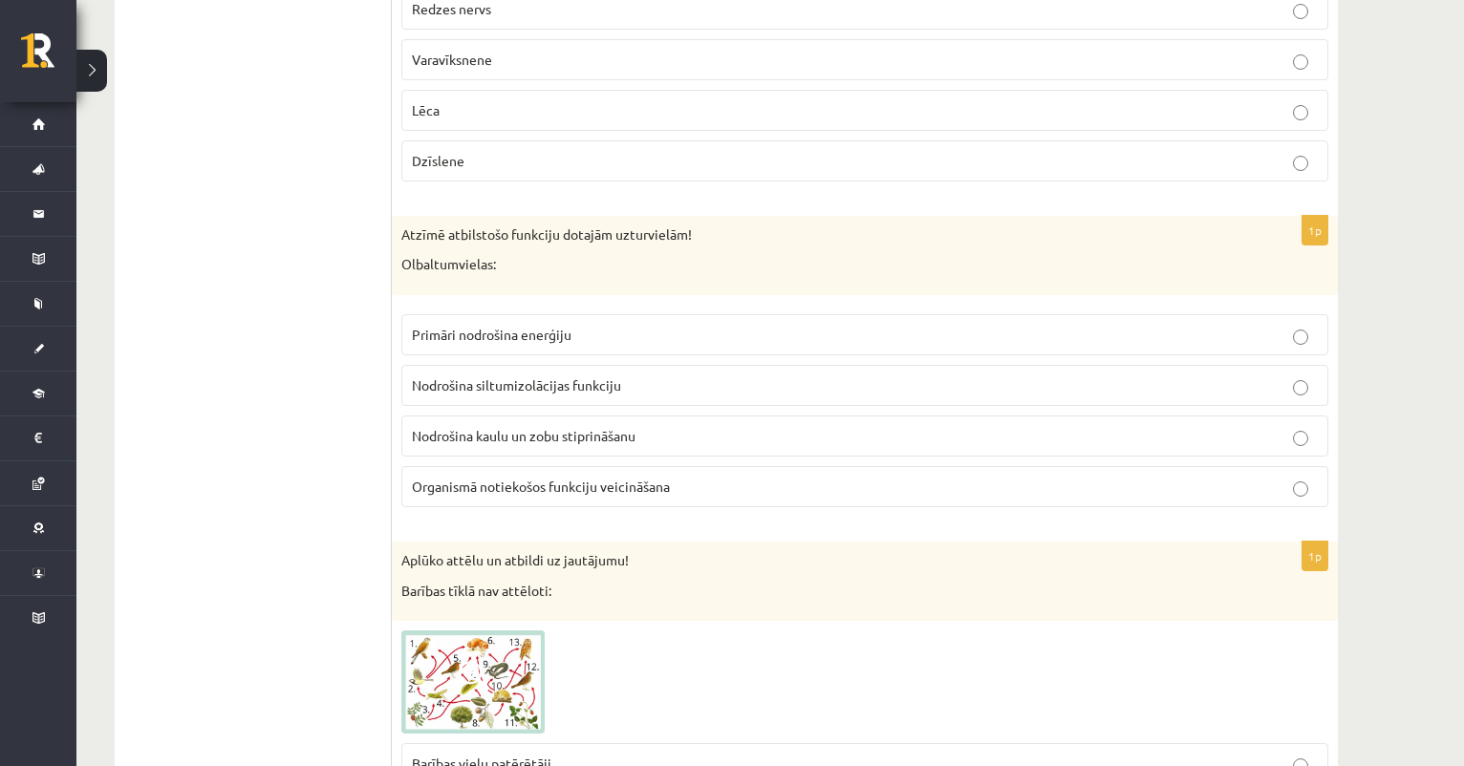
scroll to position [7426, 0]
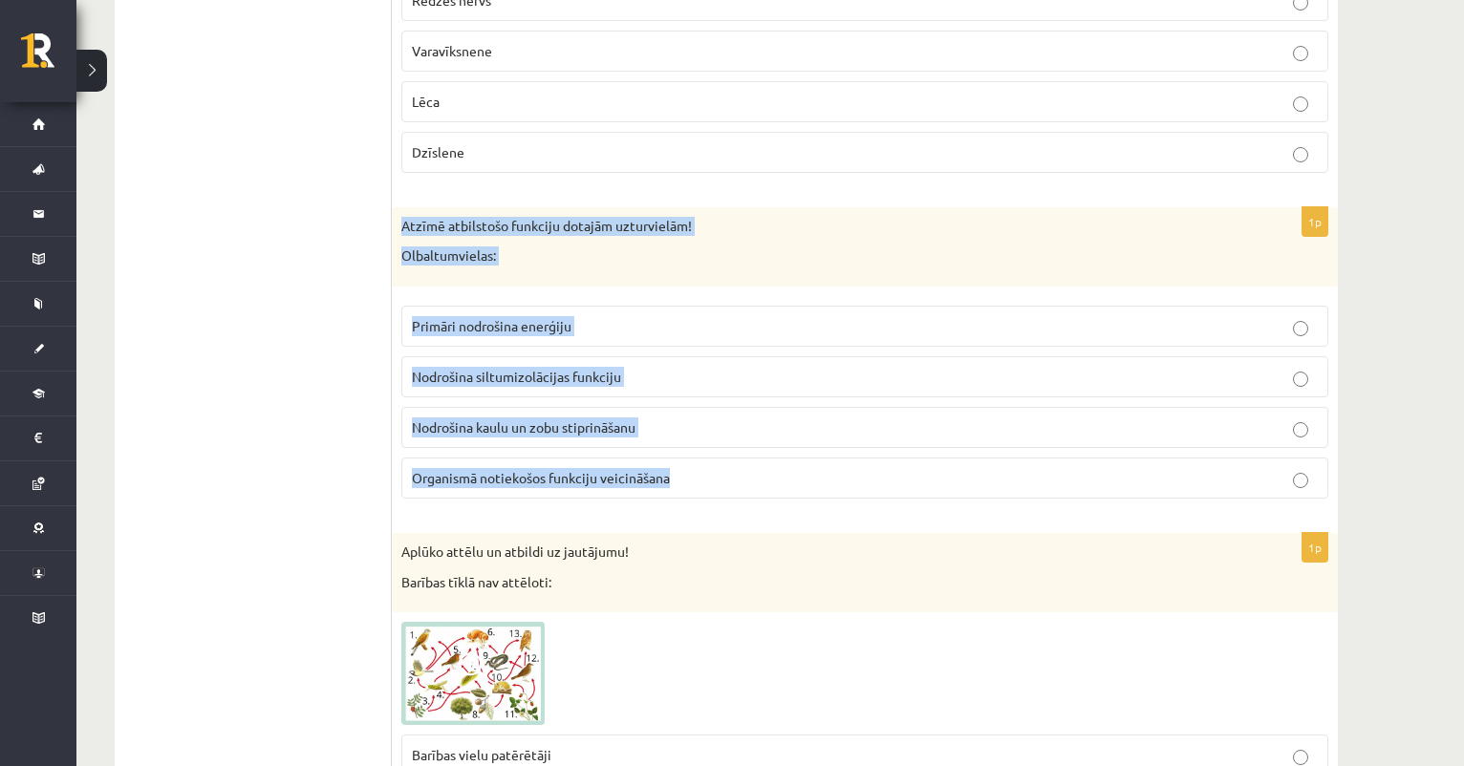
drag, startPoint x: 398, startPoint y: 203, endPoint x: 717, endPoint y: 468, distance: 414.5
click at [719, 466] on div "1p Atzīmē atbilstošo funkciju dotajām uzturvielām! Olbaltumvielas: Primāri nodr…" at bounding box center [865, 360] width 946 height 307
click at [546, 419] on span "Nodrošina kaulu un zobu stiprināšanu" at bounding box center [524, 427] width 224 height 17
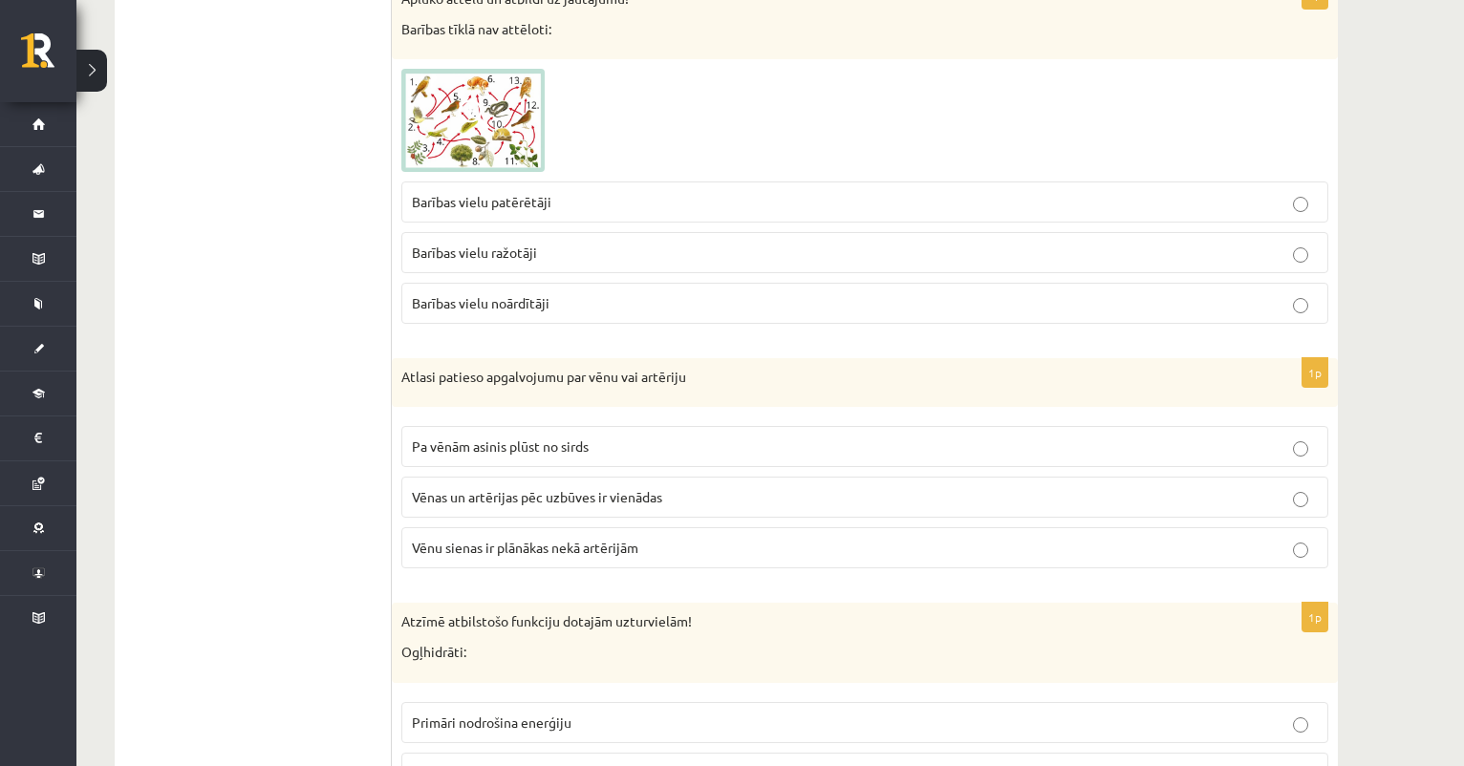
scroll to position [8101, 0]
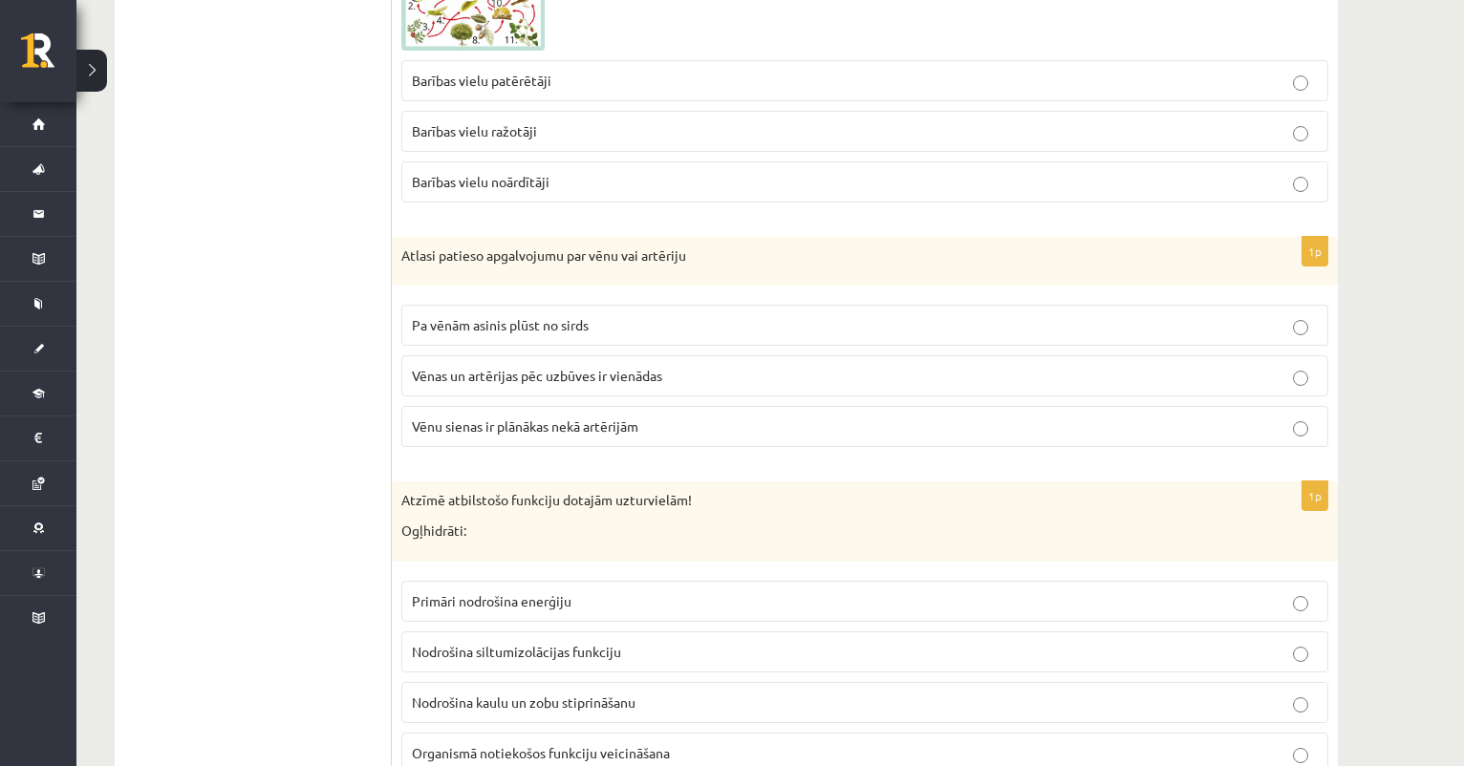
click at [483, 418] on span "Vēnu sienas ir plānākas nekā artērijām" at bounding box center [525, 426] width 226 height 17
click at [437, 316] on span "Pa vēnām asinis plūst no sirds" at bounding box center [500, 324] width 177 height 17
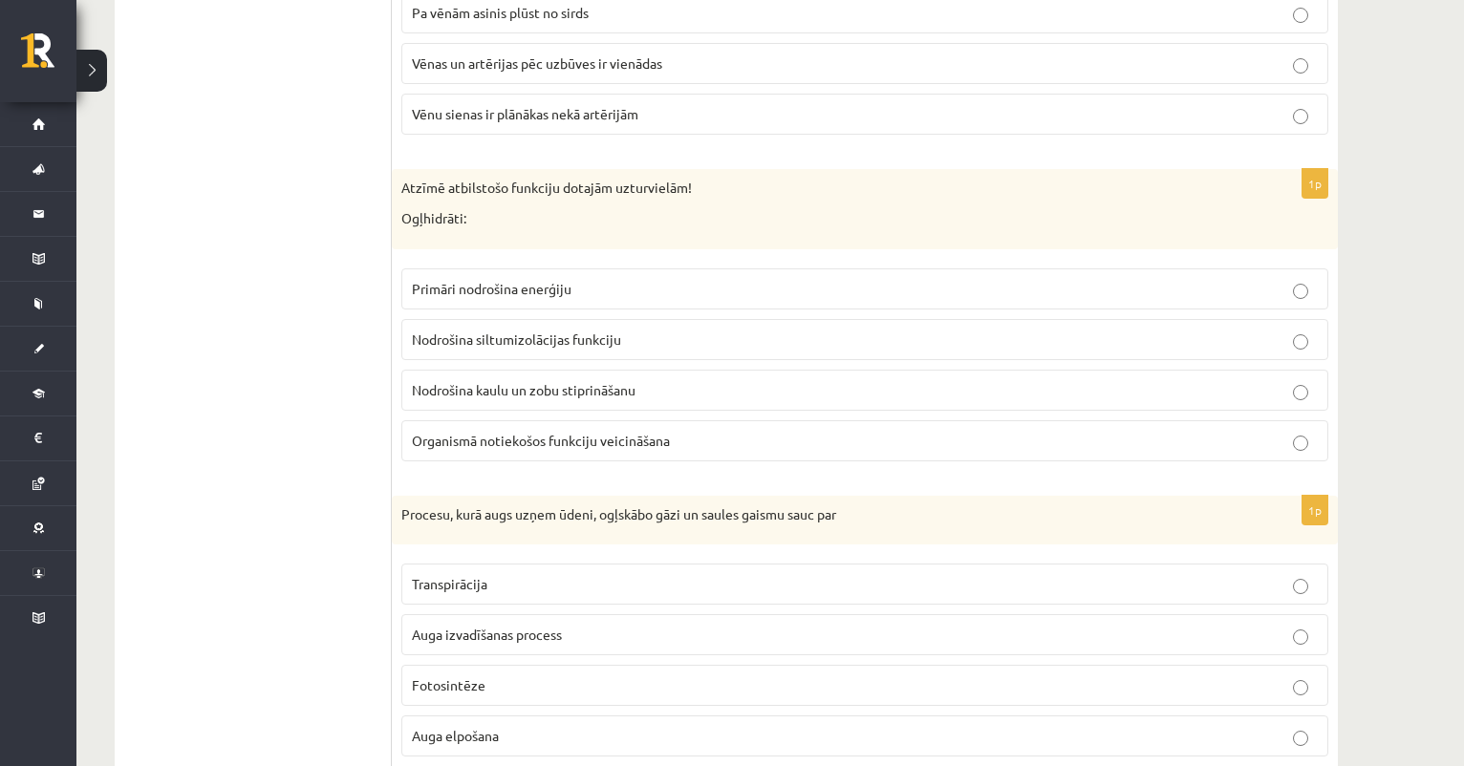
scroll to position [8424, 0]
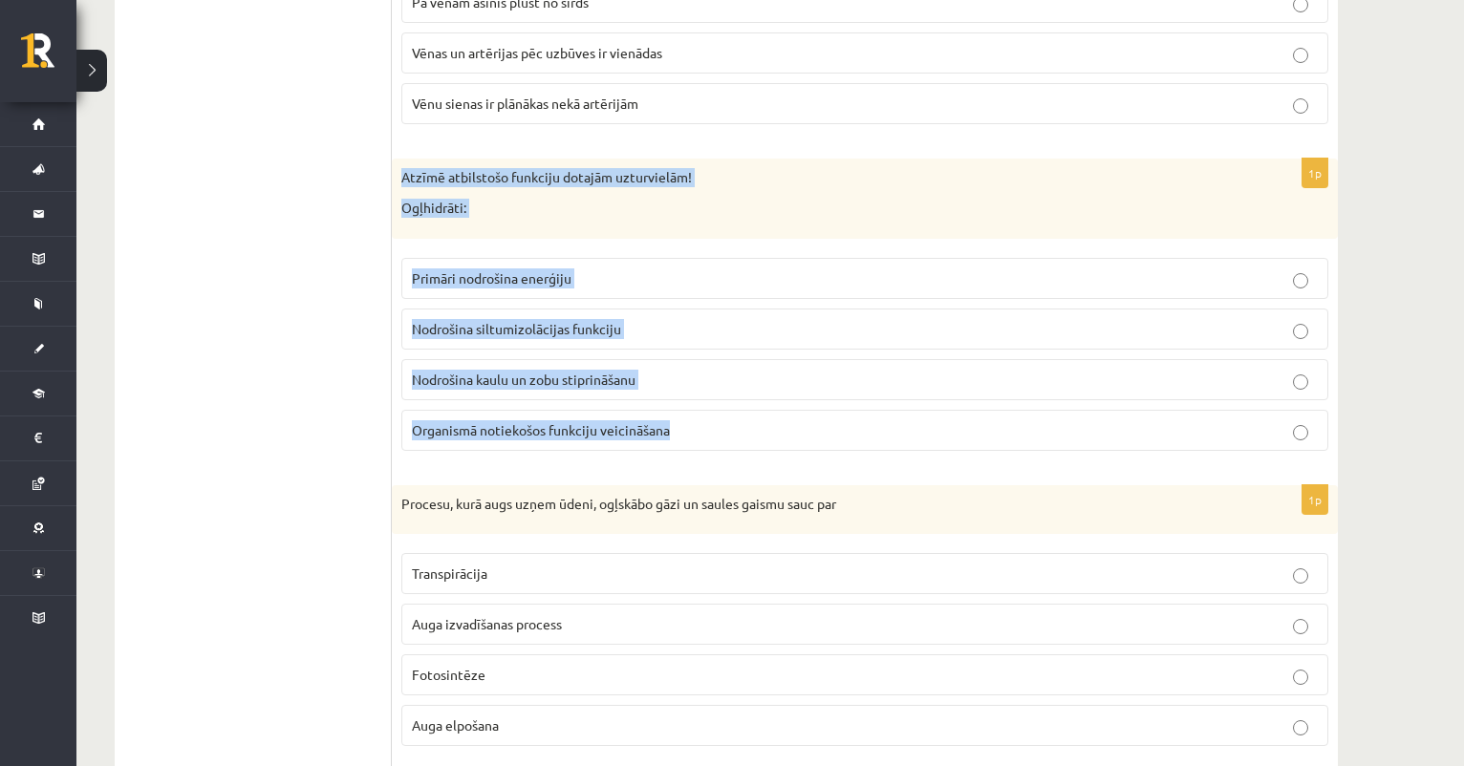
drag, startPoint x: 397, startPoint y: 160, endPoint x: 697, endPoint y: 431, distance: 403.8
click at [698, 431] on div "1p Atzīmē atbilstošo funkciju dotajām uzturvielām! Ogļhidrāti: Primāri nodrošin…" at bounding box center [865, 312] width 946 height 307
click at [505, 269] on span "Primāri nodrošina enerģiju" at bounding box center [492, 277] width 160 height 17
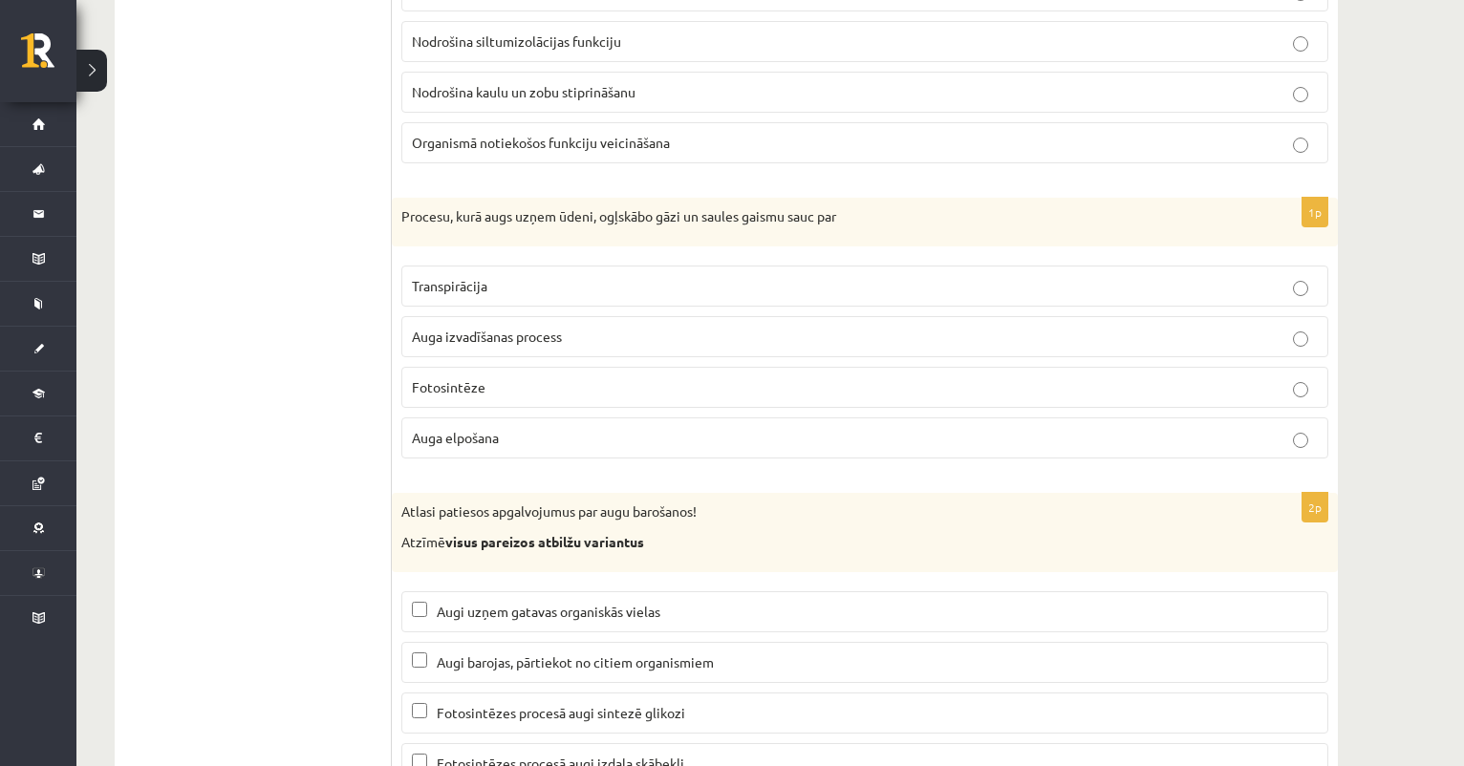
scroll to position [8715, 0]
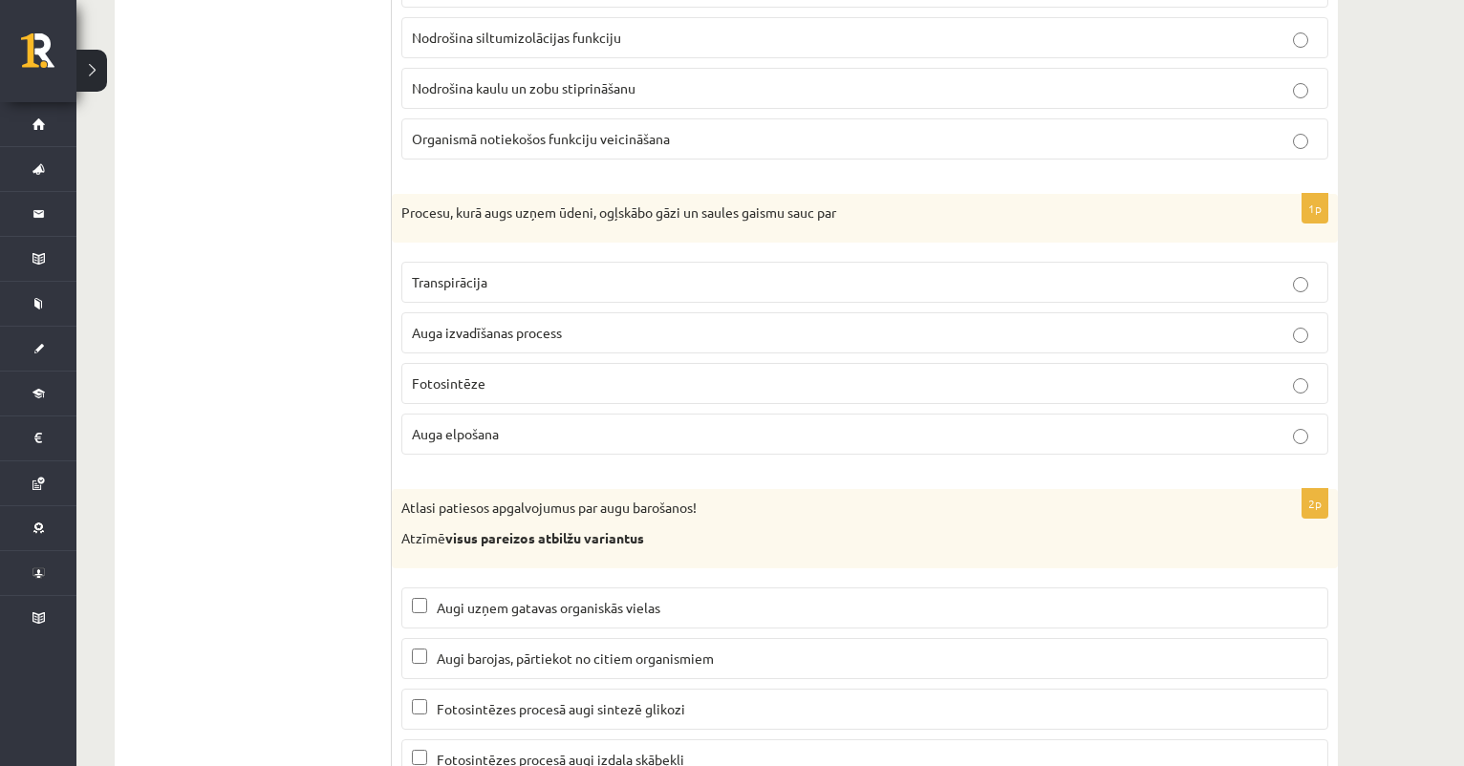
click at [472, 375] on span "Fotosintēze" at bounding box center [449, 383] width 74 height 17
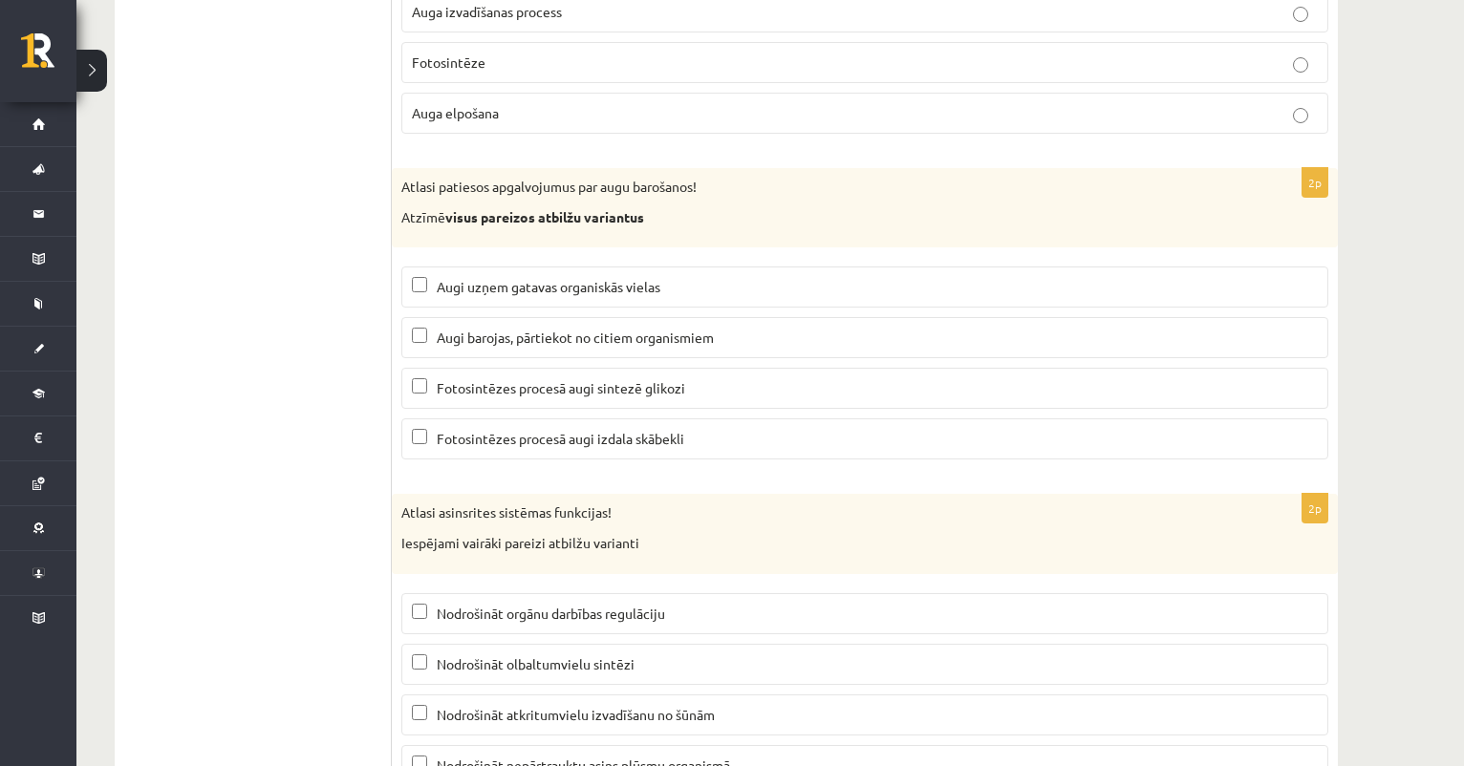
scroll to position [9037, 0]
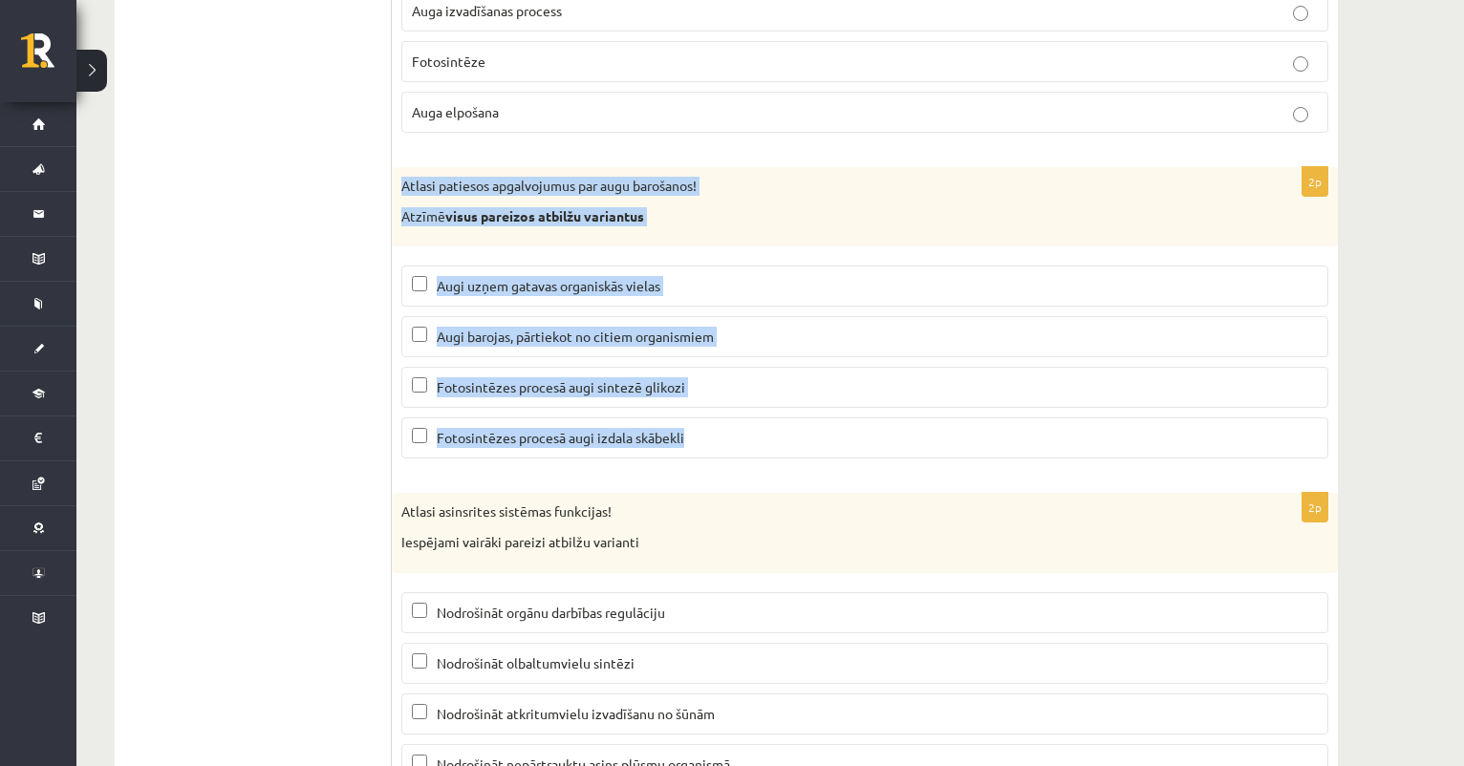
drag, startPoint x: 400, startPoint y: 160, endPoint x: 709, endPoint y: 433, distance: 412.2
click at [710, 433] on div "2p Atlasi patiesos apgalvojumus par augu barošanos! Atzīmē visus pareizos atbil…" at bounding box center [865, 320] width 946 height 307
click at [581, 429] on span "Fotosintēzes procesā augi izdala skābekli" at bounding box center [560, 437] width 247 height 17
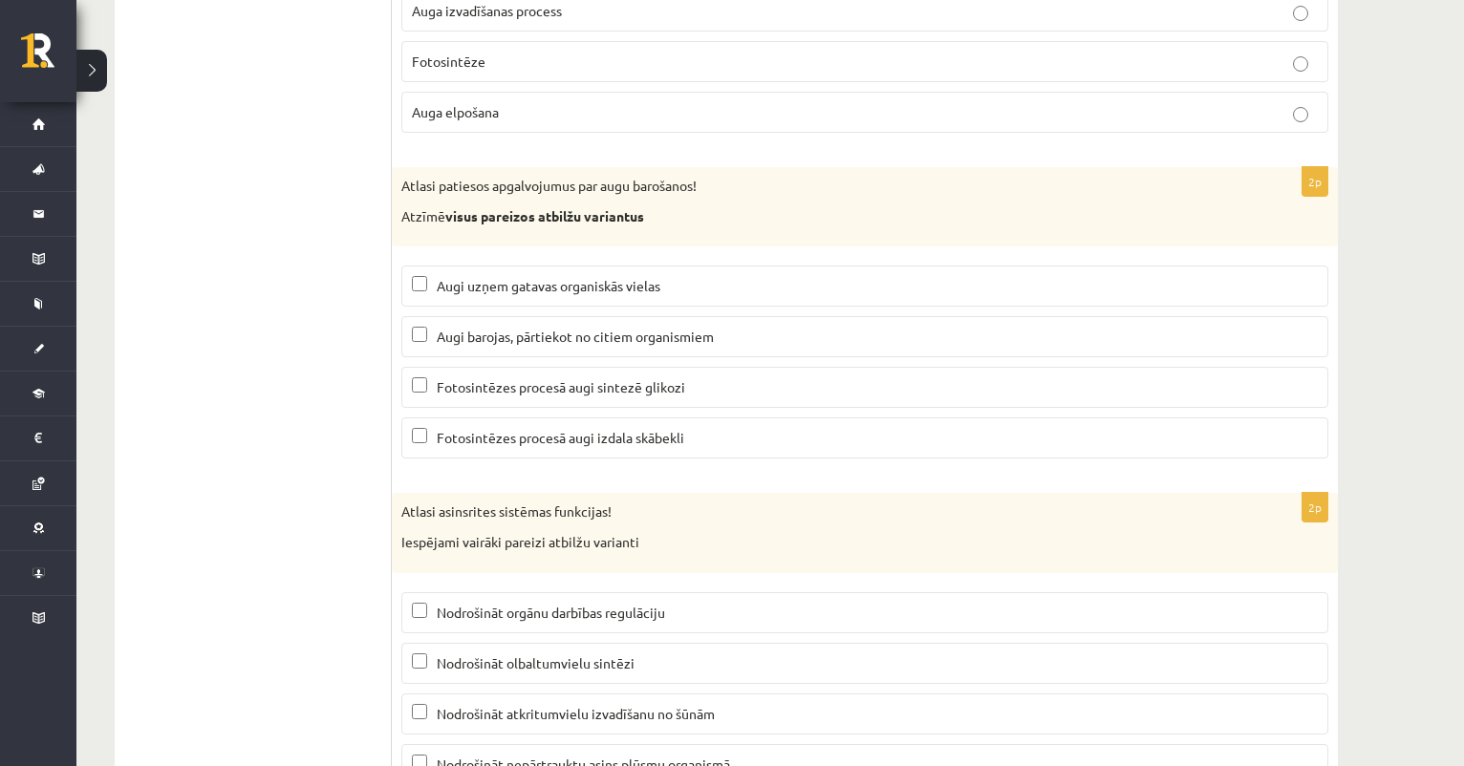
click at [572, 328] on span "Augi barojas, pārtiekot no citiem organismiem" at bounding box center [575, 336] width 277 height 17
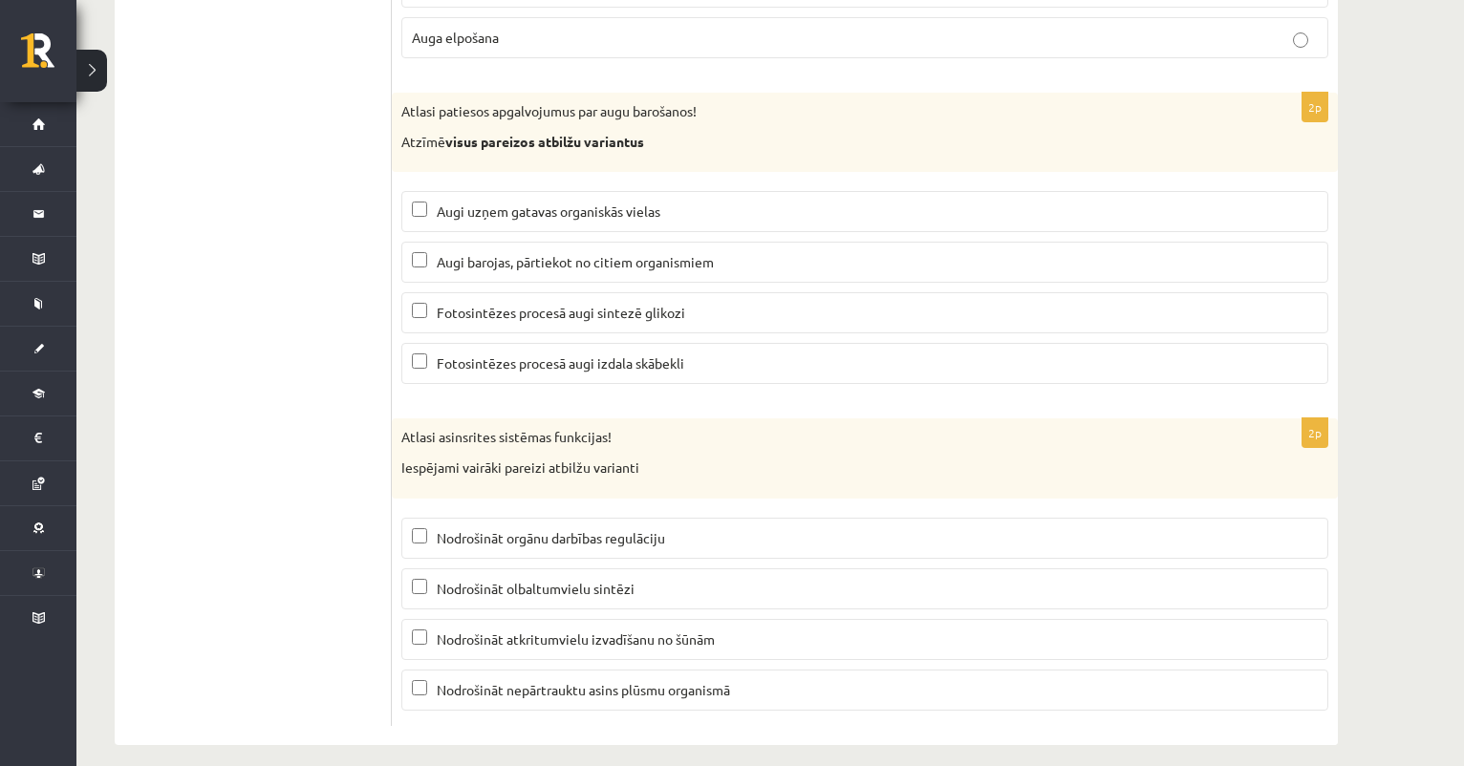
scroll to position [9103, 0]
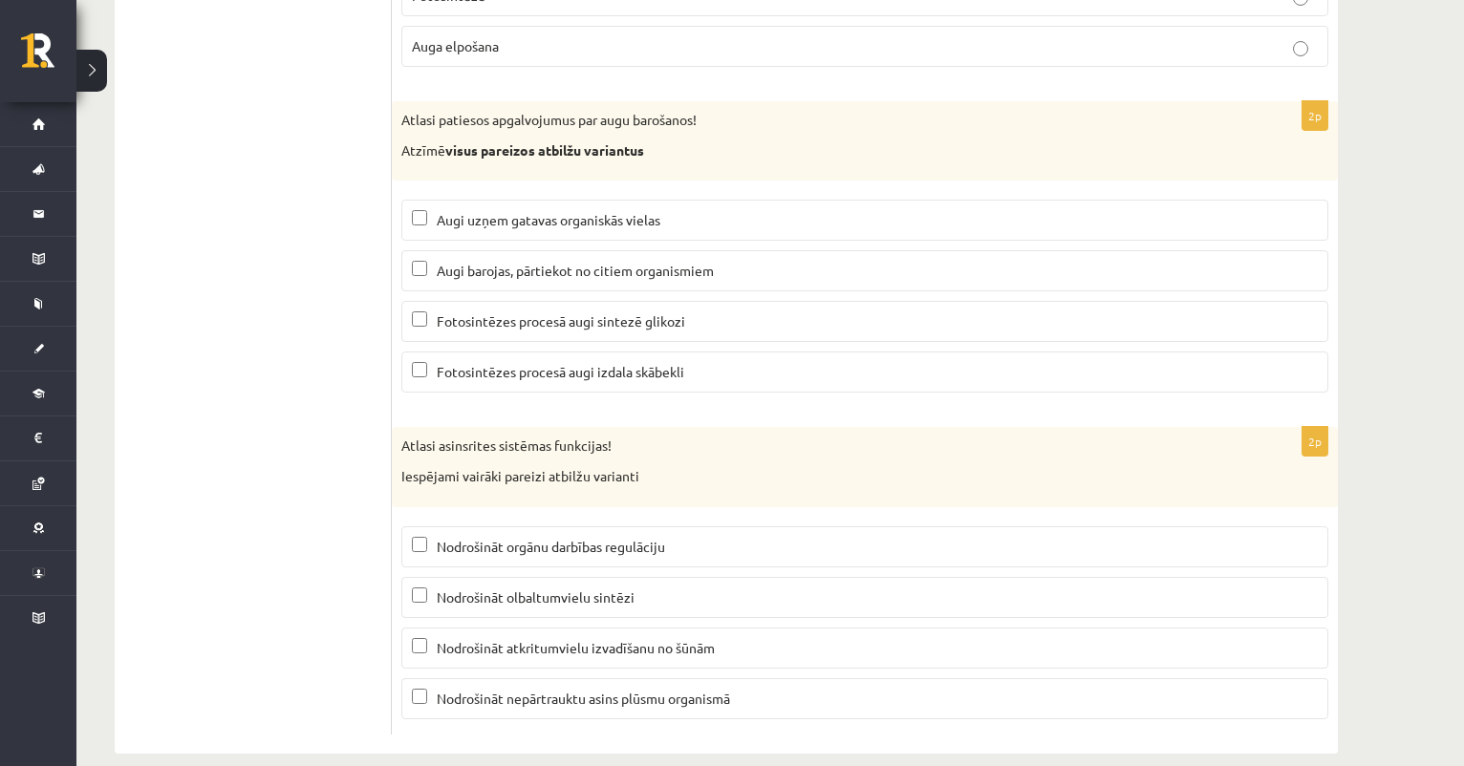
click at [561, 690] on span "Nodrošināt nepārtrauktu asins plūsmu organismā" at bounding box center [583, 698] width 293 height 17
click at [571, 538] on span "Nodrošināt orgānu darbības regulāciju" at bounding box center [551, 546] width 228 height 17
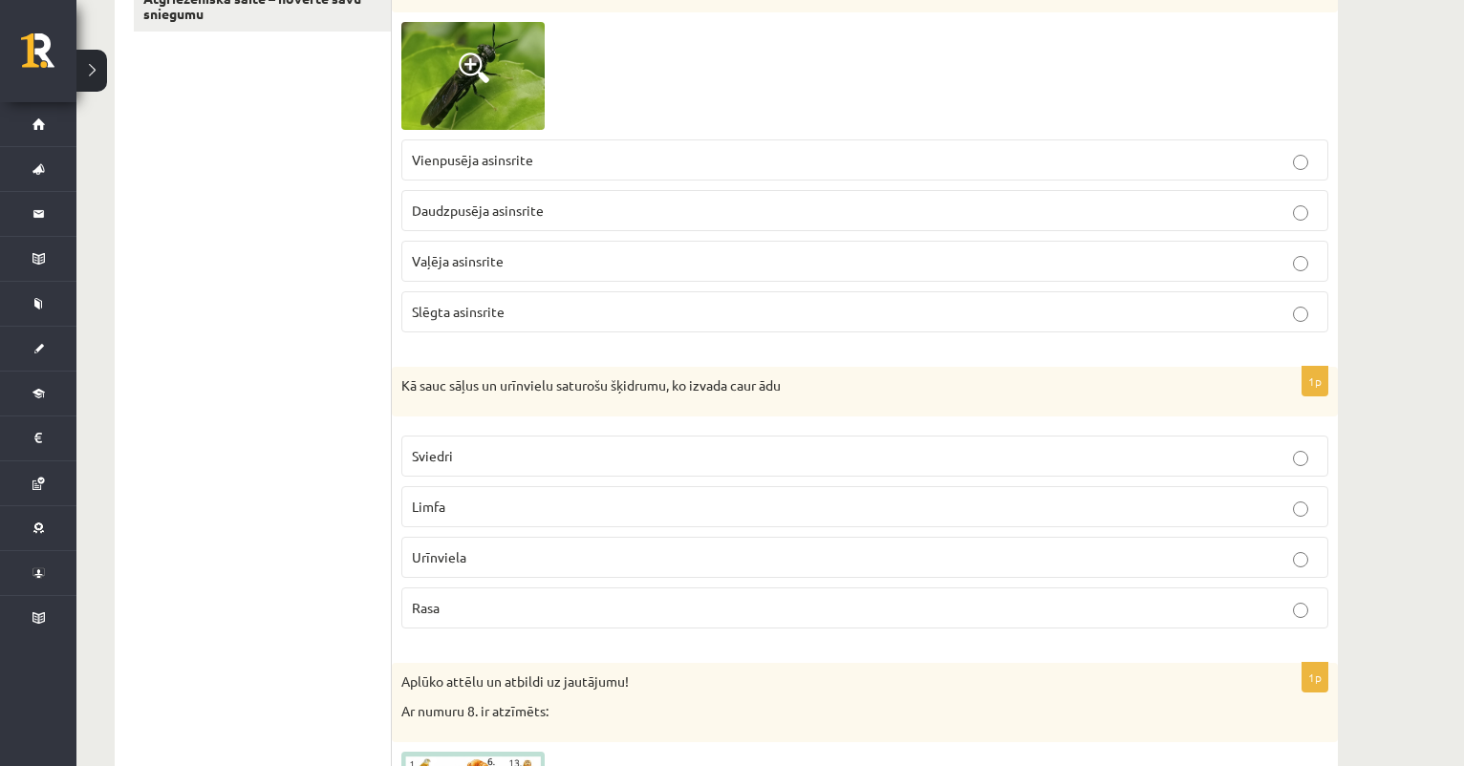
scroll to position [396, 0]
click at [547, 452] on p "Sviedri" at bounding box center [865, 459] width 906 height 20
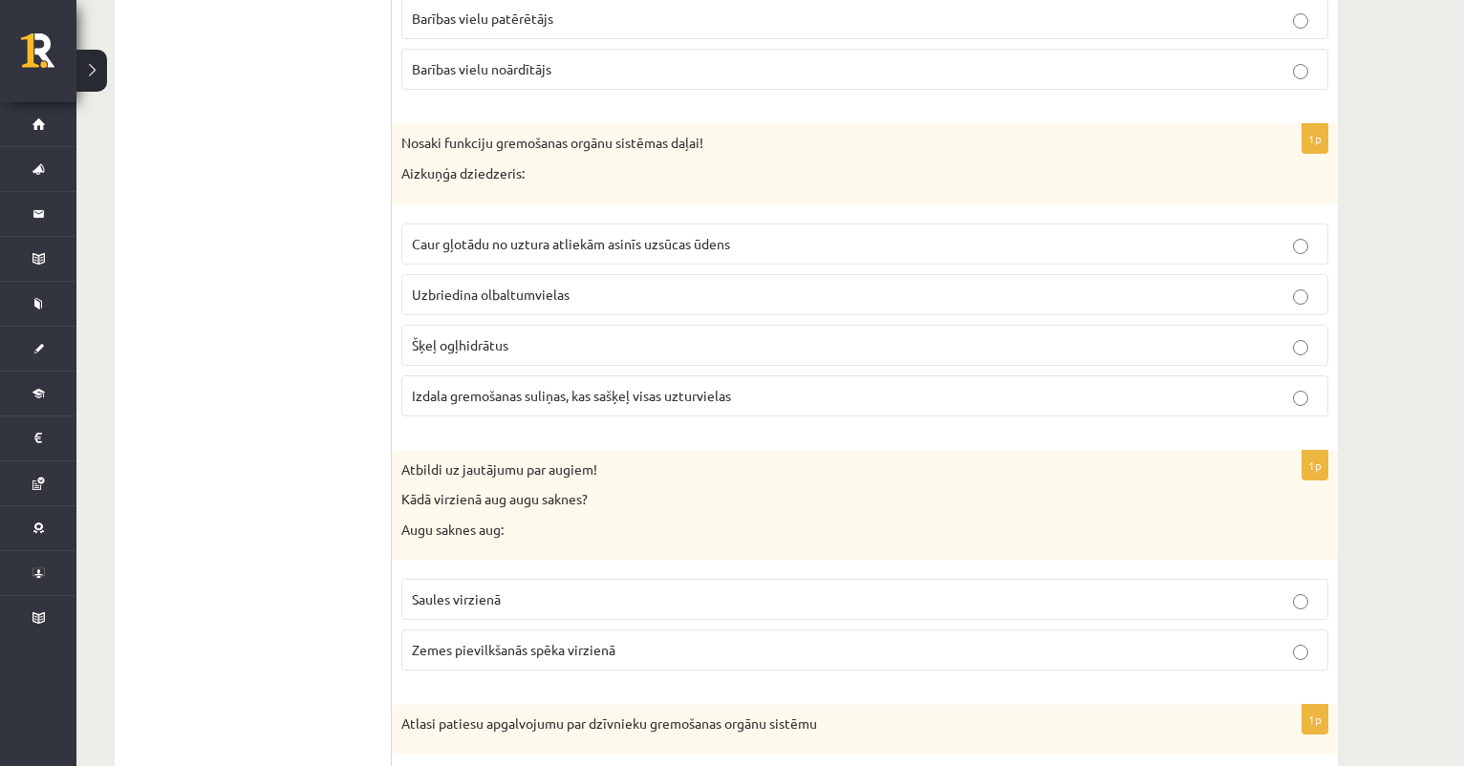
scroll to position [1318, 0]
click at [672, 233] on span "Caur gļotādu no uztura atliekām asinīs uzsūcas ūdens" at bounding box center [571, 240] width 318 height 17
click at [591, 388] on span "Izdala gremošanas suliņas, kas sašķeļ visas uzturvielas" at bounding box center [571, 392] width 319 height 17
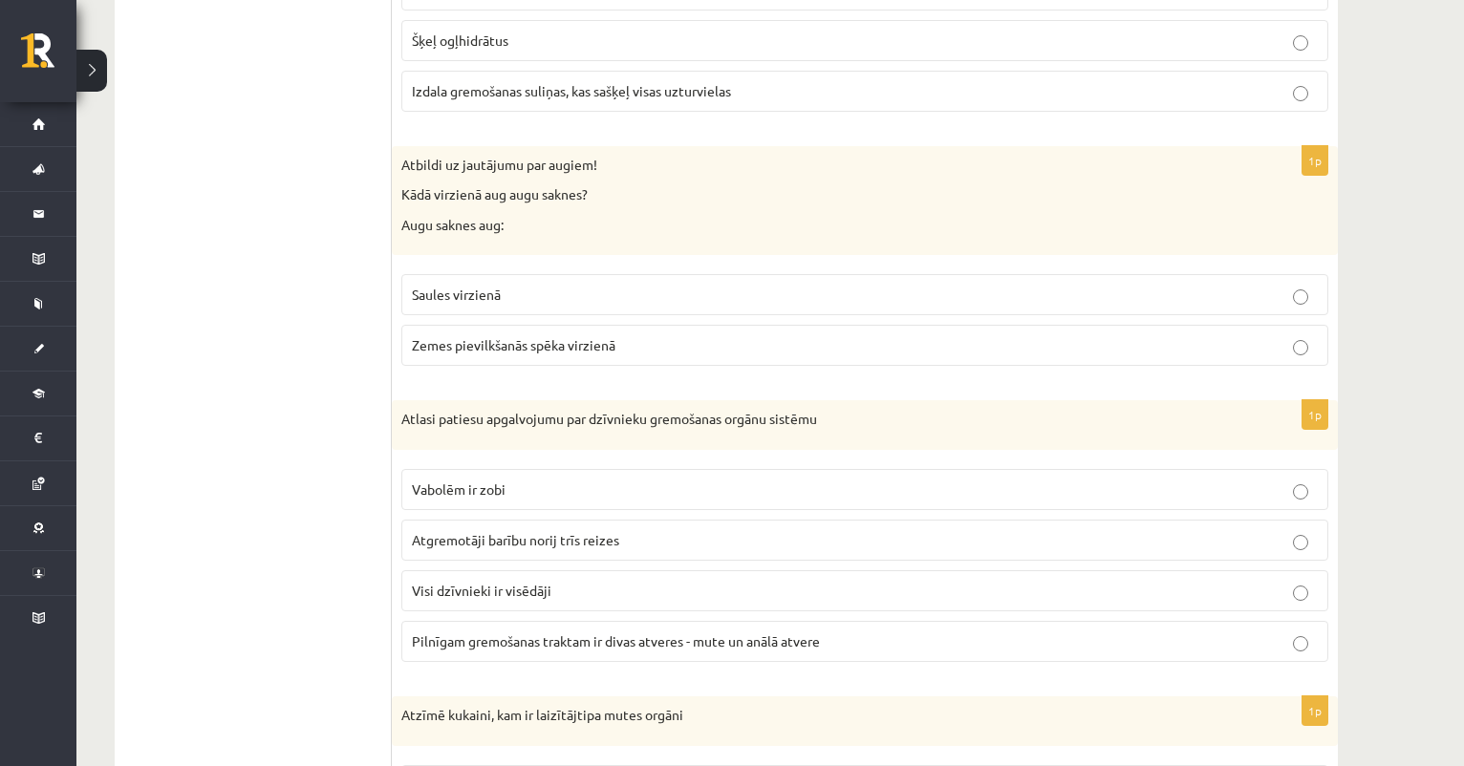
scroll to position [1620, 0]
click at [571, 346] on span "Zemes pievilkšanās spēka virzienā" at bounding box center [514, 343] width 204 height 17
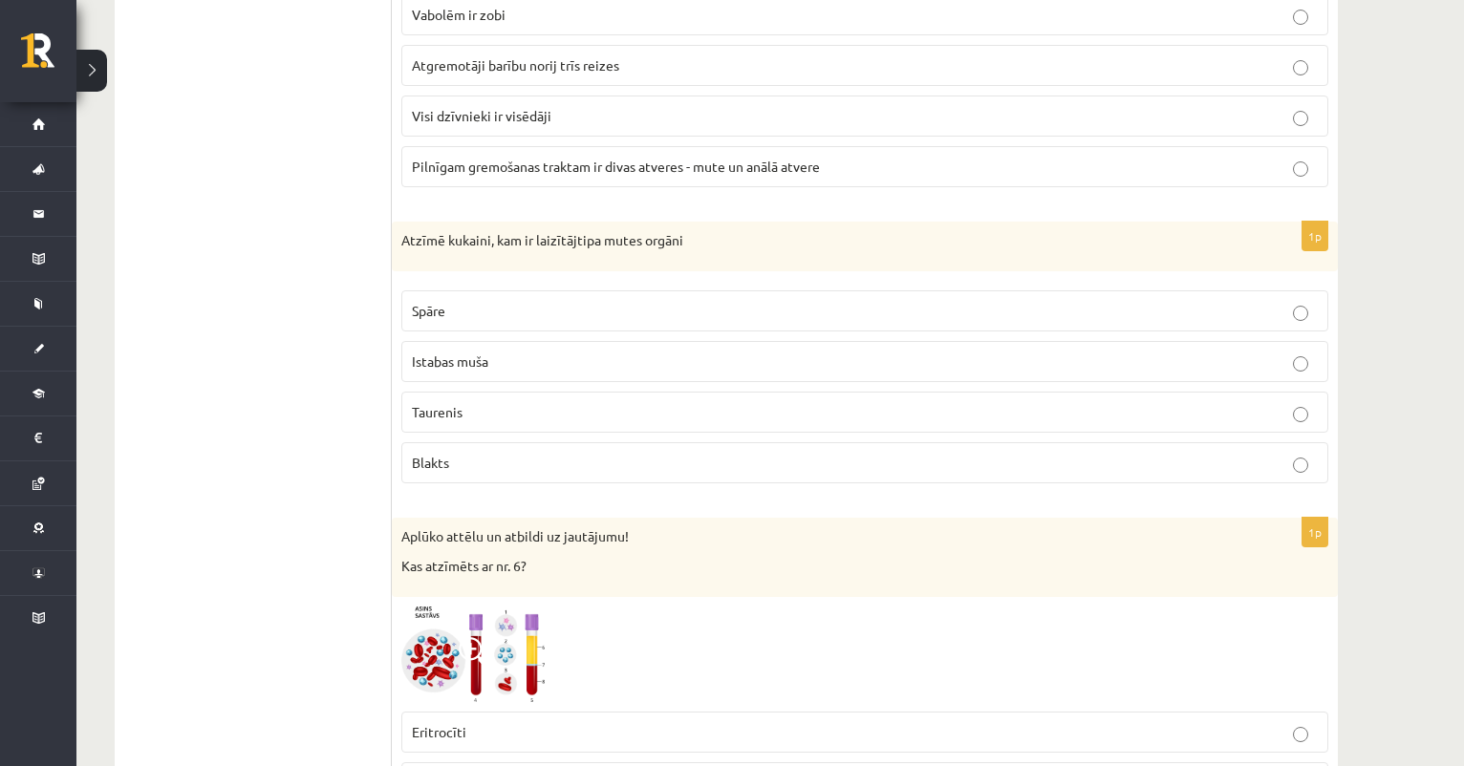
scroll to position [2111, 0]
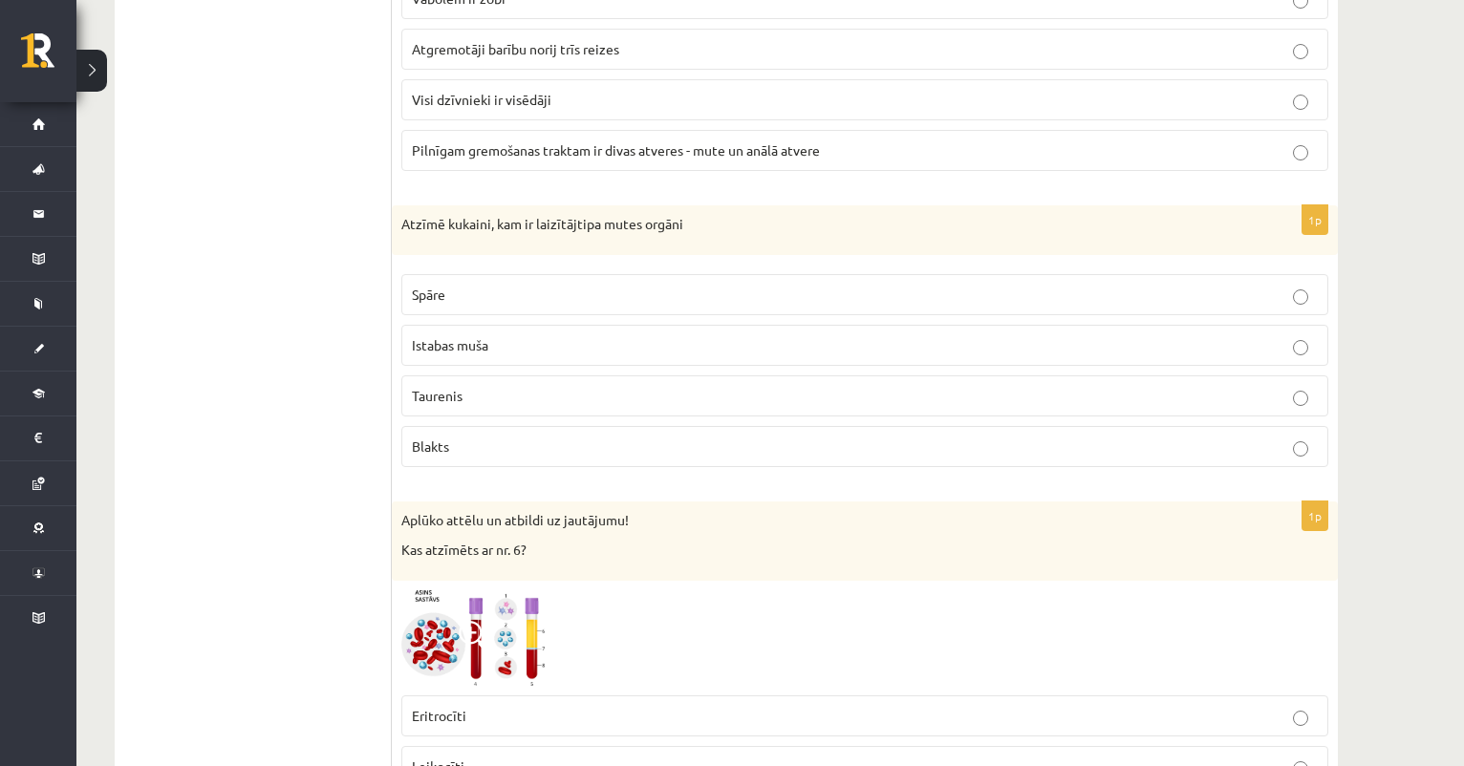
click at [574, 348] on p "Istabas muša" at bounding box center [865, 345] width 906 height 20
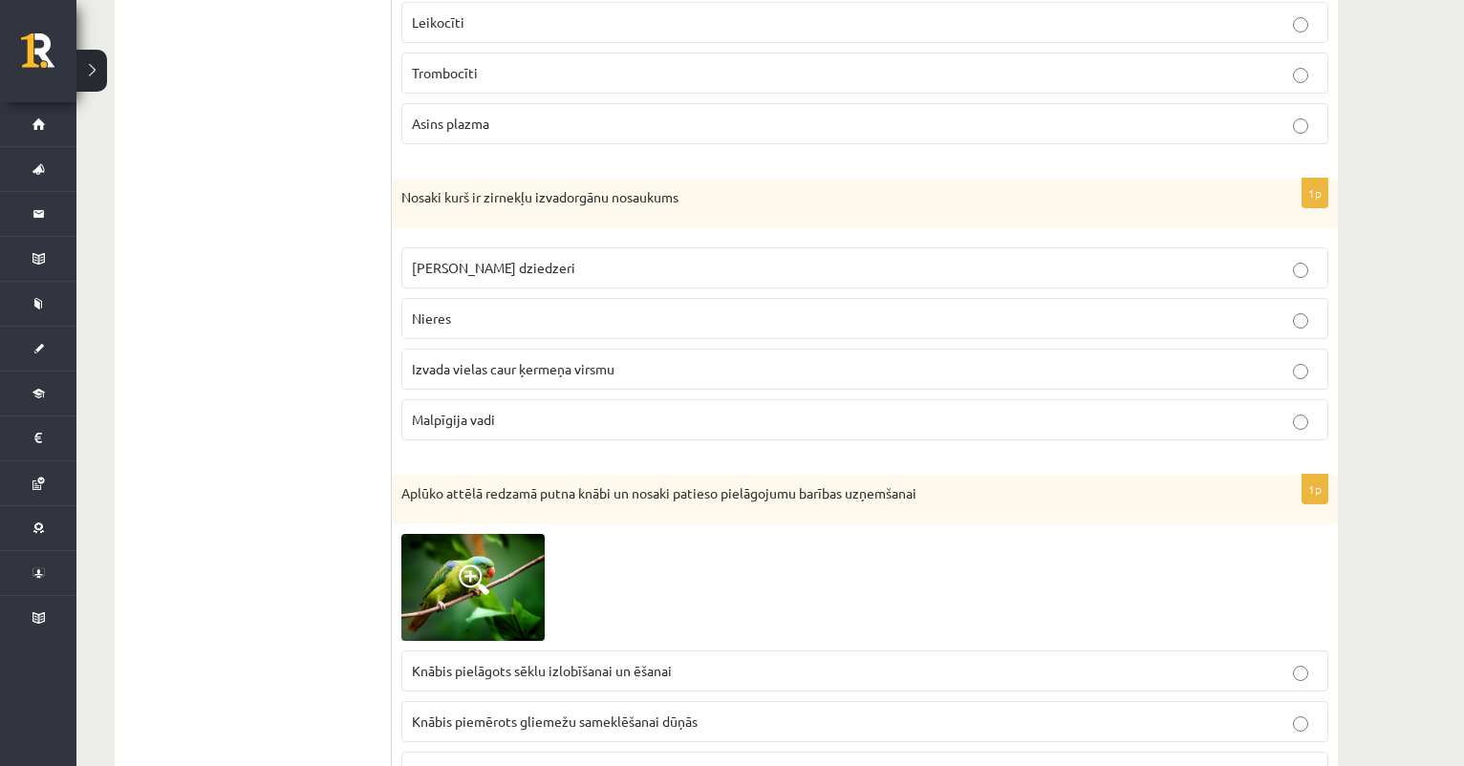
scroll to position [2857, 0]
click at [496, 411] on p "Malpīgija vadi" at bounding box center [865, 418] width 906 height 20
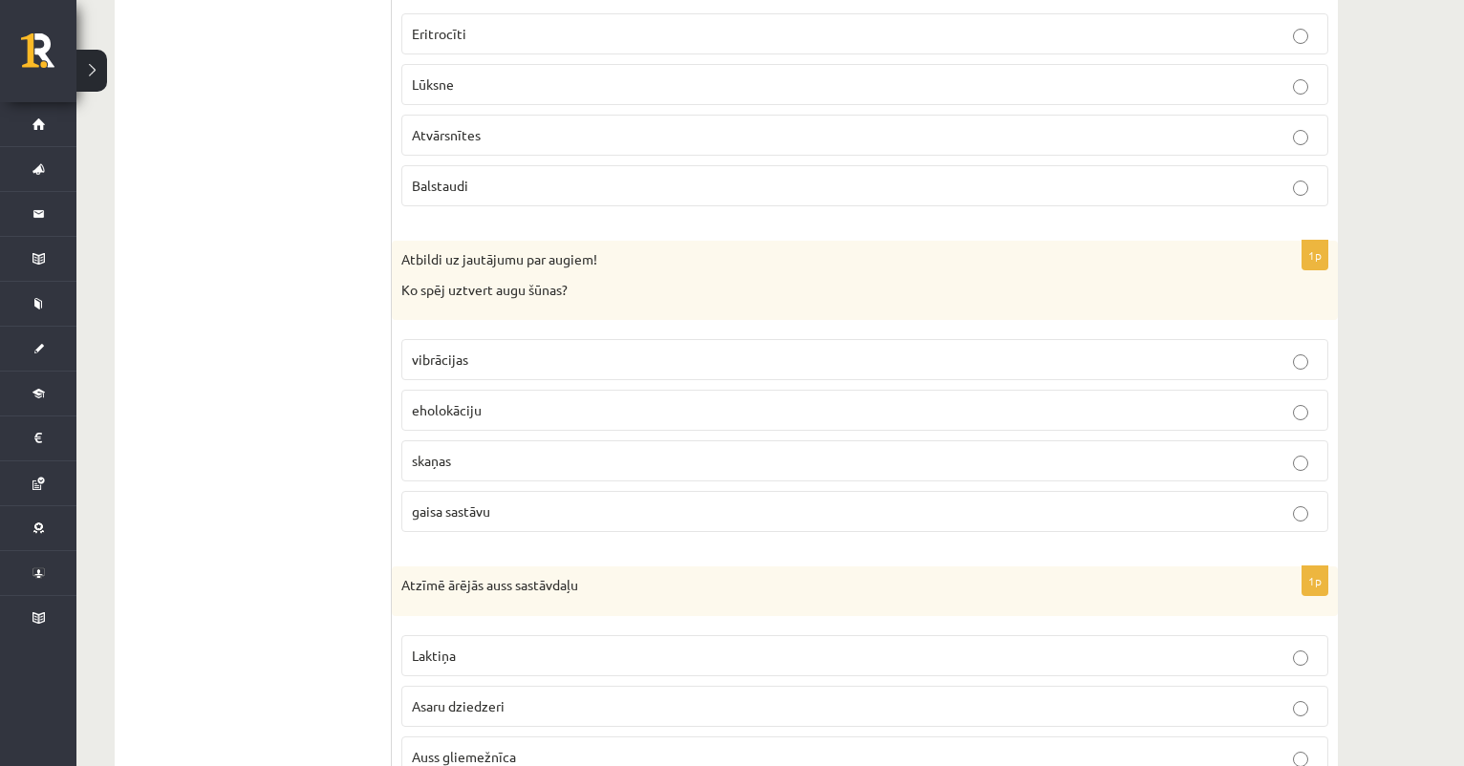
scroll to position [4667, 0]
click at [523, 500] on p "gaisa sastāvu" at bounding box center [865, 508] width 906 height 20
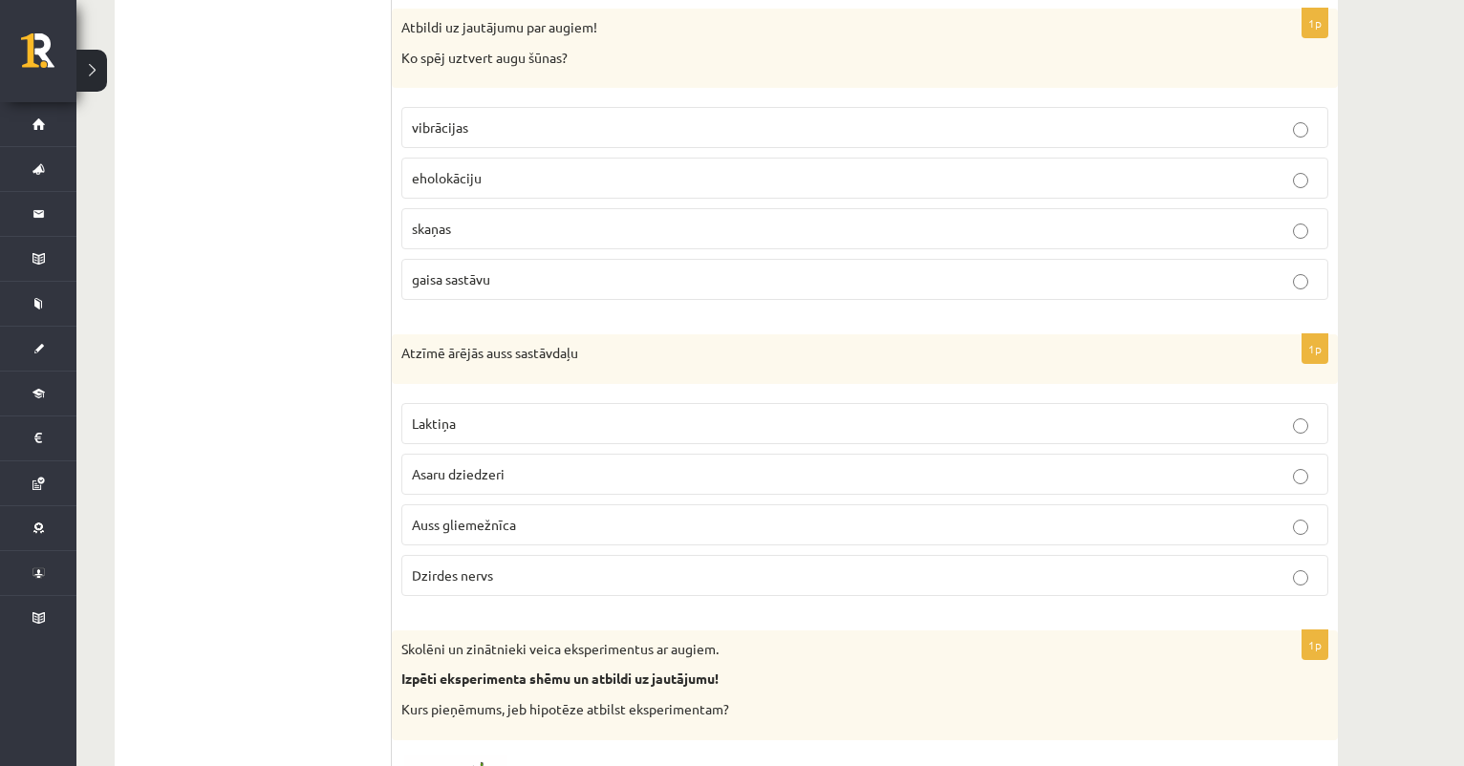
scroll to position [4902, 0]
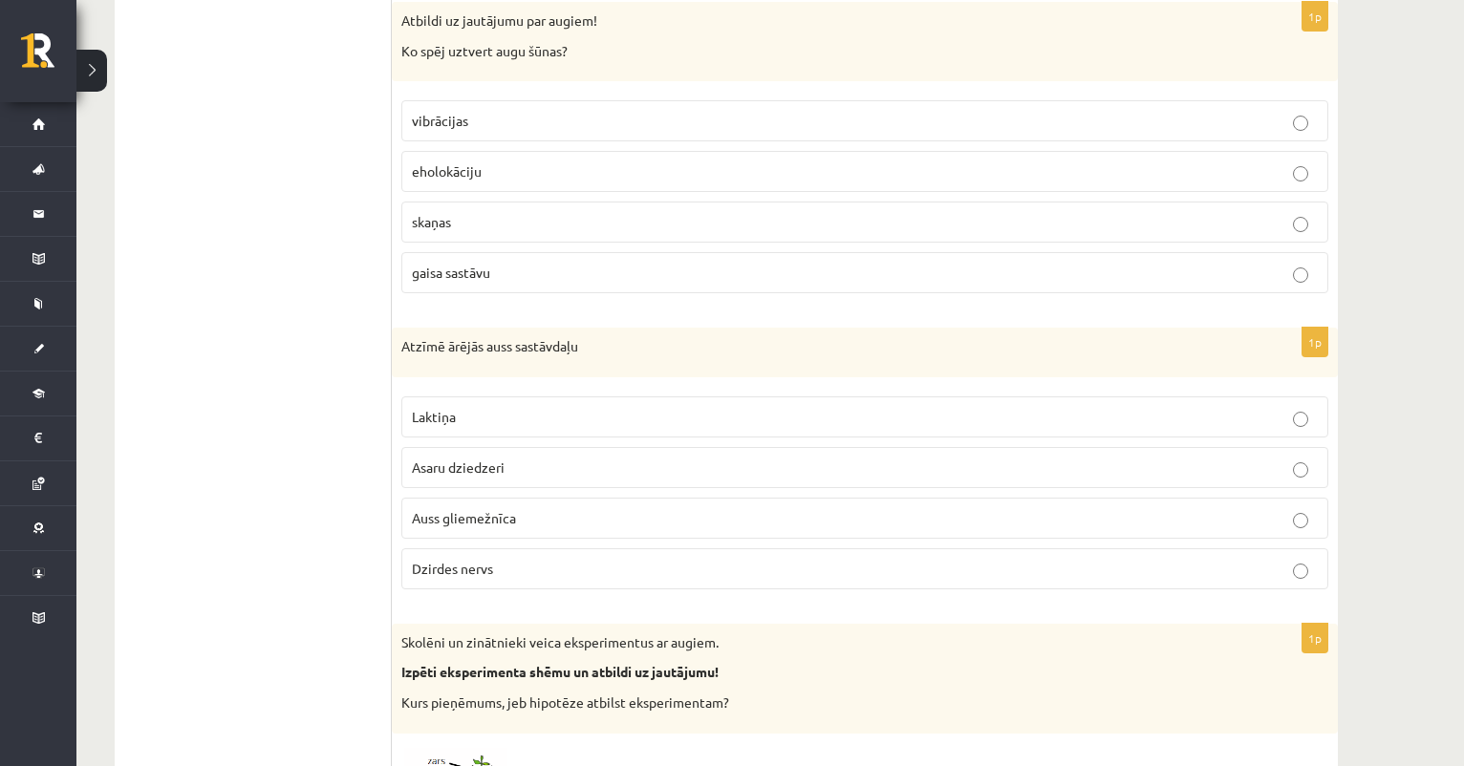
click at [570, 111] on p "vibrācijas" at bounding box center [865, 121] width 906 height 20
click at [520, 263] on p "gaisa sastāvu" at bounding box center [865, 273] width 906 height 20
click at [542, 111] on p "vibrācijas" at bounding box center [865, 121] width 906 height 20
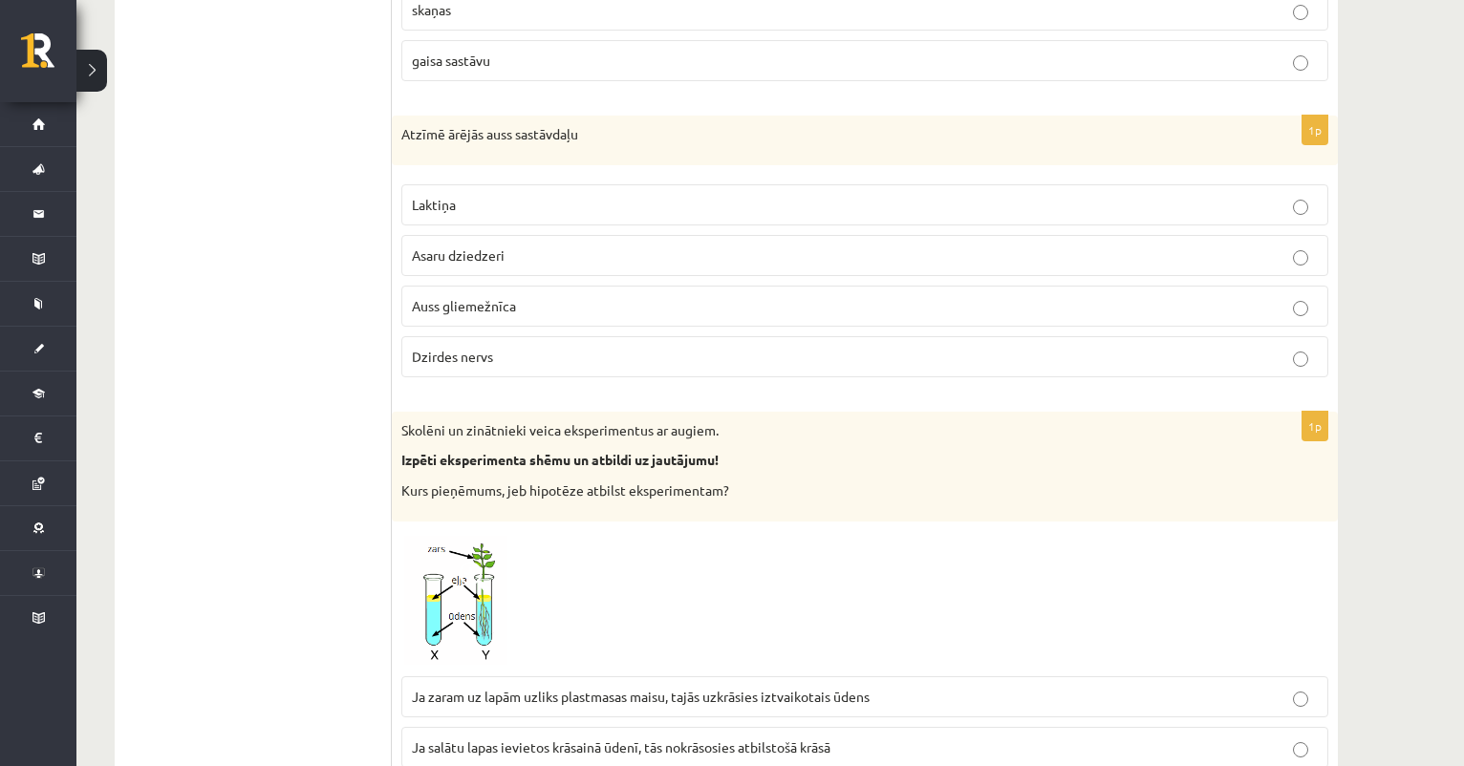
scroll to position [5116, 0]
click at [600, 294] on p "Auss gliemežnīca" at bounding box center [865, 304] width 906 height 20
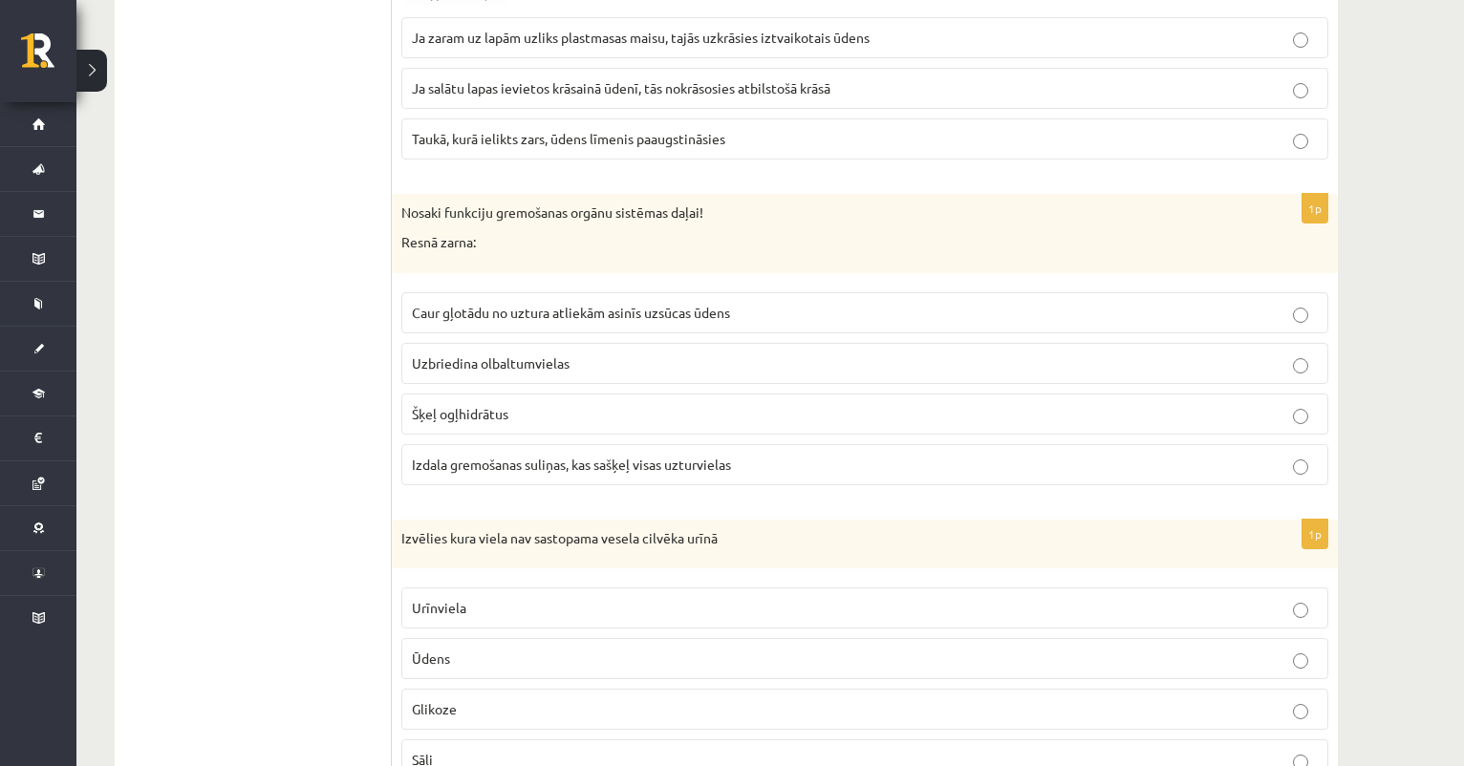
scroll to position [5775, 0]
click at [607, 302] on span "Caur gļotādu no uztura atliekām asinīs uzsūcas ūdens" at bounding box center [571, 310] width 318 height 17
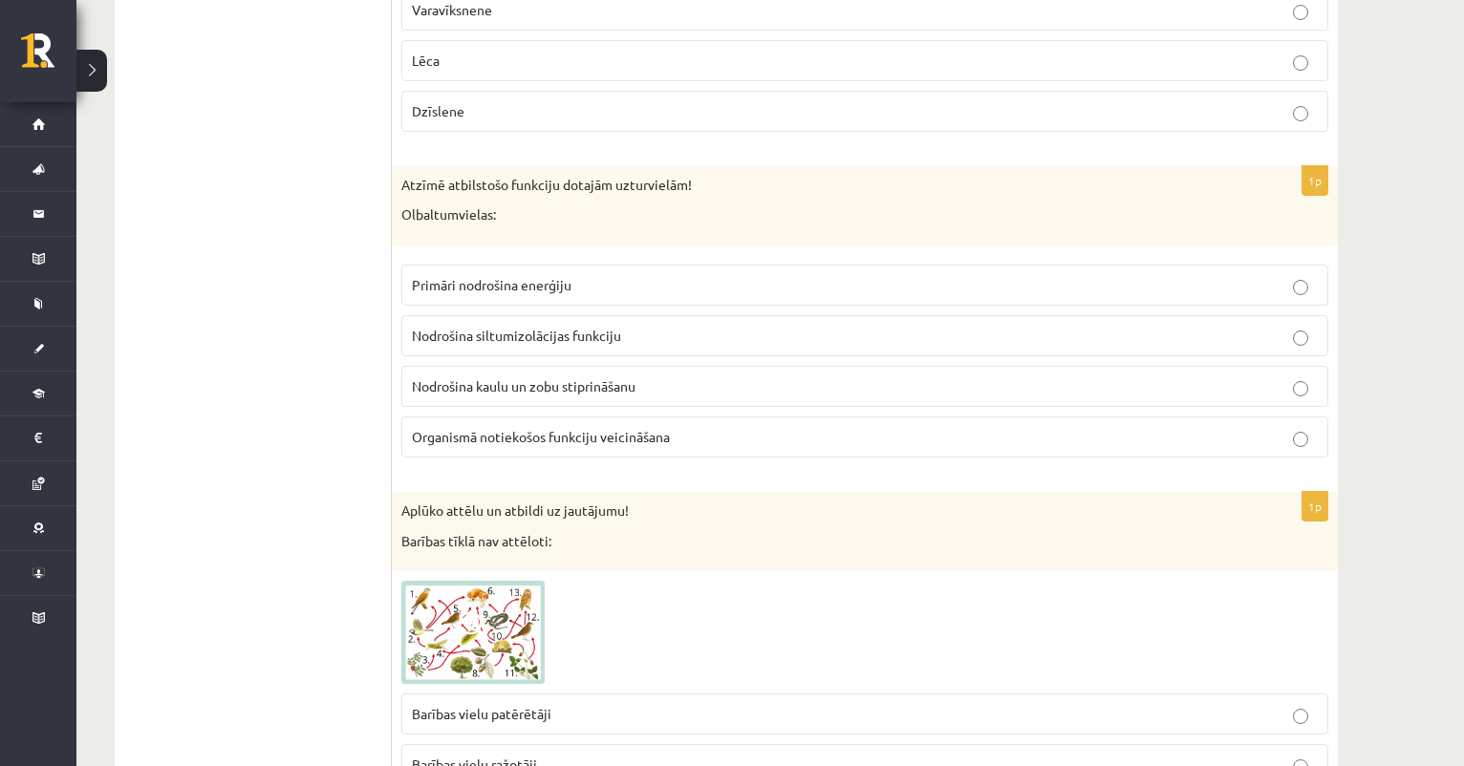
scroll to position [7478, 0]
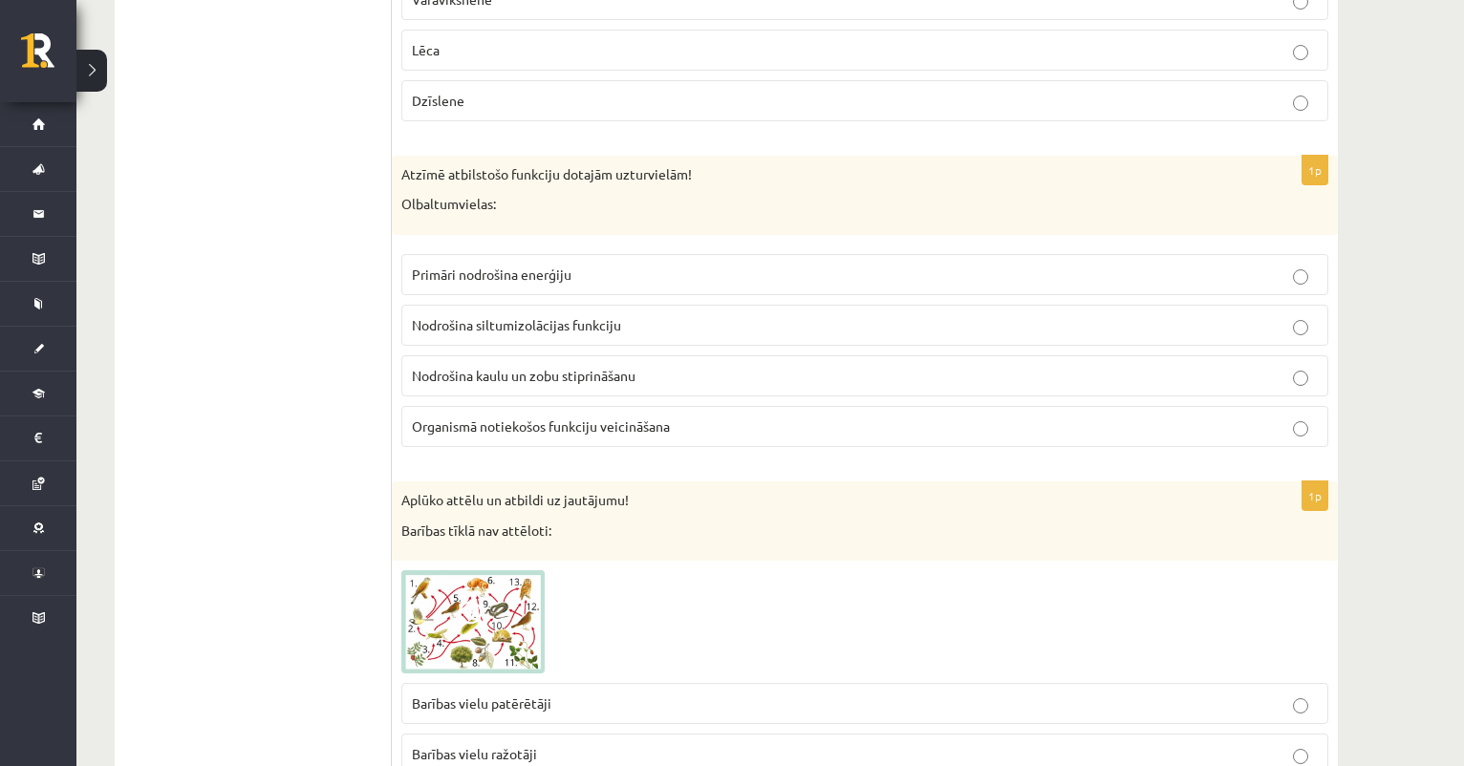
click at [556, 418] on span "Organismā notiekošos funkciju veicināšana" at bounding box center [541, 426] width 258 height 17
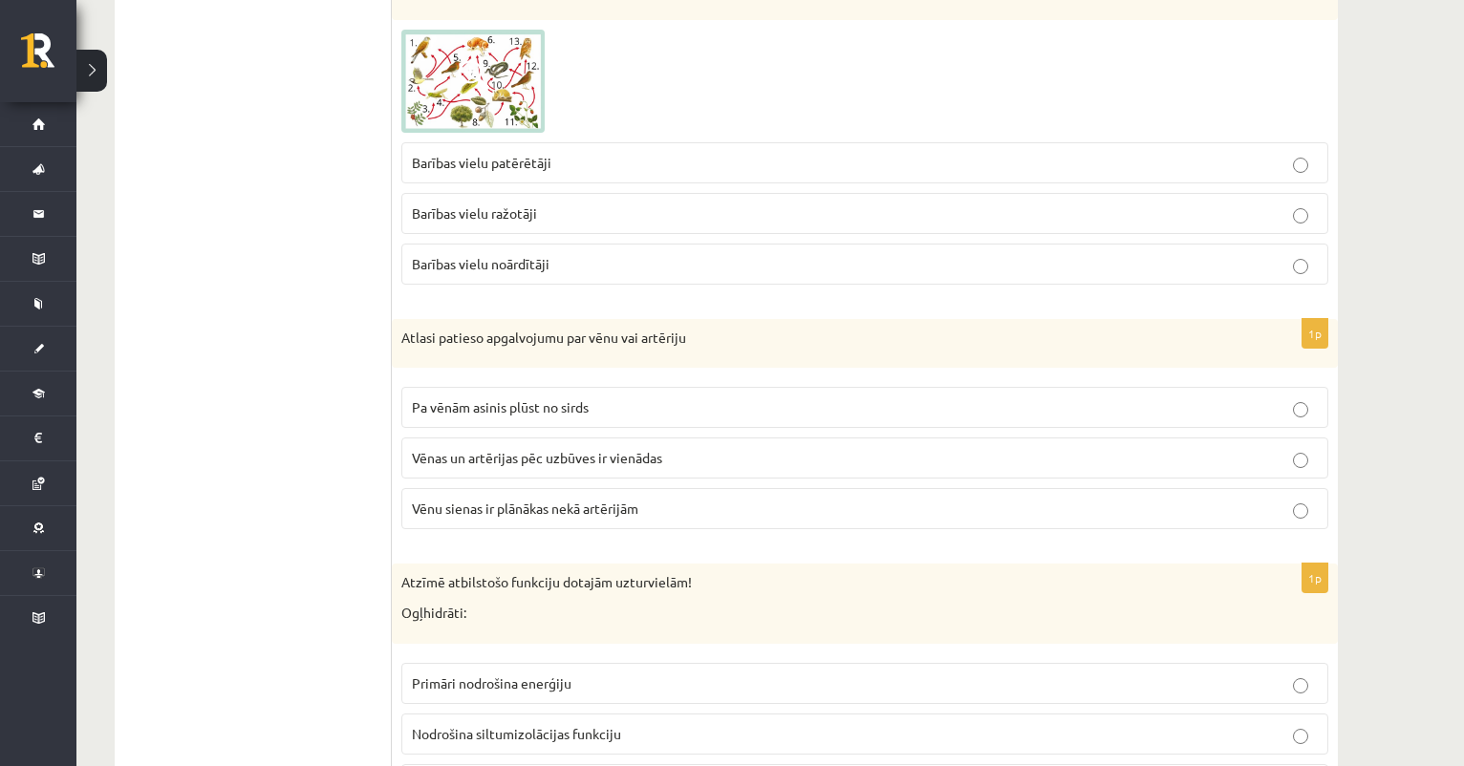
scroll to position [8038, 0]
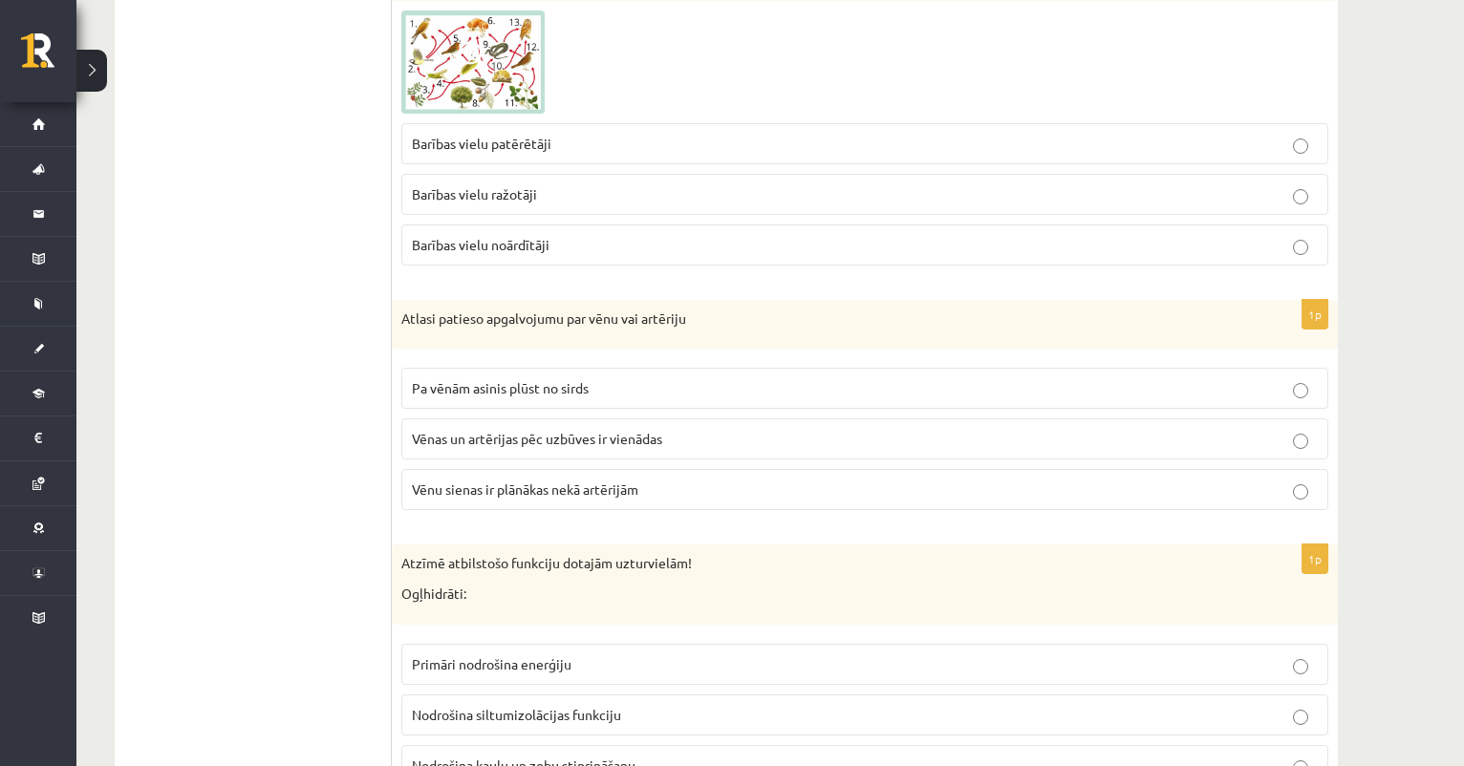
click at [650, 480] on p "Vēnu sienas ir plānākas nekā artērijām" at bounding box center [865, 490] width 906 height 20
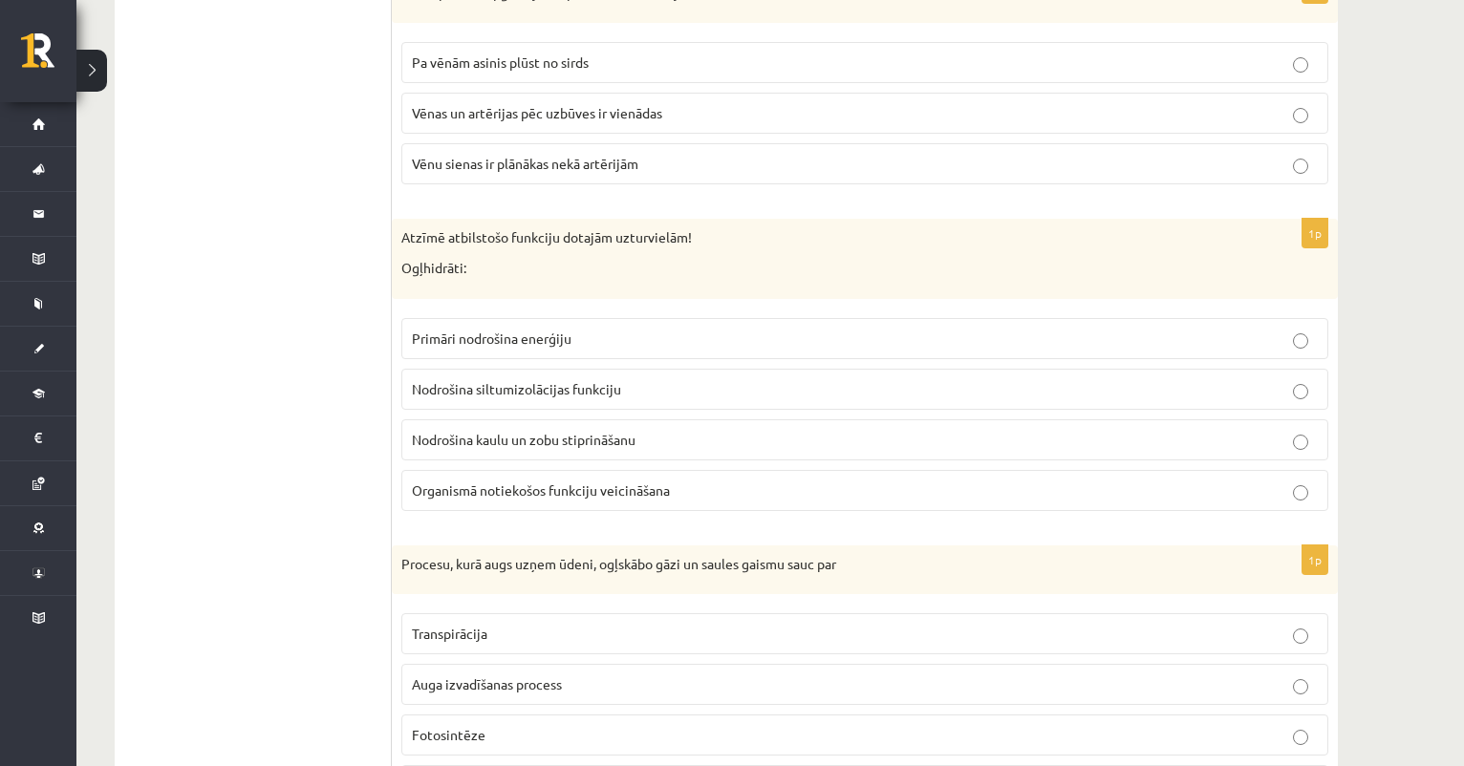
scroll to position [8398, 0]
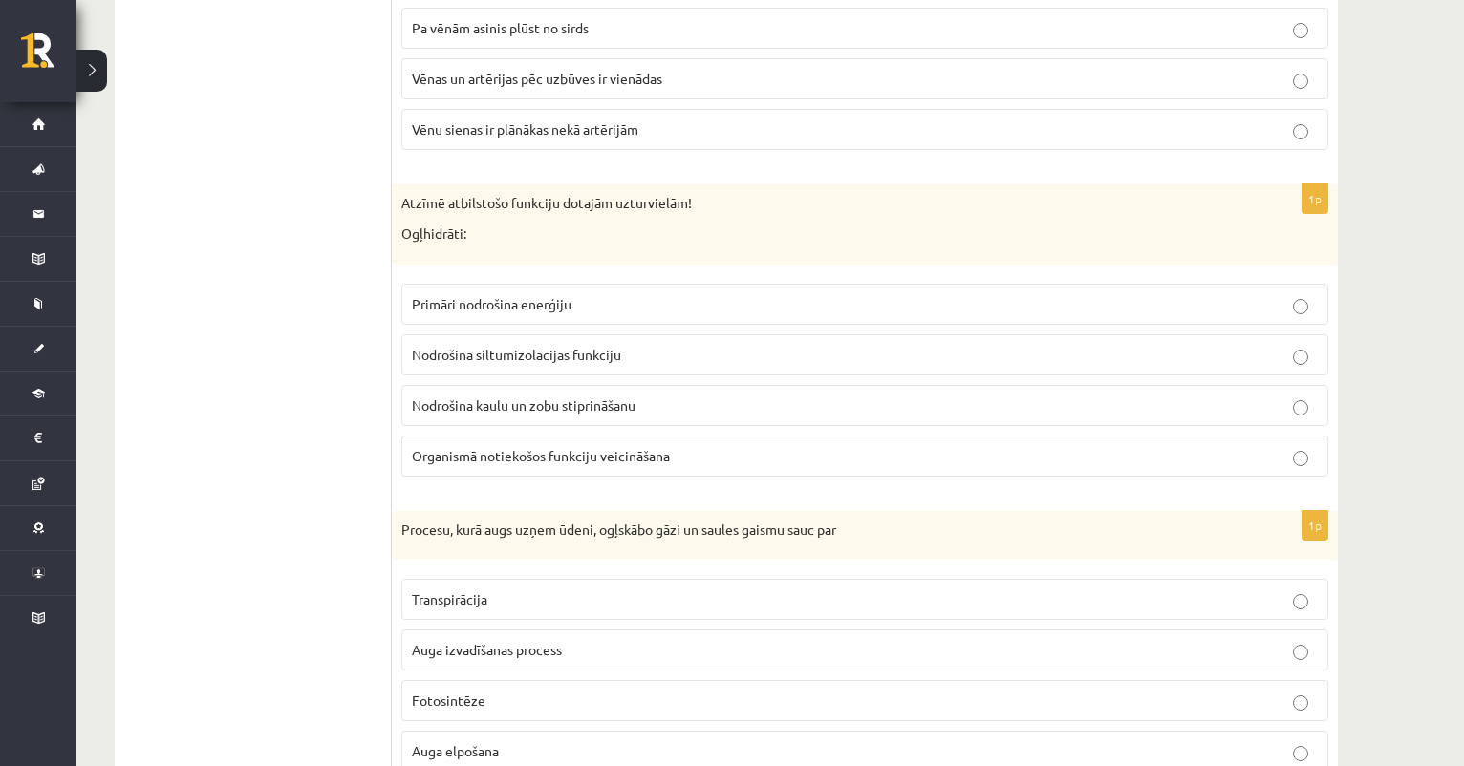
click at [677, 446] on p "Organismā notiekošos funkciju veicināšana" at bounding box center [865, 456] width 906 height 20
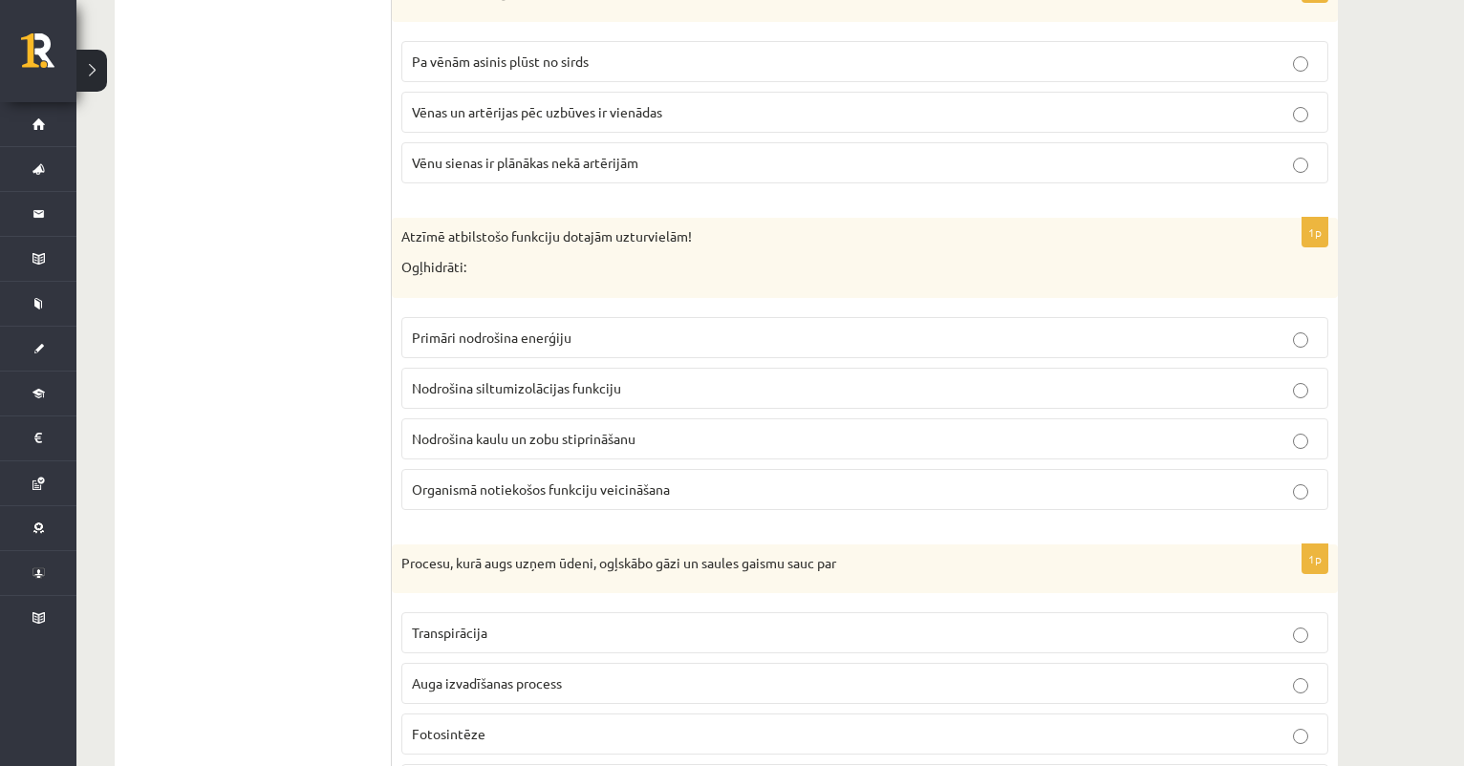
scroll to position [8353, 0]
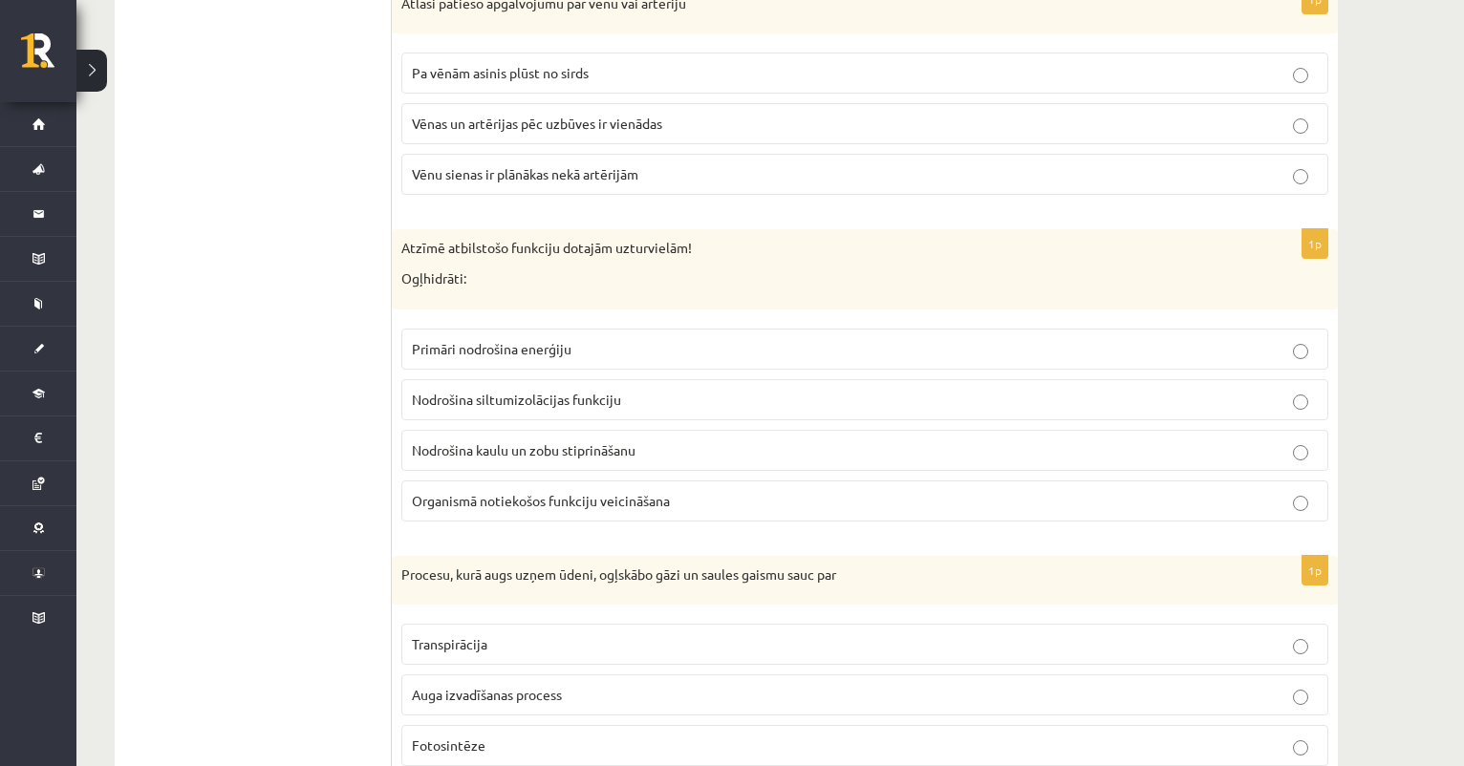
click at [647, 397] on fieldset "Primāri nodrošina enerģiju Nodrošina siltumizolācijas funkciju Nodrošina kaulu …" at bounding box center [864, 423] width 927 height 208
click at [648, 335] on label "Primāri nodrošina enerģiju" at bounding box center [864, 349] width 927 height 41
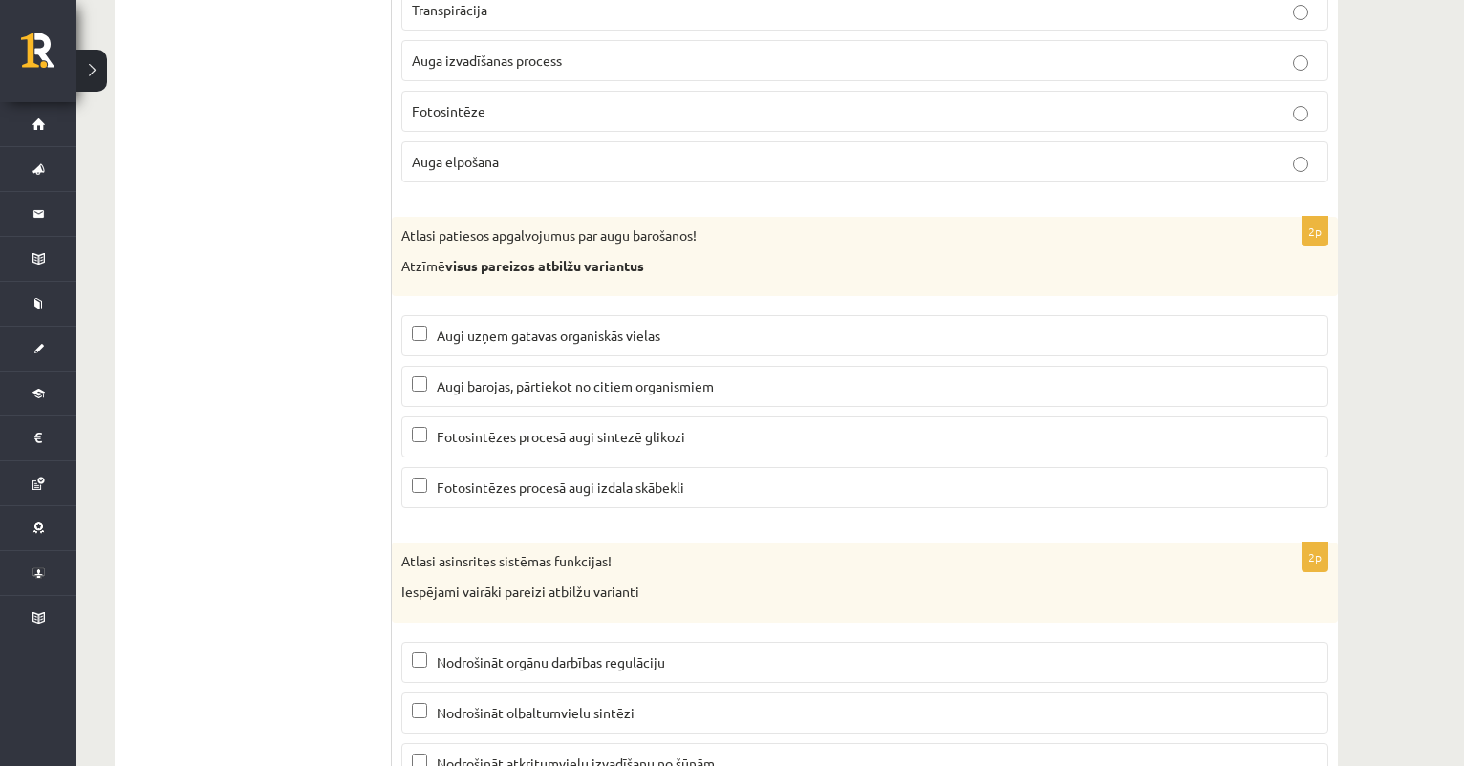
scroll to position [8989, 0]
click at [587, 426] on span "Fotosintēzes procesā augi sintezē glikozi" at bounding box center [561, 434] width 248 height 17
click at [625, 376] on span "Augi barojas, pārtiekot no citiem organismiem" at bounding box center [575, 384] width 277 height 17
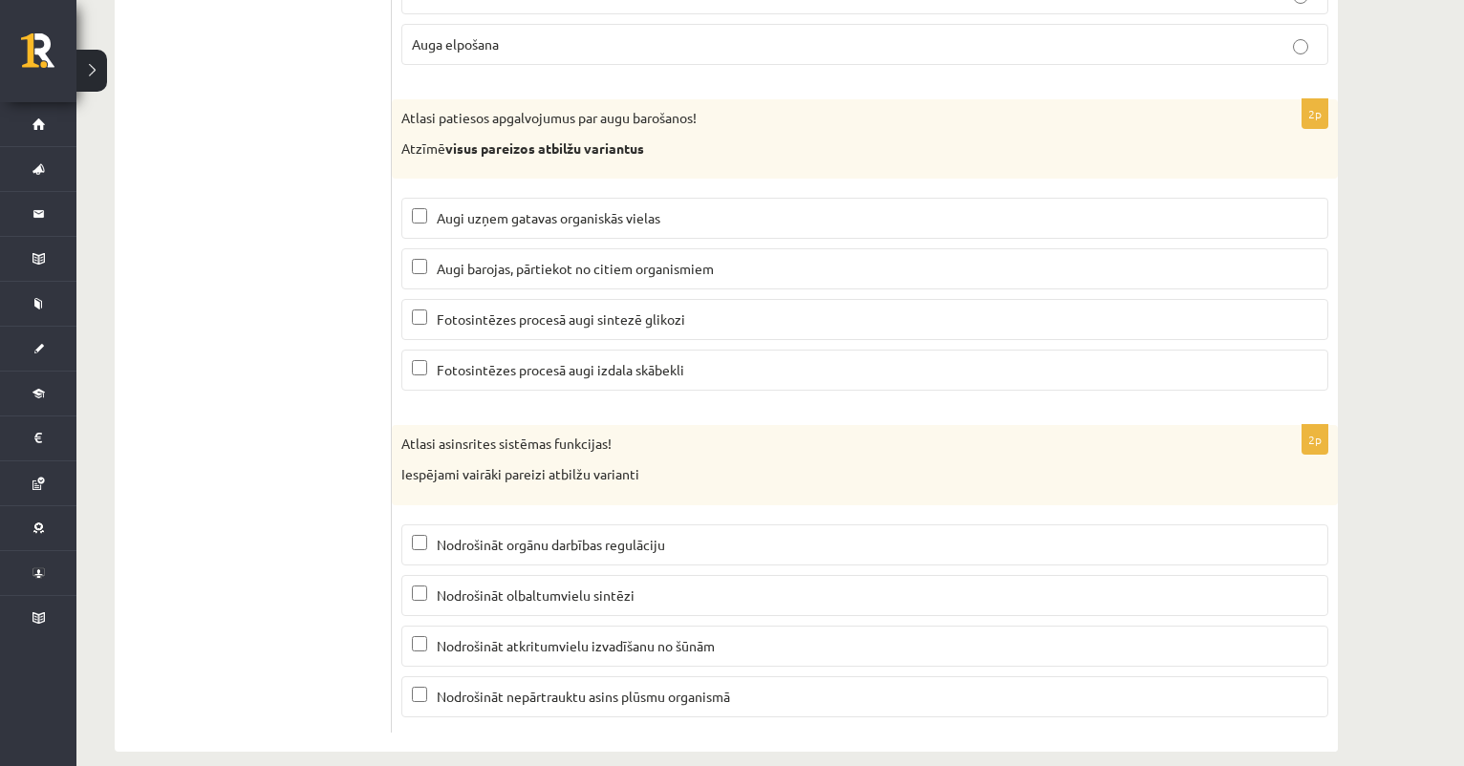
scroll to position [9103, 0]
click at [582, 639] on span "Nodrošināt atkritumvielu izvadīšanu no šūnām" at bounding box center [576, 647] width 278 height 17
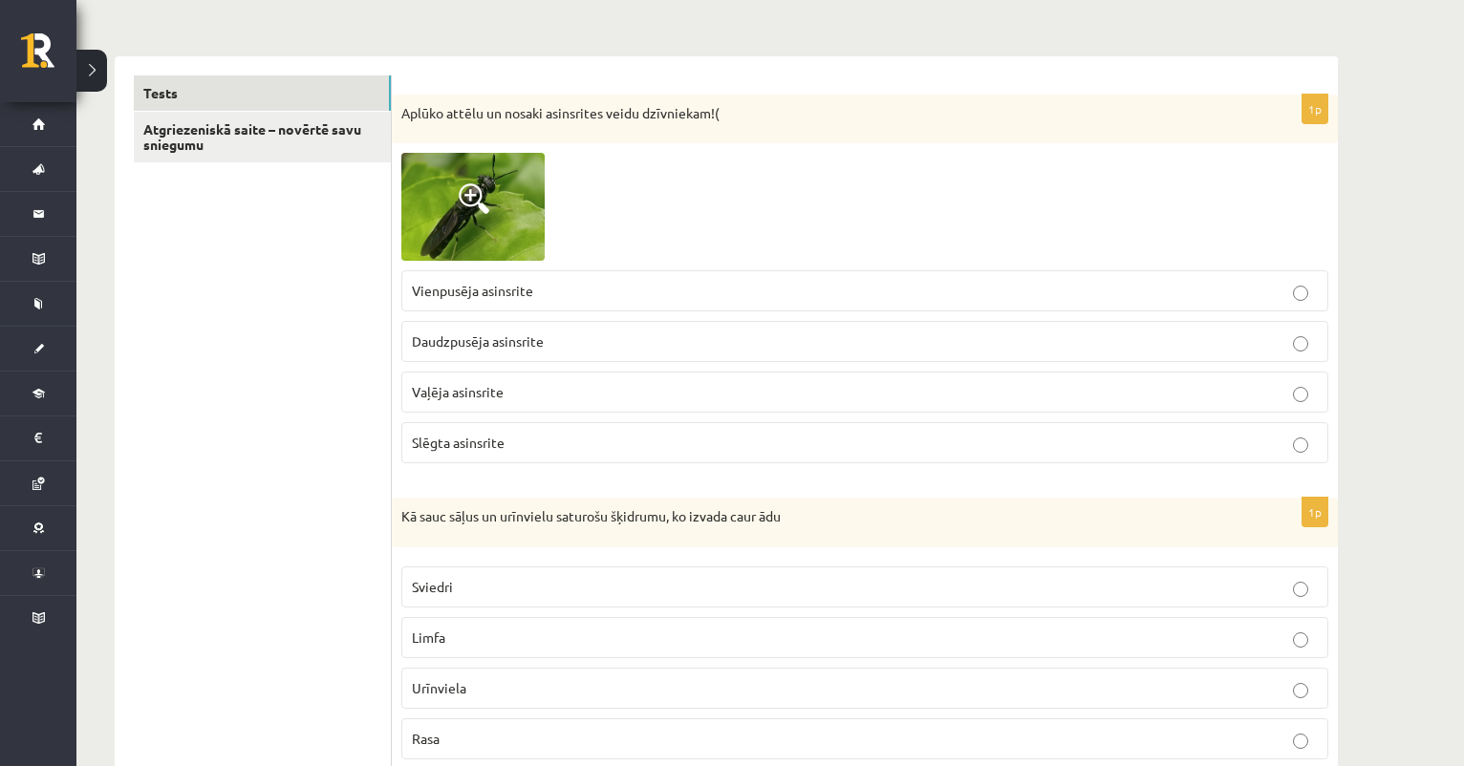
scroll to position [268, 0]
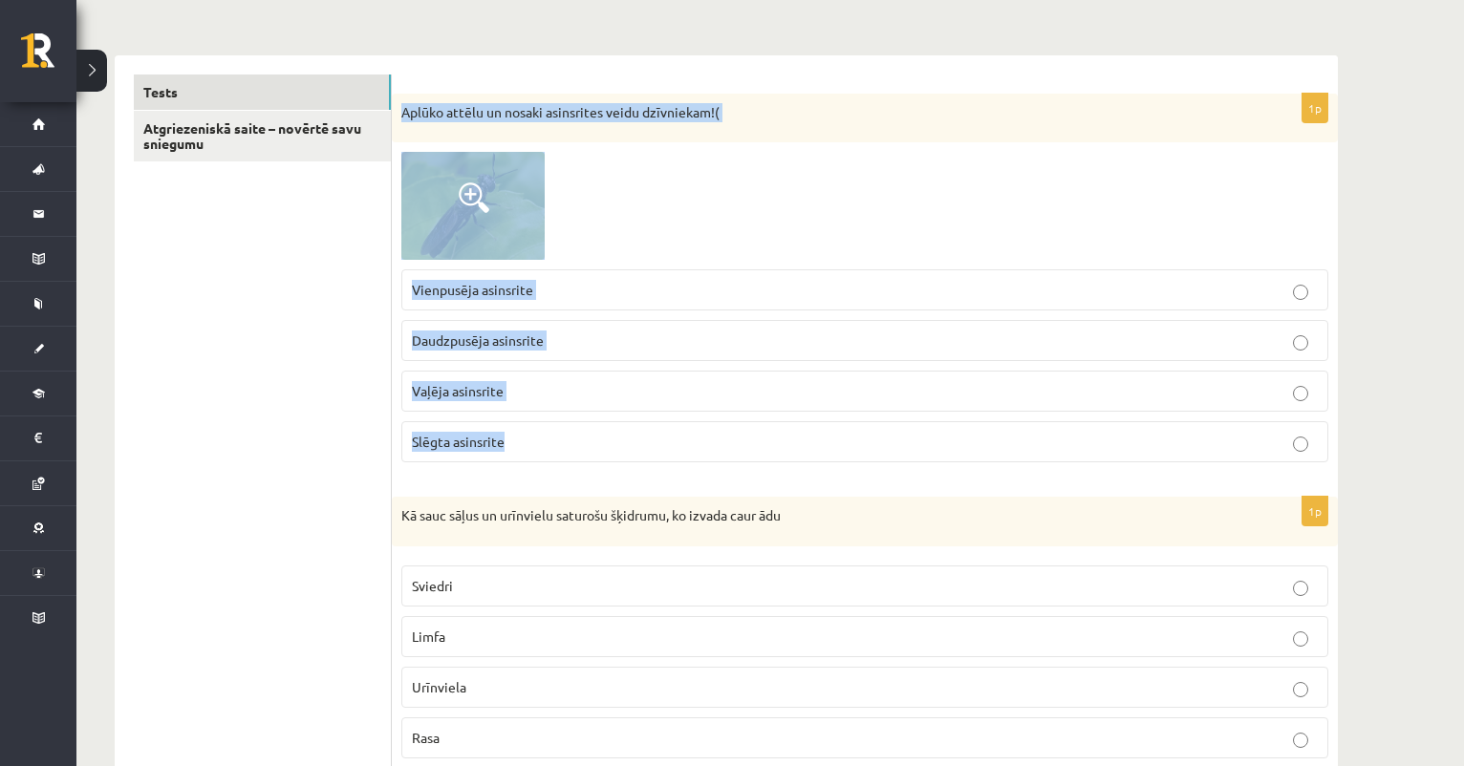
drag, startPoint x: 402, startPoint y: 108, endPoint x: 514, endPoint y: 454, distance: 363.5
click at [514, 454] on div "1p Aplūko attēlu un nosaki asinsrites veidu dzīvniekam!( Vienpusēja asinsrite D…" at bounding box center [865, 286] width 946 height 384
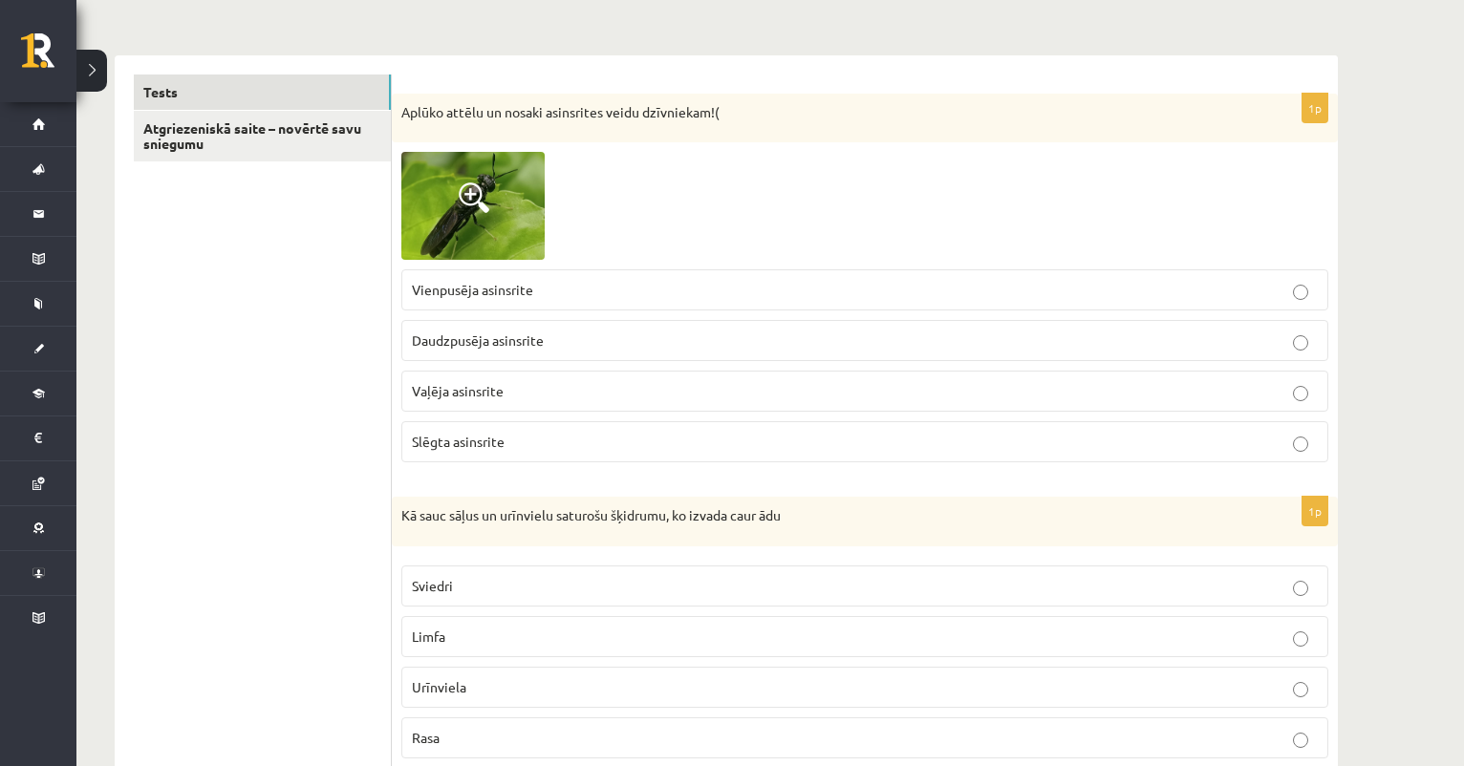
click at [628, 179] on div at bounding box center [864, 206] width 927 height 108
click at [479, 205] on span at bounding box center [474, 197] width 31 height 31
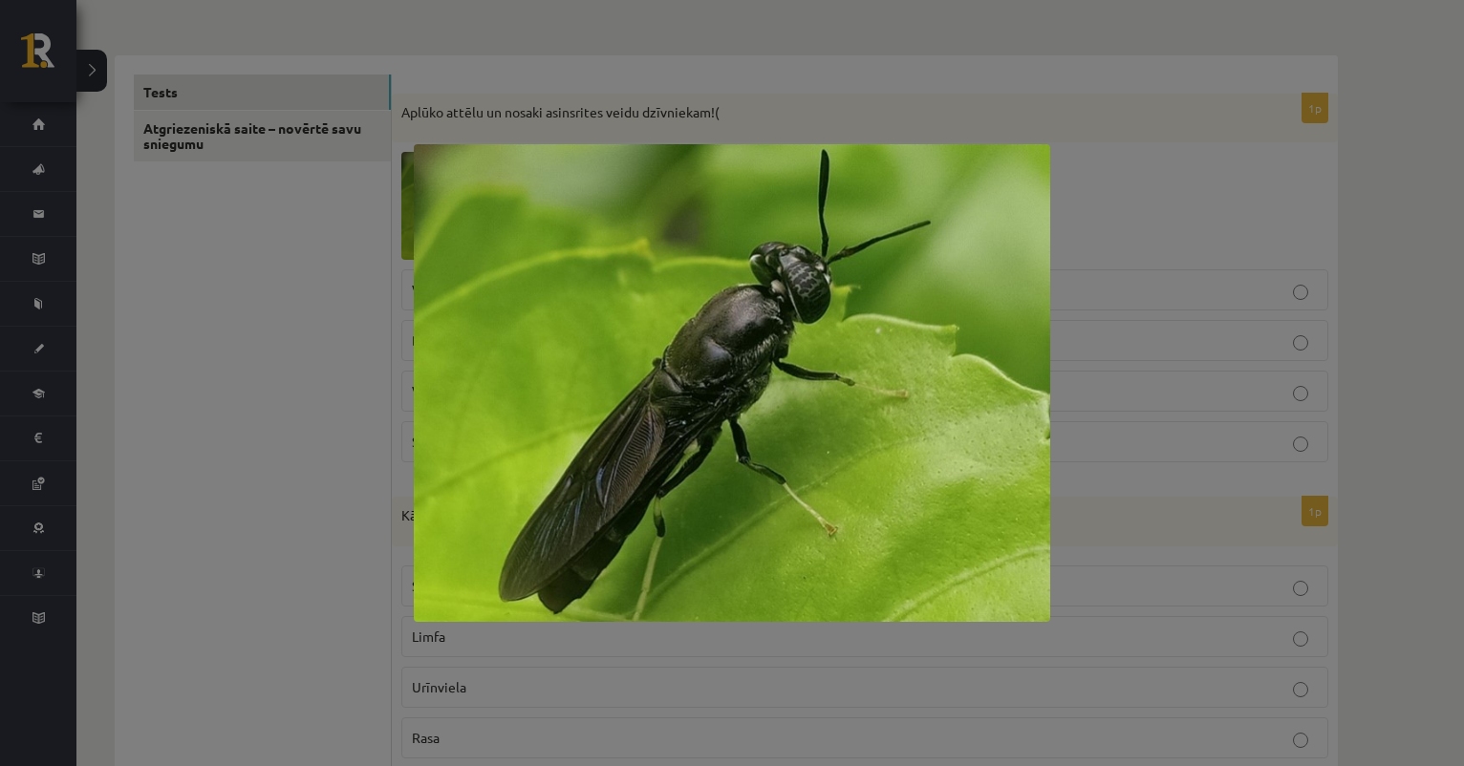
click at [893, 83] on div at bounding box center [732, 383] width 1464 height 766
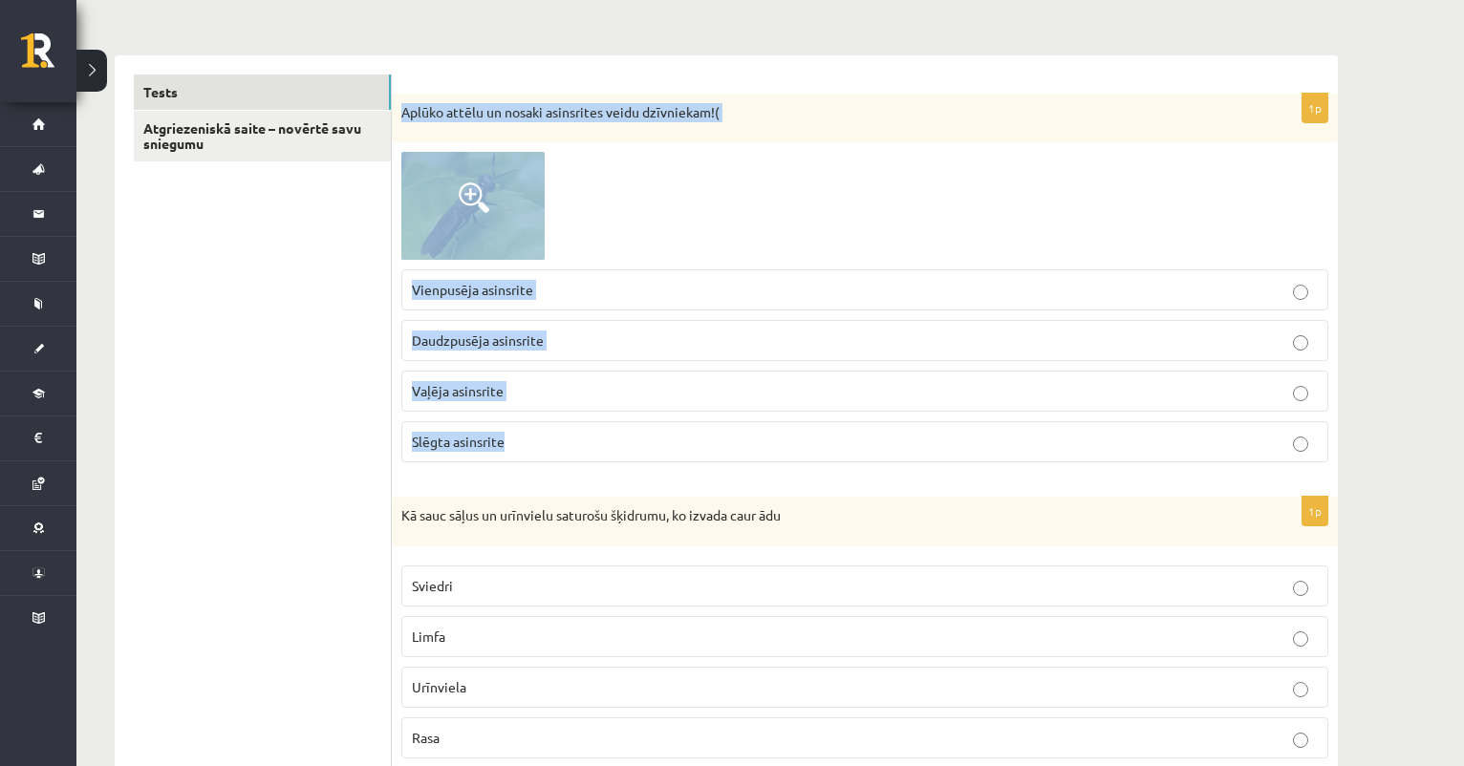
drag, startPoint x: 400, startPoint y: 106, endPoint x: 526, endPoint y: 459, distance: 374.1
click at [526, 459] on div "1p Aplūko attēlu un nosaki asinsrites veidu dzīvniekam!( Vienpusēja asinsrite D…" at bounding box center [865, 286] width 946 height 384
click at [576, 445] on p "Slēgta asinsrite" at bounding box center [865, 442] width 906 height 20
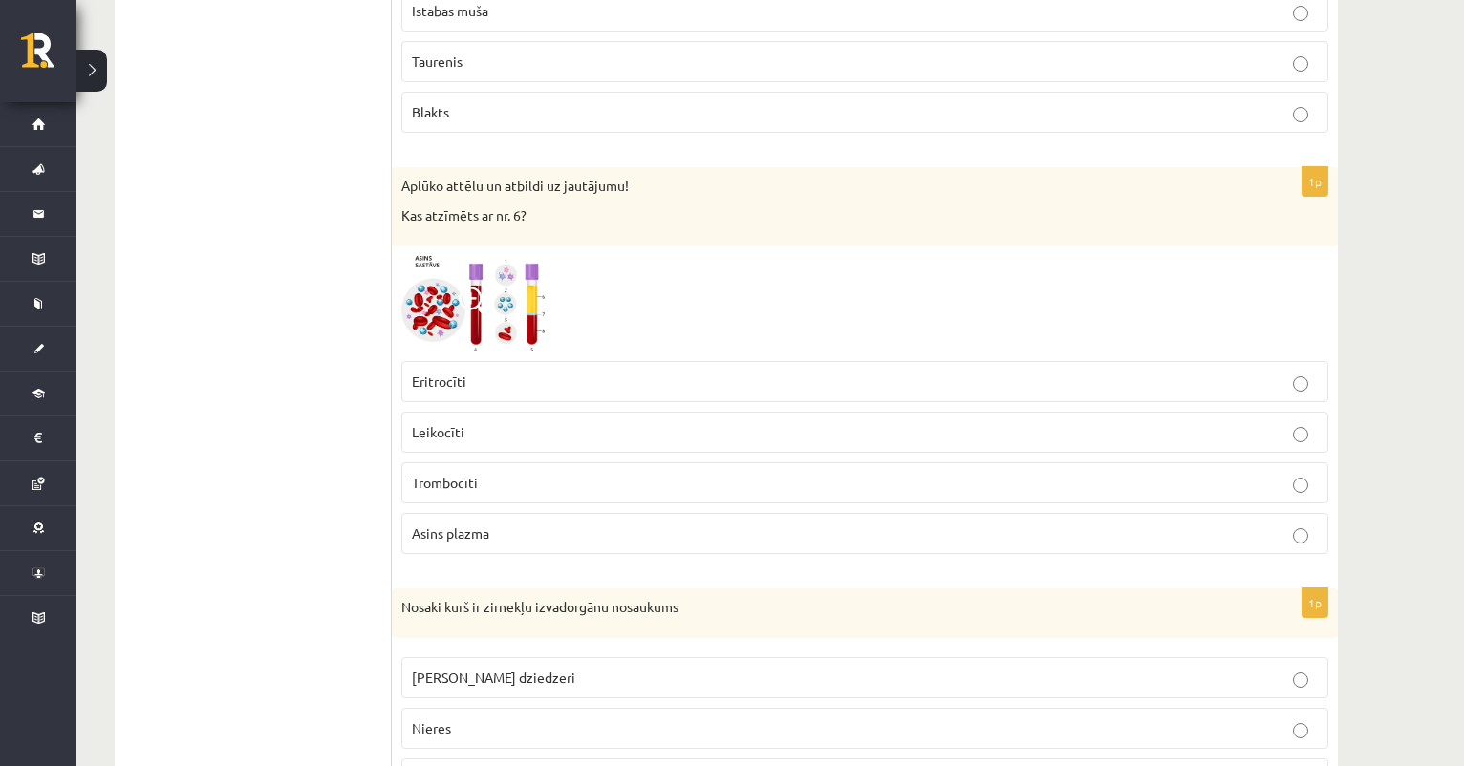
scroll to position [2446, 0]
drag, startPoint x: 412, startPoint y: 370, endPoint x: 478, endPoint y: 372, distance: 66.0
click at [479, 372] on p "Eritrocīti" at bounding box center [865, 381] width 906 height 20
click at [510, 523] on p "Asins plazma" at bounding box center [865, 533] width 906 height 20
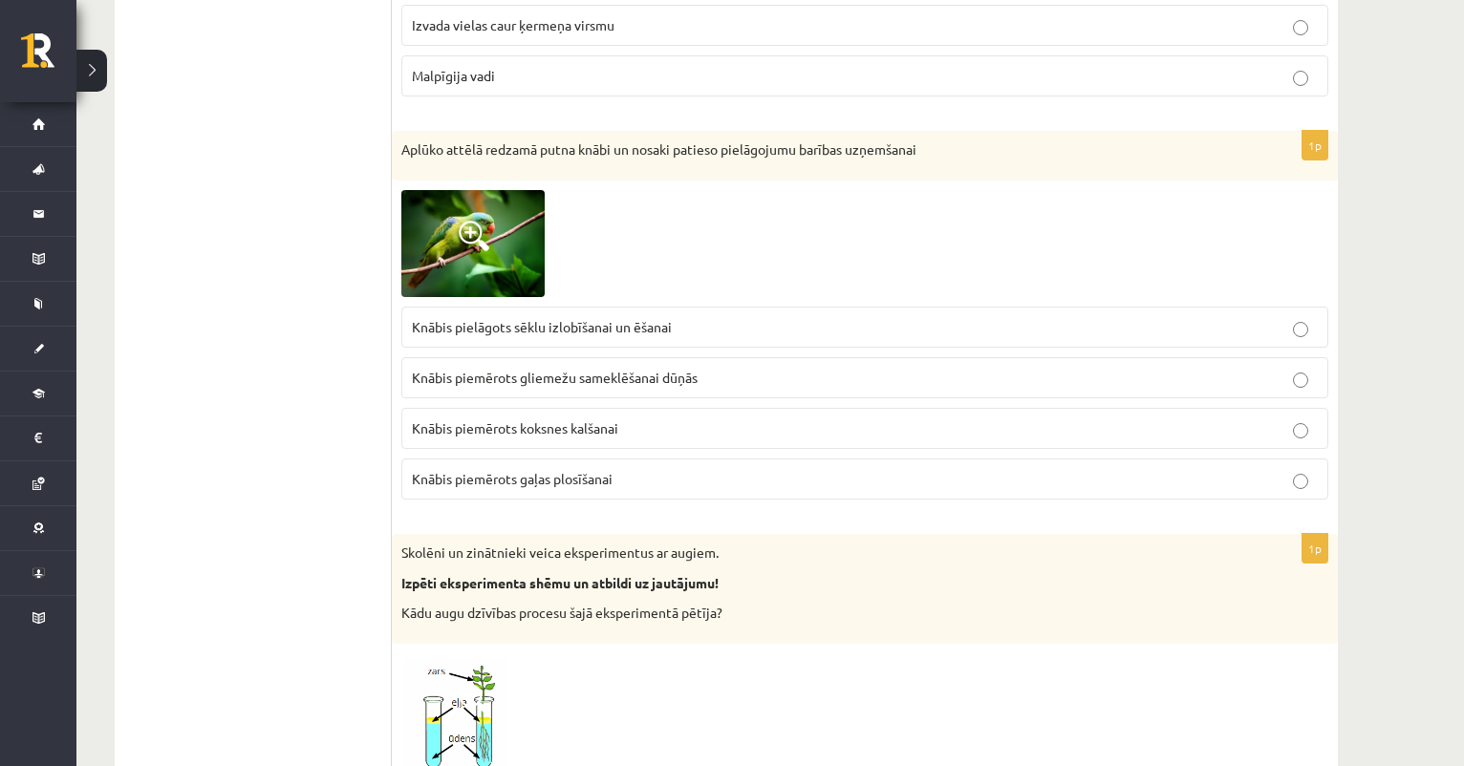
scroll to position [3214, 0]
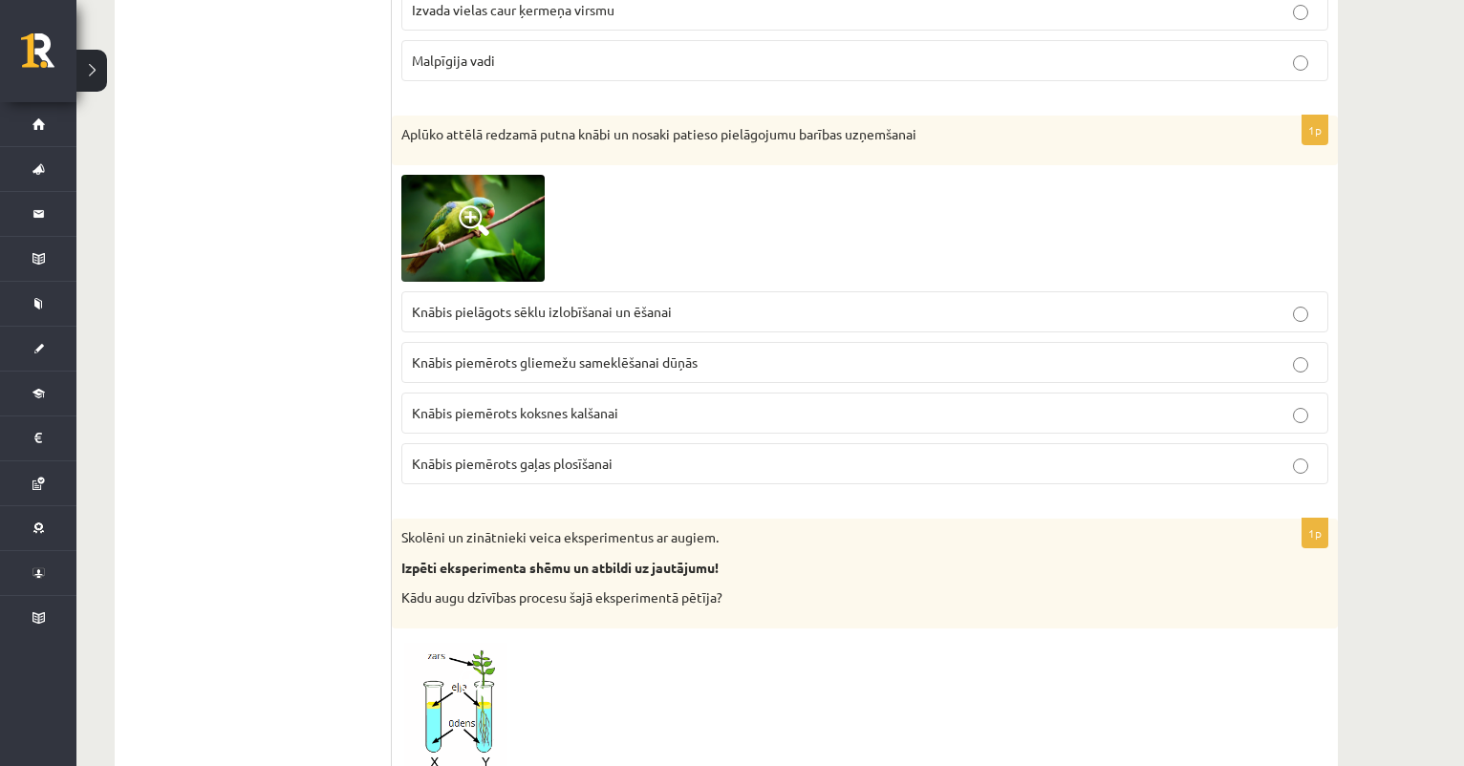
click at [490, 239] on img at bounding box center [472, 228] width 143 height 107
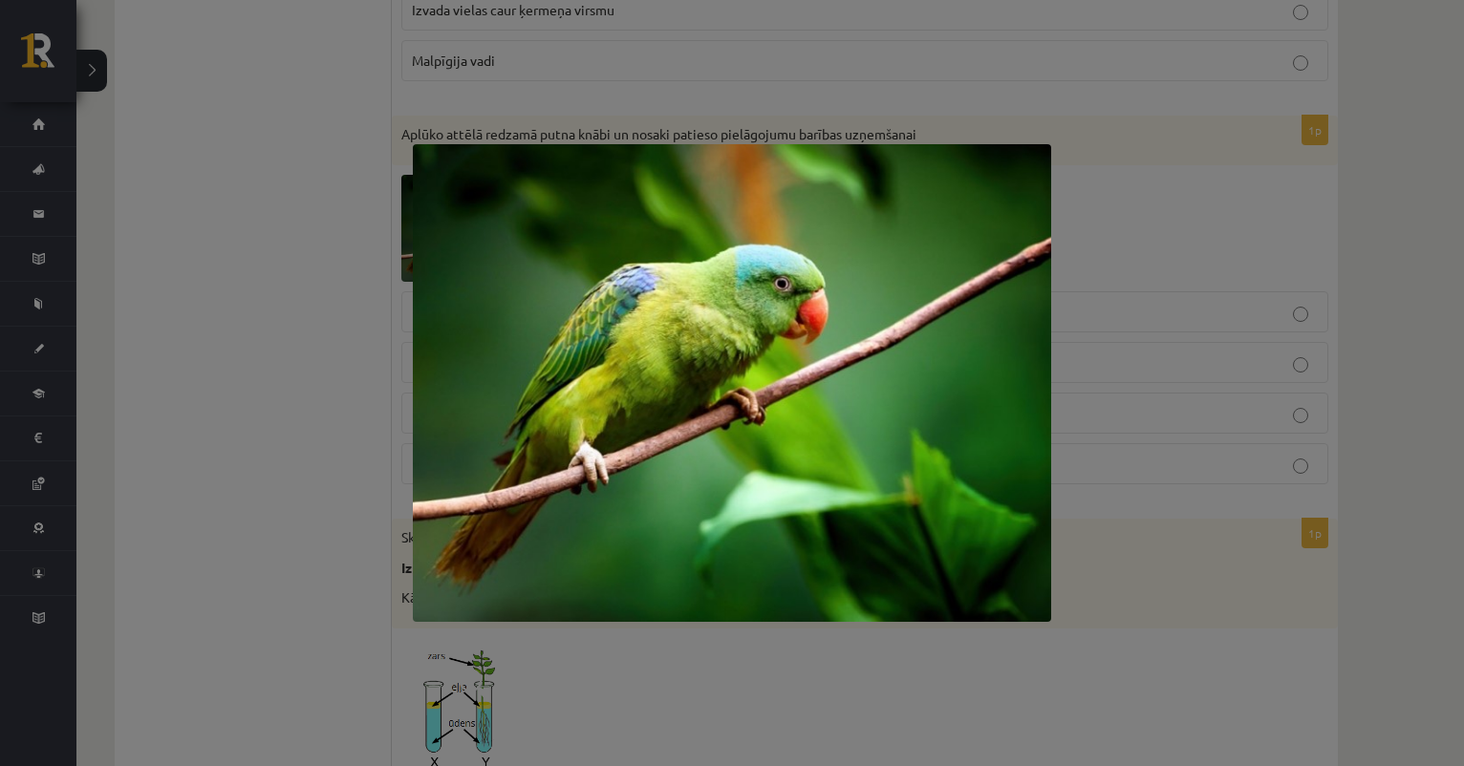
click at [1067, 213] on div at bounding box center [732, 383] width 1464 height 766
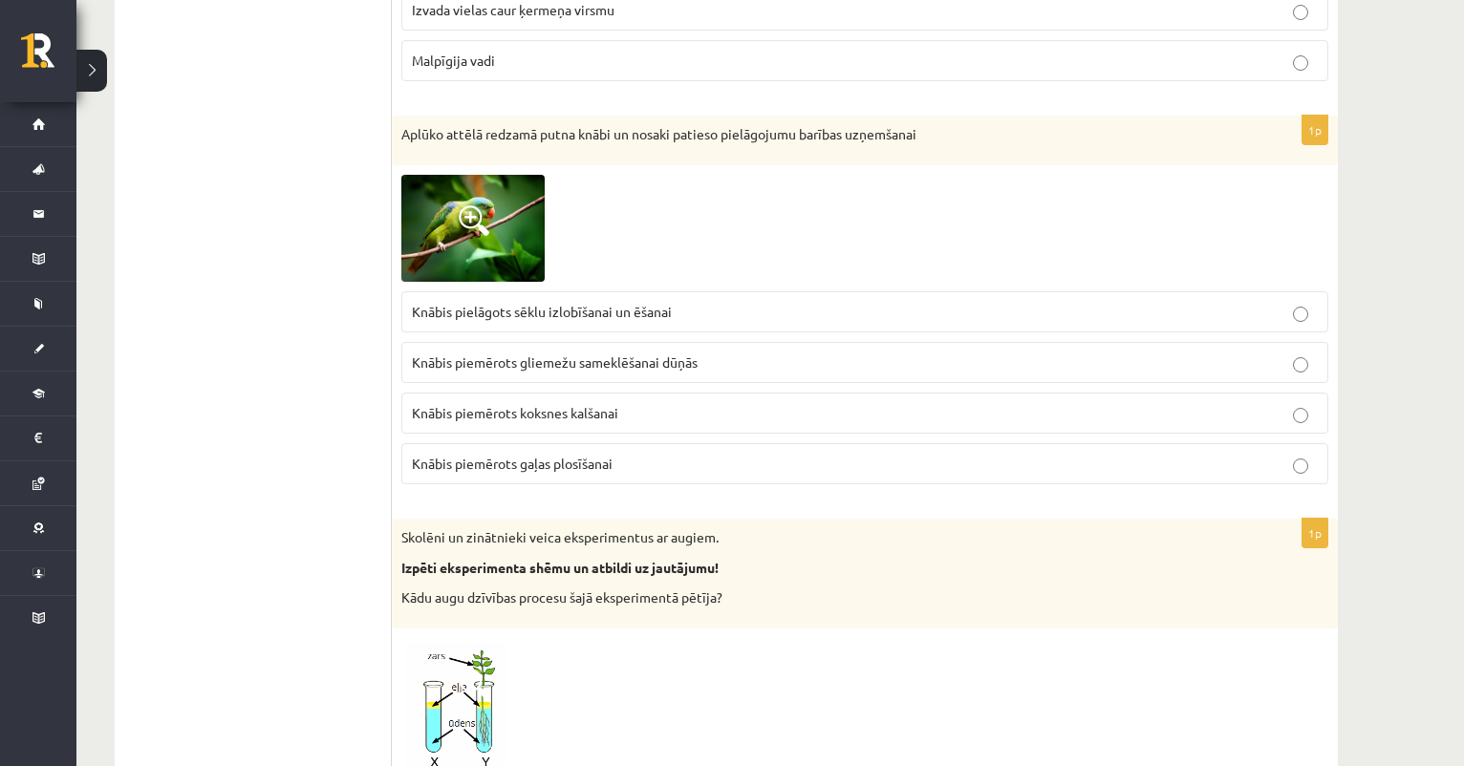
click at [481, 247] on img at bounding box center [472, 228] width 143 height 107
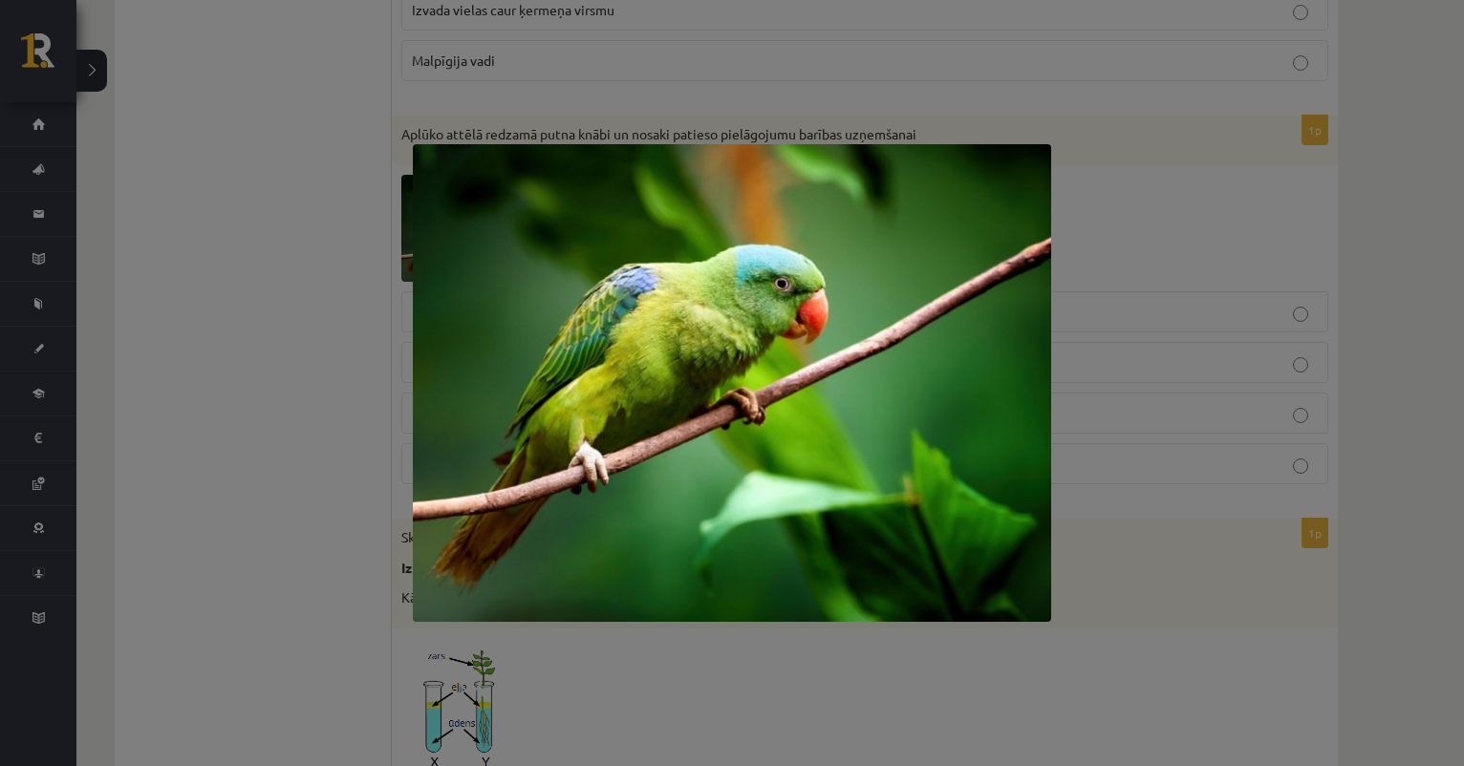
click at [897, 101] on div at bounding box center [732, 383] width 1464 height 766
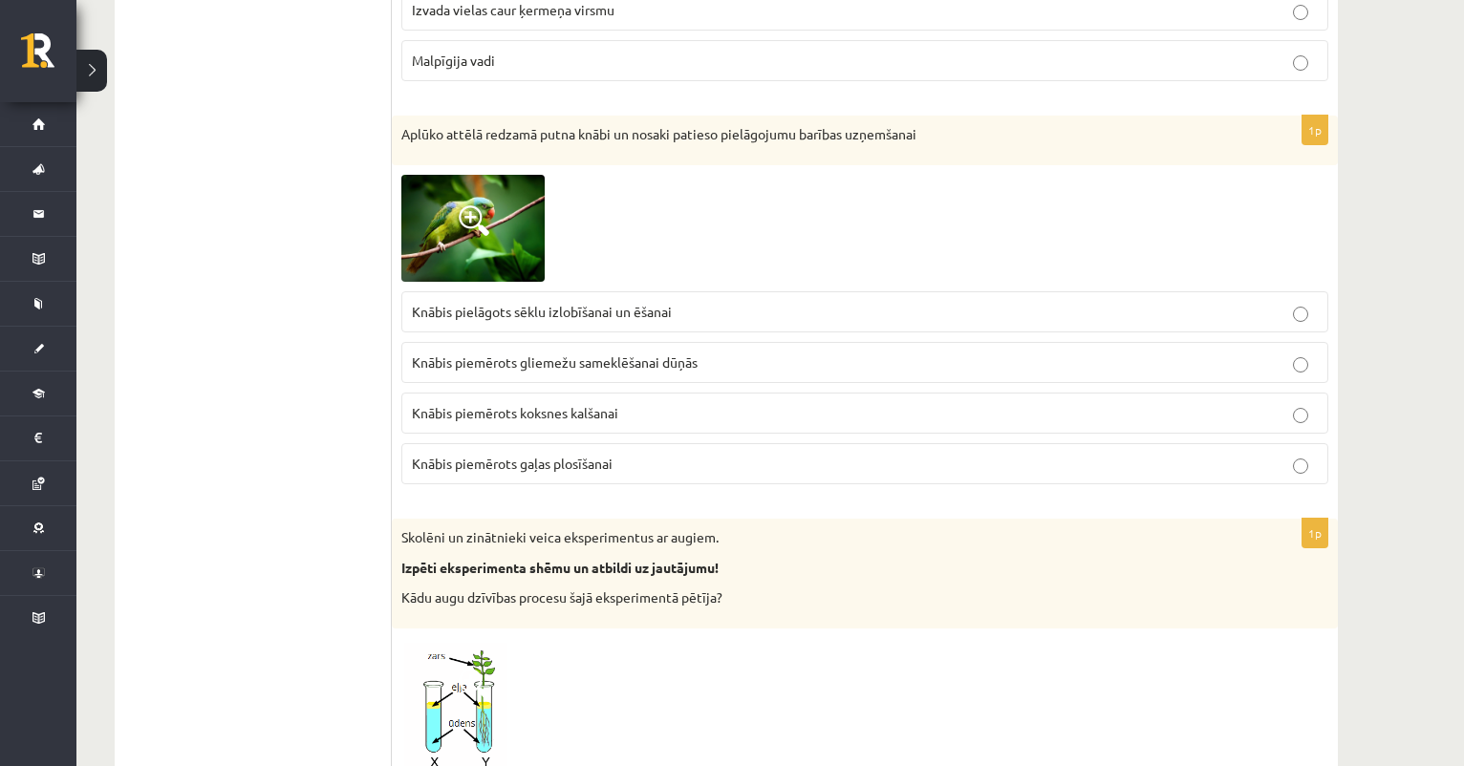
click at [557, 354] on span "Knābis piemērots gliemežu sameklēšanai dūņās" at bounding box center [555, 362] width 286 height 17
click at [475, 250] on img at bounding box center [472, 228] width 143 height 107
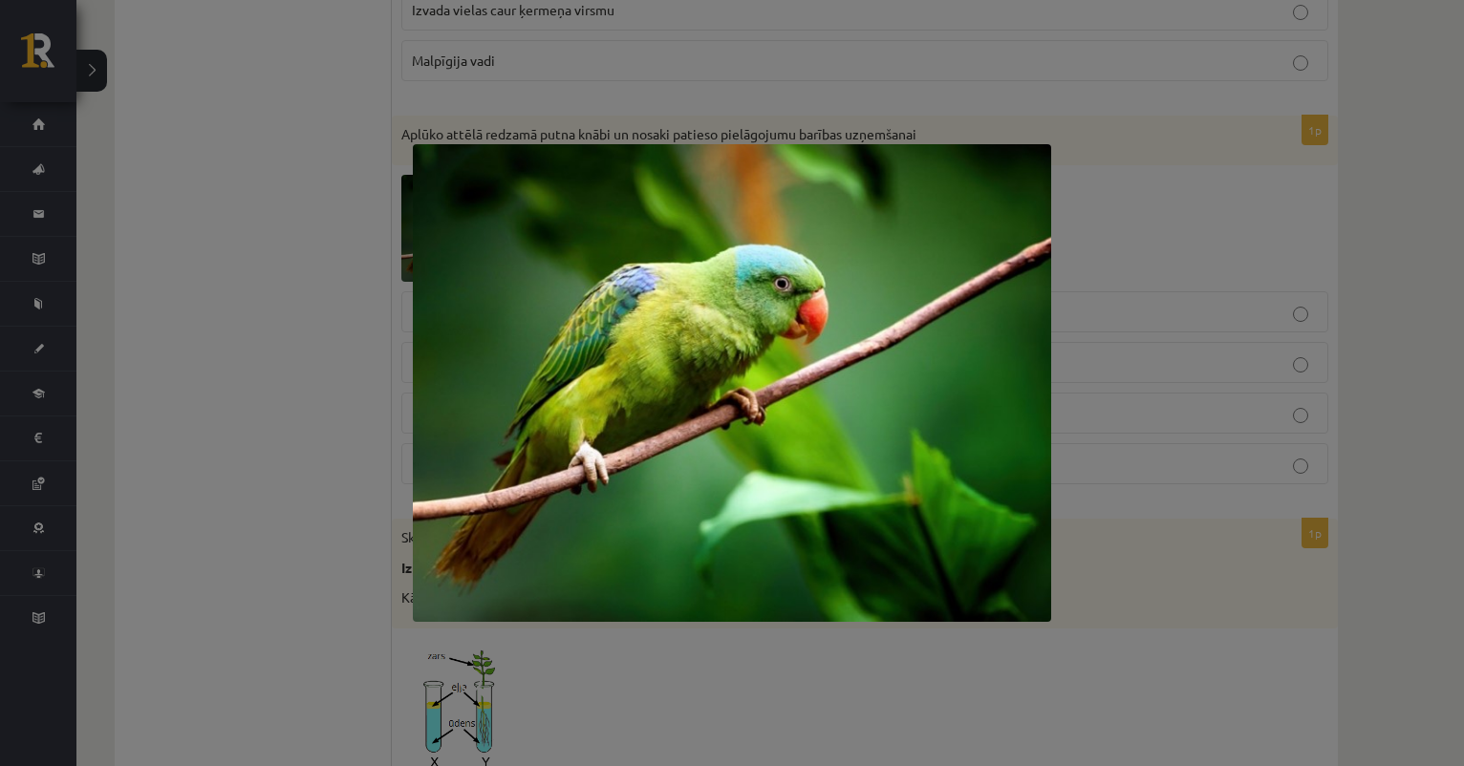
click at [662, 65] on div at bounding box center [732, 383] width 1464 height 766
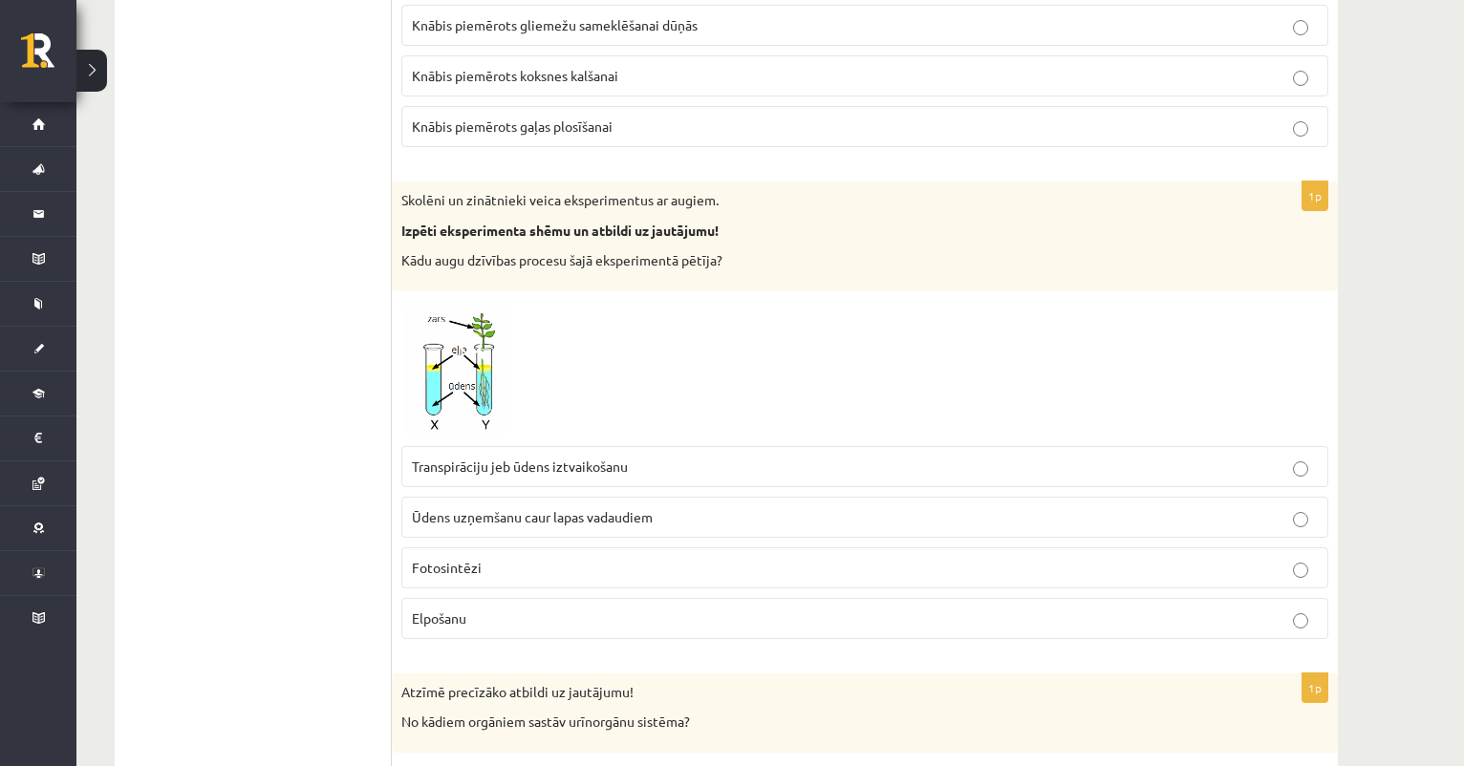
scroll to position [3562, 0]
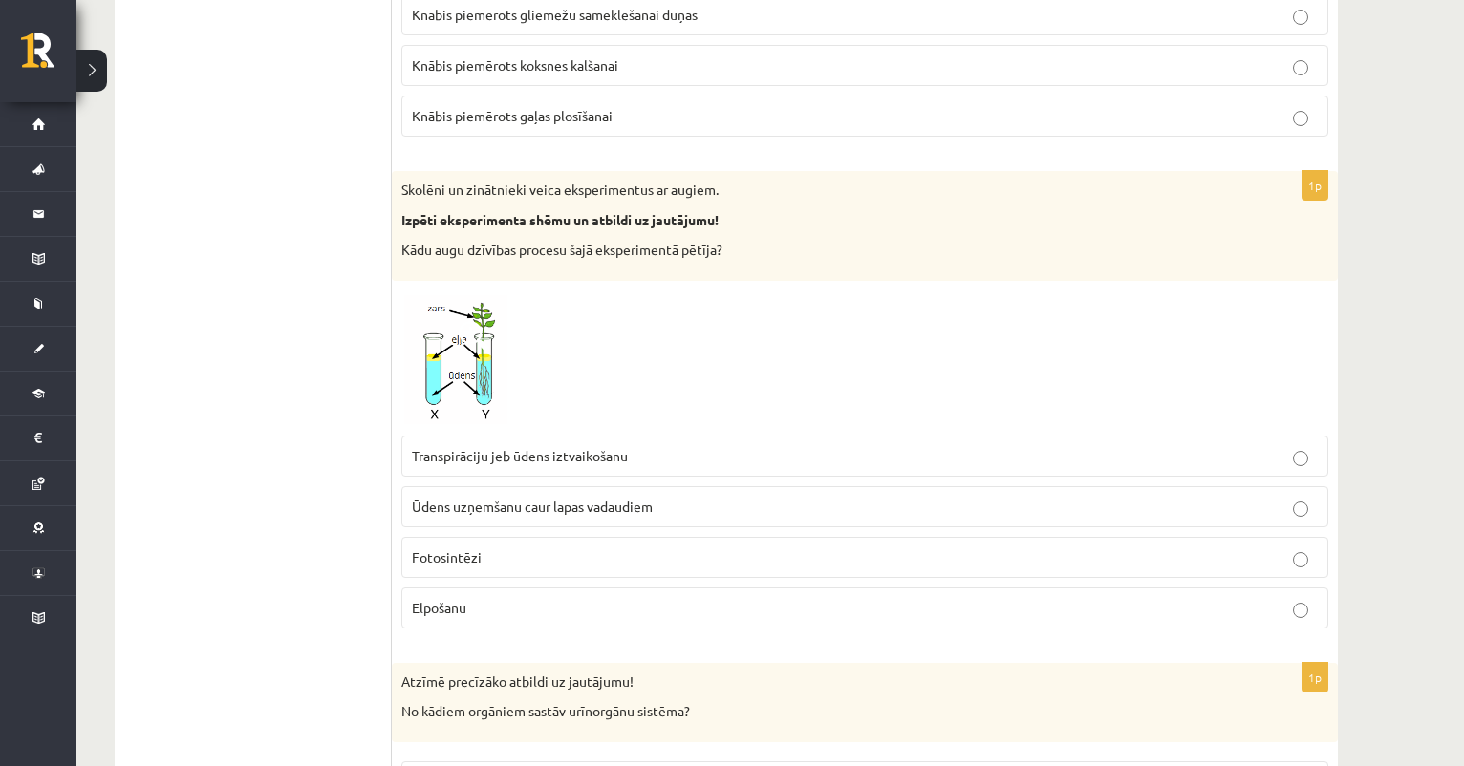
click at [457, 340] on img at bounding box center [472, 358] width 143 height 136
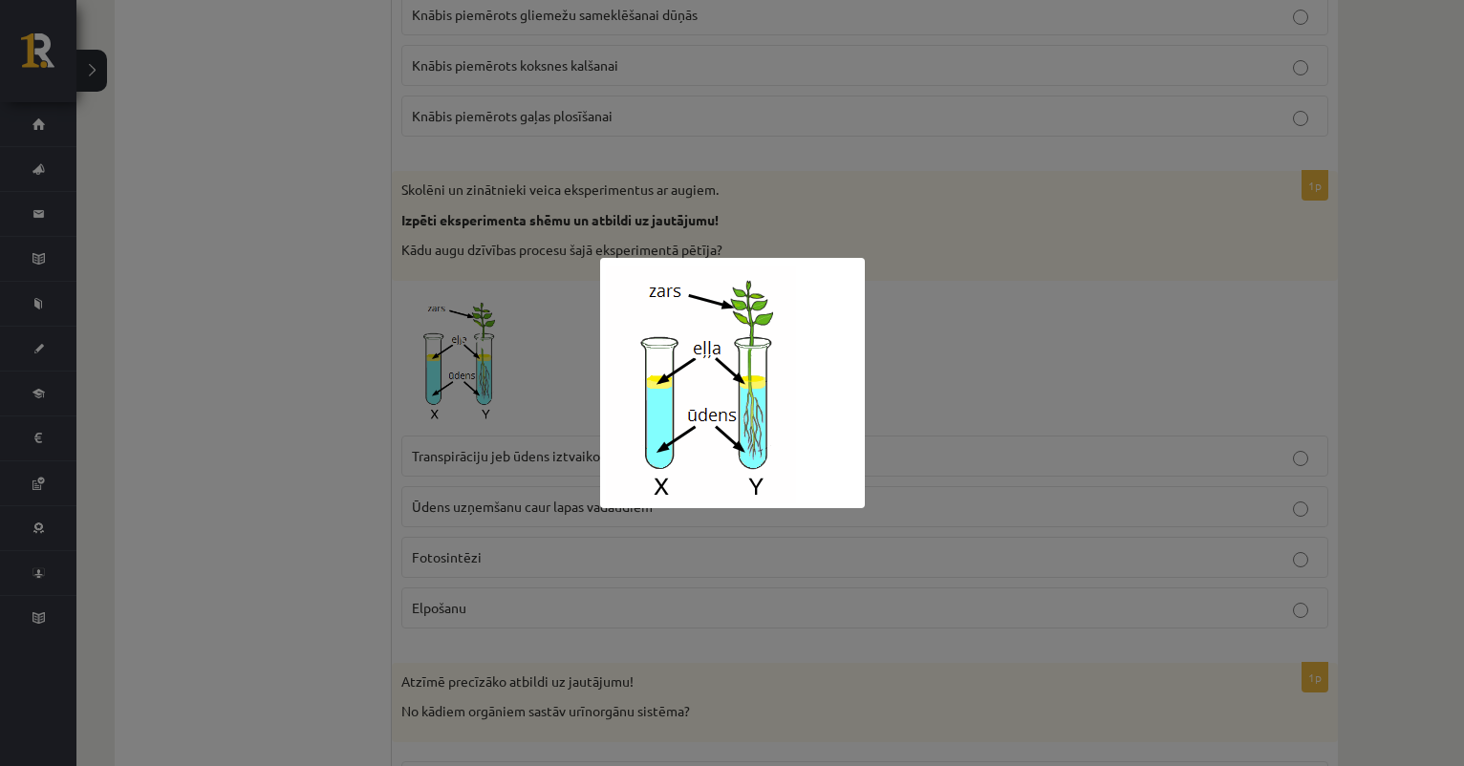
click at [522, 348] on div at bounding box center [732, 383] width 1464 height 766
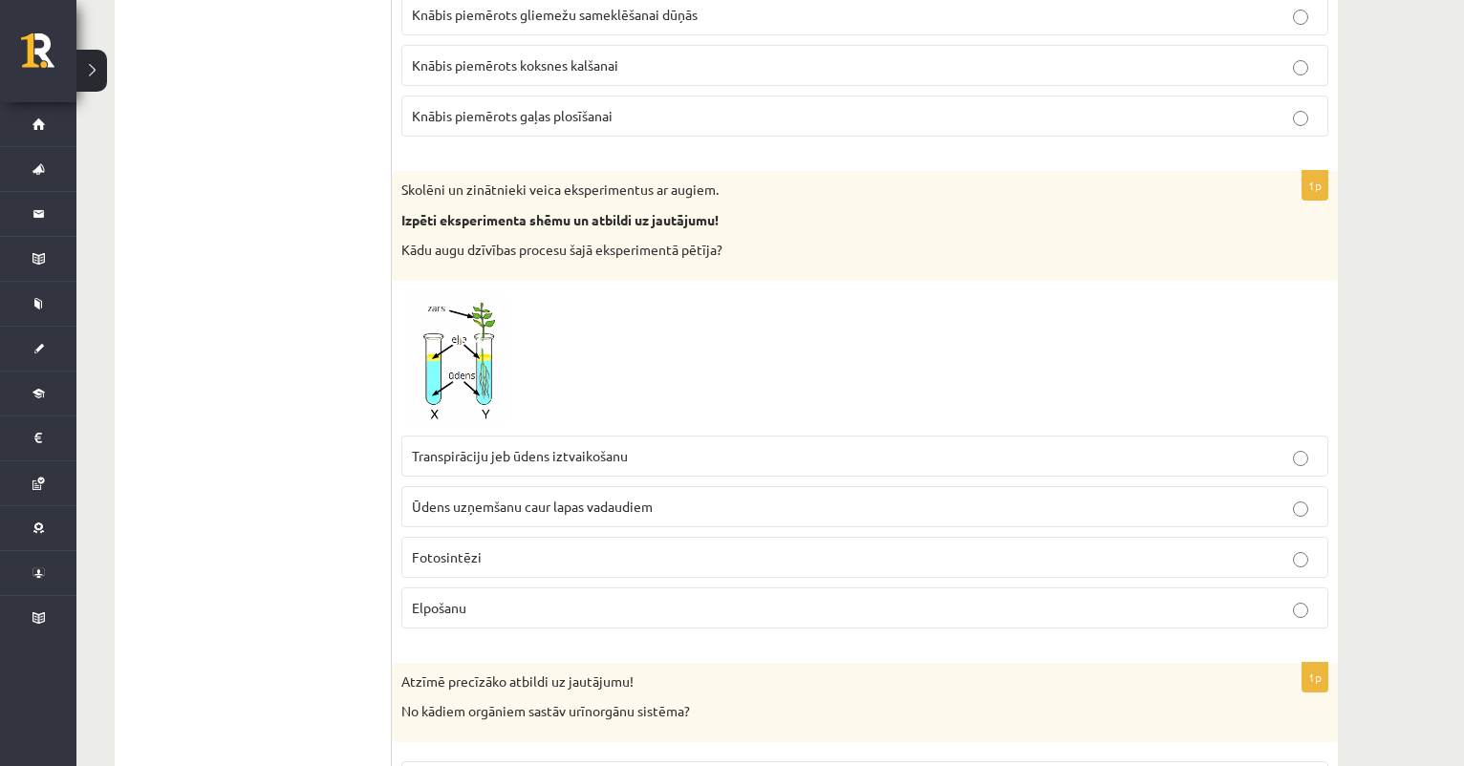
click at [497, 506] on p "Ūdens uzņemšanu caur lapas vadaudiem" at bounding box center [865, 507] width 906 height 20
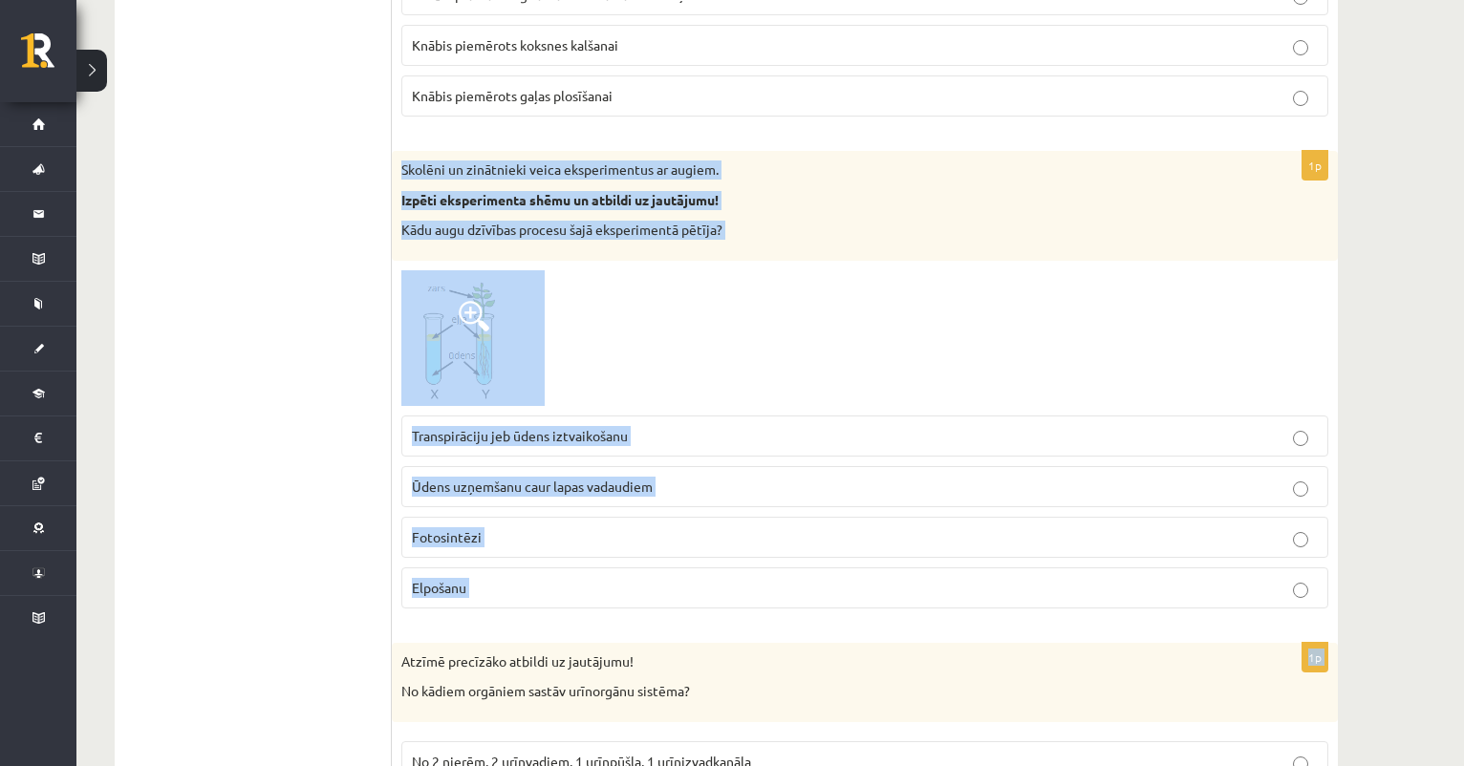
drag, startPoint x: 398, startPoint y: 156, endPoint x: 555, endPoint y: 615, distance: 485.6
click at [443, 348] on img at bounding box center [472, 338] width 143 height 136
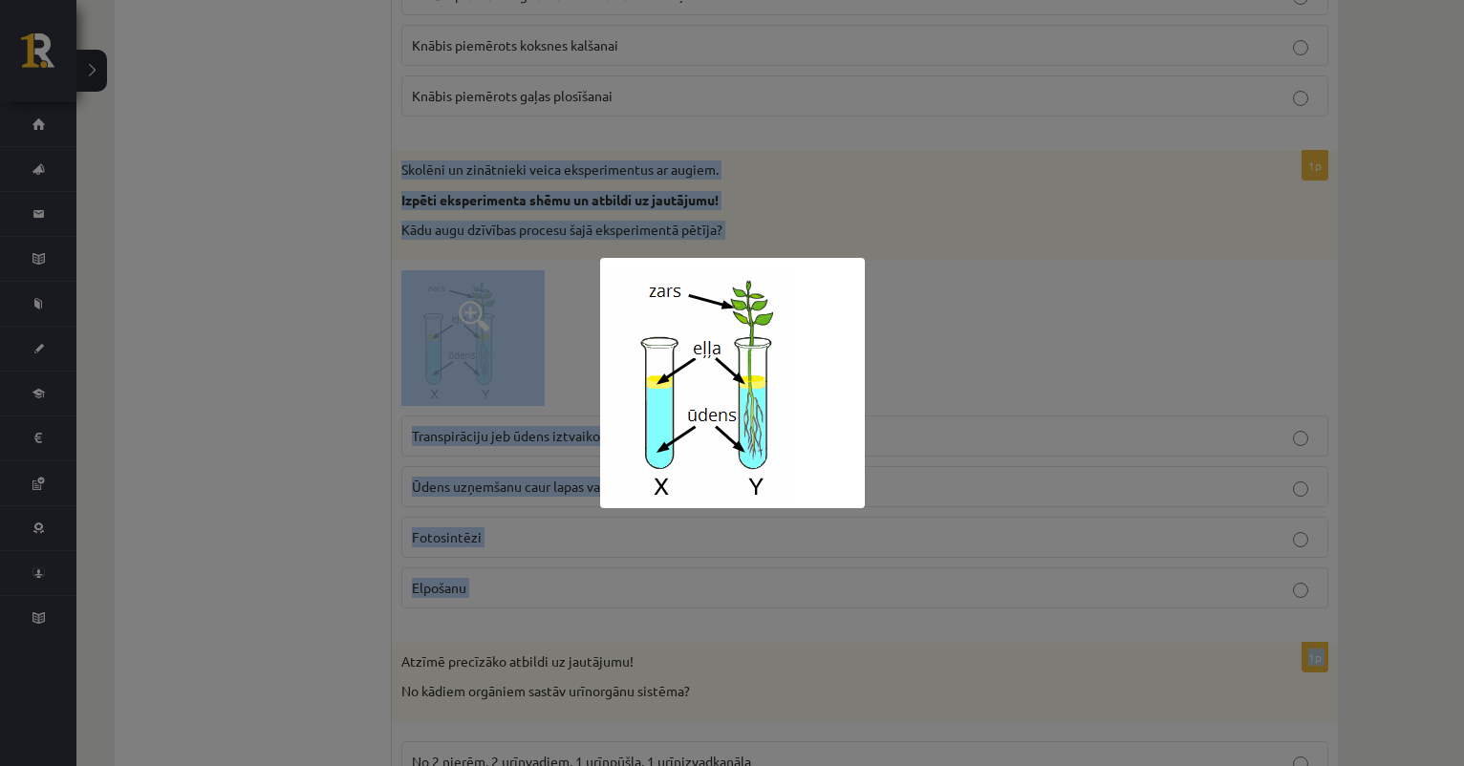
scroll to position [3577, 0]
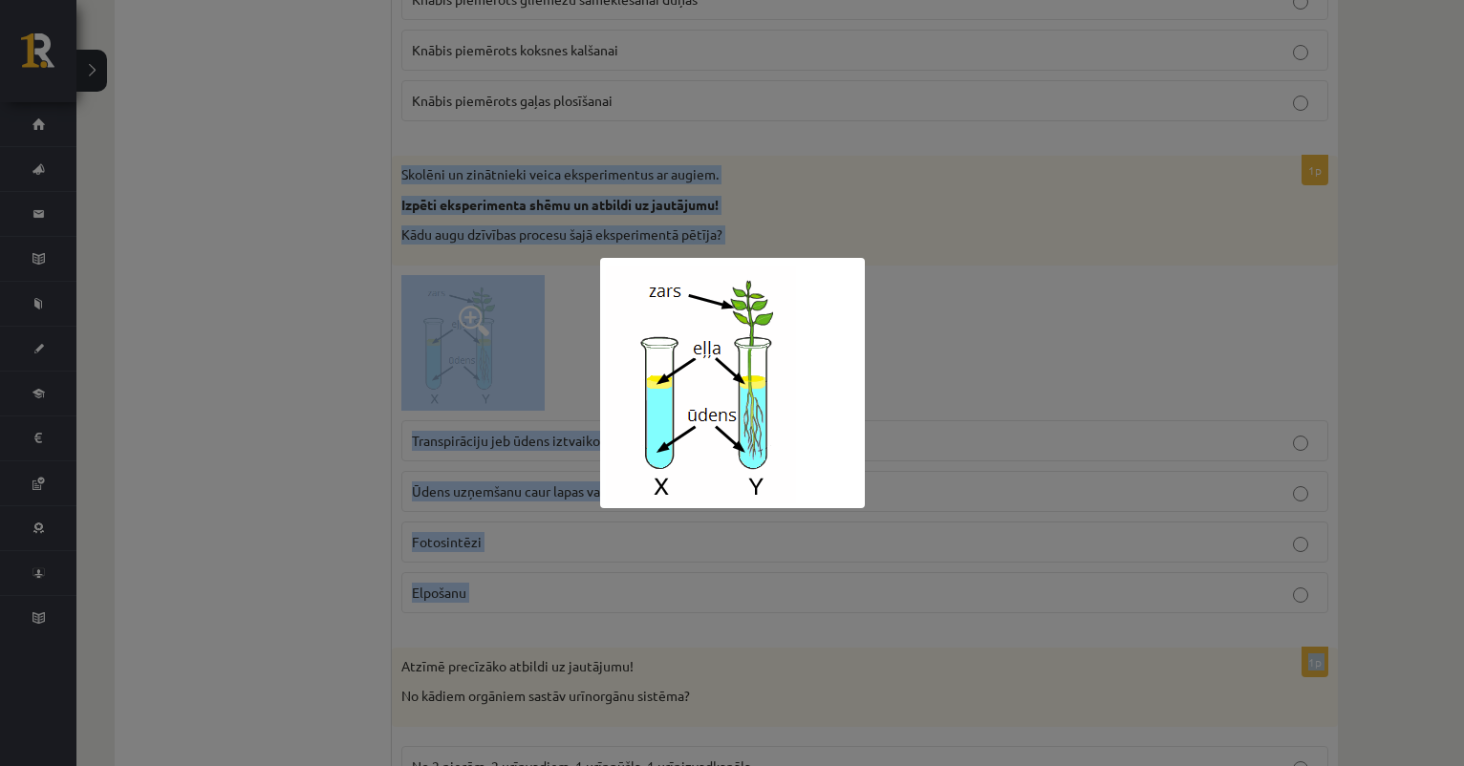
click at [667, 355] on img at bounding box center [732, 383] width 265 height 250
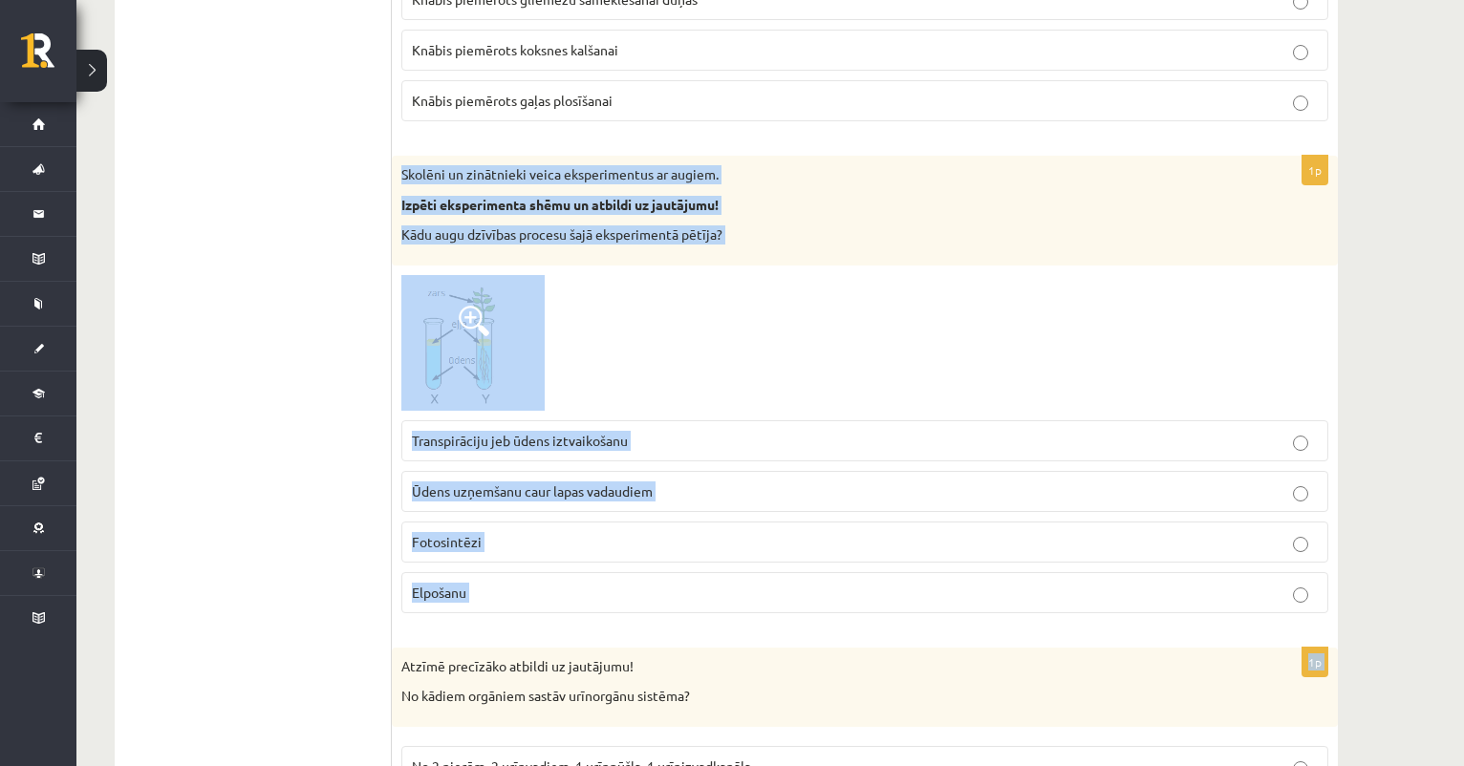
click at [547, 360] on div at bounding box center [864, 343] width 927 height 136
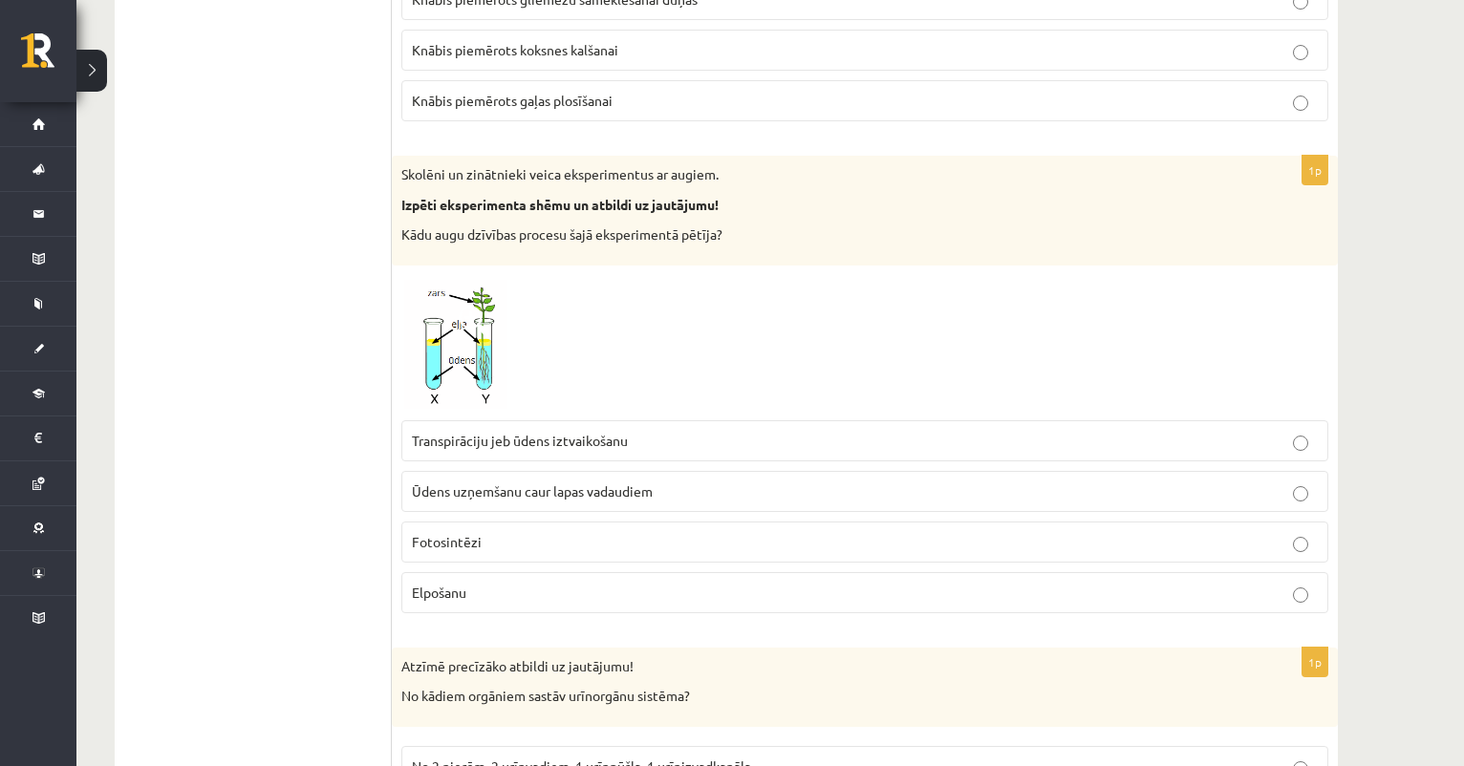
click at [503, 354] on img at bounding box center [472, 343] width 143 height 136
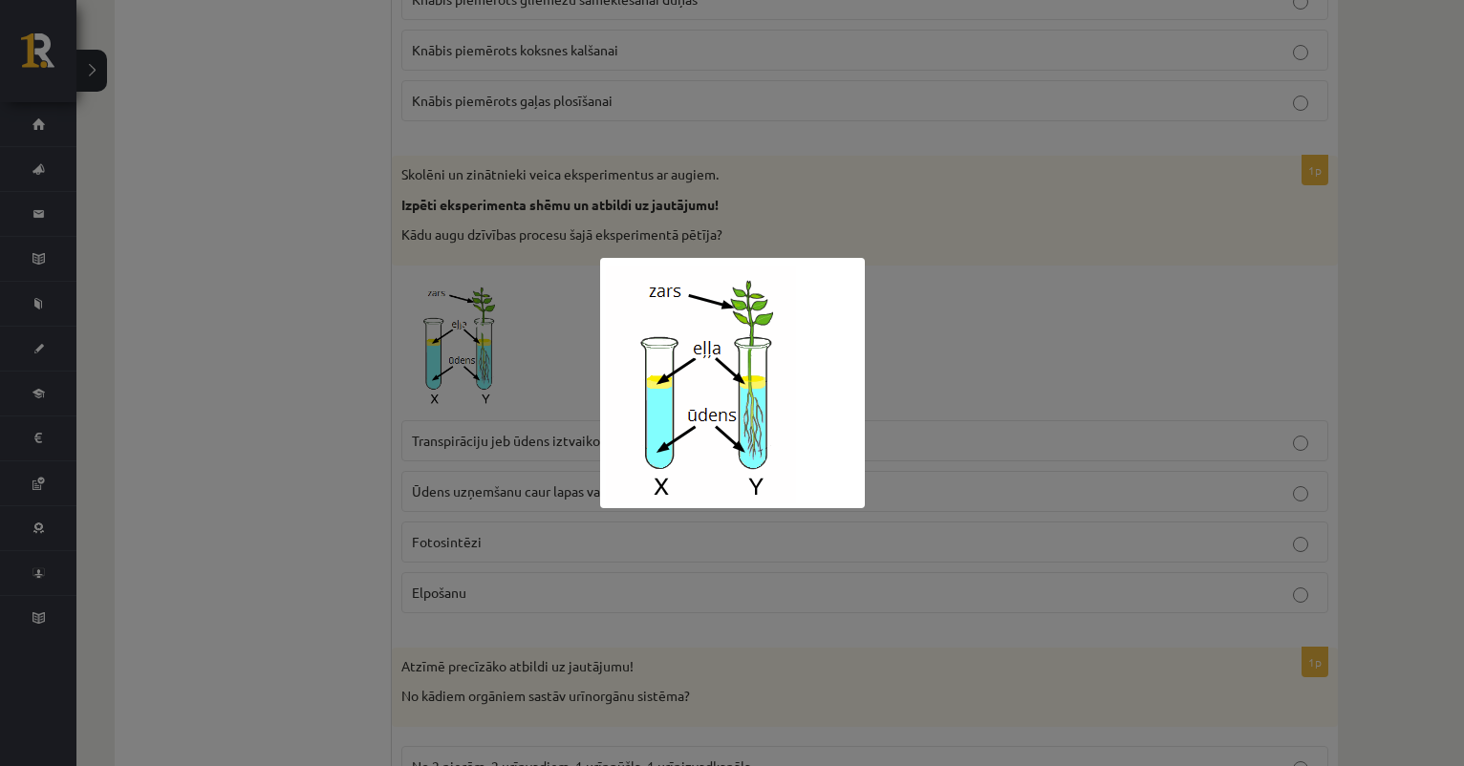
click at [547, 404] on div at bounding box center [732, 383] width 1464 height 766
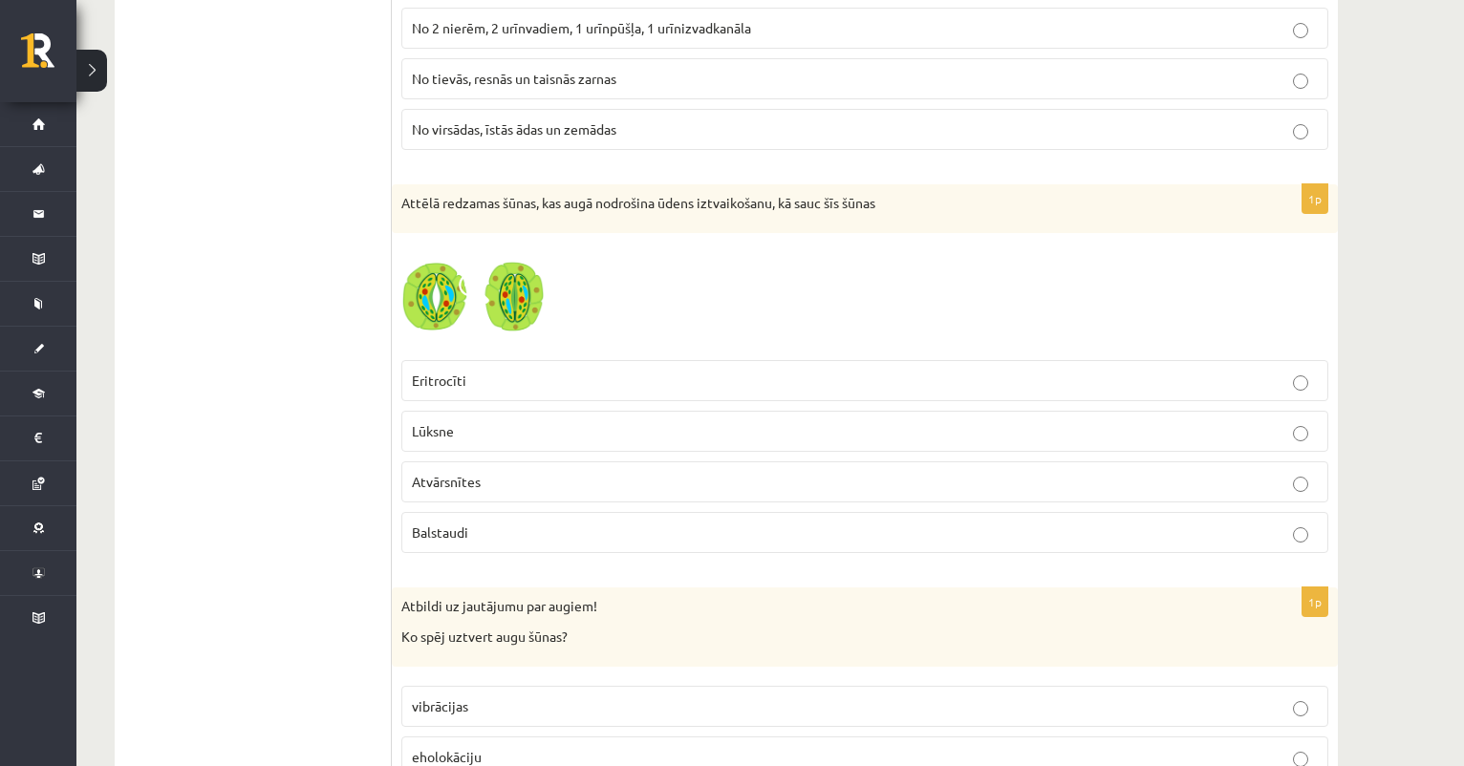
scroll to position [4320, 0]
click at [485, 305] on img at bounding box center [472, 293] width 143 height 108
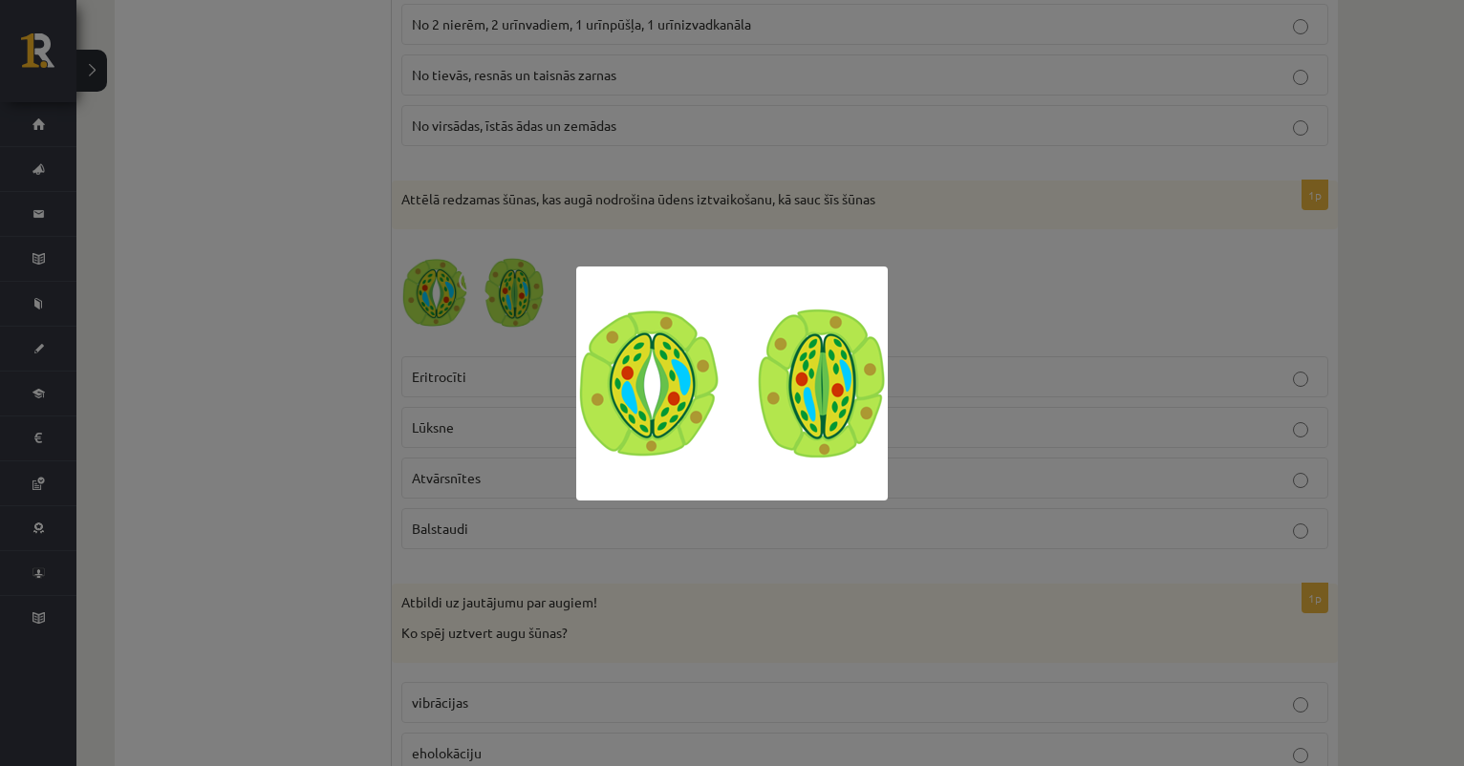
click at [891, 264] on div at bounding box center [732, 383] width 1464 height 766
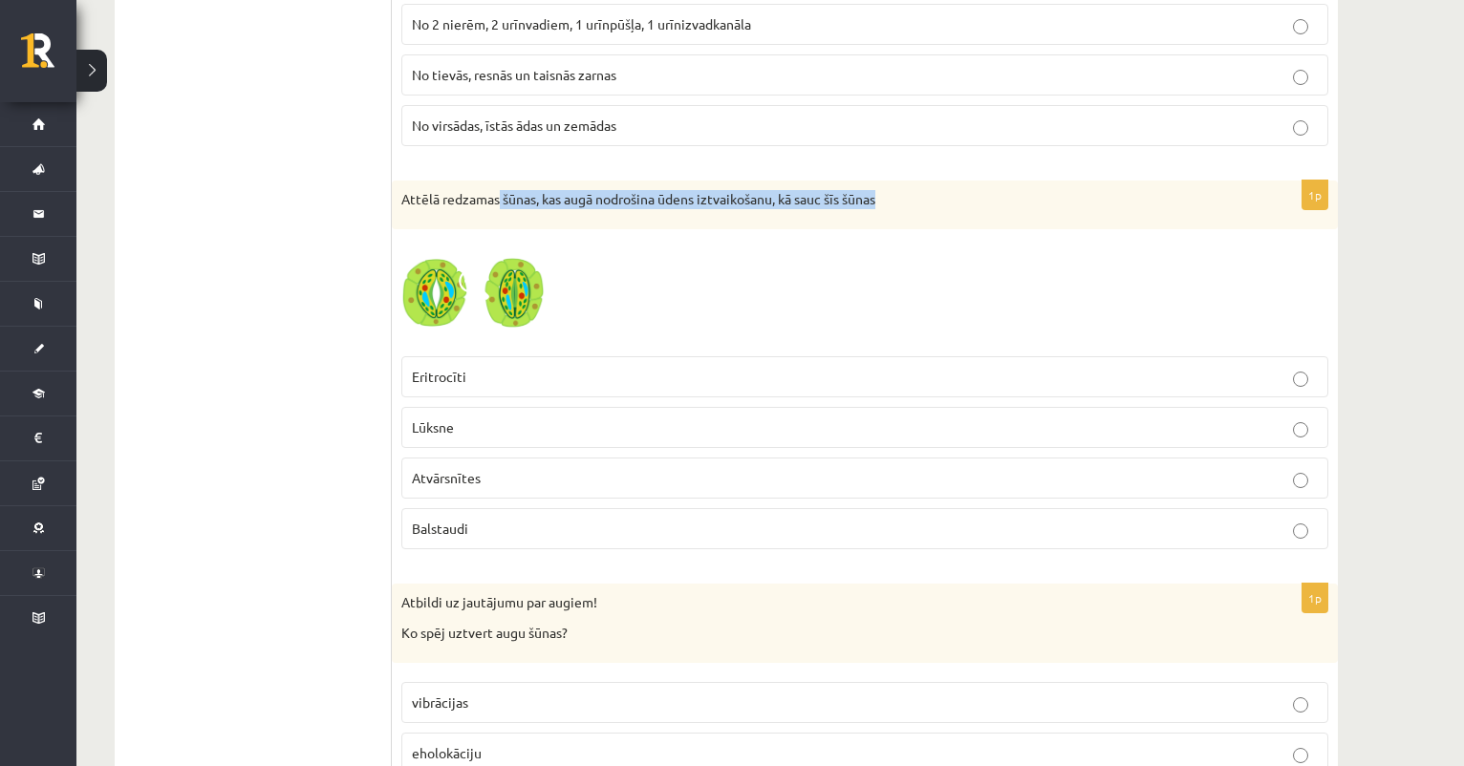
drag, startPoint x: 501, startPoint y: 186, endPoint x: 926, endPoint y: 204, distance: 425.6
click at [926, 204] on div "Attēlā redzamas šūnas, kas augā nodrošina ūdens iztvaikošanu, kā sauc šīs šūnas" at bounding box center [865, 206] width 946 height 50
click at [602, 221] on div "1p Attēlā redzamas šūnas, kas augā nodrošina ūdens iztvaikošanu, kā sauc šīs šū…" at bounding box center [865, 373] width 946 height 384
click at [493, 473] on p "Atvārsnītes" at bounding box center [865, 478] width 906 height 20
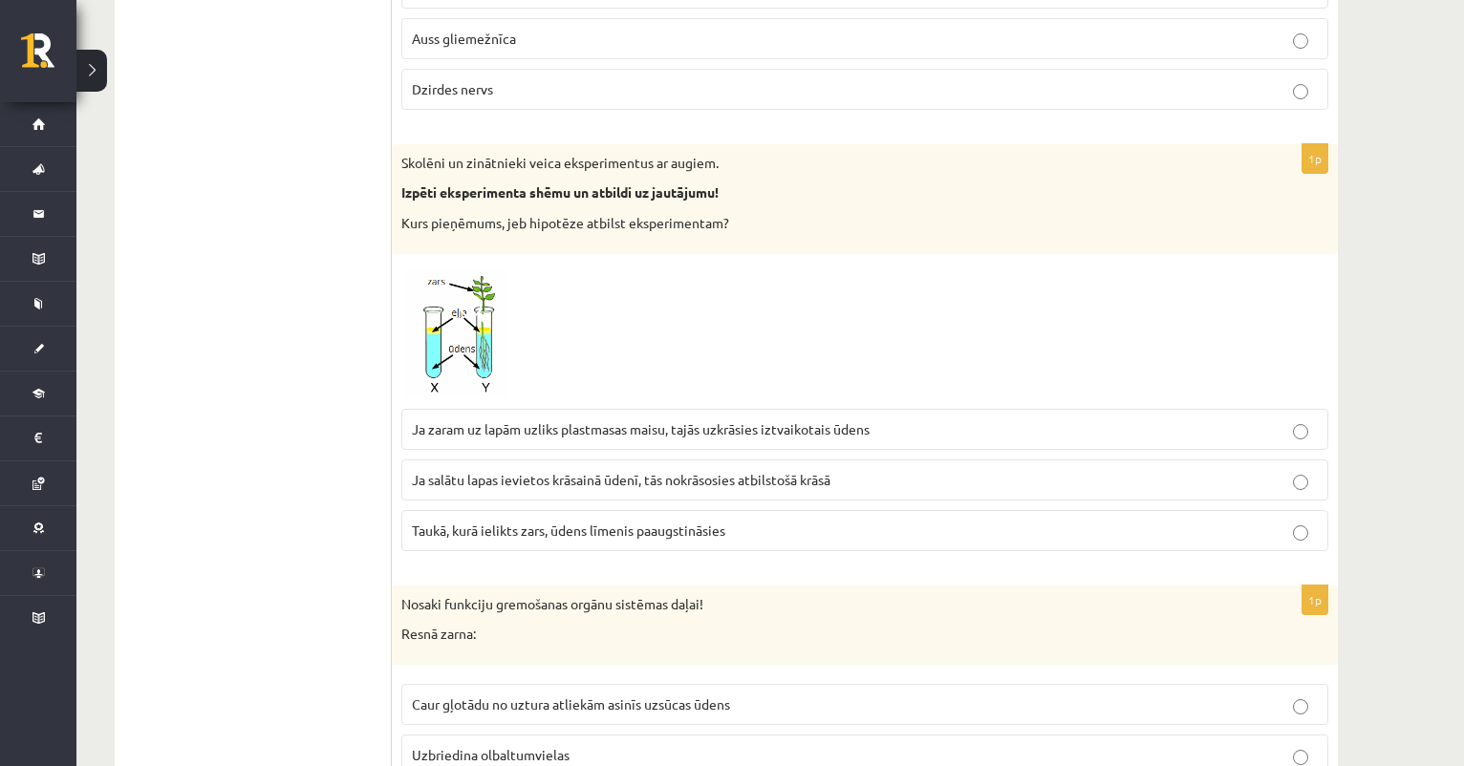
scroll to position [5388, 0]
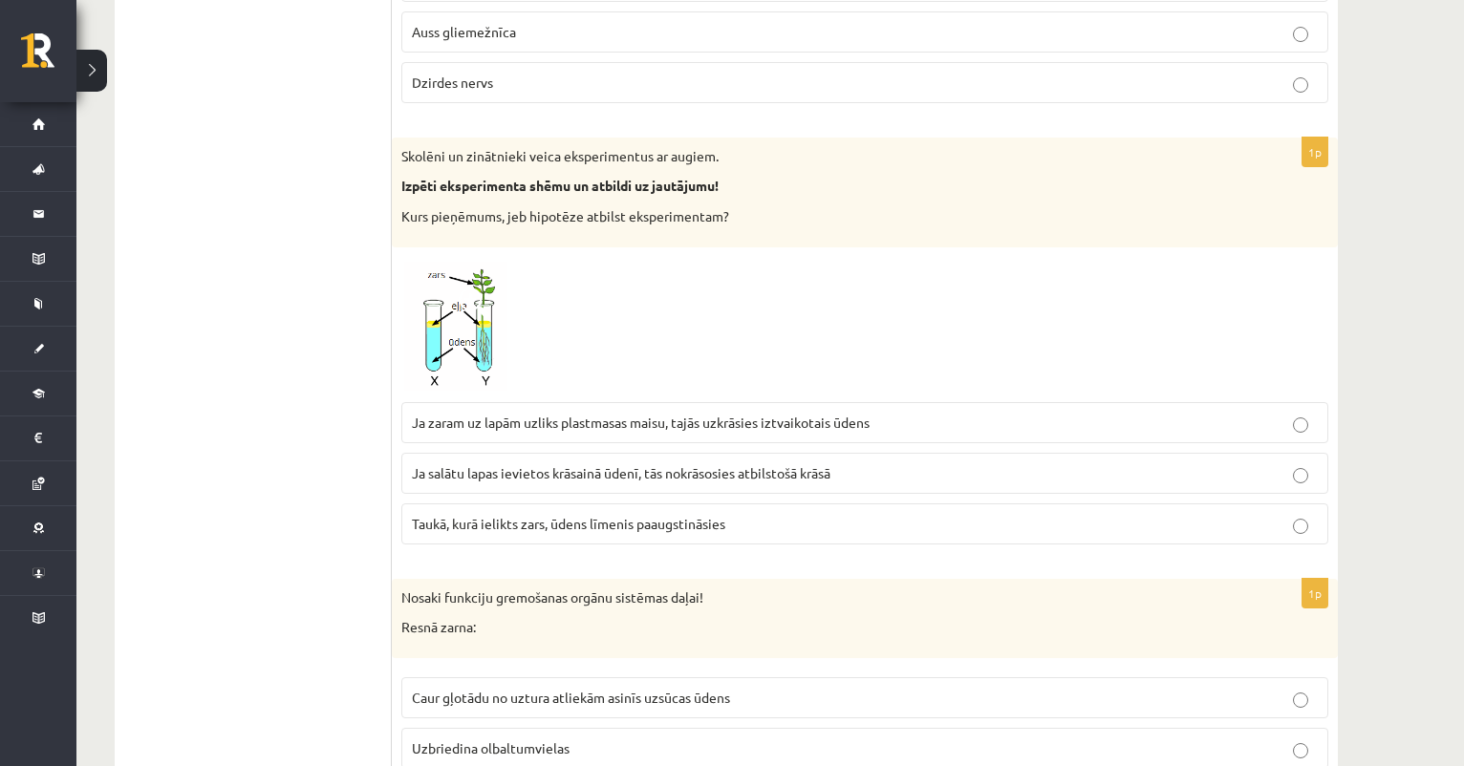
click at [459, 297] on span at bounding box center [474, 303] width 31 height 31
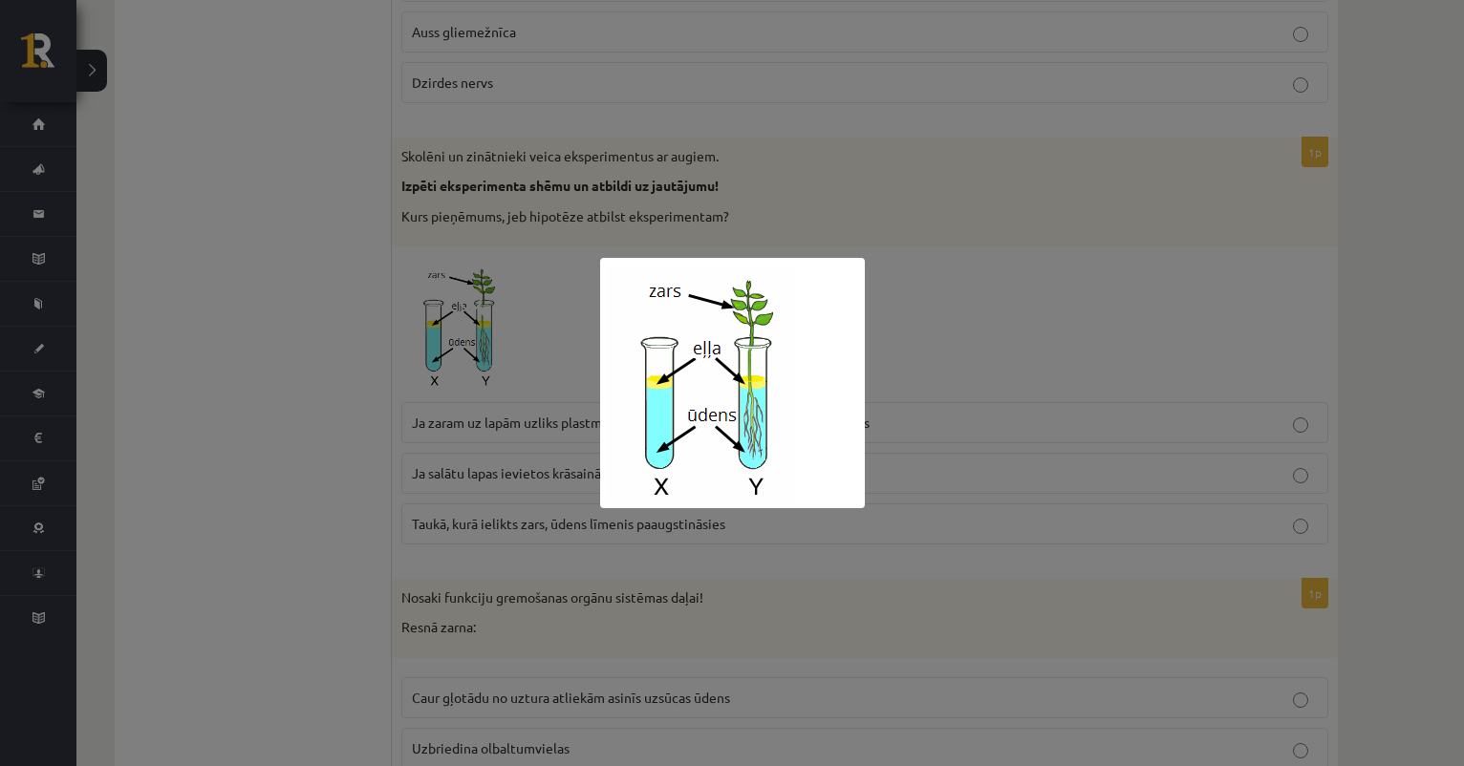
click at [840, 220] on div at bounding box center [732, 383] width 1464 height 766
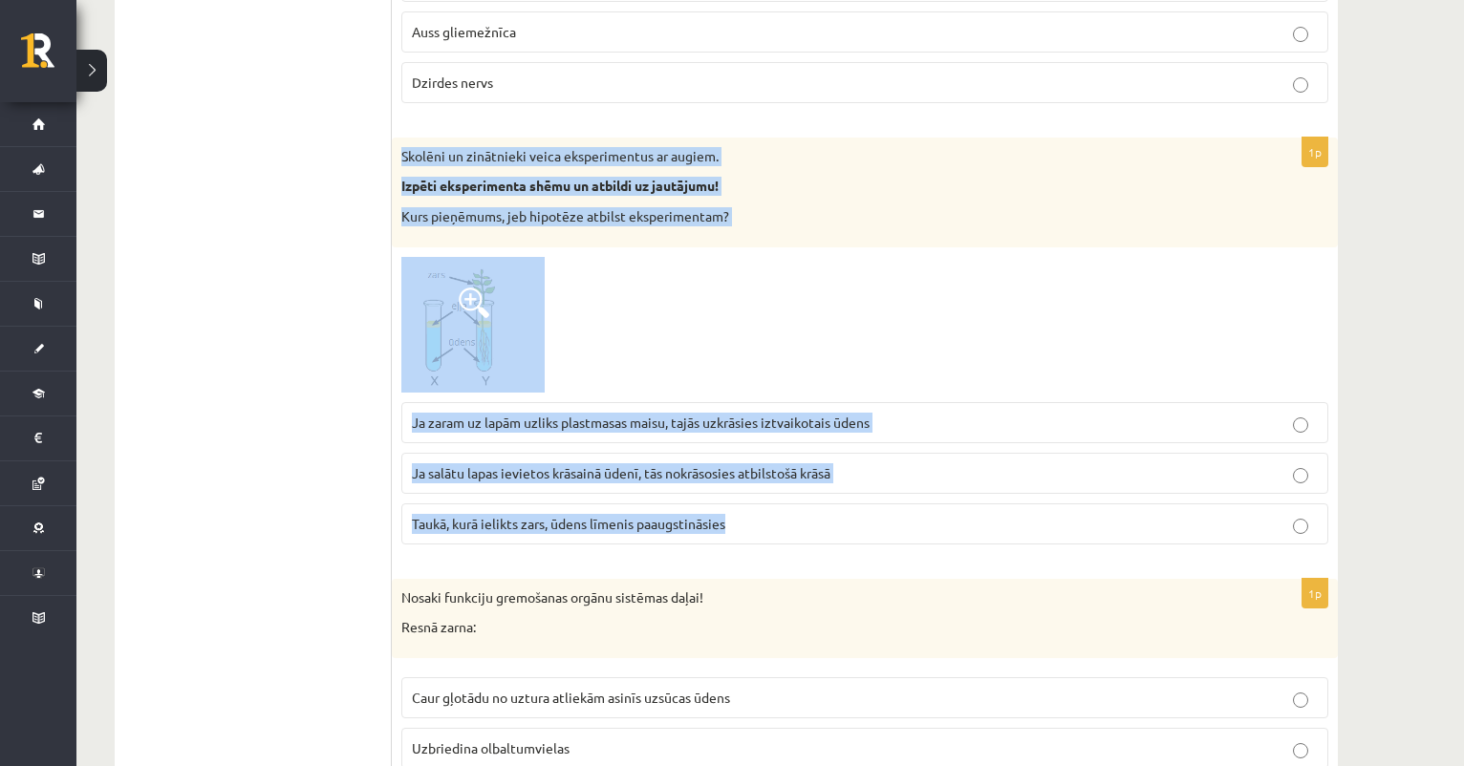
drag, startPoint x: 402, startPoint y: 140, endPoint x: 709, endPoint y: 535, distance: 499.8
click at [709, 535] on div "1p Skolēni un zinātnieki veica eksperimentus ar augiem. Izpēti eksperimenta shē…" at bounding box center [865, 349] width 946 height 422
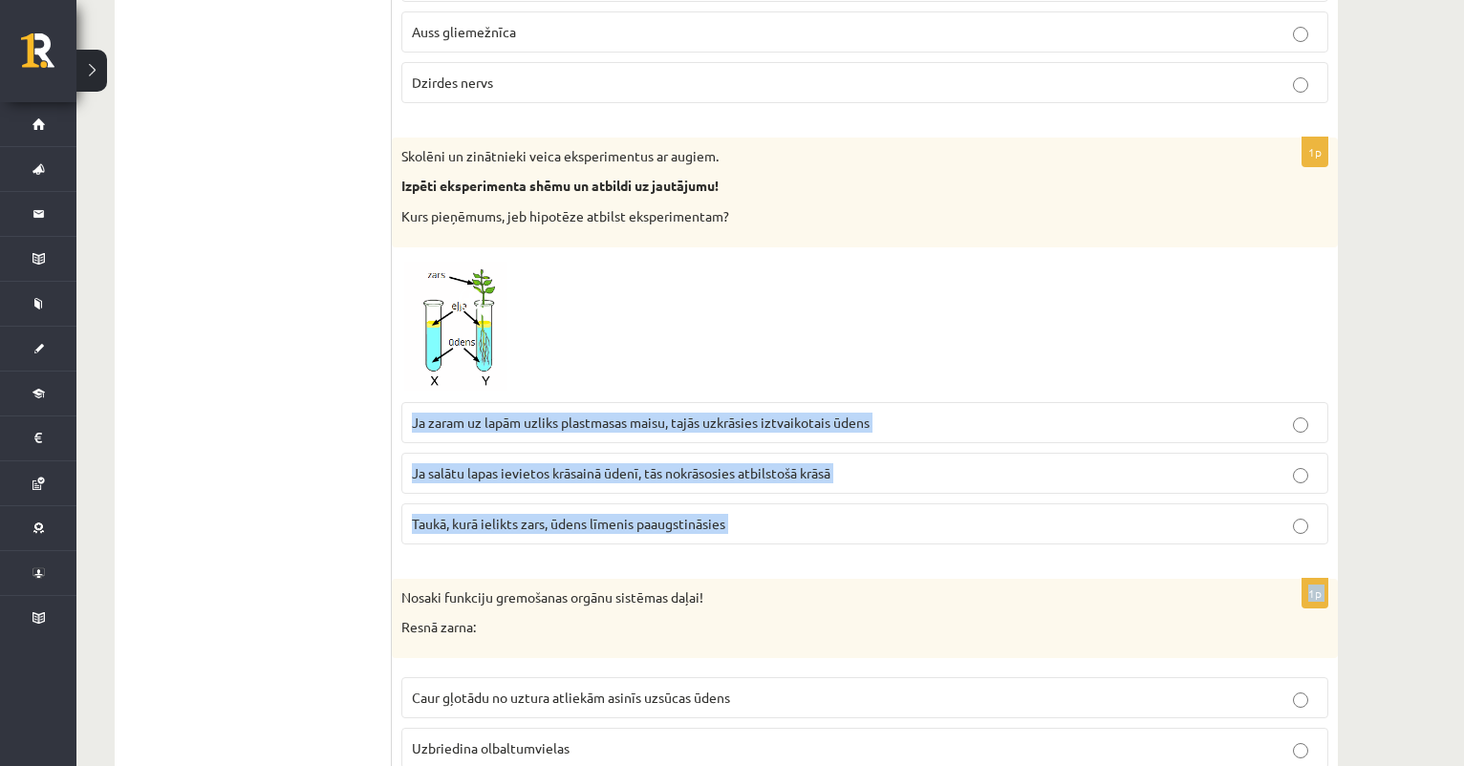
drag, startPoint x: 412, startPoint y: 397, endPoint x: 777, endPoint y: 550, distance: 395.7
click at [496, 323] on img at bounding box center [472, 325] width 143 height 136
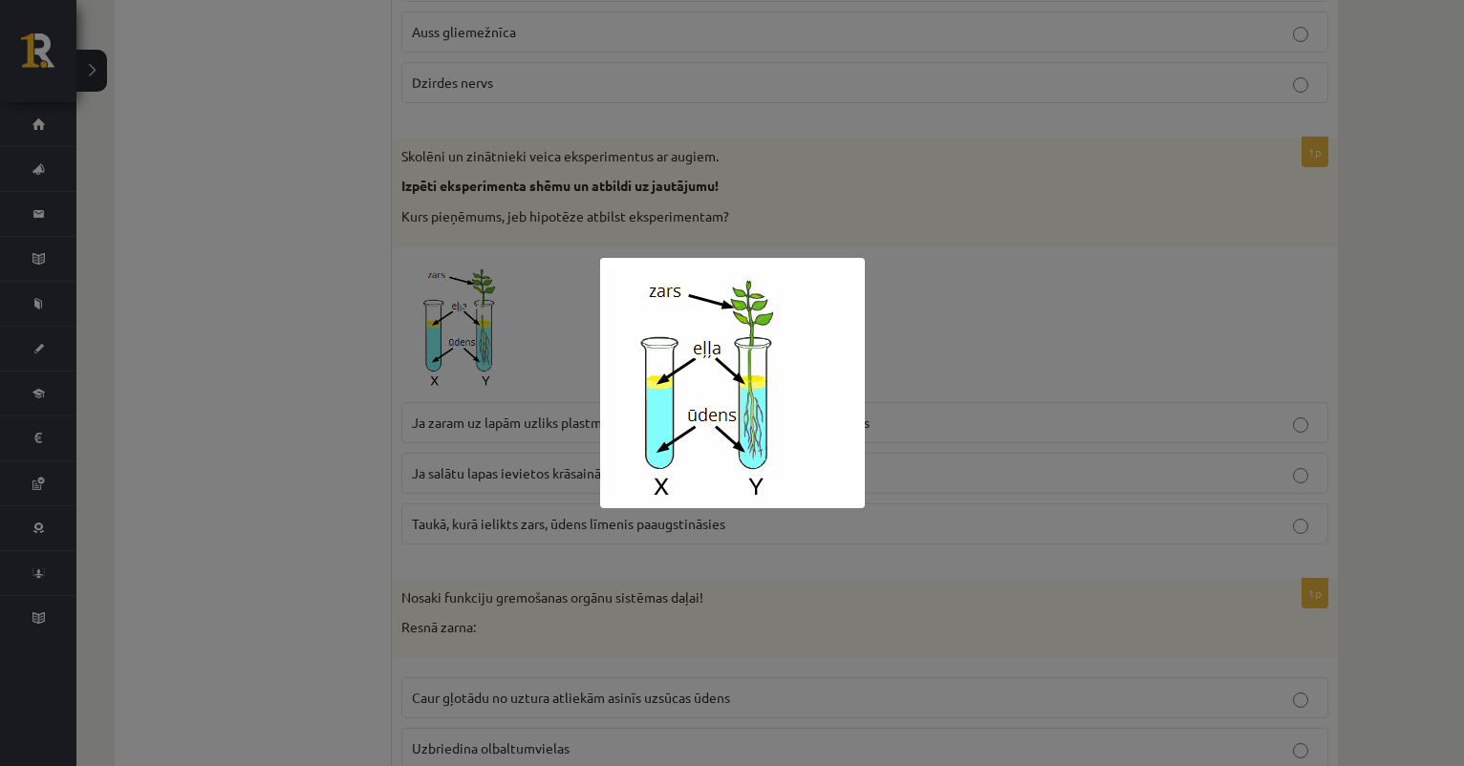
click at [869, 207] on div at bounding box center [732, 383] width 1464 height 766
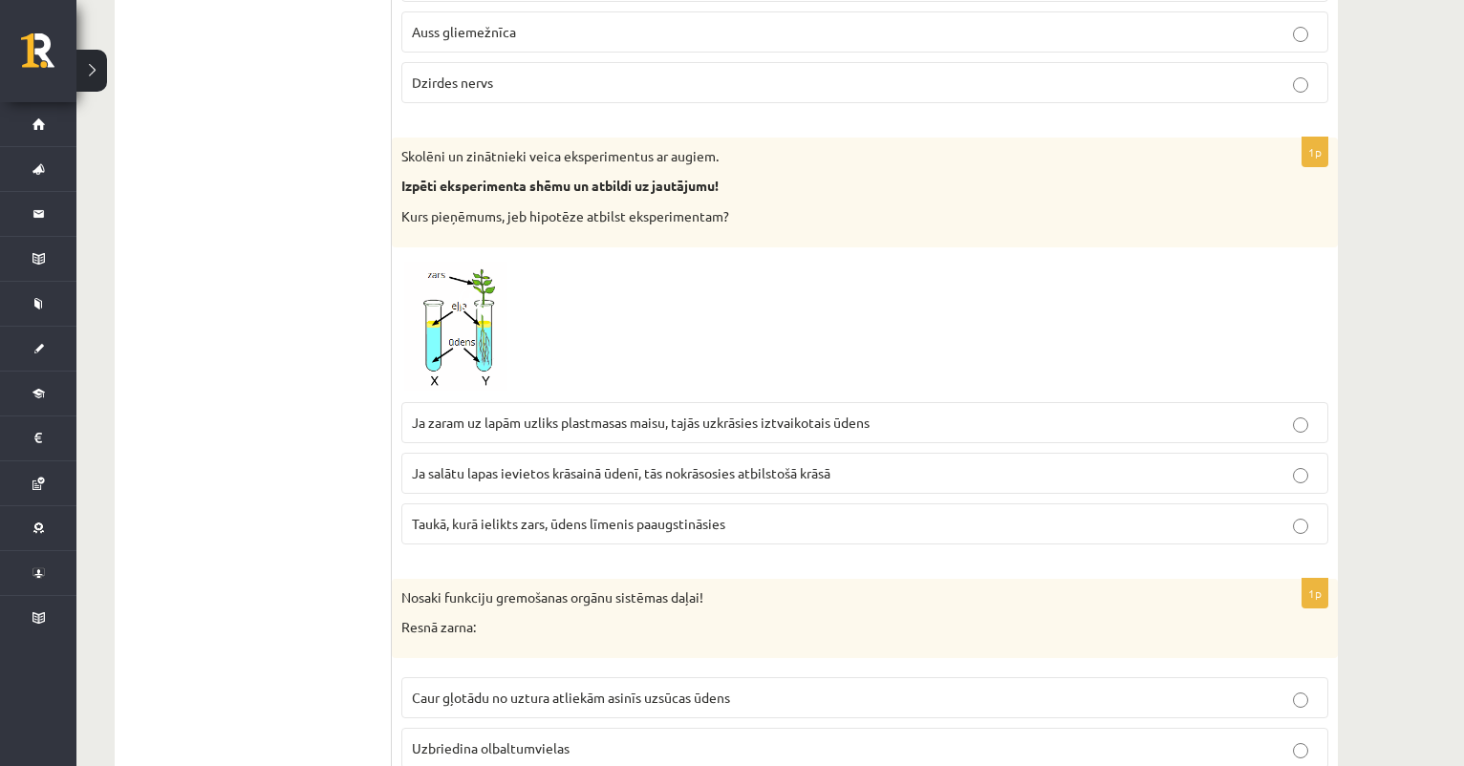
click at [554, 515] on span "Taukā, kurā ielikts zars, ūdens līmenis paaugstināsies" at bounding box center [568, 523] width 313 height 17
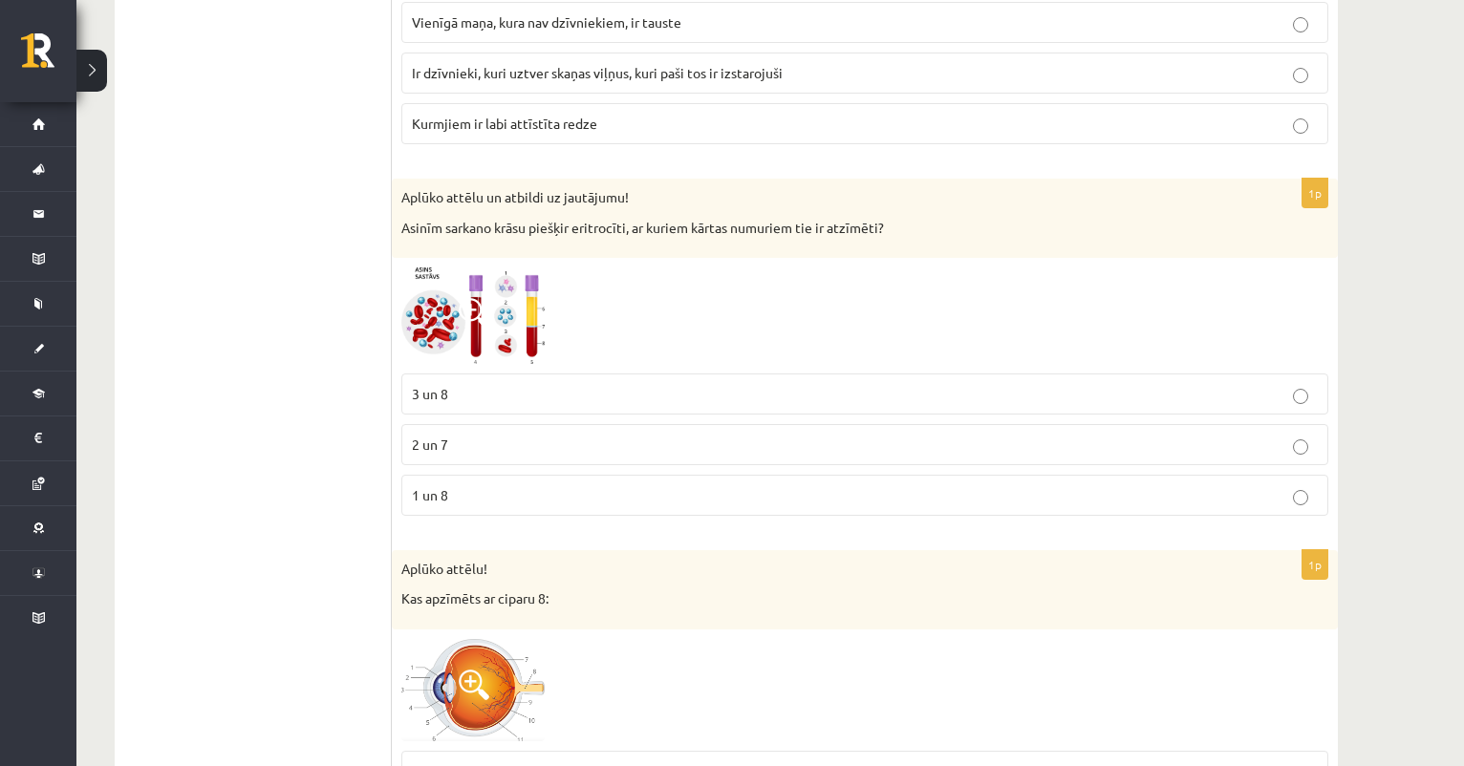
scroll to position [6707, 0]
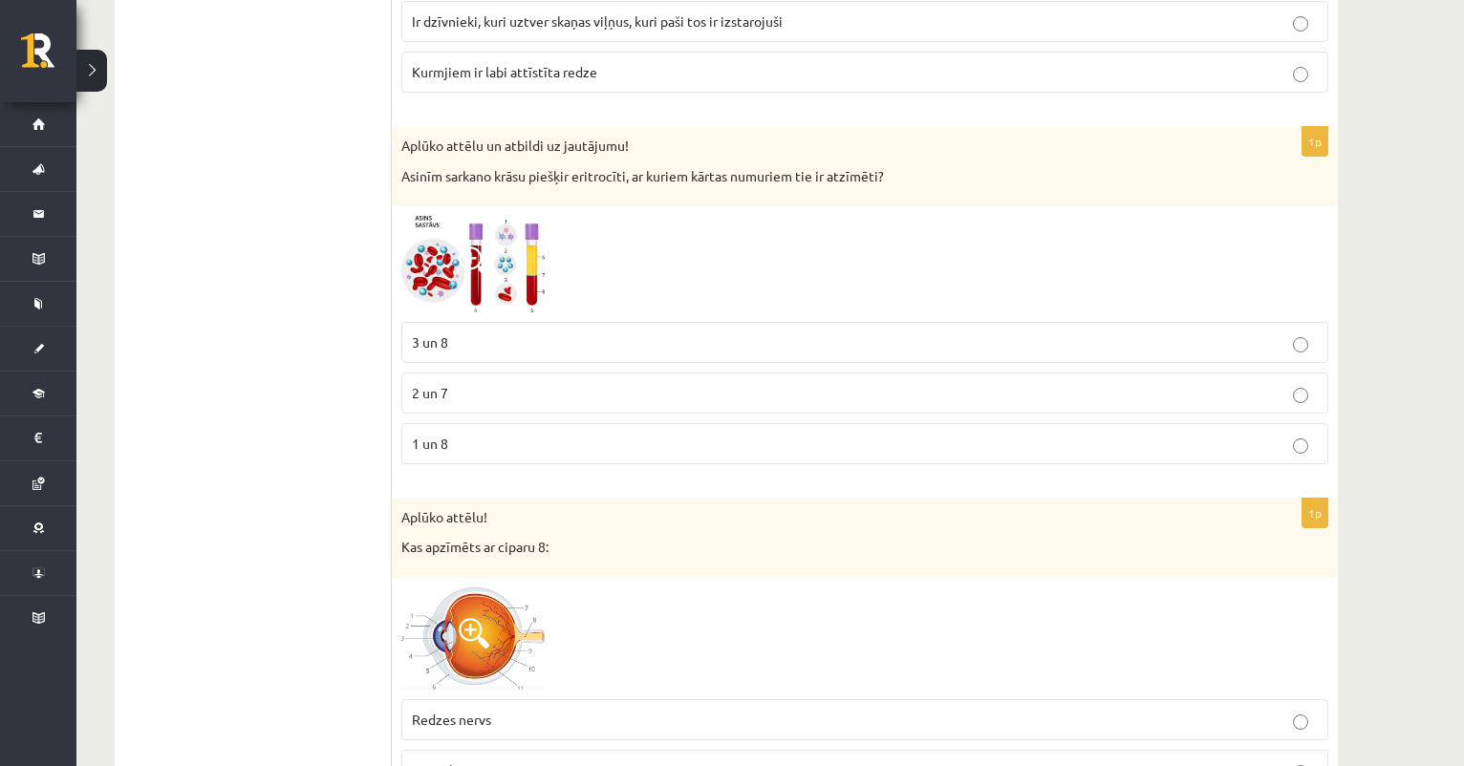
click at [496, 246] on img at bounding box center [472, 264] width 143 height 97
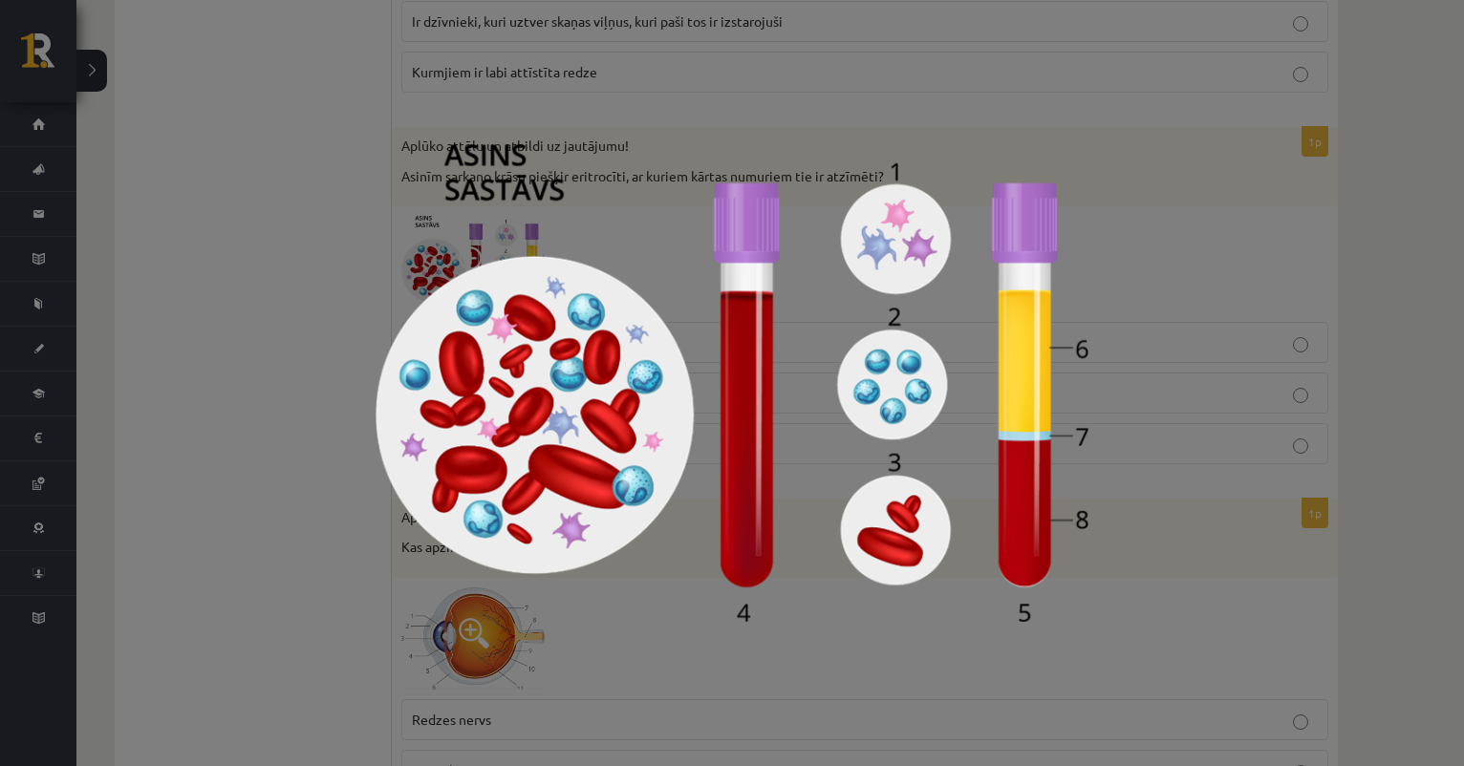
click at [556, 178] on img at bounding box center [732, 383] width 712 height 478
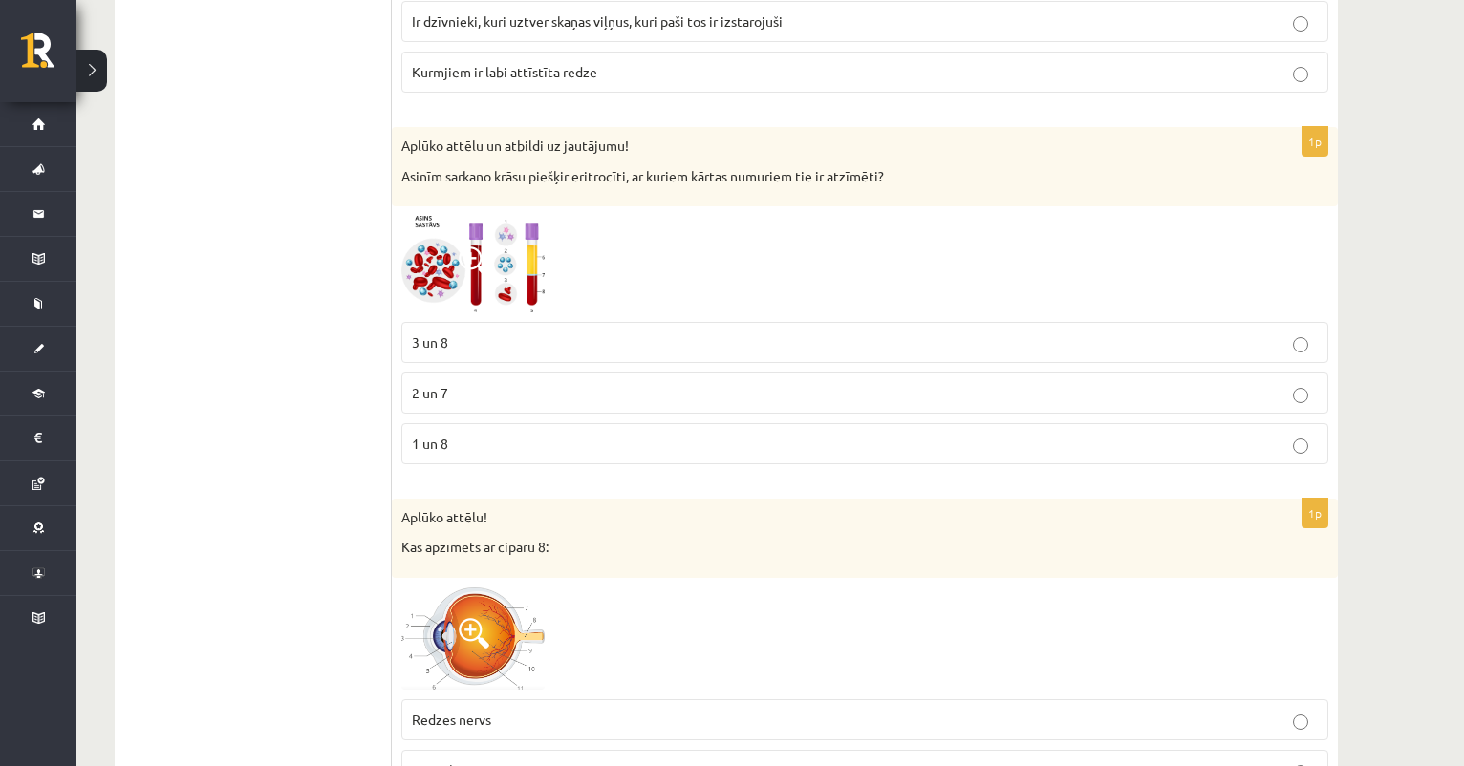
click at [473, 333] on p "3 un 8" at bounding box center [865, 343] width 906 height 20
click at [503, 248] on img at bounding box center [472, 264] width 143 height 97
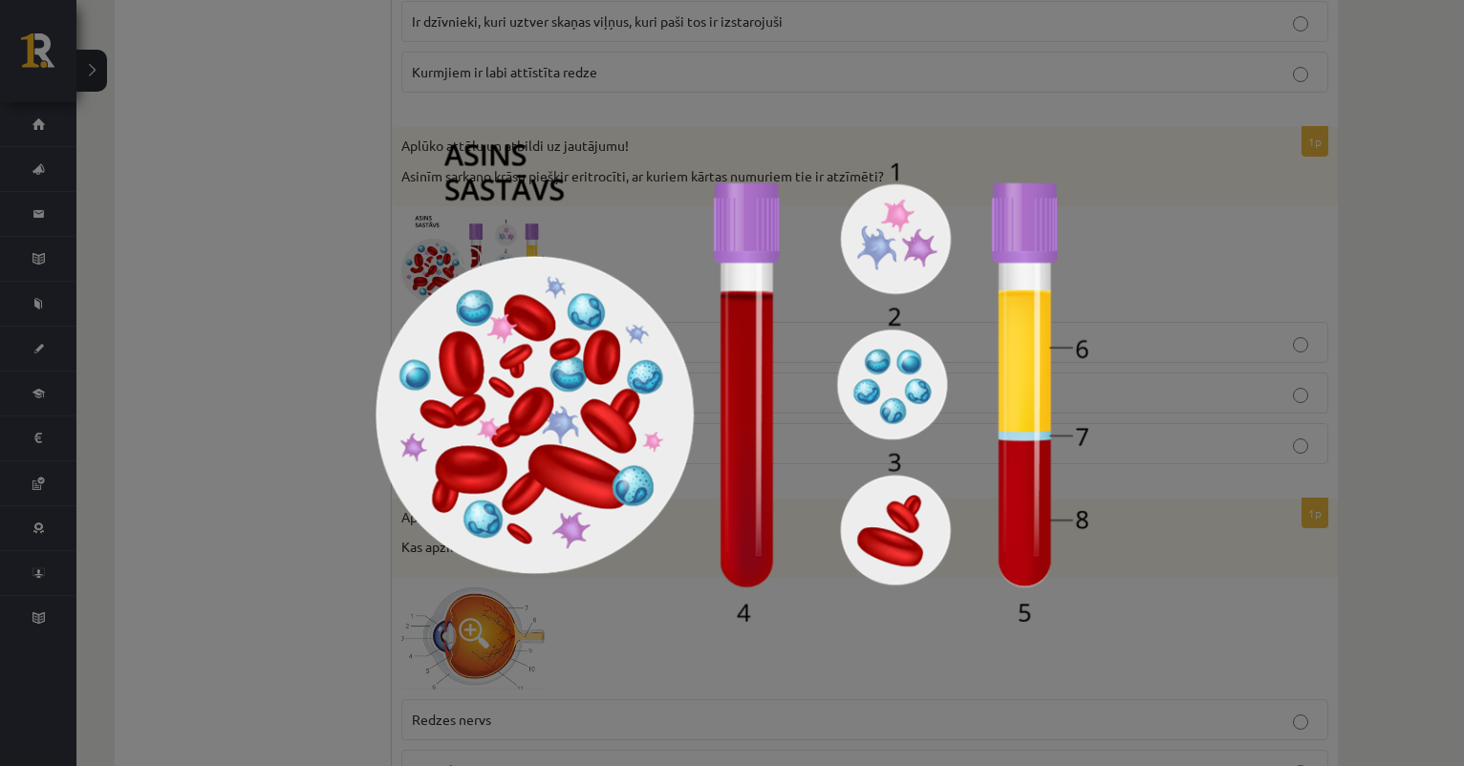
click at [639, 116] on div at bounding box center [732, 383] width 1464 height 766
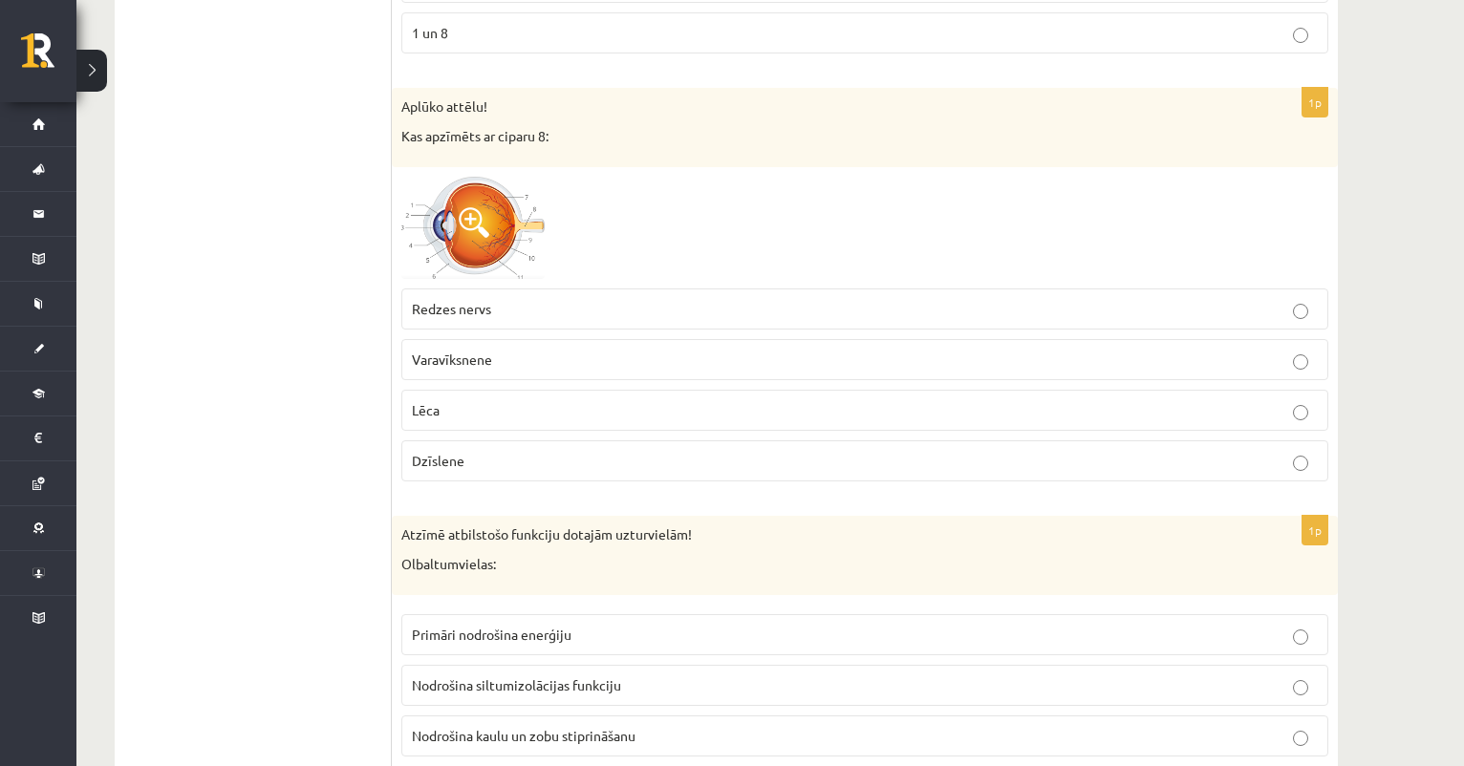
scroll to position [7119, 0]
click at [499, 190] on img at bounding box center [472, 226] width 143 height 102
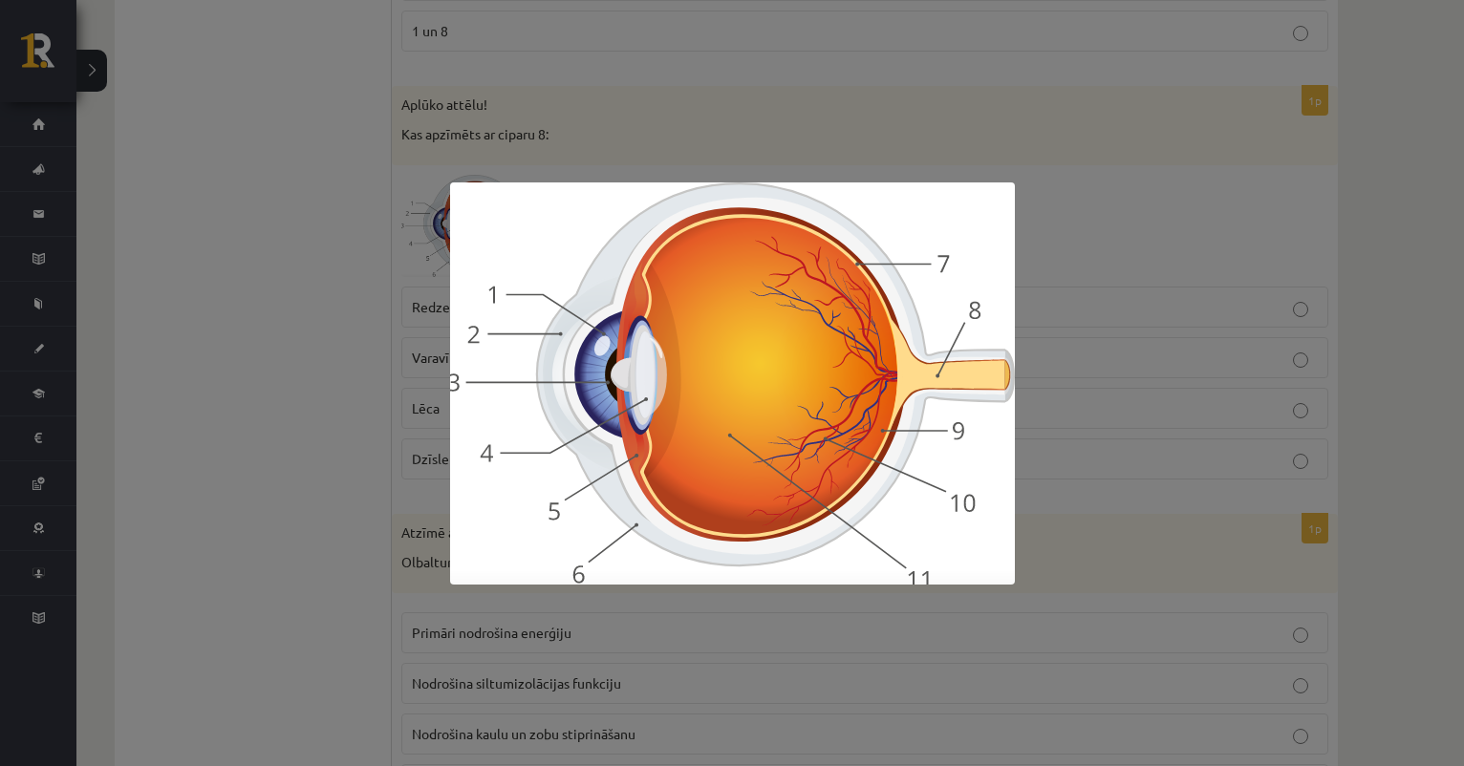
click at [1044, 161] on div at bounding box center [732, 383] width 1464 height 766
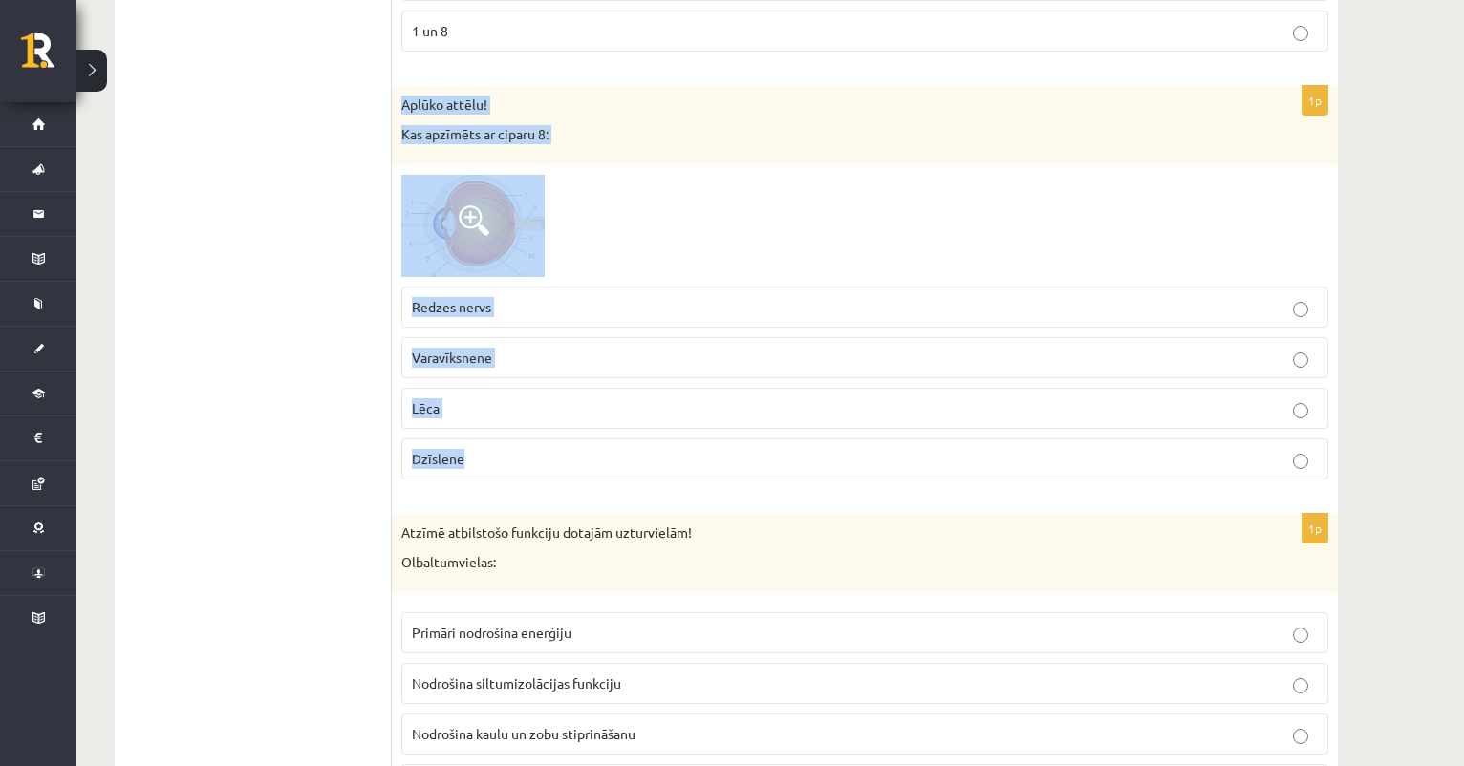
drag, startPoint x: 402, startPoint y: 81, endPoint x: 509, endPoint y: 470, distance: 403.3
click at [511, 470] on div "1p Aplūko attēlu! Kas apzīmēts ar ciparu 8: Redzes nervs Varavīksnene Lēca Dzīs…" at bounding box center [865, 290] width 946 height 409
click at [440, 450] on span "Dzīslene" at bounding box center [438, 458] width 53 height 17
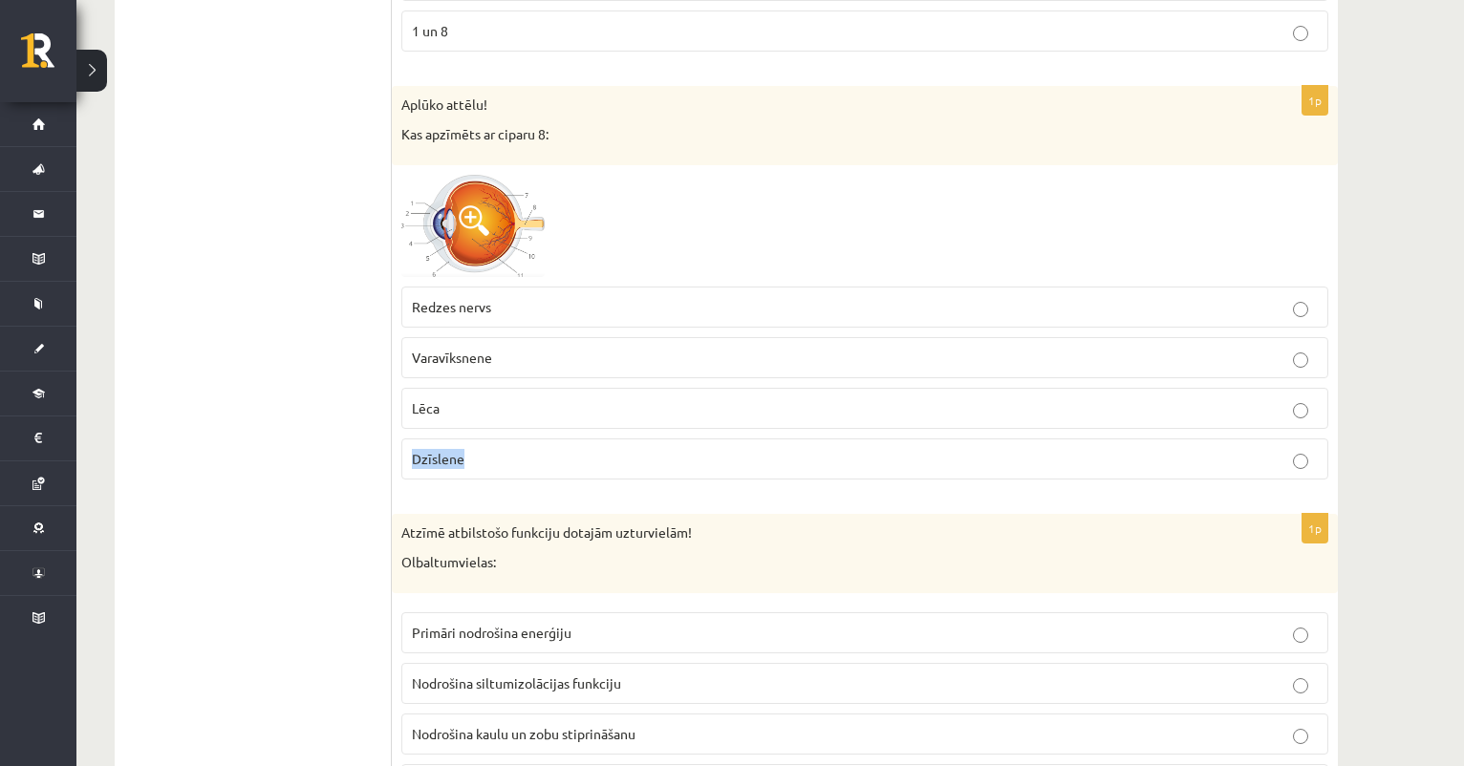
drag, startPoint x: 411, startPoint y: 435, endPoint x: 482, endPoint y: 437, distance: 70.7
click at [482, 439] on label "Dzīslene" at bounding box center [864, 459] width 927 height 41
click at [466, 298] on span "Redzes nervs" at bounding box center [451, 306] width 79 height 17
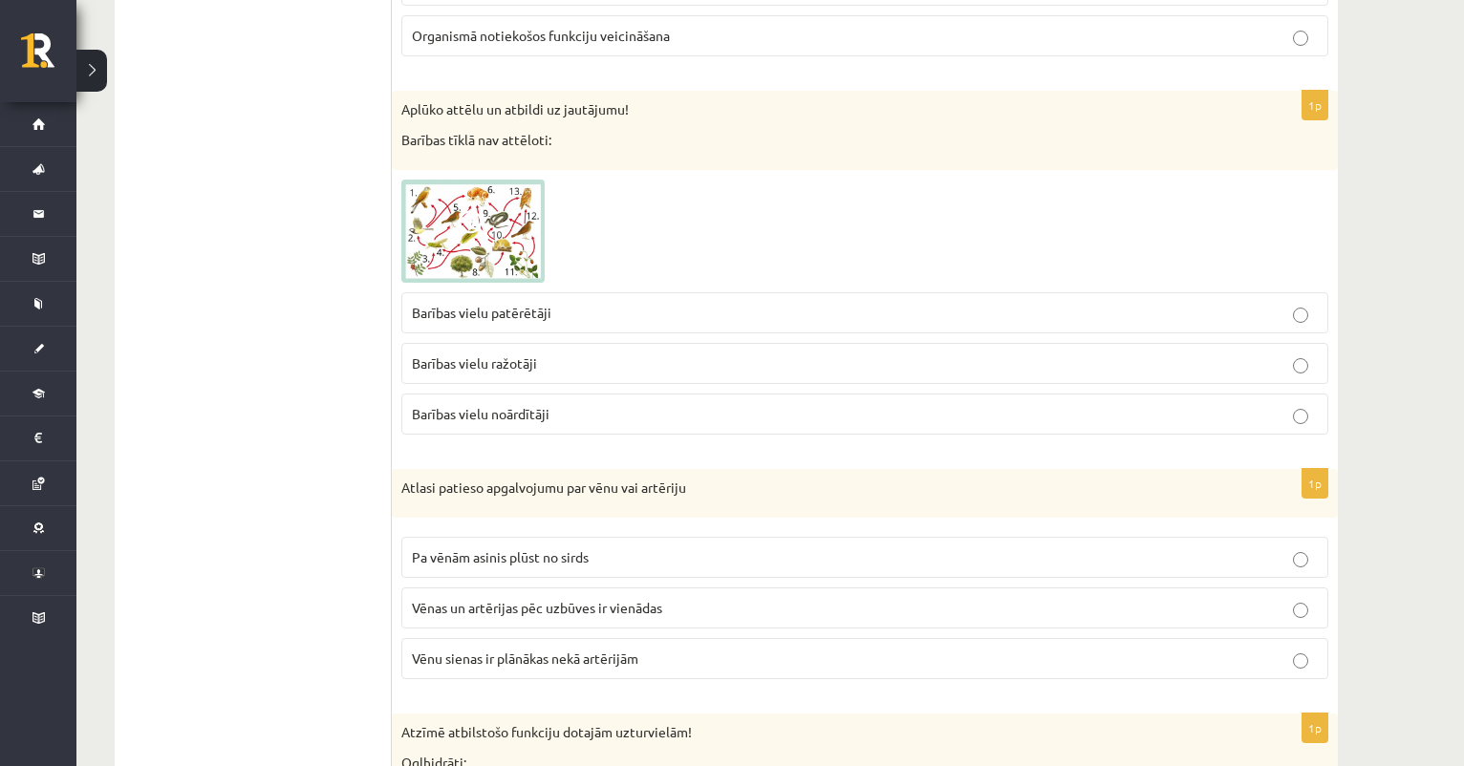
scroll to position [7870, 0]
click at [461, 221] on img at bounding box center [472, 229] width 143 height 103
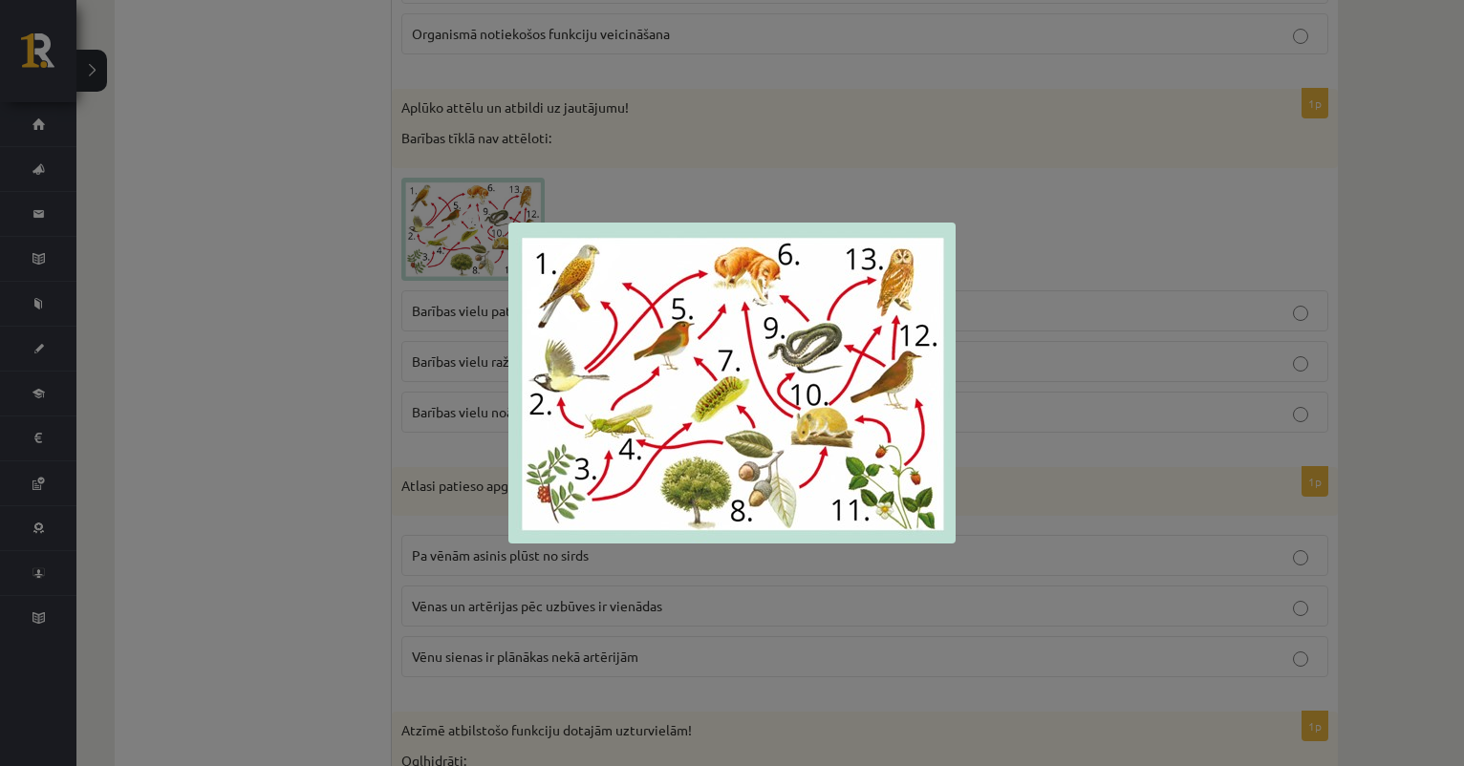
click at [704, 161] on div at bounding box center [732, 383] width 1464 height 766
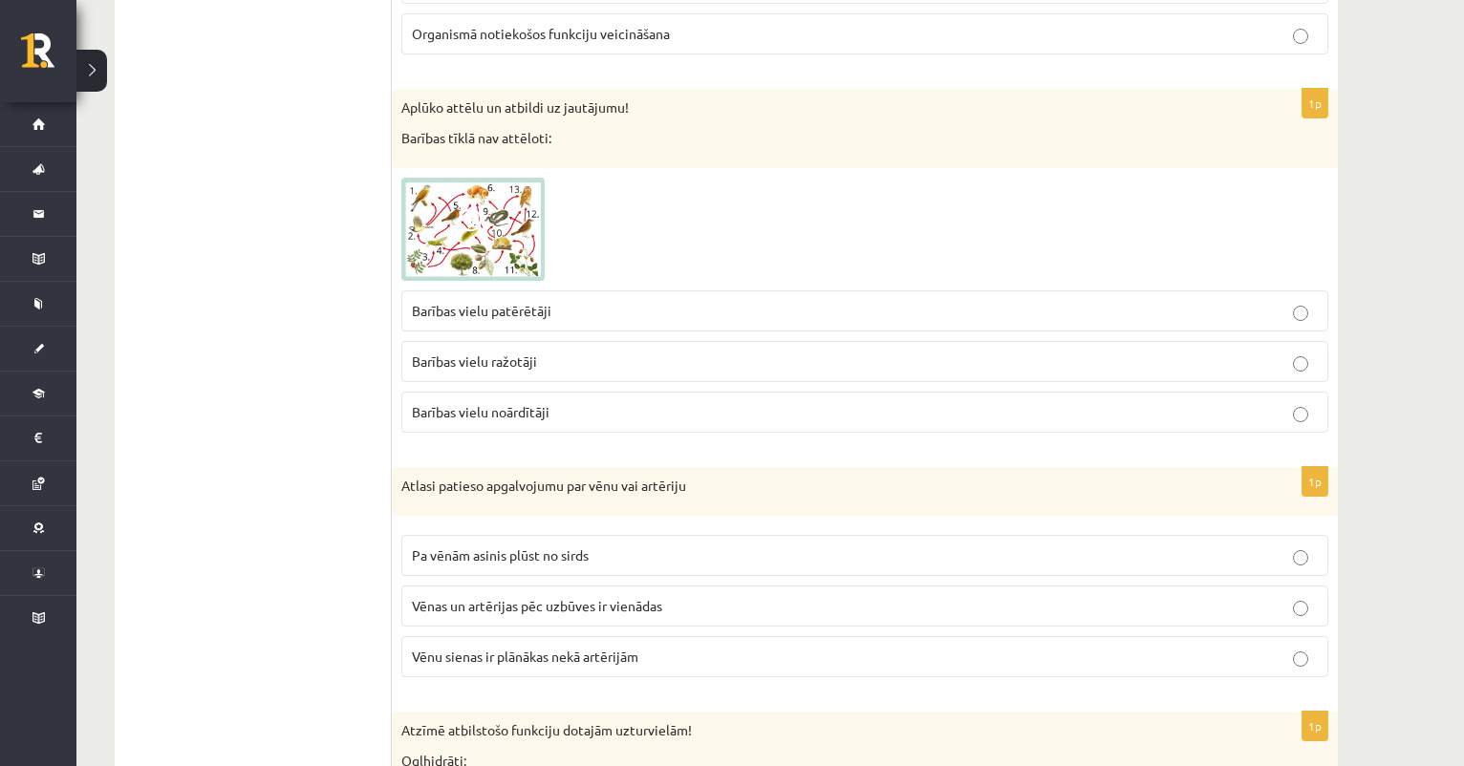
click at [513, 231] on img at bounding box center [472, 229] width 143 height 103
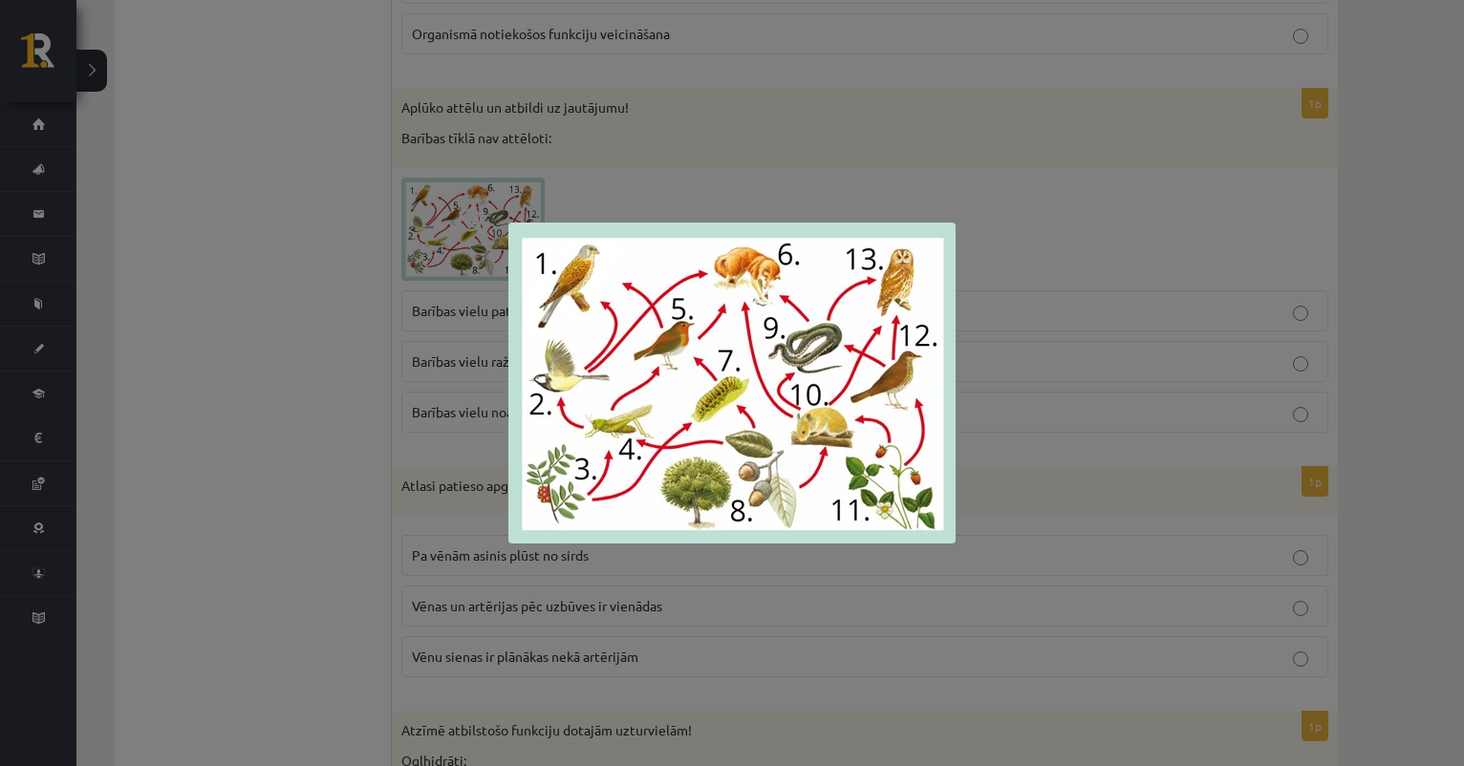
click at [513, 231] on img at bounding box center [731, 383] width 447 height 321
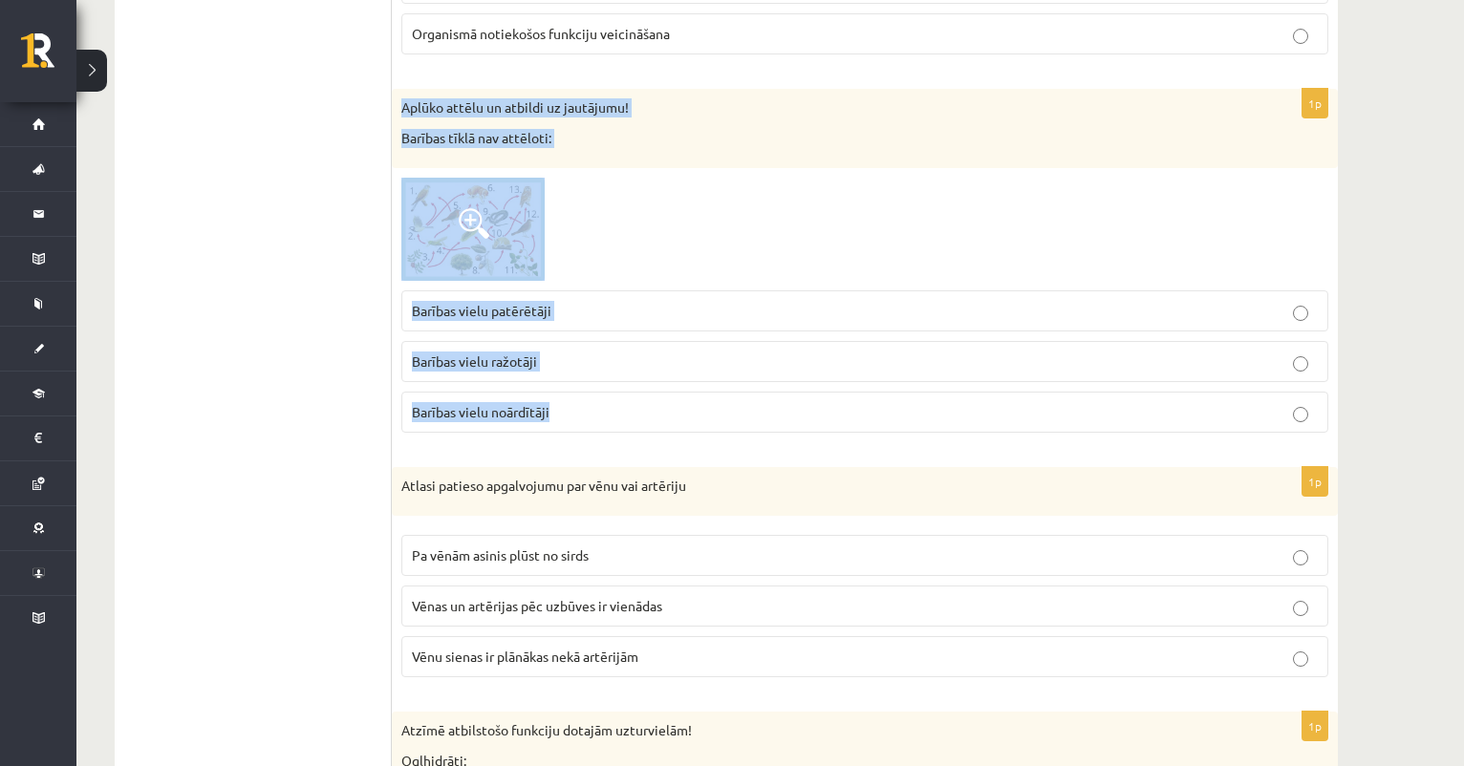
drag, startPoint x: 402, startPoint y: 86, endPoint x: 600, endPoint y: 400, distance: 371.4
click at [602, 399] on div "1p Aplūko attēlu un atbildi uz jautājumu! Barības tīklā nav attēloti: Barības v…" at bounding box center [865, 268] width 946 height 359
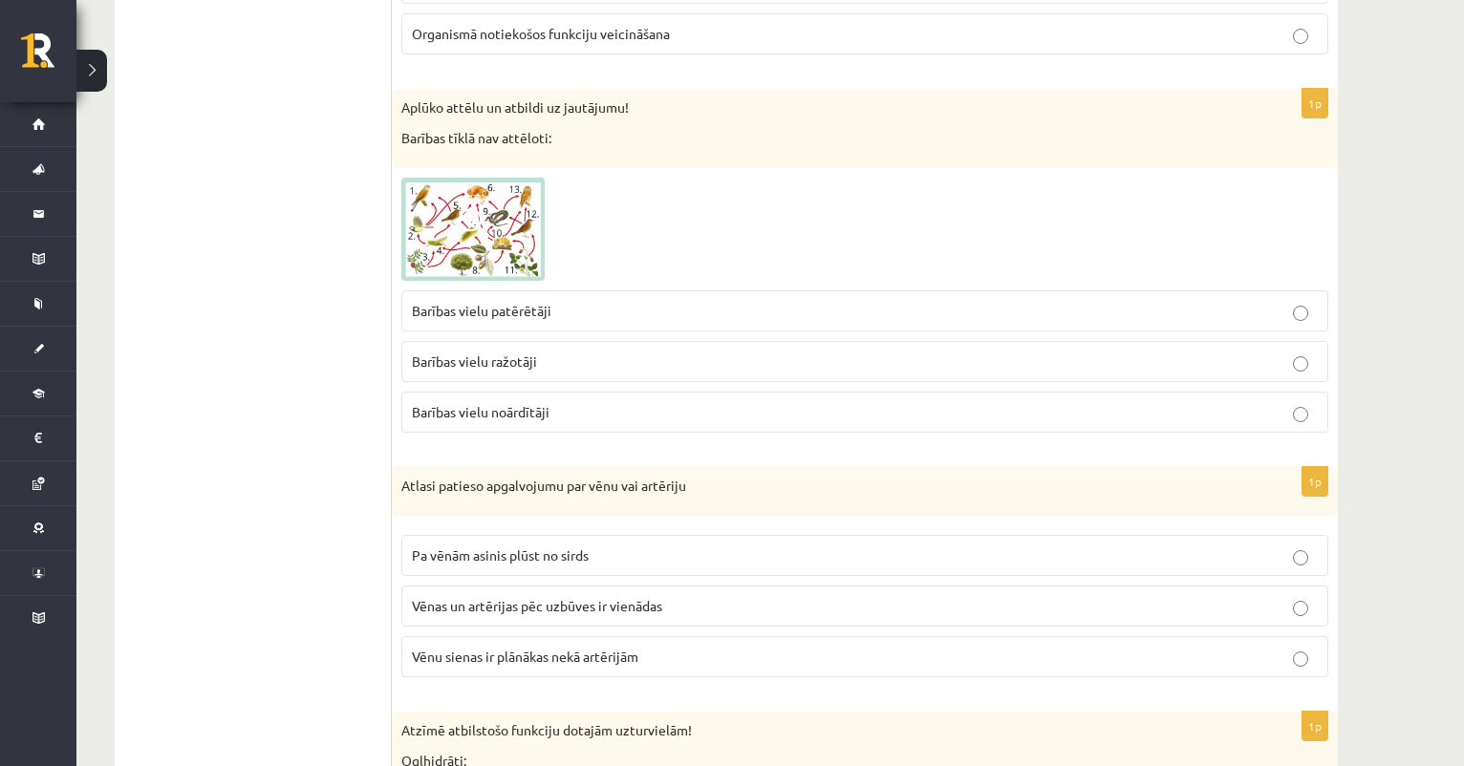
click at [524, 403] on span "Barības vielu noārdītāji" at bounding box center [481, 411] width 138 height 17
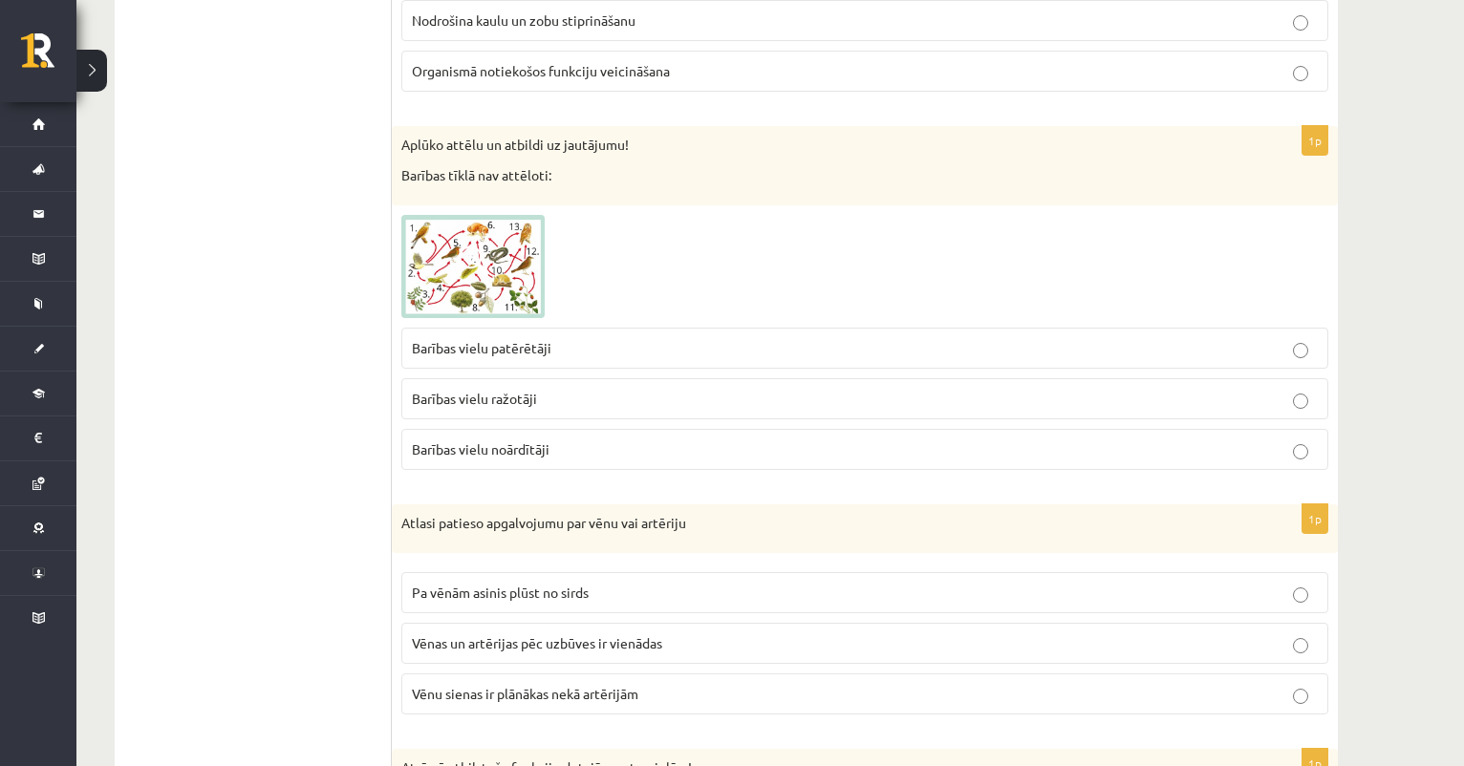
scroll to position [7819, 0]
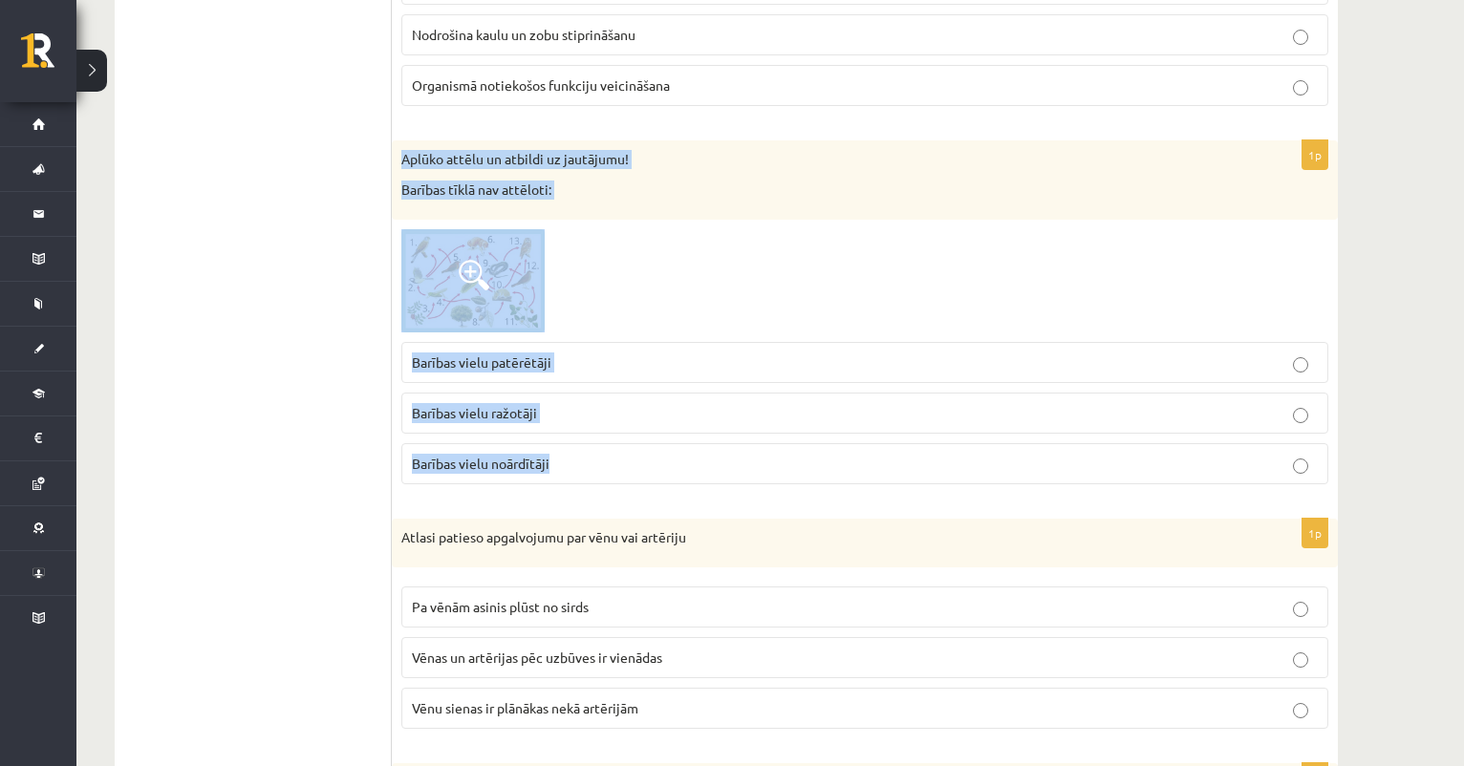
drag, startPoint x: 399, startPoint y: 134, endPoint x: 576, endPoint y: 450, distance: 362.3
click at [580, 450] on div "1p Aplūko attēlu un atbildi uz jautājumu! Barības tīklā nav attēloti: Barības v…" at bounding box center [865, 319] width 946 height 359
click at [508, 297] on img at bounding box center [472, 280] width 143 height 103
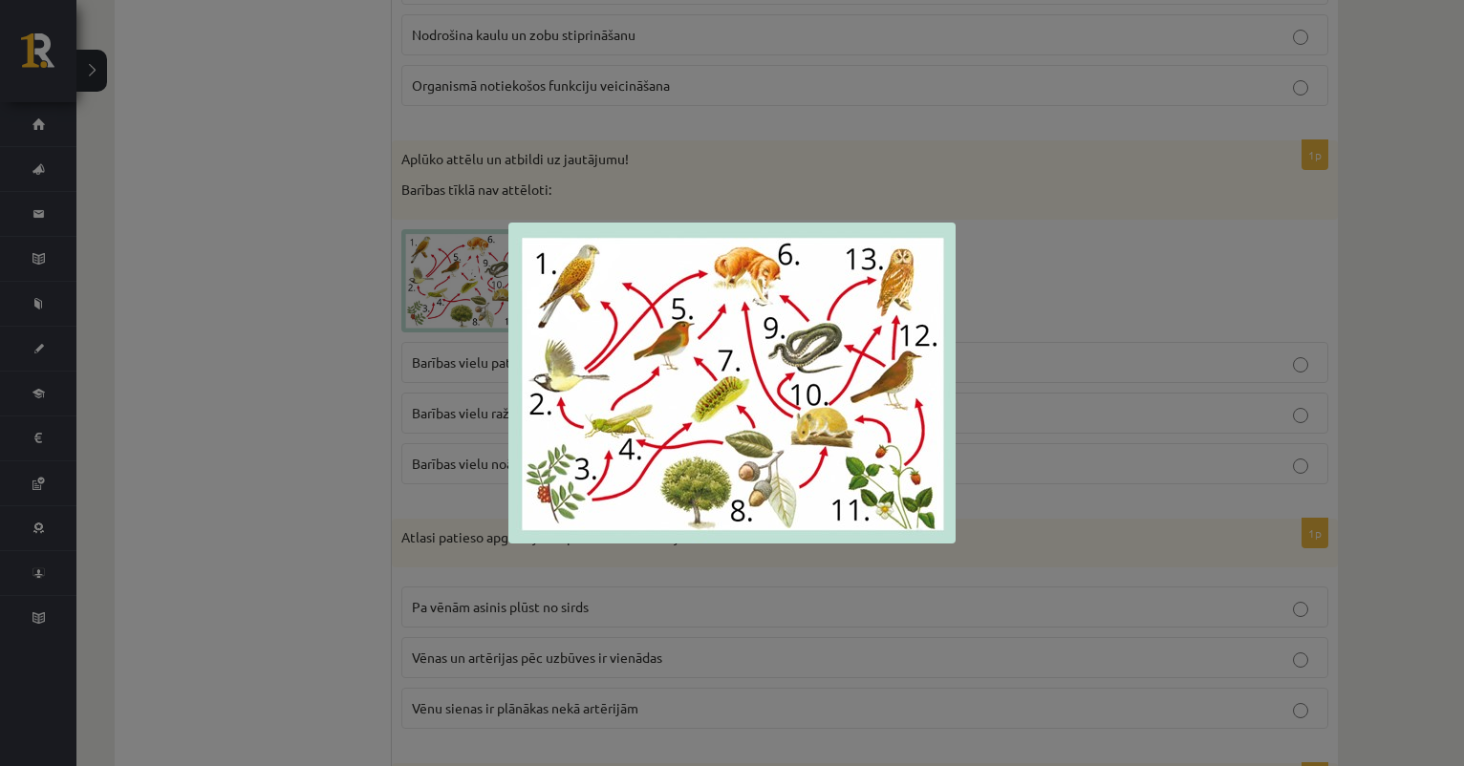
click at [646, 200] on div at bounding box center [732, 383] width 1464 height 766
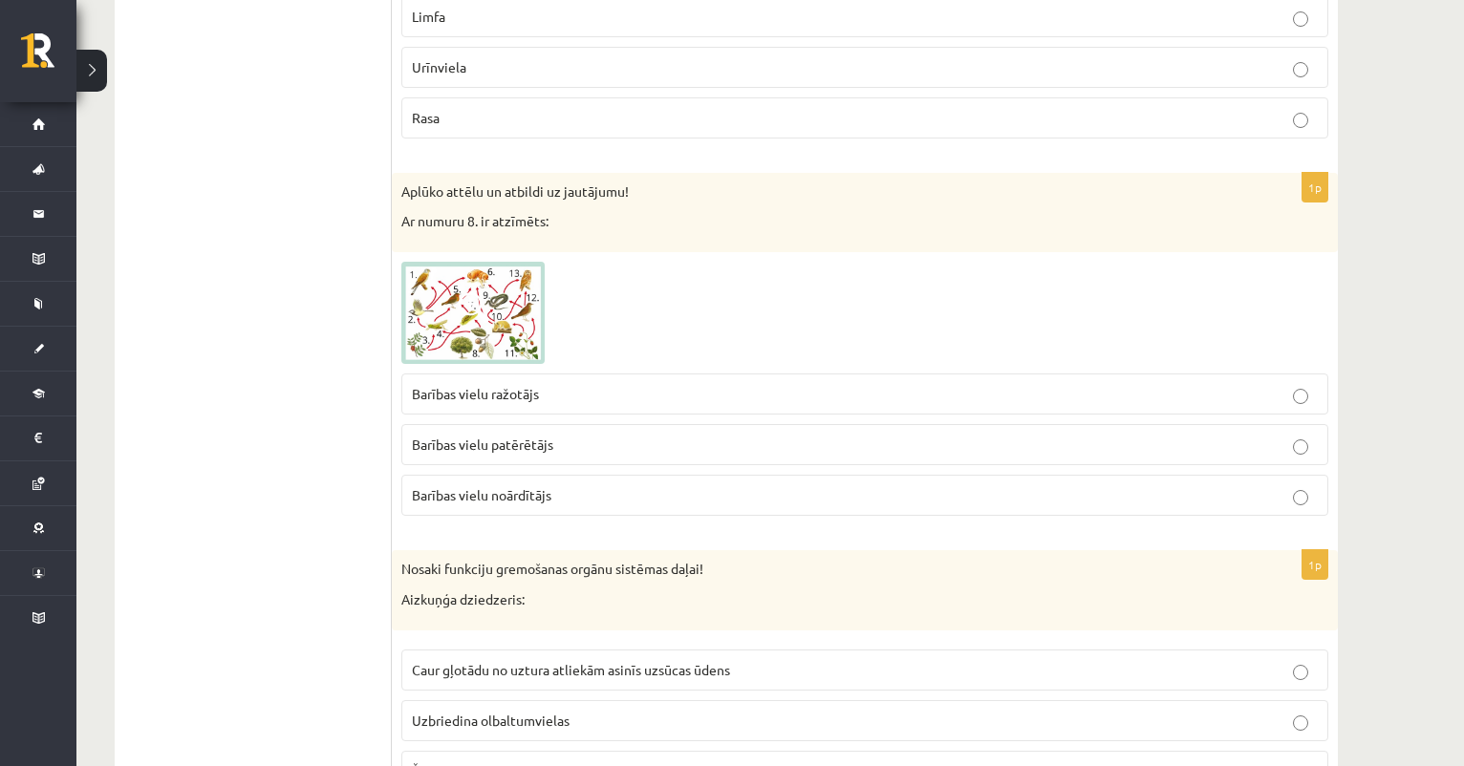
scroll to position [900, 0]
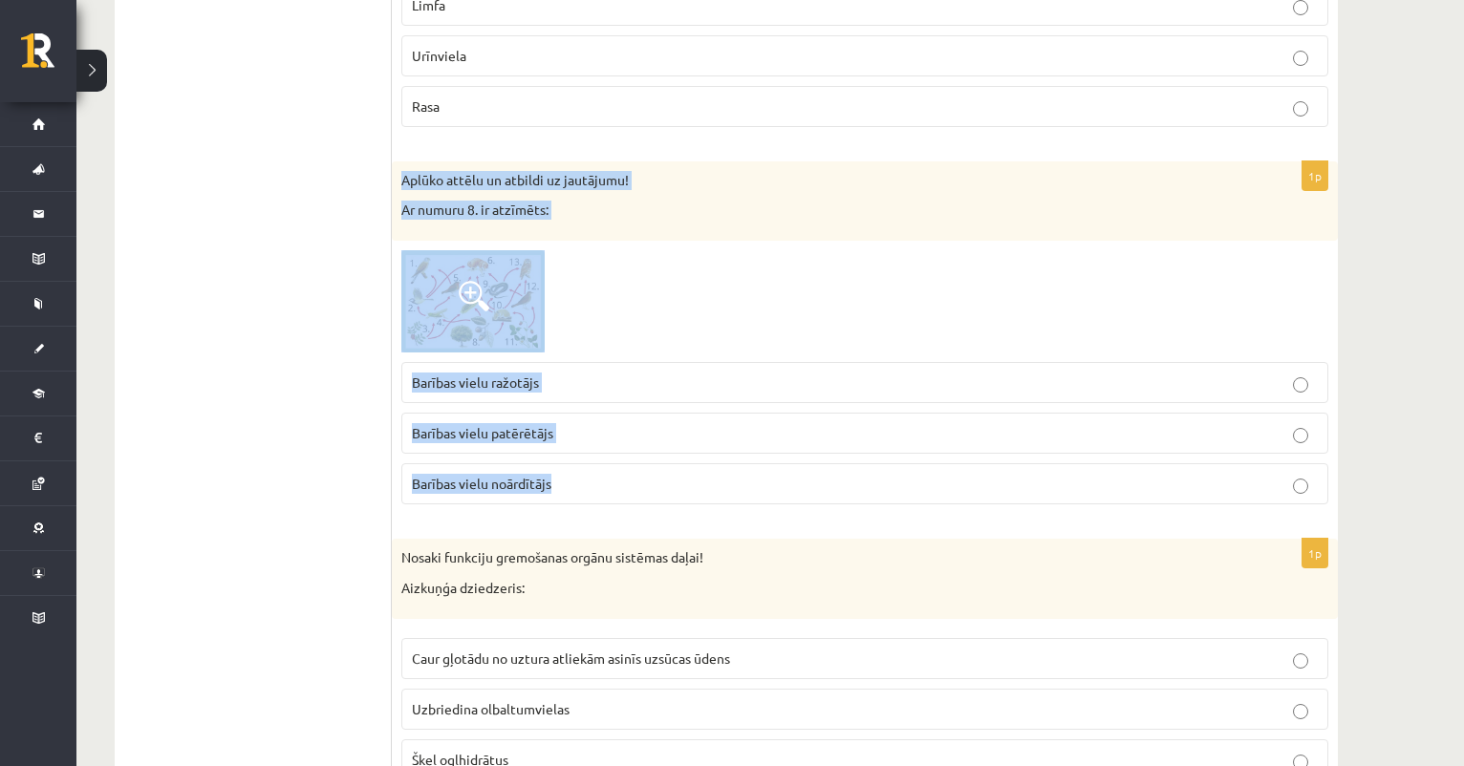
drag, startPoint x: 404, startPoint y: 175, endPoint x: 582, endPoint y: 494, distance: 365.3
click at [584, 494] on div "1p Aplūko attēlu un atbildi uz jautājumu! Ar numuru 8. ir atzīmēts: Barības vie…" at bounding box center [865, 340] width 946 height 359
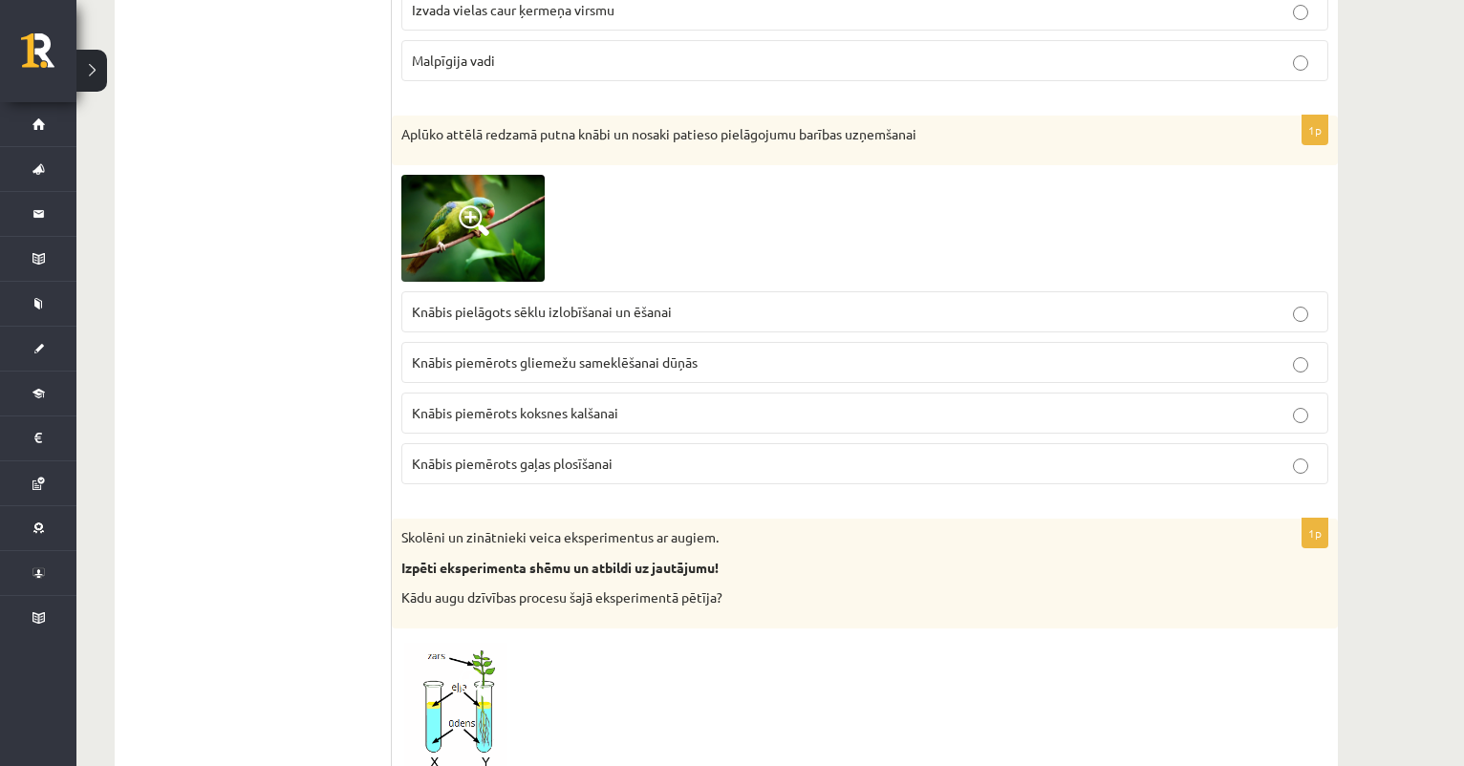
scroll to position [3219, 0]
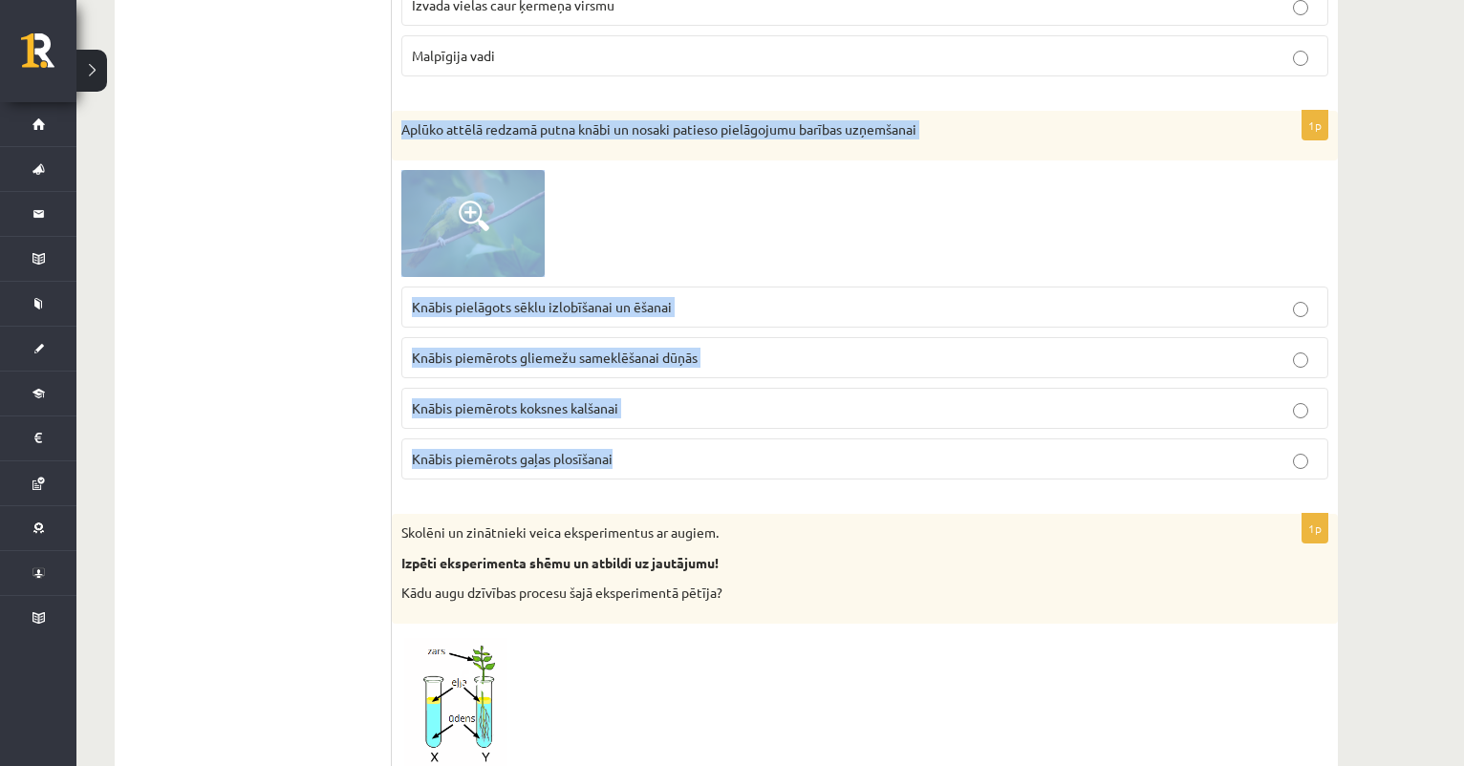
drag, startPoint x: 399, startPoint y: 121, endPoint x: 631, endPoint y: 465, distance: 414.5
click at [631, 465] on div "1p Aplūko attēlā redzamā putna knābi un nosaki patieso pielāgojumu barības uzņe…" at bounding box center [865, 303] width 946 height 384
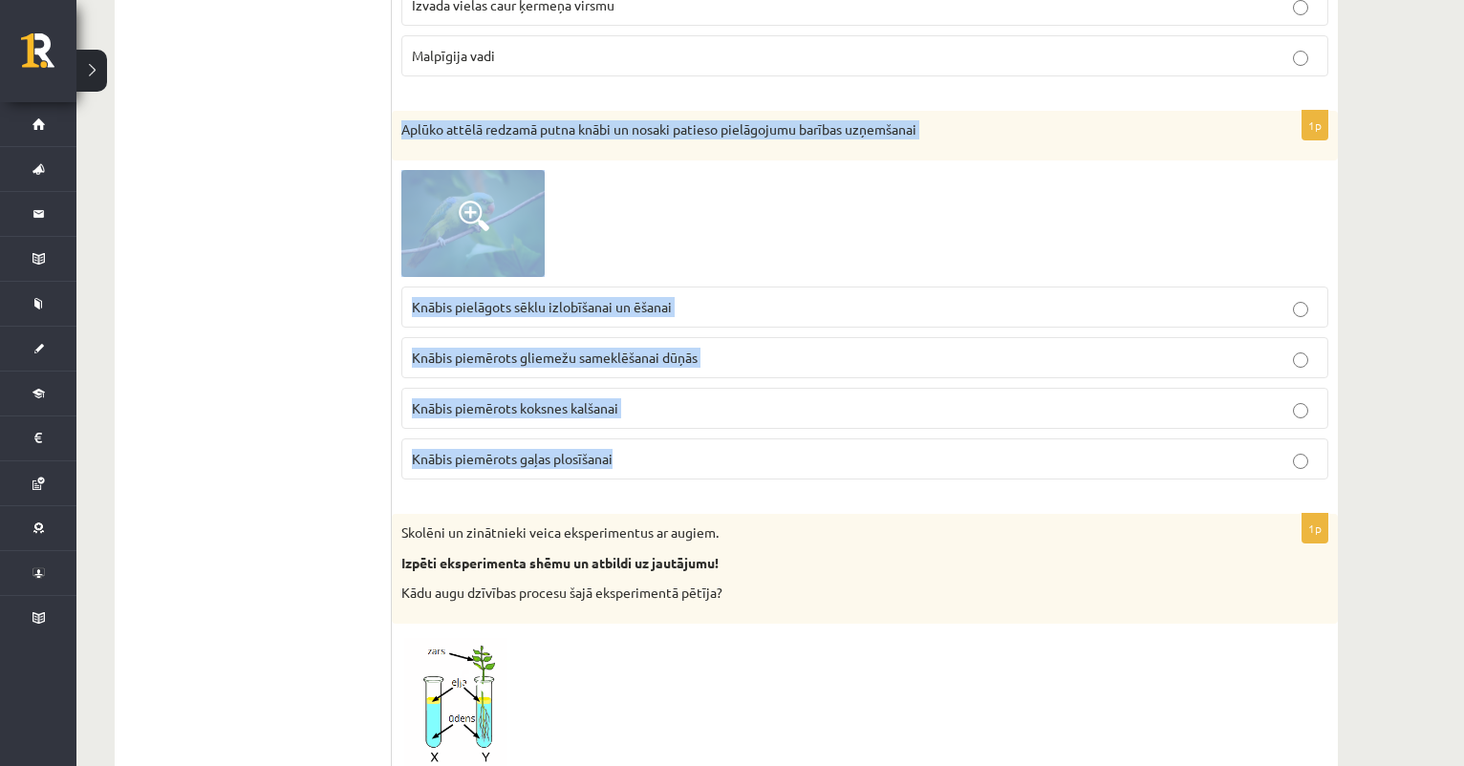
drag, startPoint x: 399, startPoint y: 120, endPoint x: 631, endPoint y: 462, distance: 412.9
click at [631, 462] on div "1p Aplūko attēlā redzamā putna knābi un nosaki patieso pielāgojumu barības uzņe…" at bounding box center [865, 303] width 946 height 384
click at [485, 236] on img at bounding box center [472, 223] width 143 height 107
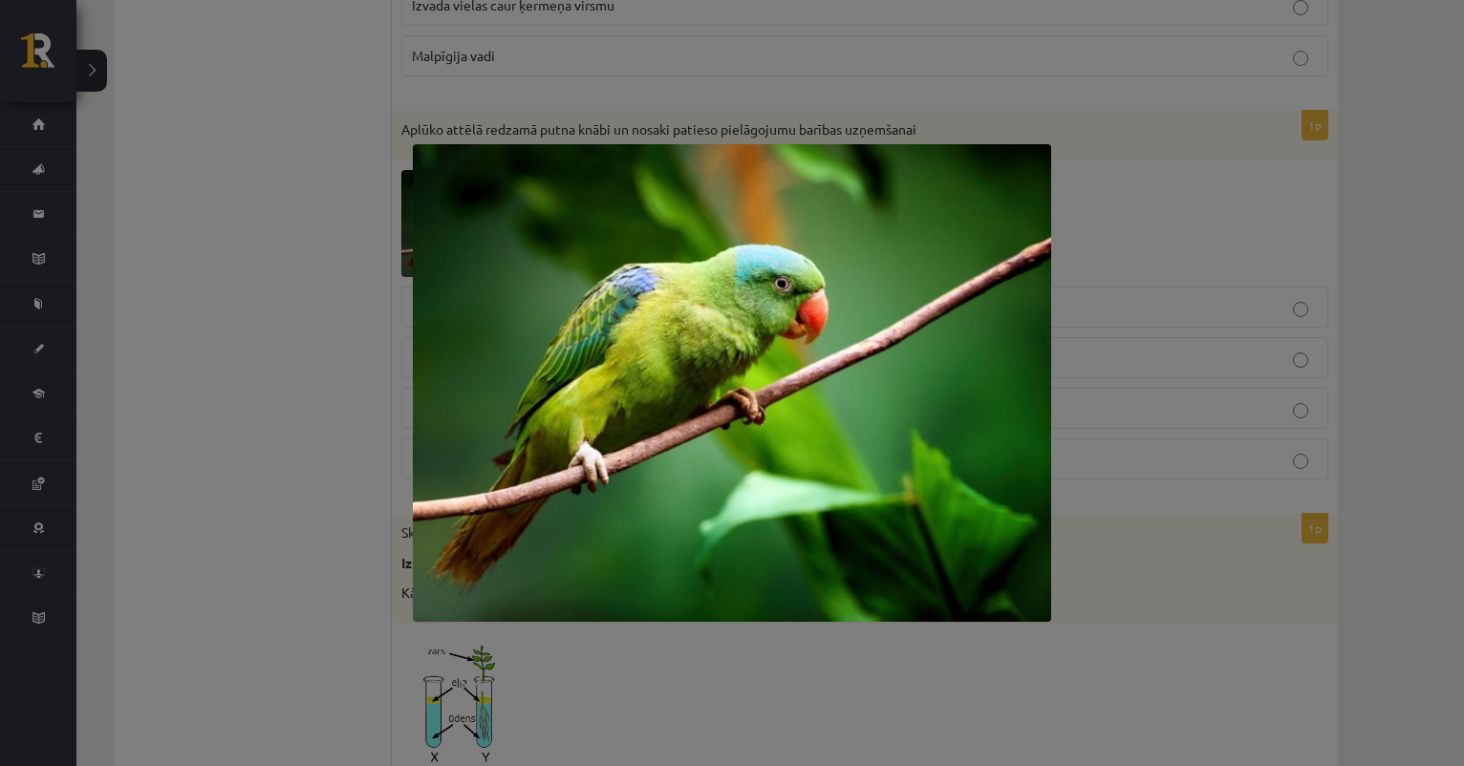
click at [411, 335] on div at bounding box center [732, 383] width 1464 height 766
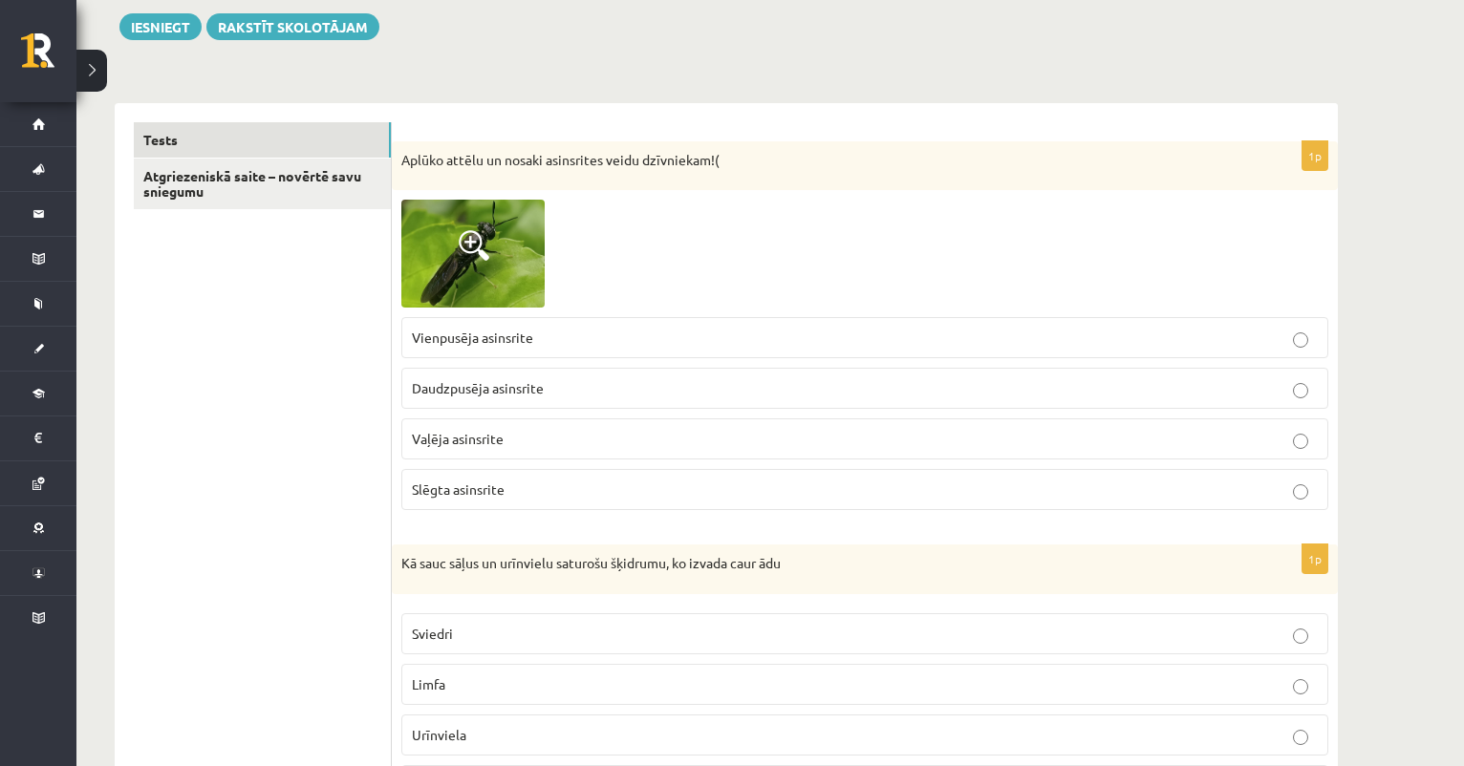
scroll to position [225, 0]
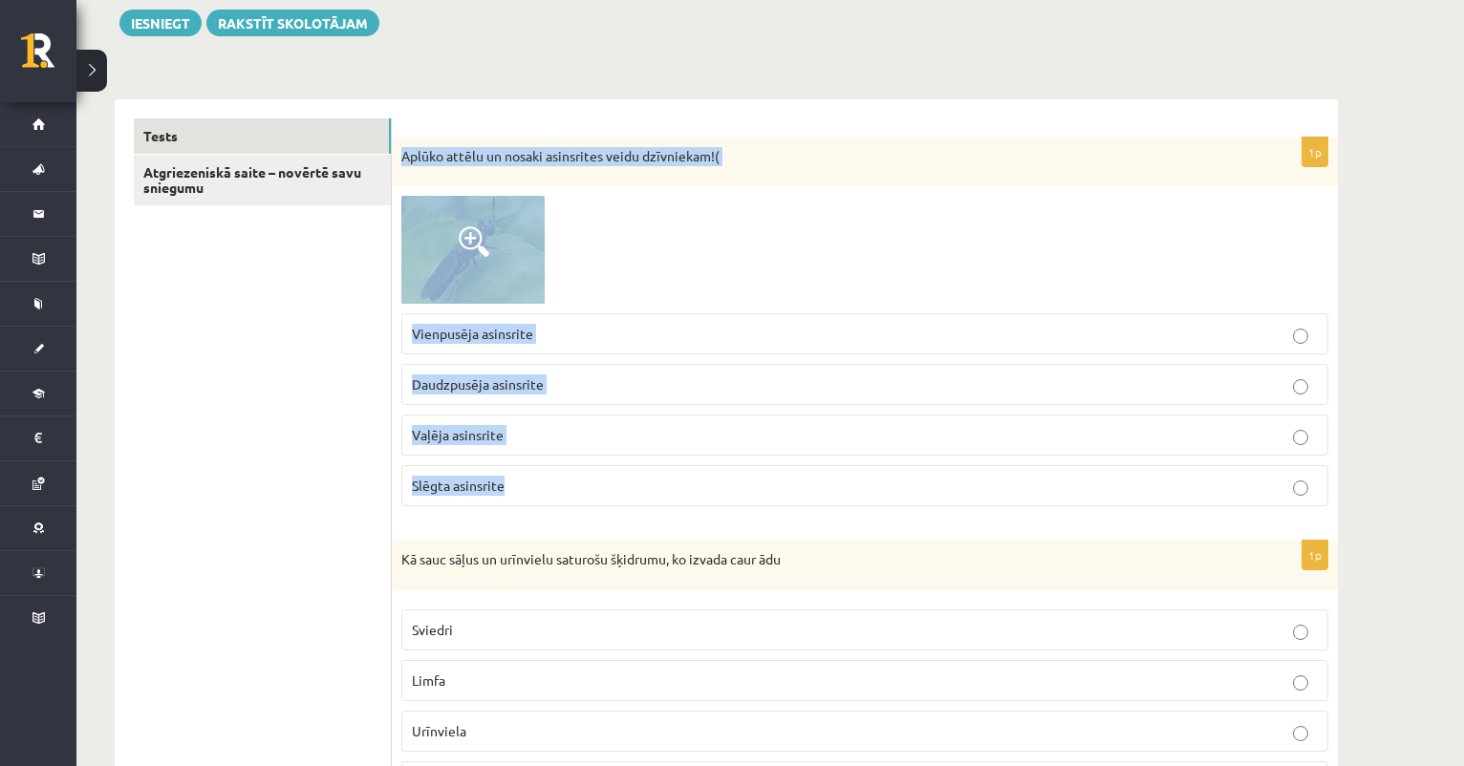
drag, startPoint x: 399, startPoint y: 157, endPoint x: 556, endPoint y: 504, distance: 381.5
click at [559, 503] on div "1p Aplūko attēlu un nosaki asinsrites veidu dzīvniekam!( Vienpusēja asinsrite D…" at bounding box center [865, 330] width 946 height 384
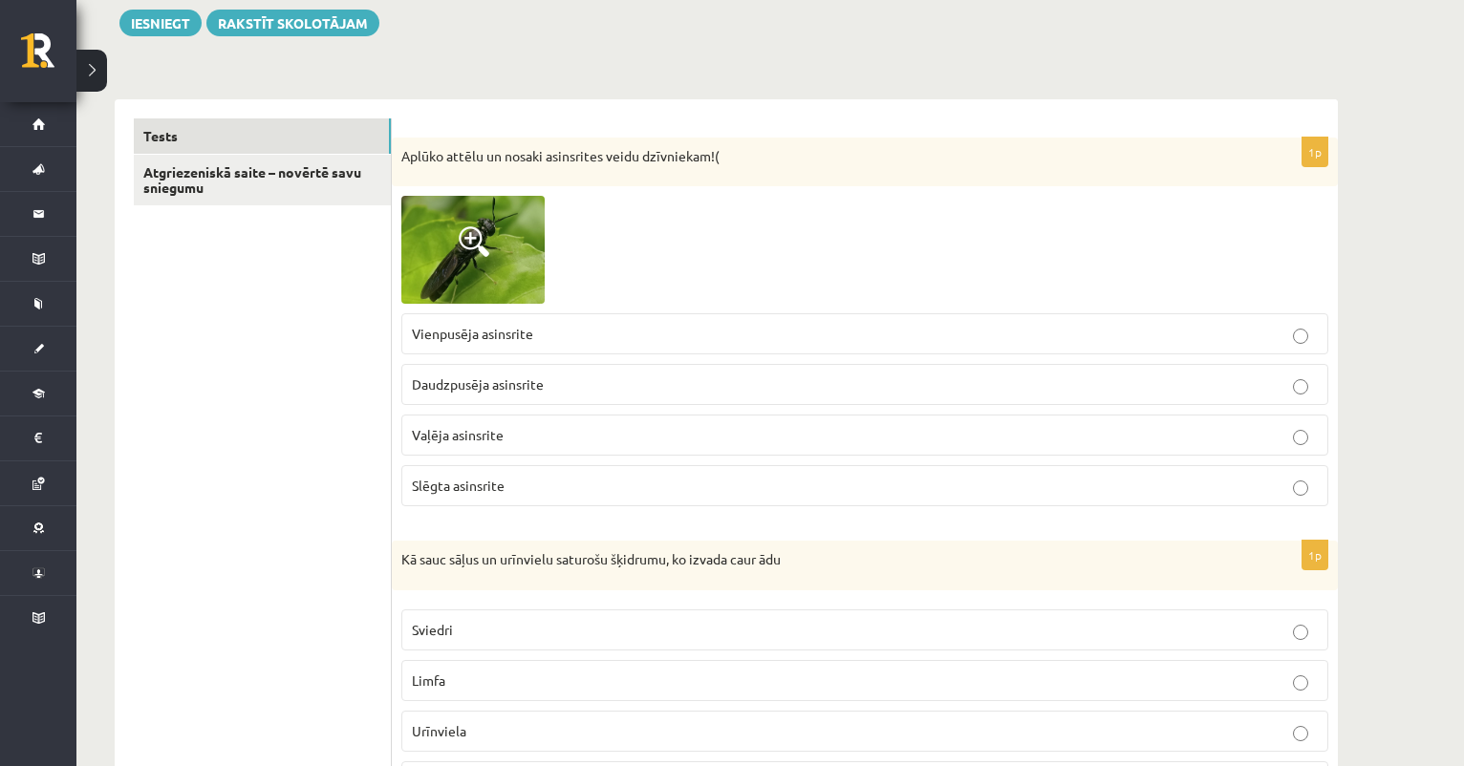
click at [547, 275] on div at bounding box center [864, 250] width 927 height 108
click at [494, 253] on img at bounding box center [472, 250] width 143 height 108
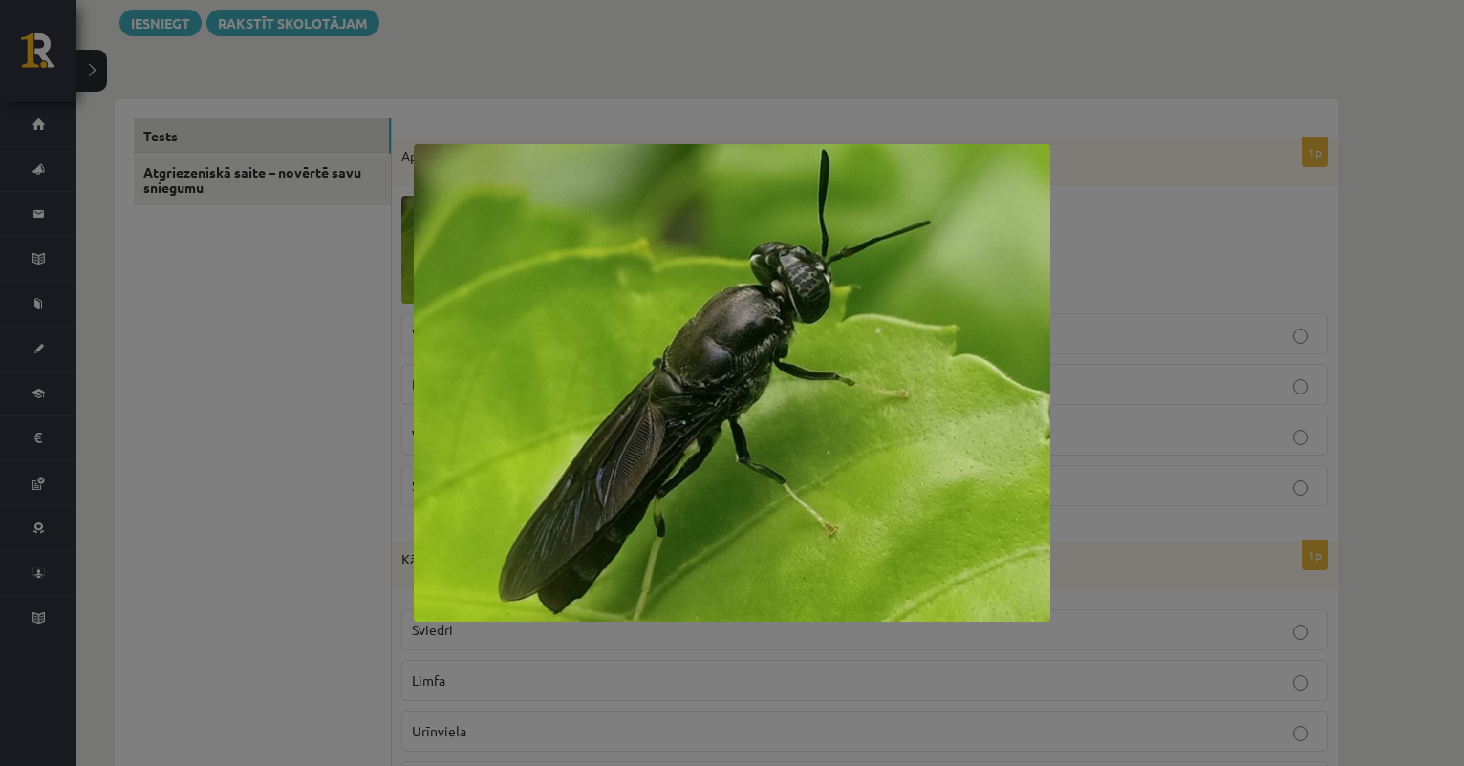
click at [671, 117] on div at bounding box center [732, 383] width 1464 height 766
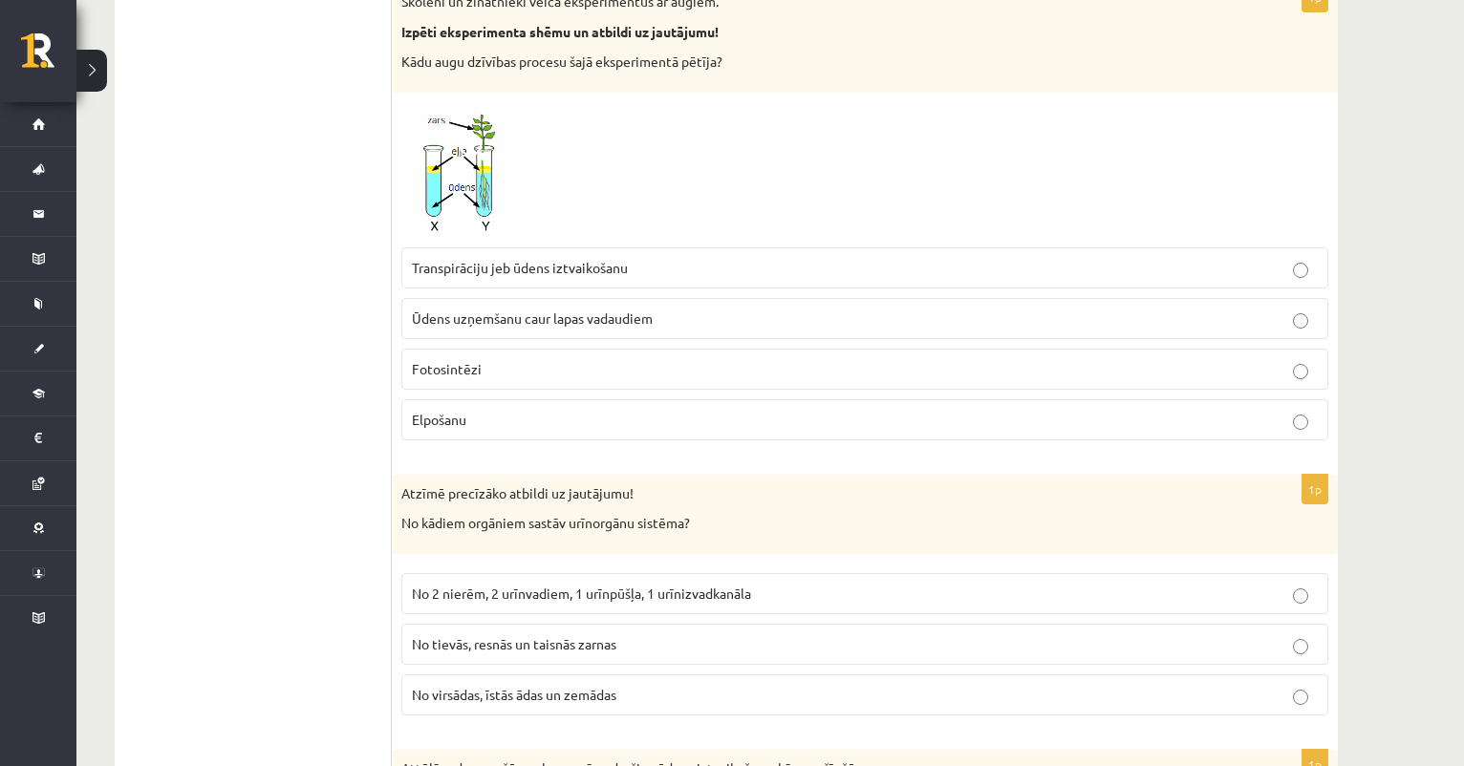
scroll to position [3748, 0]
click at [683, 260] on p "Transpirāciju jeb ūdens iztvaikošanu" at bounding box center [865, 270] width 906 height 20
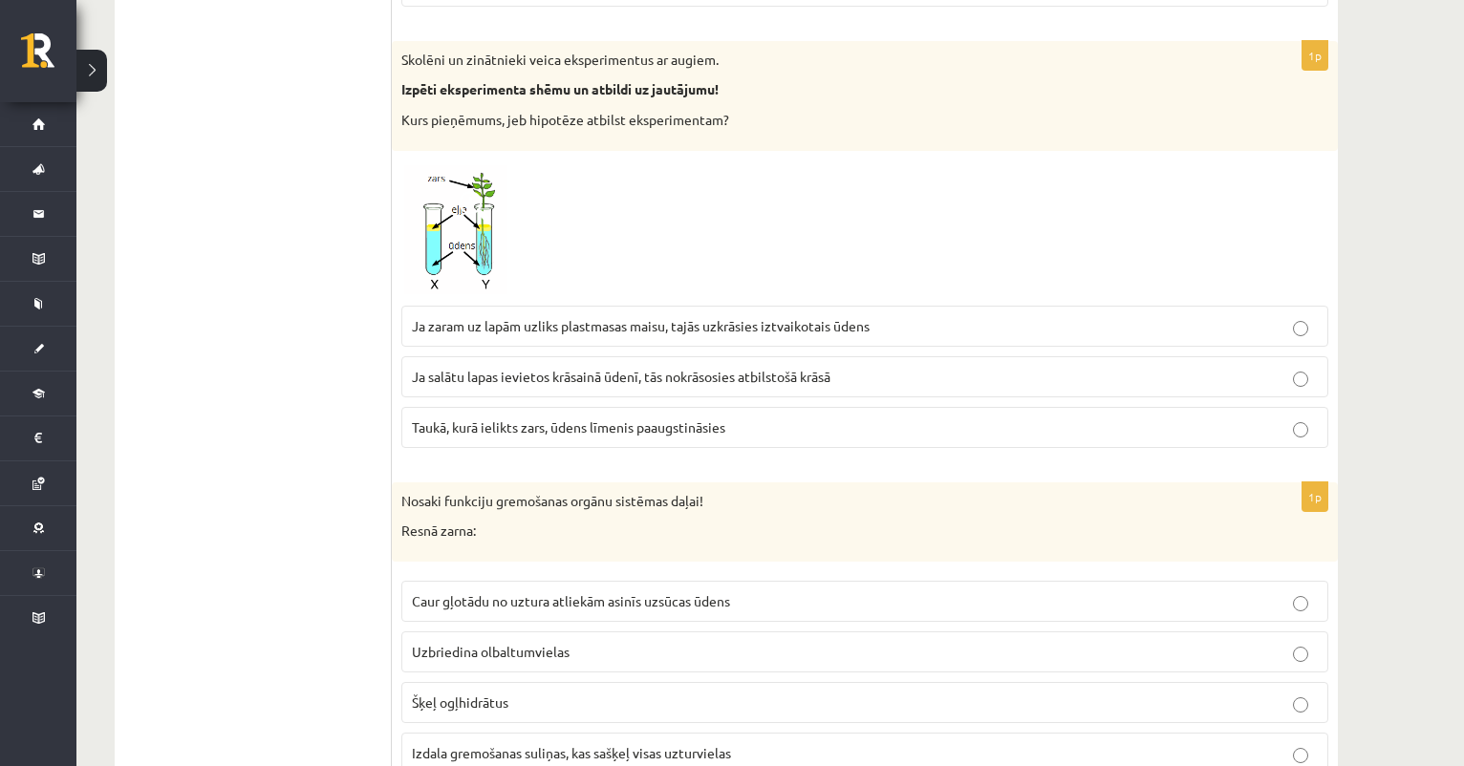
scroll to position [5483, 0]
click at [787, 319] on span "Ja zaram uz lapām uzliks plastmasas maisu, tajās uzkrāsies iztvaikotais ūdens" at bounding box center [641, 327] width 458 height 17
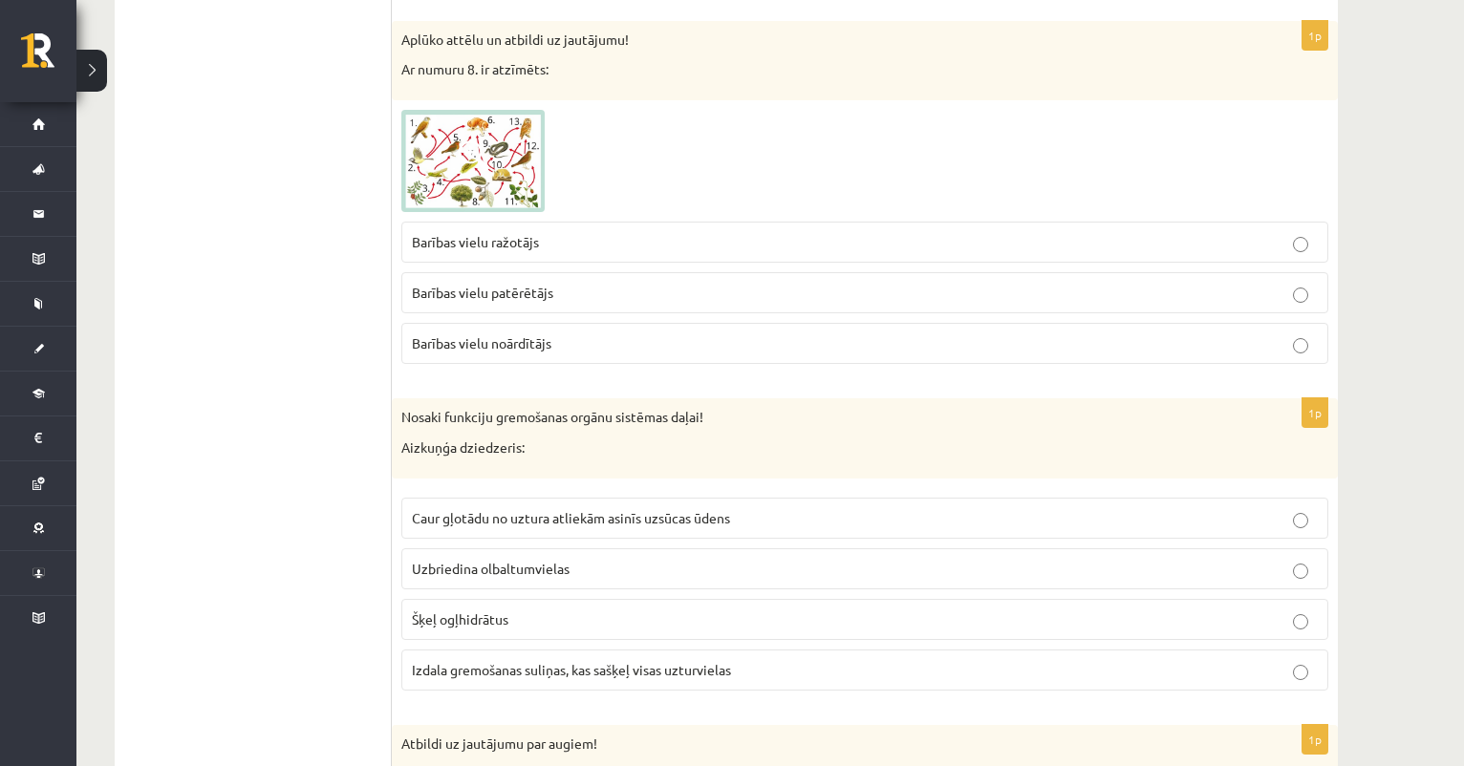
scroll to position [1051, 0]
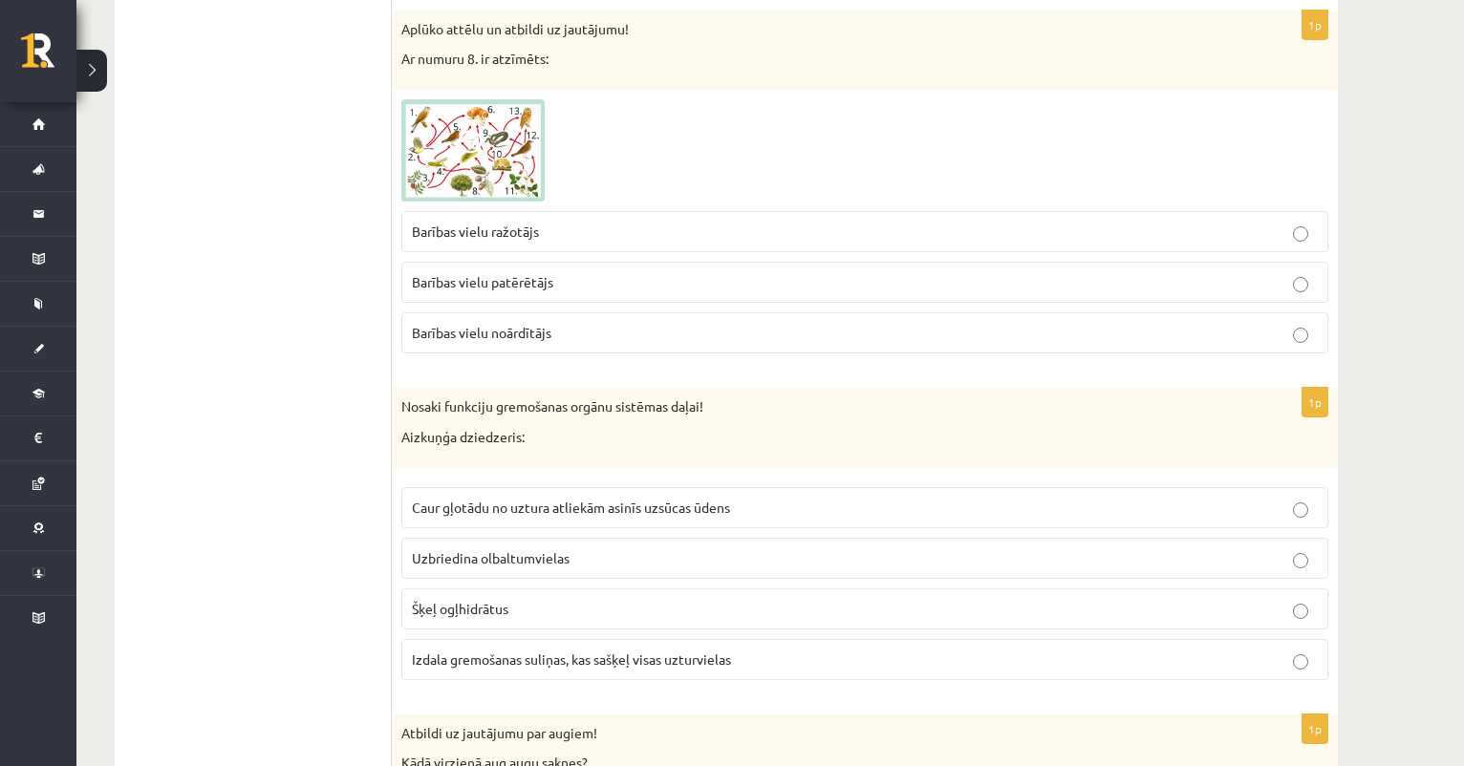
click at [526, 230] on span "Barības vielu ražotājs" at bounding box center [475, 231] width 127 height 17
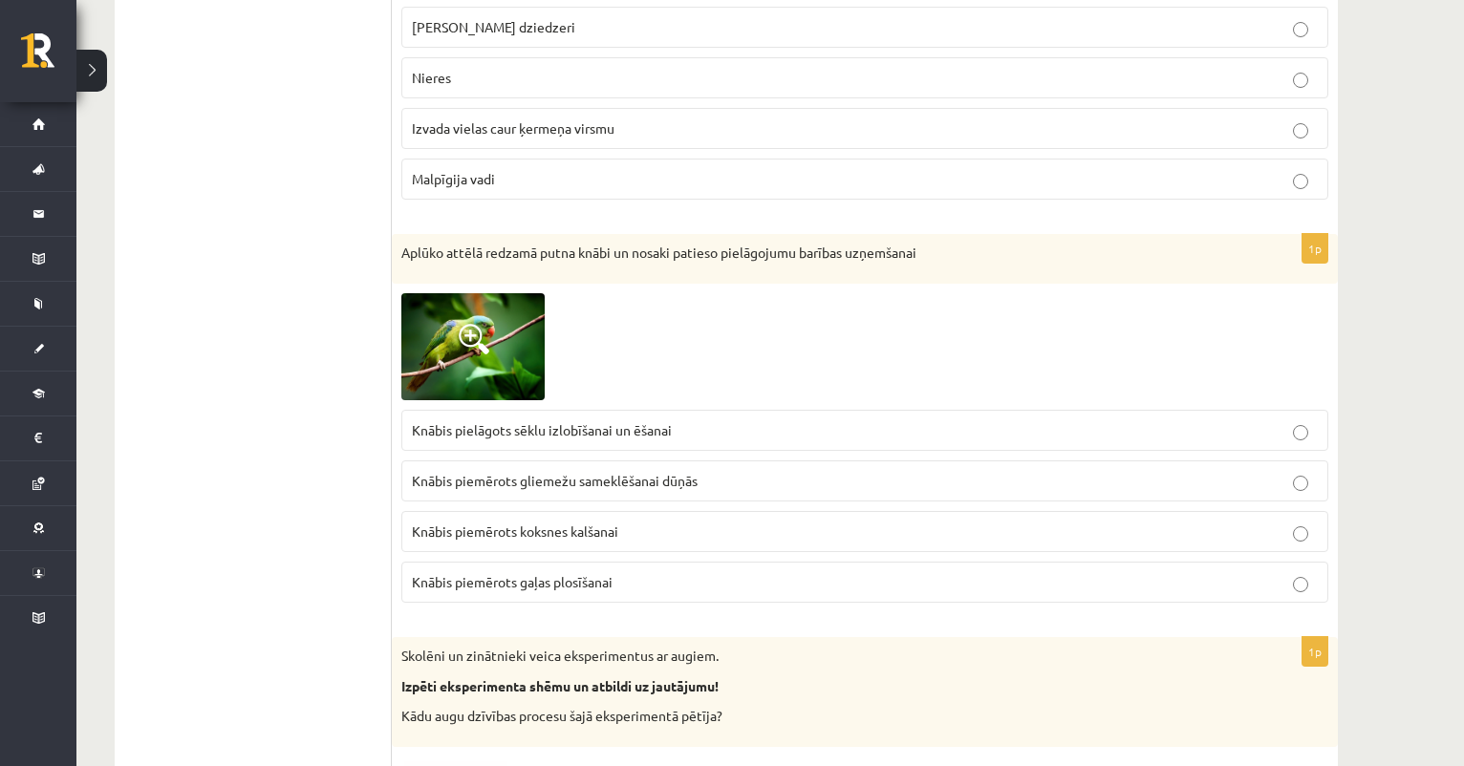
scroll to position [3097, 0]
click at [528, 420] on span "Knābis pielāgots sēklu izlobīšanai un ēšanai" at bounding box center [542, 428] width 260 height 17
click at [492, 342] on img at bounding box center [472, 345] width 143 height 107
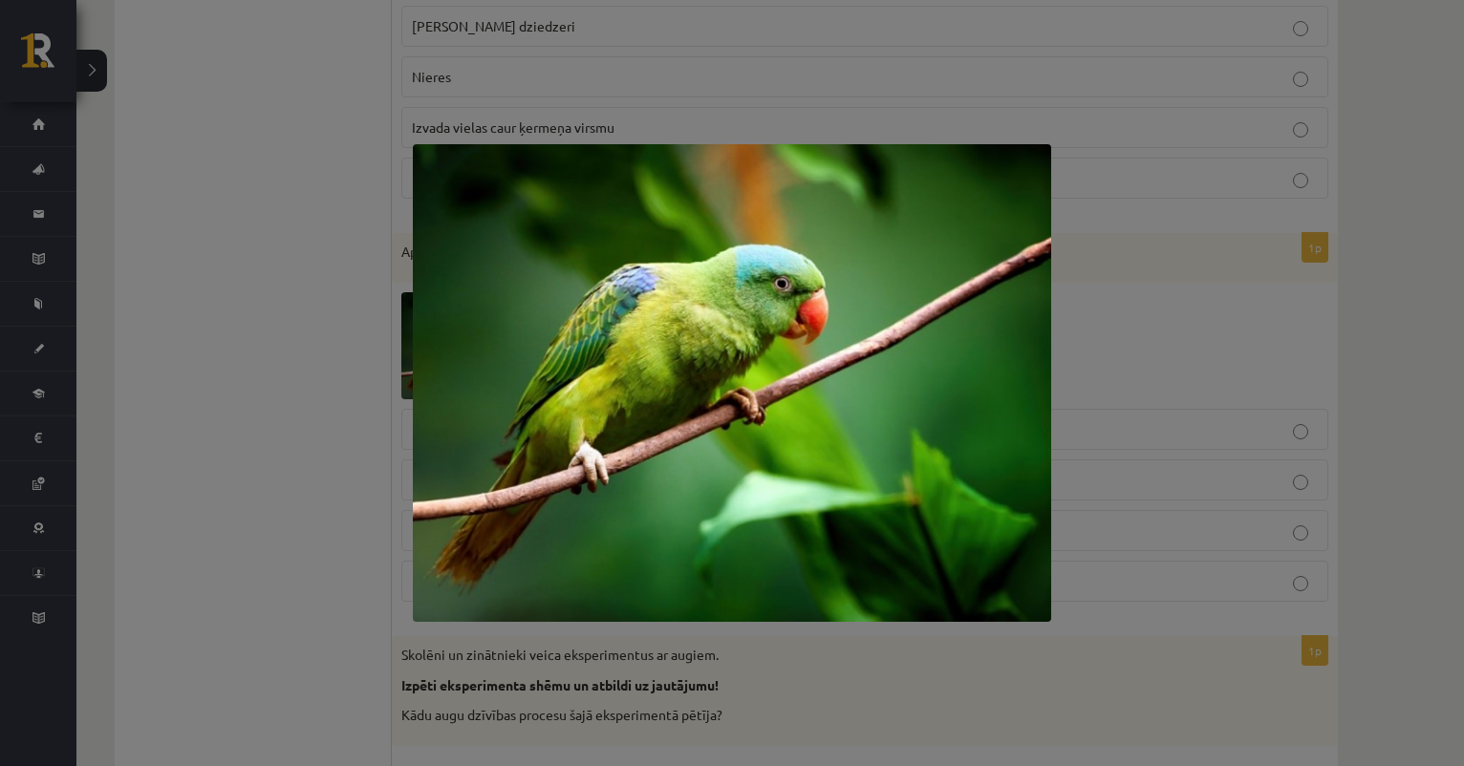
click at [1064, 289] on div at bounding box center [732, 383] width 1464 height 766
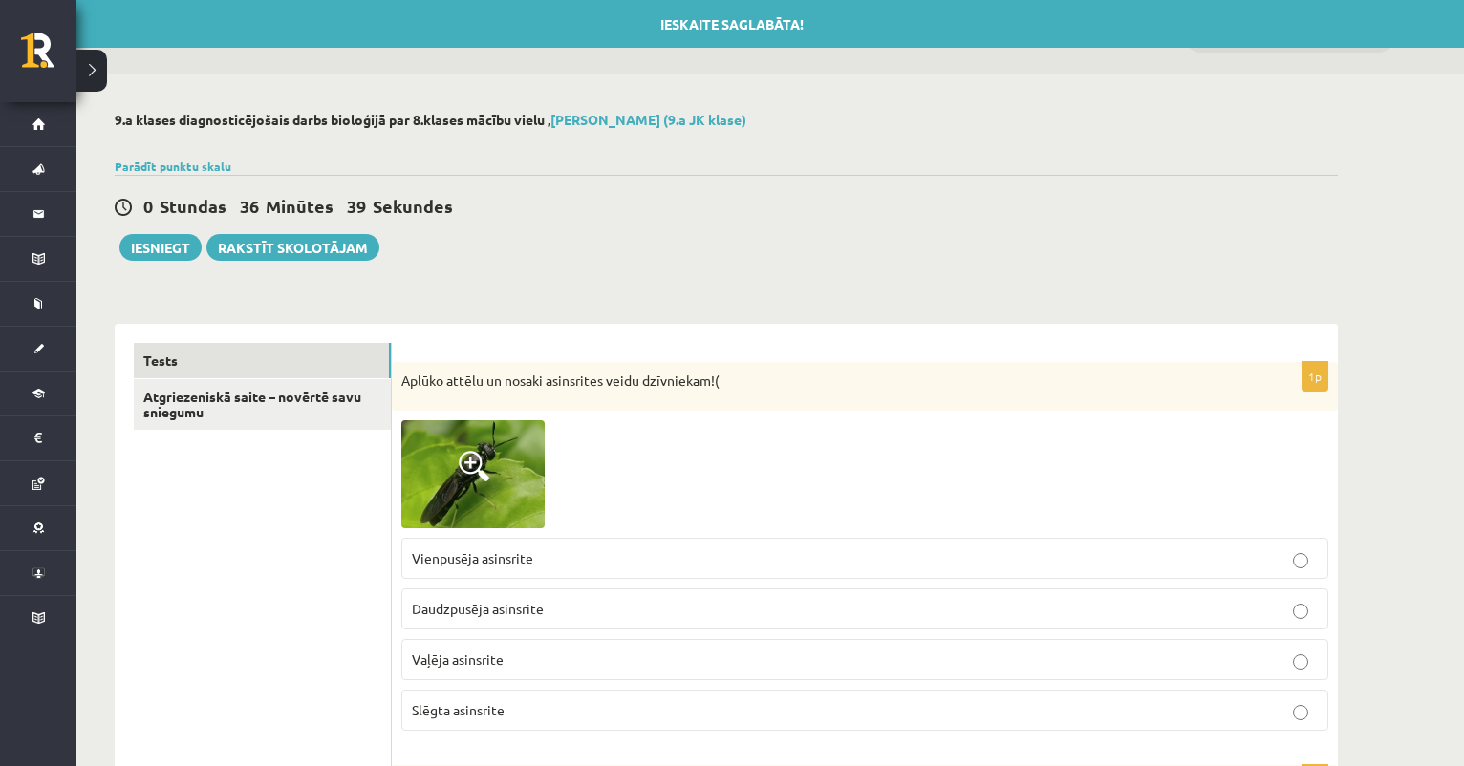
scroll to position [0, 0]
click at [357, 396] on link "Atgriezeniskā saite – novērtē savu sniegumu" at bounding box center [262, 405] width 257 height 52
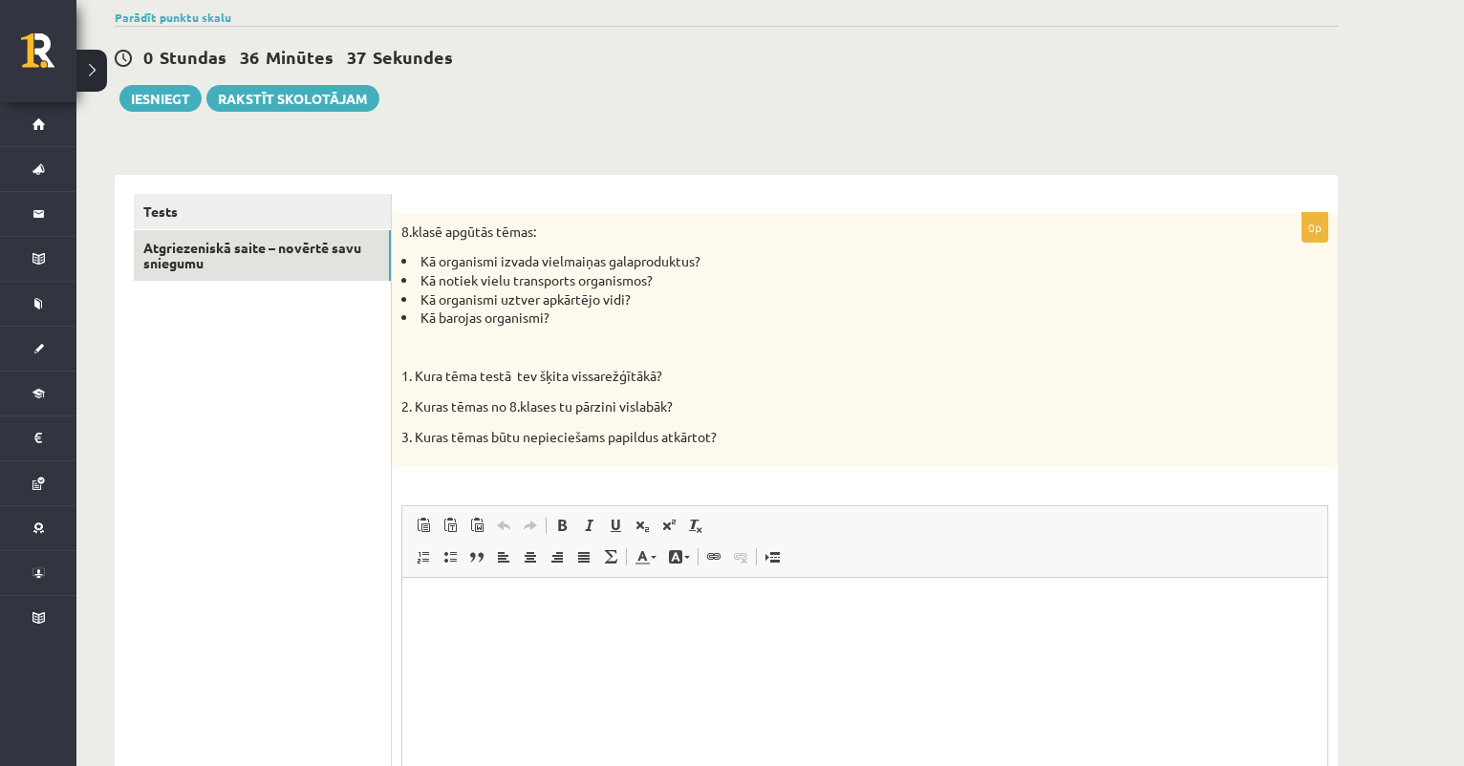
scroll to position [158, 0]
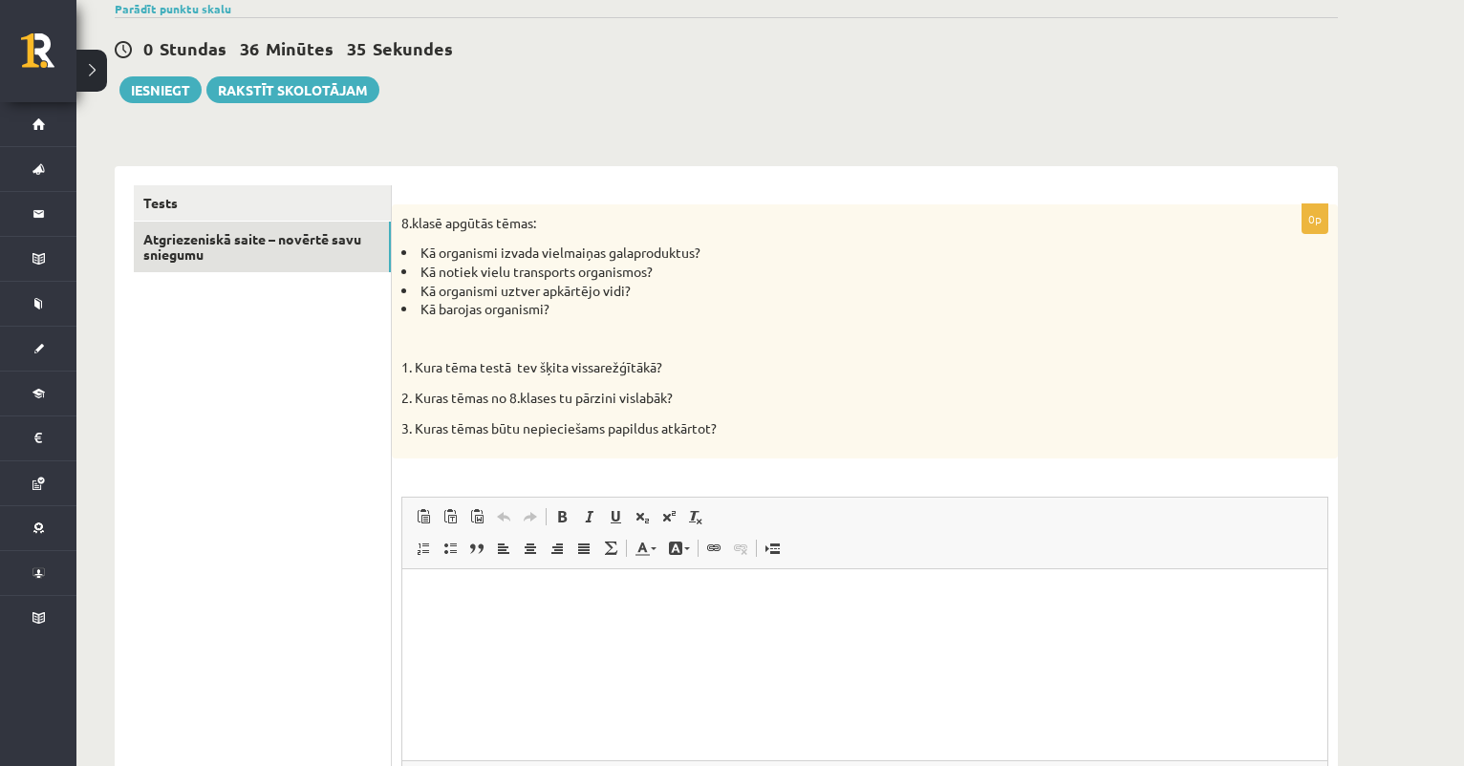
click at [479, 628] on html at bounding box center [864, 598] width 925 height 58
drag, startPoint x: 414, startPoint y: 268, endPoint x: 674, endPoint y: 277, distance: 260.1
click at [674, 278] on li "Kā notiek vielu transports organismos?" at bounding box center [816, 272] width 831 height 19
click at [682, 305] on li "Kā barojas organismi?" at bounding box center [816, 309] width 831 height 19
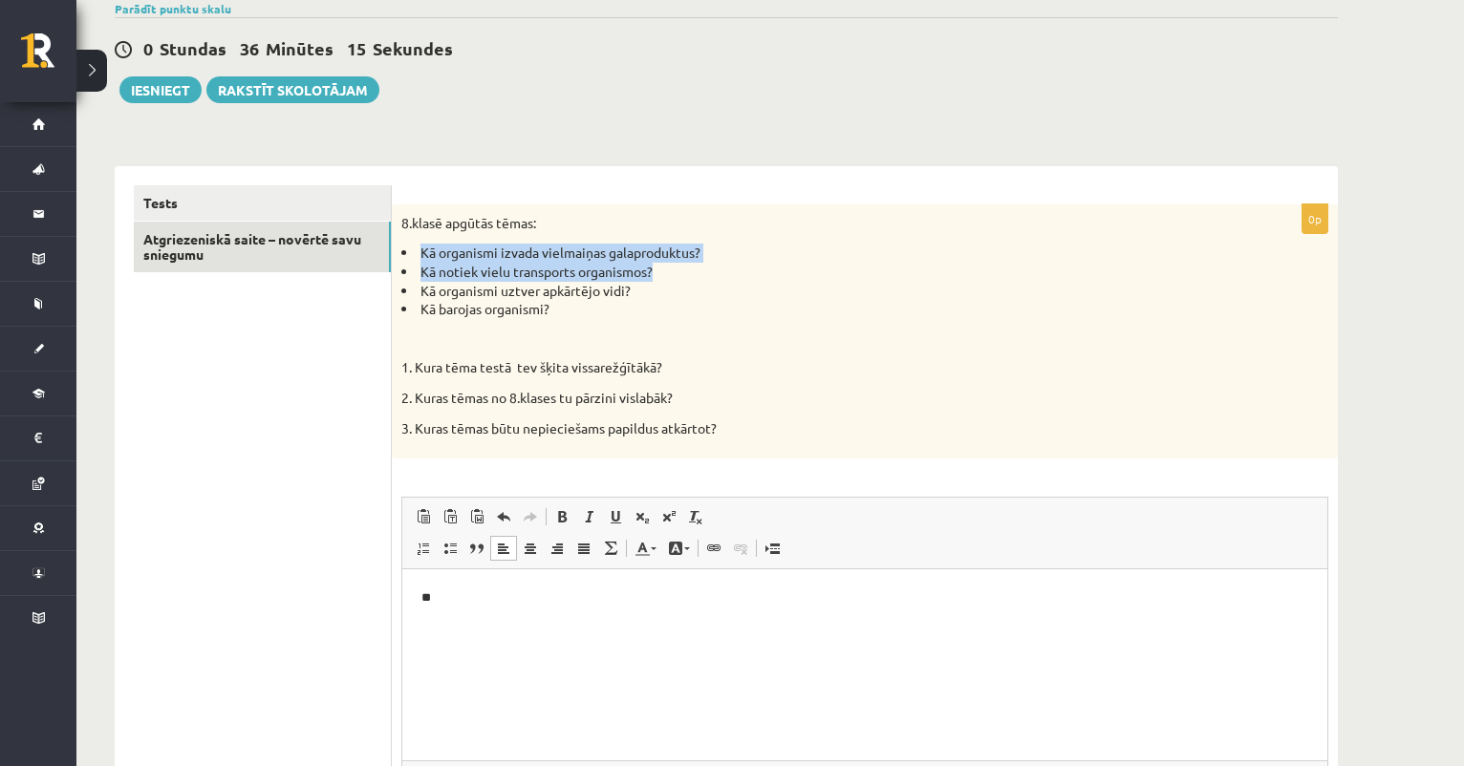
drag, startPoint x: 410, startPoint y: 247, endPoint x: 675, endPoint y: 273, distance: 265.9
click at [675, 273] on ul "Kā organismi izvada vielmaiņas galaproduktus? Kā notiek vielu transports organi…" at bounding box center [816, 281] width 831 height 75
click at [476, 612] on html "**" at bounding box center [864, 597] width 925 height 57
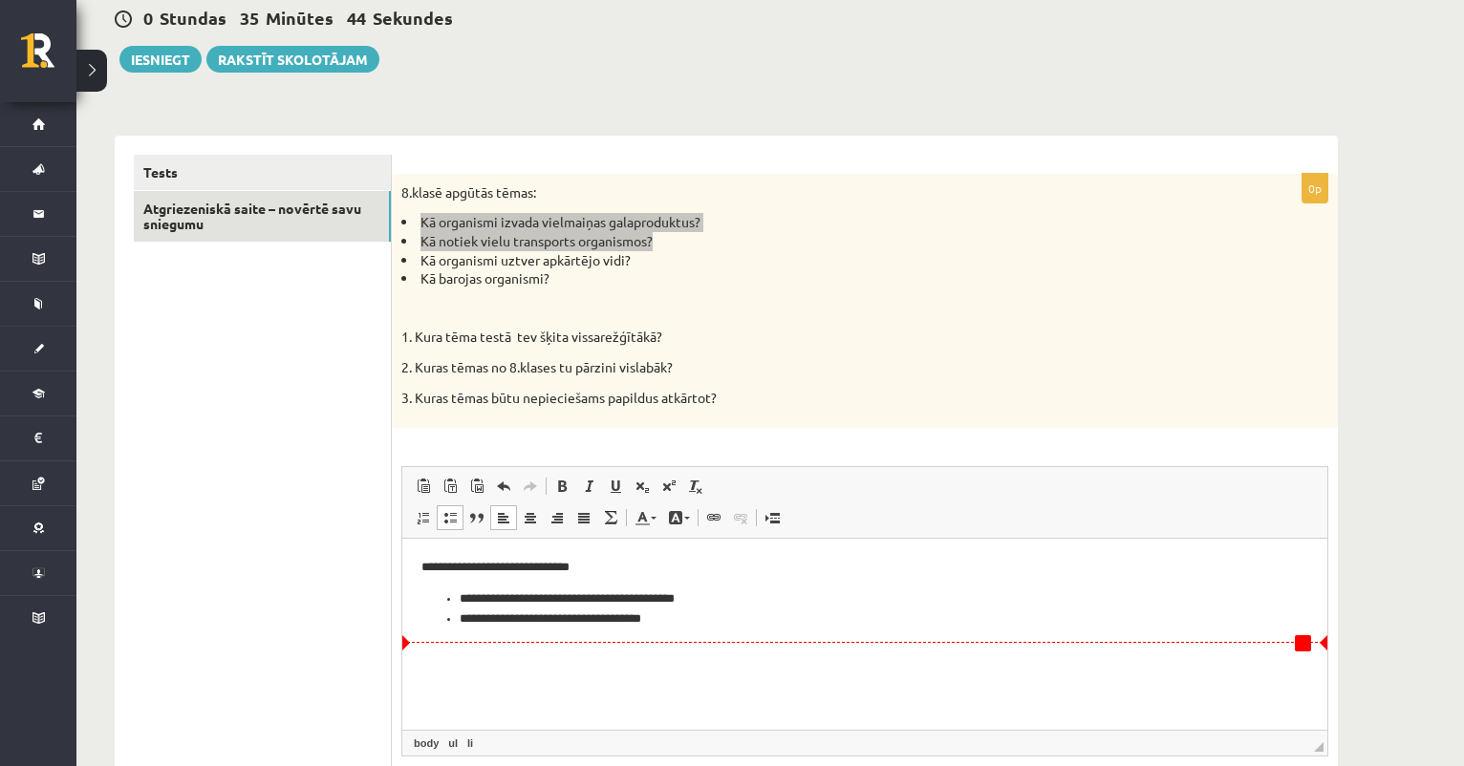
scroll to position [191, 0]
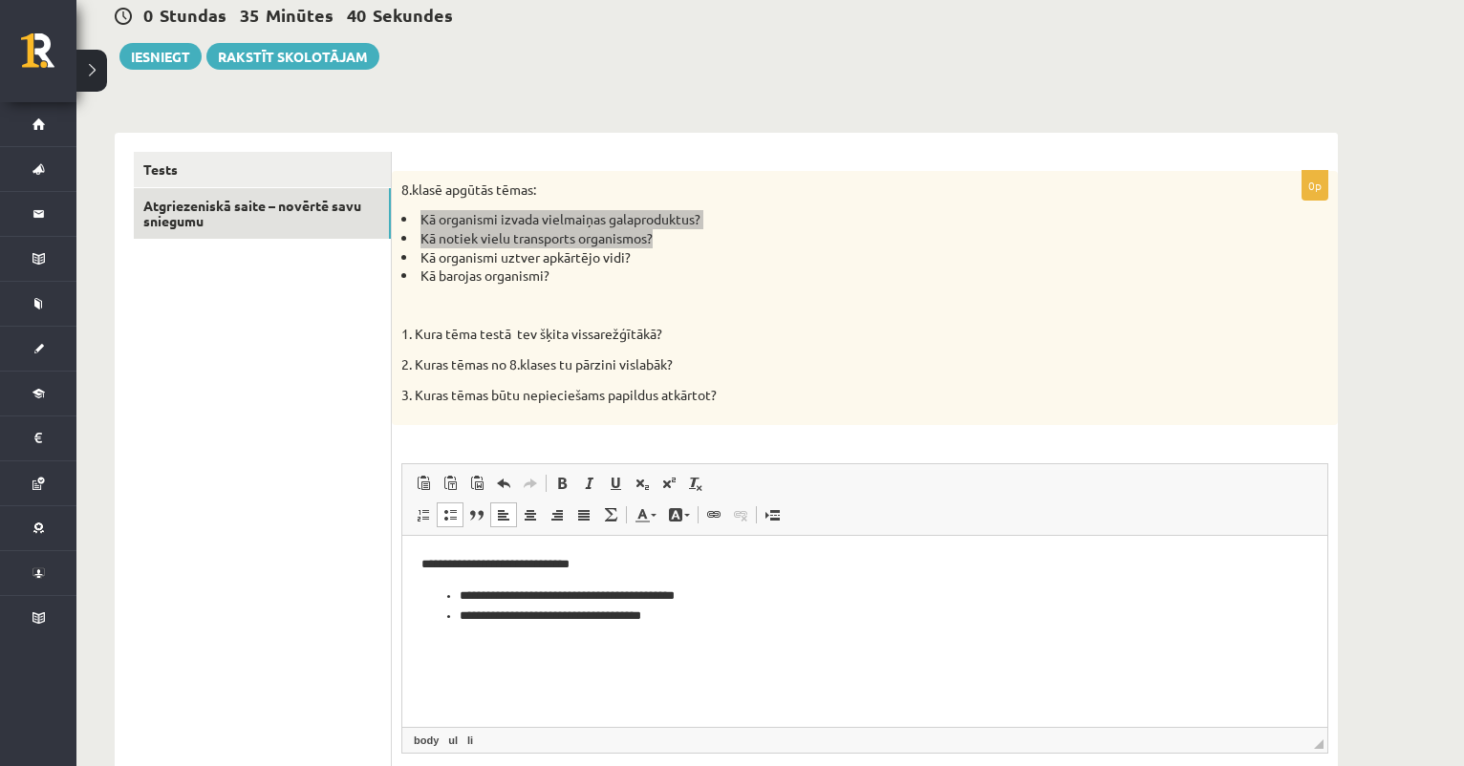
click at [443, 512] on span at bounding box center [449, 514] width 15 height 15
click at [448, 514] on span at bounding box center [449, 514] width 15 height 15
click at [450, 507] on span at bounding box center [449, 514] width 15 height 15
click at [461, 595] on li "**********" at bounding box center [865, 597] width 810 height 20
click at [421, 626] on p "**********" at bounding box center [864, 627] width 887 height 19
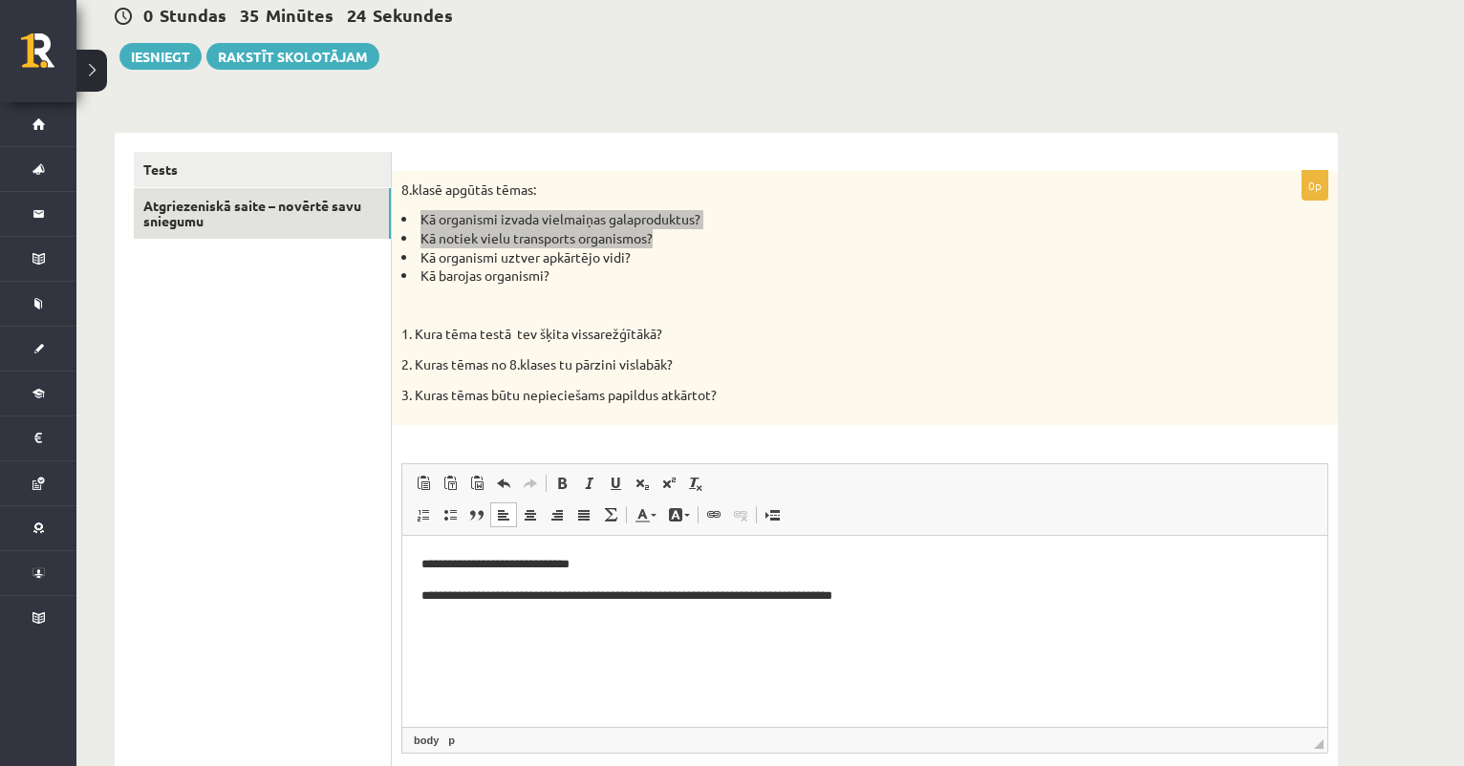
click at [423, 596] on p "**********" at bounding box center [864, 596] width 887 height 19
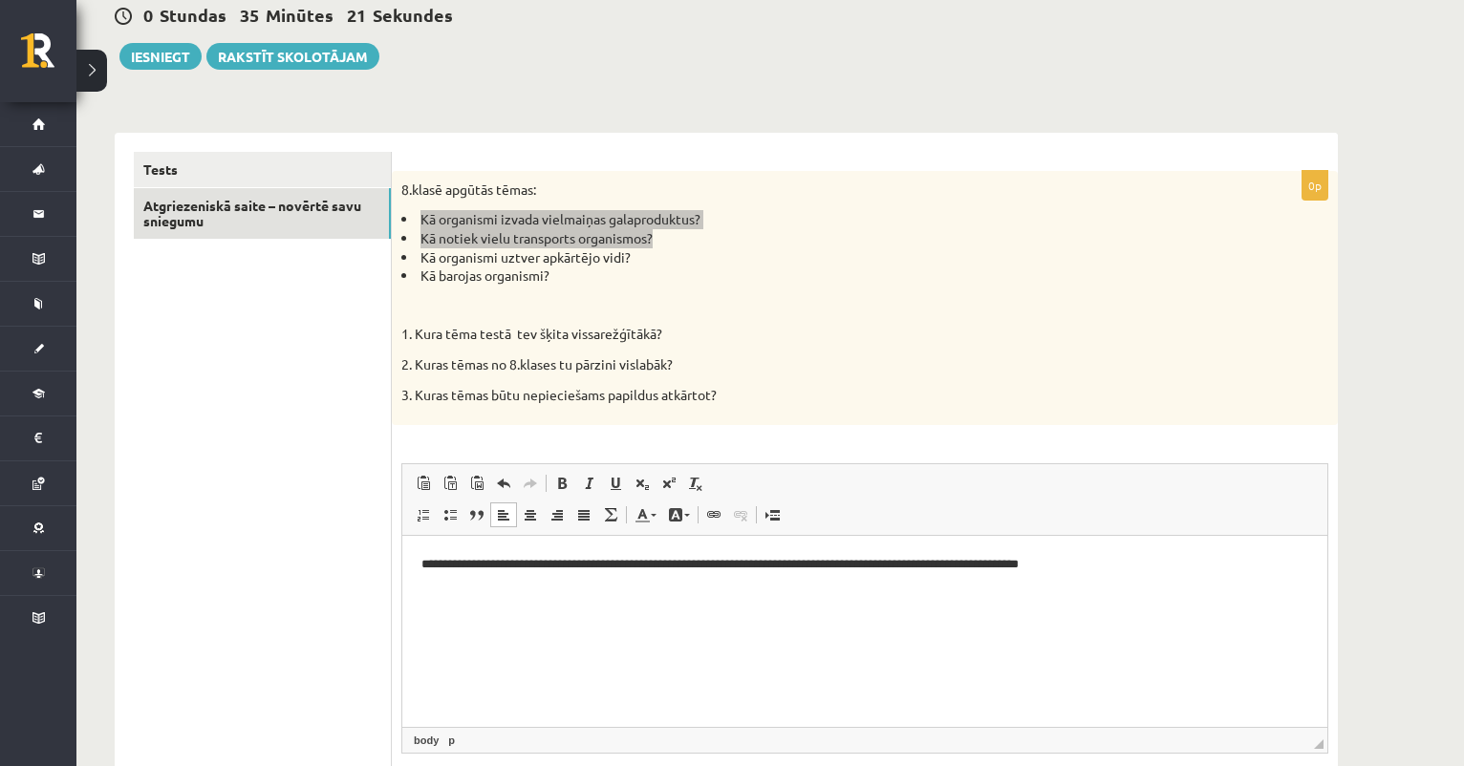
click at [878, 566] on p "**********" at bounding box center [864, 564] width 887 height 19
click at [1109, 572] on p "**********" at bounding box center [864, 564] width 887 height 19
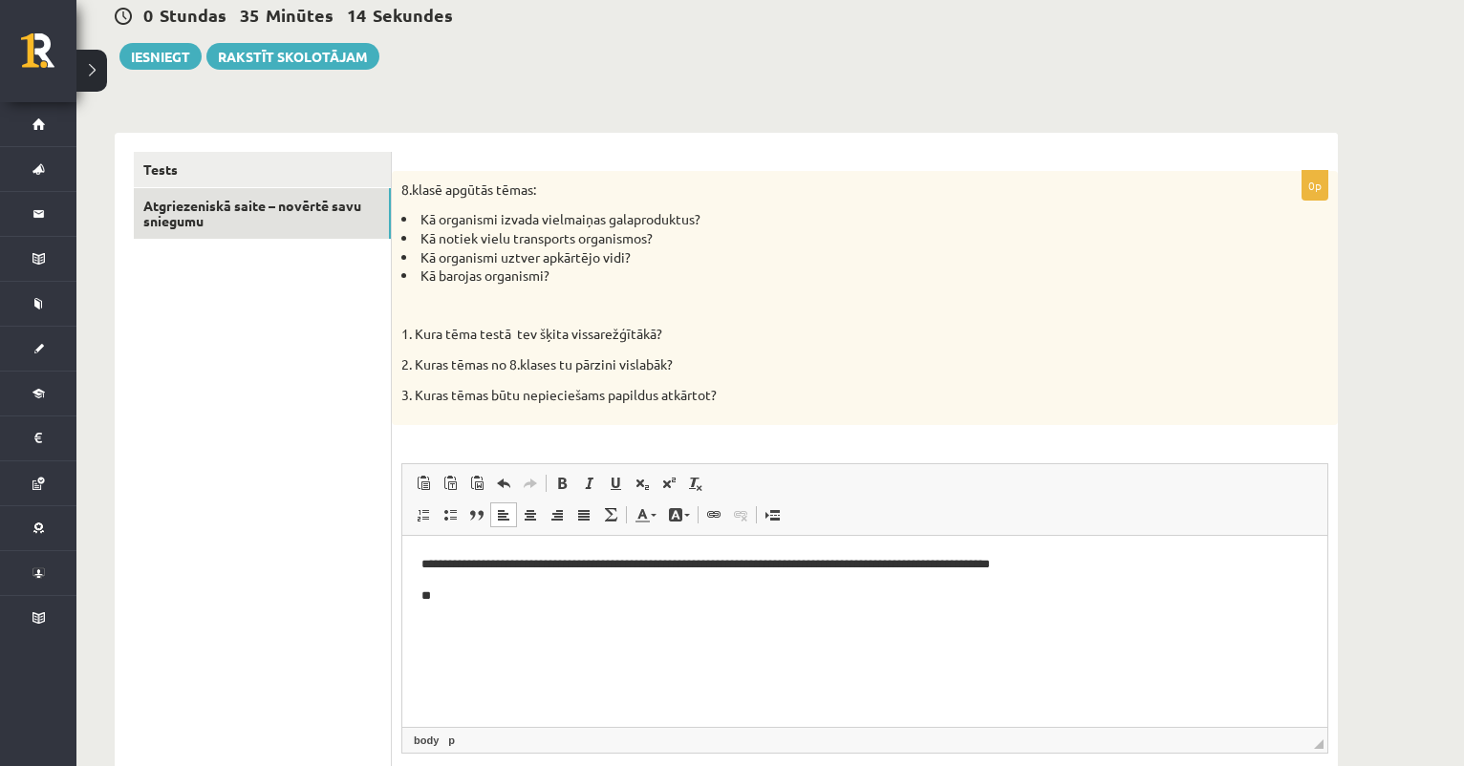
click at [619, 292] on div "8.klasē apgūtās tēmas: Kā organismi izvada vielmaiņas galaproduktus? Kā notiek …" at bounding box center [865, 298] width 946 height 254
click at [517, 598] on p "**" at bounding box center [864, 596] width 887 height 19
drag, startPoint x: 414, startPoint y: 276, endPoint x: 555, endPoint y: 271, distance: 141.5
click at [555, 272] on li "Kā barojas organismi?" at bounding box center [816, 276] width 831 height 19
click at [657, 237] on li "Kā notiek vielu transports organismos?" at bounding box center [816, 238] width 831 height 19
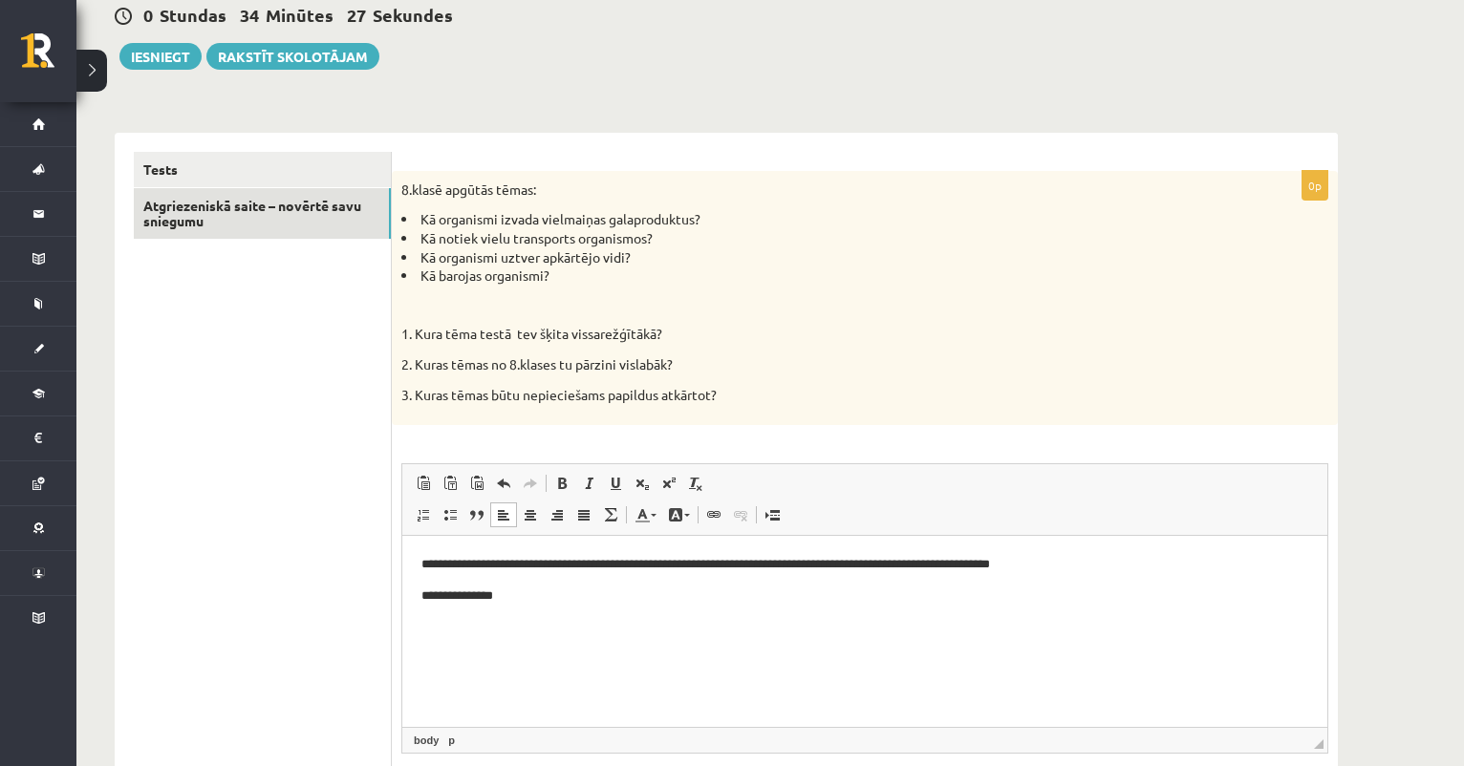
click at [536, 602] on p "**********" at bounding box center [864, 596] width 887 height 19
click at [461, 629] on li "**********" at bounding box center [865, 628] width 810 height 20
click at [719, 597] on p "**********" at bounding box center [864, 596] width 887 height 19
click at [601, 567] on p "**********" at bounding box center [864, 564] width 887 height 19
click at [663, 598] on p "**********" at bounding box center [864, 596] width 887 height 19
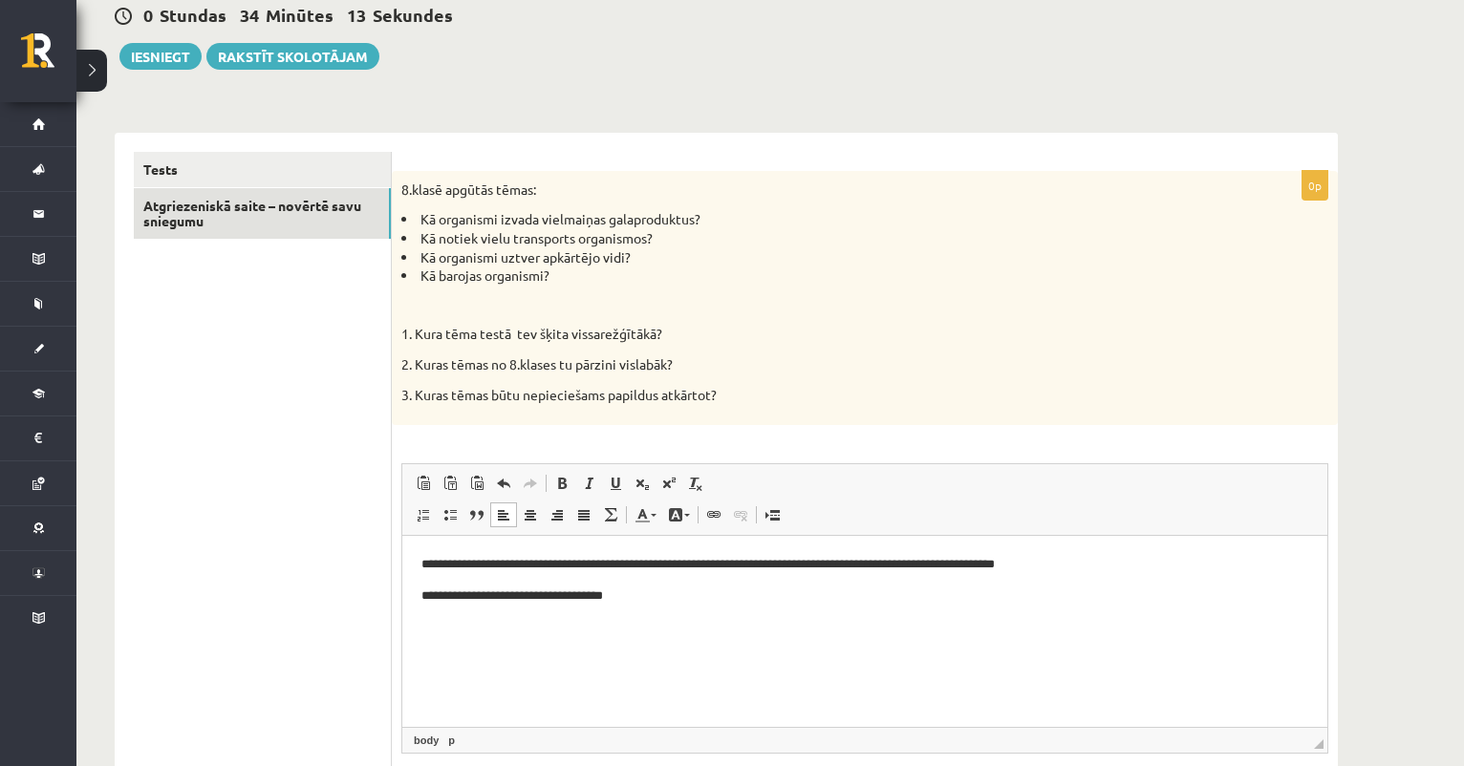
click at [601, 568] on p "**********" at bounding box center [864, 564] width 887 height 19
click at [685, 606] on html "**********" at bounding box center [864, 580] width 925 height 89
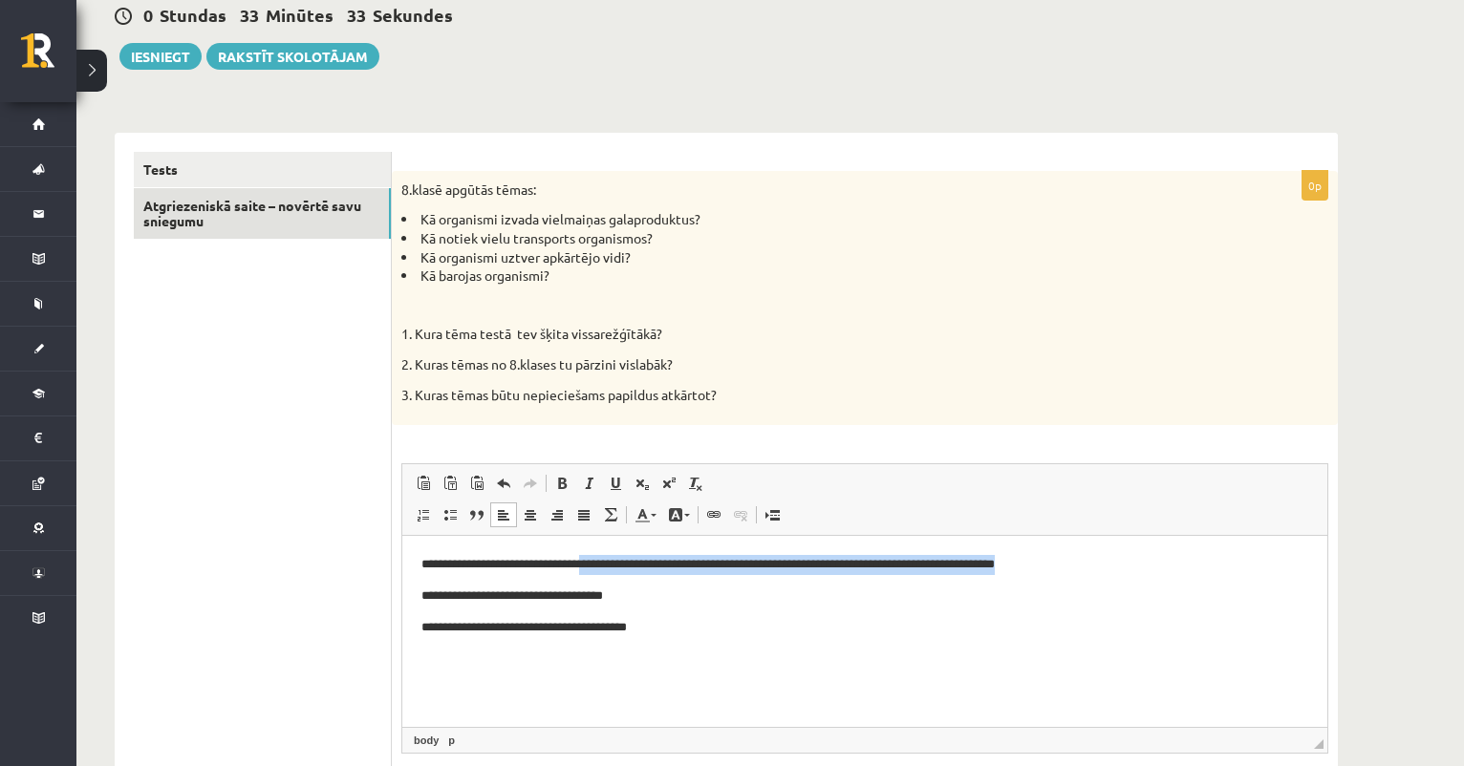
drag, startPoint x: 607, startPoint y: 564, endPoint x: 1130, endPoint y: 567, distance: 523.6
click at [1130, 567] on p "**********" at bounding box center [864, 564] width 887 height 19
click at [702, 642] on html "**********" at bounding box center [864, 596] width 925 height 120
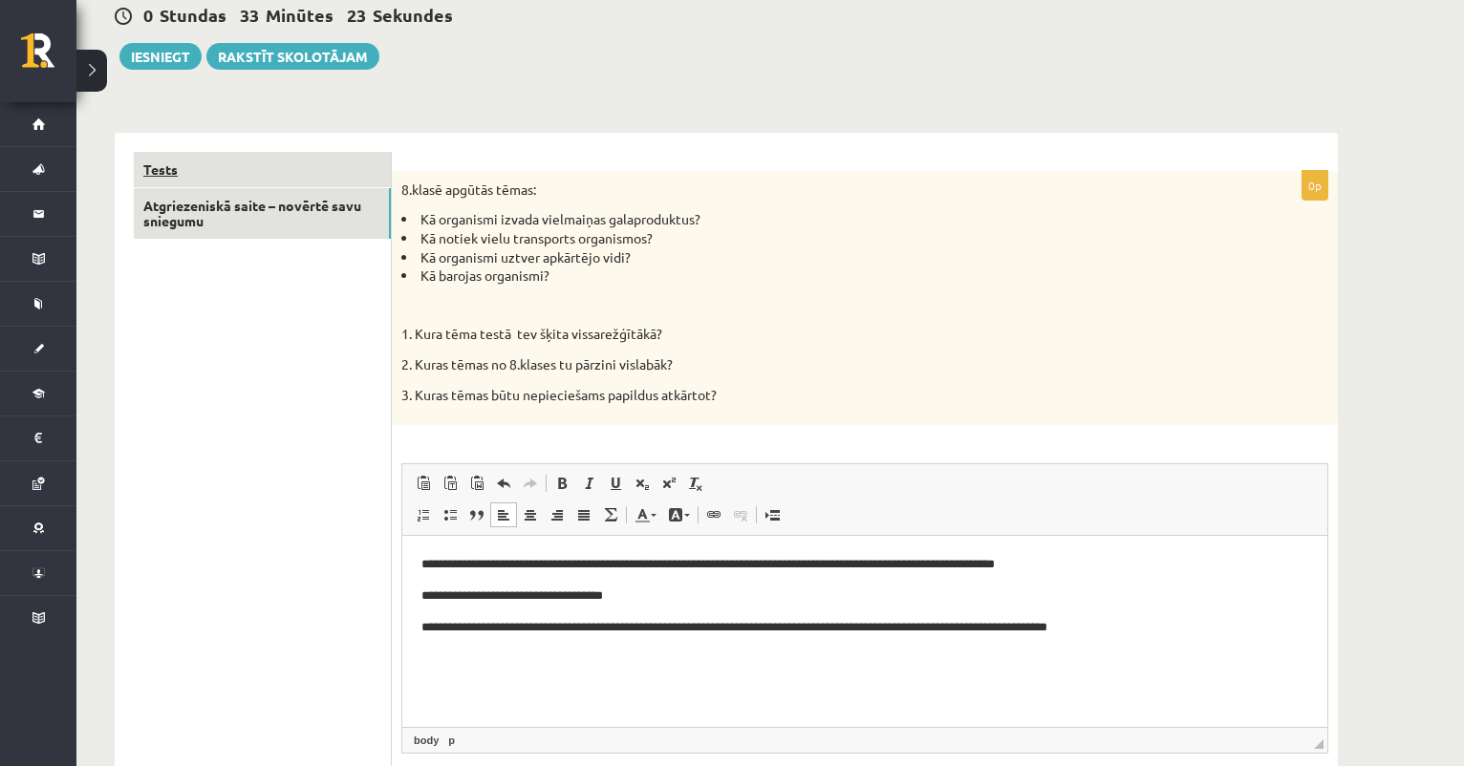
click at [374, 166] on link "Tests" at bounding box center [262, 169] width 257 height 35
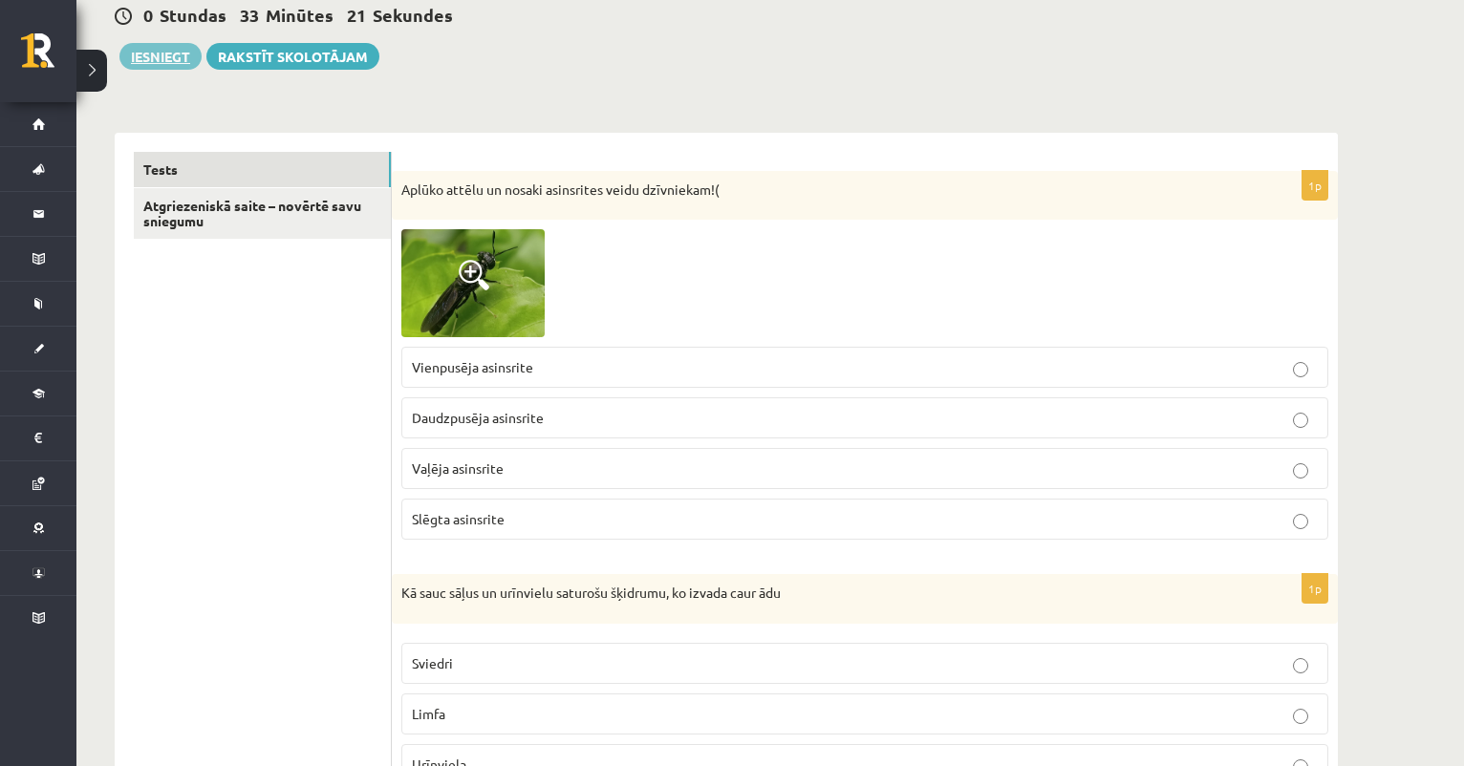
click at [162, 58] on button "Iesniegt" at bounding box center [160, 56] width 82 height 27
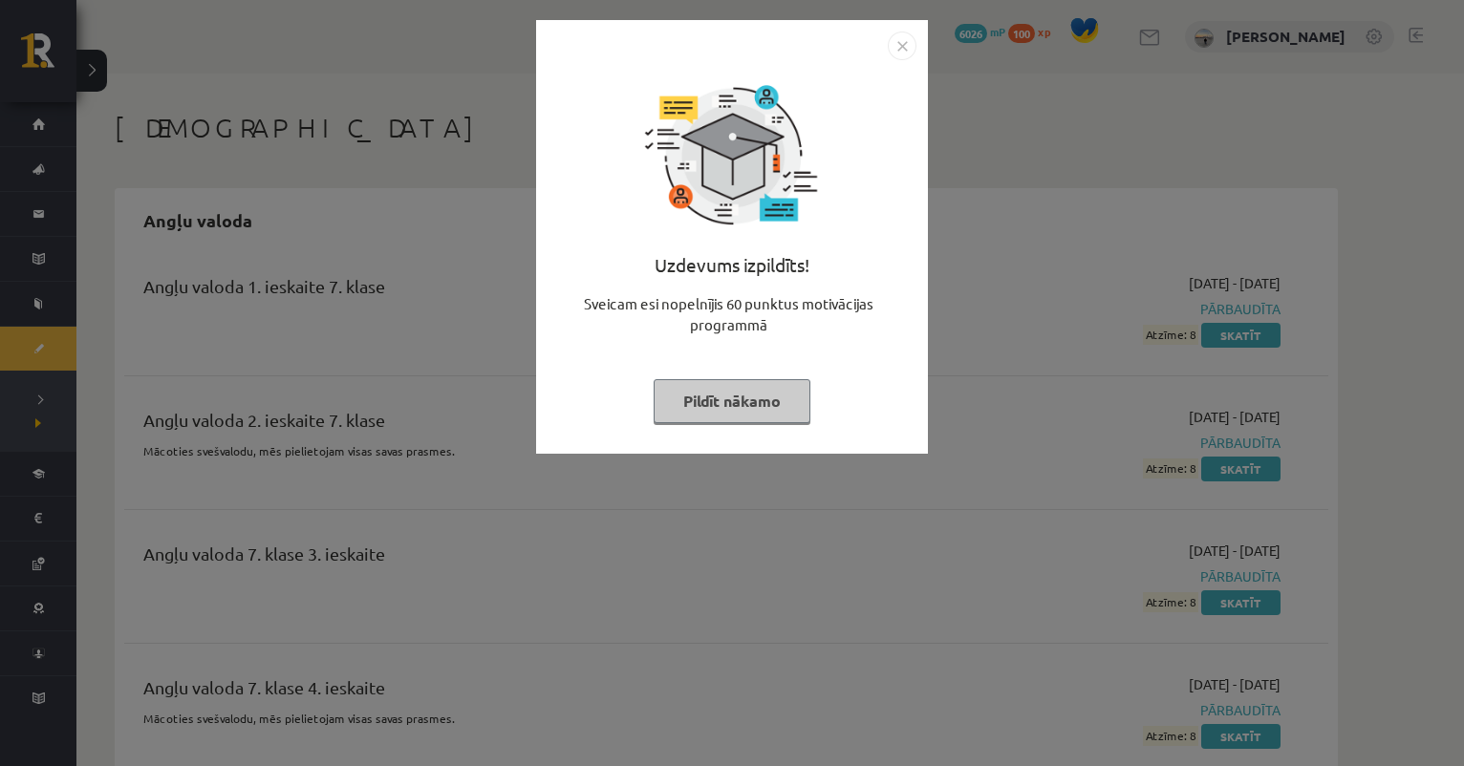
click at [750, 408] on button "Pildīt nākamo" at bounding box center [732, 401] width 157 height 44
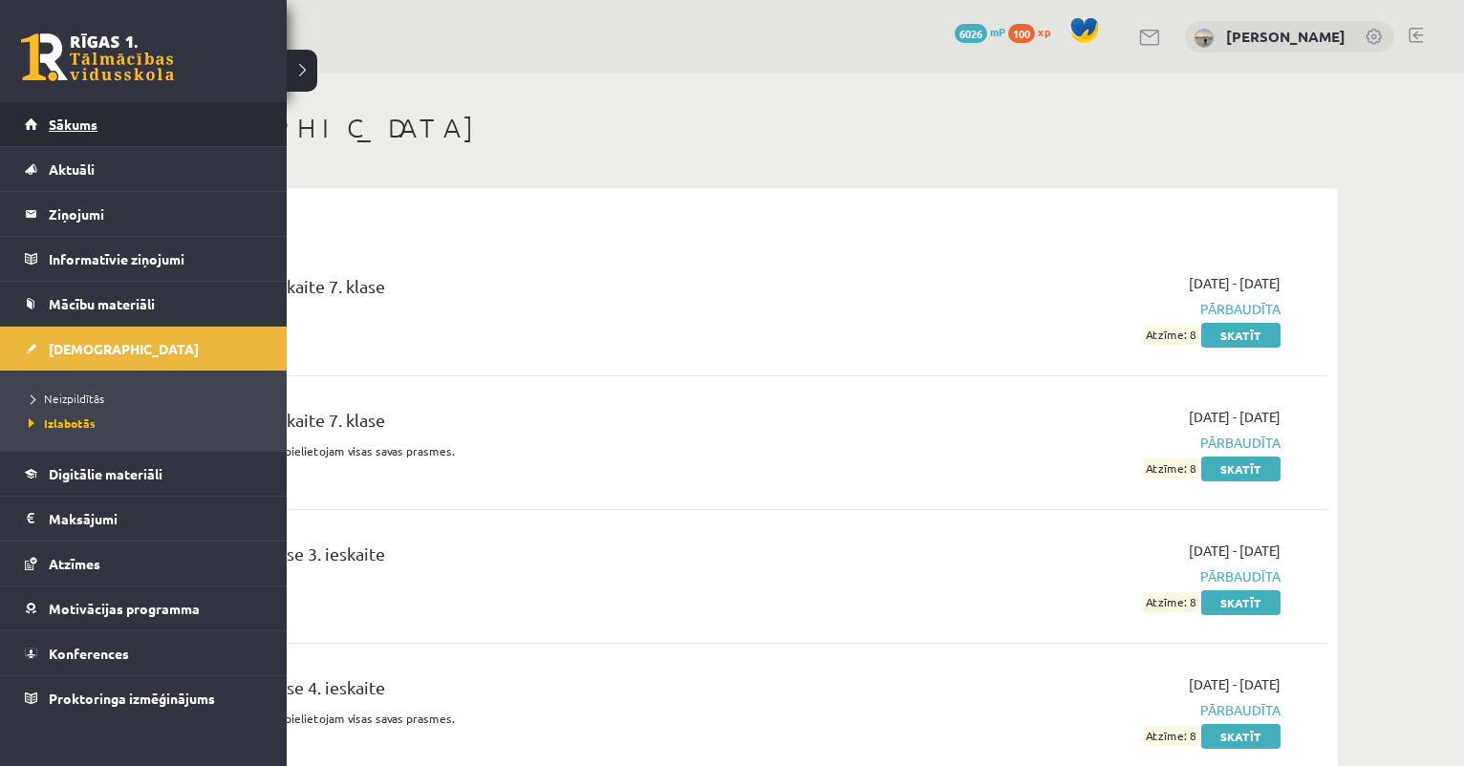
click at [66, 129] on span "Sākums" at bounding box center [73, 124] width 49 height 17
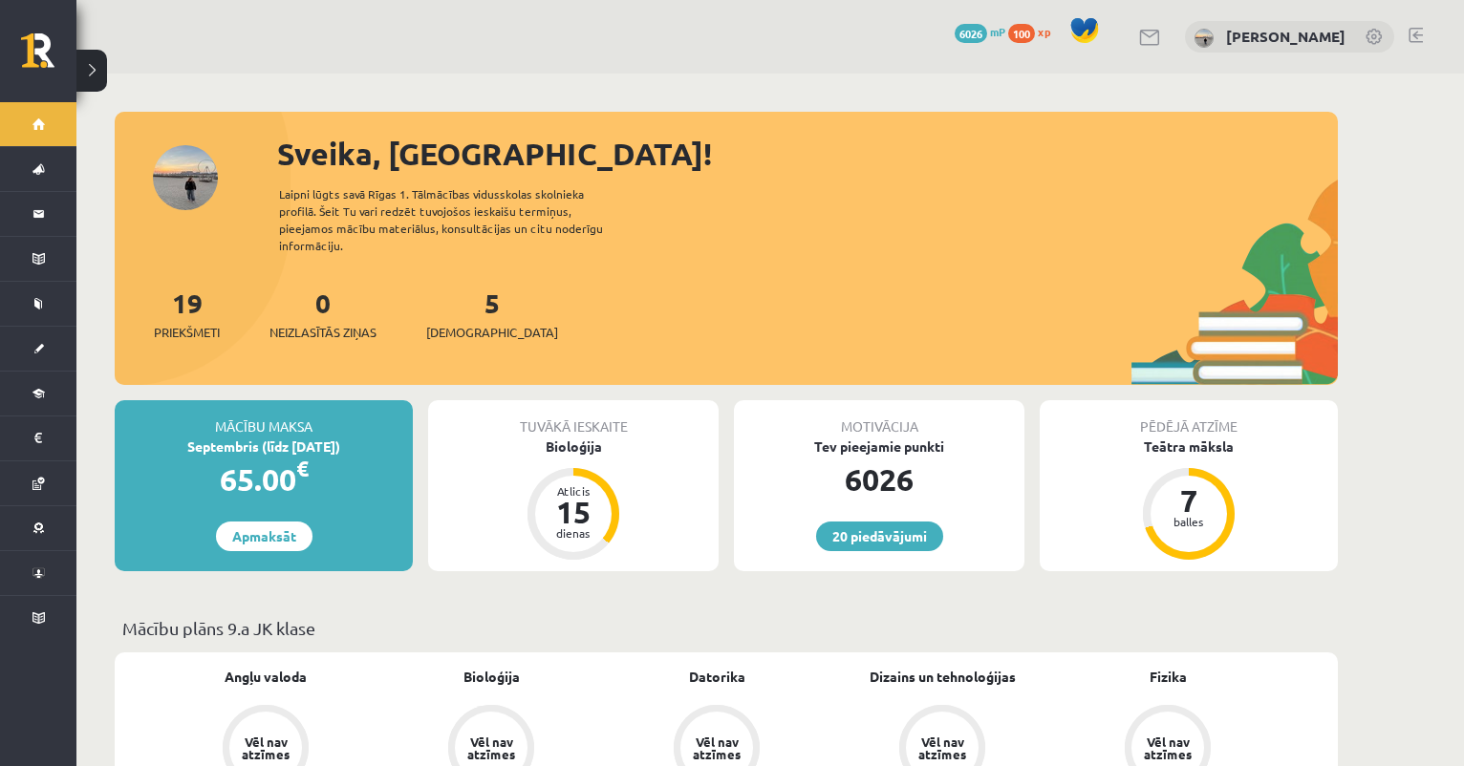
click at [1378, 40] on link at bounding box center [1374, 38] width 19 height 19
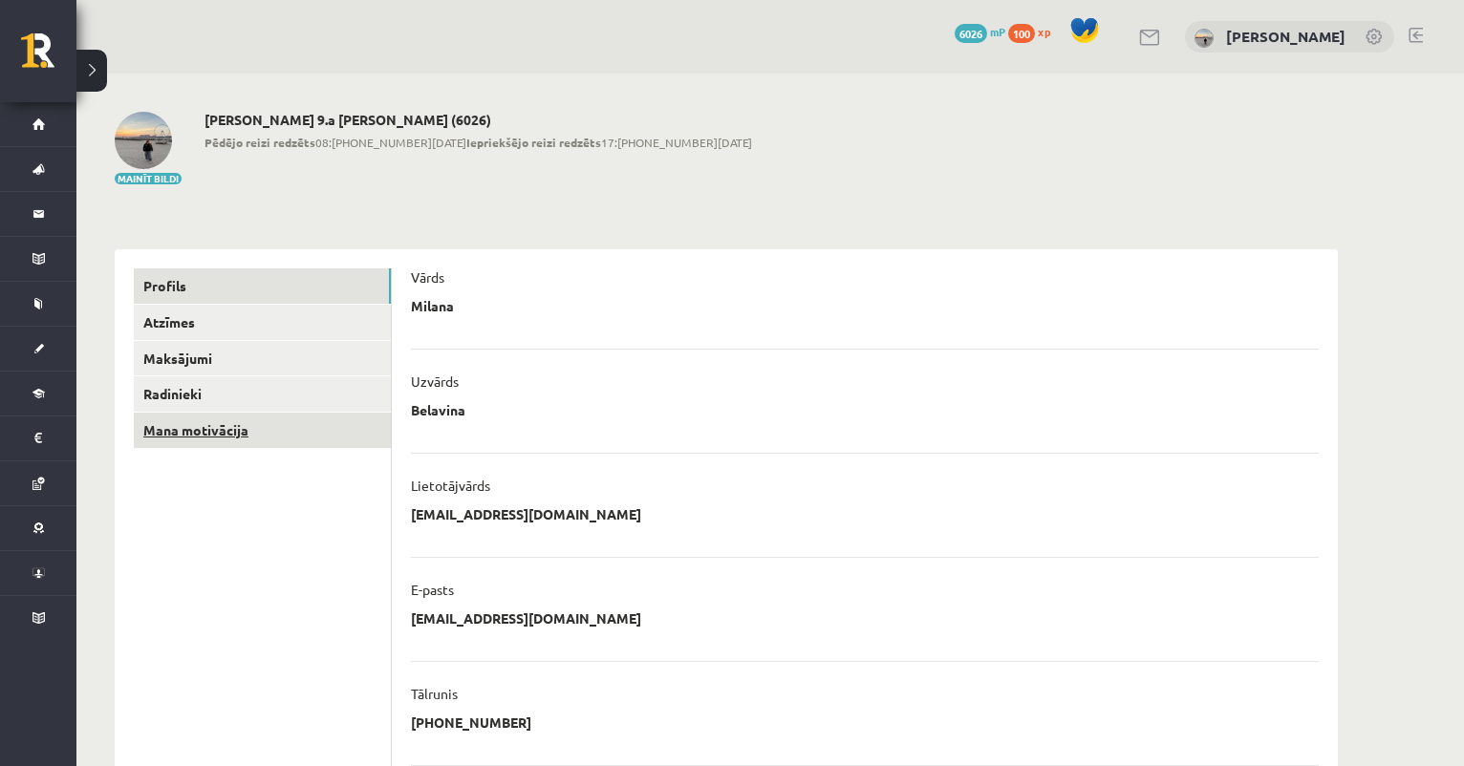
click at [288, 436] on link "Mana motivācija" at bounding box center [262, 430] width 257 height 35
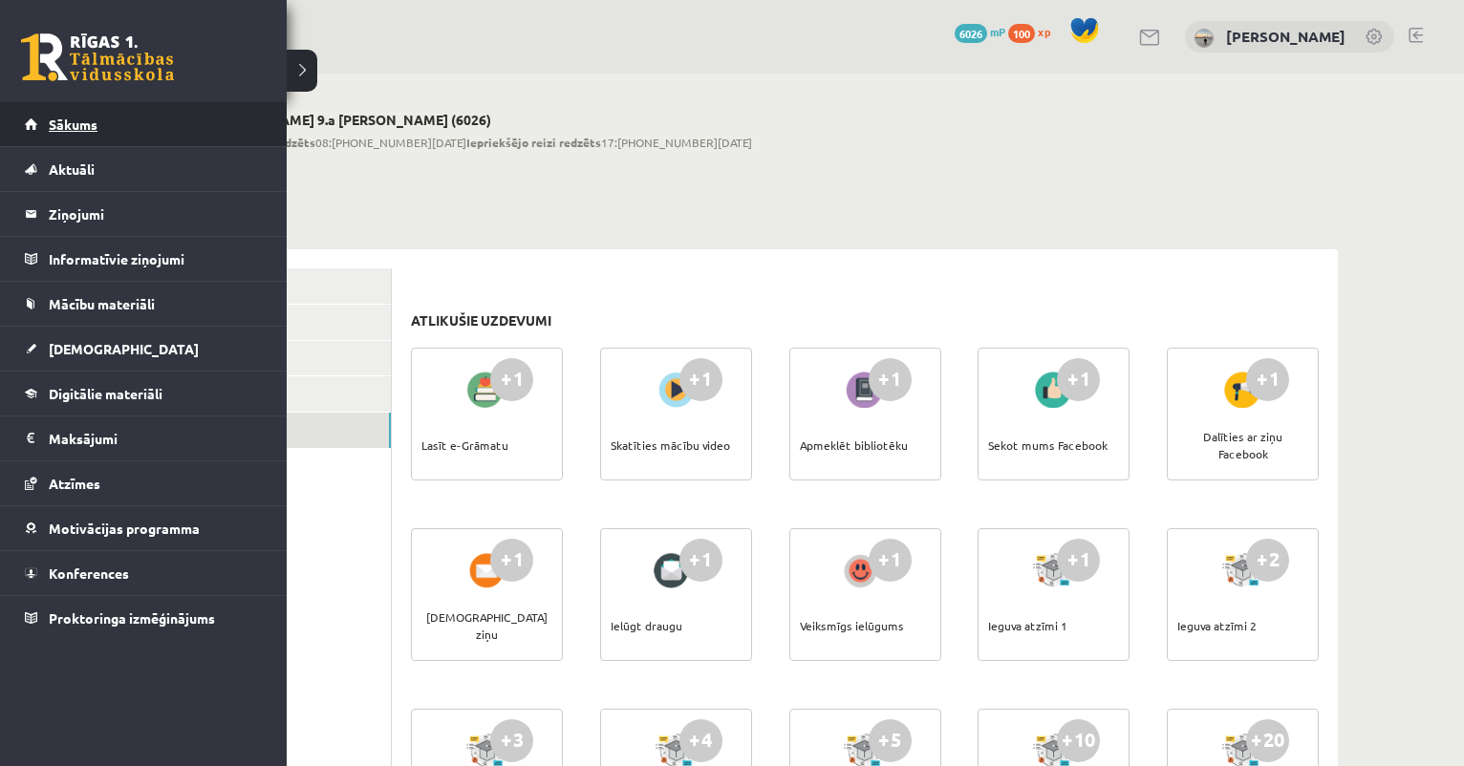
click at [69, 141] on link "Sākums" at bounding box center [144, 124] width 238 height 44
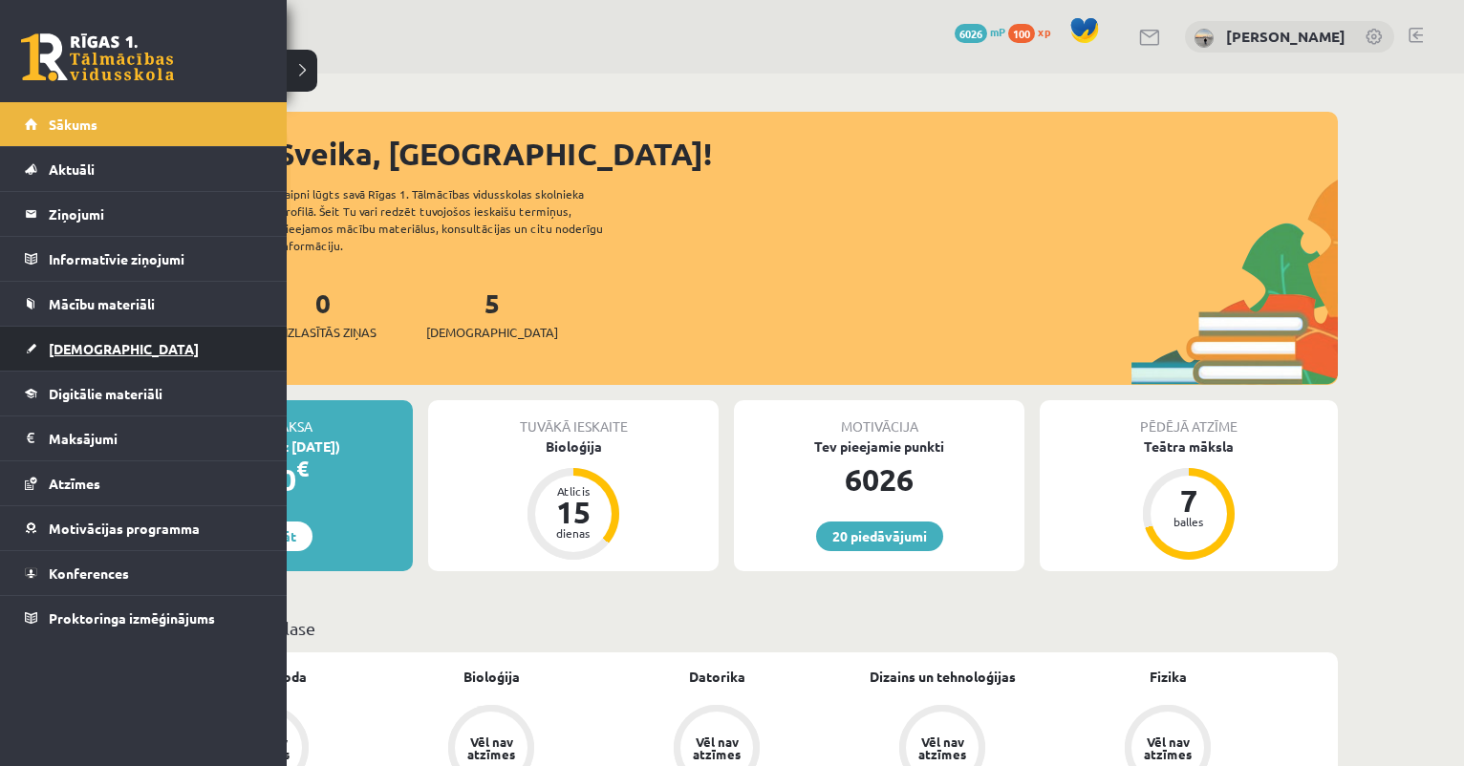
click at [59, 350] on span "[DEMOGRAPHIC_DATA]" at bounding box center [124, 348] width 150 height 17
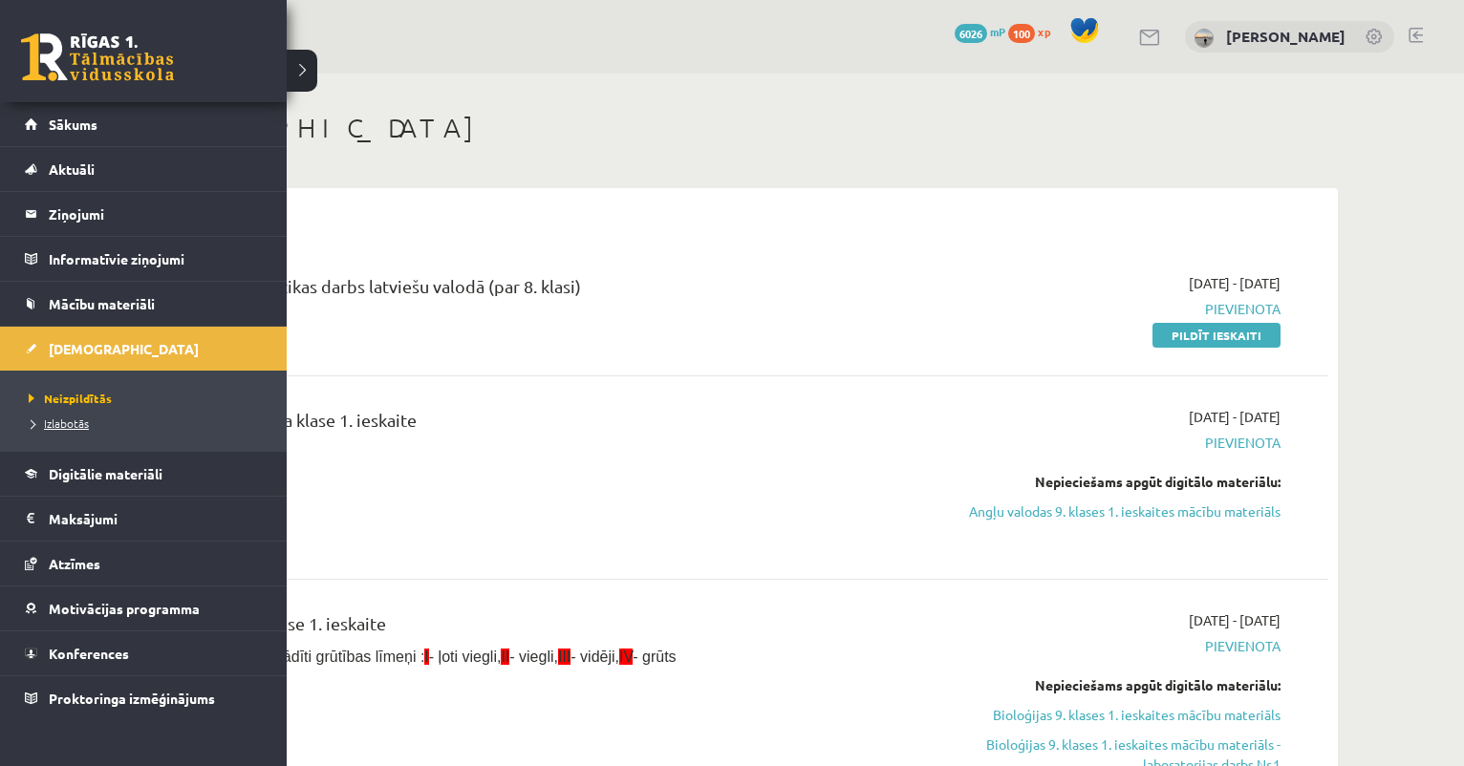
click at [60, 423] on span "Izlabotās" at bounding box center [56, 423] width 65 height 15
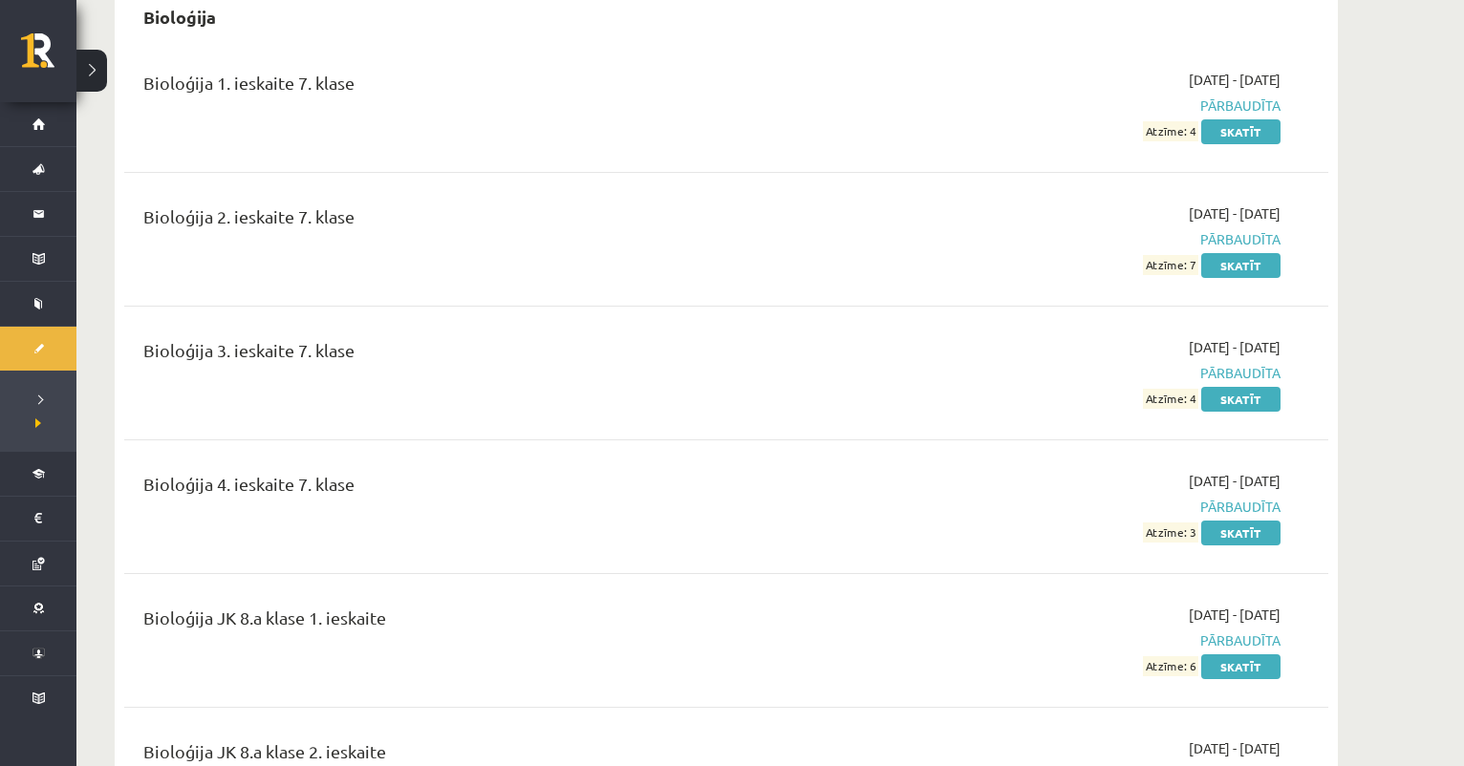
scroll to position [1658, 0]
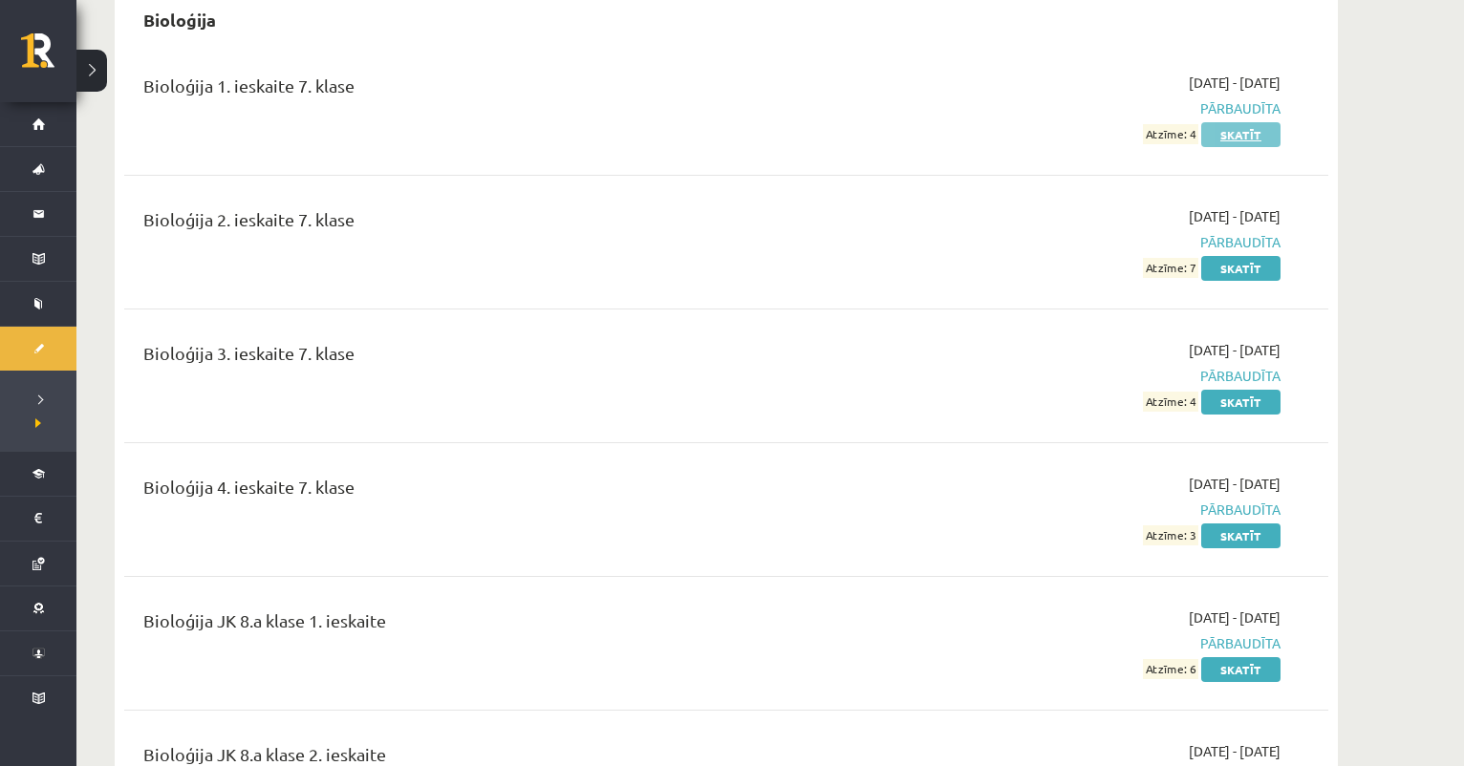
click at [1220, 126] on link "Skatīt" at bounding box center [1240, 134] width 79 height 25
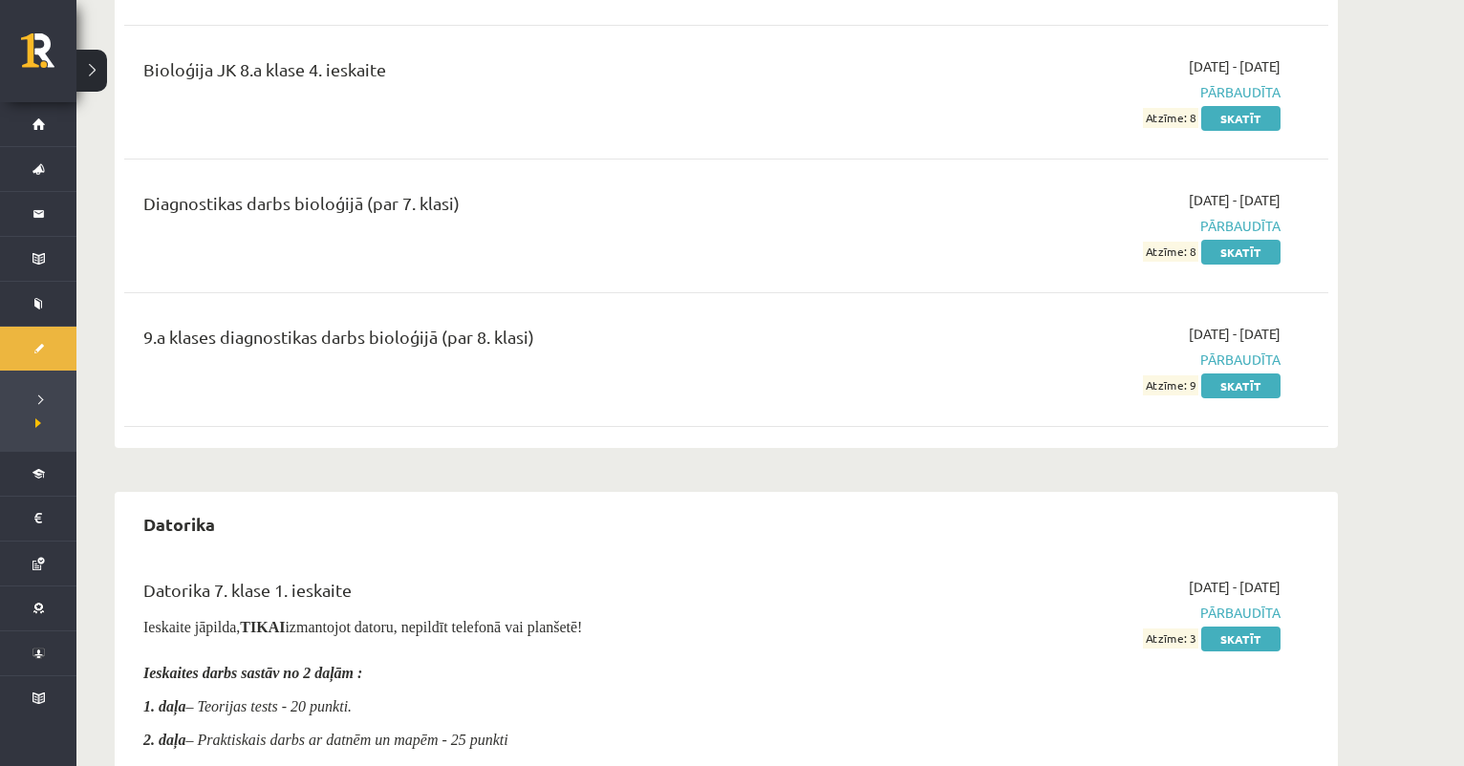
scroll to position [2599, 0]
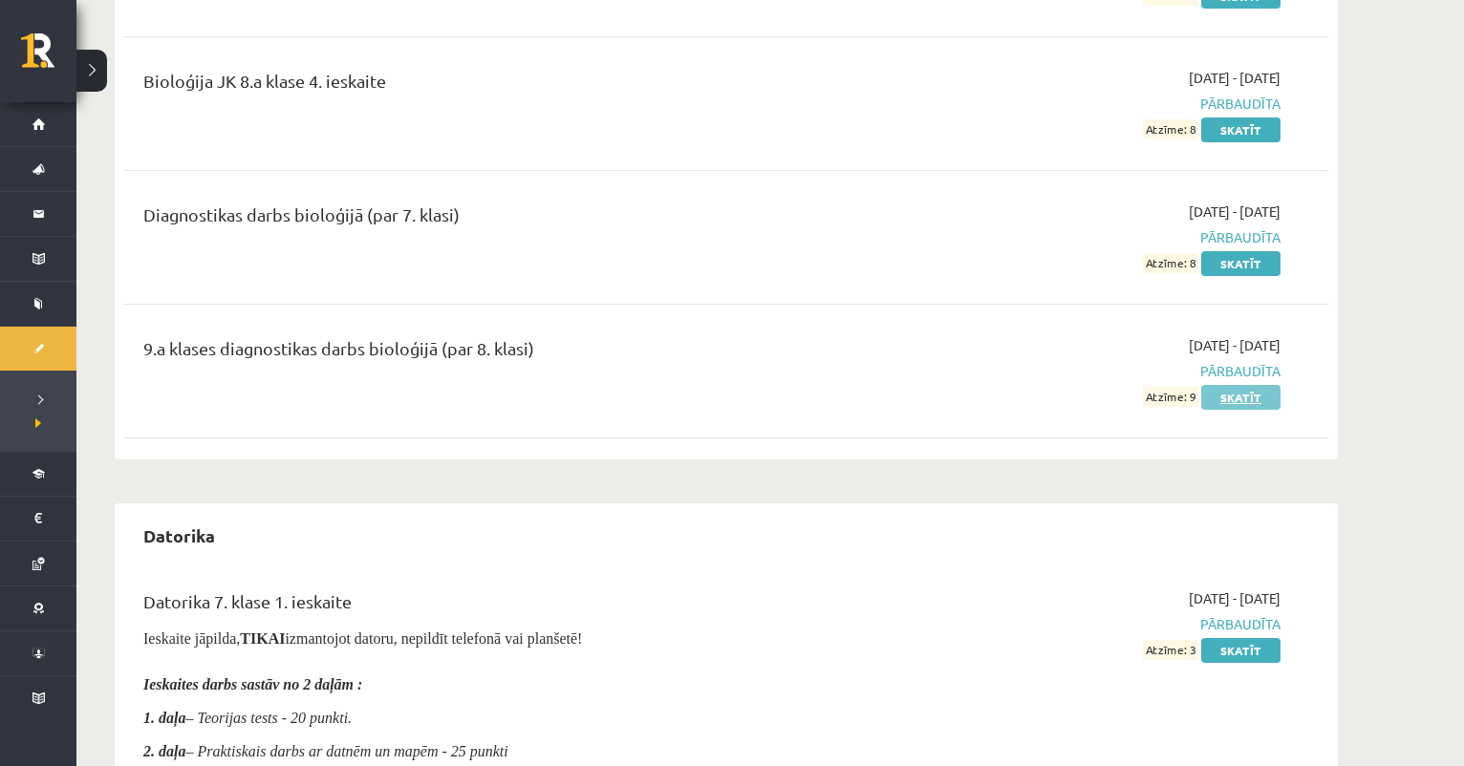
click at [1260, 399] on link "Skatīt" at bounding box center [1240, 397] width 79 height 25
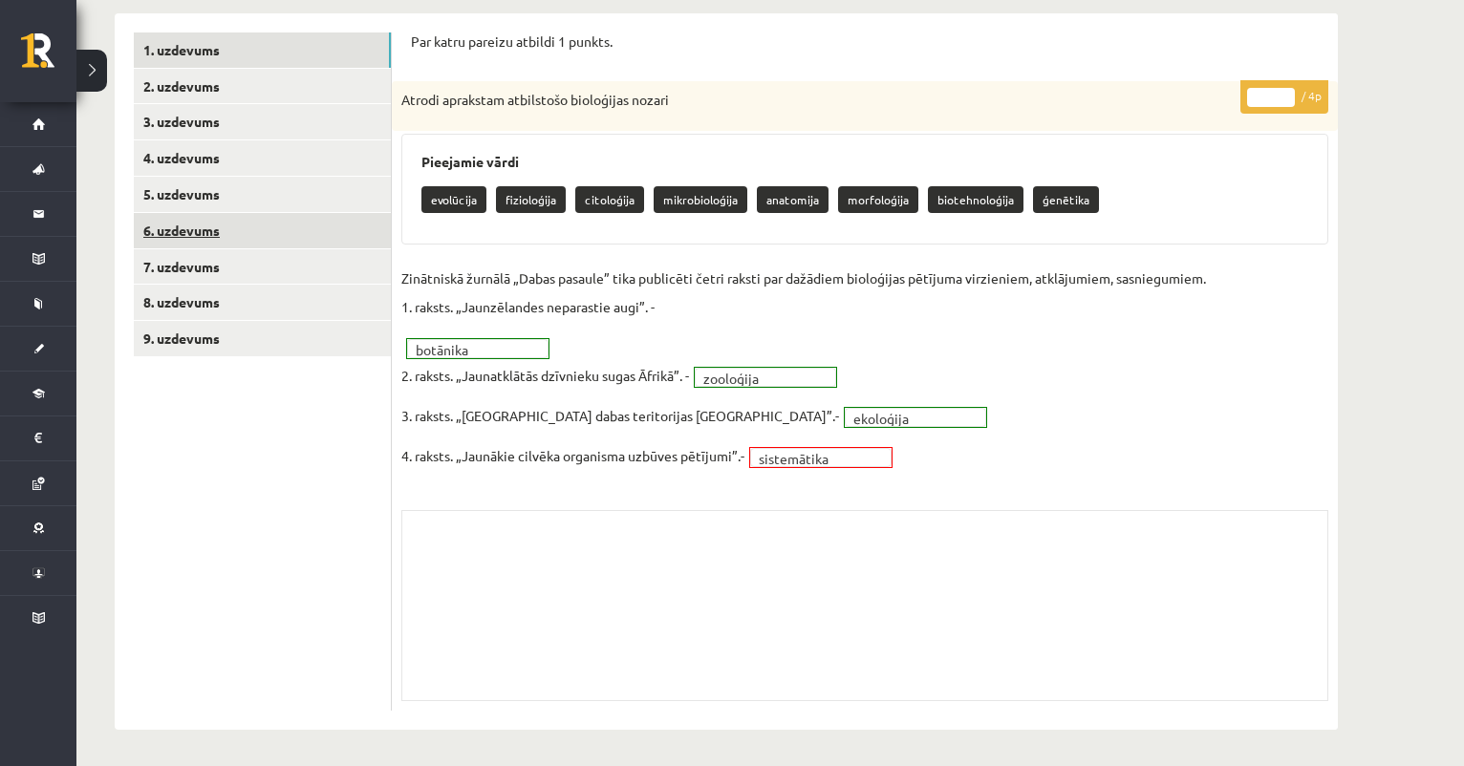
scroll to position [272, 0]
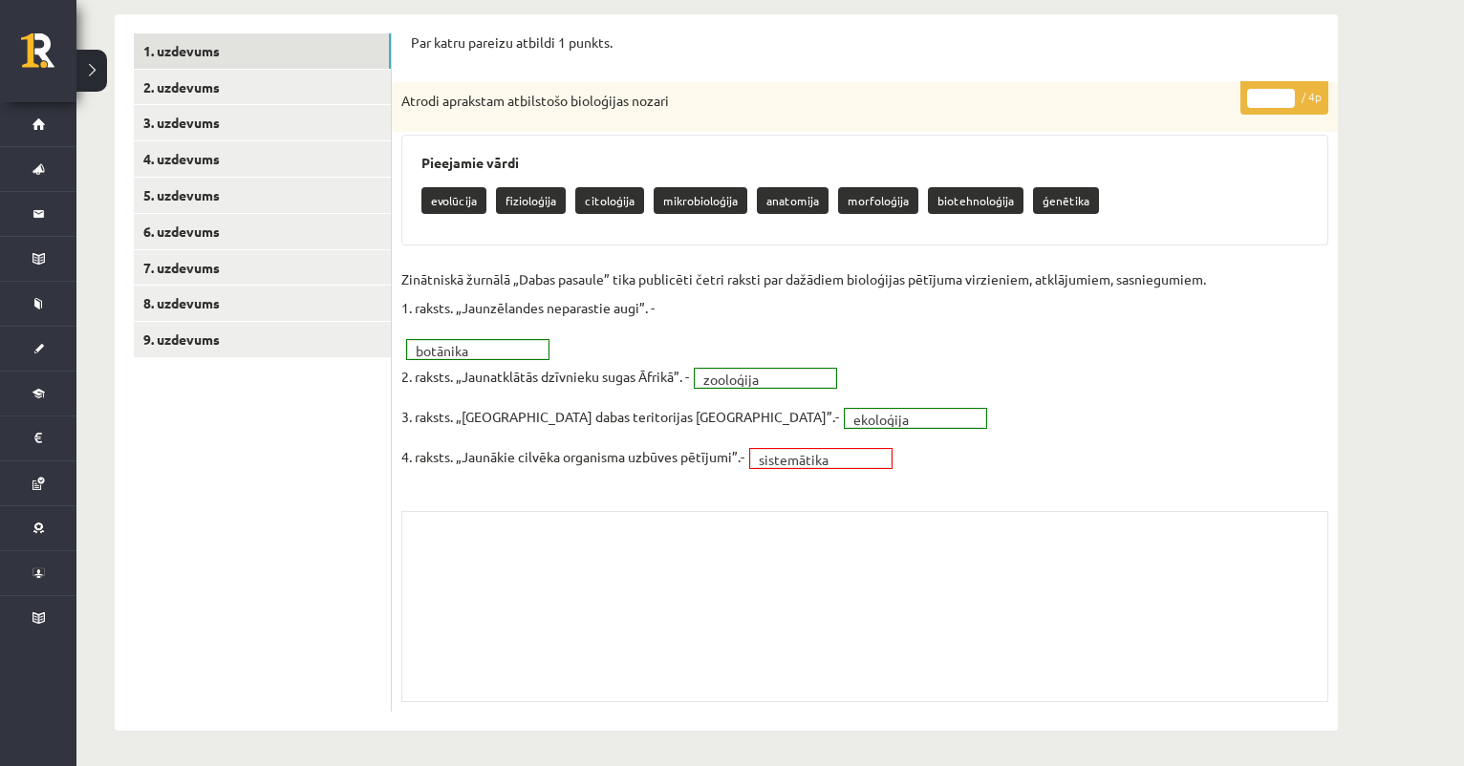
click at [344, 102] on ul "1. uzdevums 2. uzdevums 3. uzdevums 4. uzdevums 5. uzdevums 6. uzdevums 7. uzde…" at bounding box center [263, 372] width 258 height 678
click at [341, 83] on link "2. uzdevums" at bounding box center [262, 87] width 257 height 35
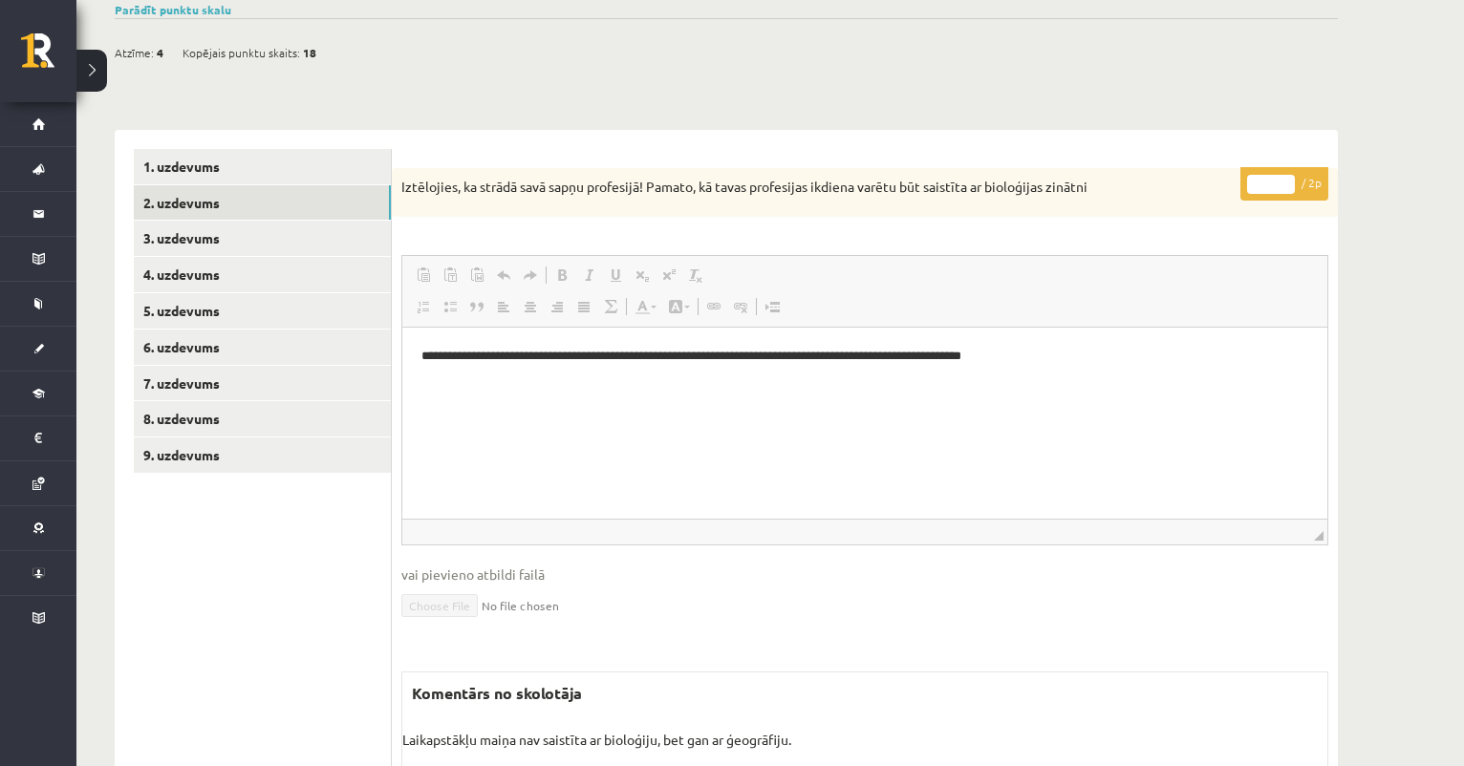
scroll to position [156, 0]
click at [364, 233] on link "3. uzdevums" at bounding box center [262, 239] width 257 height 35
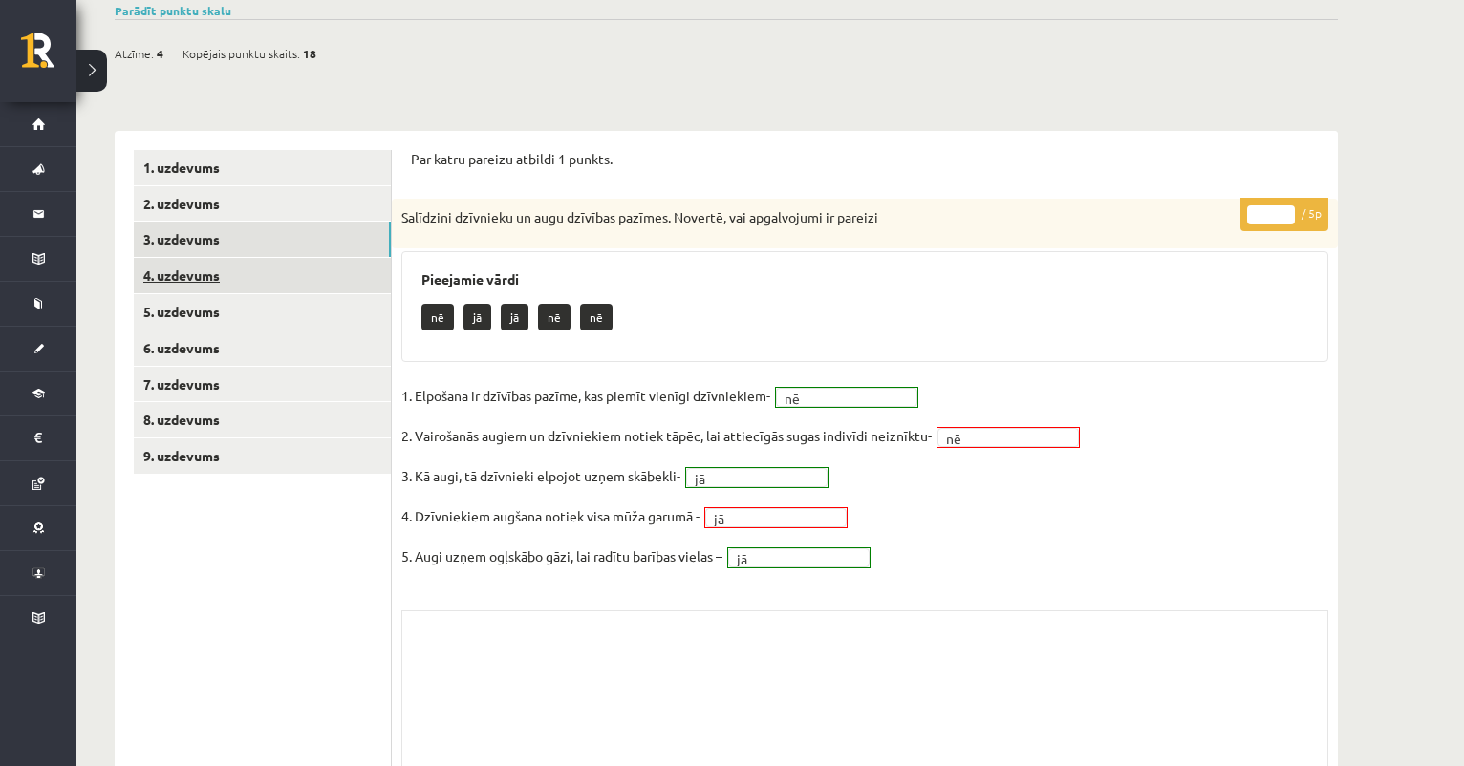
click at [351, 261] on link "4. uzdevums" at bounding box center [262, 275] width 257 height 35
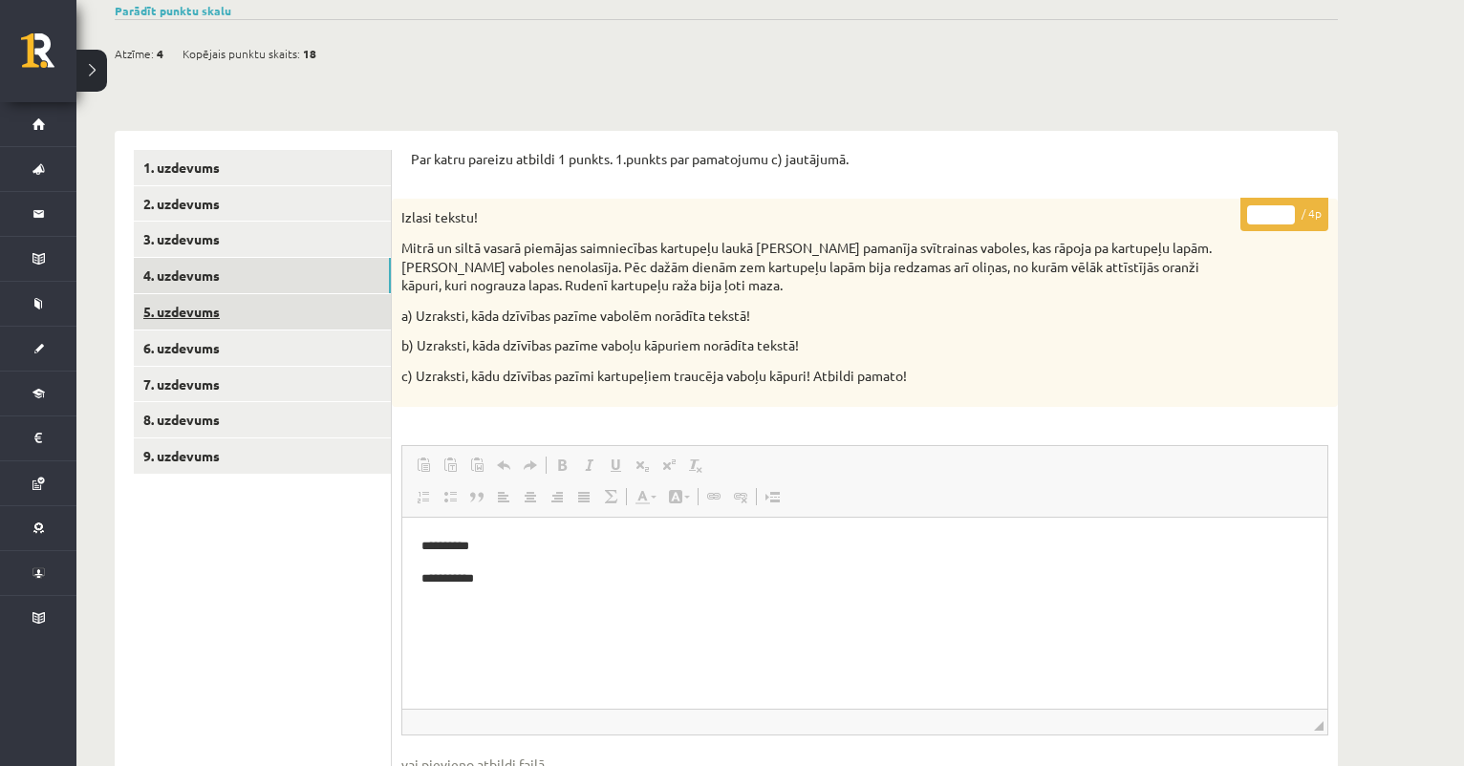
scroll to position [0, 0]
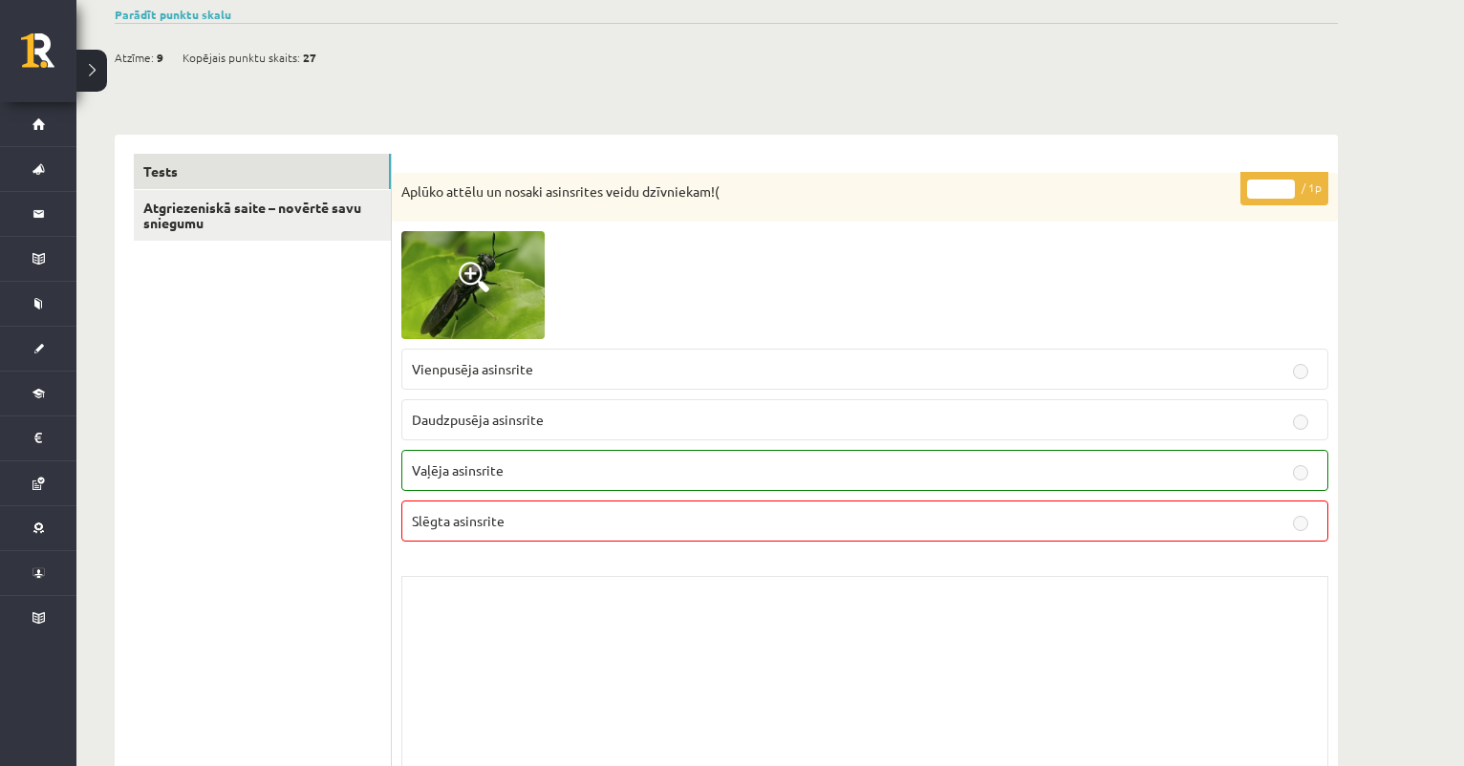
scroll to position [147, 0]
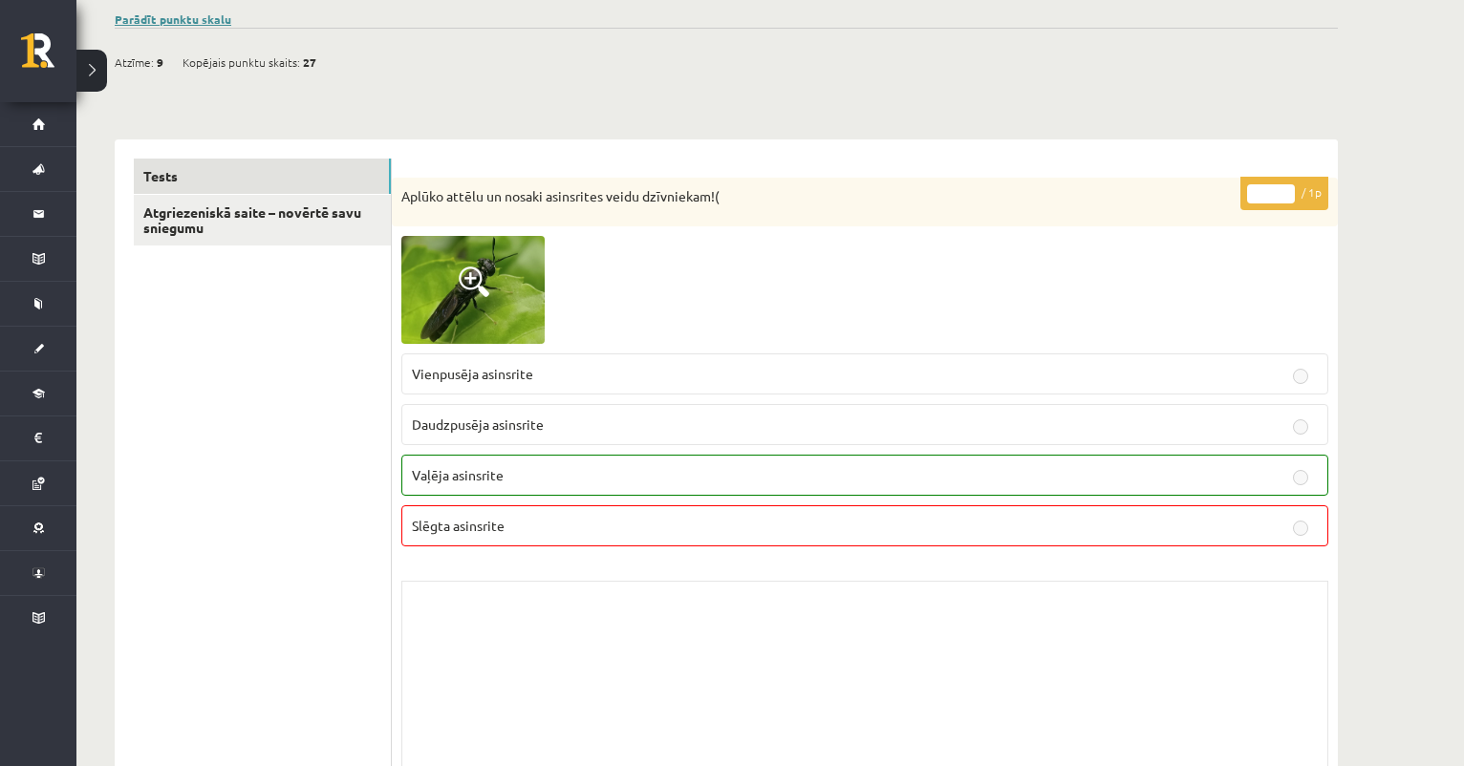
click at [200, 16] on link "Parādīt punktu skalu" at bounding box center [173, 18] width 117 height 15
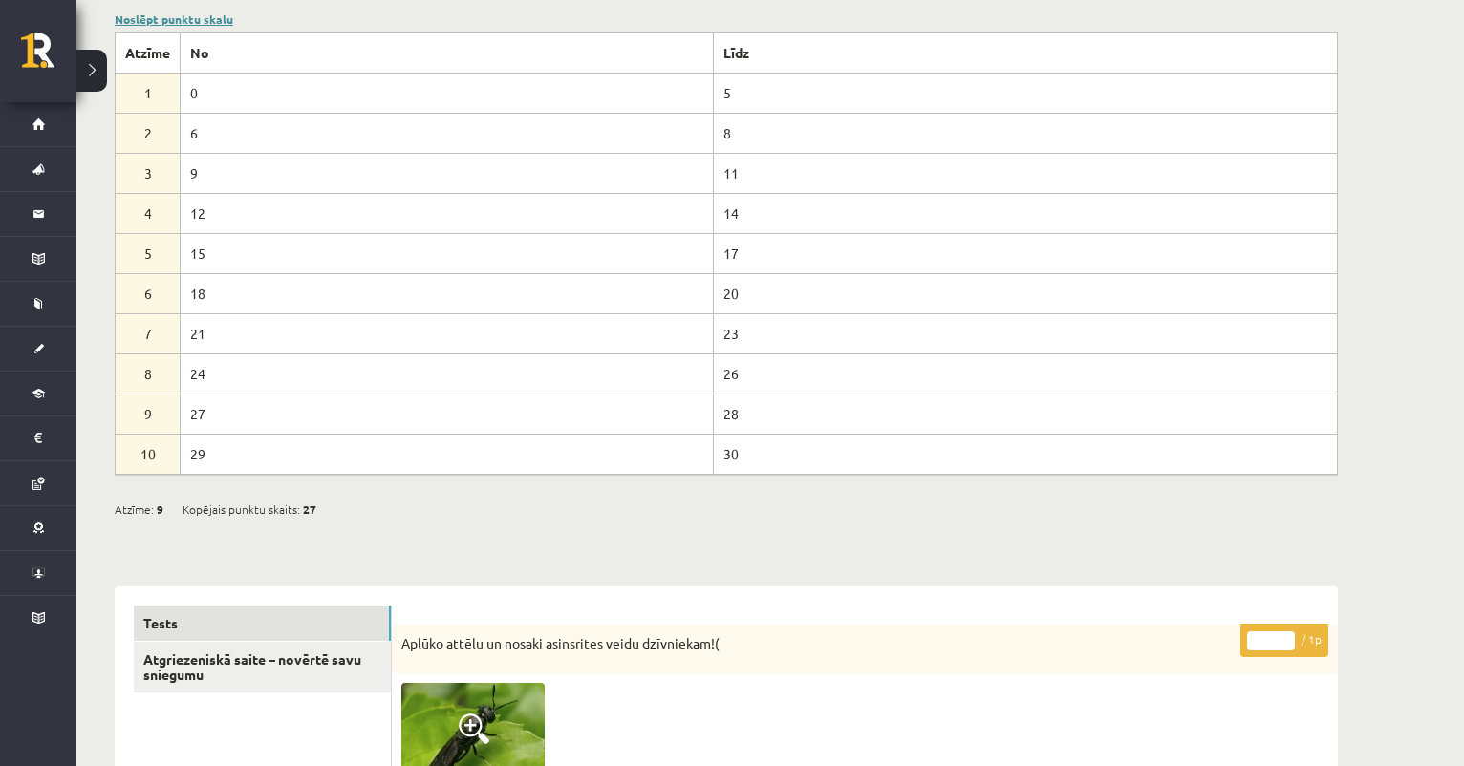
click at [200, 16] on link "Noslēpt punktu skalu" at bounding box center [174, 18] width 118 height 15
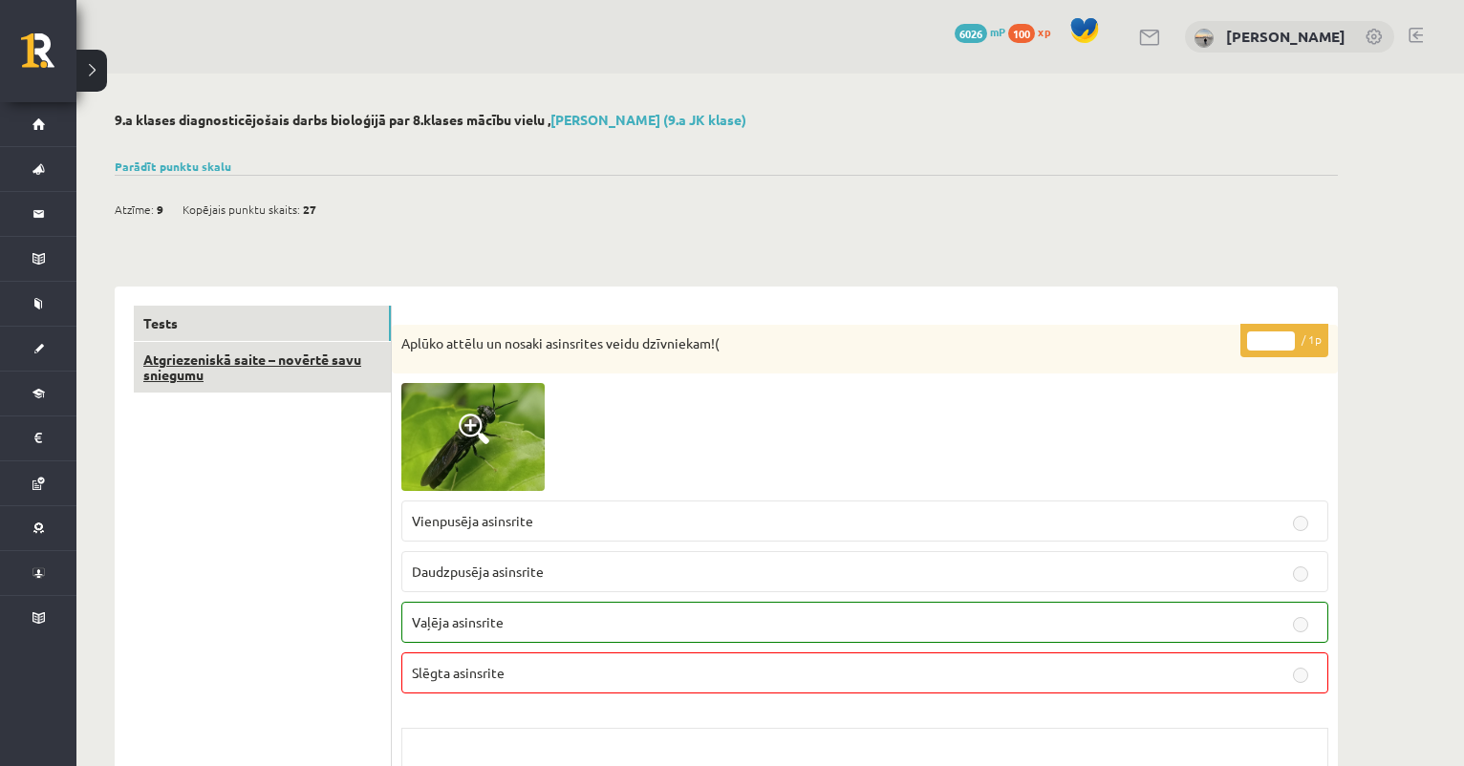
scroll to position [0, 0]
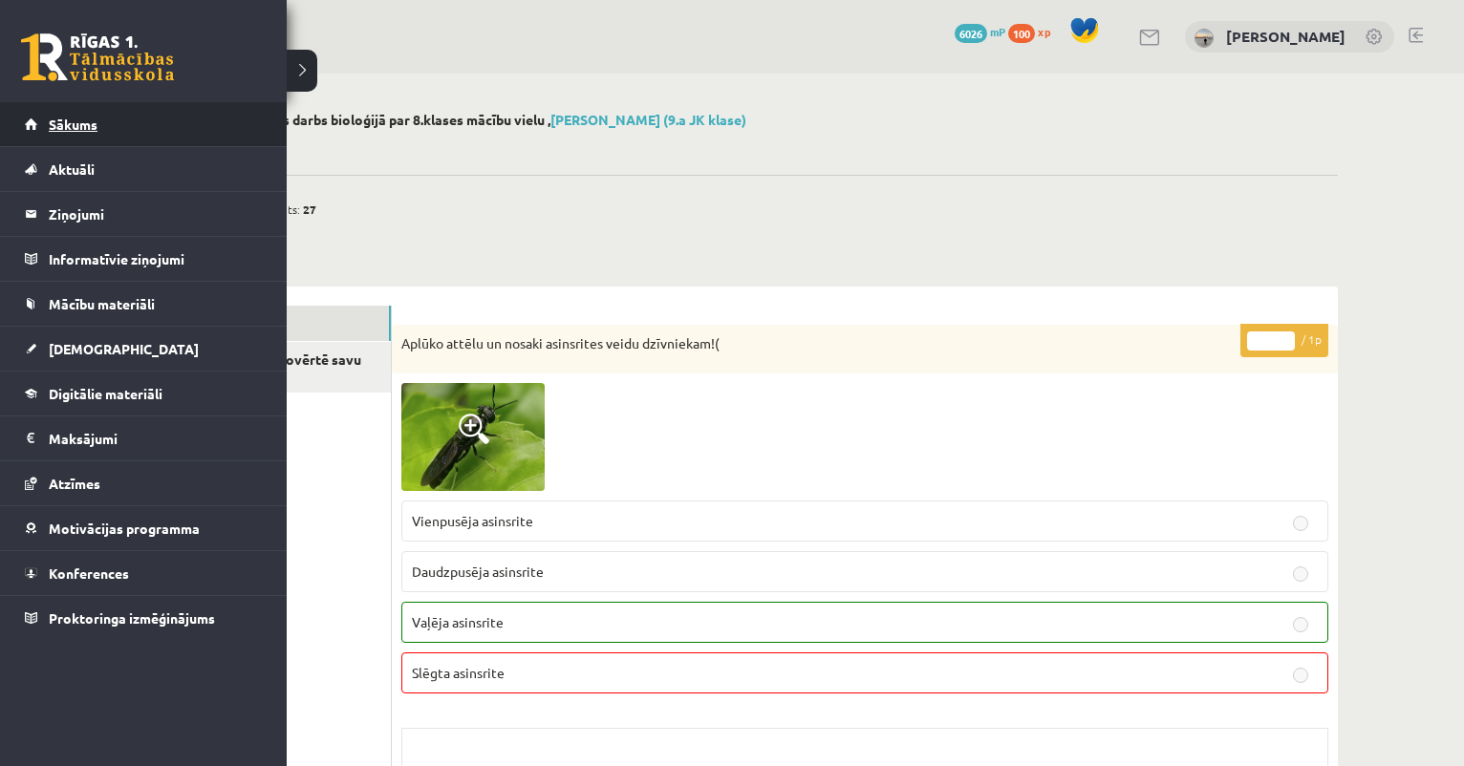
click at [66, 121] on span "Sākums" at bounding box center [73, 124] width 49 height 17
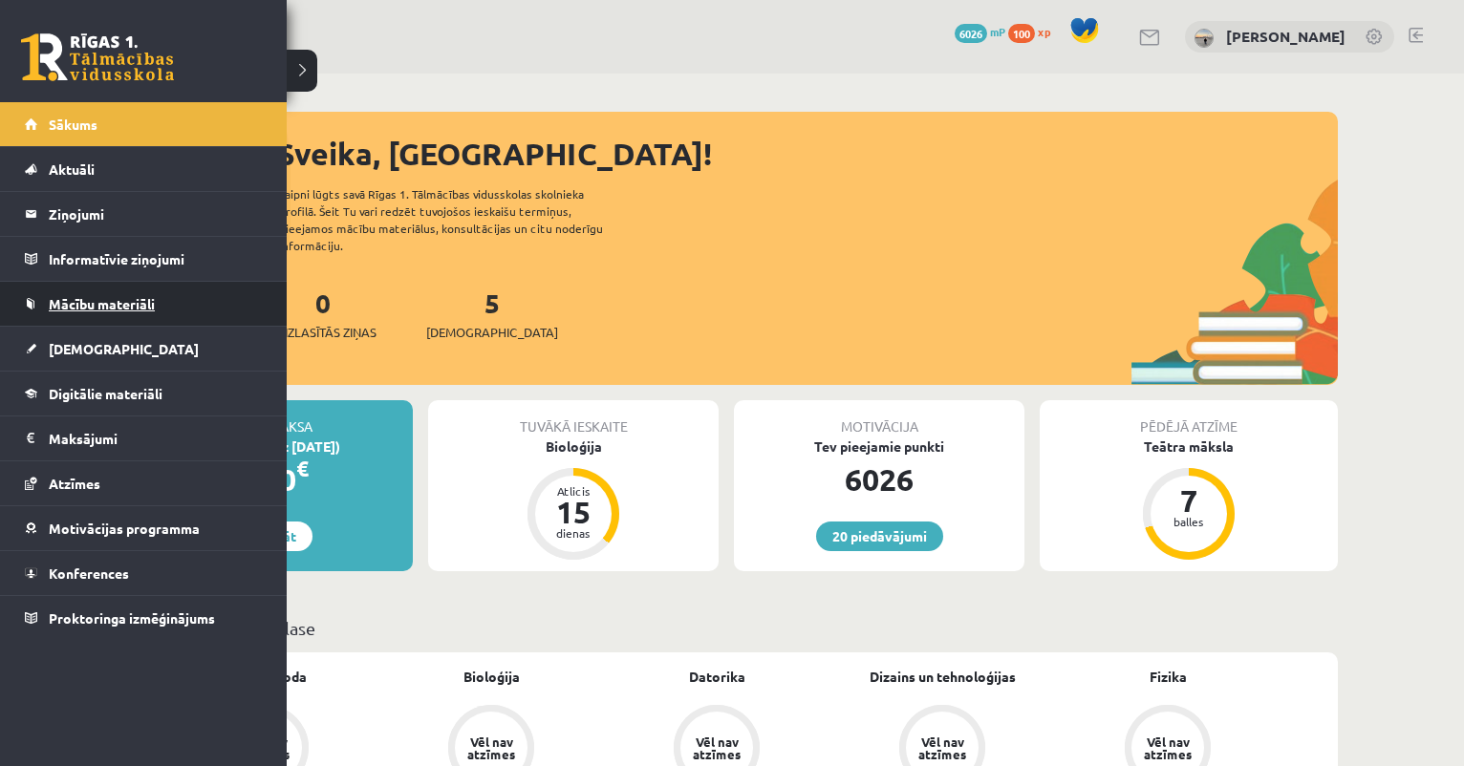
click at [137, 300] on span "Mācību materiāli" at bounding box center [102, 303] width 106 height 17
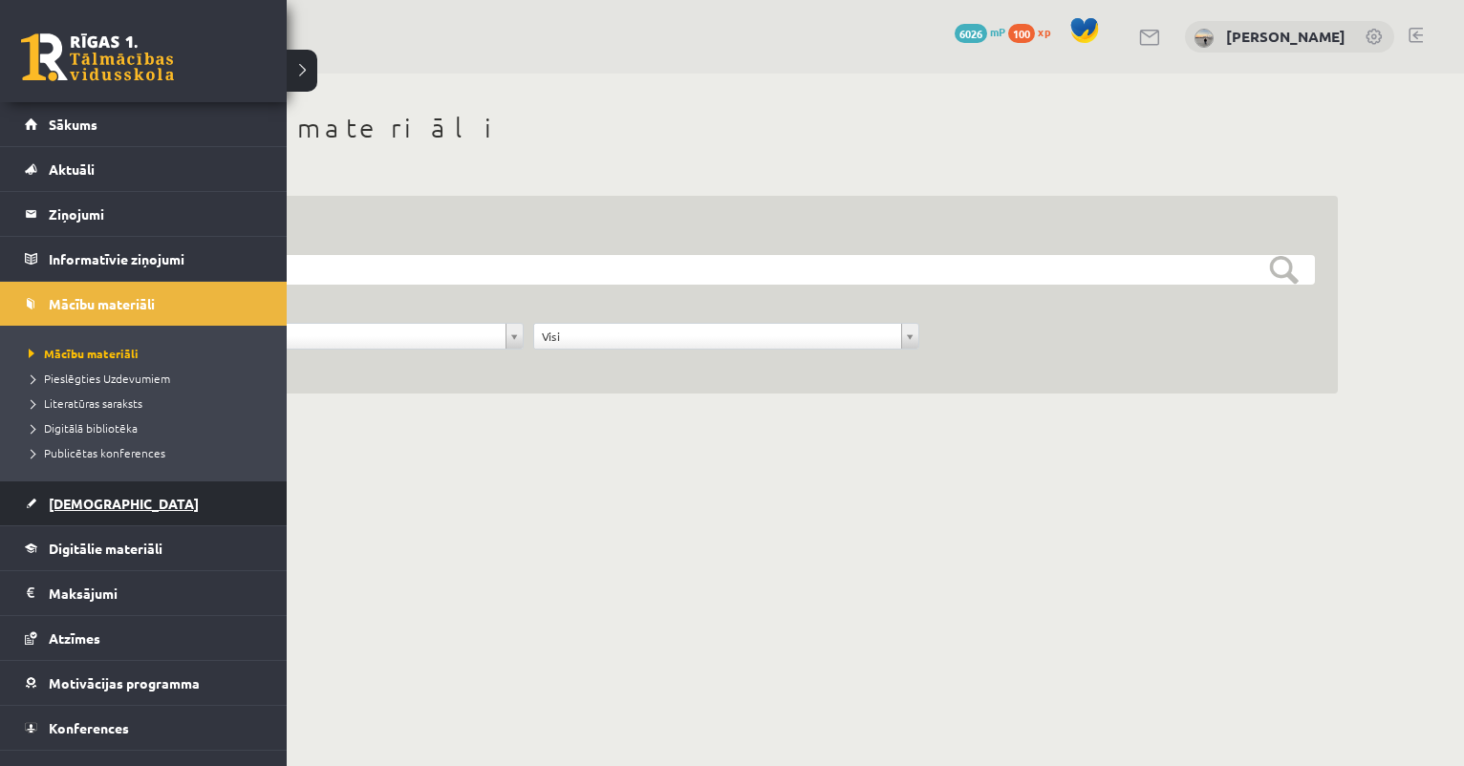
click at [42, 508] on link "[DEMOGRAPHIC_DATA]" at bounding box center [144, 504] width 238 height 44
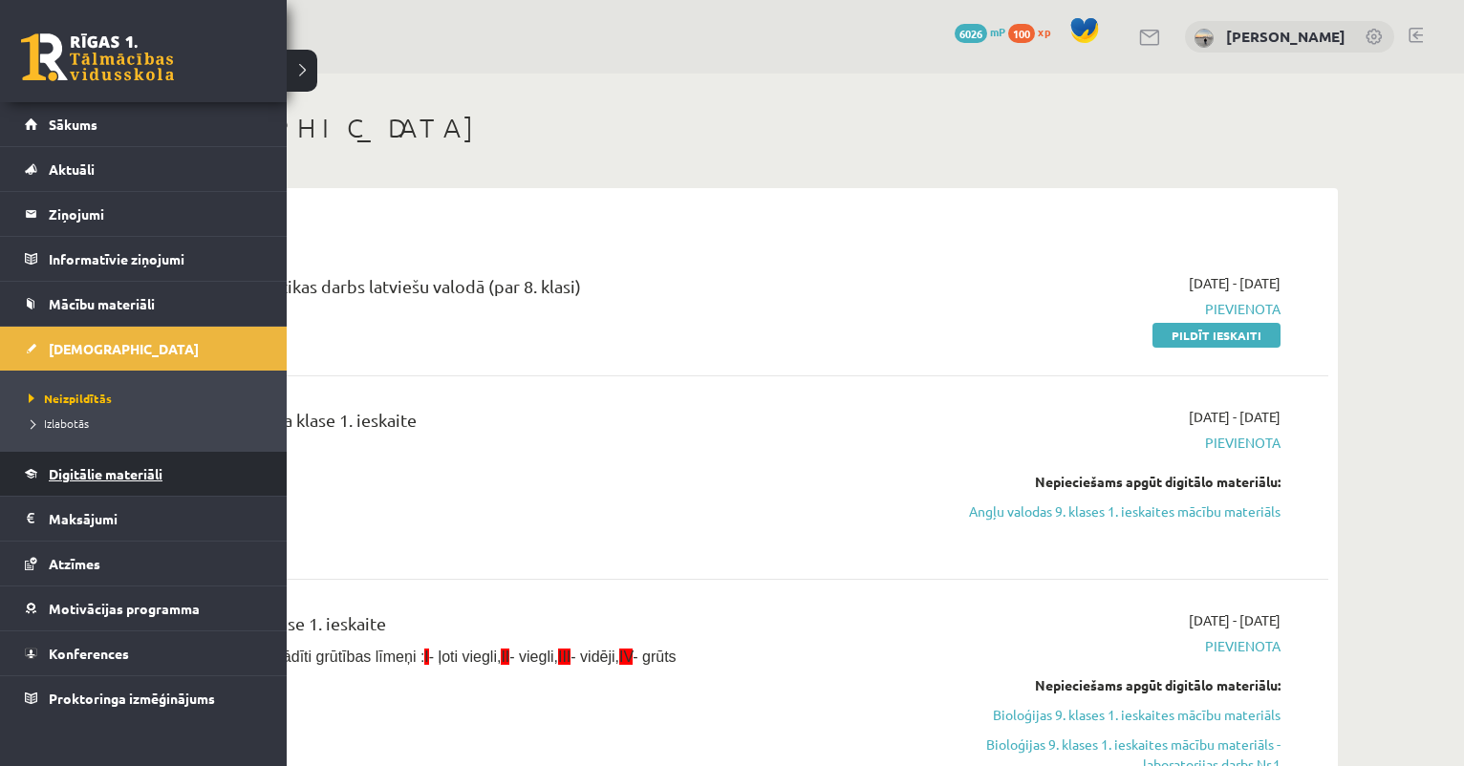
click at [99, 479] on span "Digitālie materiāli" at bounding box center [106, 473] width 114 height 17
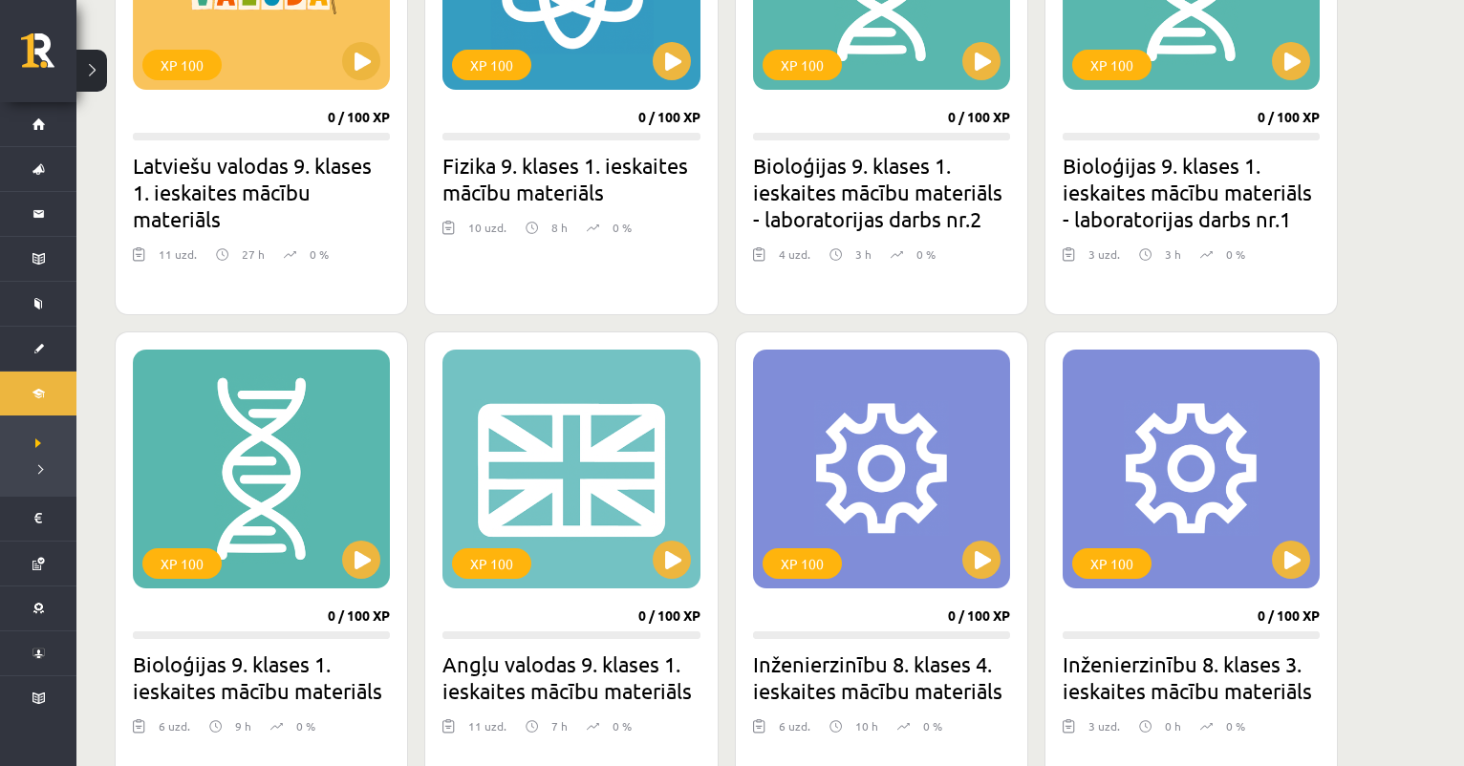
scroll to position [727, 0]
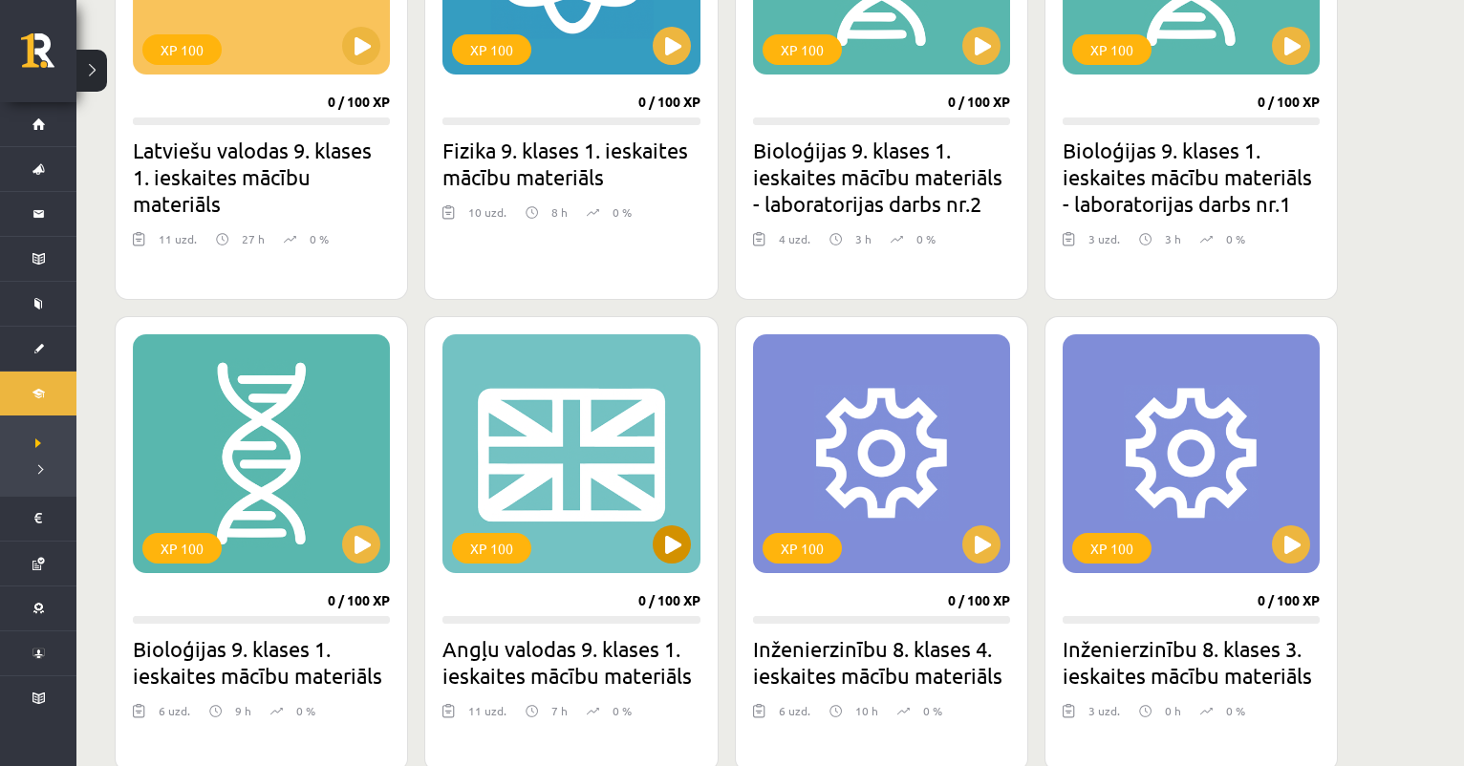
click at [670, 547] on button at bounding box center [672, 545] width 38 height 38
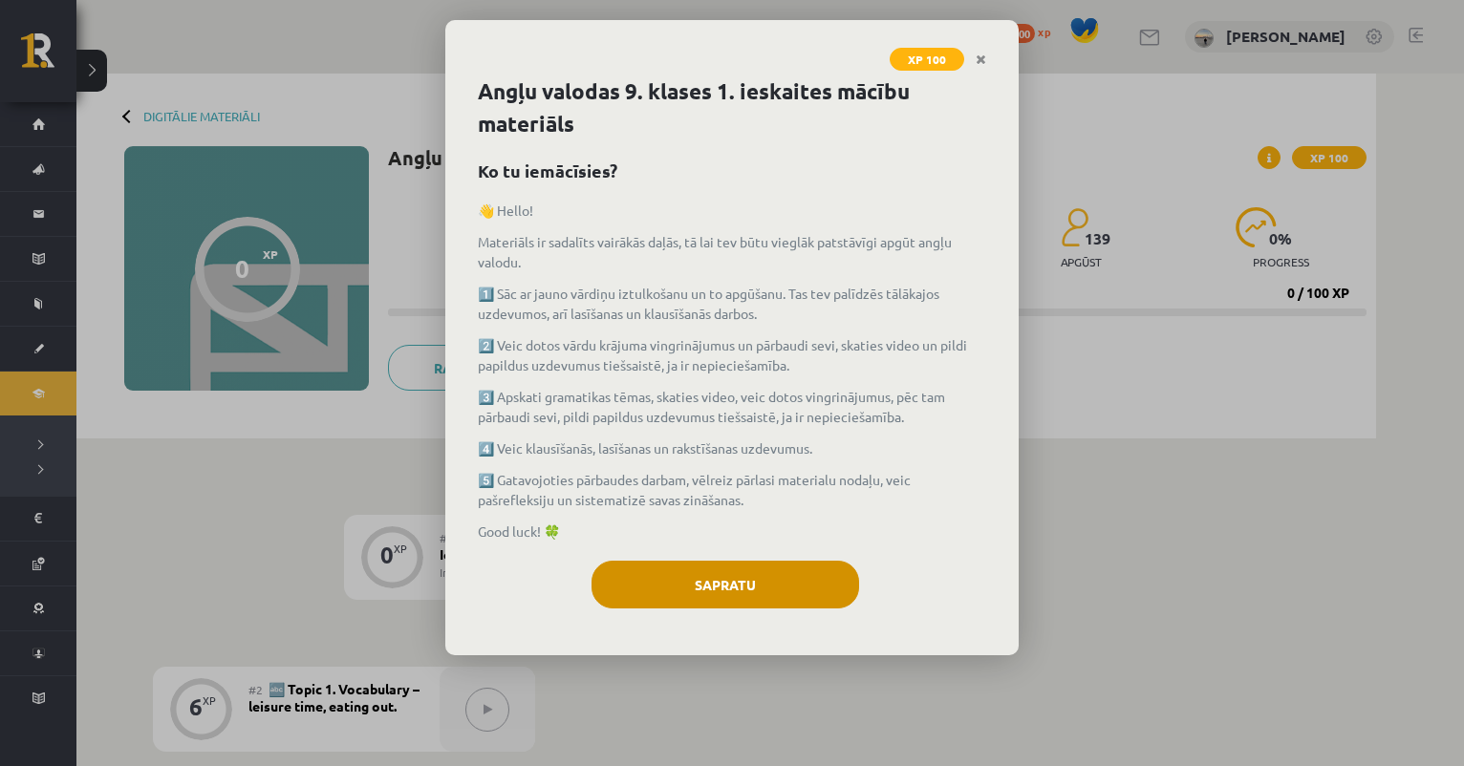
click at [709, 594] on button "Sapratu" at bounding box center [725, 585] width 268 height 48
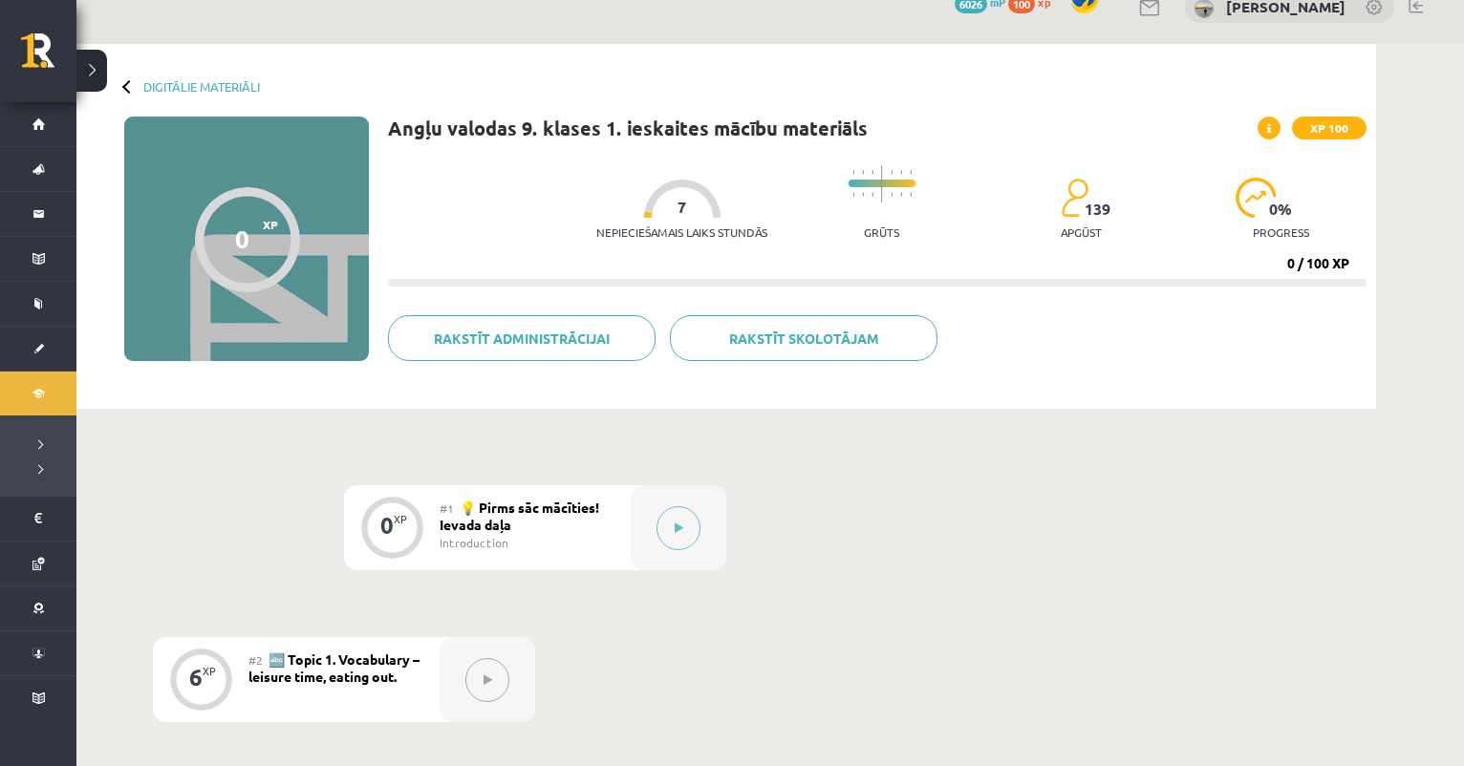
scroll to position [40, 0]
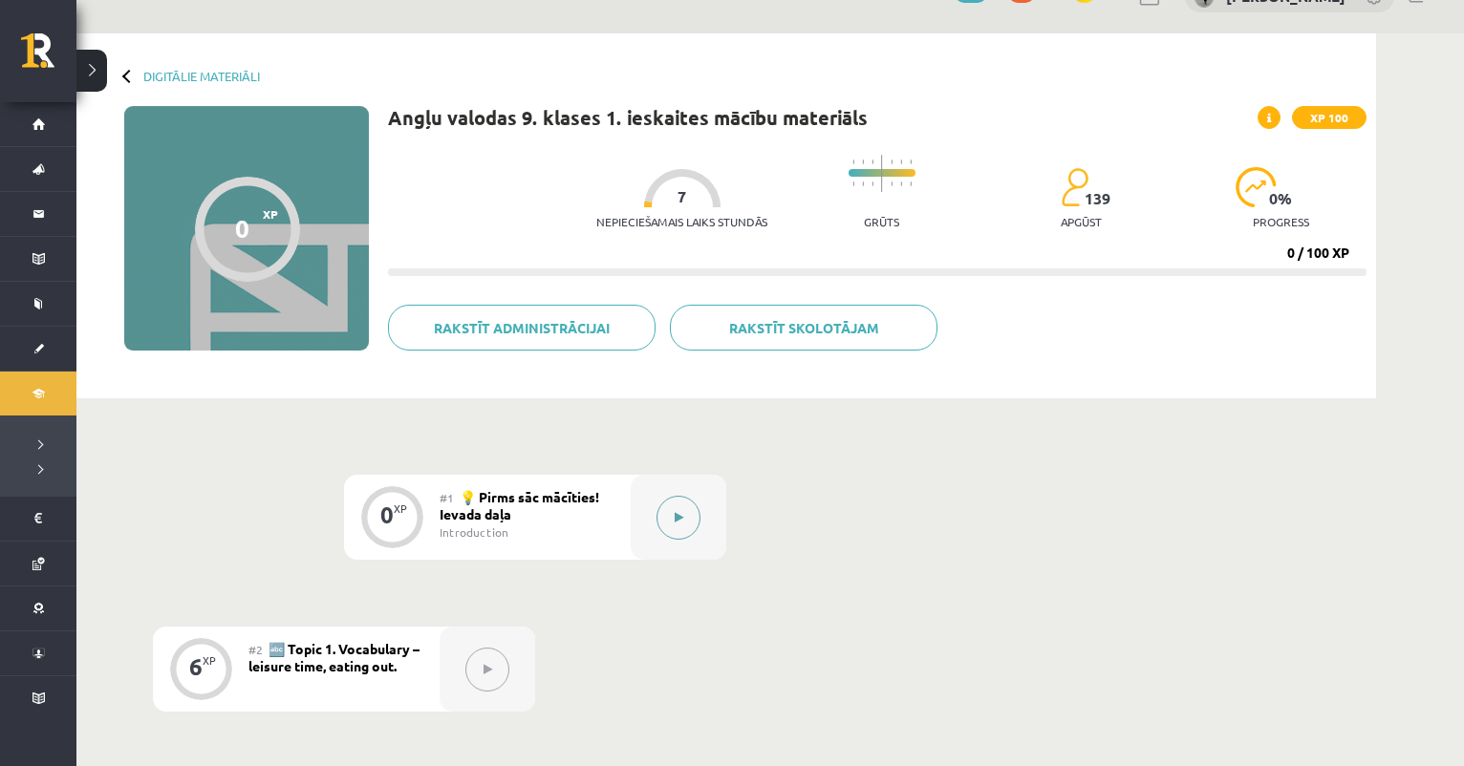
click at [678, 512] on icon at bounding box center [679, 517] width 9 height 11
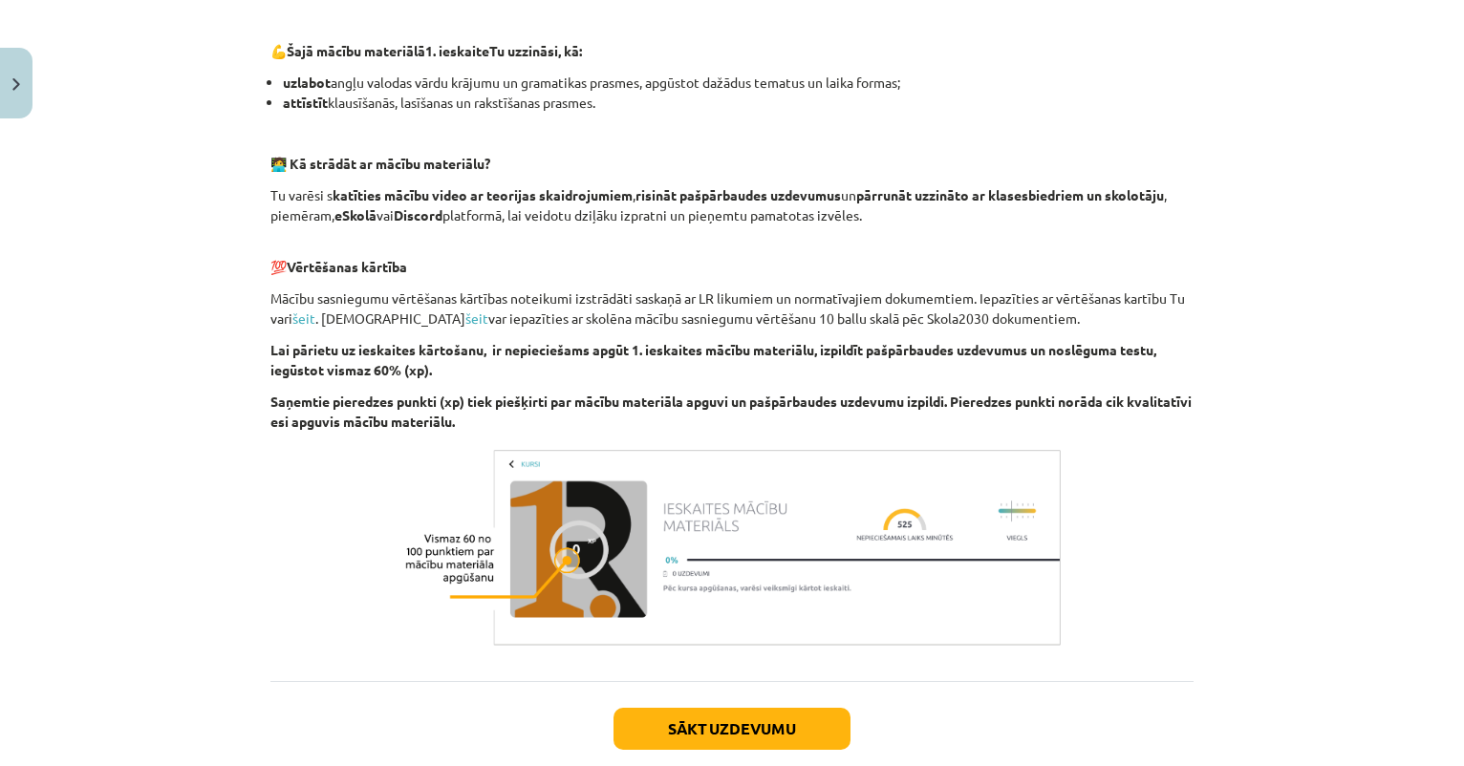
scroll to position [1164, 0]
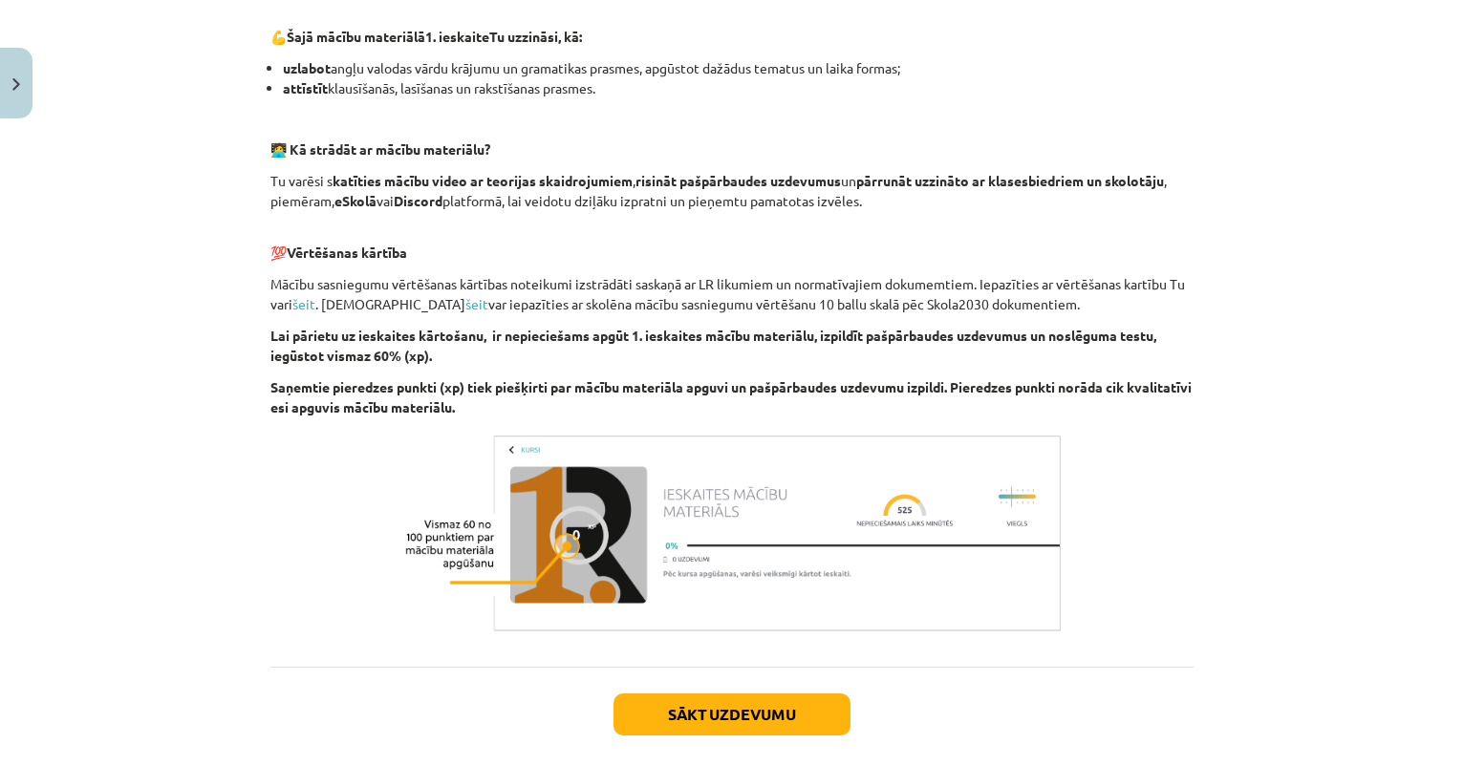
click at [20, 82] on button "Close" at bounding box center [16, 83] width 32 height 71
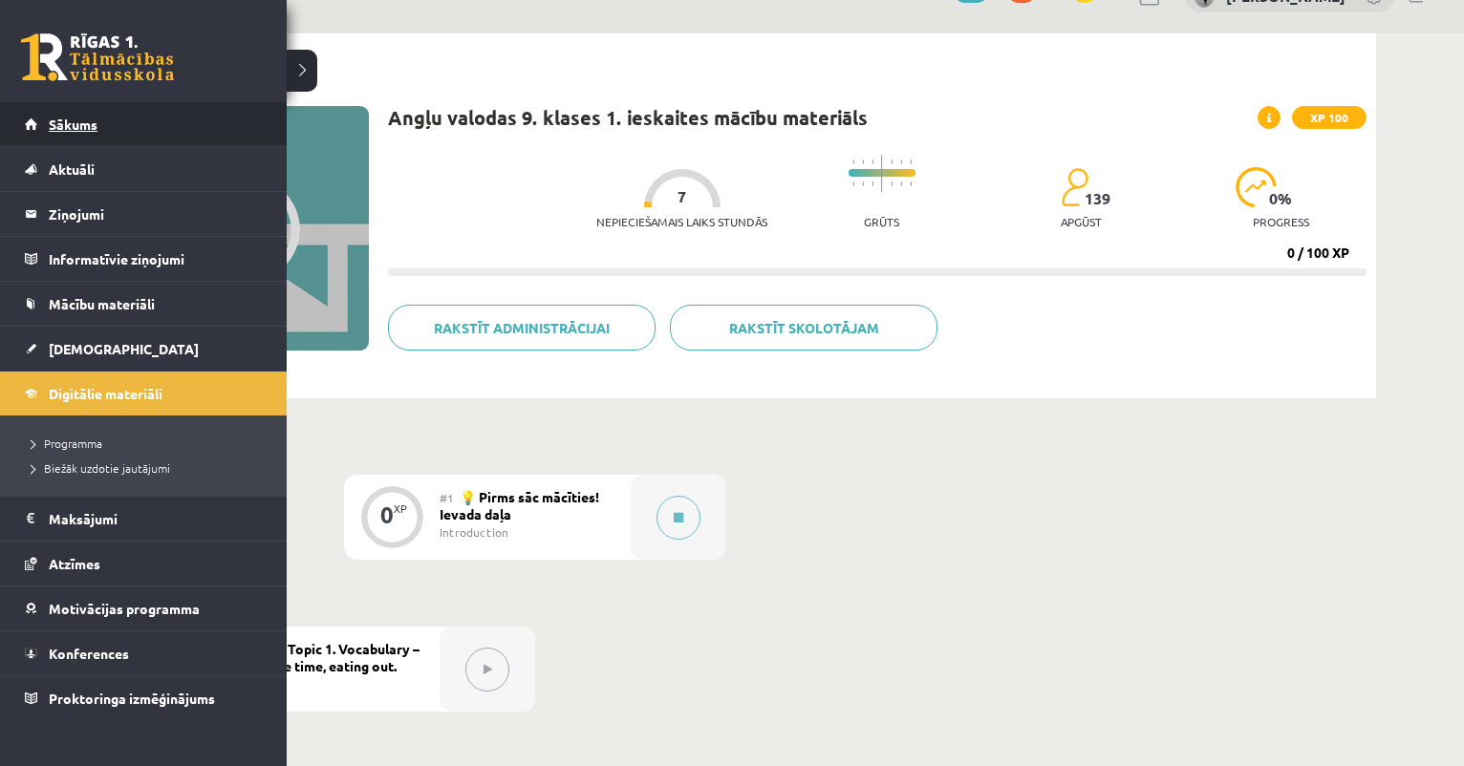
click at [53, 131] on span "Sākums" at bounding box center [73, 124] width 49 height 17
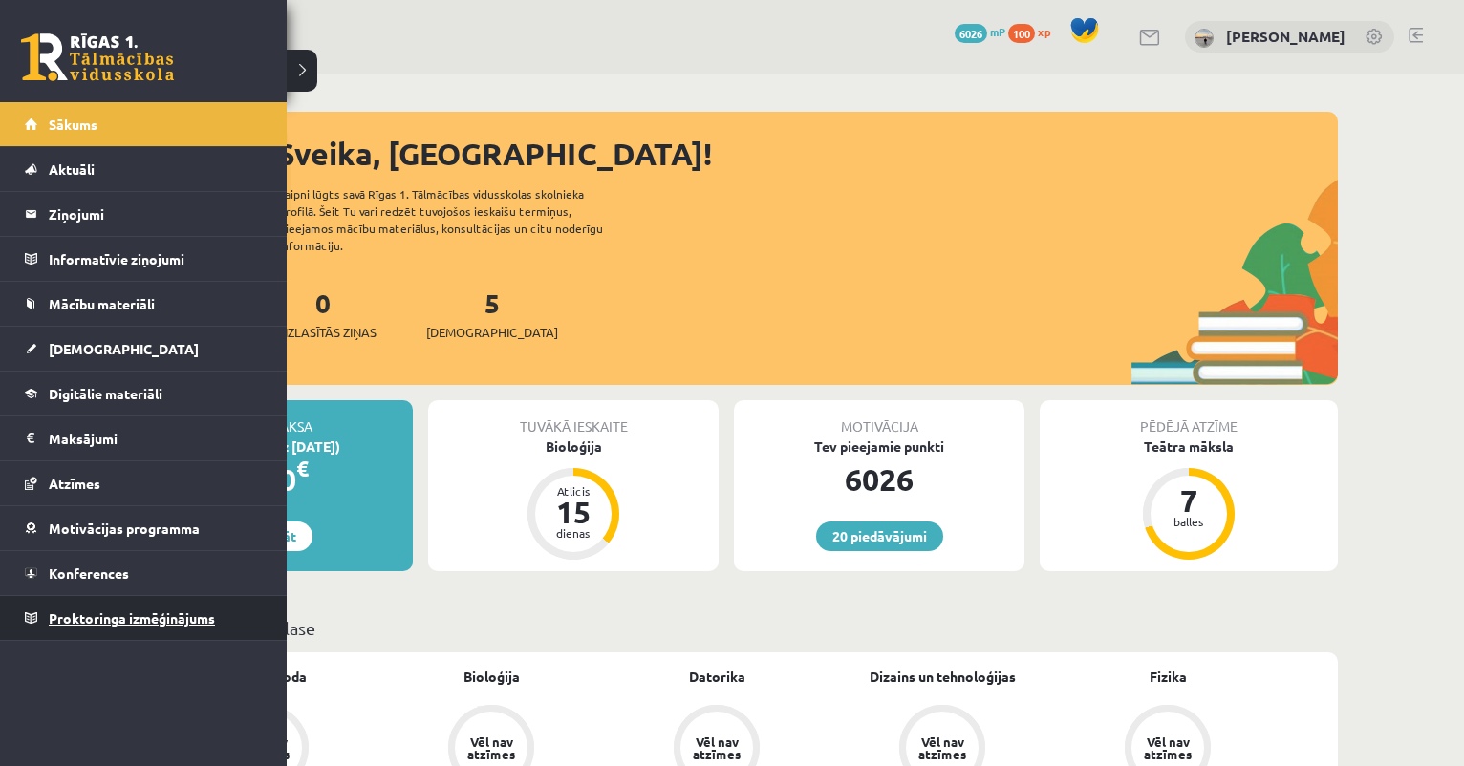
click at [69, 611] on span "Proktoringa izmēģinājums" at bounding box center [132, 618] width 166 height 17
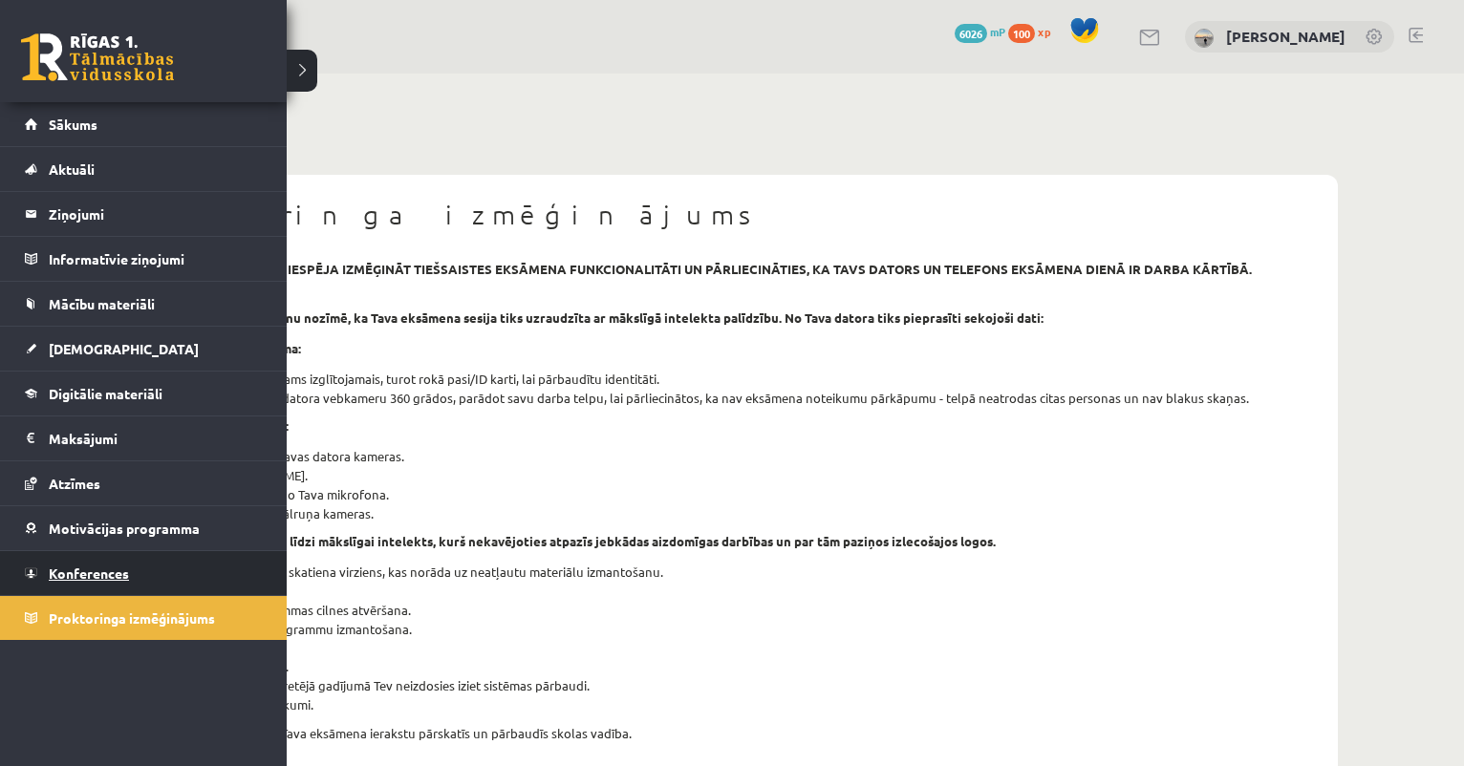
click at [62, 566] on span "Konferences" at bounding box center [89, 573] width 80 height 17
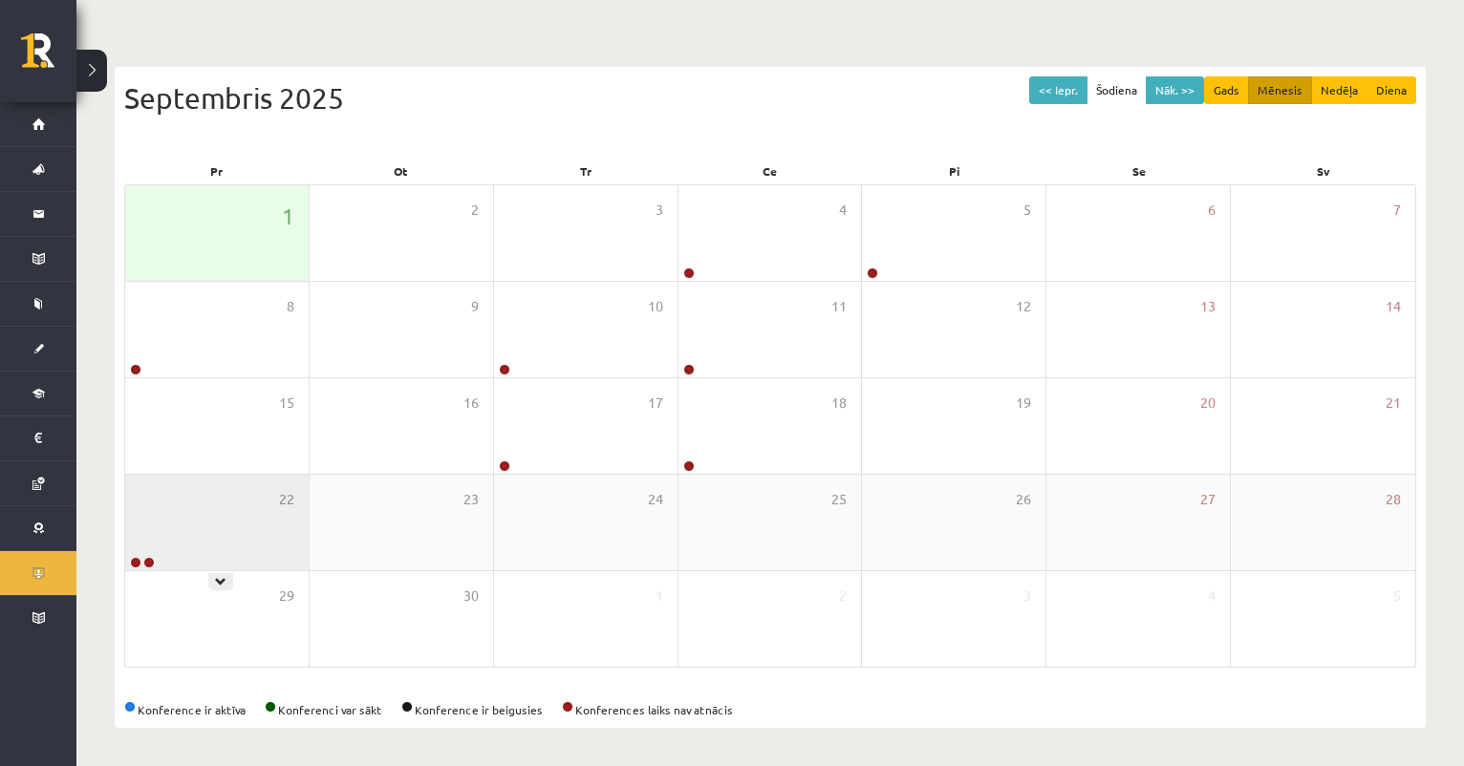
scroll to position [146, 0]
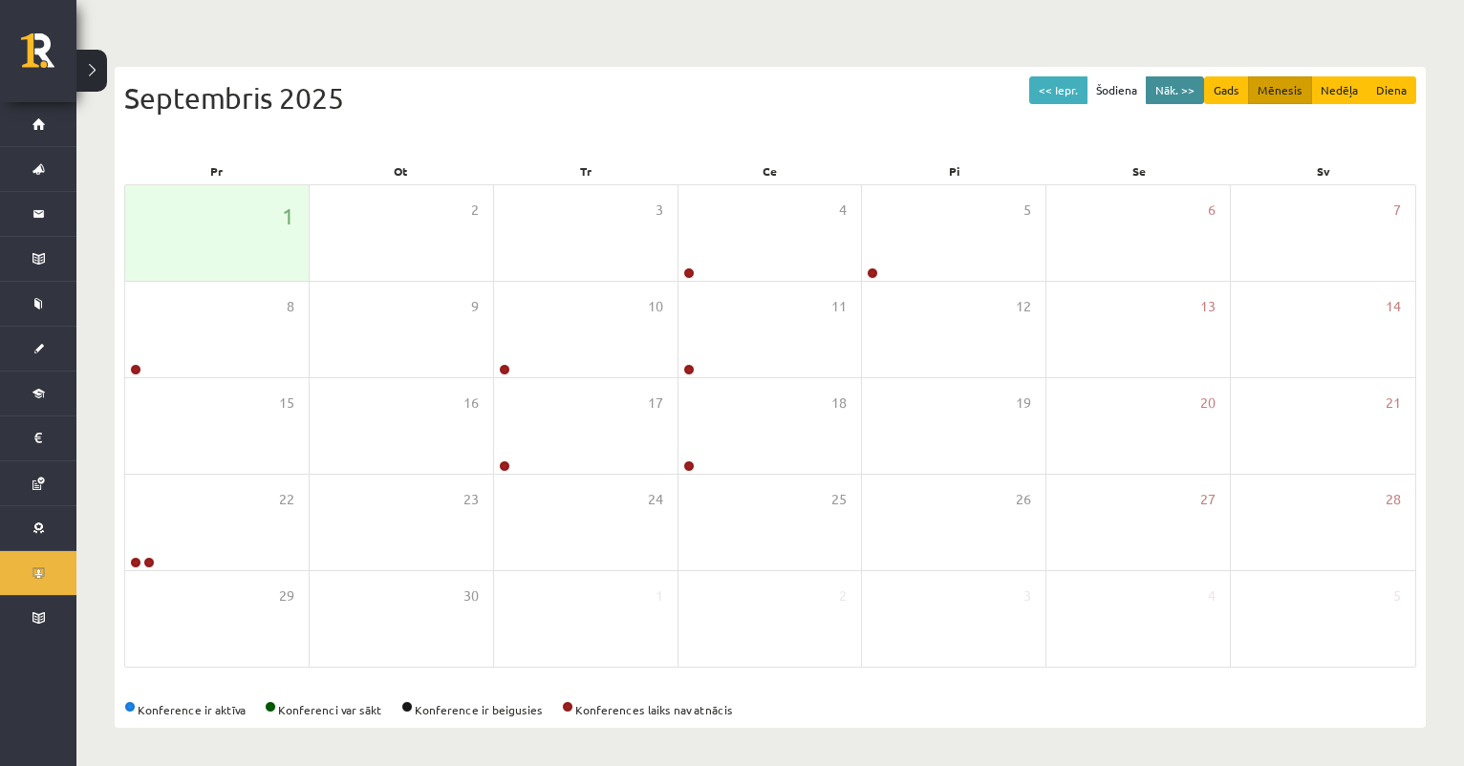
click at [1170, 85] on button "Nāk. >>" at bounding box center [1175, 90] width 58 height 28
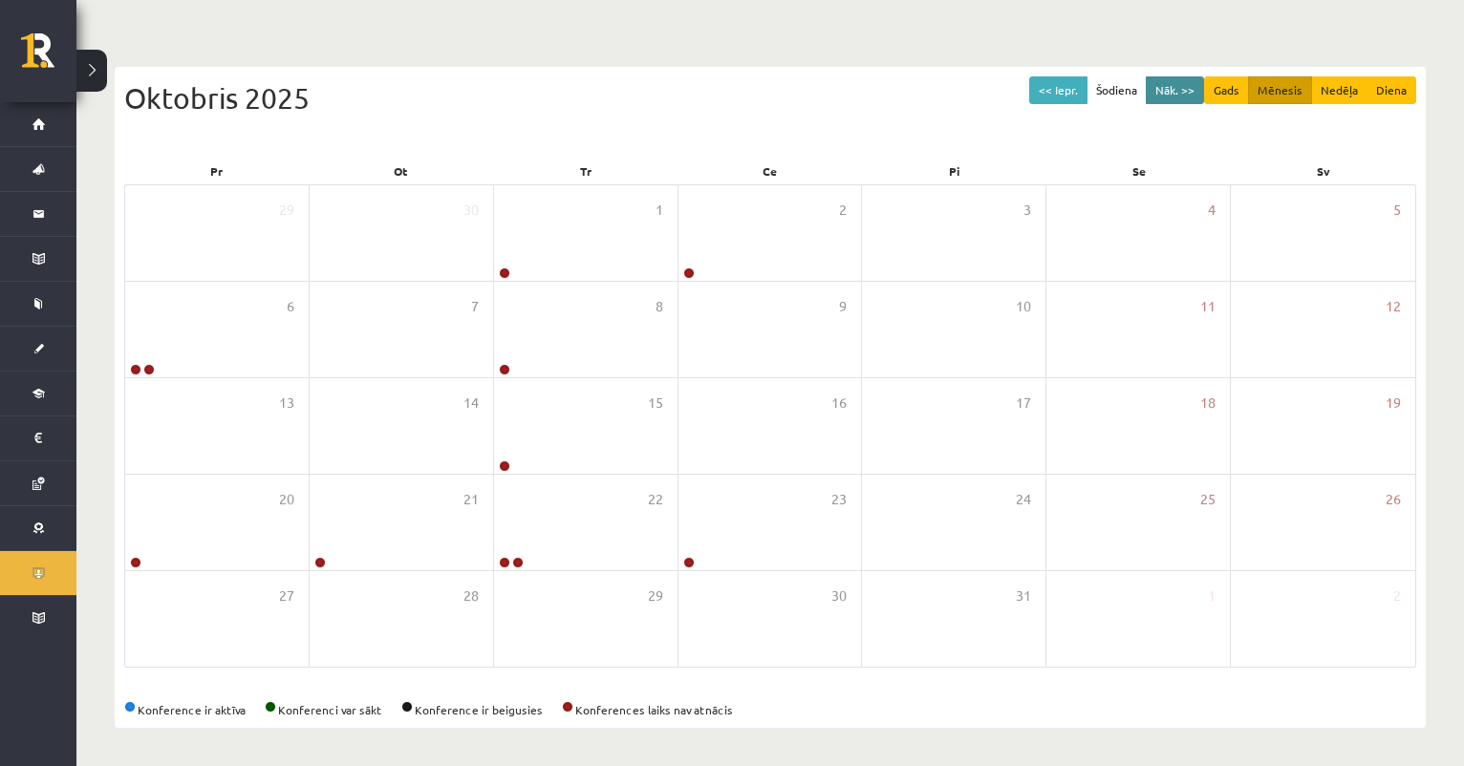
click at [1161, 94] on button "Nāk. >>" at bounding box center [1175, 90] width 58 height 28
click at [1181, 91] on button "Nāk. >>" at bounding box center [1175, 90] width 58 height 28
click at [1168, 93] on button "Nāk. >>" at bounding box center [1175, 90] width 58 height 28
click at [1166, 92] on button "Nāk. >>" at bounding box center [1175, 90] width 58 height 28
click at [1186, 87] on button "Nāk. >>" at bounding box center [1175, 90] width 58 height 28
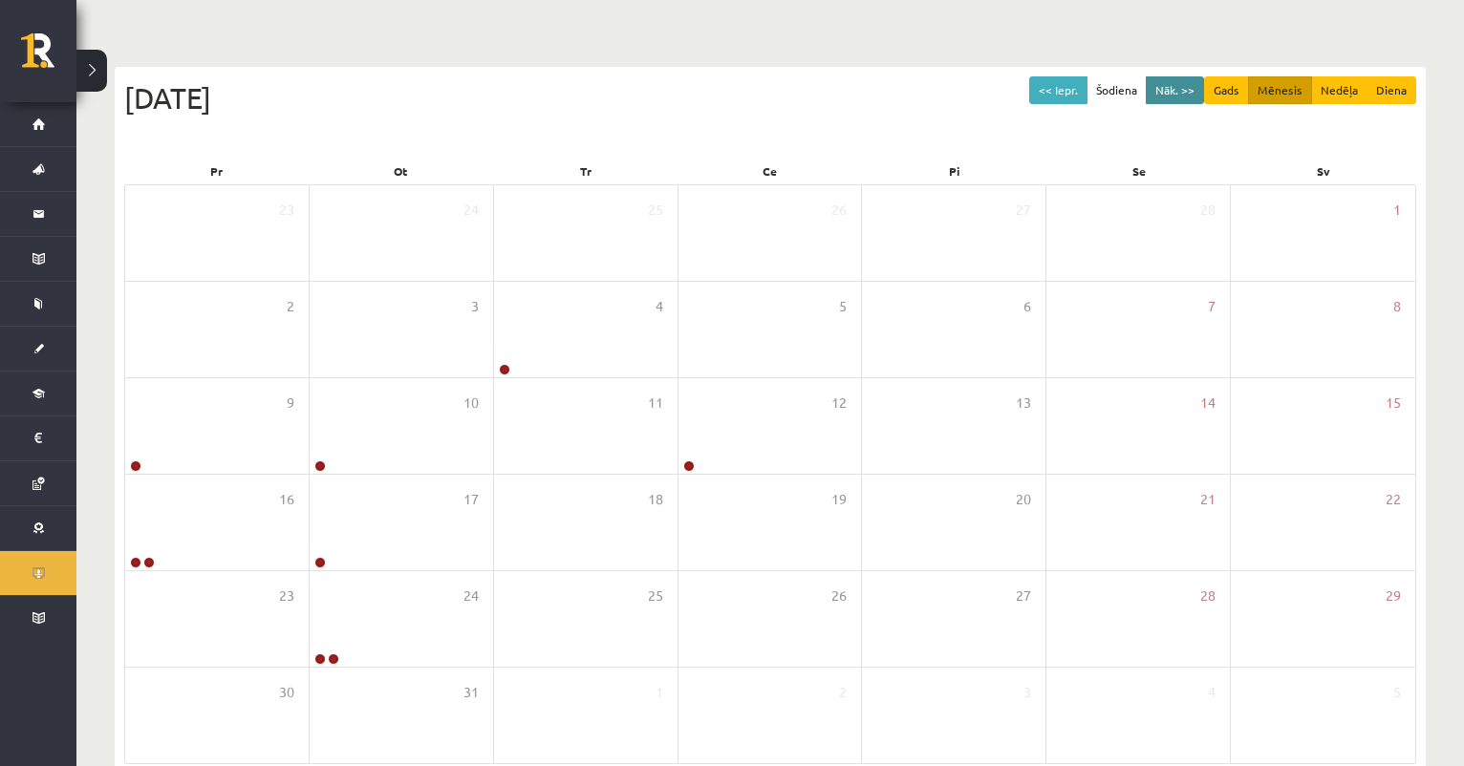
click at [1186, 87] on button "Nāk. >>" at bounding box center [1175, 90] width 58 height 28
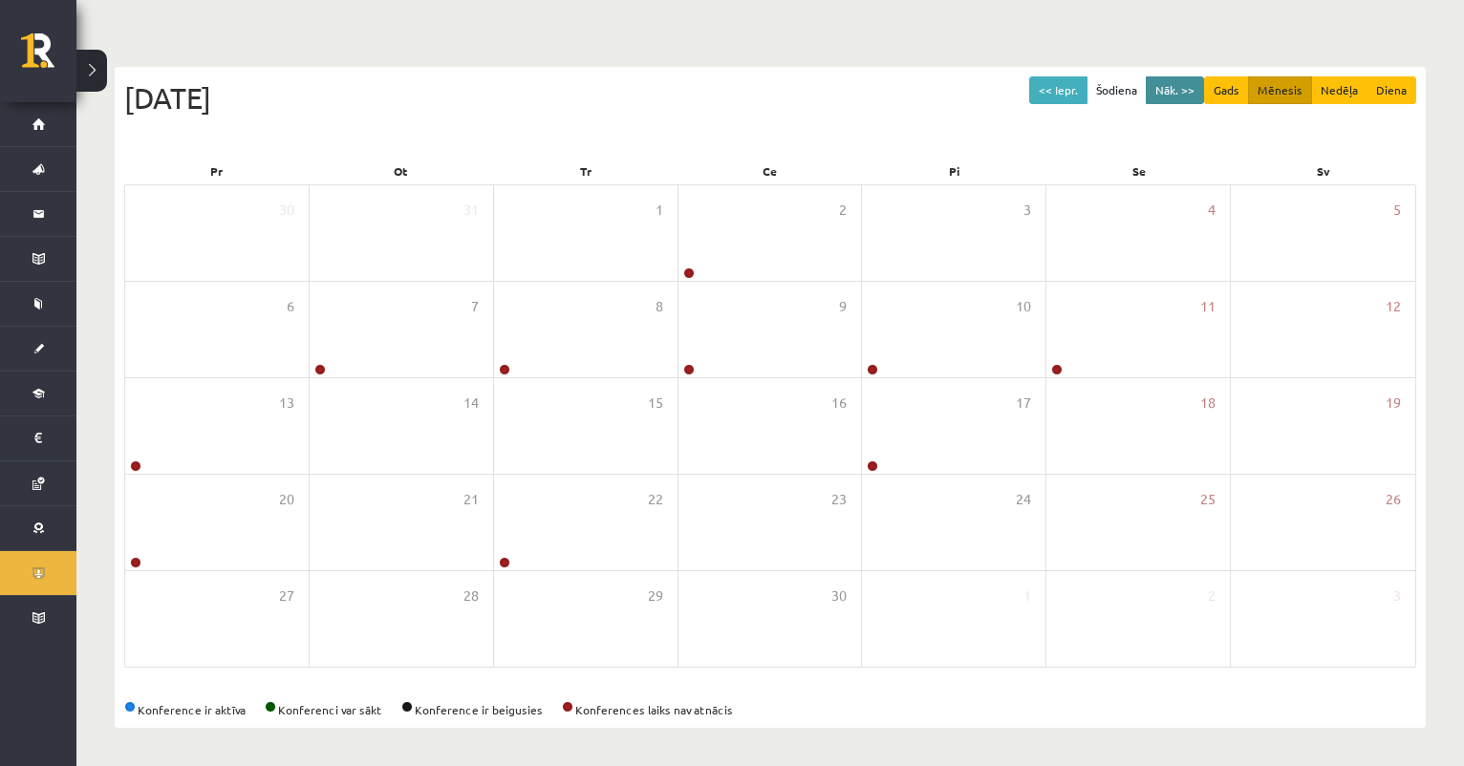
click at [1186, 87] on button "Nāk. >>" at bounding box center [1175, 90] width 58 height 28
click at [1164, 86] on button "Nāk. >>" at bounding box center [1175, 90] width 58 height 28
click at [1073, 83] on button "<< Iepr." at bounding box center [1058, 90] width 58 height 28
click at [1067, 83] on button "<< Iepr." at bounding box center [1058, 90] width 58 height 28
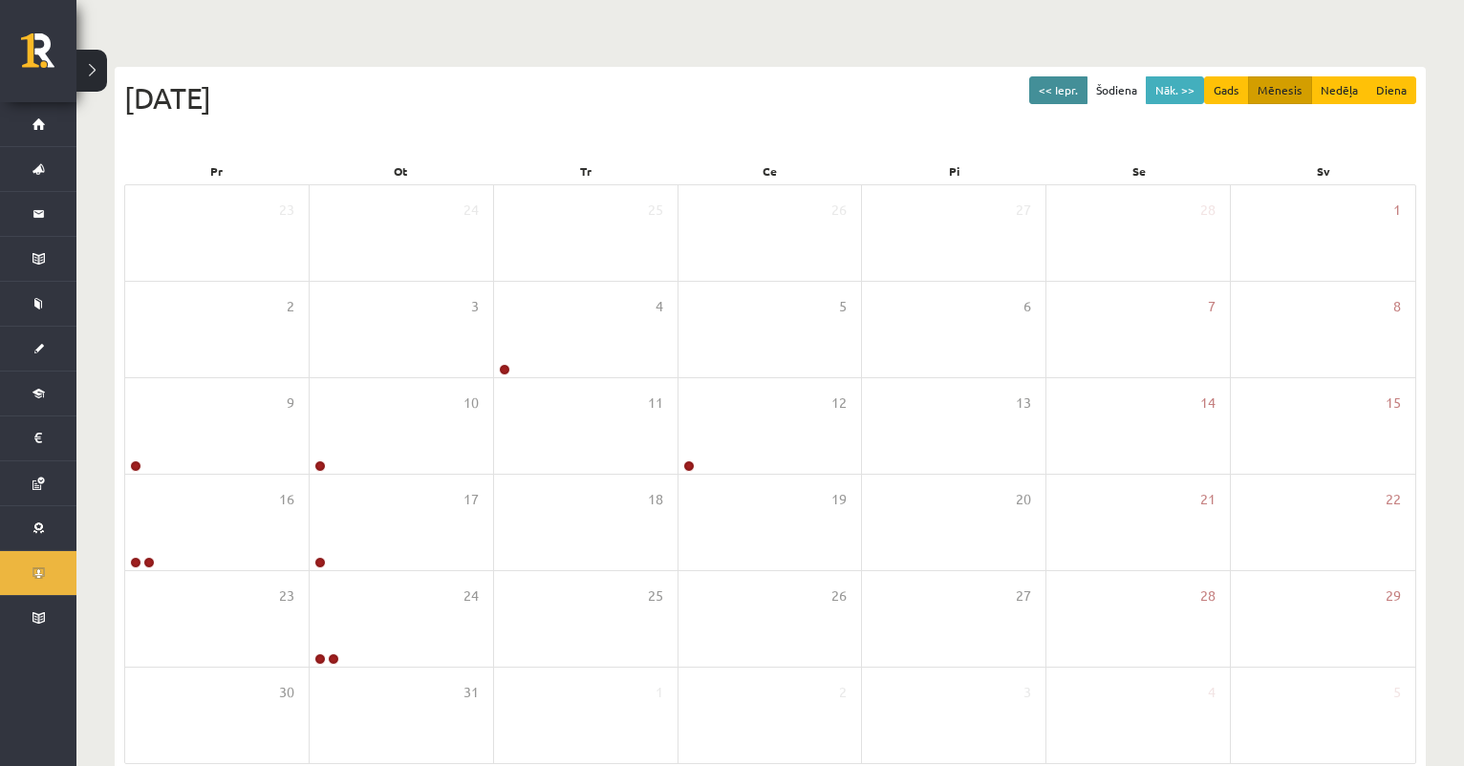
click at [1067, 83] on button "<< Iepr." at bounding box center [1058, 90] width 58 height 28
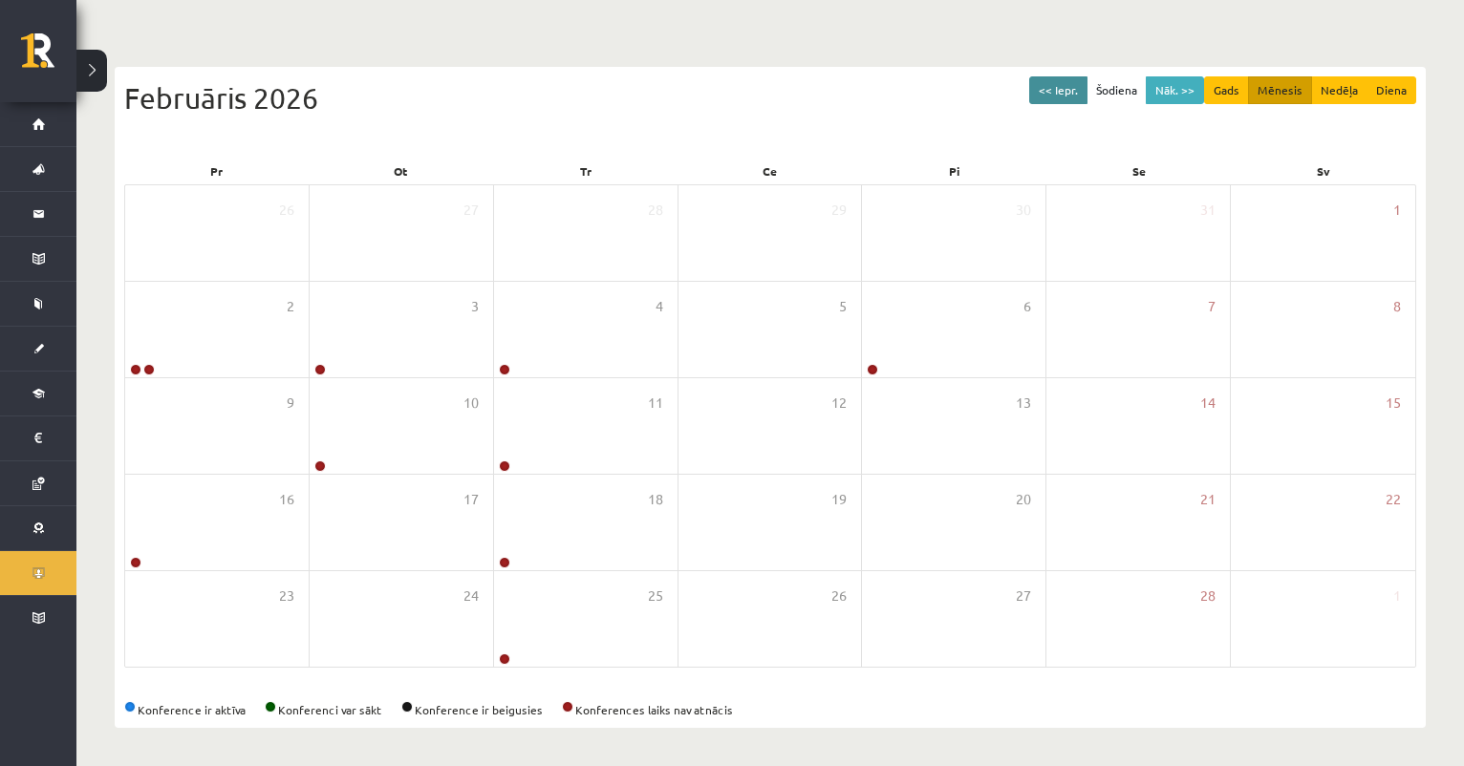
click at [1067, 83] on button "<< Iepr." at bounding box center [1058, 90] width 58 height 28
click at [1066, 81] on button "<< Iepr." at bounding box center [1058, 90] width 58 height 28
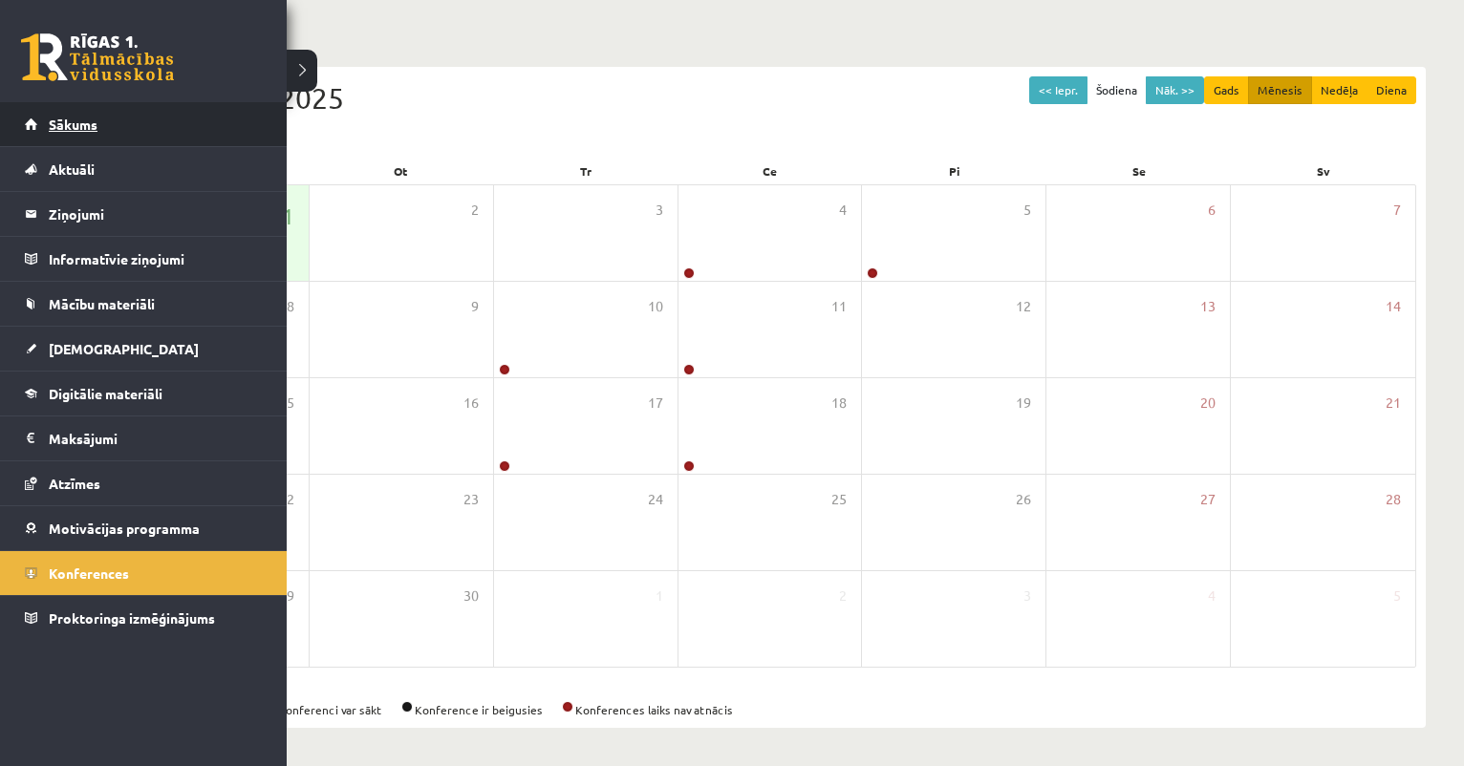
click at [70, 132] on link "Sākums" at bounding box center [144, 124] width 238 height 44
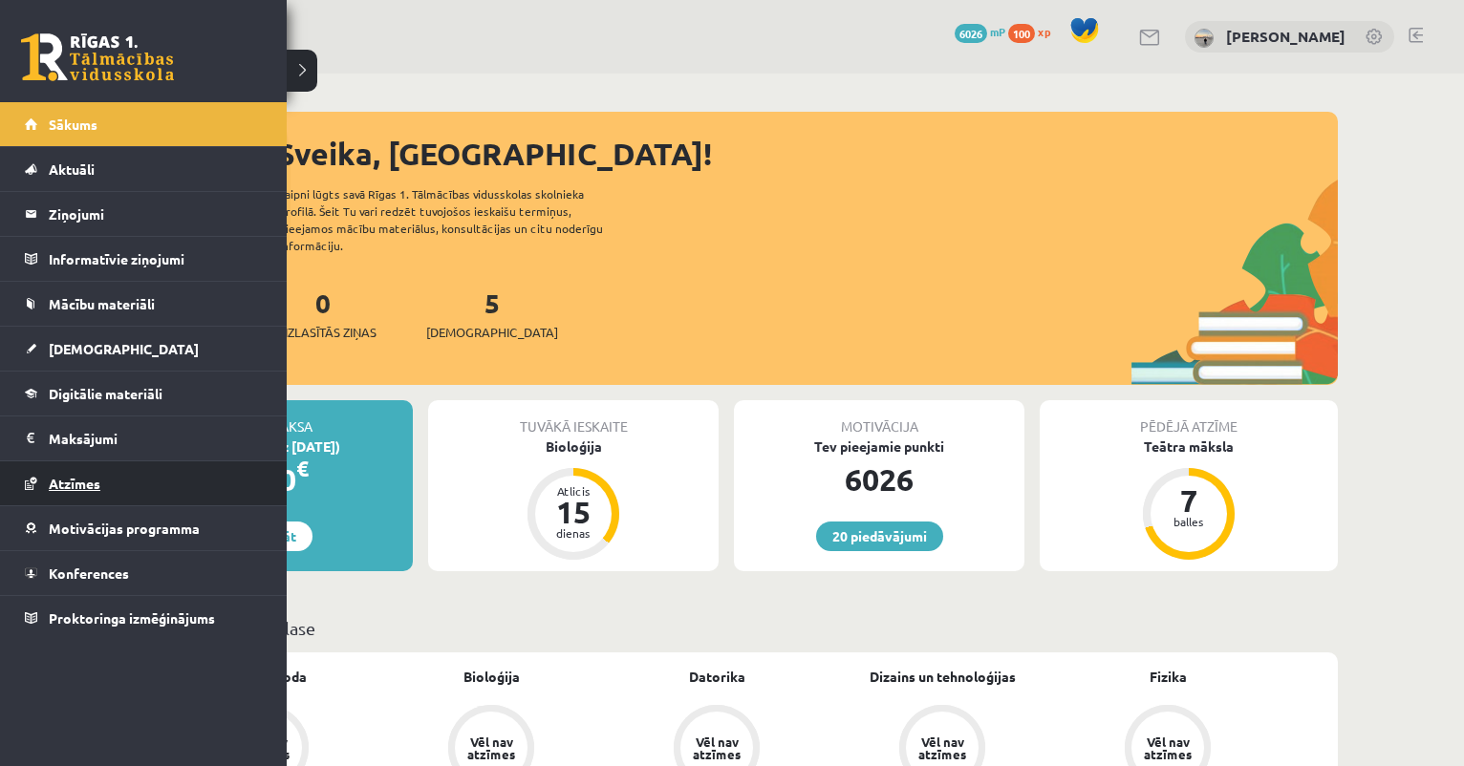
click at [76, 487] on span "Atzīmes" at bounding box center [75, 483] width 52 height 17
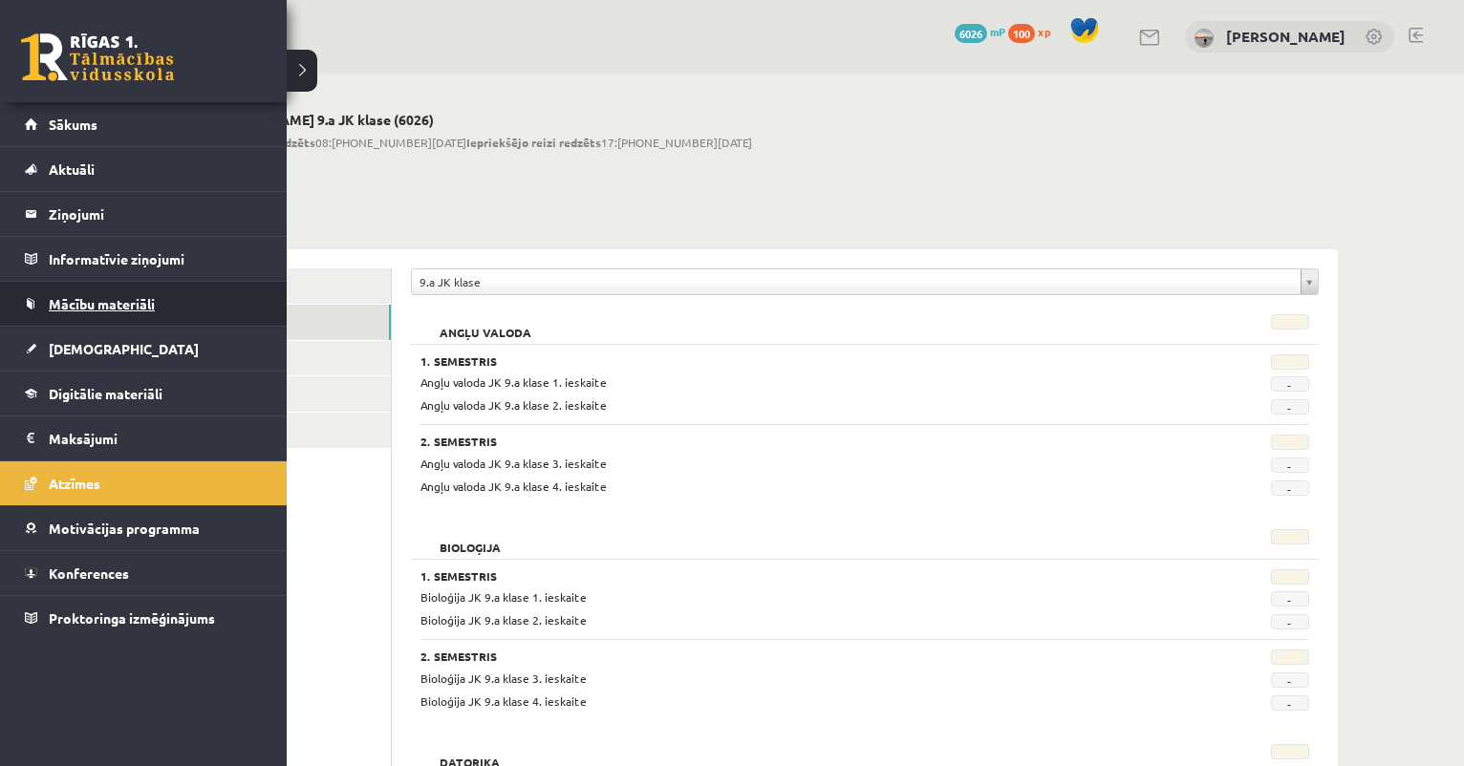
click at [102, 312] on link "Mācību materiāli" at bounding box center [144, 304] width 238 height 44
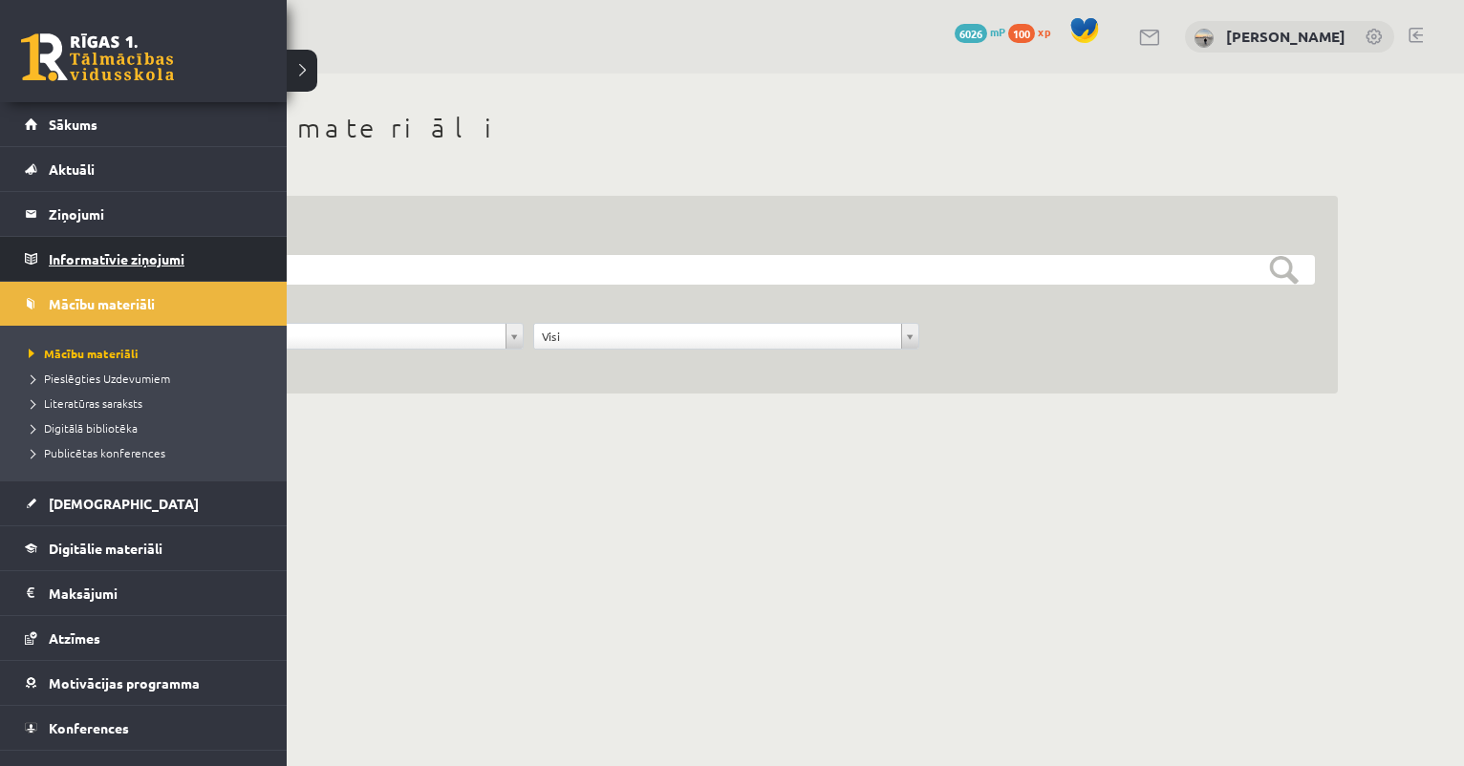
click at [105, 247] on legend "Informatīvie ziņojumi 0" at bounding box center [156, 259] width 214 height 44
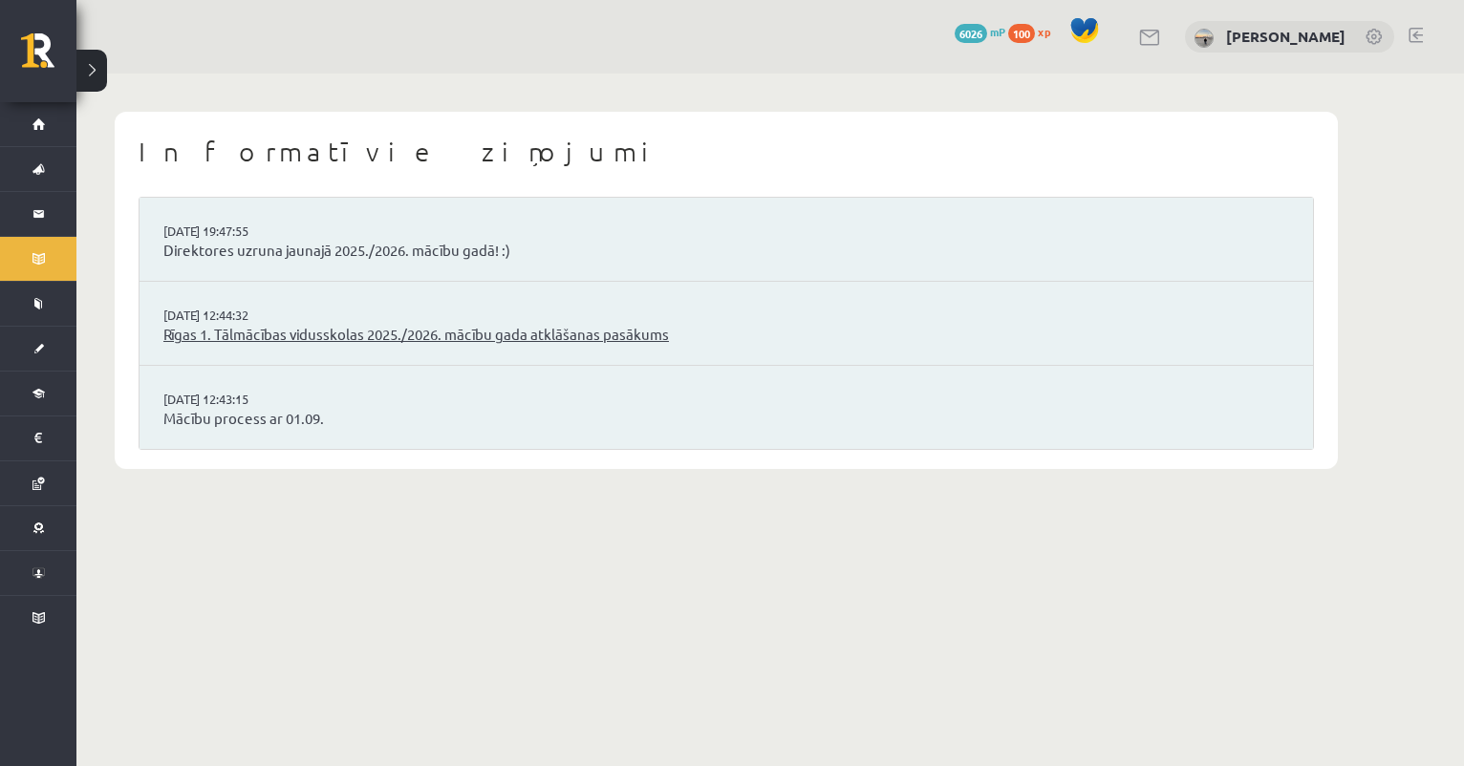
click at [284, 332] on link "Rīgas 1. Tālmācības vidusskolas 2025./2026. mācību gada atklāšanas pasākums" at bounding box center [726, 335] width 1126 height 22
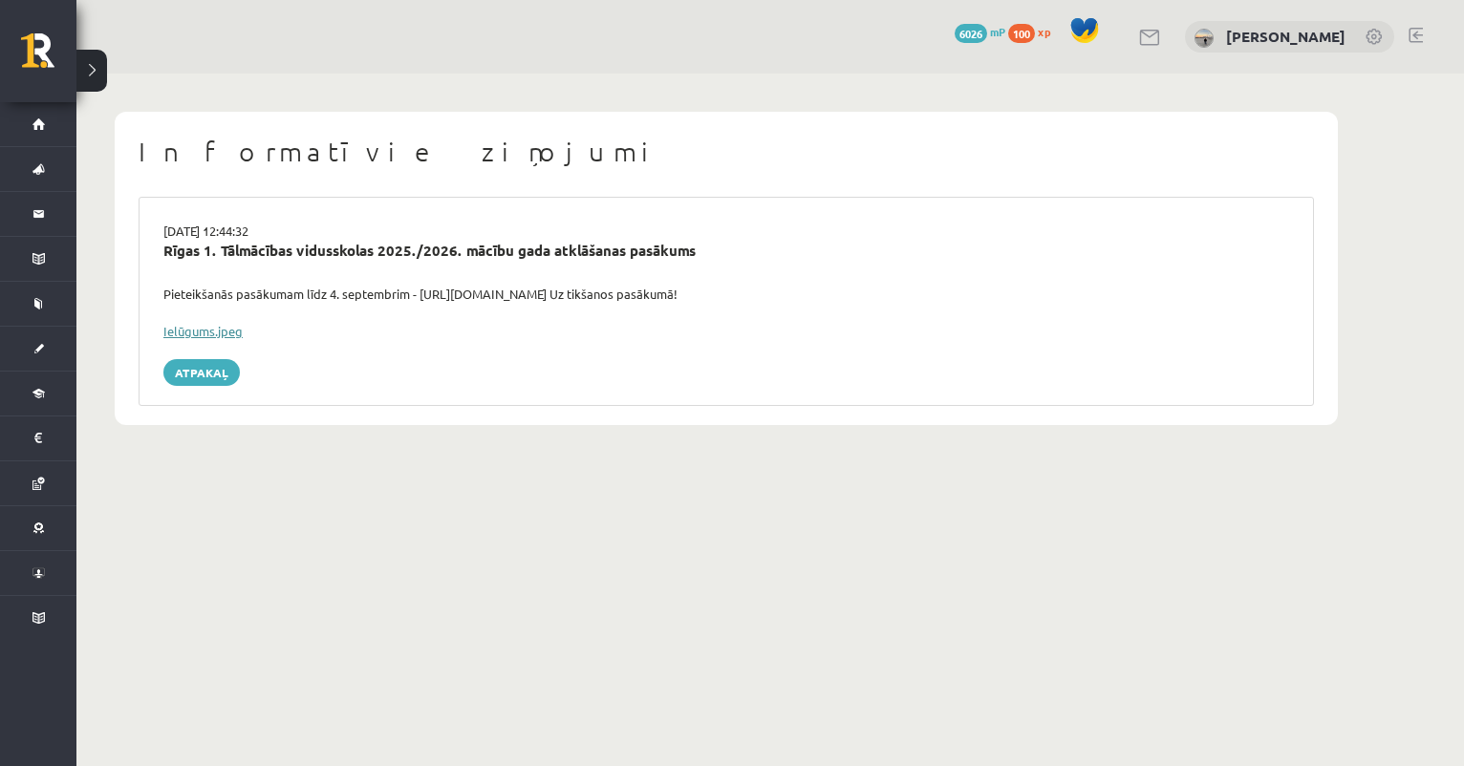
click at [210, 326] on link "Ielūgums.jpeg" at bounding box center [202, 331] width 79 height 16
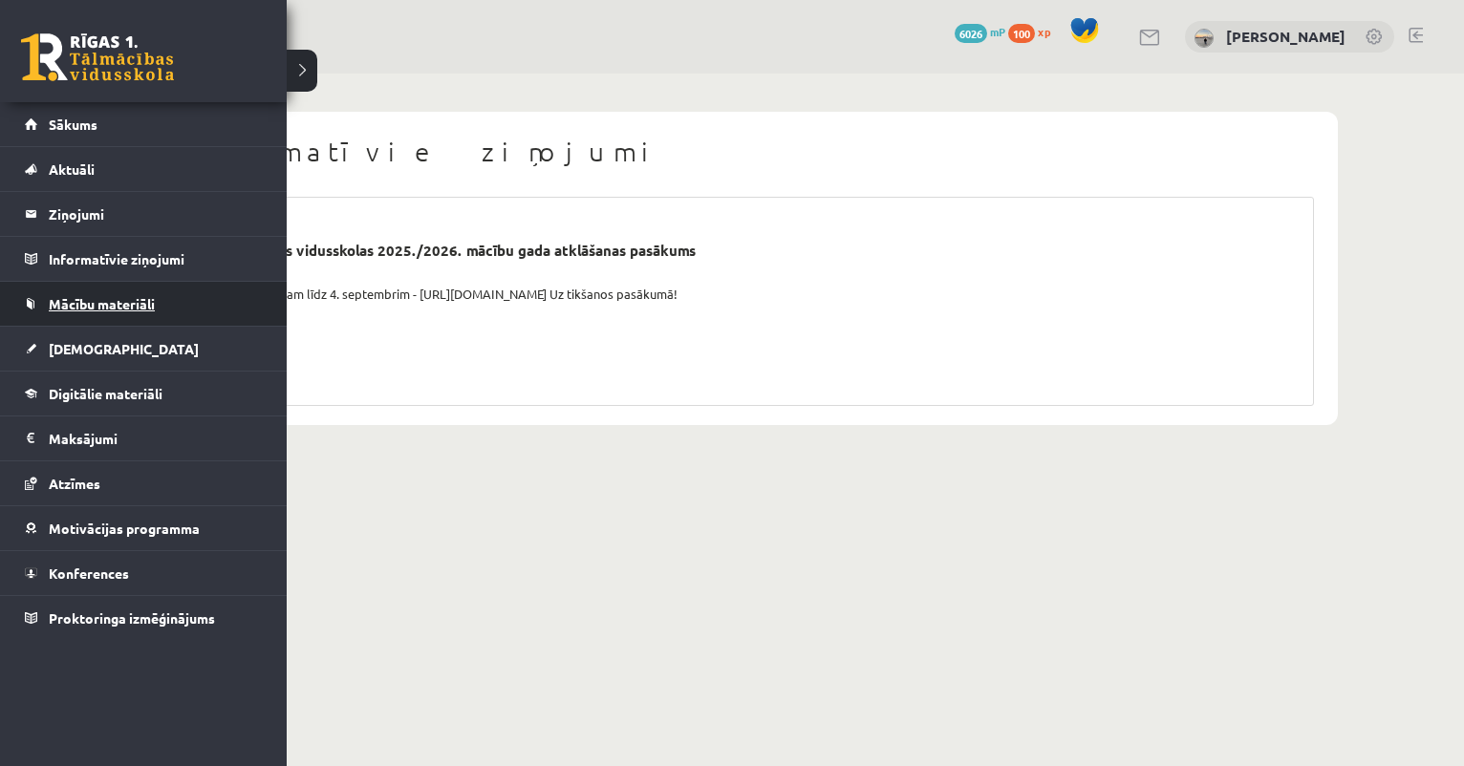
click at [55, 305] on span "Mācību materiāli" at bounding box center [102, 303] width 106 height 17
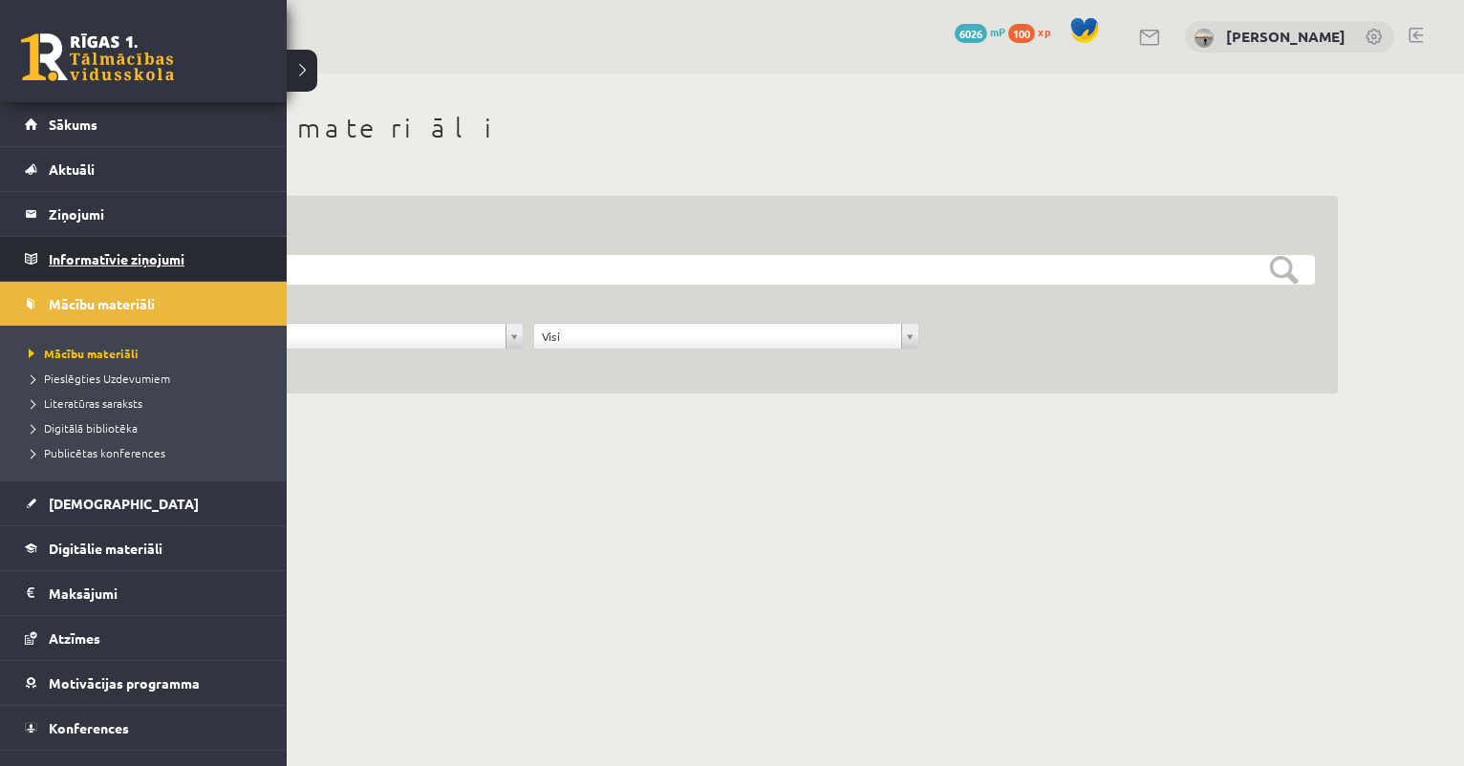
click at [57, 266] on legend "Informatīvie ziņojumi 0" at bounding box center [156, 259] width 214 height 44
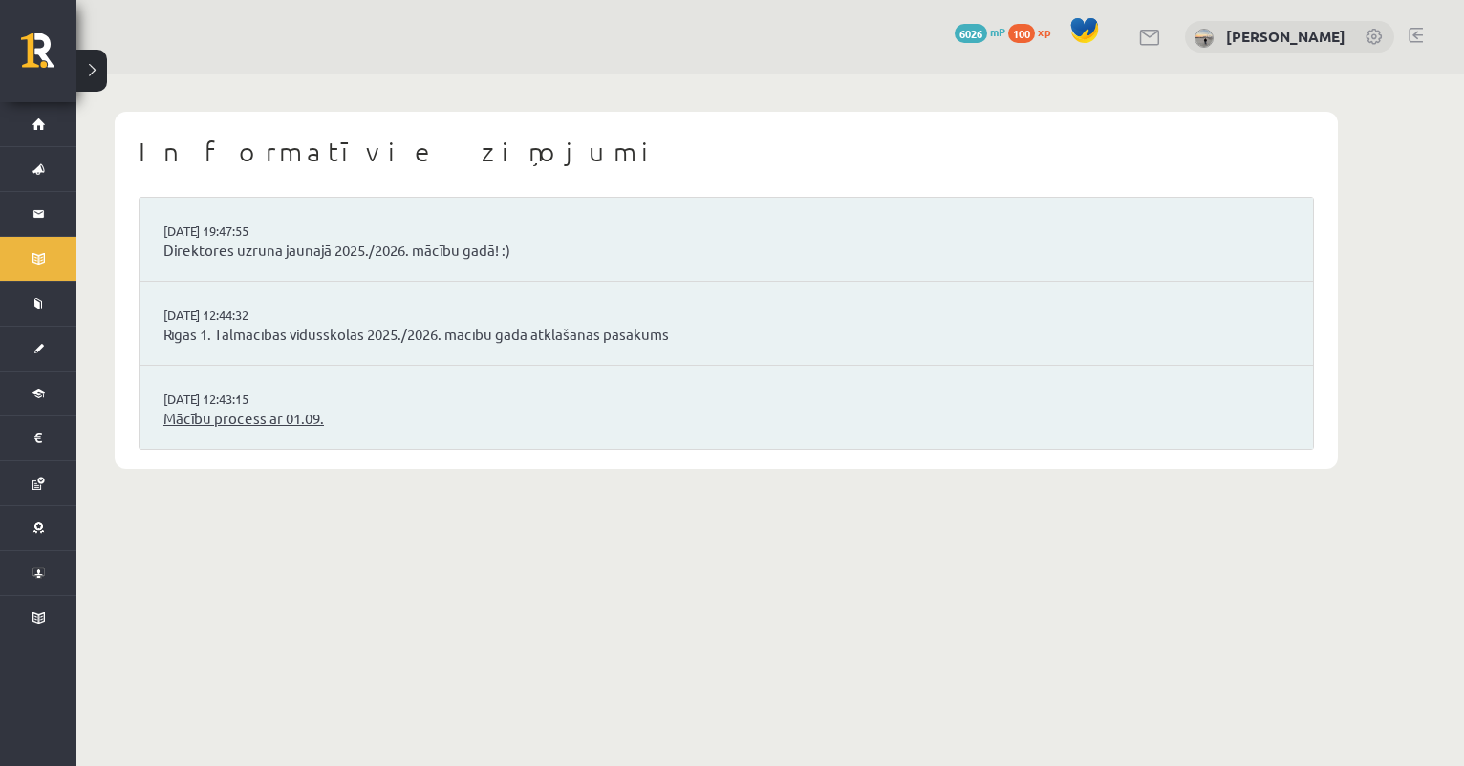
click at [272, 417] on link "Mācību process ar 01.09." at bounding box center [726, 419] width 1126 height 22
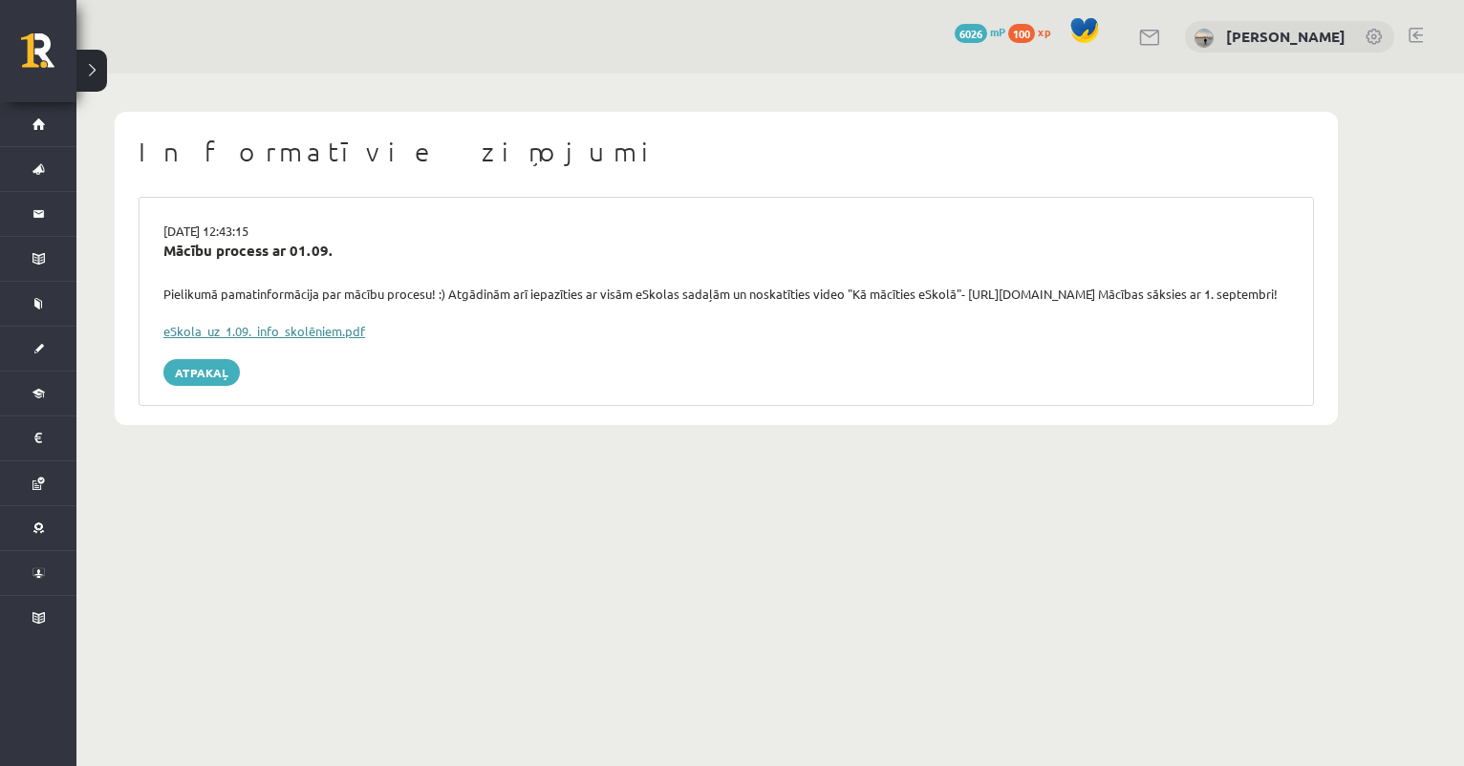
click at [269, 339] on link "eSkola_uz_1.09._info_skolēniem.pdf" at bounding box center [264, 331] width 202 height 16
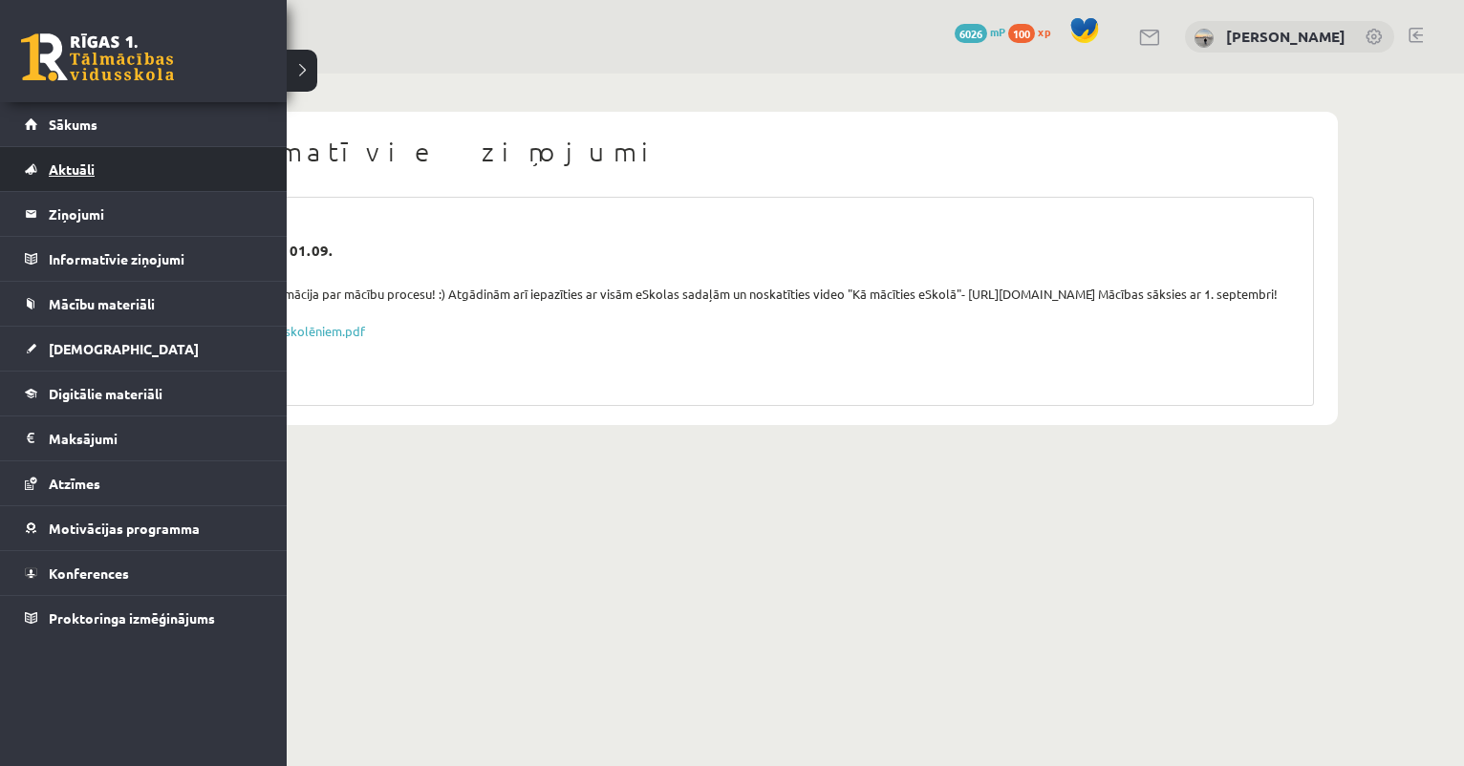
click at [102, 164] on link "Aktuāli" at bounding box center [144, 169] width 238 height 44
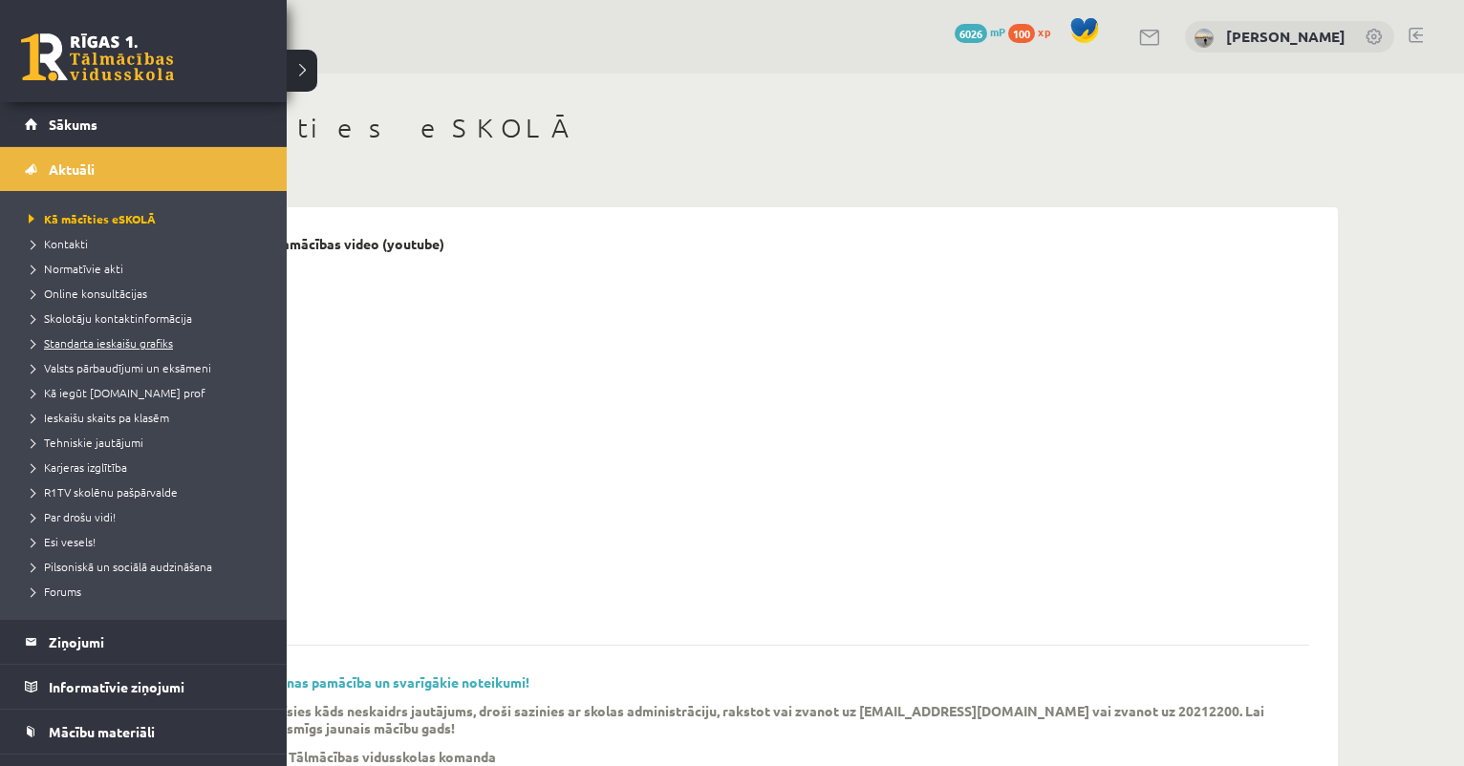
click at [85, 349] on link "Standarta ieskaišu grafiks" at bounding box center [146, 342] width 244 height 17
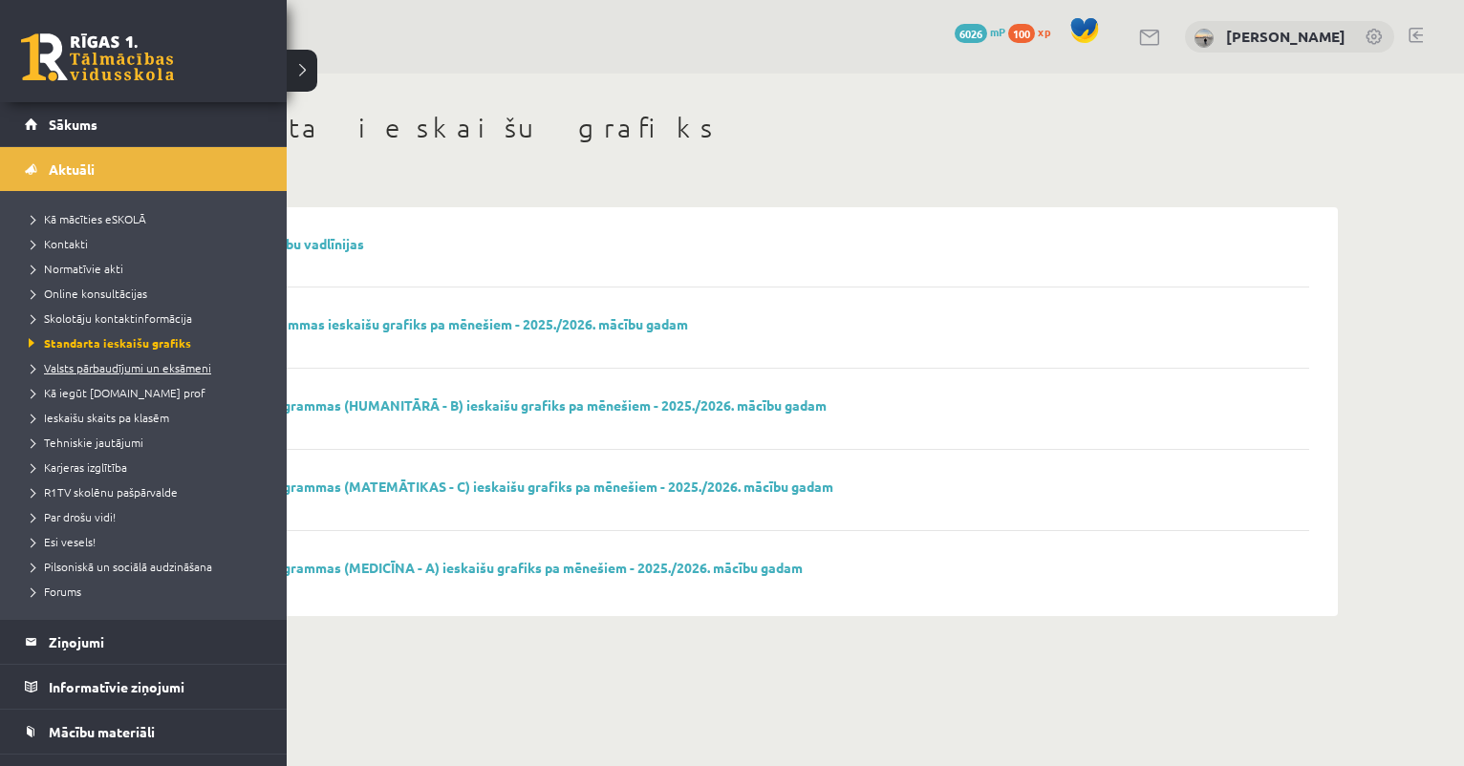
click at [55, 370] on span "Valsts pārbaudījumi un eksāmeni" at bounding box center [117, 367] width 187 height 15
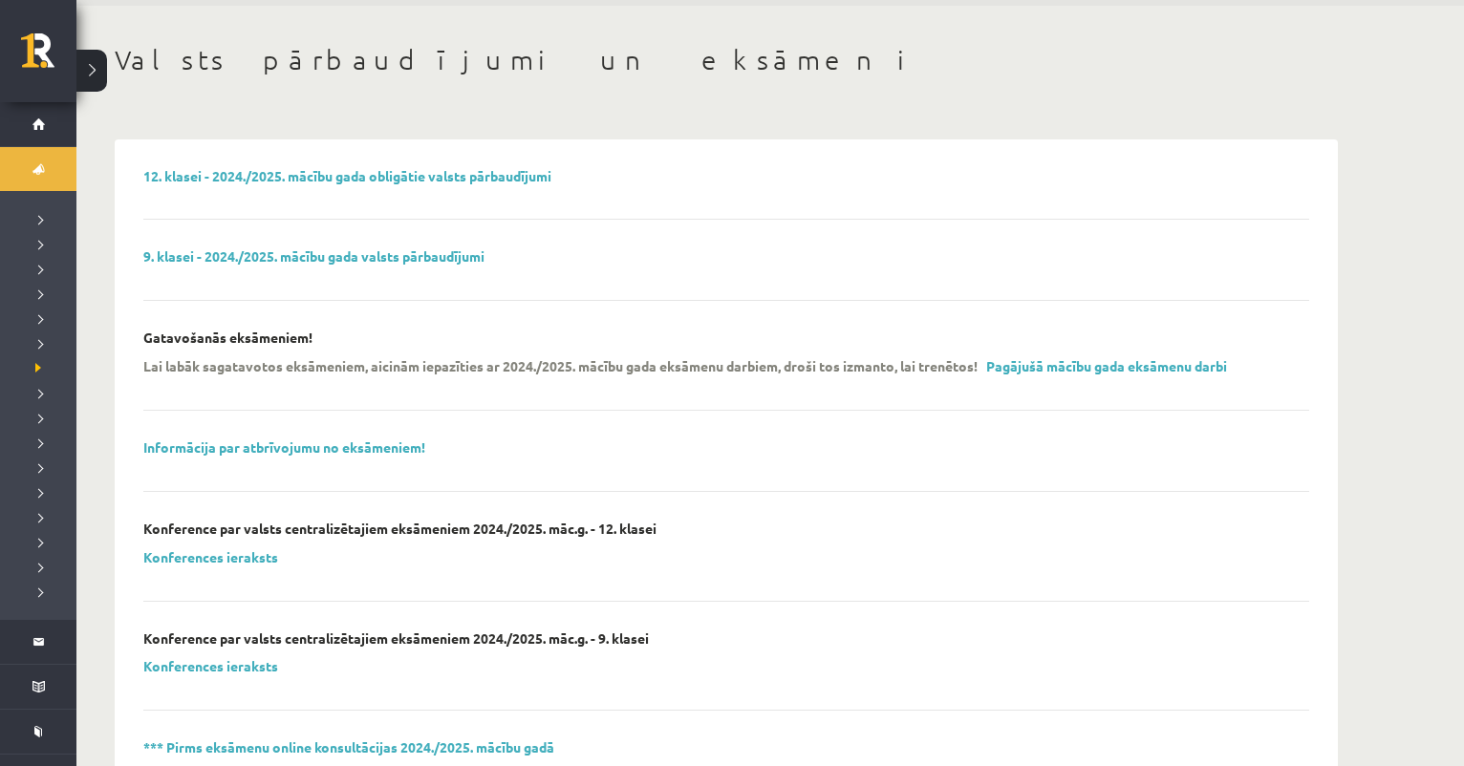
scroll to position [69, 0]
click at [1083, 363] on link "Pagājušā mācību gada eksāmenu darbi" at bounding box center [1106, 364] width 241 height 17
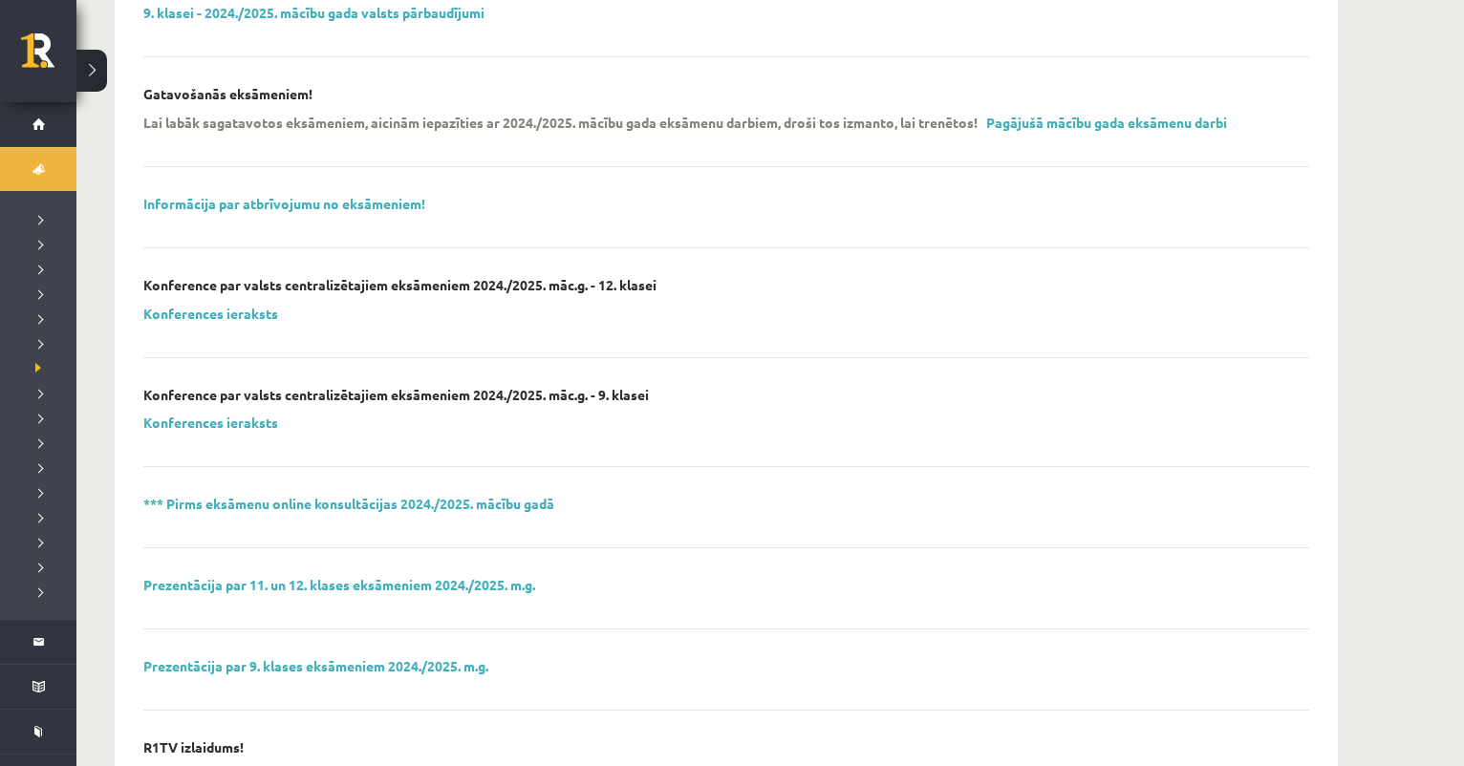
scroll to position [313, 0]
click at [235, 419] on link "Konferences ieraksts" at bounding box center [210, 420] width 135 height 17
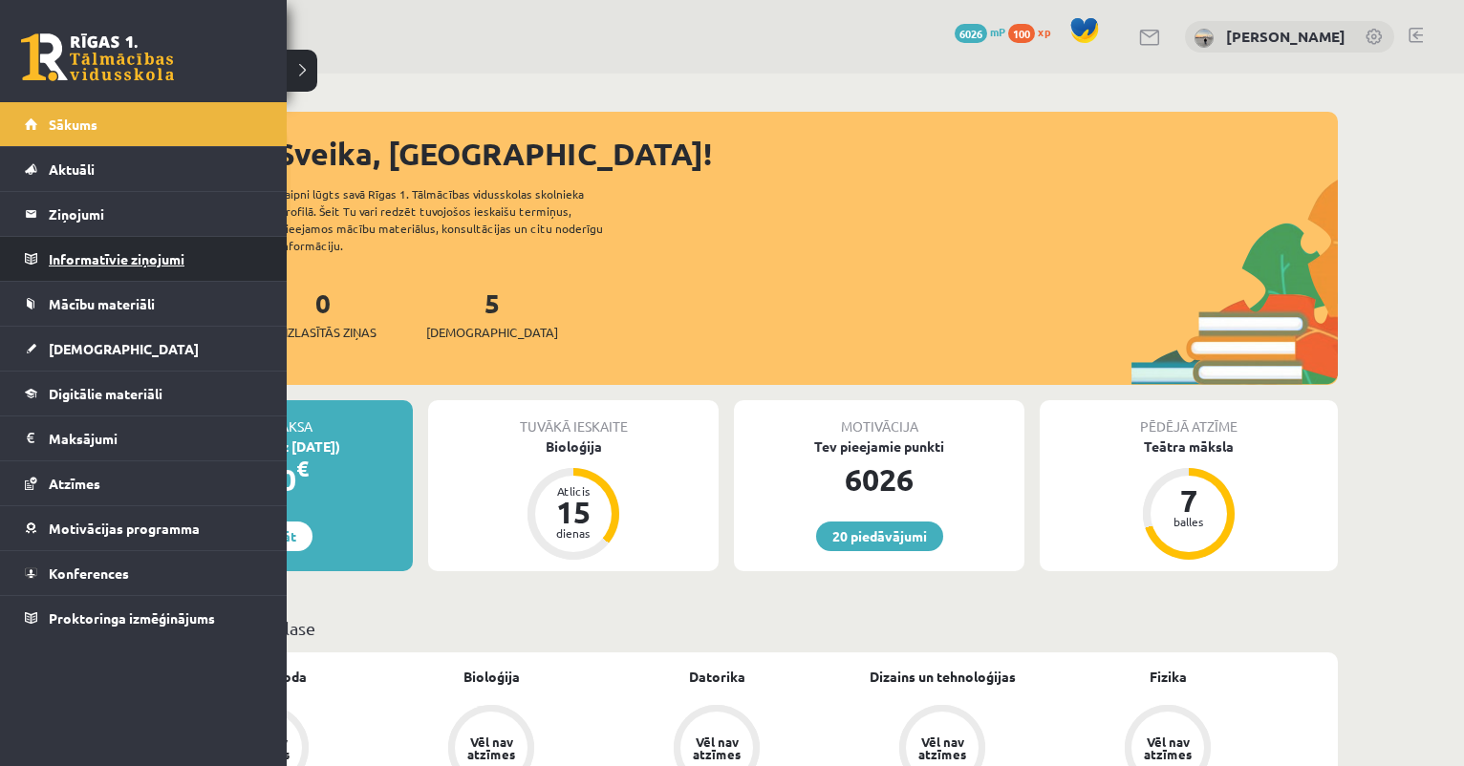
click at [116, 261] on legend "Informatīvie ziņojumi 0" at bounding box center [156, 259] width 214 height 44
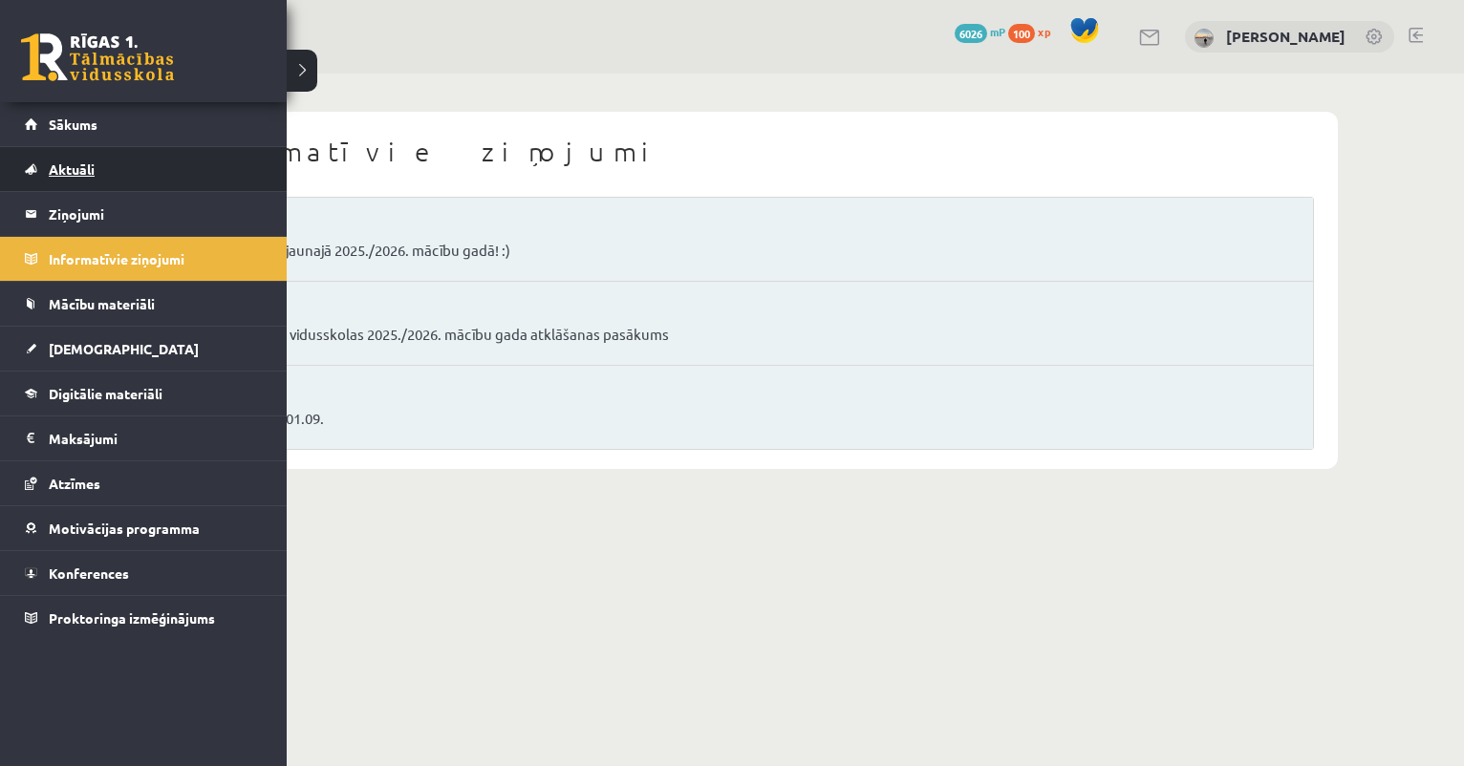
click at [85, 167] on span "Aktuāli" at bounding box center [72, 169] width 46 height 17
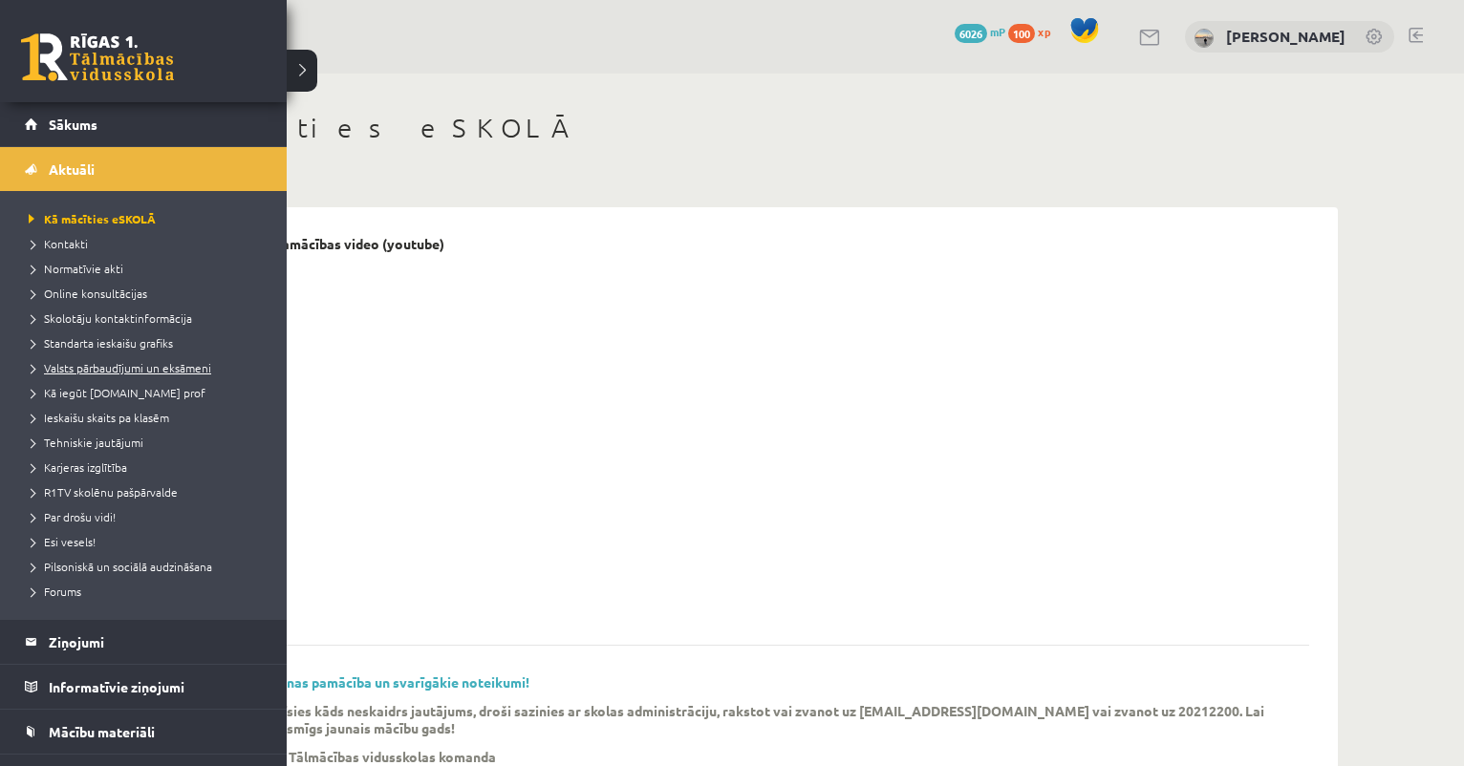
click at [85, 370] on span "Valsts pārbaudījumi un eksāmeni" at bounding box center [117, 367] width 187 height 15
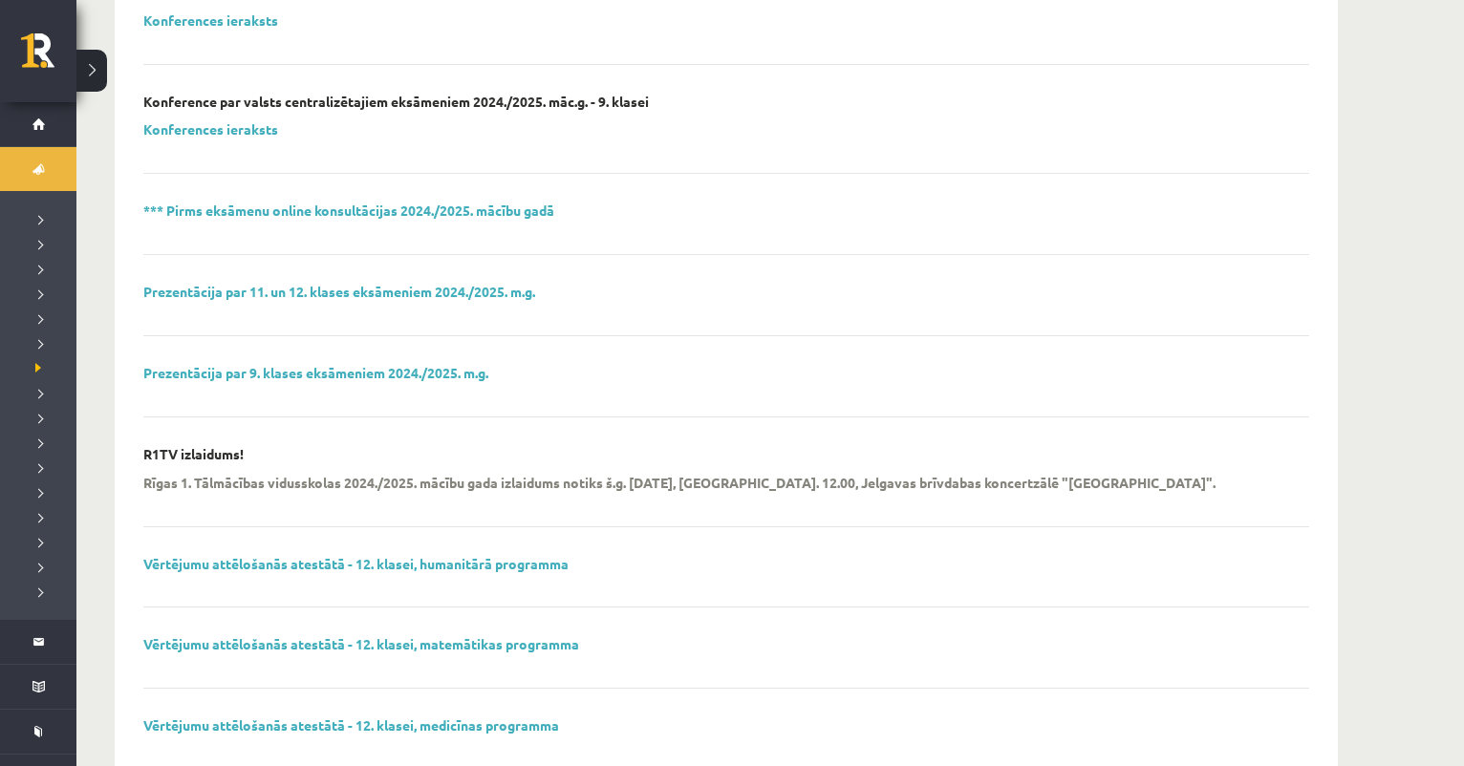
scroll to position [599, 0]
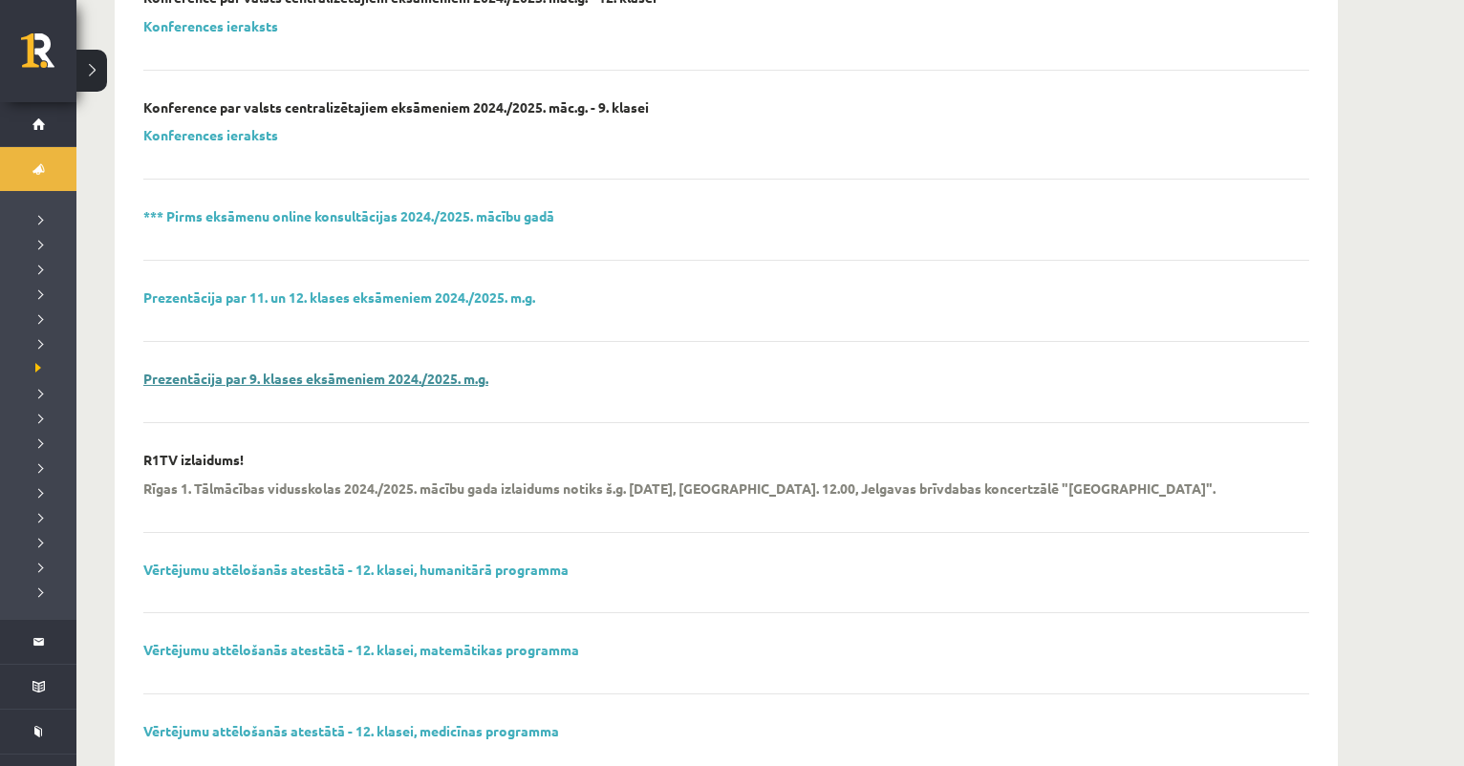
click at [374, 370] on link "Prezentācija par 9. klases eksāmeniem 2024./2025. m.g." at bounding box center [315, 378] width 345 height 17
